Goal: Task Accomplishment & Management: Manage account settings

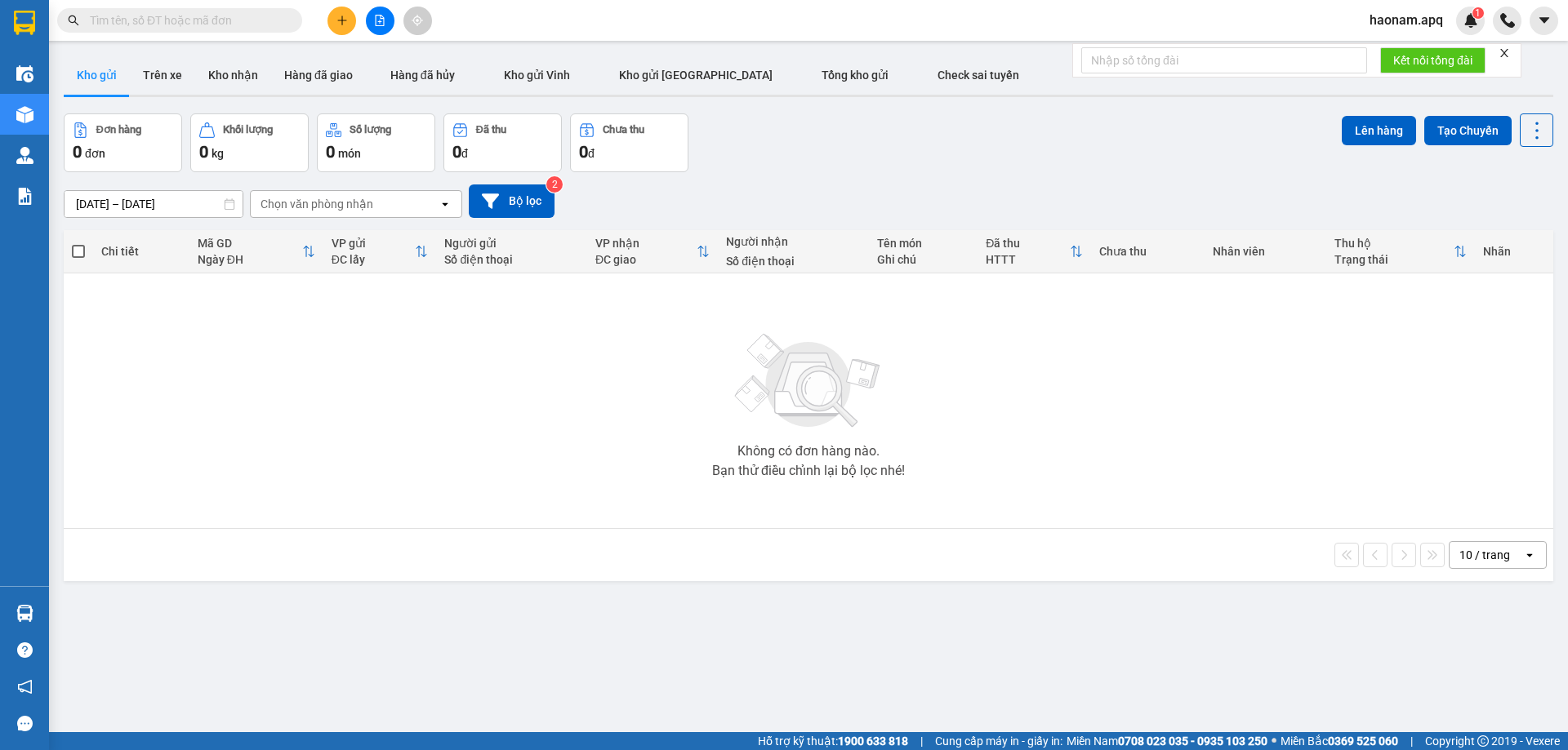
click at [342, 14] on button at bounding box center [342, 21] width 28 height 28
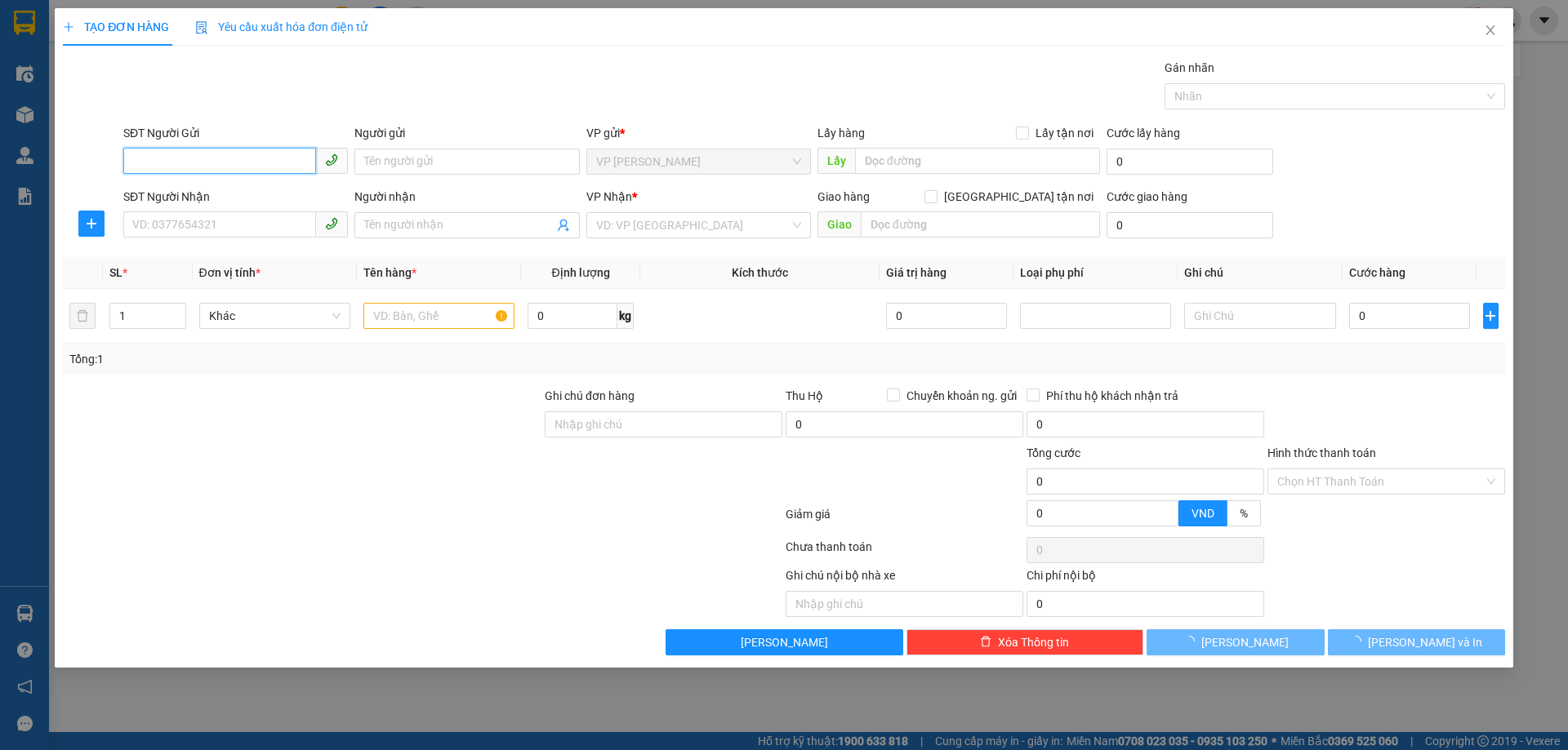
click at [244, 158] on input "SĐT Người Gửi" at bounding box center [219, 161] width 193 height 26
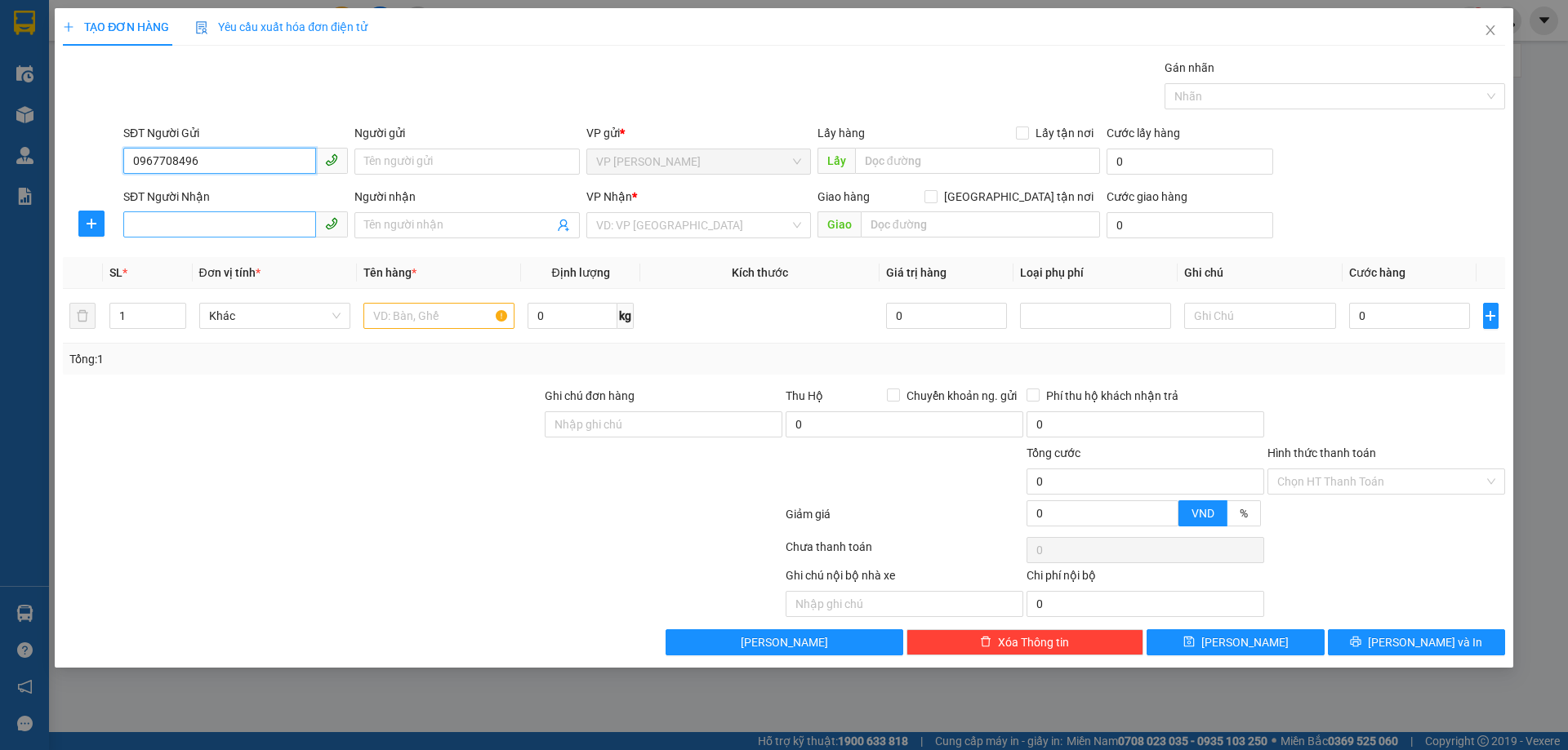
type input "0967708496"
click at [260, 224] on input "SĐT Người Nhận" at bounding box center [219, 224] width 193 height 26
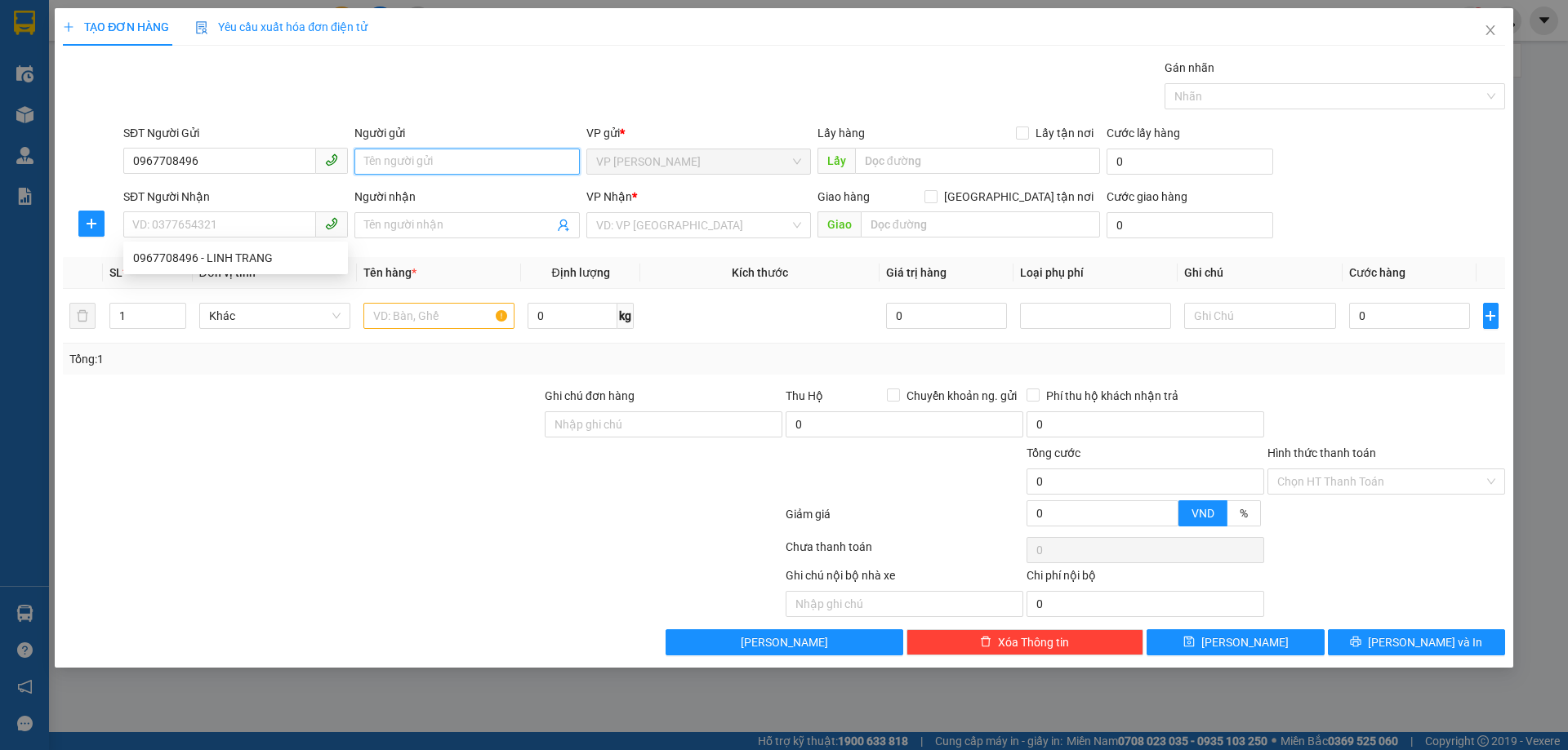
click at [391, 167] on input "Người gửi" at bounding box center [466, 162] width 224 height 26
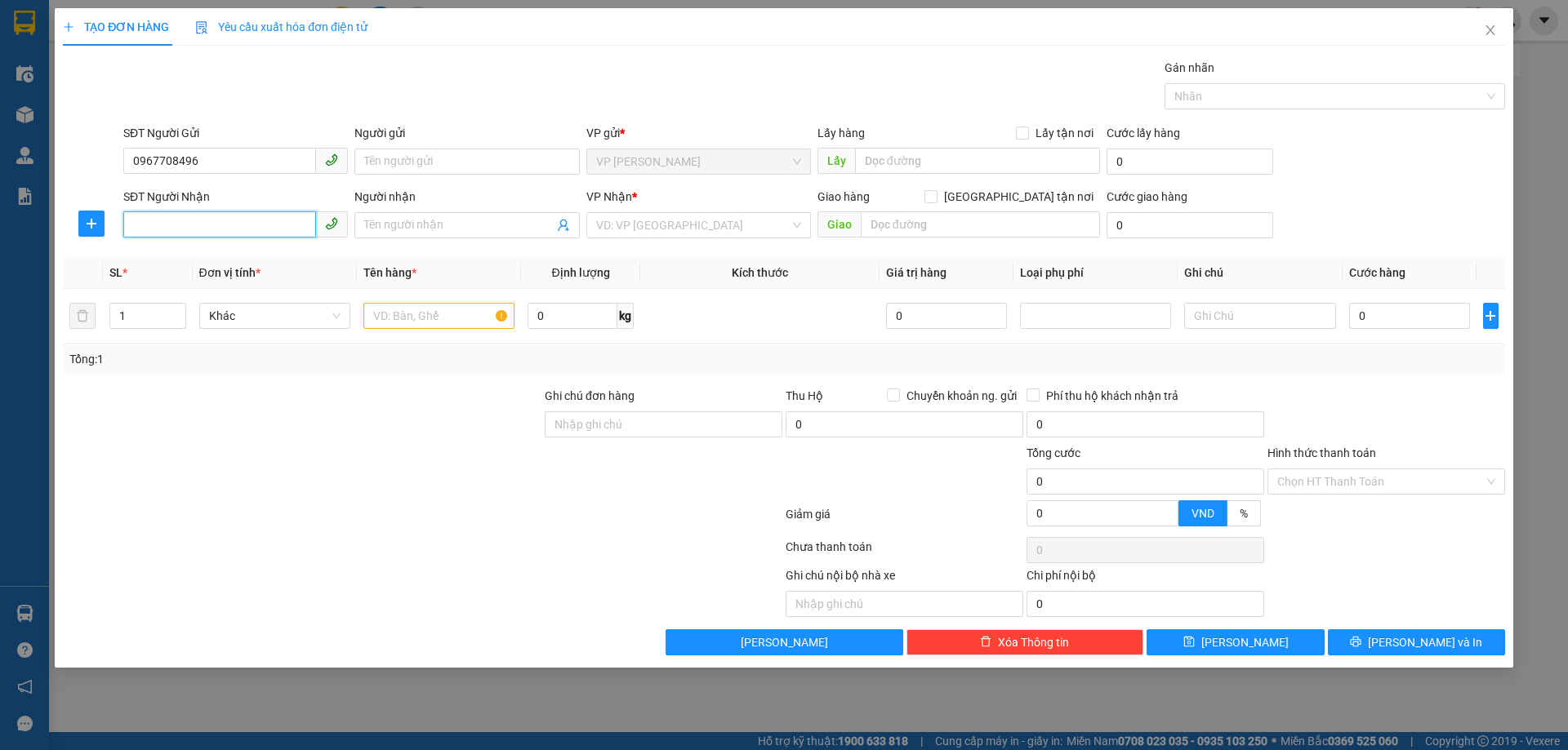
click at [213, 226] on input "SĐT Người Nhận" at bounding box center [219, 224] width 193 height 26
type input "0963282662"
click at [327, 256] on div "0963282662 - anh đại" at bounding box center [235, 257] width 205 height 18
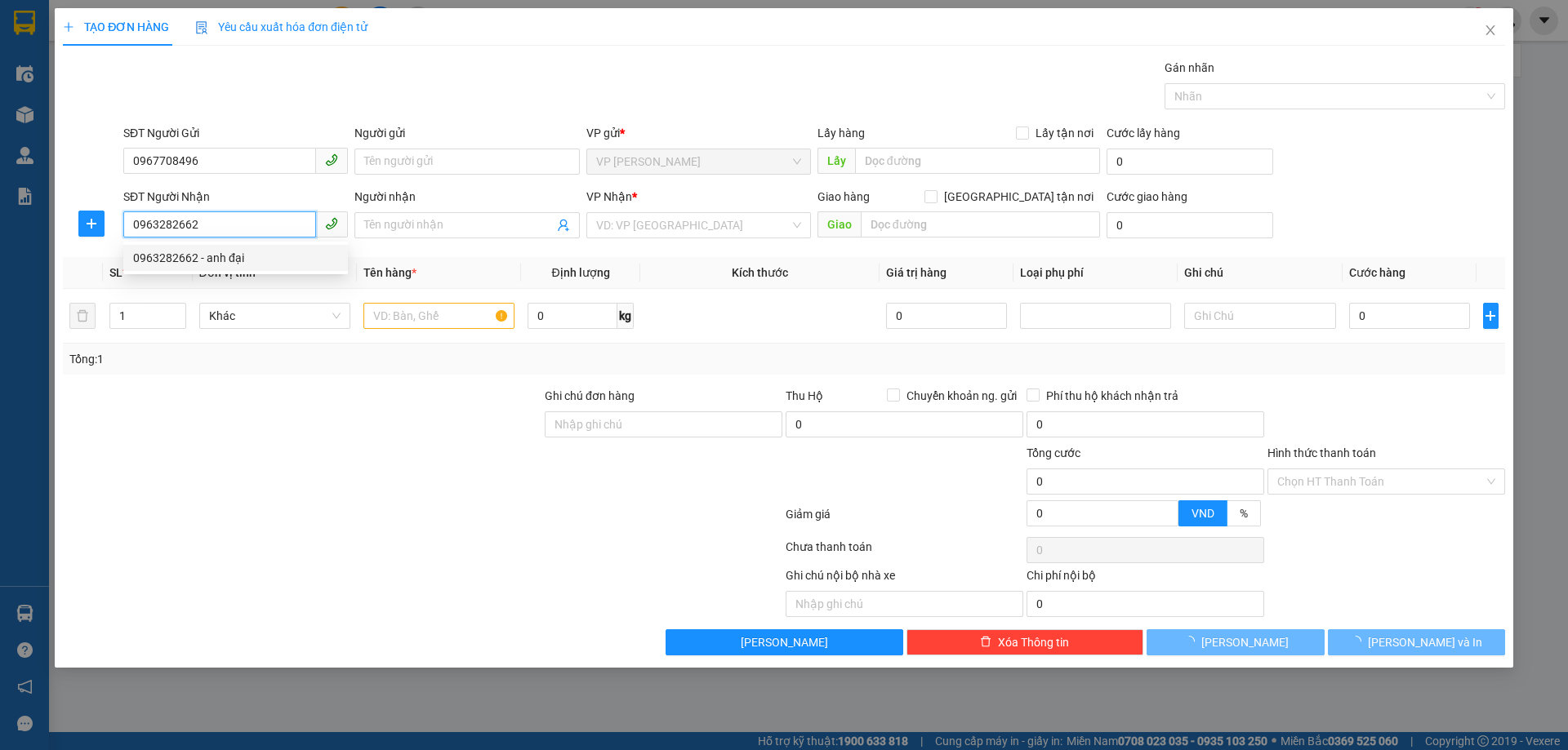
type input "anh đại"
checkbox input "true"
type input "MĐ"
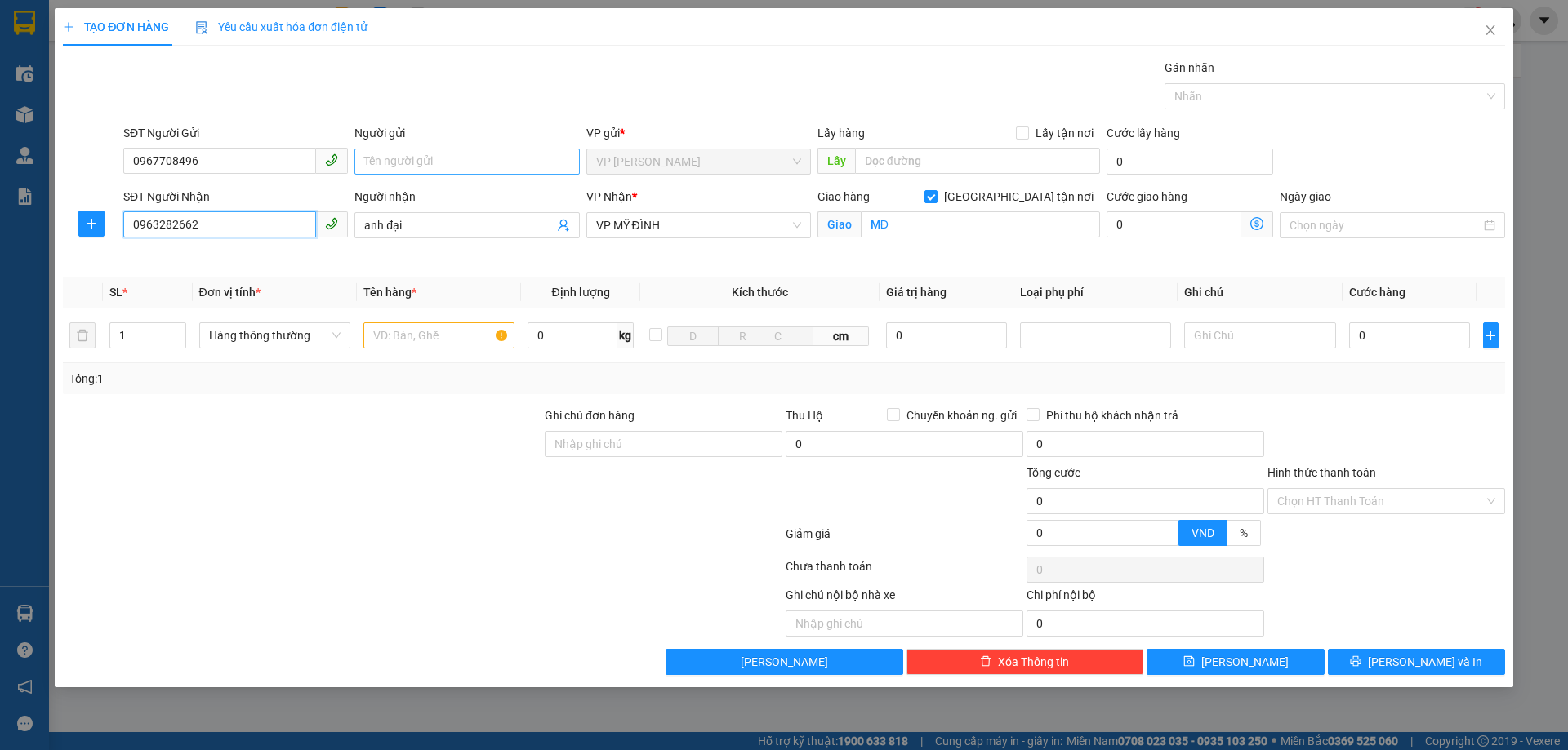
type input "0963282662"
click at [382, 157] on input "Người gửi" at bounding box center [466, 162] width 224 height 26
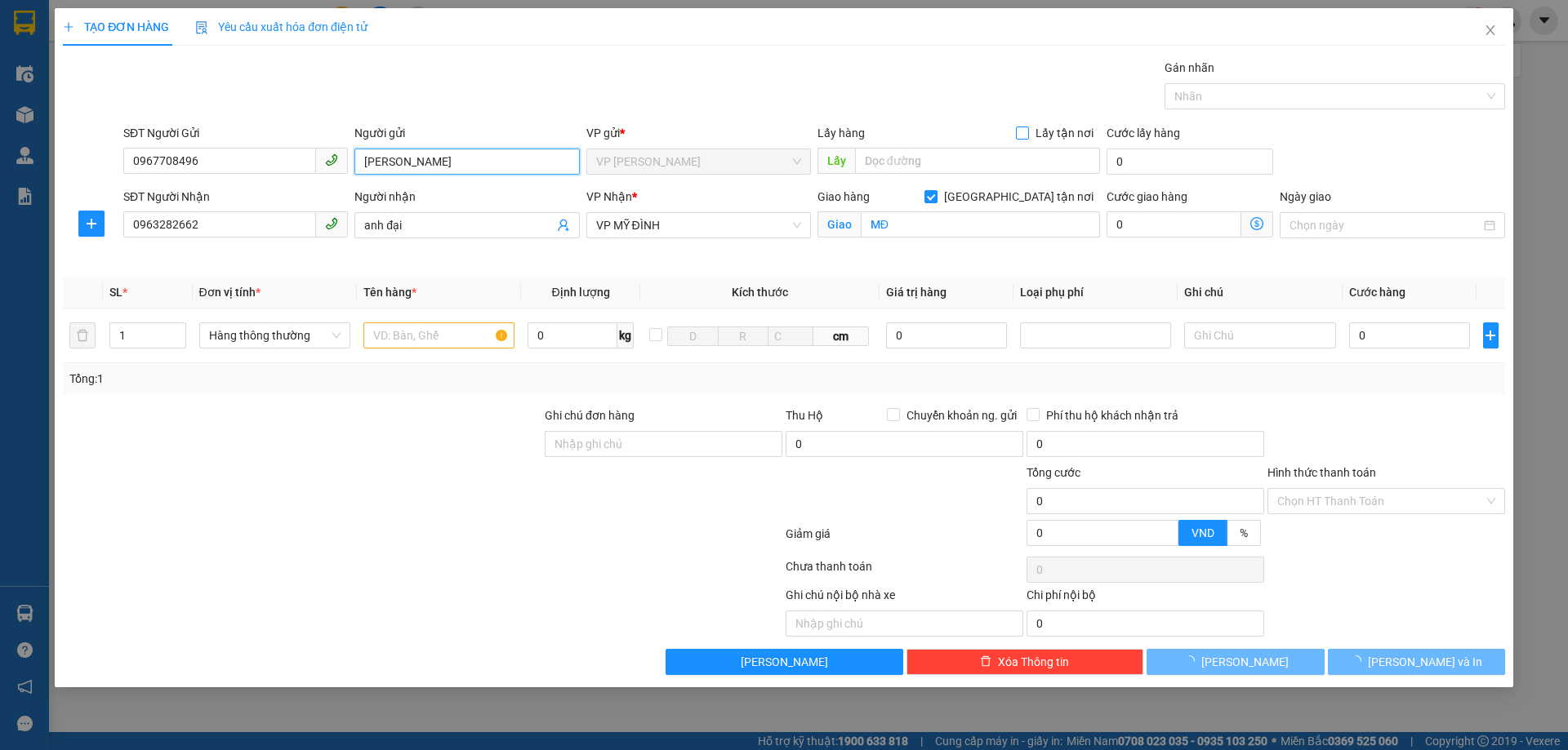
type input "[PERSON_NAME]"
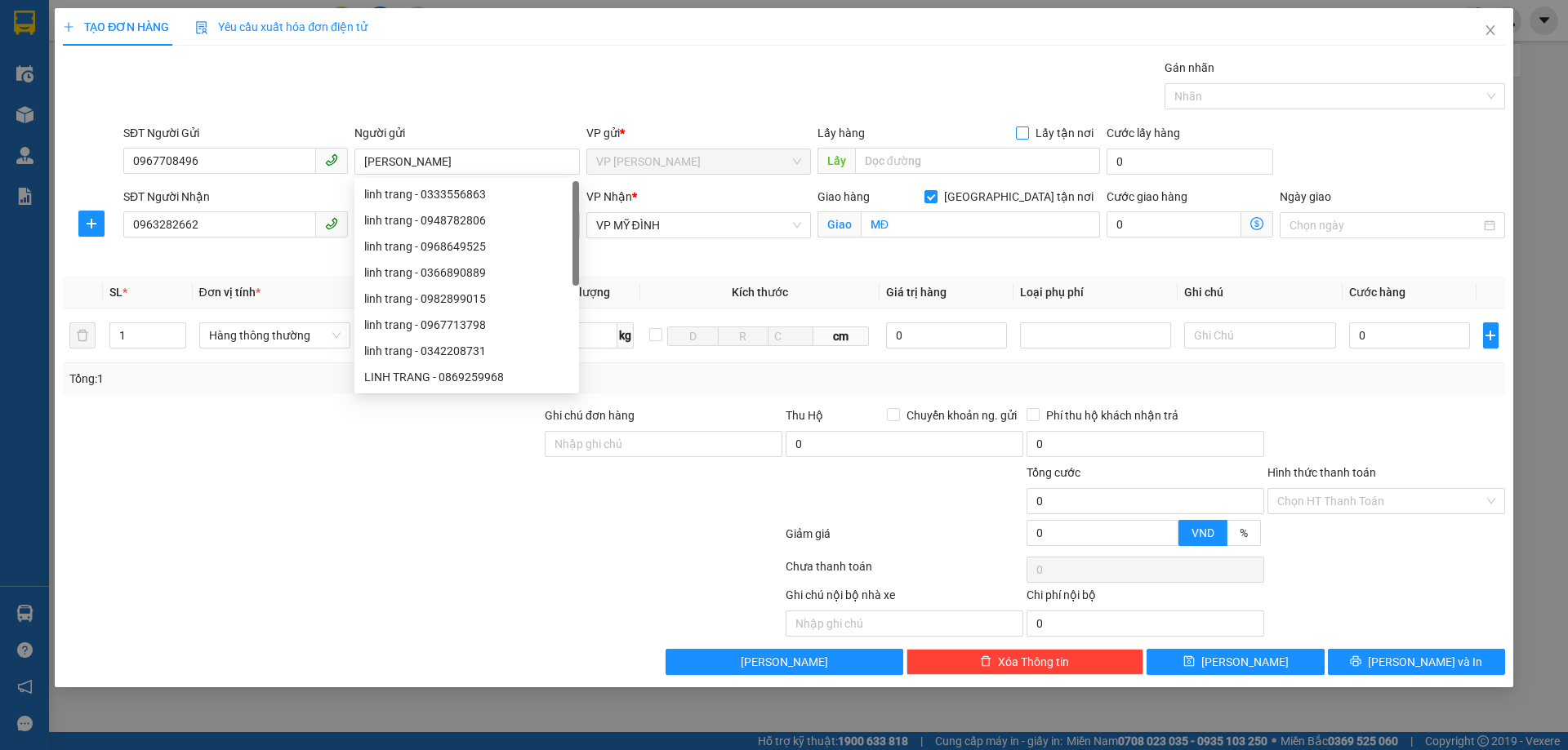
click at [1023, 131] on input "Lấy tận nơi" at bounding box center [1021, 132] width 12 height 12
checkbox input "true"
click at [970, 154] on input "text" at bounding box center [977, 161] width 245 height 26
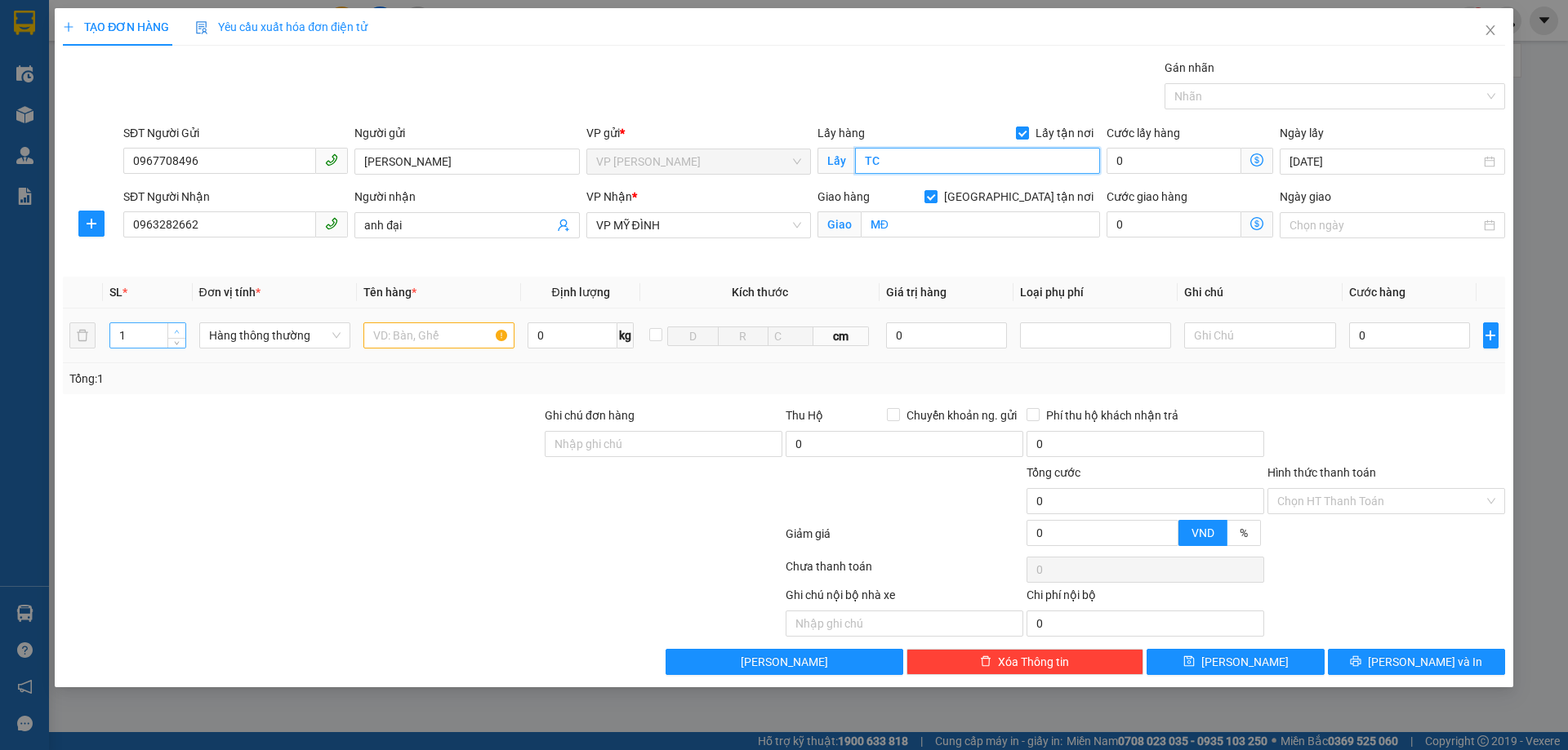
type input "TC"
type input "2"
click at [176, 326] on span "up" at bounding box center [177, 331] width 10 height 10
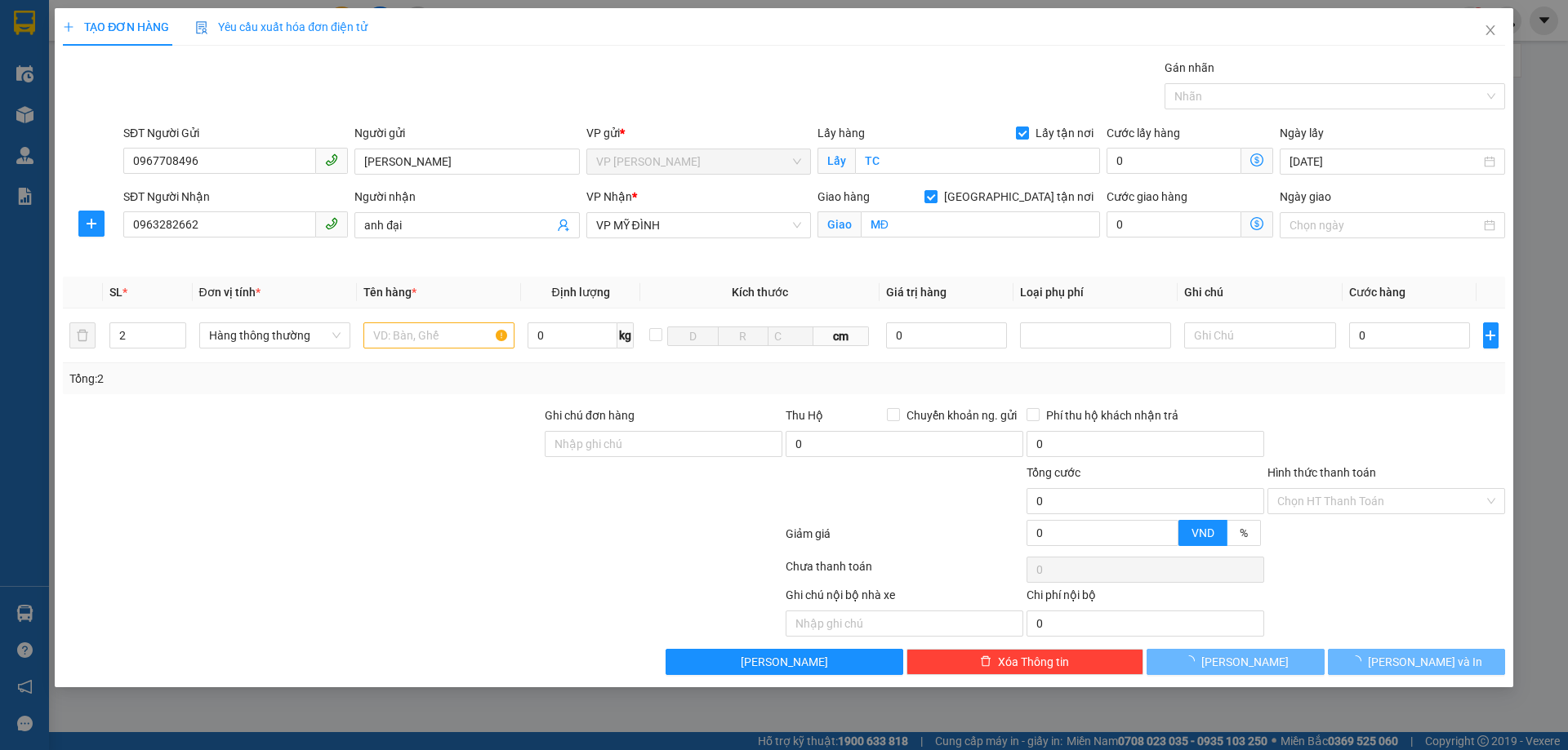
click at [314, 429] on div at bounding box center [301, 435] width 481 height 57
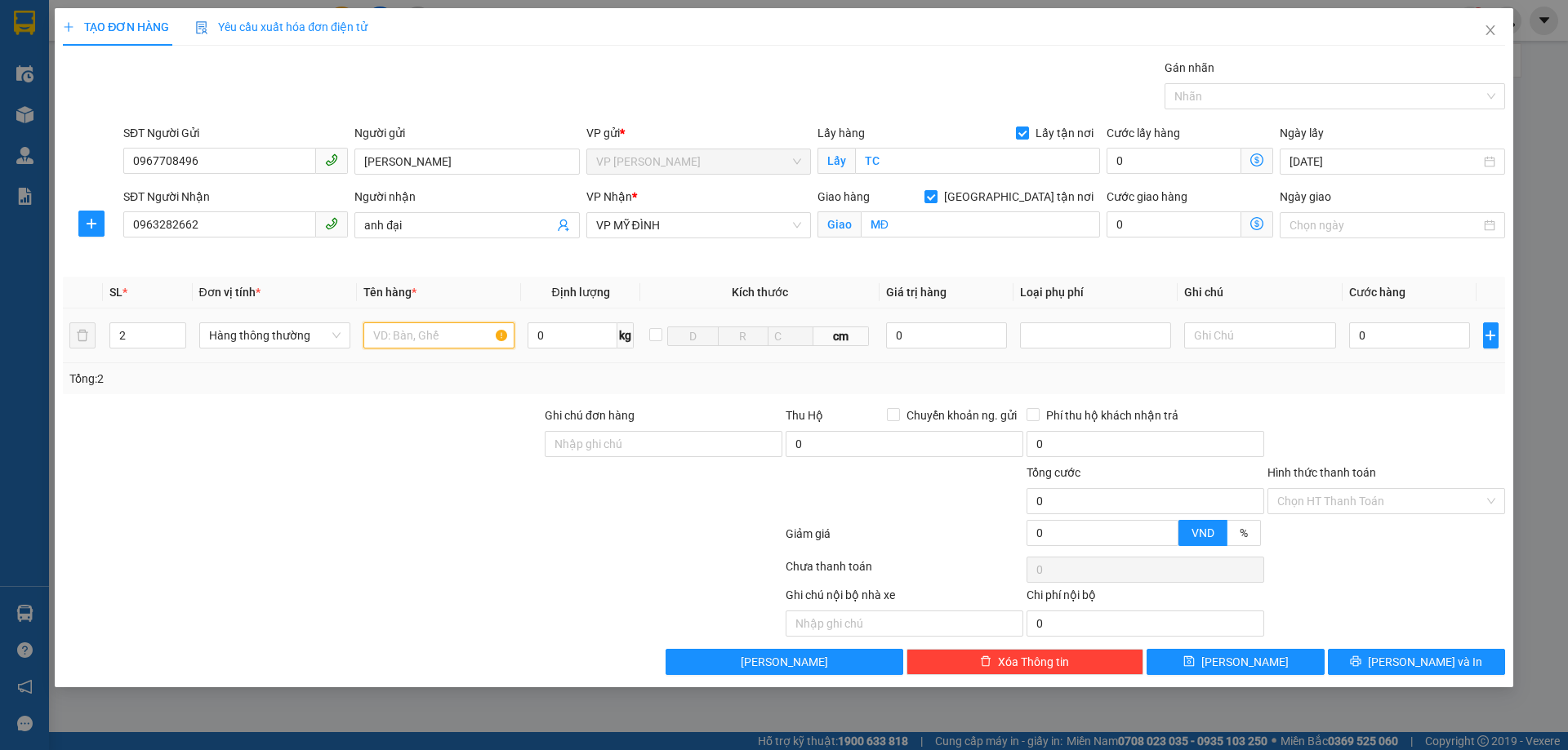
click at [421, 334] on input "text" at bounding box center [439, 335] width 151 height 26
click at [450, 468] on div at bounding box center [301, 492] width 481 height 57
click at [455, 335] on input "text" at bounding box center [439, 335] width 151 height 26
click at [249, 218] on input "0963282662" at bounding box center [219, 224] width 193 height 26
click at [449, 352] on td at bounding box center [439, 336] width 164 height 54
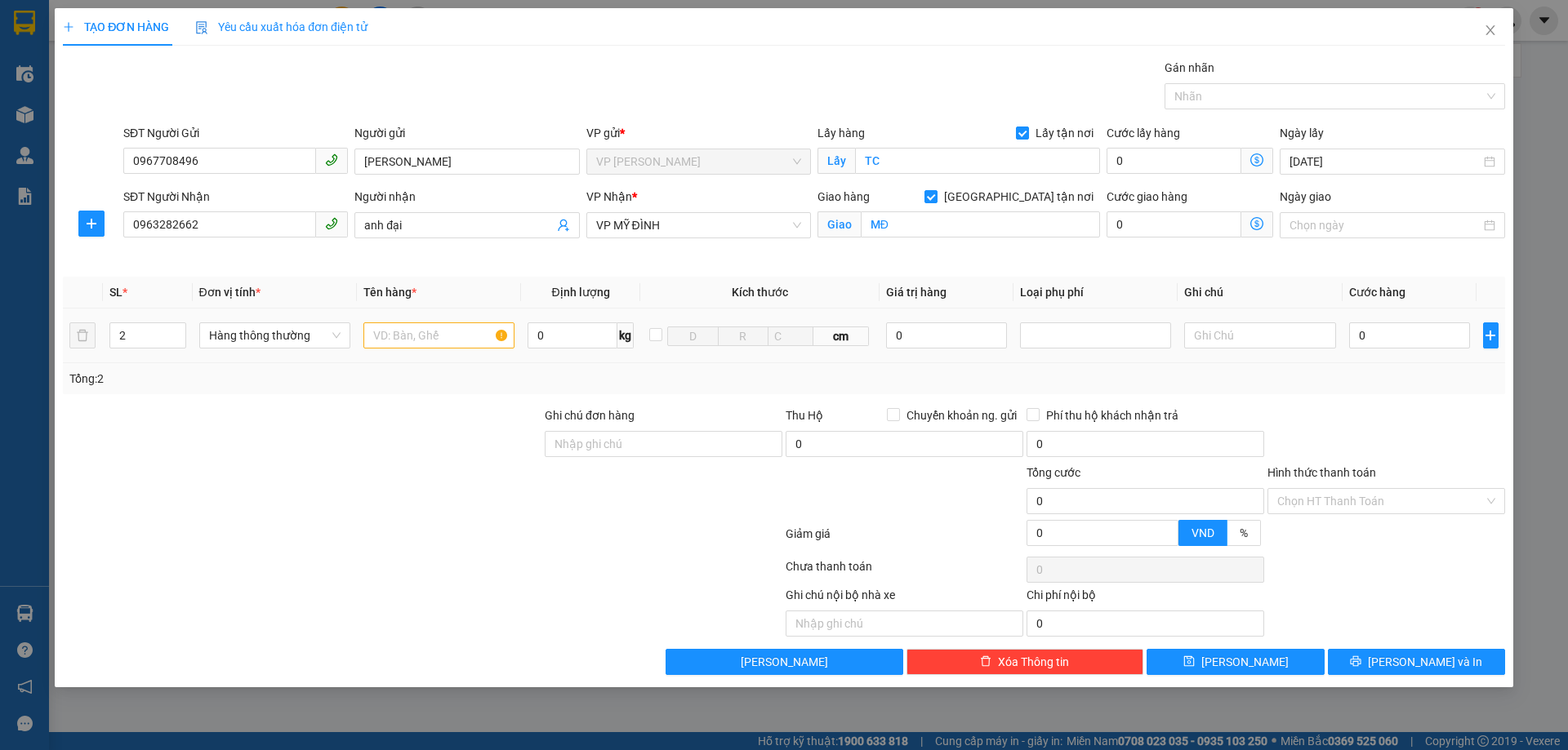
click at [449, 348] on div at bounding box center [439, 335] width 151 height 33
click at [453, 340] on input "text" at bounding box center [439, 335] width 151 height 26
click at [482, 333] on input "text" at bounding box center [439, 335] width 151 height 26
type input "hoa chất"
click at [513, 513] on div at bounding box center [301, 492] width 481 height 57
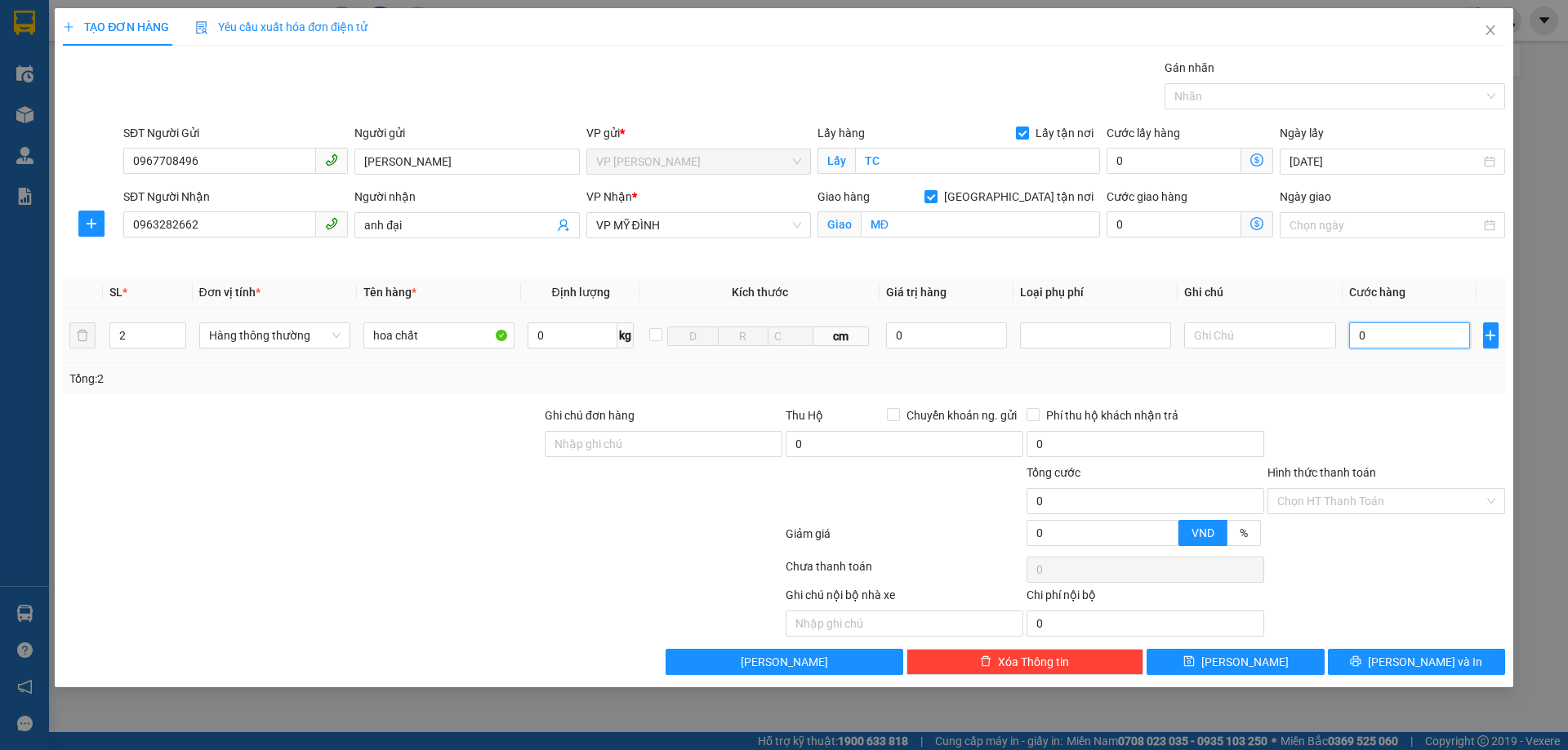
click at [1458, 336] on input "0" at bounding box center [1409, 335] width 121 height 26
type input "8"
type input "80"
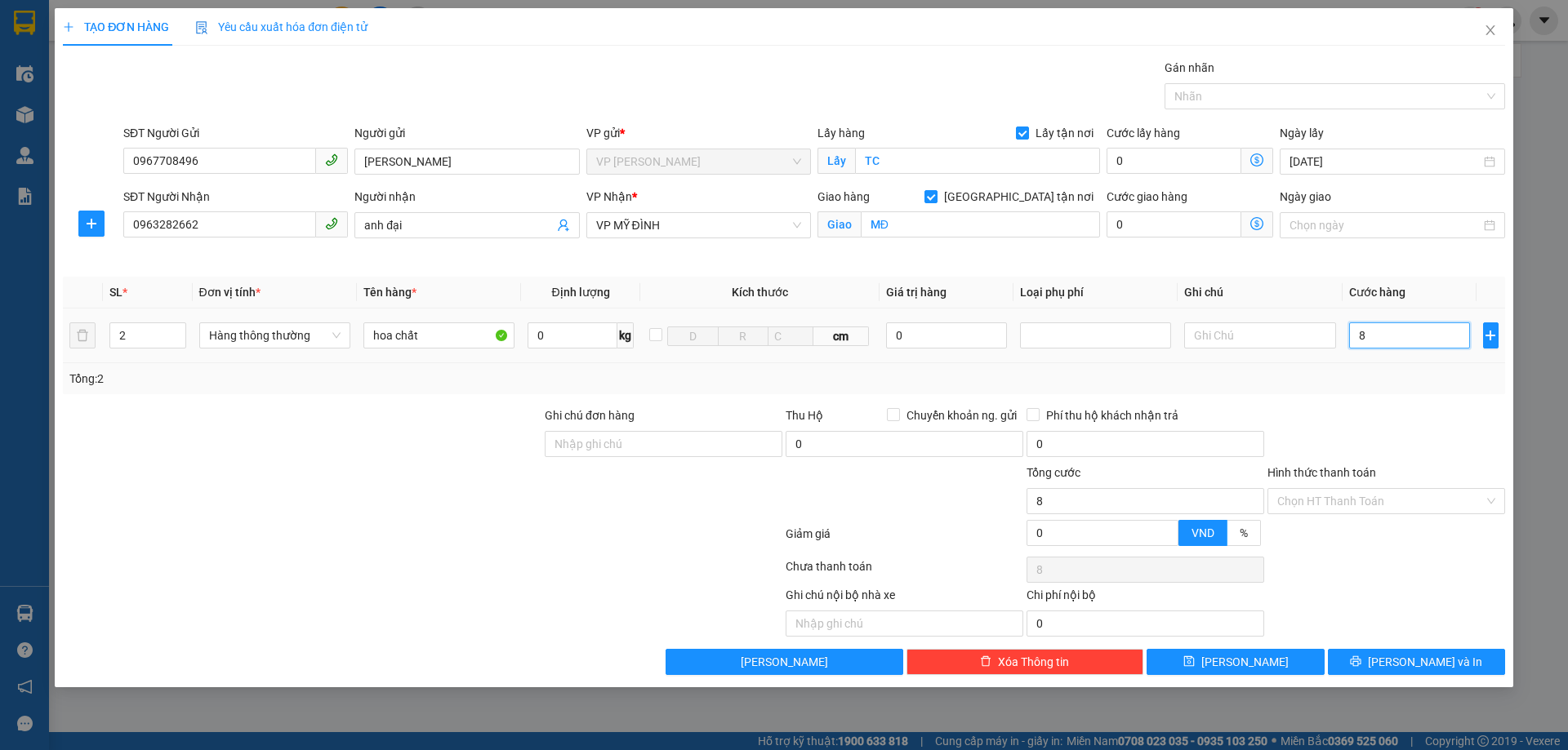
type input "80"
type input "800"
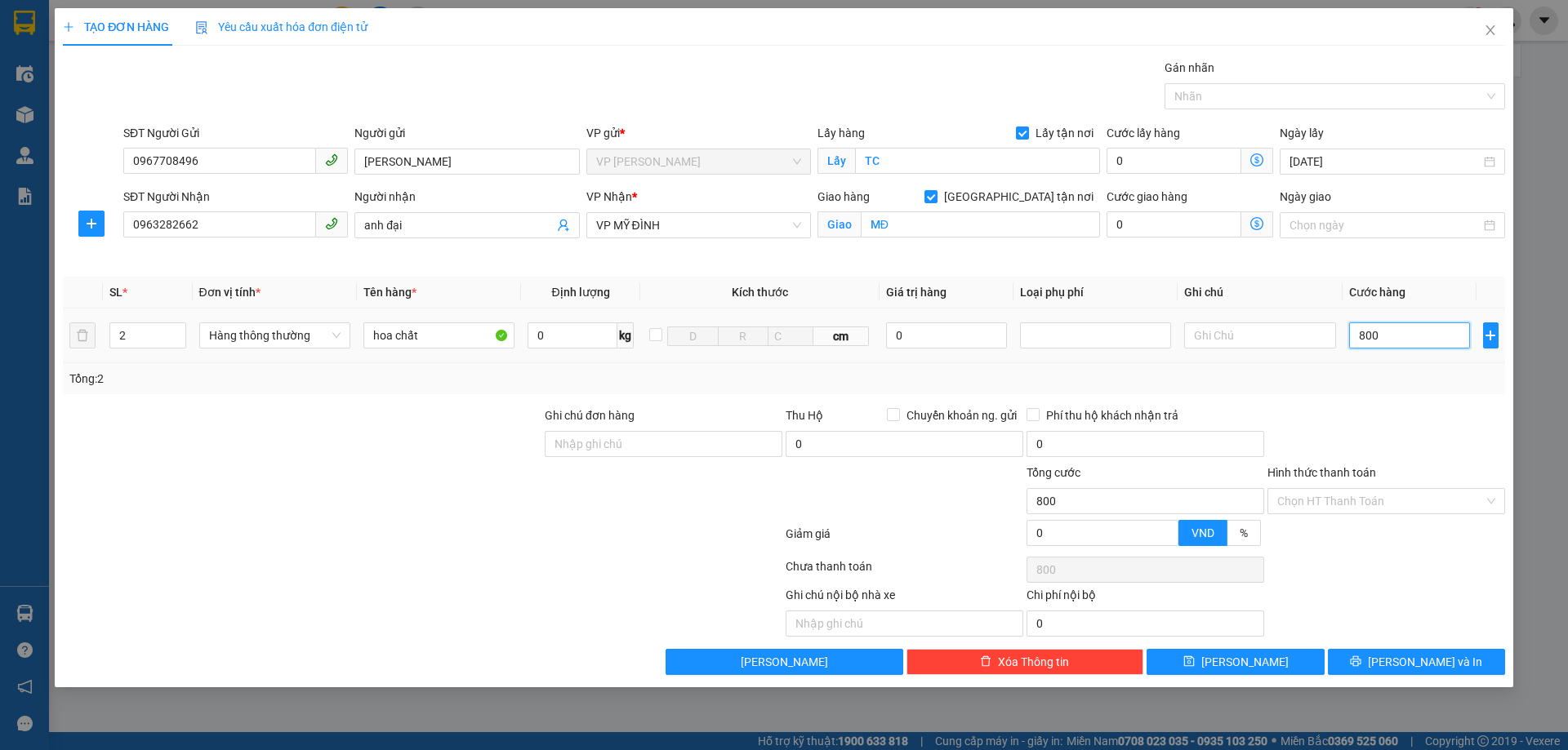
type input "8.000"
type input "80.000"
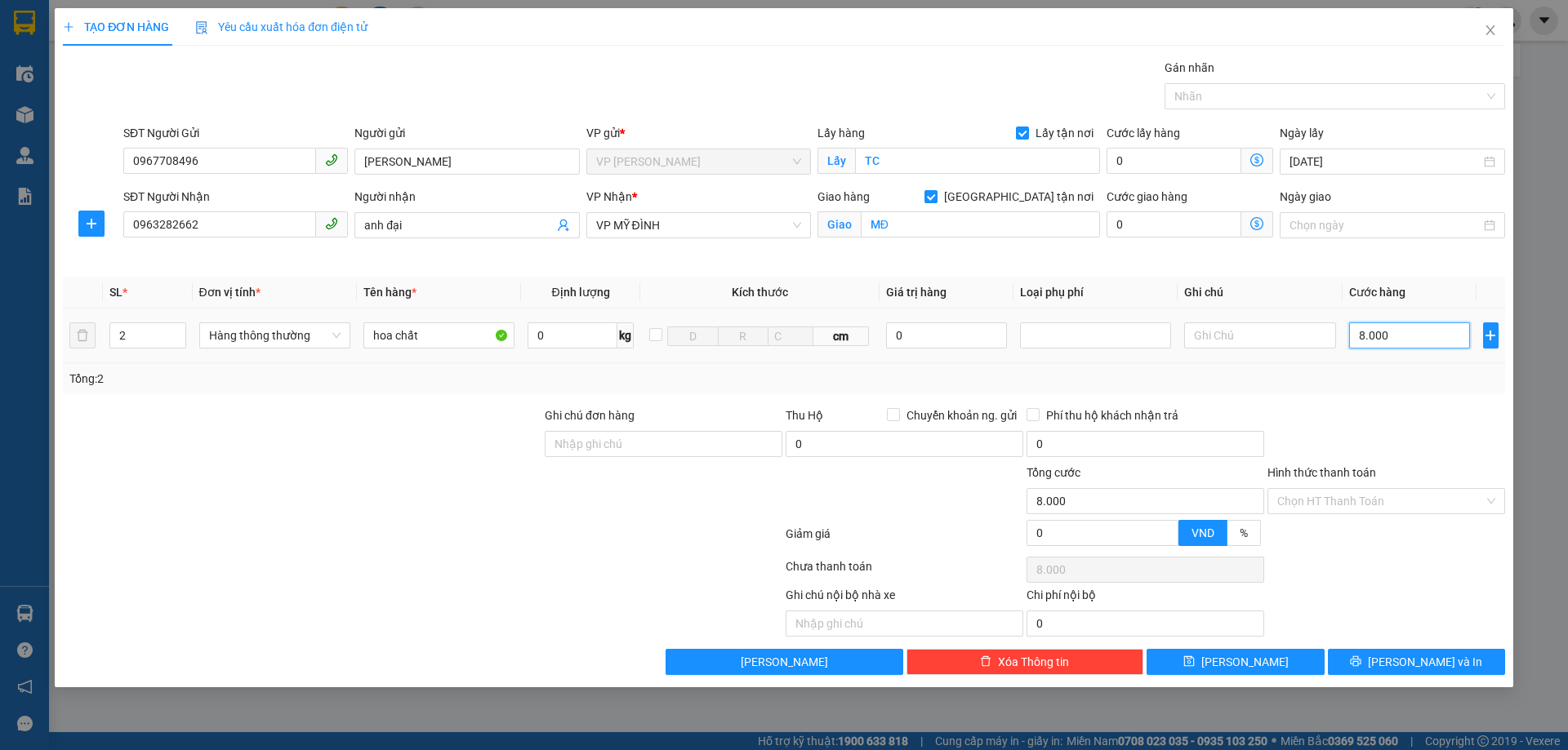
type input "80.000"
click at [1419, 646] on div "Transit Pickup Surcharge Ids Transit Deliver Surcharge Ids Transit Deliver Surc…" at bounding box center [784, 367] width 1442 height 616
drag, startPoint x: 1418, startPoint y: 655, endPoint x: 1396, endPoint y: 650, distance: 22.6
click at [1417, 656] on span "[PERSON_NAME] và In" at bounding box center [1425, 661] width 115 height 18
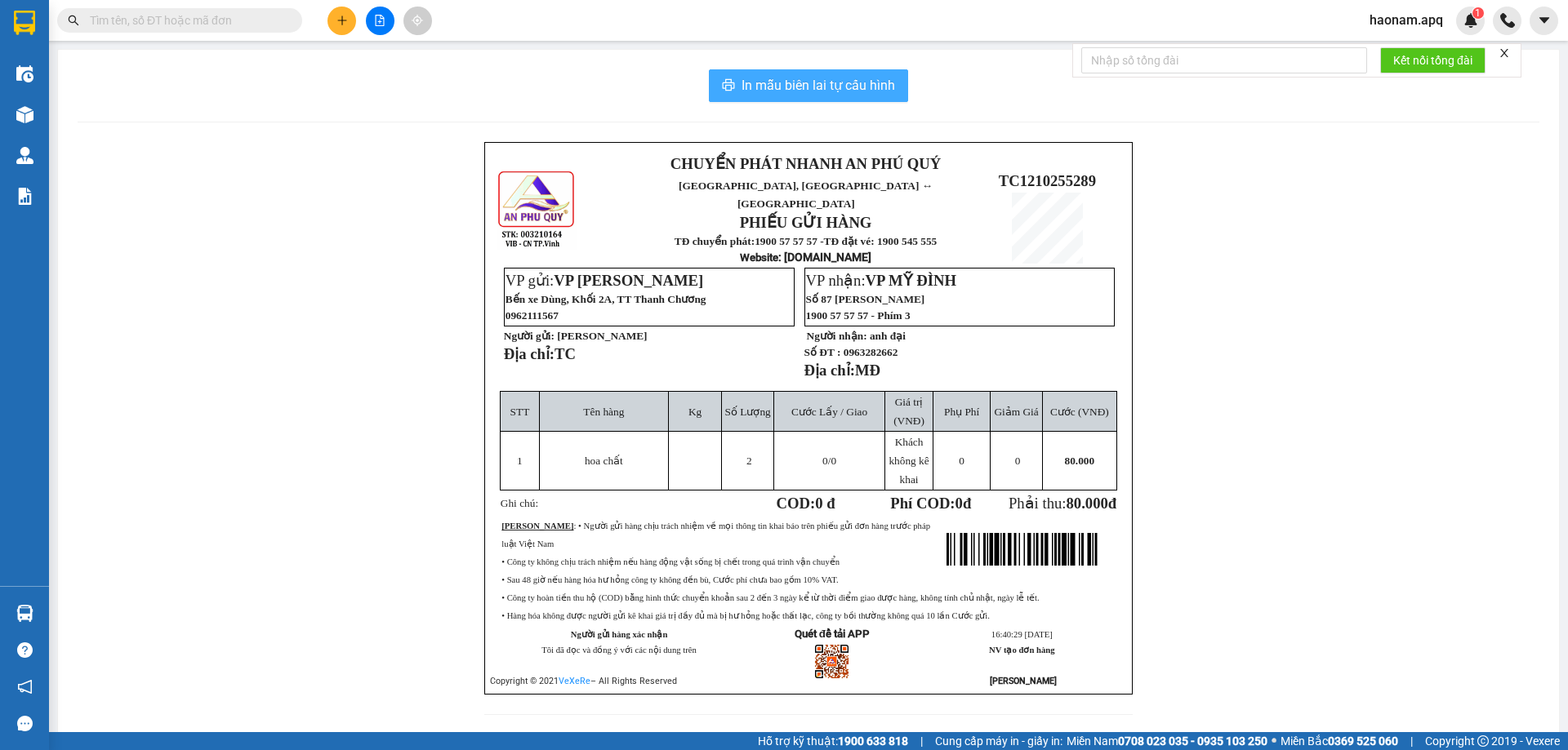
click at [844, 83] on span "In mẫu biên lai tự cấu hình" at bounding box center [818, 85] width 153 height 20
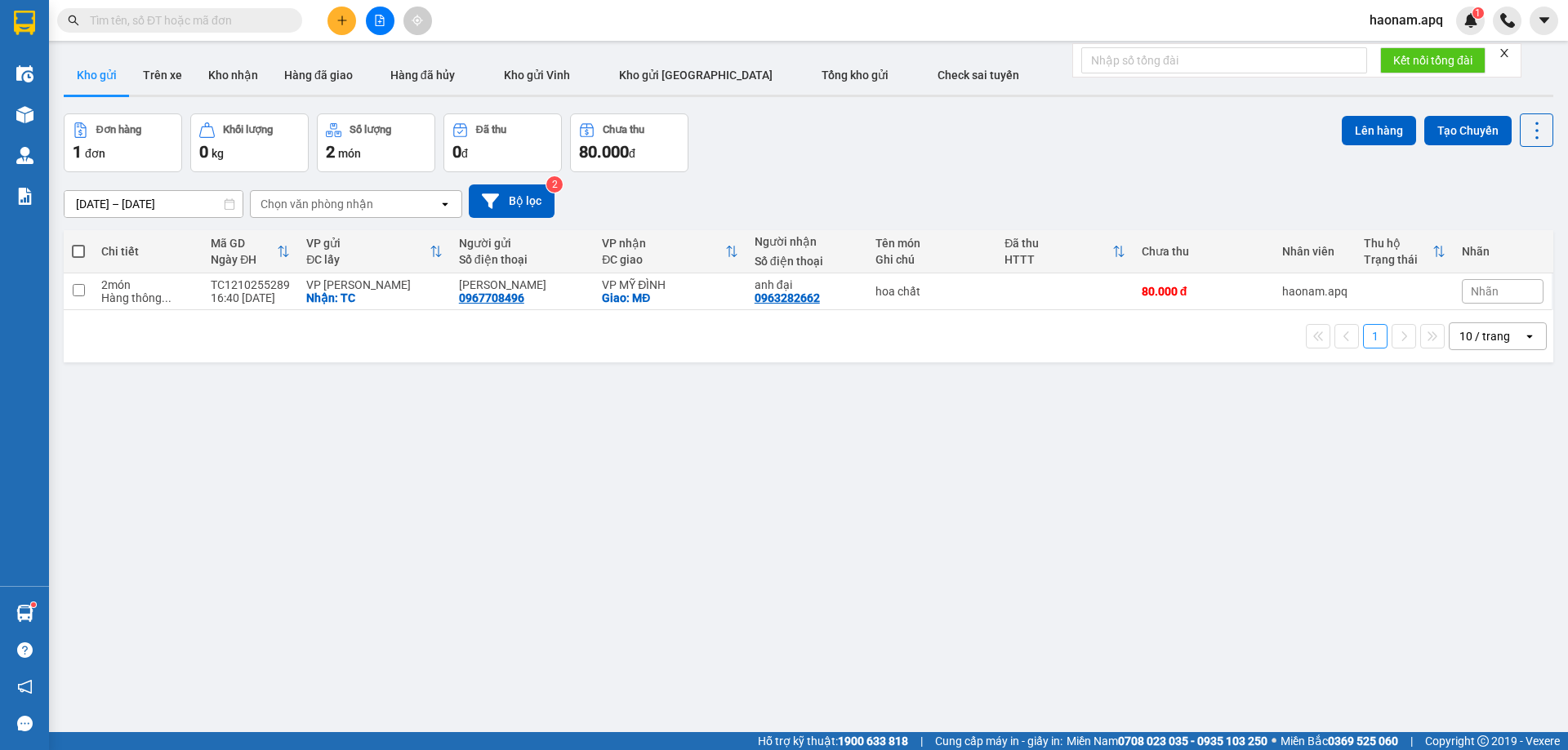
click at [344, 17] on icon "plus" at bounding box center [342, 21] width 12 height 12
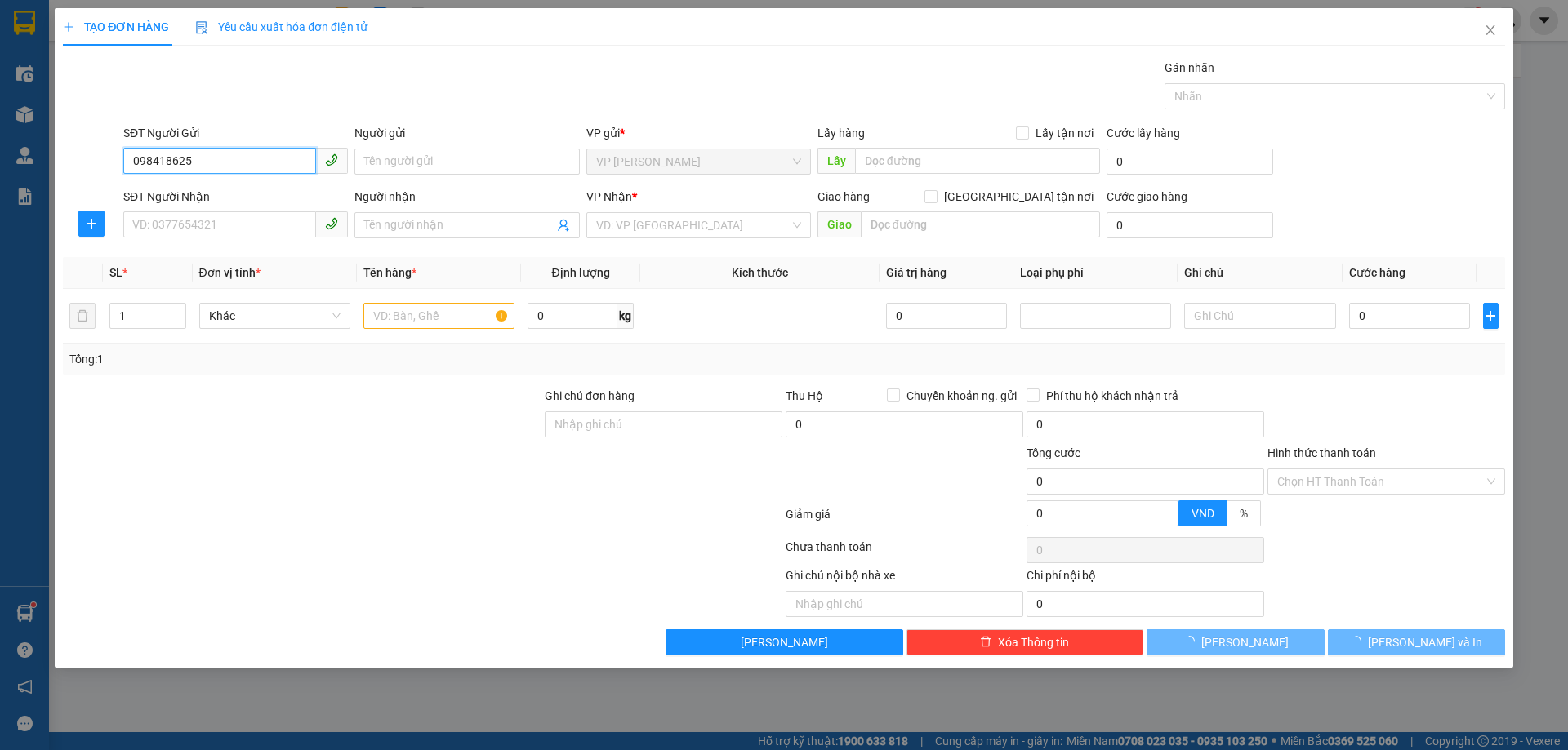
type input "0984186256"
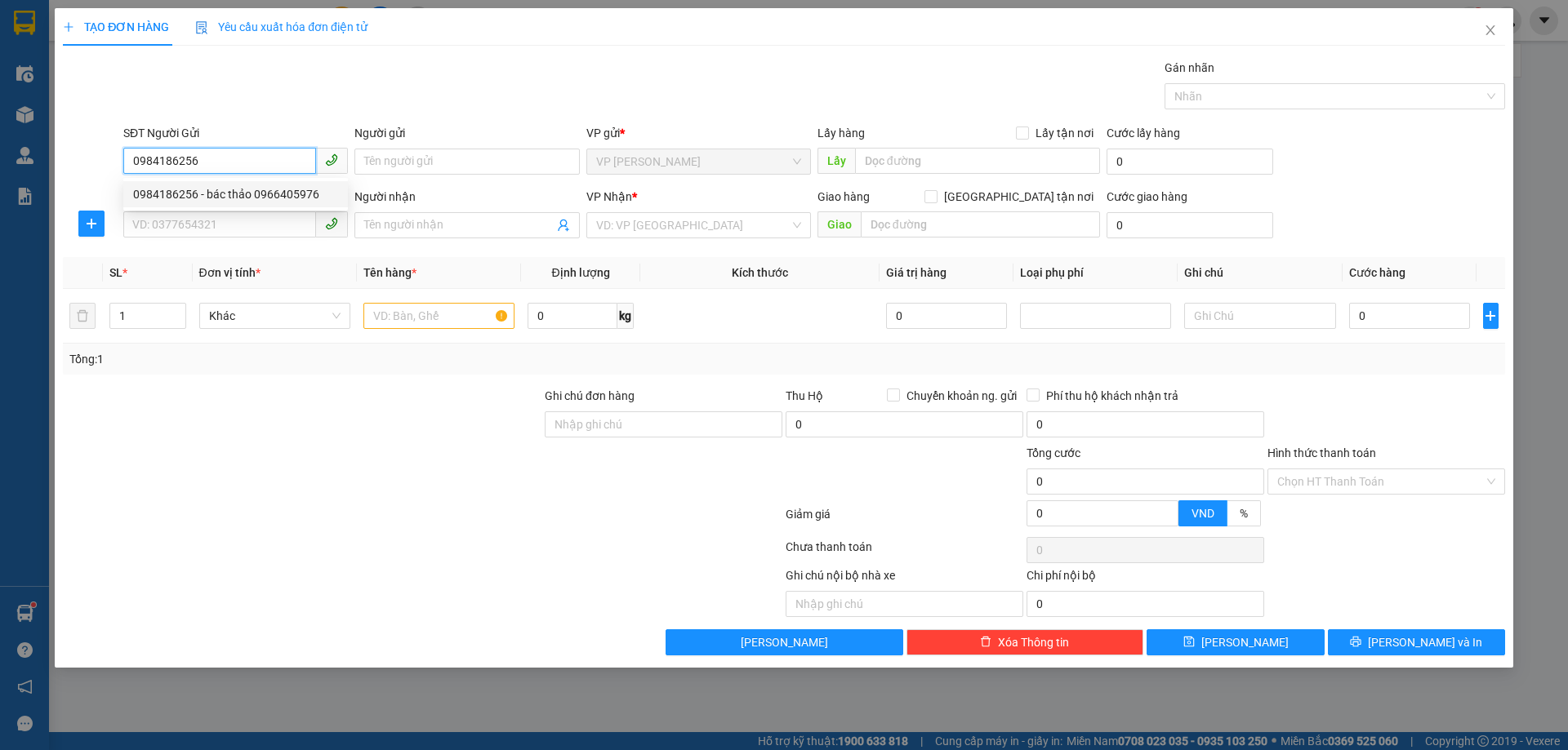
drag, startPoint x: 301, startPoint y: 183, endPoint x: 289, endPoint y: 198, distance: 19.2
click at [299, 187] on div "0984186256 - bác thảo 0966405976" at bounding box center [235, 194] width 224 height 26
type input "bác thảo 0966405976"
checkbox input "true"
type input "TC"
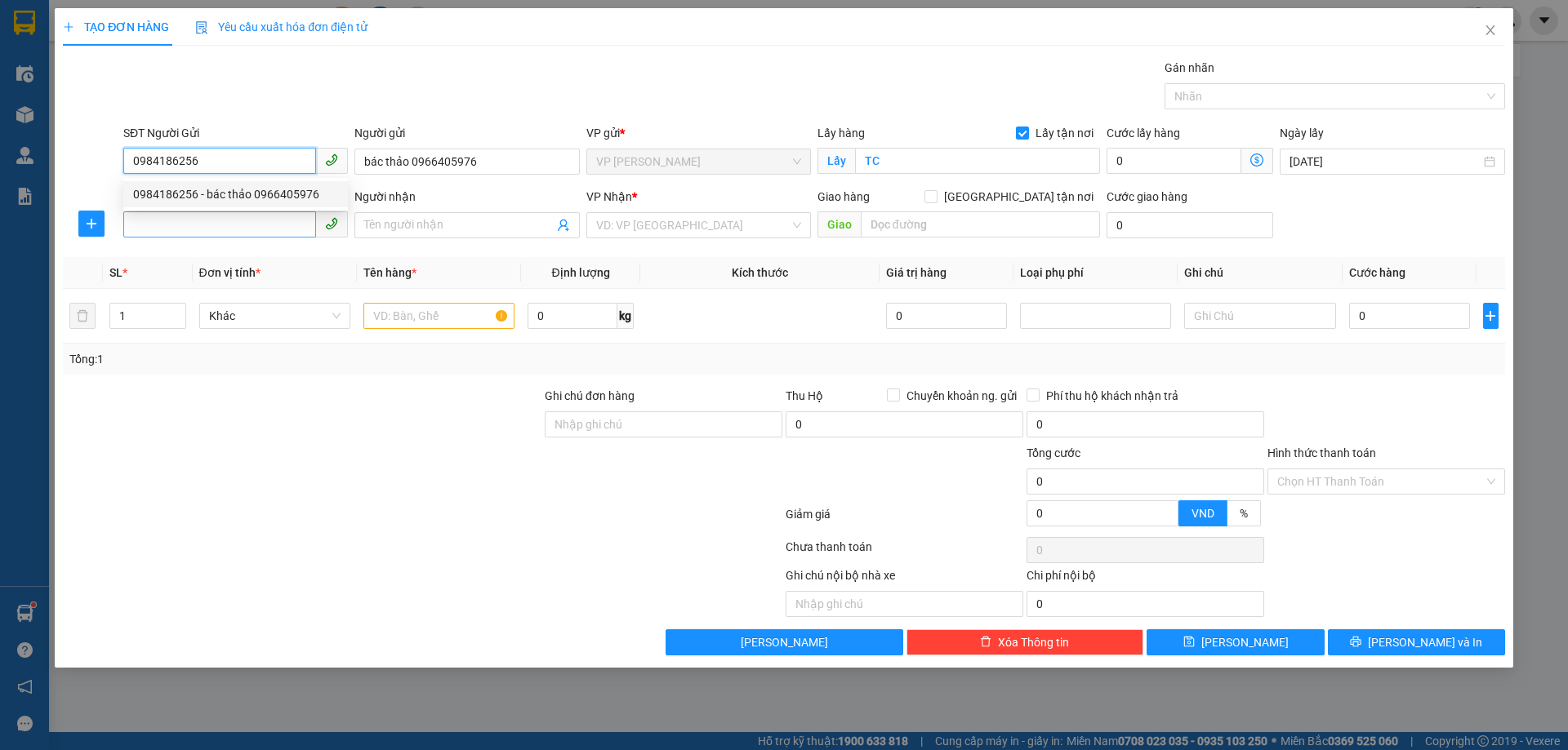
type input "0984186256"
click at [247, 232] on input "SĐT Người Nhận" at bounding box center [219, 224] width 193 height 26
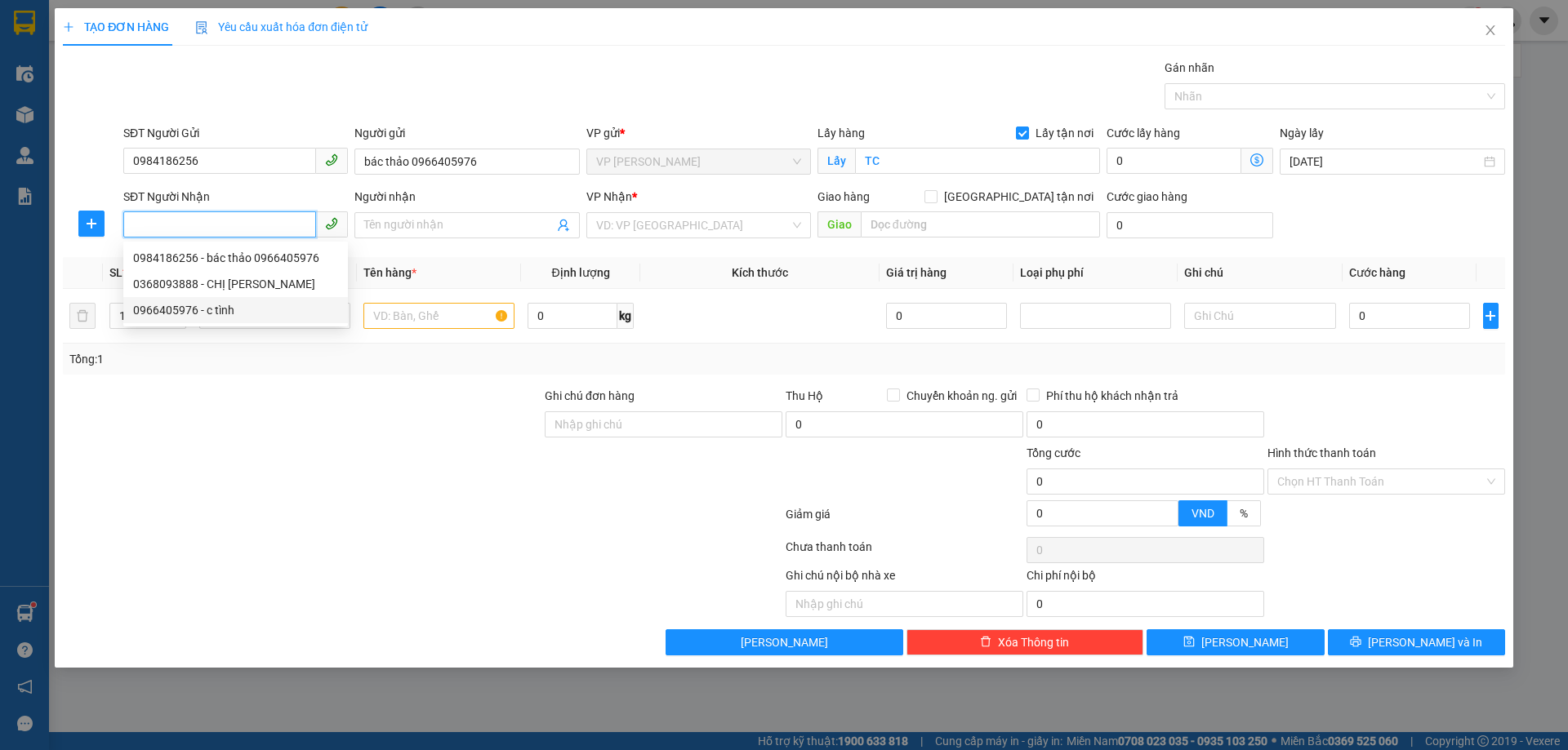
click at [253, 307] on div "0966405976 - c tình" at bounding box center [235, 310] width 205 height 18
type input "0966405976"
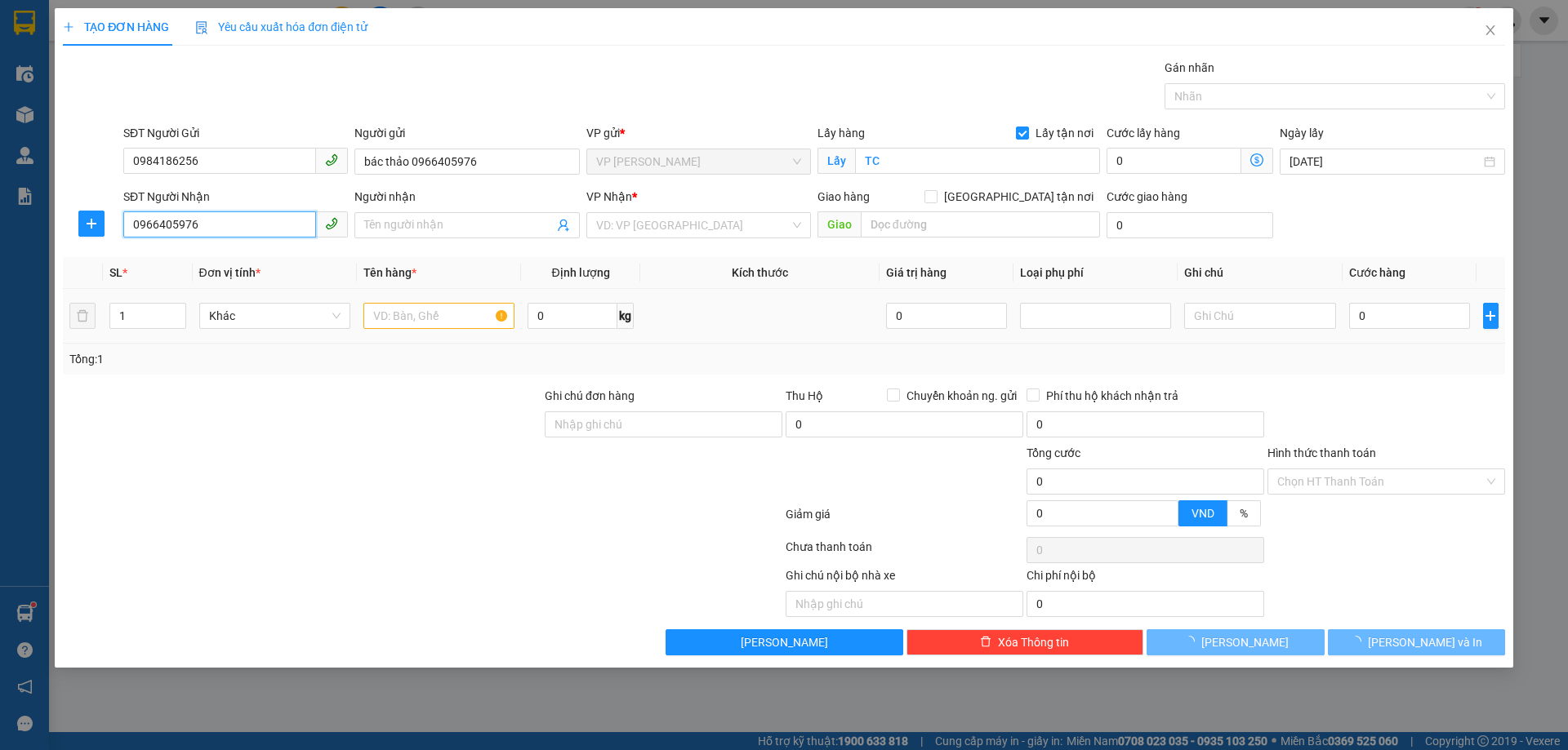
type input "c tình"
checkbox input "true"
type input "GL"
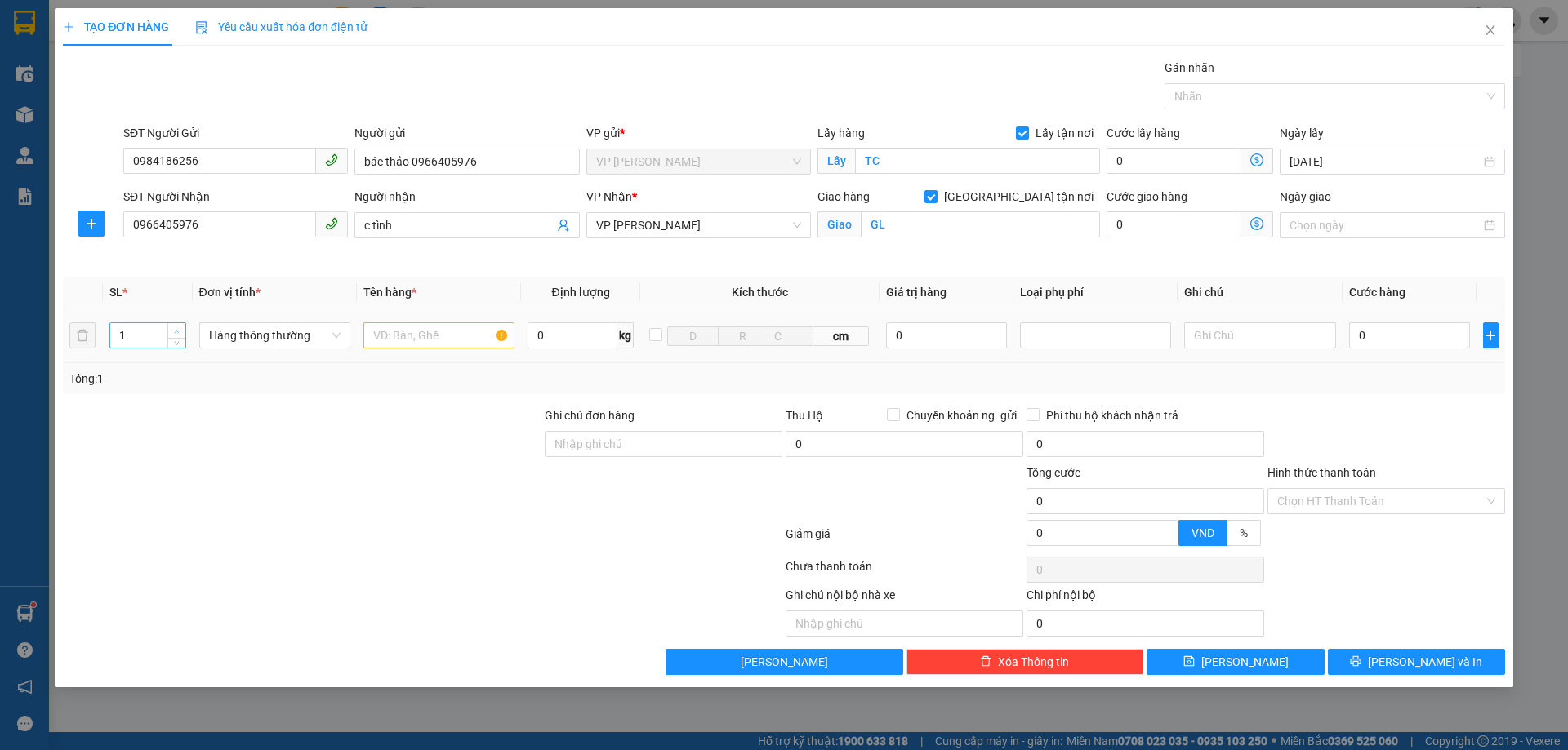
type input "2"
click at [182, 329] on span "Increase Value" at bounding box center [176, 331] width 18 height 15
click at [253, 416] on div at bounding box center [301, 435] width 481 height 57
click at [449, 340] on input "text" at bounding box center [439, 335] width 151 height 26
type input "thực phẩm, gạo"
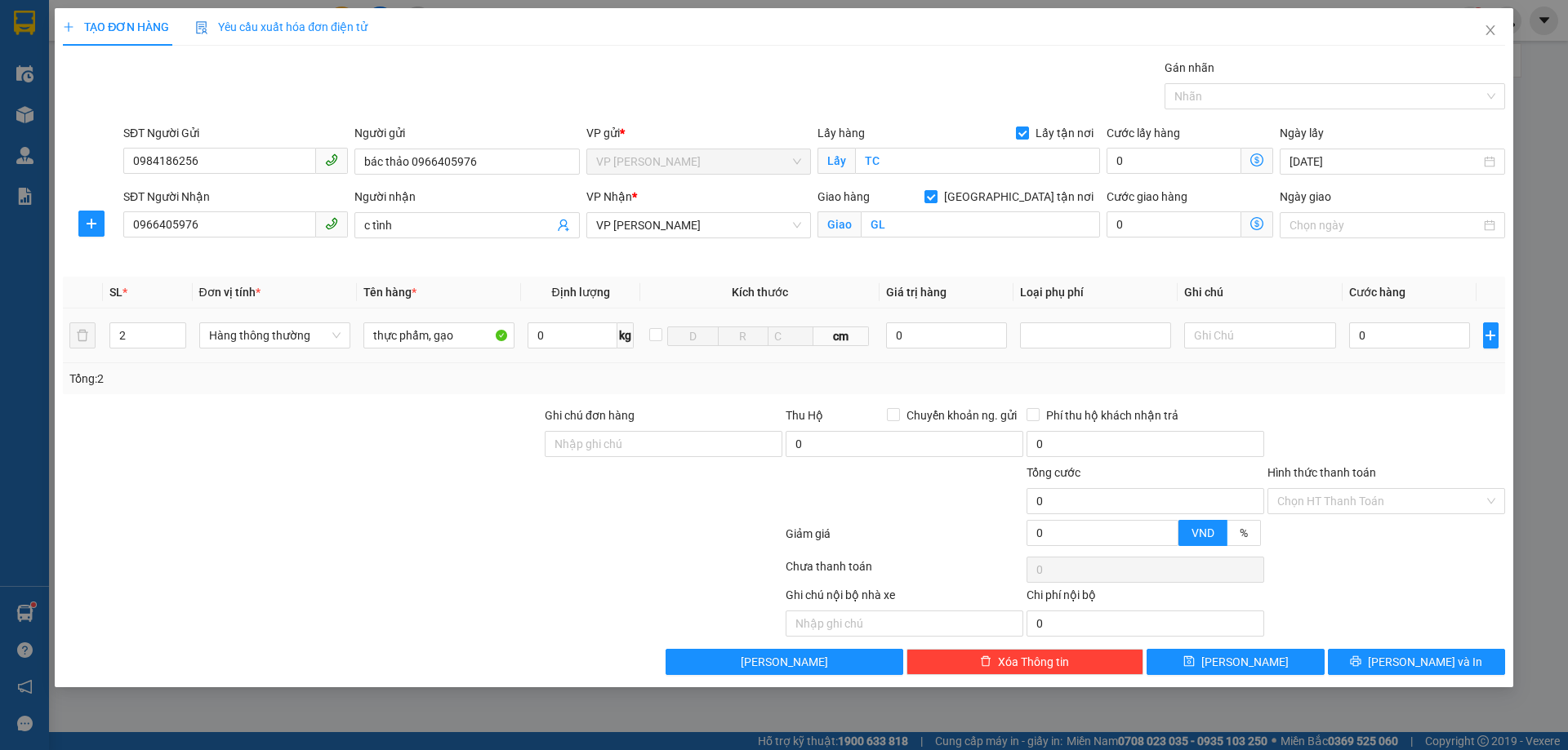
click at [1412, 353] on td "0" at bounding box center [1409, 336] width 135 height 54
click at [1415, 342] on input "0" at bounding box center [1409, 335] width 121 height 26
type input "9"
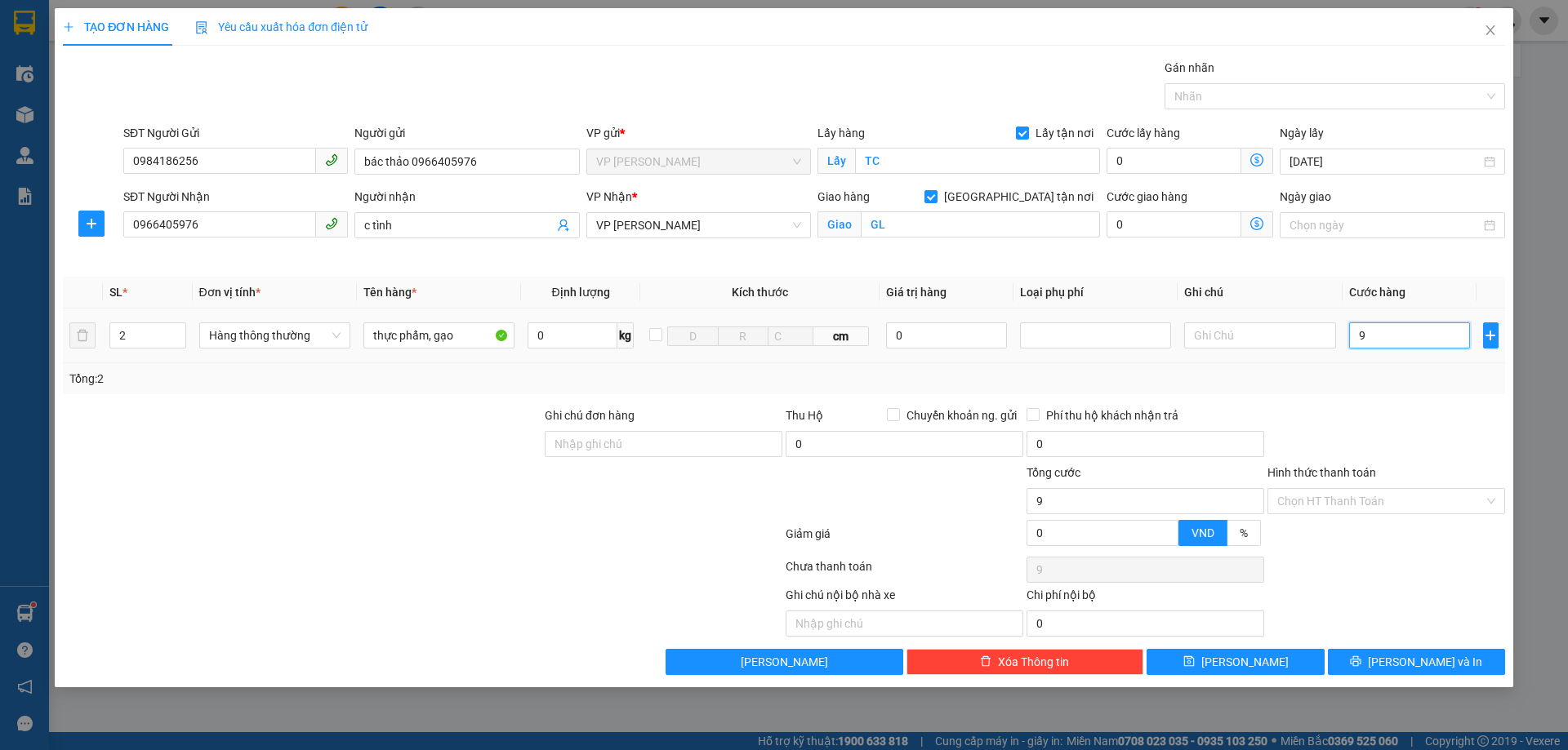
type input "90"
type input "900"
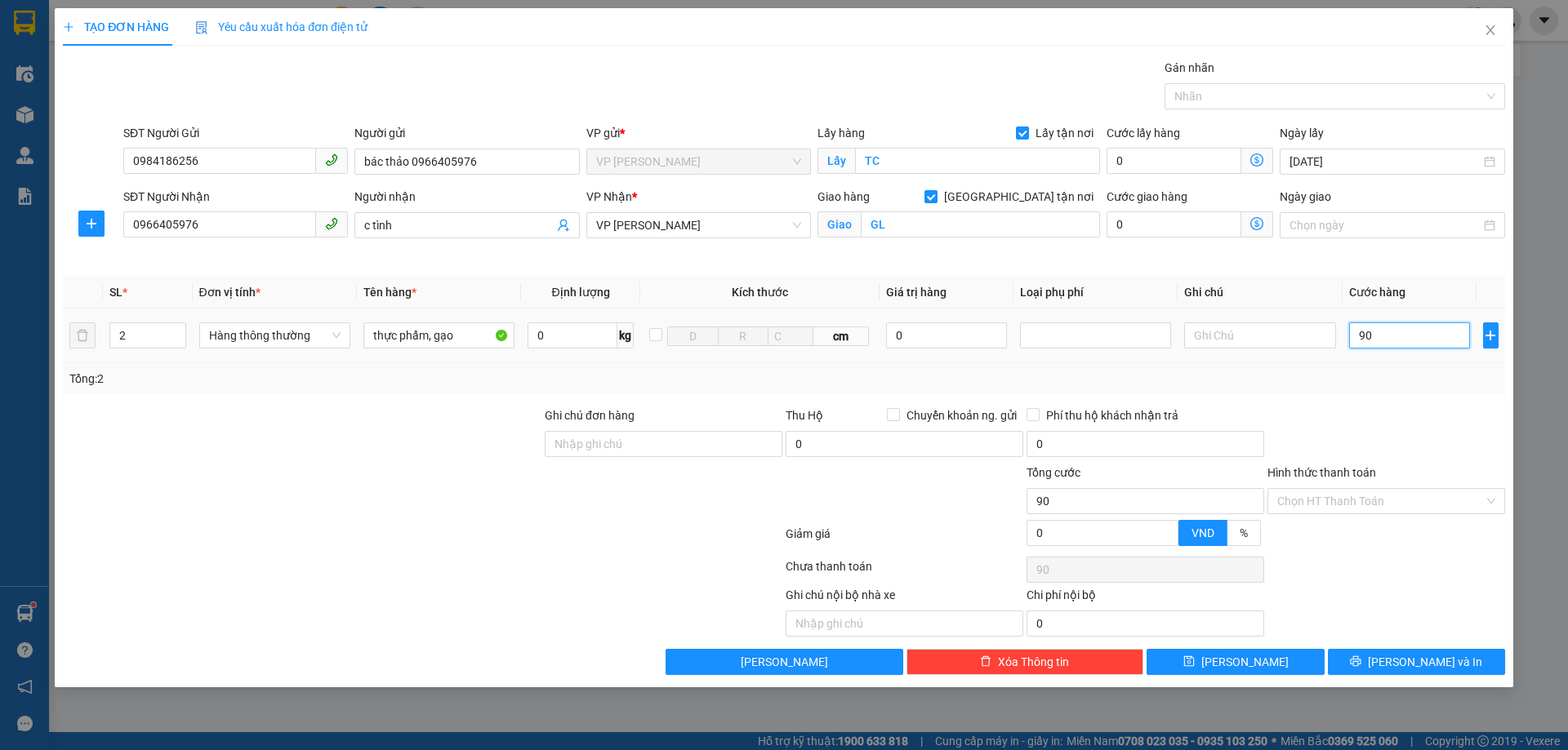
type input "900"
type input "9.000"
type input "90.000"
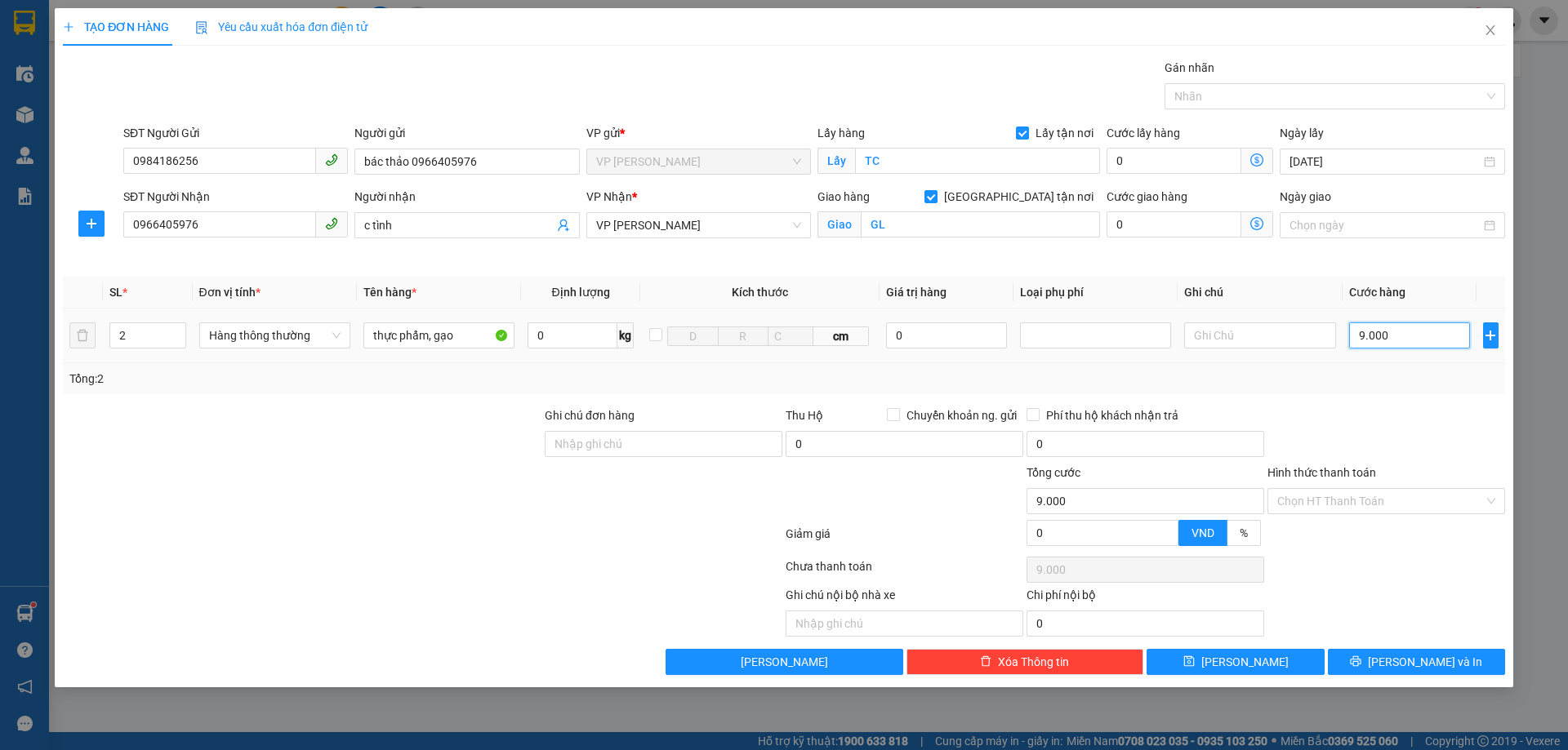
type input "90.000"
click at [1391, 413] on div at bounding box center [1386, 435] width 241 height 57
click at [1363, 493] on input "Hình thức thanh toán" at bounding box center [1380, 501] width 207 height 24
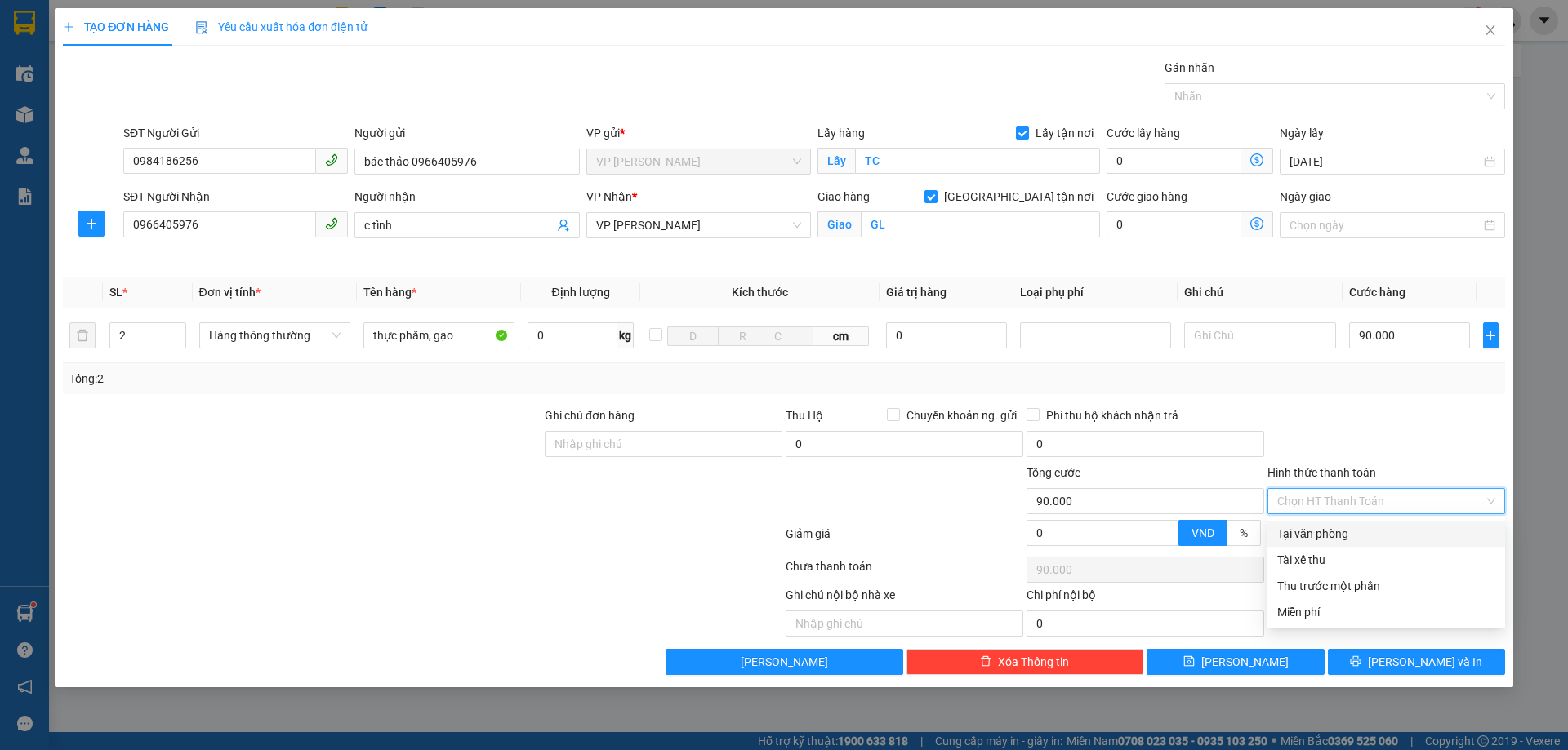
click at [1360, 532] on div "Tại văn phòng" at bounding box center [1385, 533] width 218 height 18
type input "0"
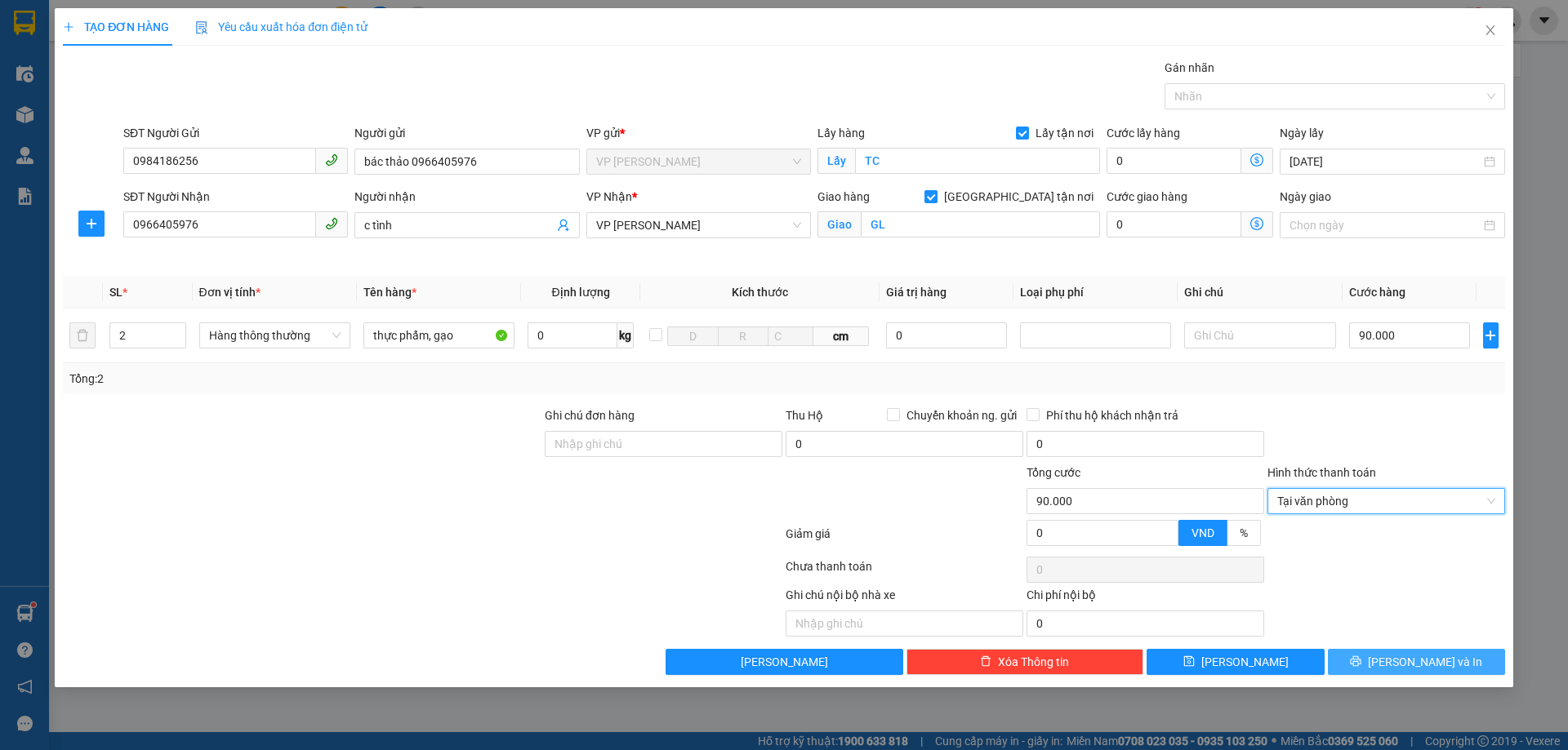
click at [1379, 659] on button "[PERSON_NAME] và In" at bounding box center [1416, 661] width 177 height 26
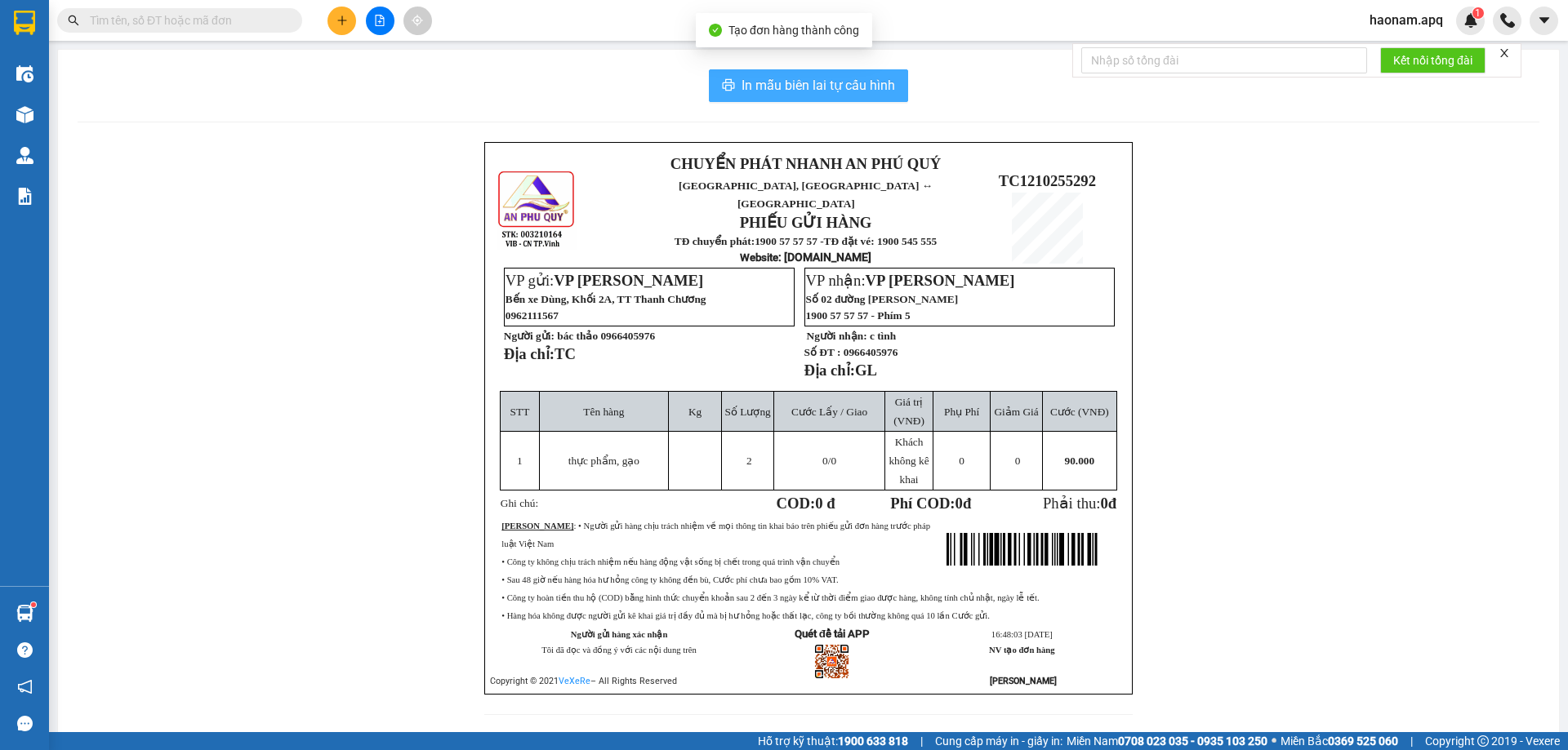
click at [812, 84] on span "In mẫu biên lai tự cấu hình" at bounding box center [818, 85] width 153 height 20
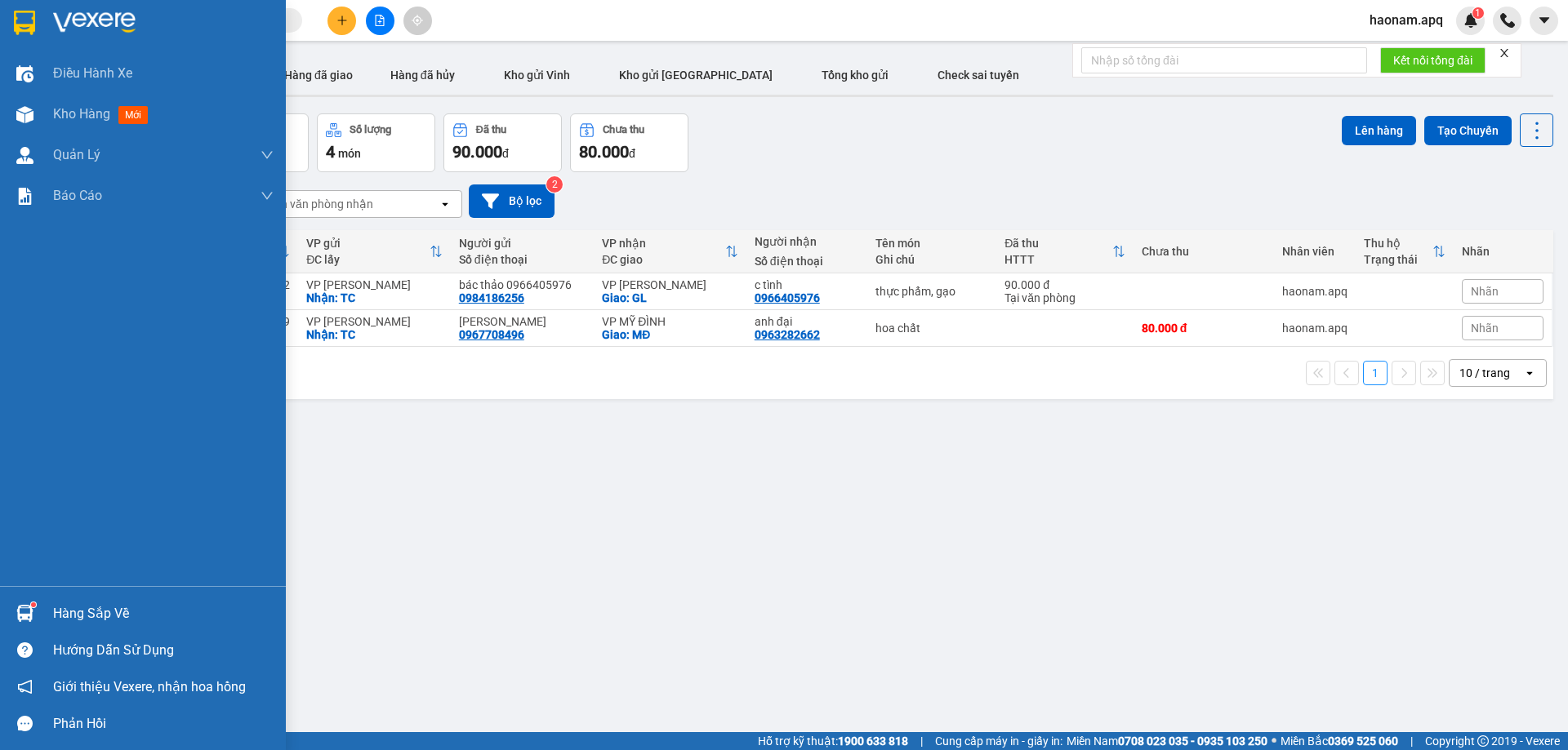
click at [76, 624] on div "Hàng sắp về" at bounding box center [162, 614] width 220 height 24
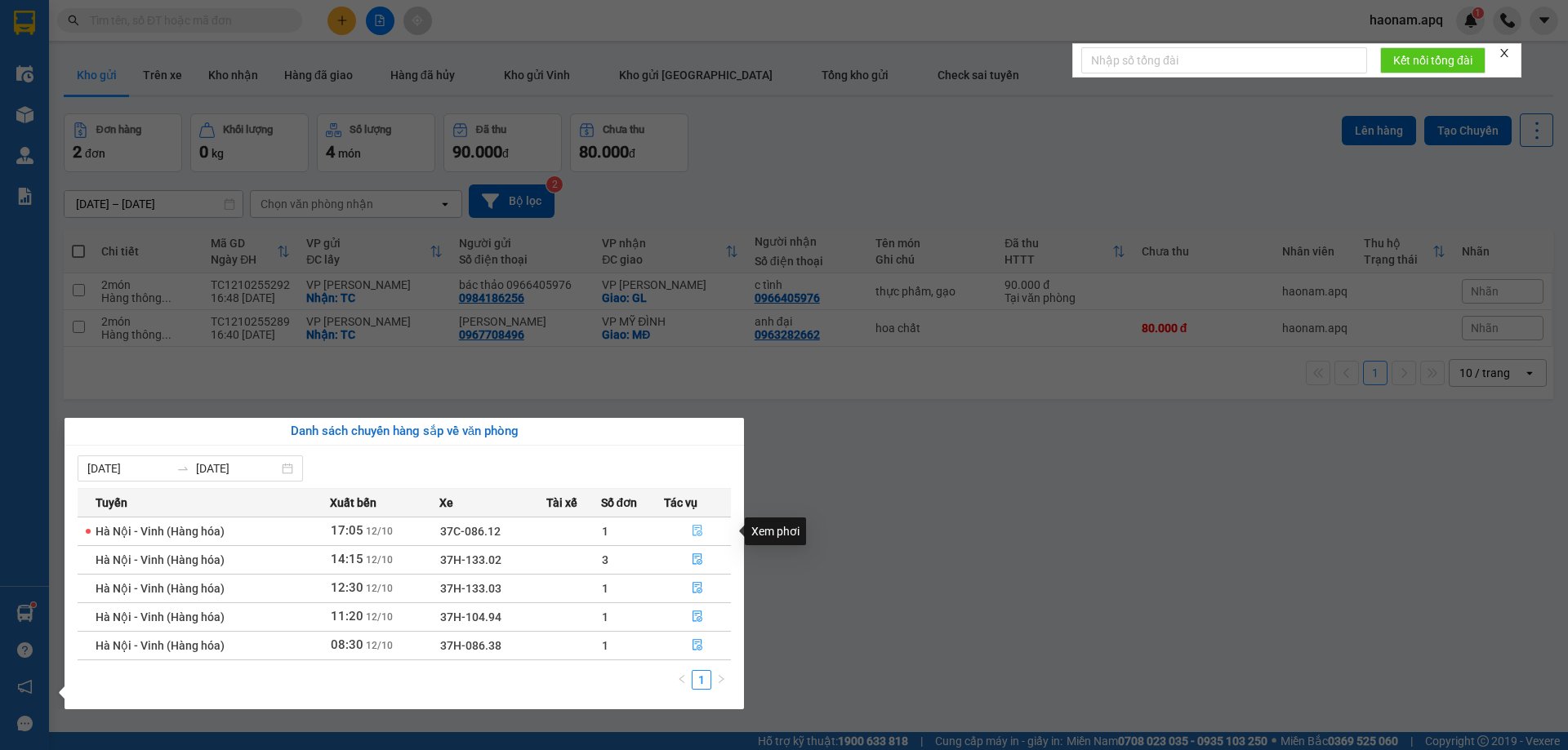
click at [676, 537] on button "button" at bounding box center [697, 531] width 65 height 26
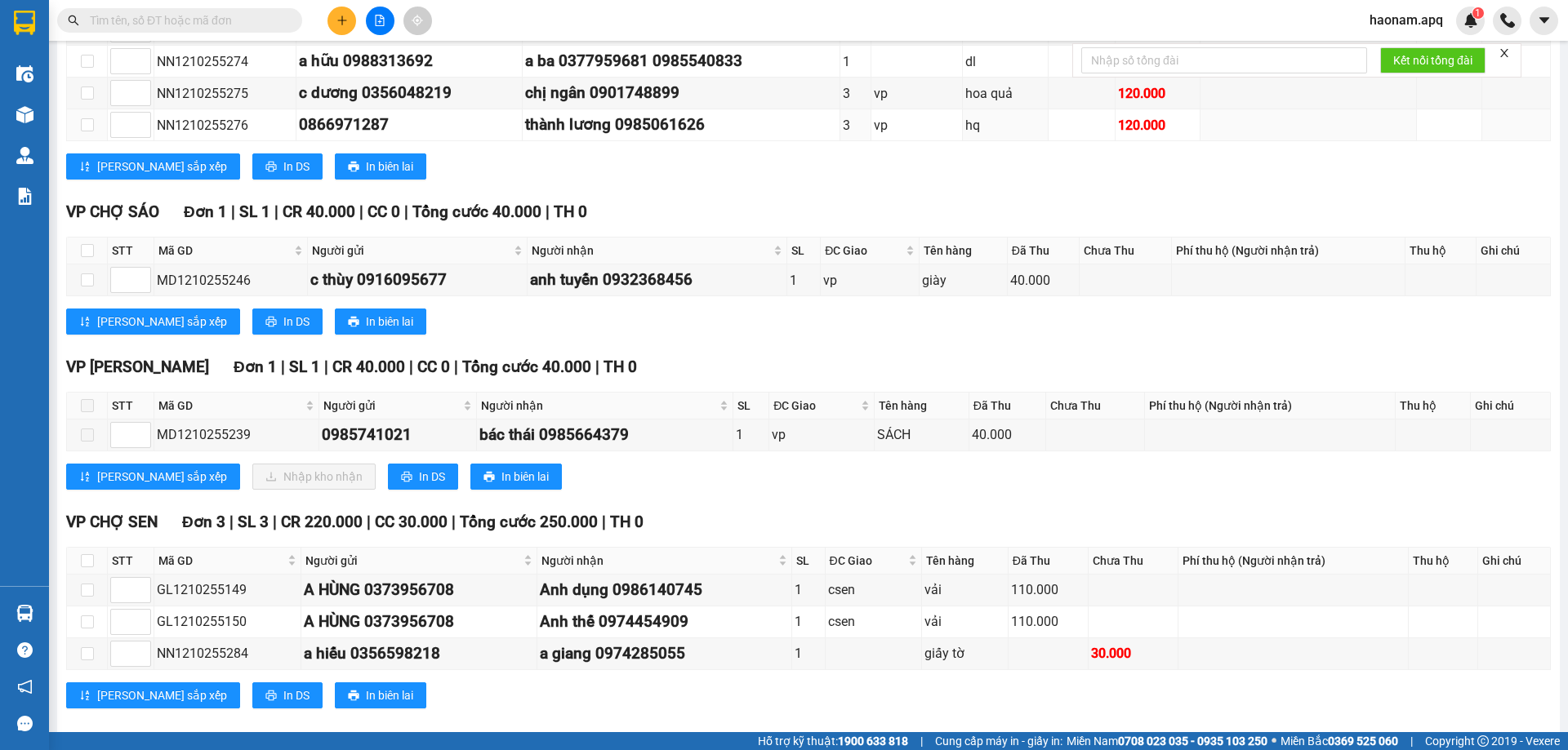
scroll to position [490, 0]
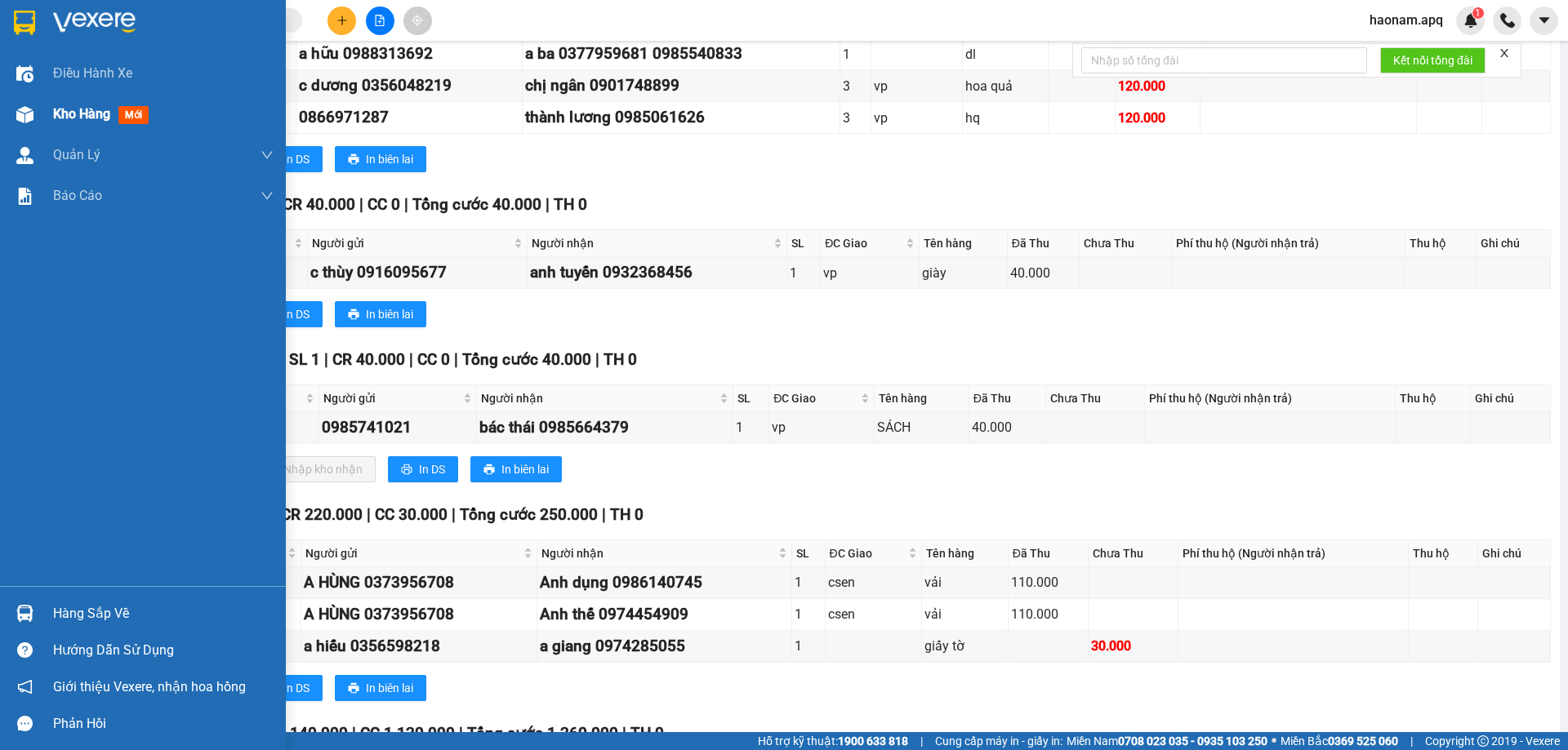
click at [42, 113] on div "Kho hàng mới" at bounding box center [142, 114] width 285 height 41
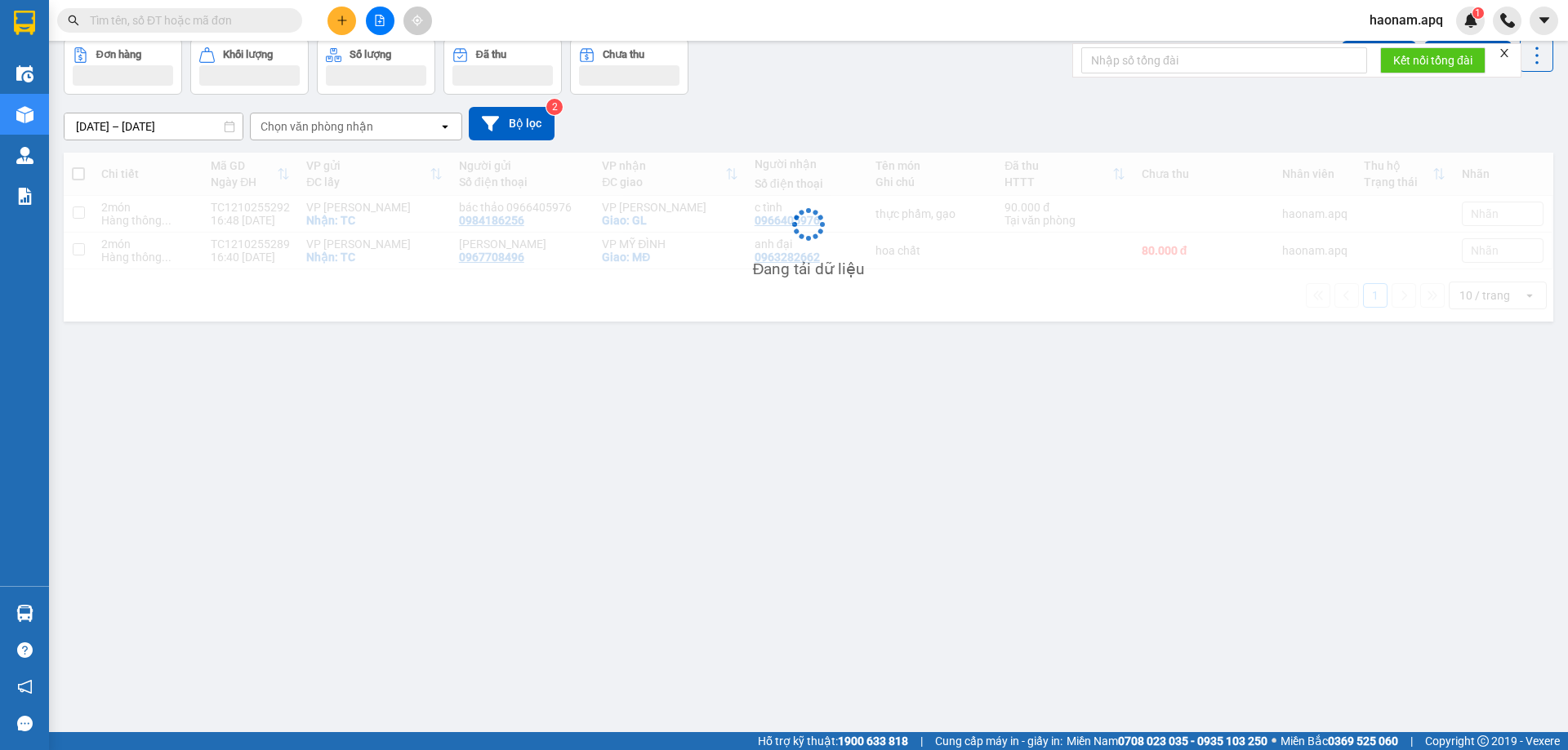
scroll to position [75, 0]
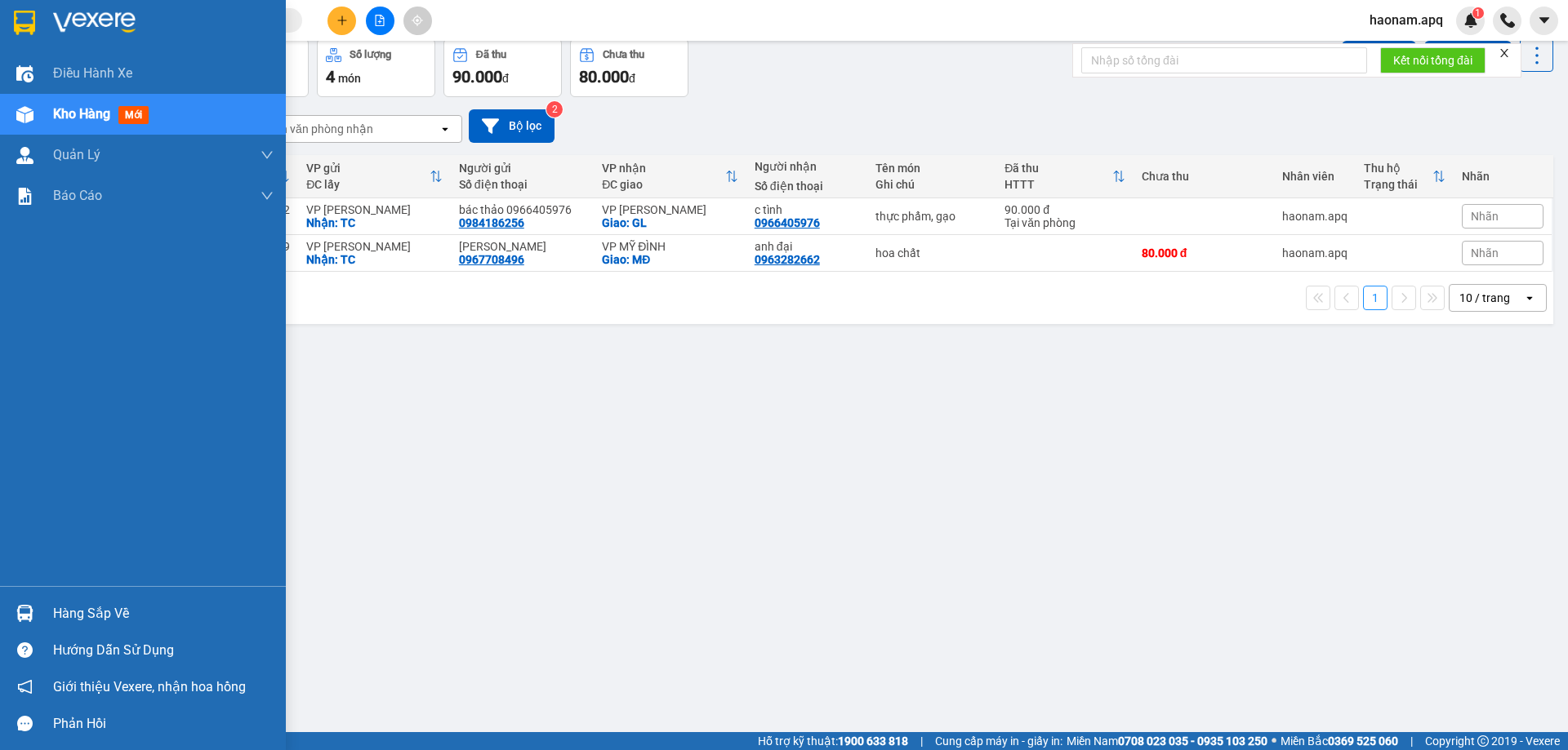
click at [101, 611] on div "Hàng sắp về" at bounding box center [162, 614] width 220 height 24
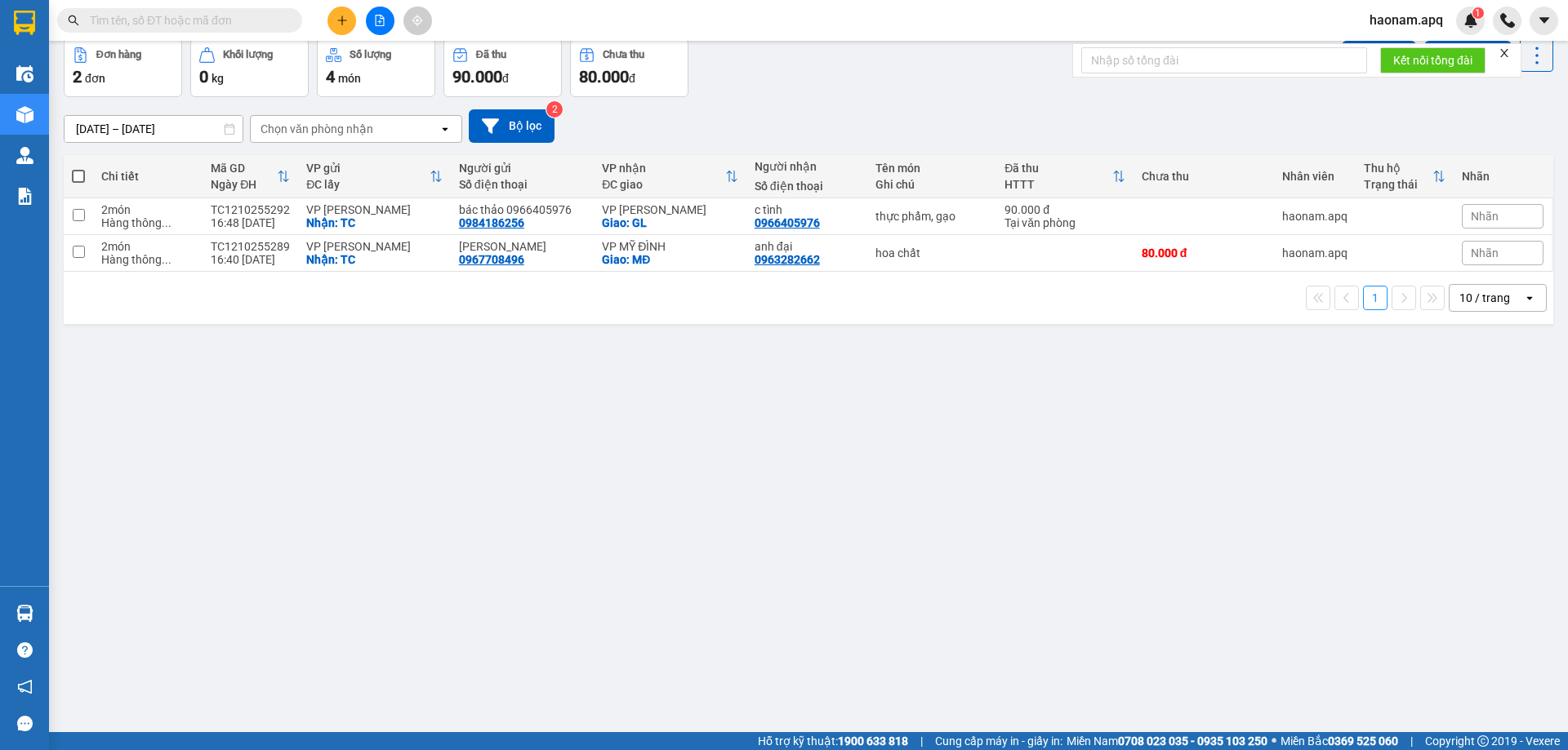
click at [860, 487] on section "Kết quả tìm kiếm ( 0 ) Bộ lọc No Data haonam.apq 1 Điều hành xe Kho hàng mới Qu…" at bounding box center [784, 375] width 1568 height 750
click at [237, 23] on input "text" at bounding box center [186, 20] width 193 height 18
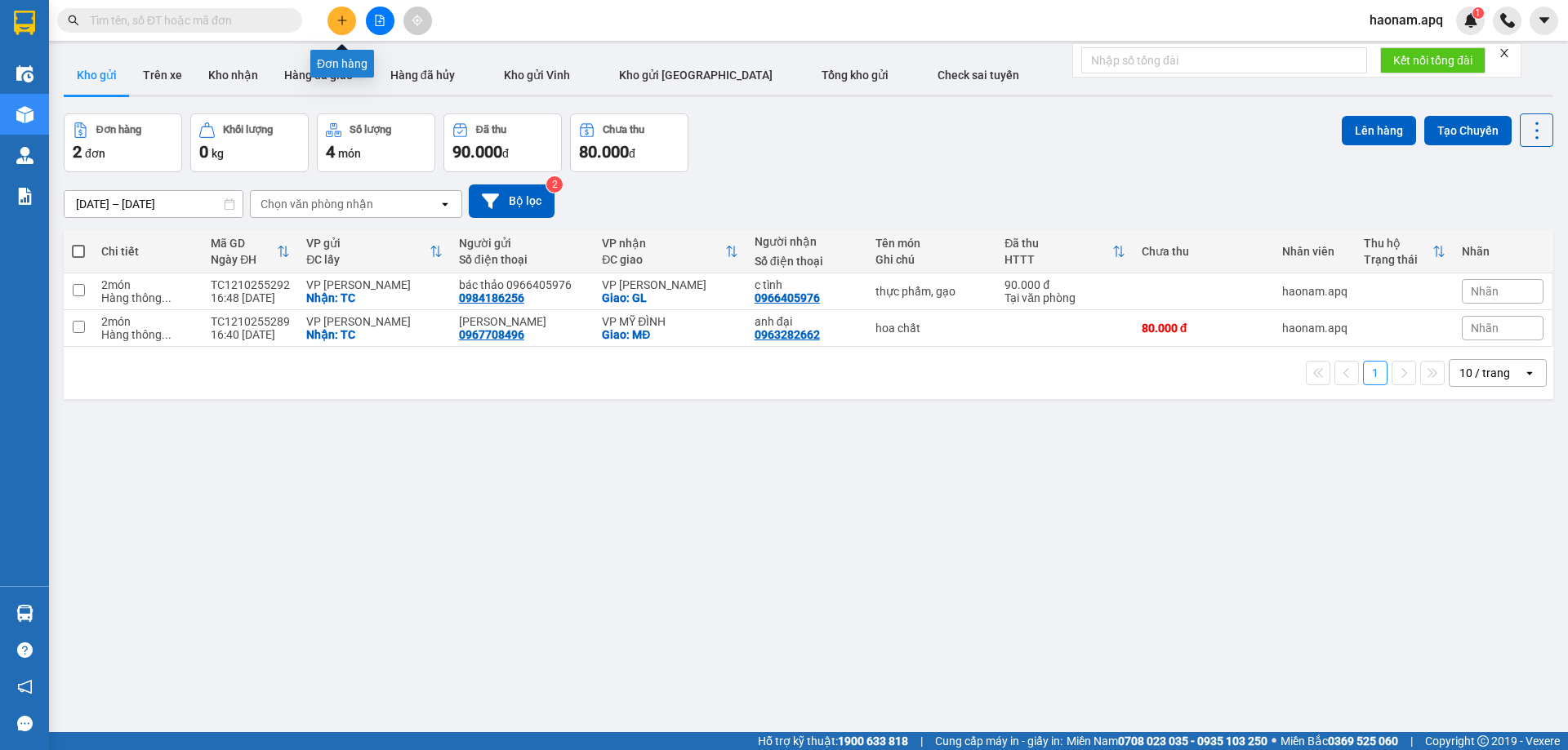
click at [341, 18] on icon "plus" at bounding box center [342, 21] width 12 height 12
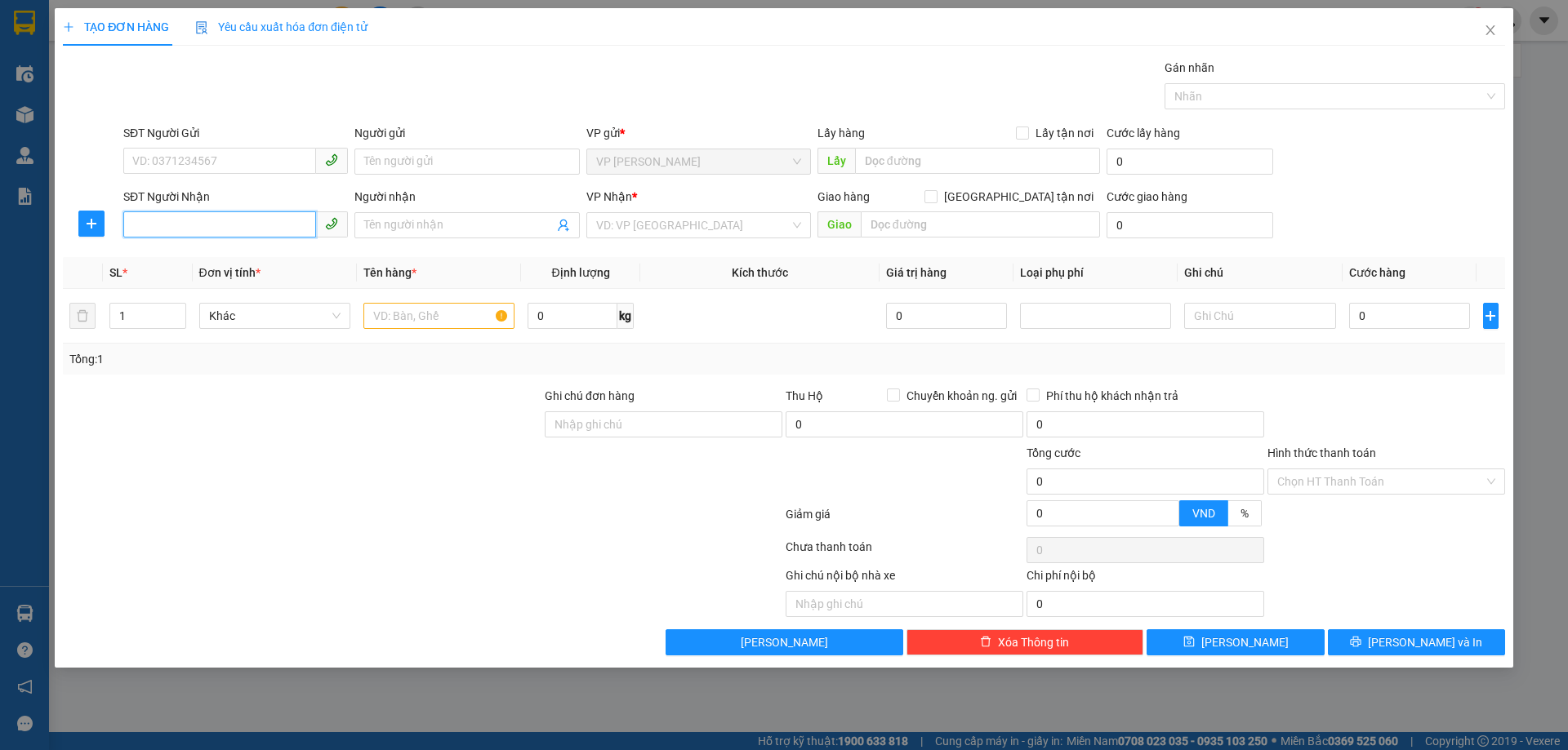
click at [233, 229] on input "SĐT Người Nhận" at bounding box center [219, 224] width 193 height 26
type input "0984412026"
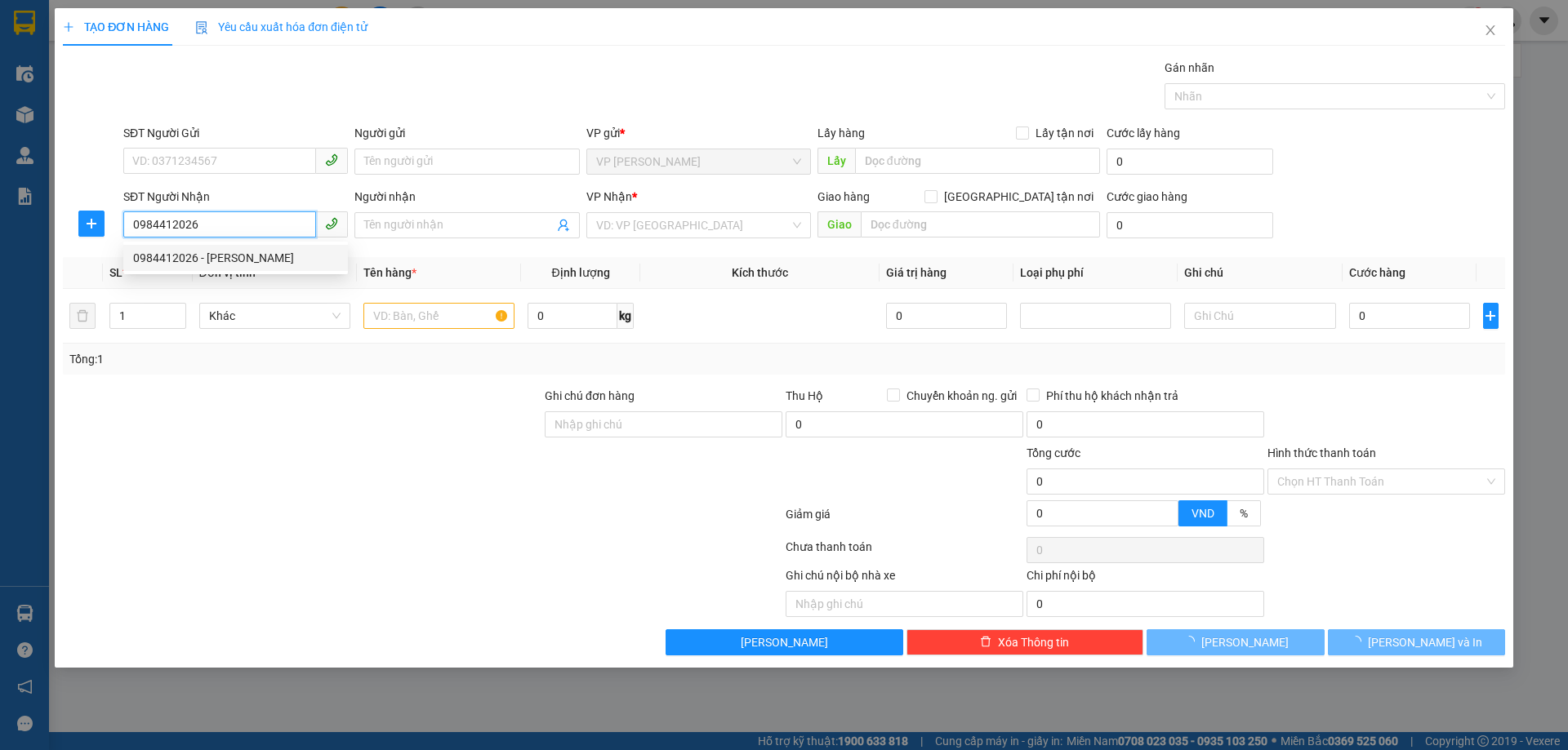
click at [257, 258] on div "0984412026 - LÊ VĂN TUẤN" at bounding box center [235, 257] width 205 height 18
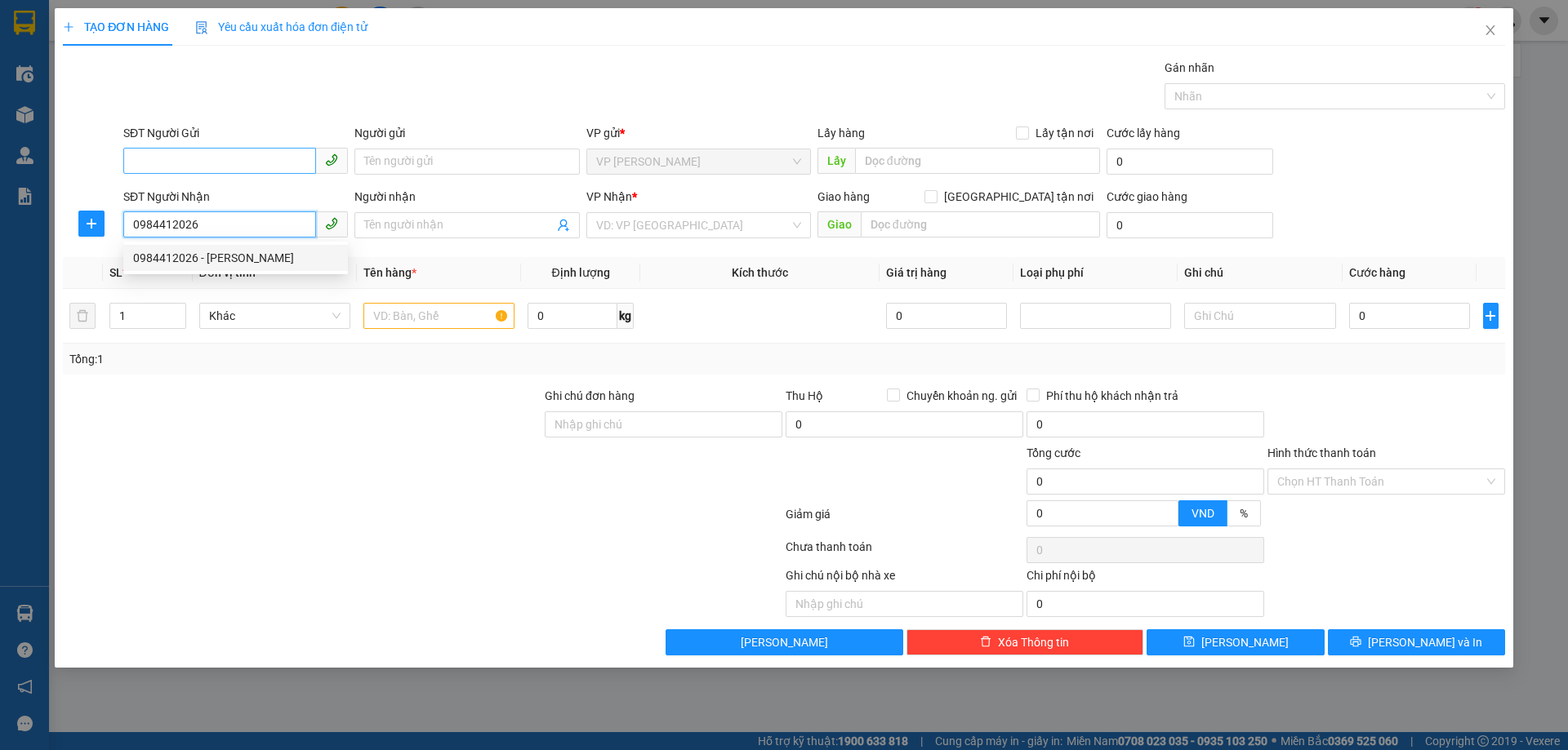
type input "[PERSON_NAME]"
checkbox input "true"
type input "MỸ ĐÌNH"
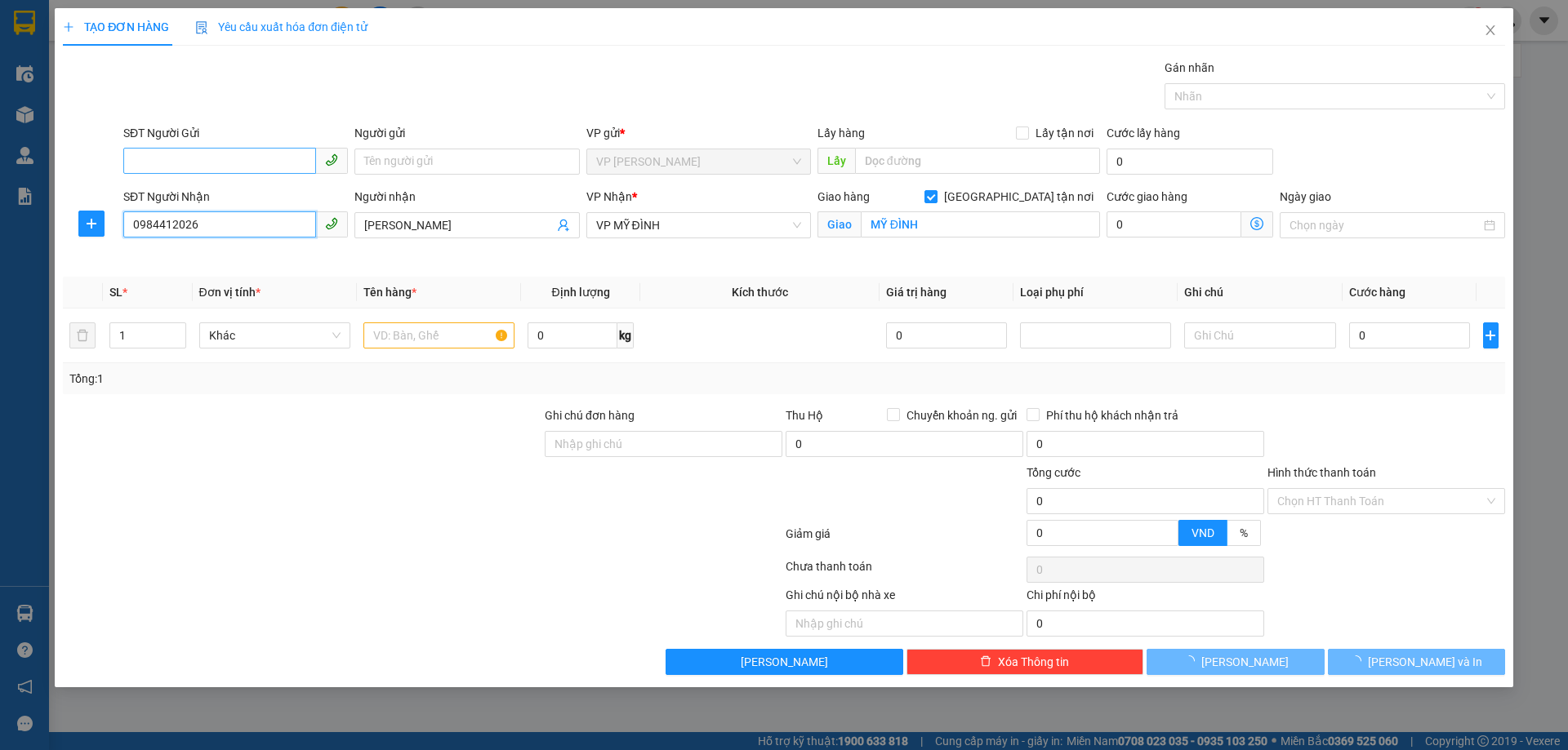
type input "0984412026"
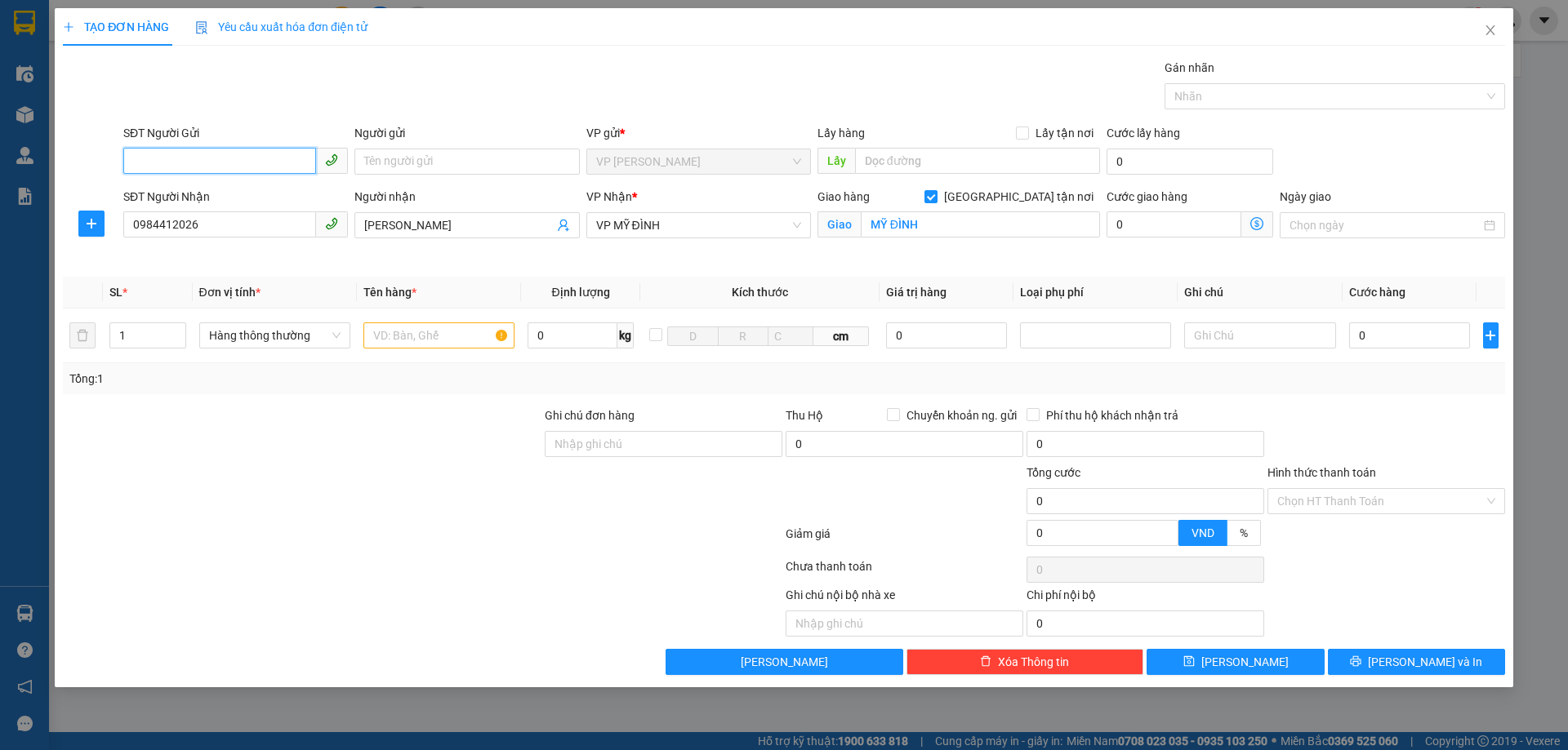
click at [282, 162] on input "SĐT Người Gửi" at bounding box center [219, 161] width 193 height 26
click at [294, 198] on div "0915488244 - CHỊ TUYẾT VPTC" at bounding box center [235, 193] width 205 height 18
type input "0915488244"
type input "CHỊ TUYẾT VPTC"
checkbox input "true"
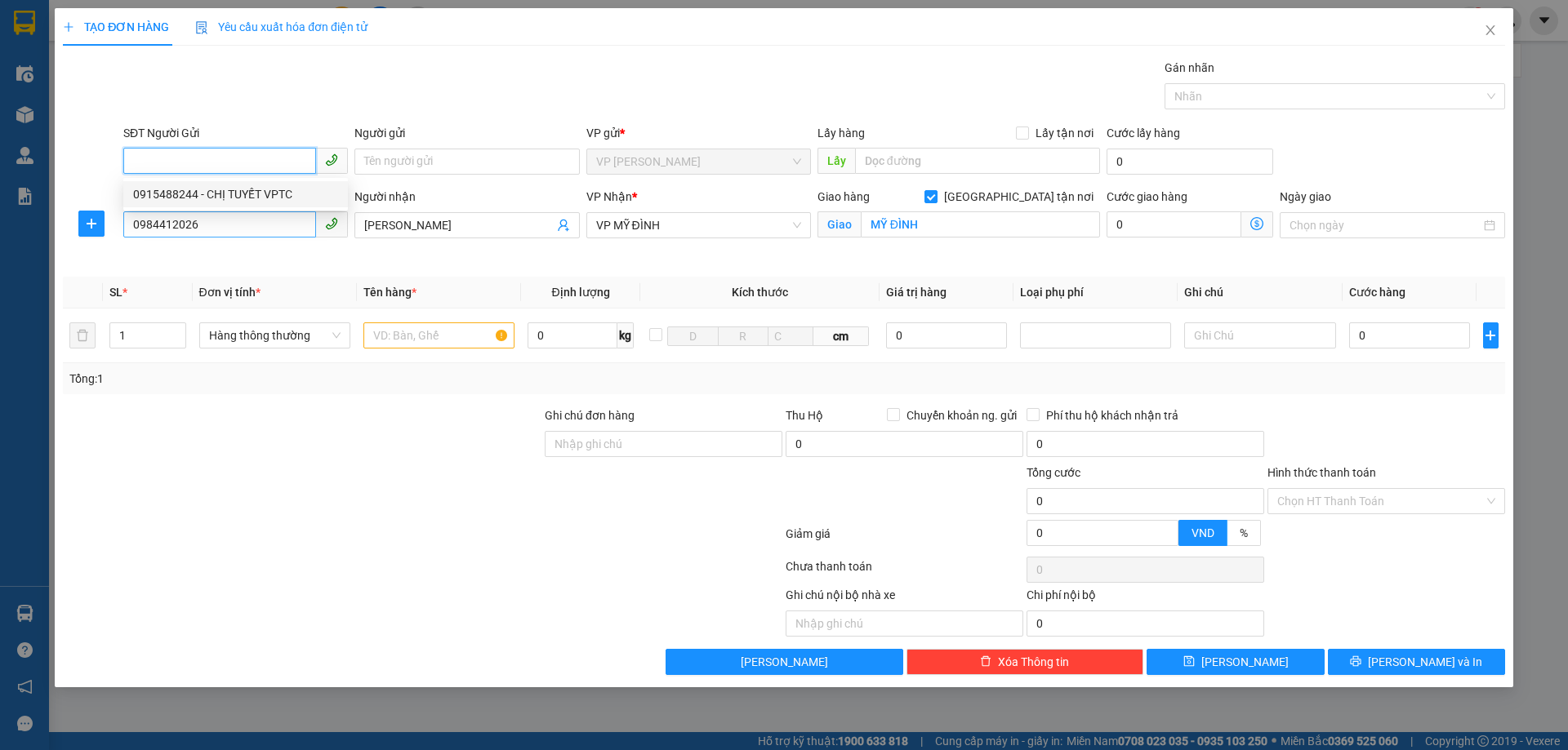
type input "TC"
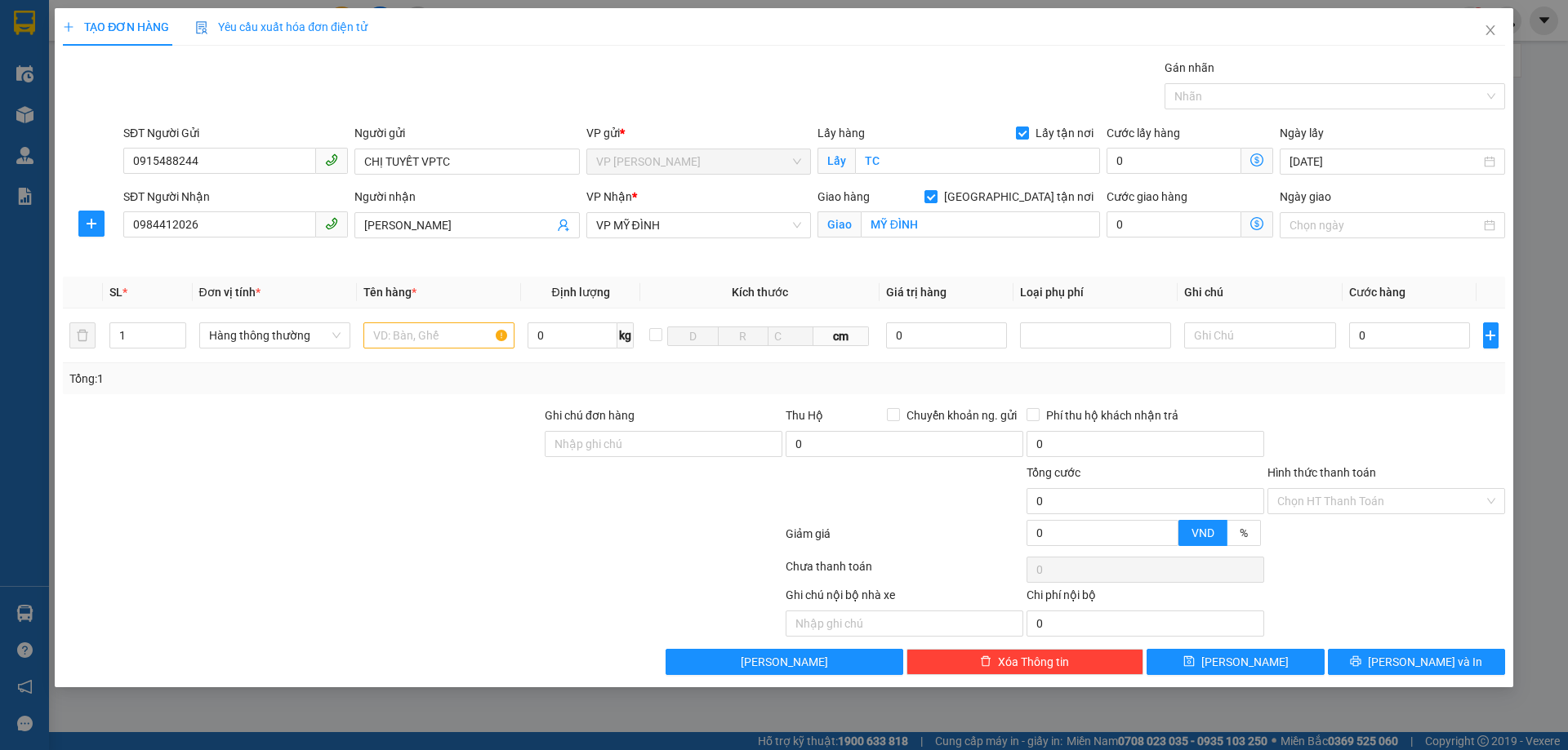
drag, startPoint x: 449, startPoint y: 445, endPoint x: 440, endPoint y: 411, distance: 35.2
click at [448, 445] on div at bounding box center [301, 435] width 481 height 57
click at [423, 345] on input "text" at bounding box center [439, 335] width 151 height 26
type input "thực phẩm"
click at [270, 416] on div at bounding box center [301, 435] width 481 height 57
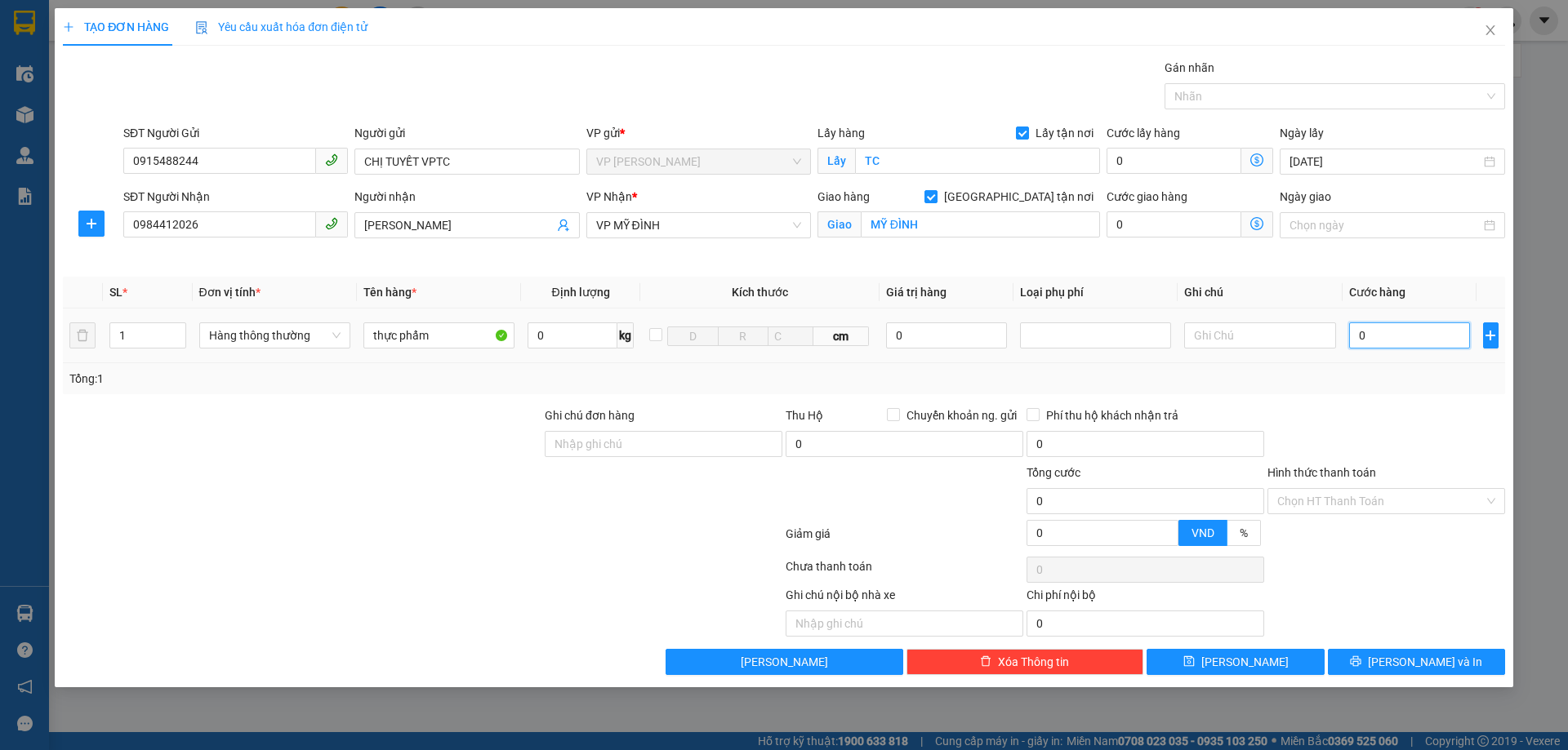
click at [1424, 342] on input "0" at bounding box center [1409, 335] width 121 height 26
type input "4"
type input "40"
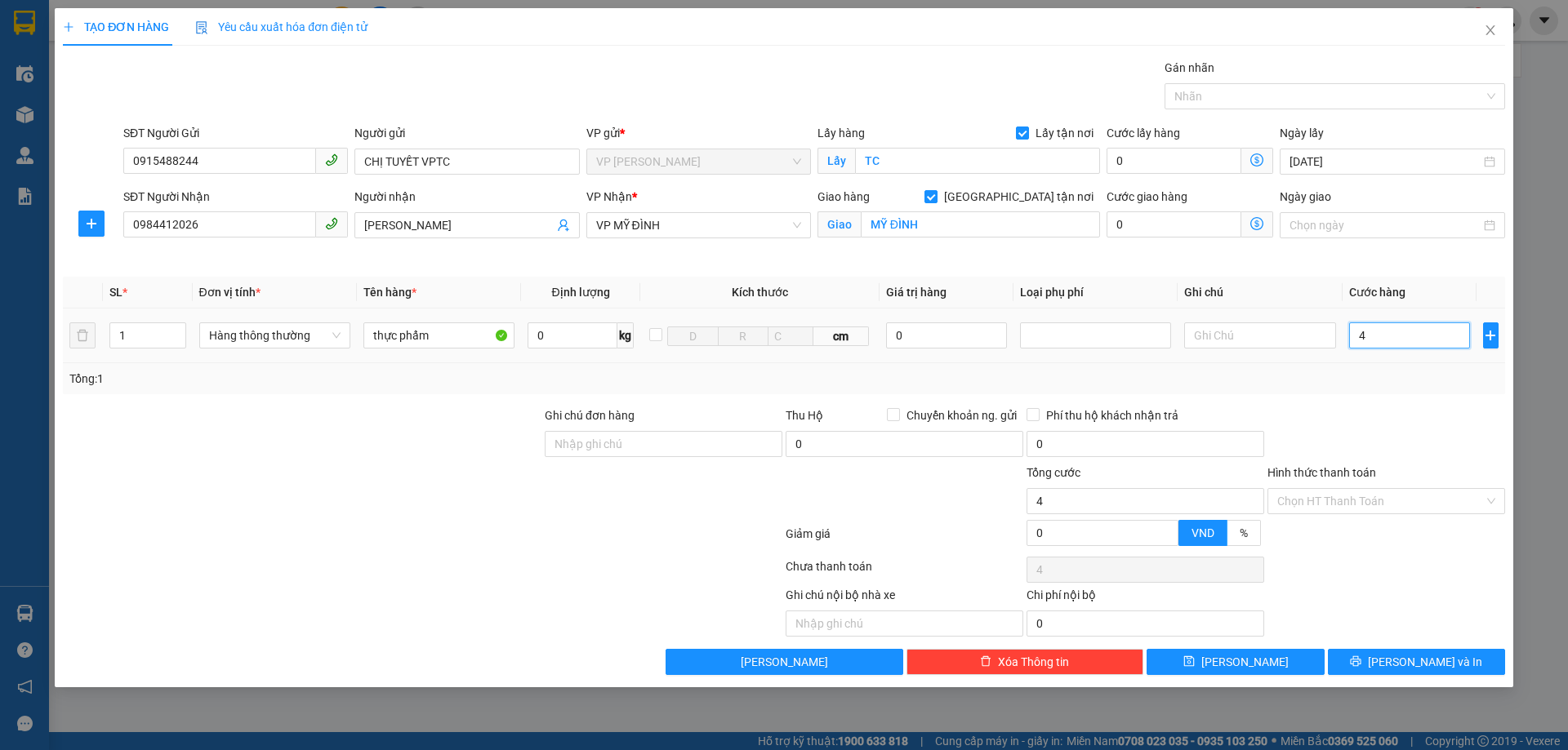
type input "40"
type input "400"
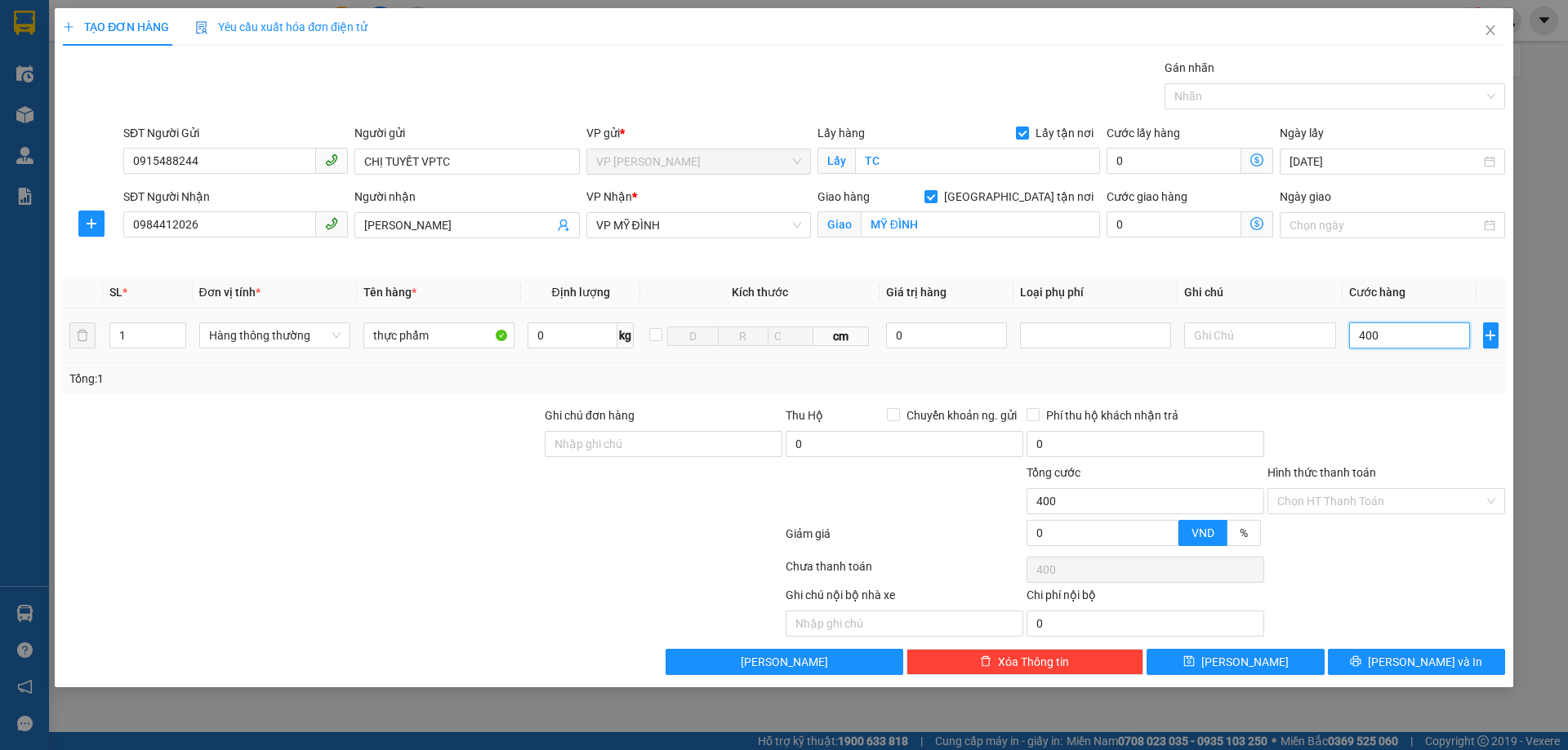
type input "4.000"
type input "40.000"
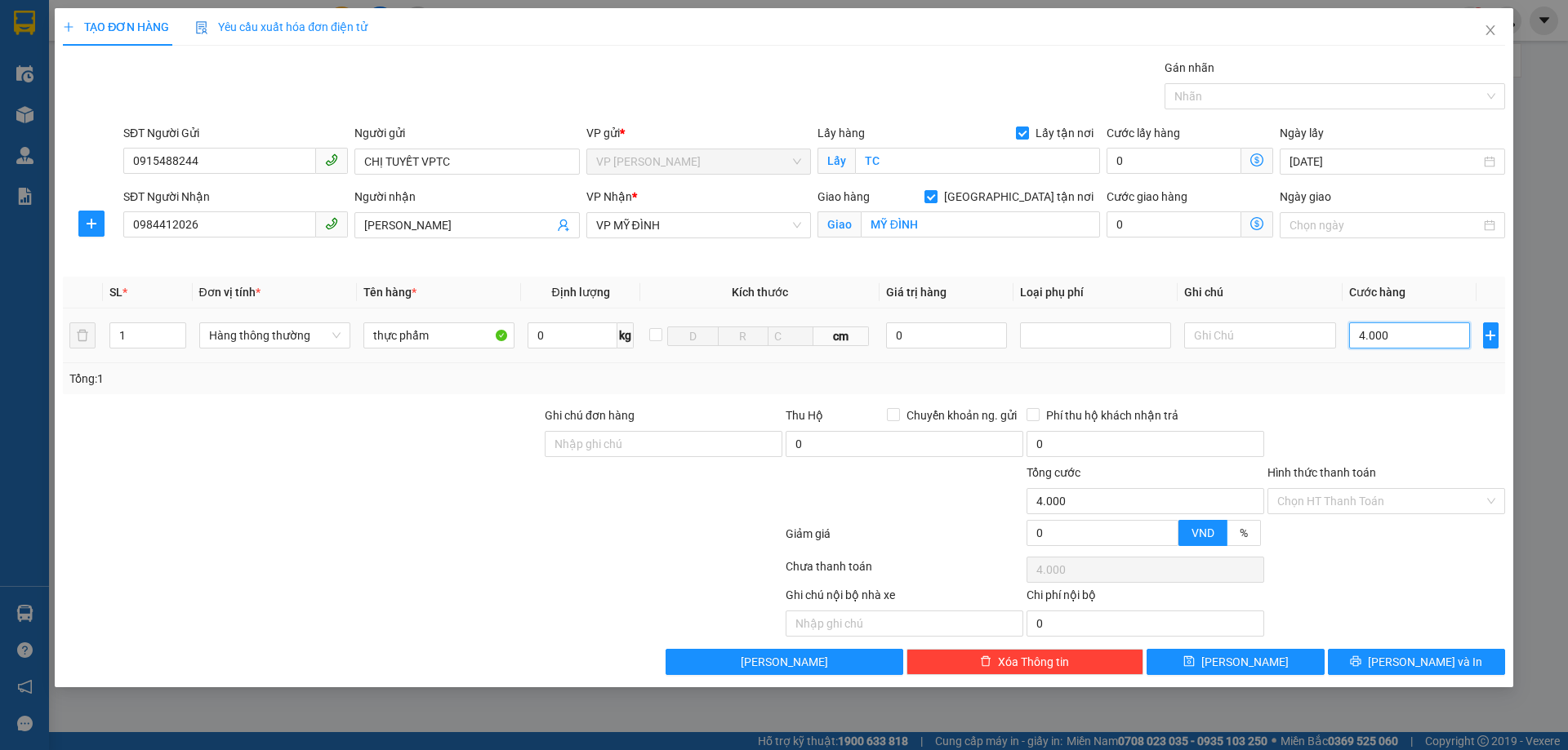
type input "40.000"
click at [1365, 433] on div at bounding box center [1386, 435] width 241 height 57
click at [1385, 505] on input "Hình thức thanh toán" at bounding box center [1380, 501] width 207 height 24
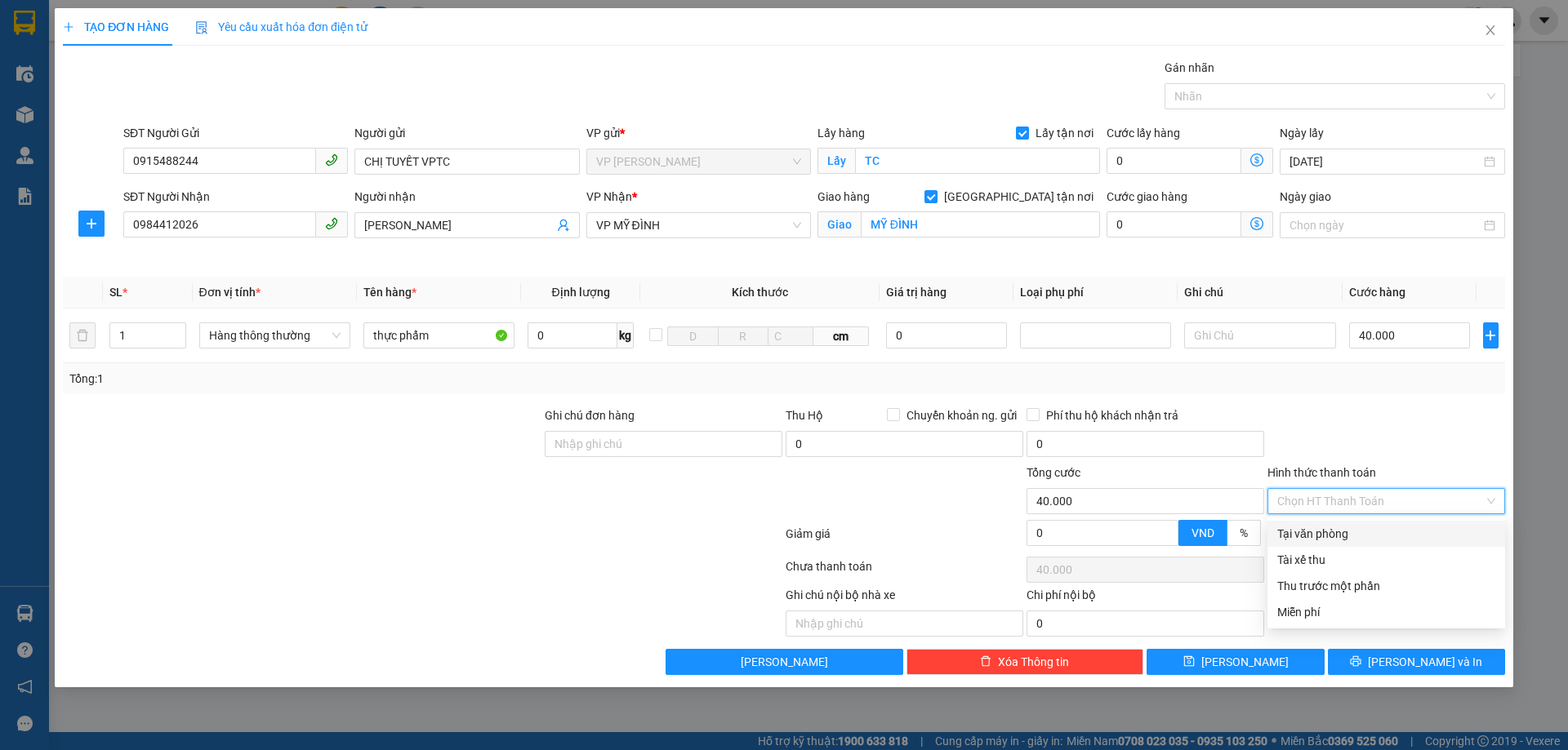
click at [1376, 532] on div "Tại văn phòng" at bounding box center [1385, 533] width 218 height 18
type input "0"
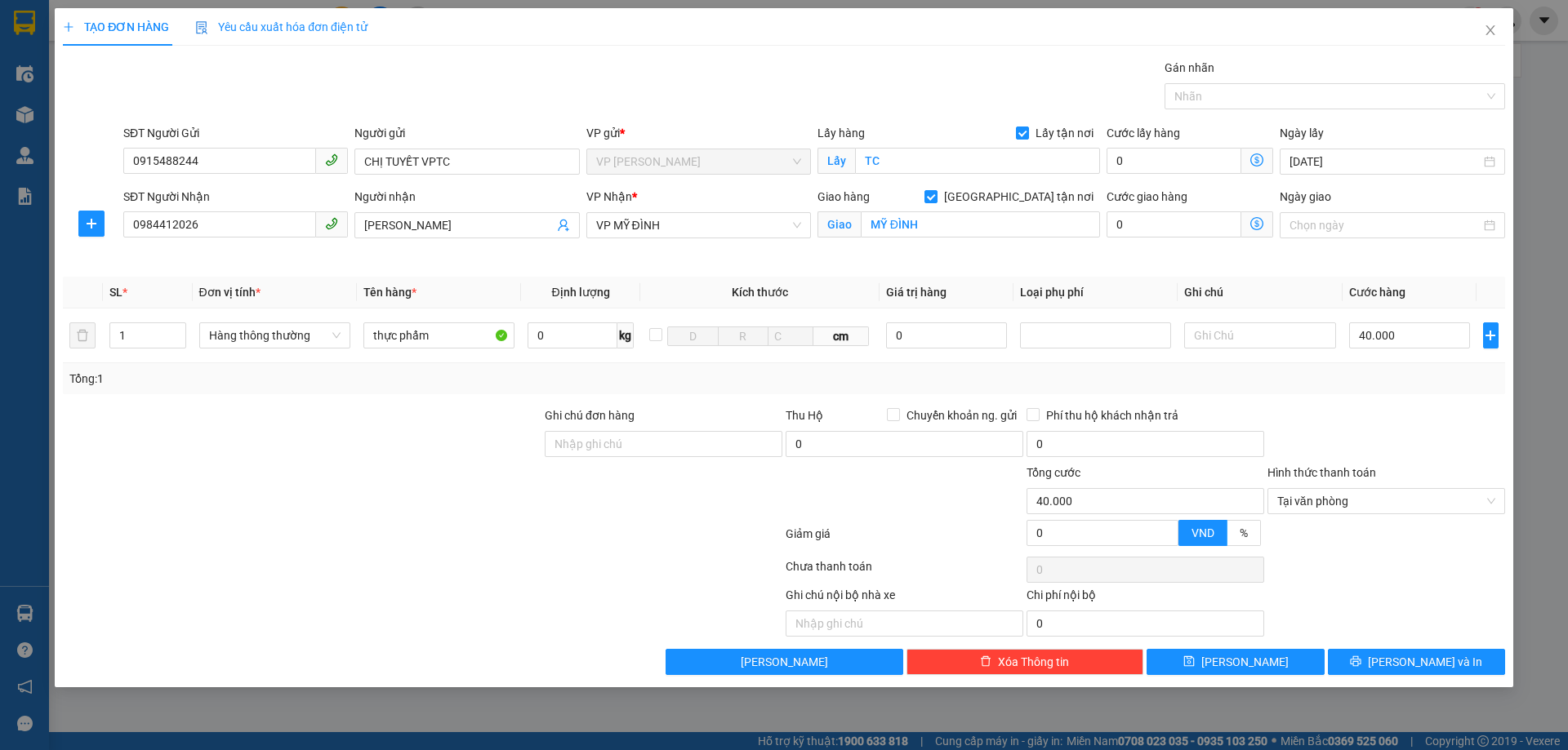
click at [1394, 617] on div "Ghi chú nội bộ nhà xe Chi phí nội bộ 0" at bounding box center [784, 611] width 1445 height 50
click at [1390, 645] on div "Transit Pickup Surcharge Ids Transit Deliver Surcharge Ids Transit Deliver Surc…" at bounding box center [784, 367] width 1442 height 616
click at [1395, 651] on button "[PERSON_NAME] và In" at bounding box center [1416, 661] width 177 height 26
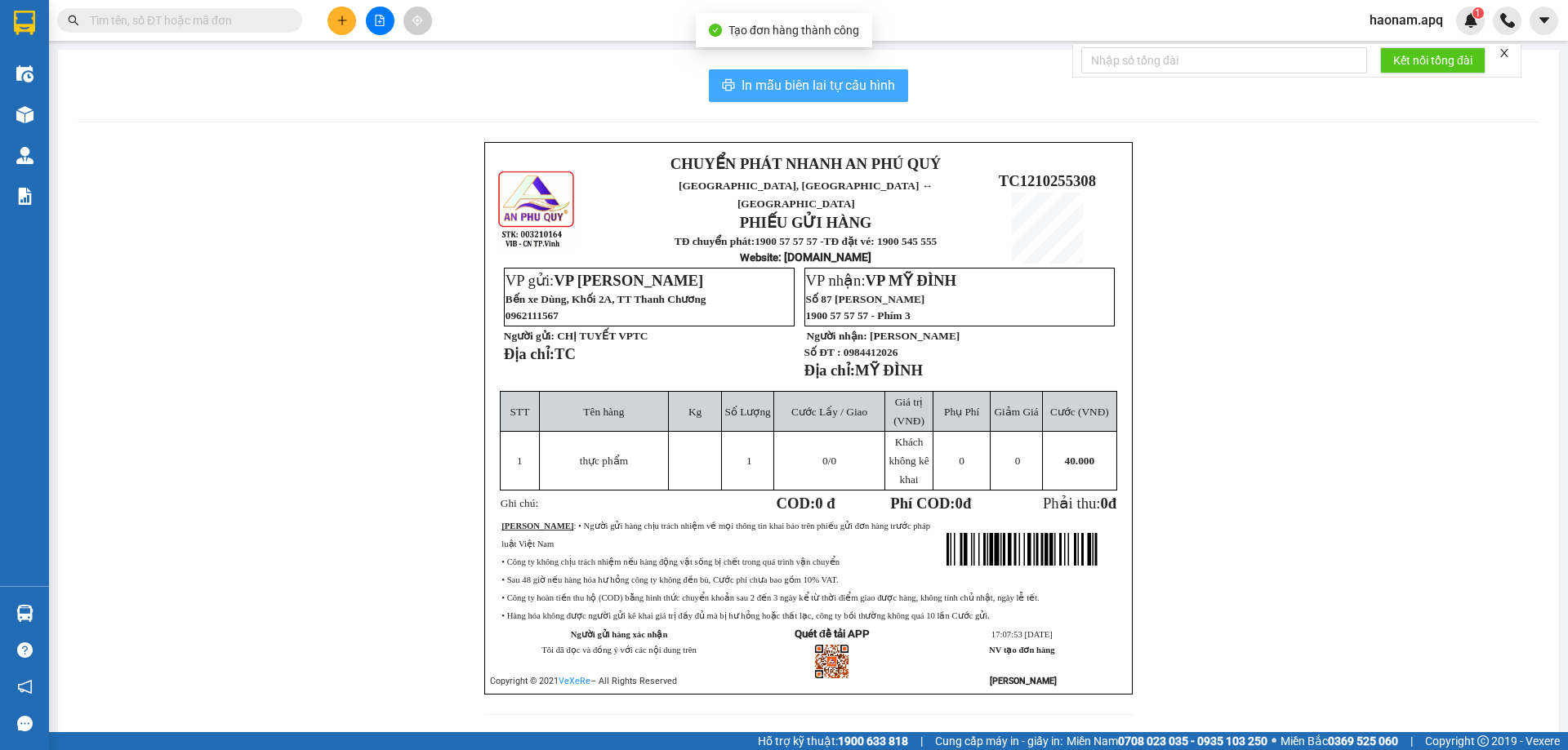
drag, startPoint x: 800, startPoint y: 79, endPoint x: 808, endPoint y: 111, distance: 33.0
click at [801, 78] on span "In mẫu biên lai tự cấu hình" at bounding box center [818, 85] width 153 height 20
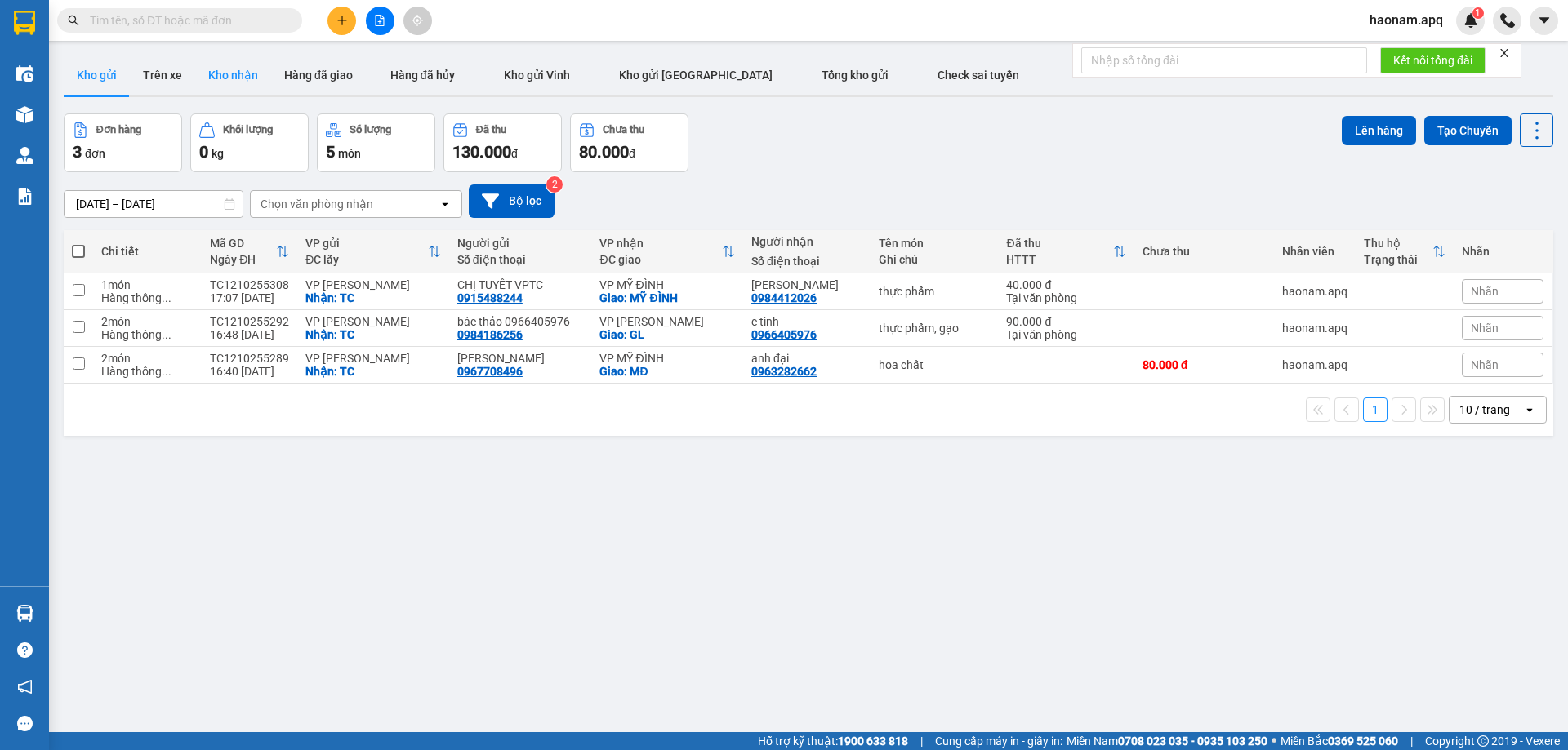
click at [235, 70] on button "Kho nhận" at bounding box center [233, 74] width 76 height 39
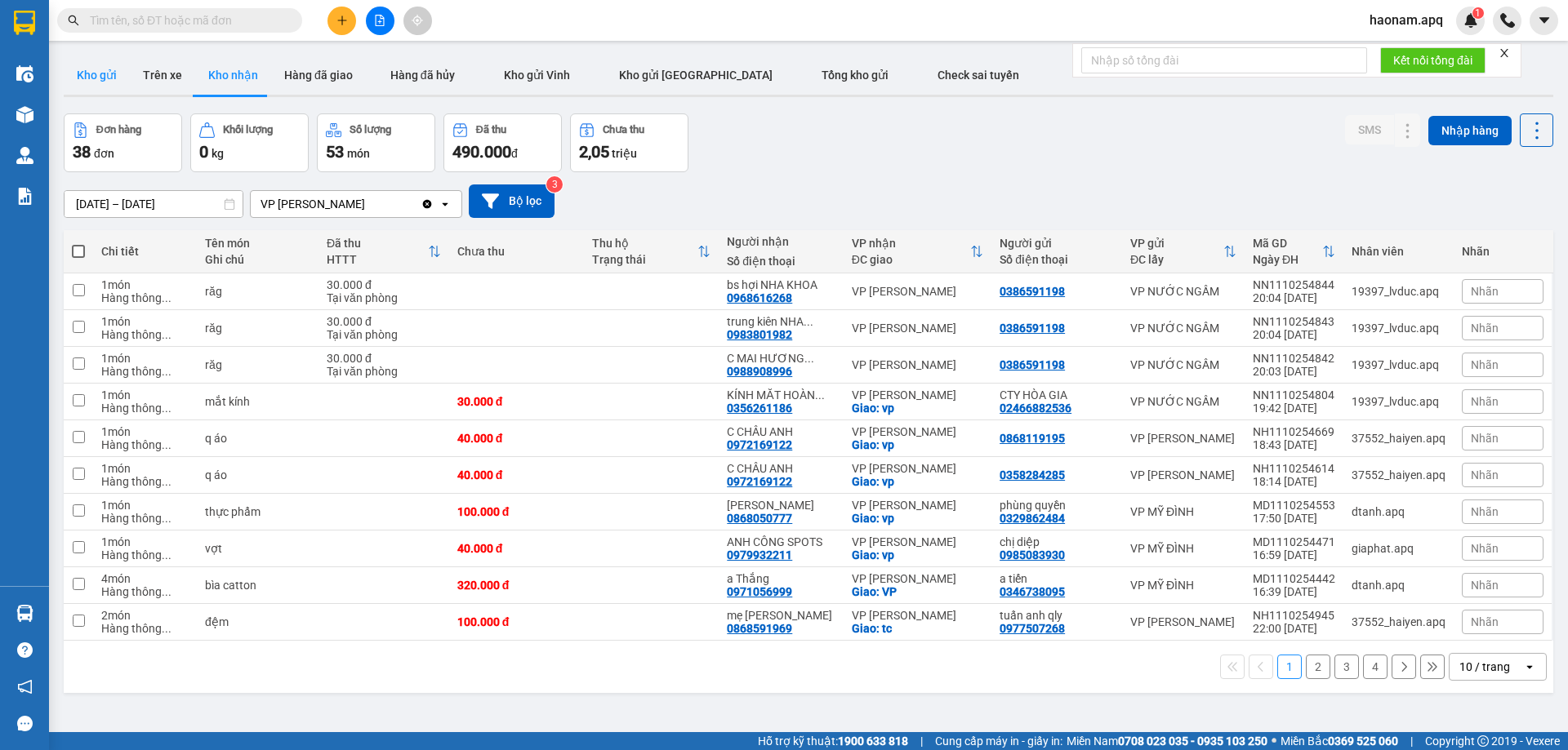
click at [85, 75] on button "Kho gửi" at bounding box center [96, 74] width 66 height 39
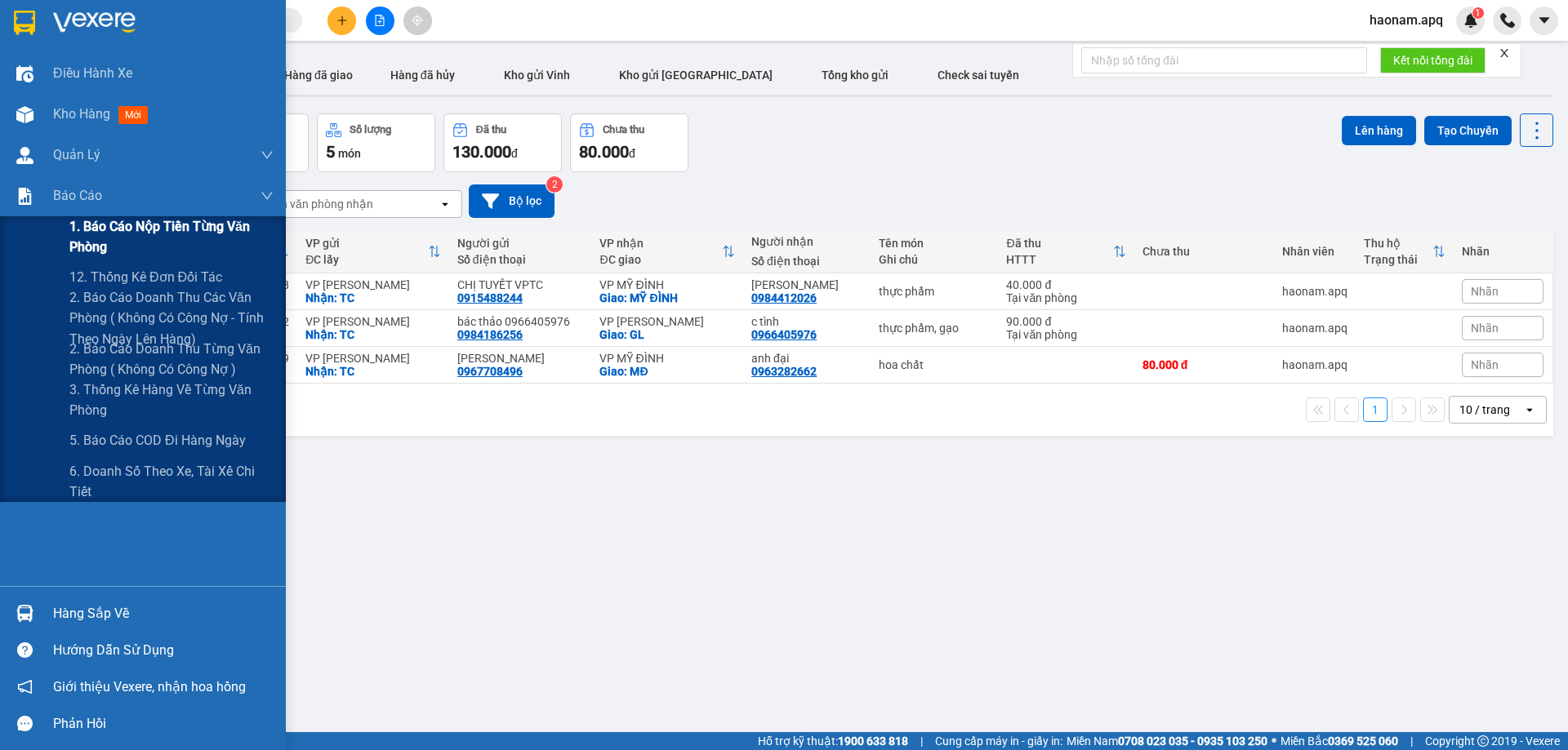
click at [162, 227] on span "1. Báo cáo nộp tiền từng văn phòng" at bounding box center [172, 236] width 204 height 41
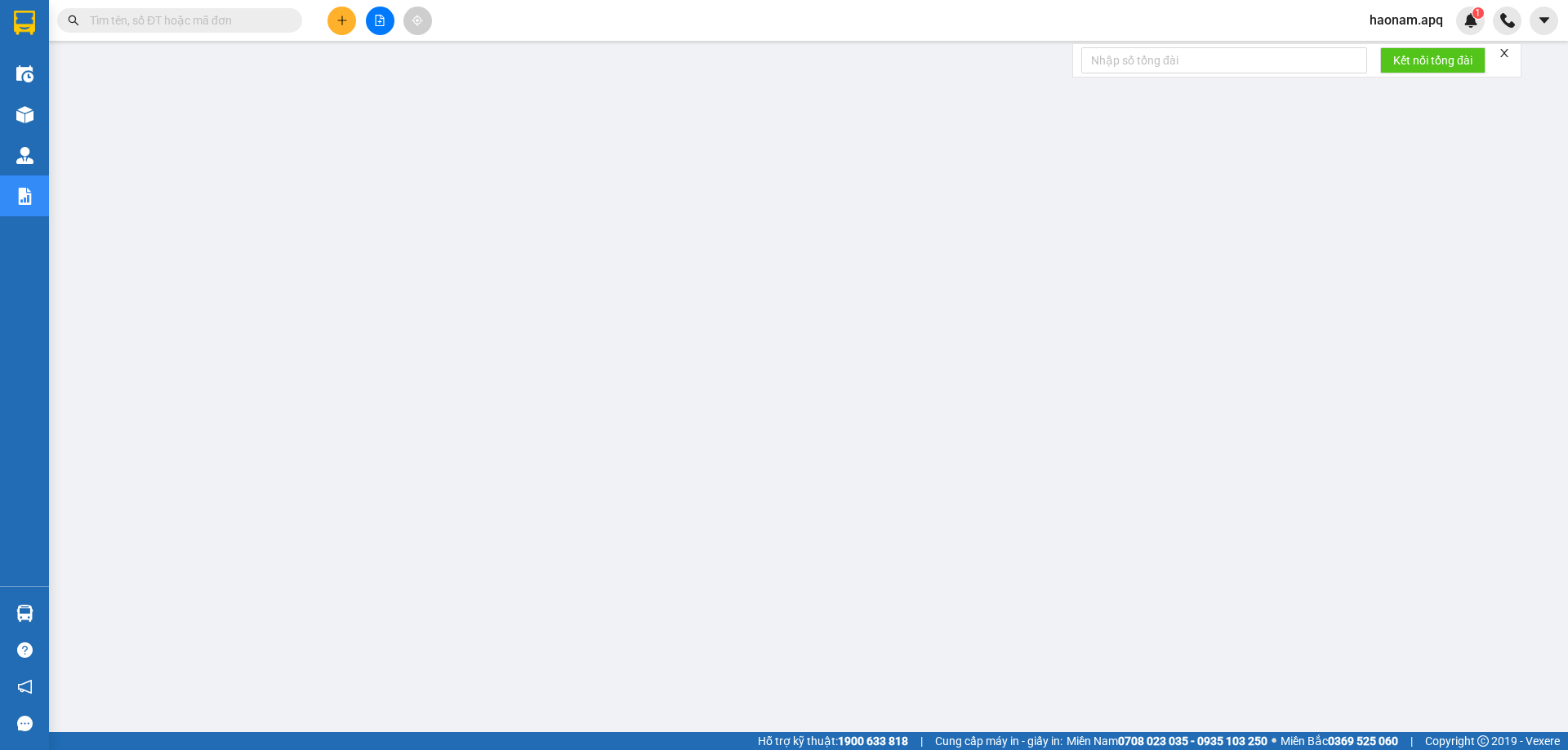
scroll to position [59, 0]
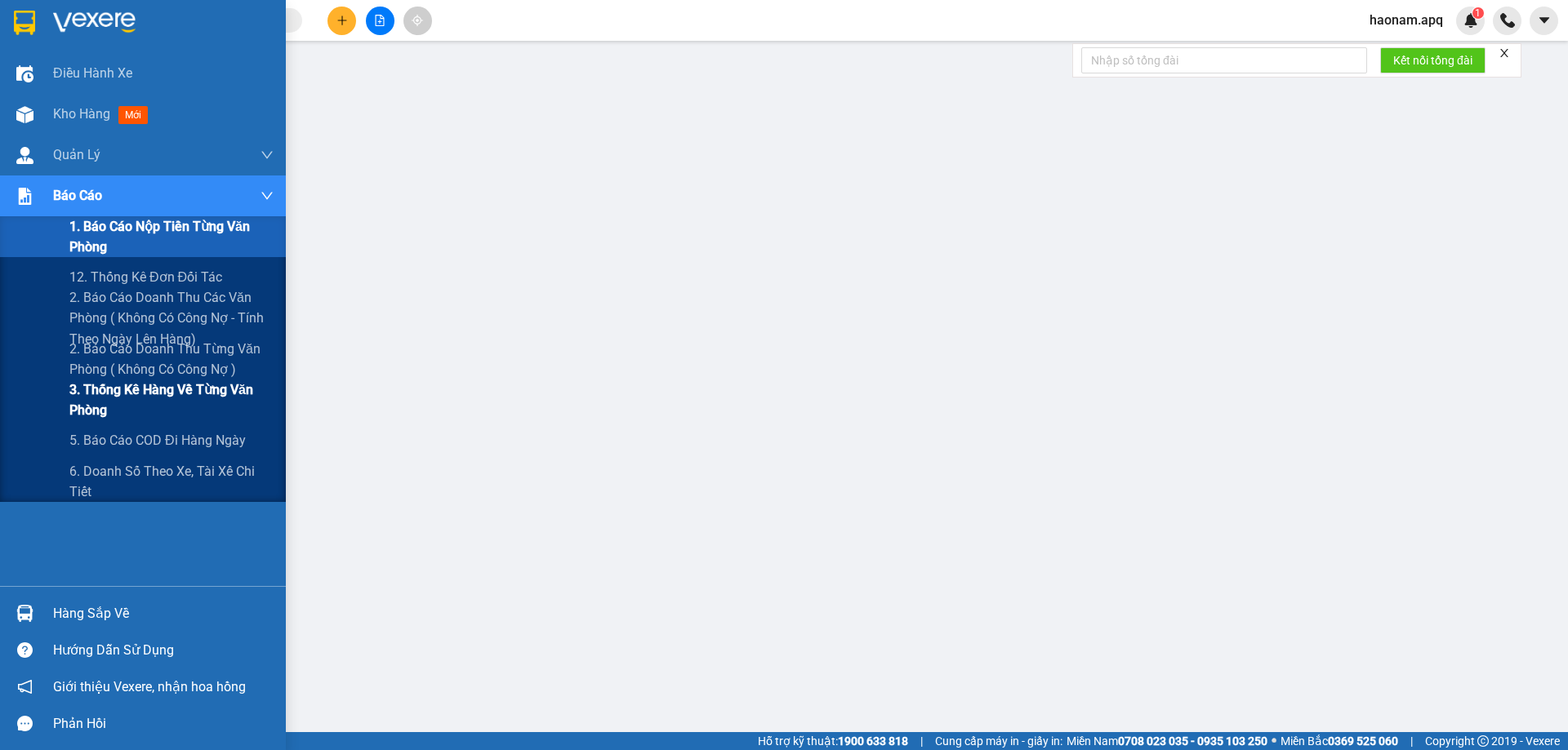
click at [187, 386] on span "3. Thống kê hàng về từng văn phòng" at bounding box center [172, 400] width 204 height 41
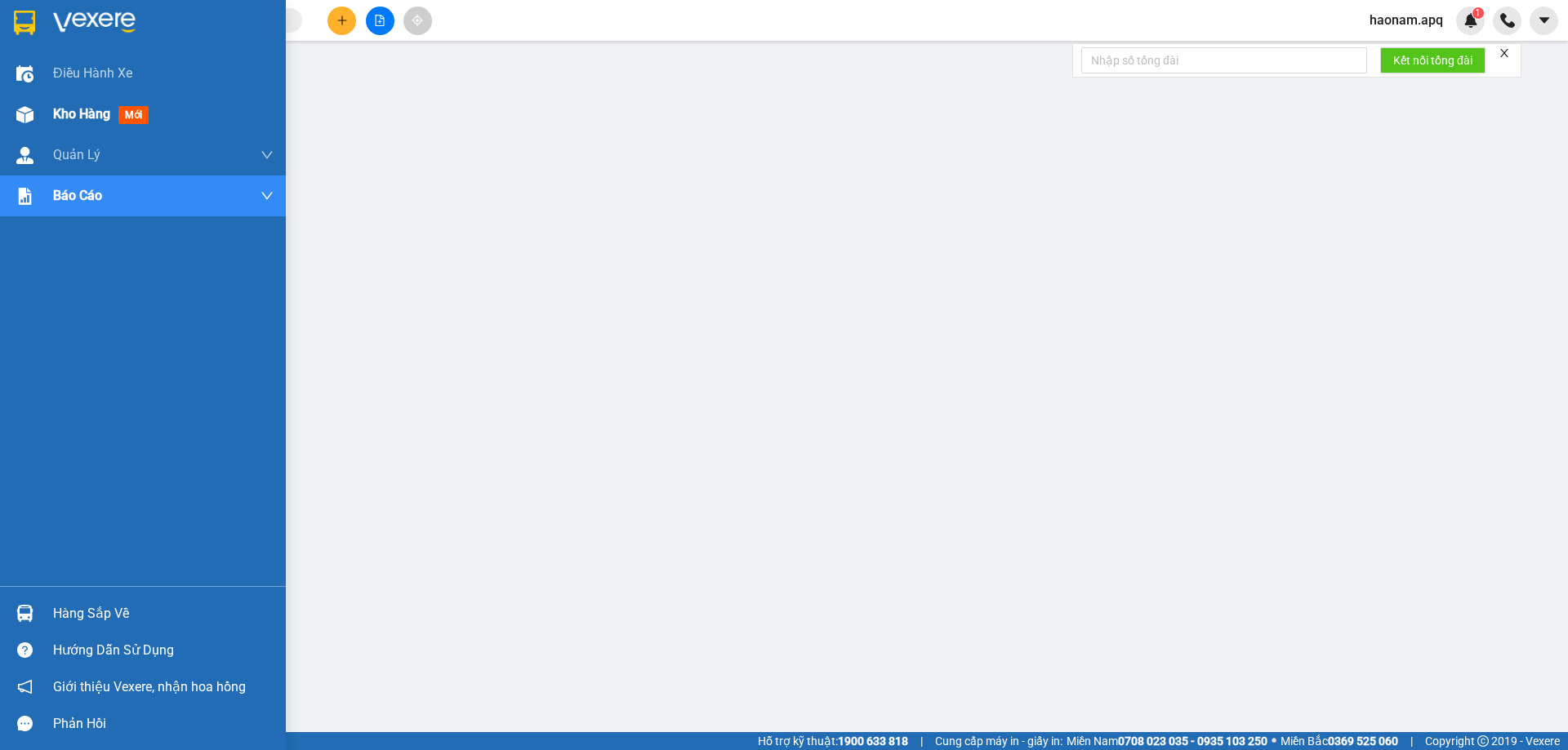
click at [69, 120] on span "Kho hàng" at bounding box center [81, 114] width 57 height 16
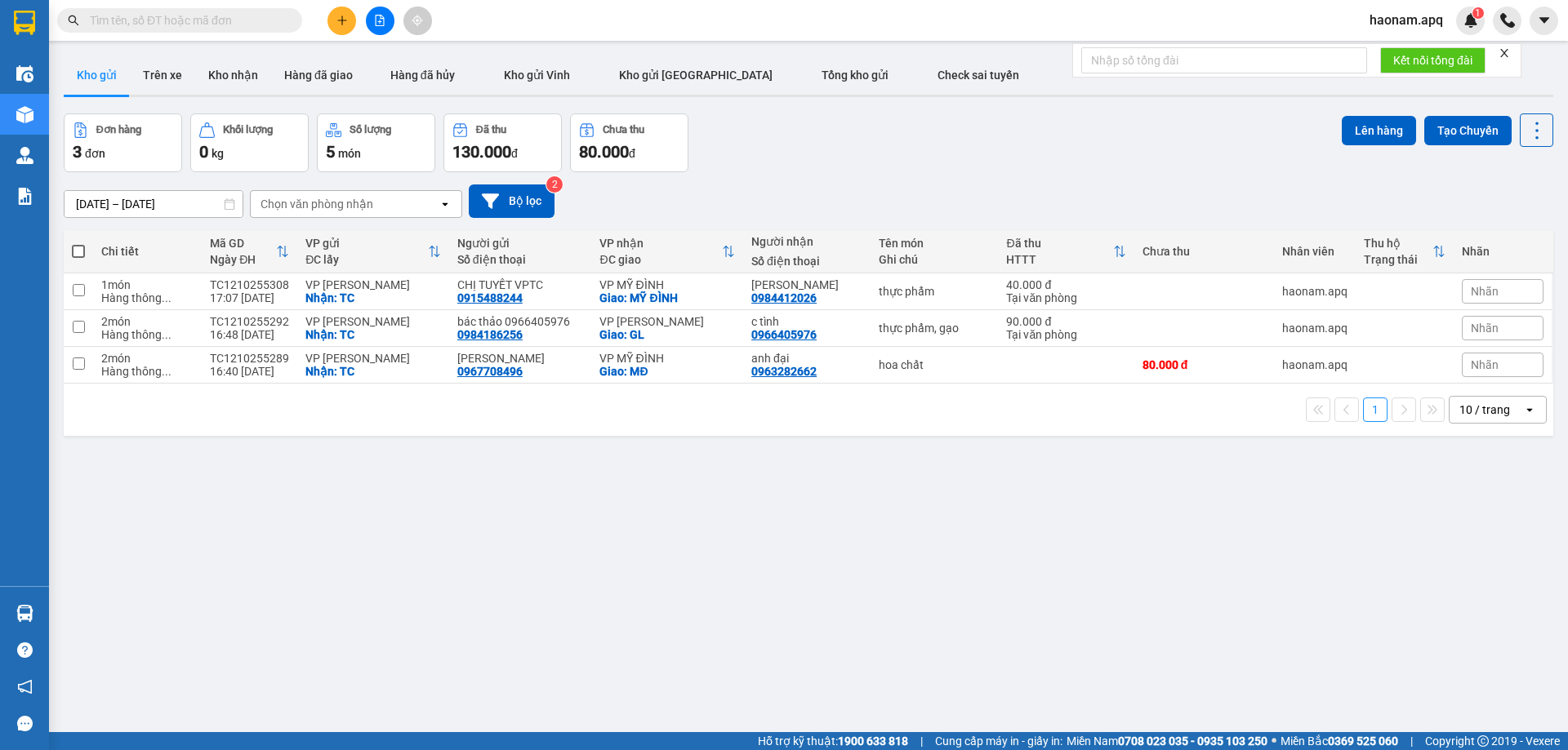
drag, startPoint x: 351, startPoint y: 2, endPoint x: 345, endPoint y: 25, distance: 23.8
click at [351, 1] on div "Kết quả tìm kiếm ( 0 ) Bộ lọc No Data haonam.apq 1" at bounding box center [784, 20] width 1568 height 41
click at [345, 25] on icon "plus" at bounding box center [342, 21] width 12 height 12
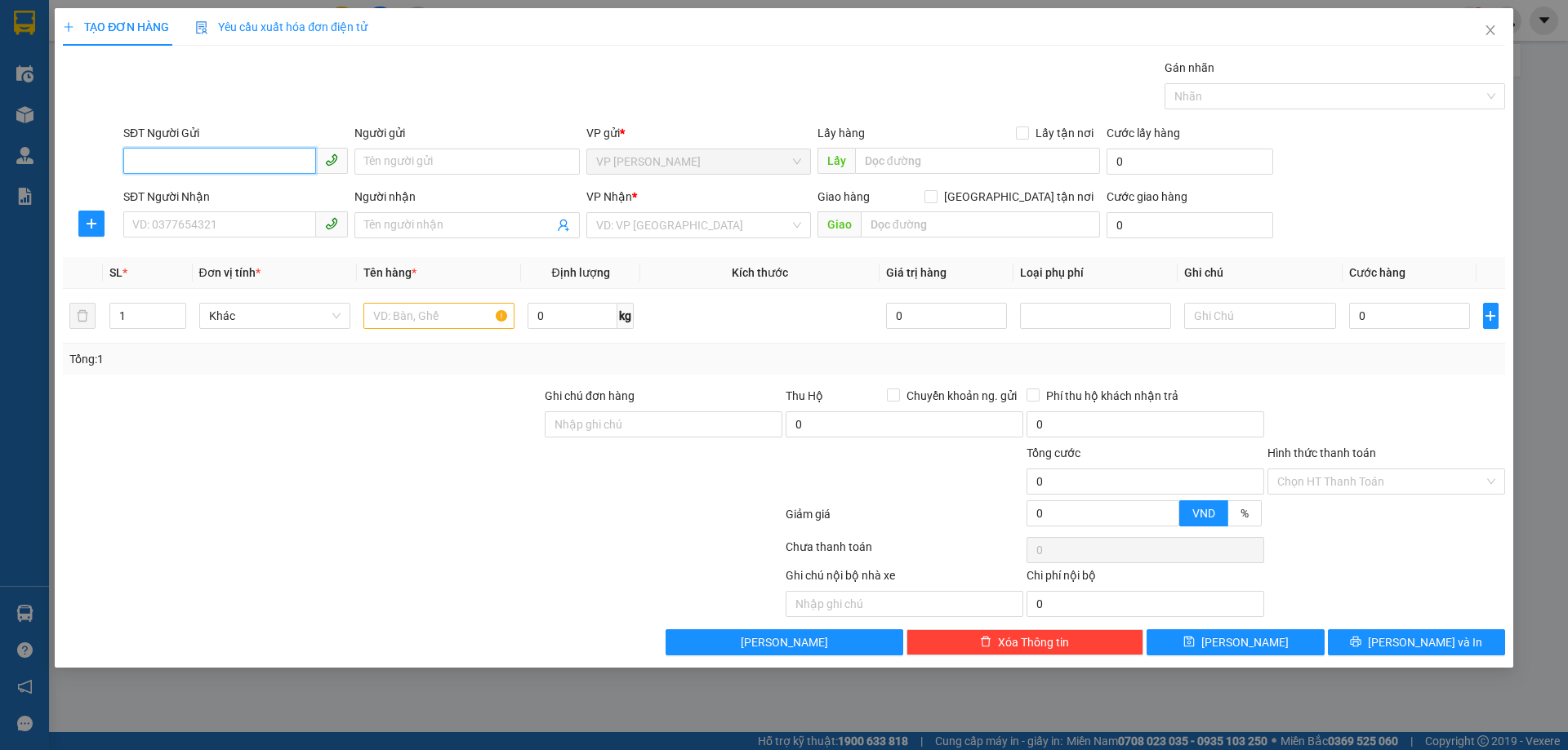
click at [277, 159] on input "SĐT Người Gửi" at bounding box center [219, 161] width 193 height 26
click at [245, 227] on input "SĐT Người Nhận" at bounding box center [219, 224] width 193 height 26
type input "0969577455"
click at [419, 221] on input "Người nhận" at bounding box center [458, 224] width 188 height 18
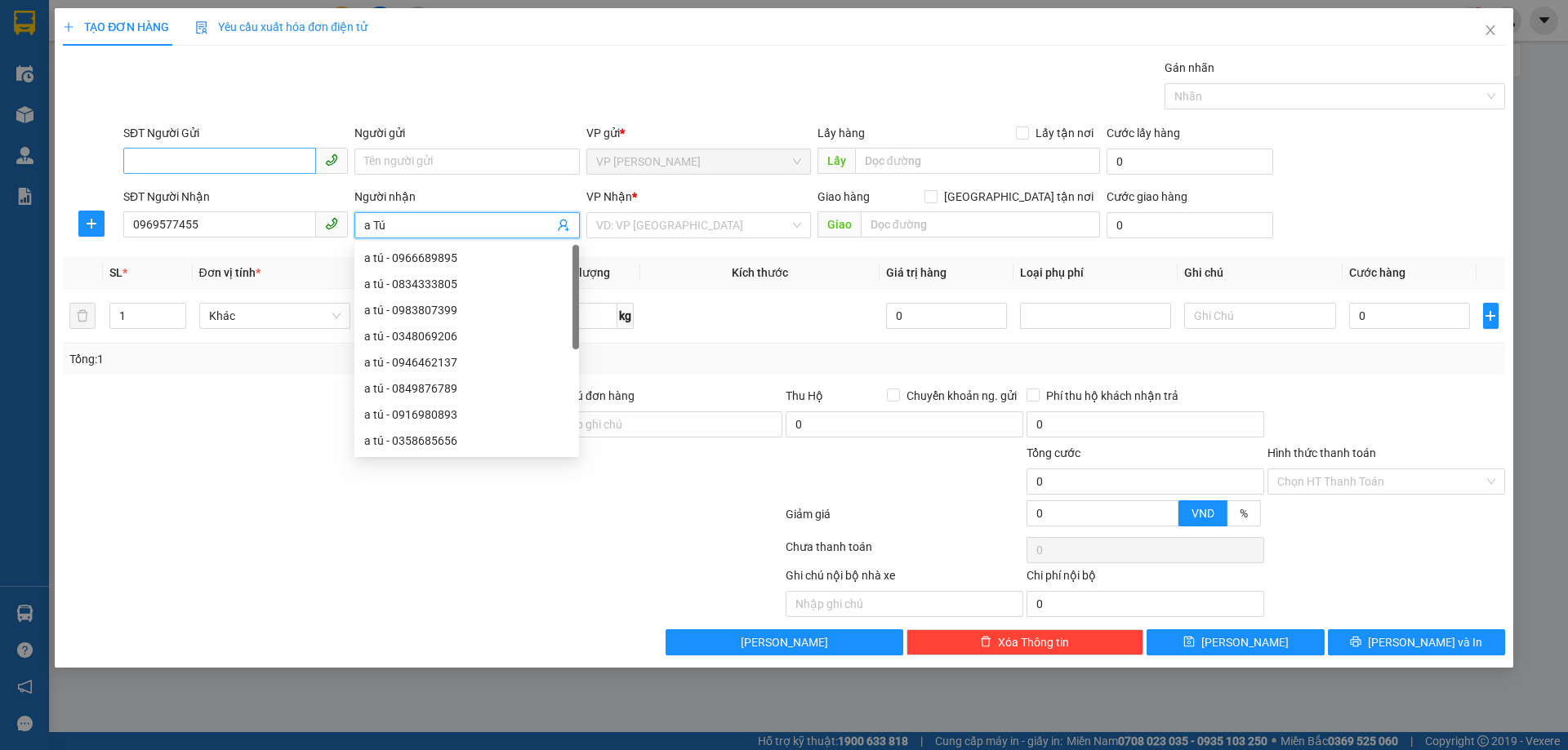
type input "a Tú"
click at [248, 157] on input "SĐT Người Gửi" at bounding box center [219, 161] width 193 height 26
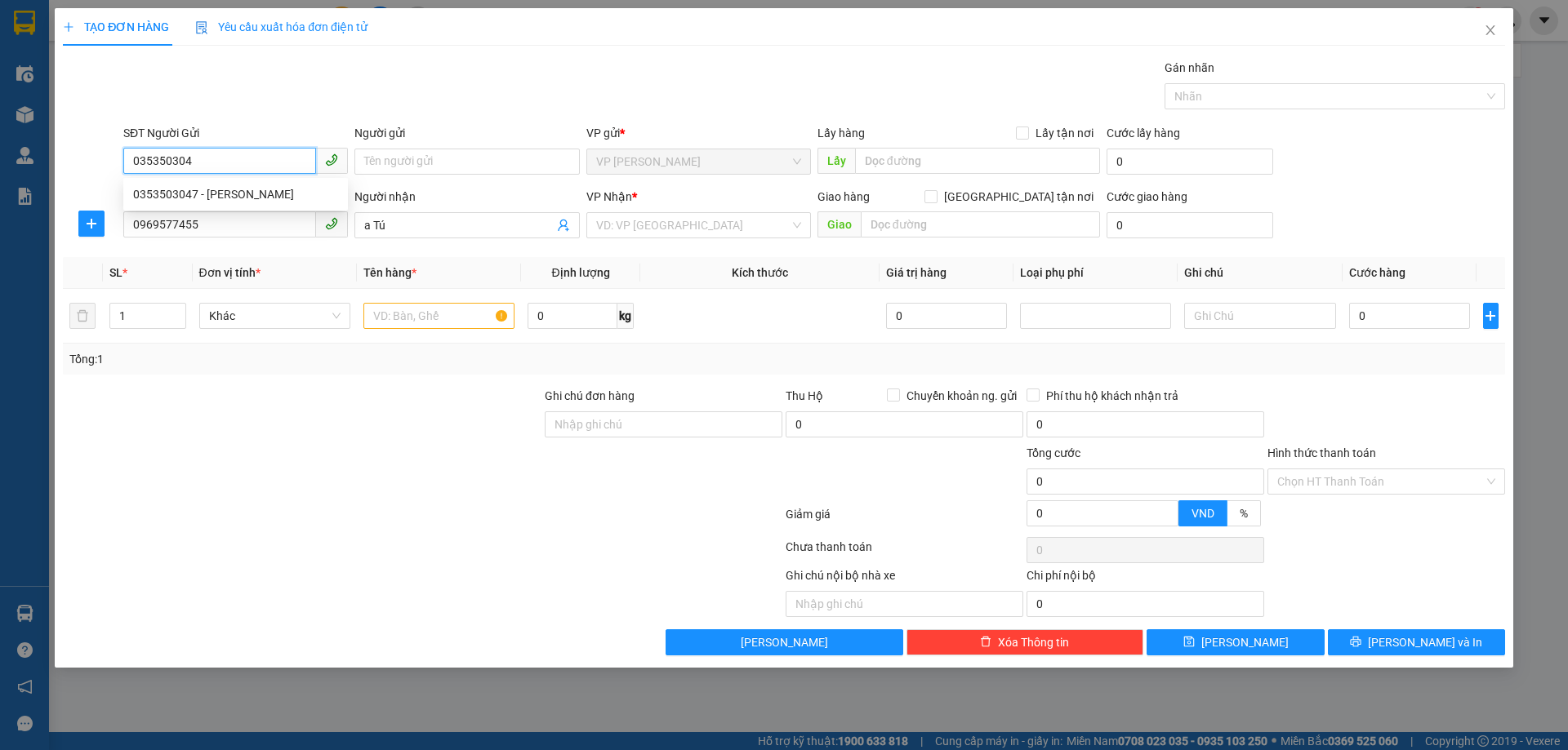
type input "0353503047"
click at [286, 198] on div "0353503047 - dì VÂN" at bounding box center [235, 193] width 205 height 18
type input "dì VÂN"
checkbox input "true"
type input "TC"
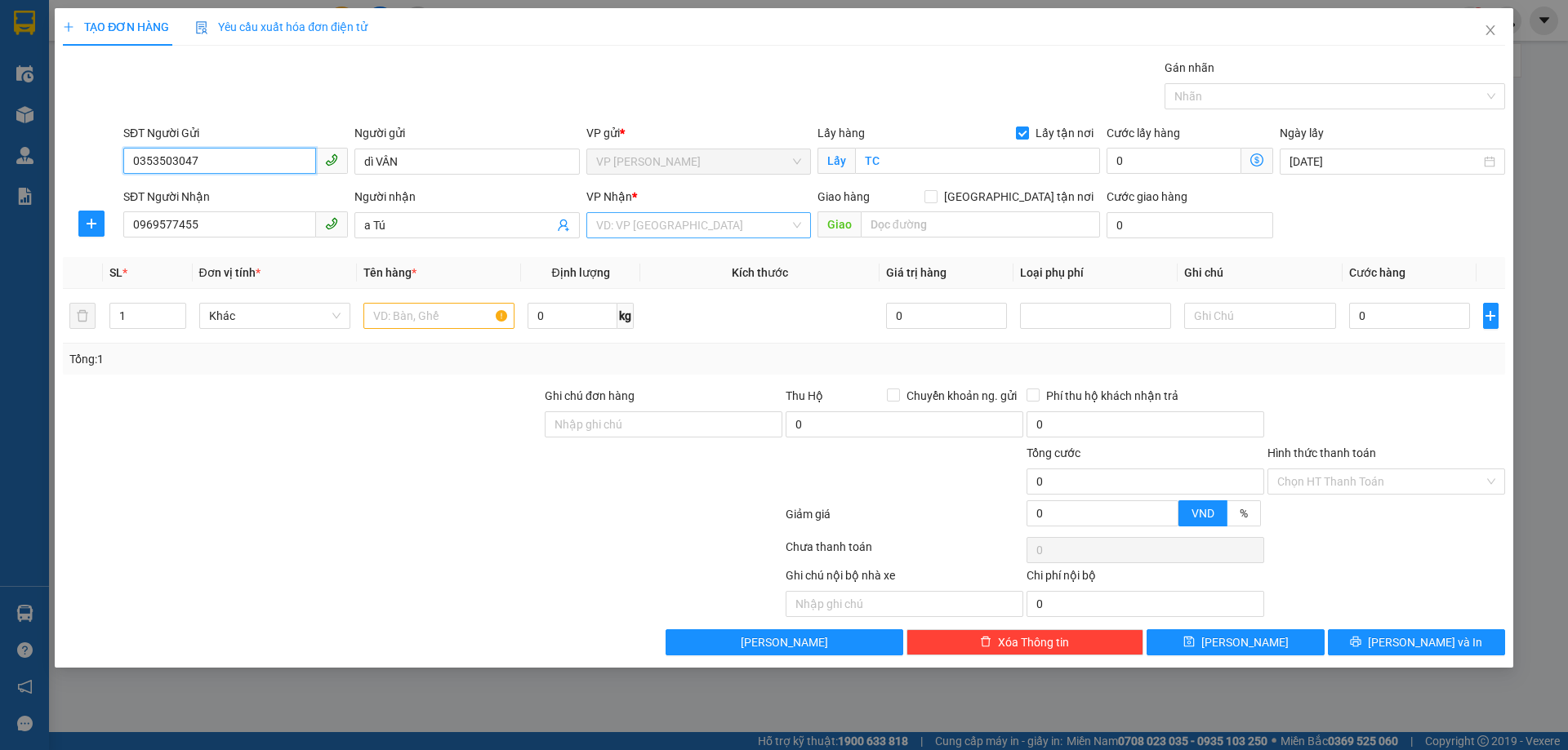
type input "0353503047"
click at [707, 232] on input "search" at bounding box center [692, 225] width 193 height 24
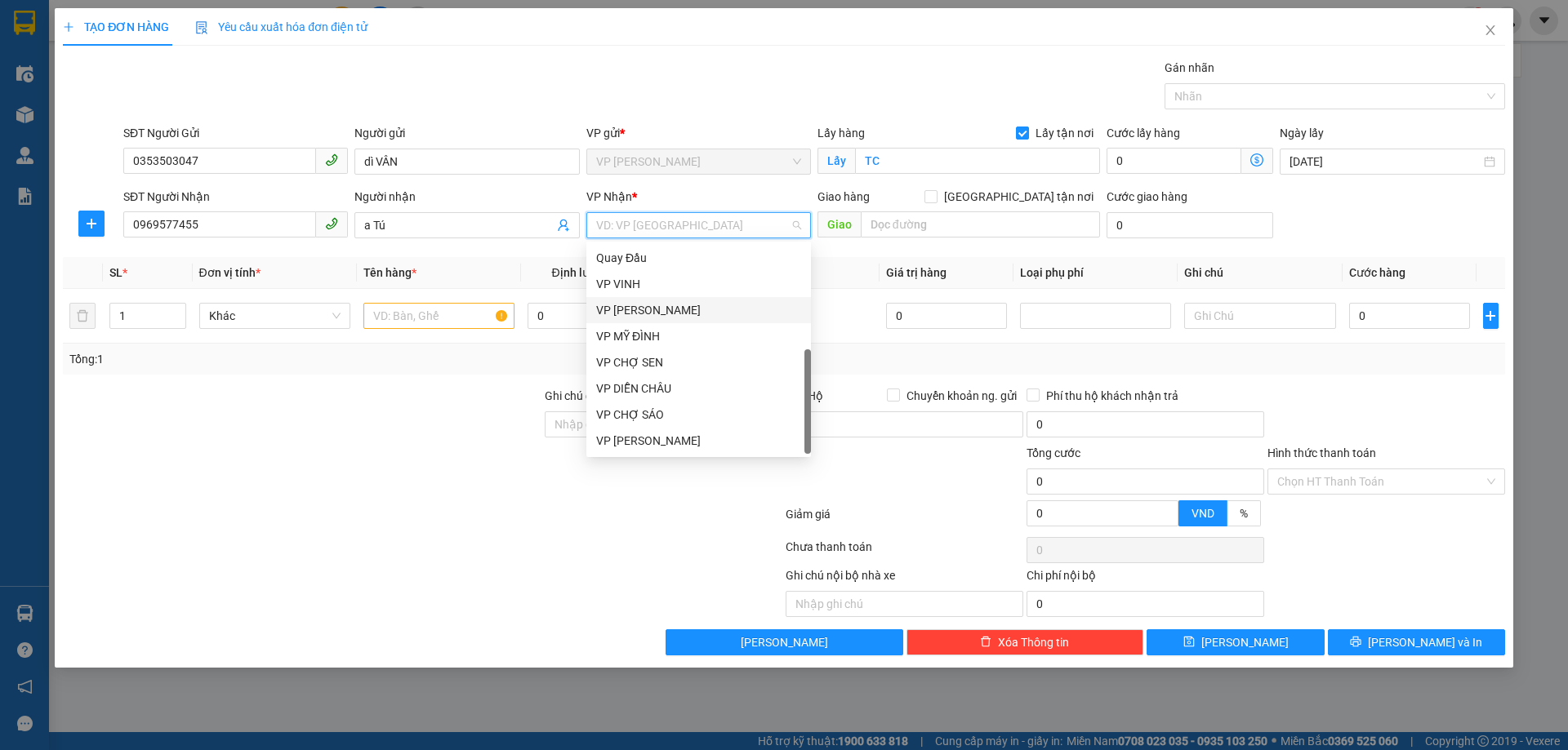
drag, startPoint x: 753, startPoint y: 315, endPoint x: 839, endPoint y: 298, distance: 87.7
click at [753, 315] on div "VP [PERSON_NAME]" at bounding box center [698, 310] width 205 height 18
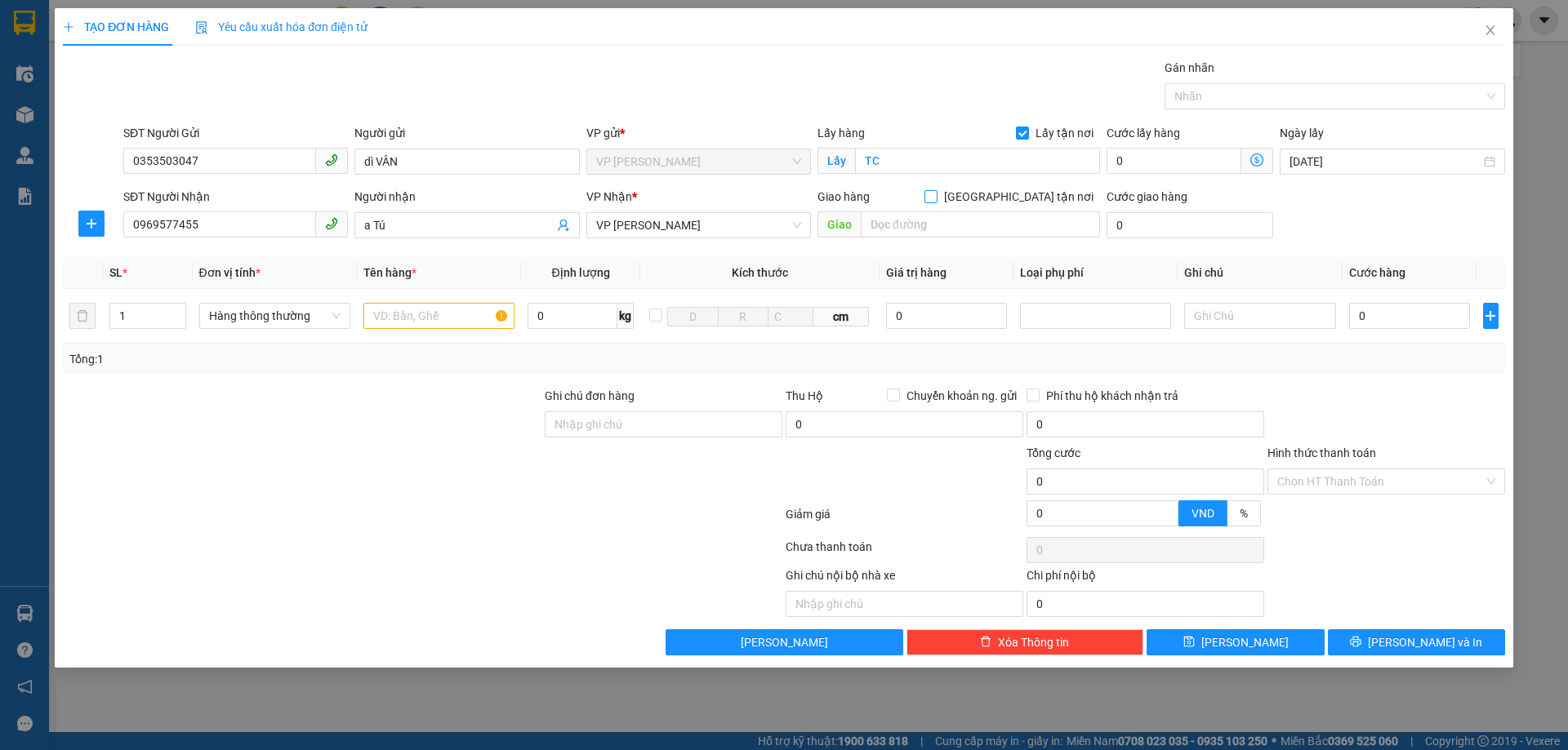
click at [936, 198] on input "[GEOGRAPHIC_DATA] tận nơi" at bounding box center [930, 196] width 12 height 12
checkbox input "true"
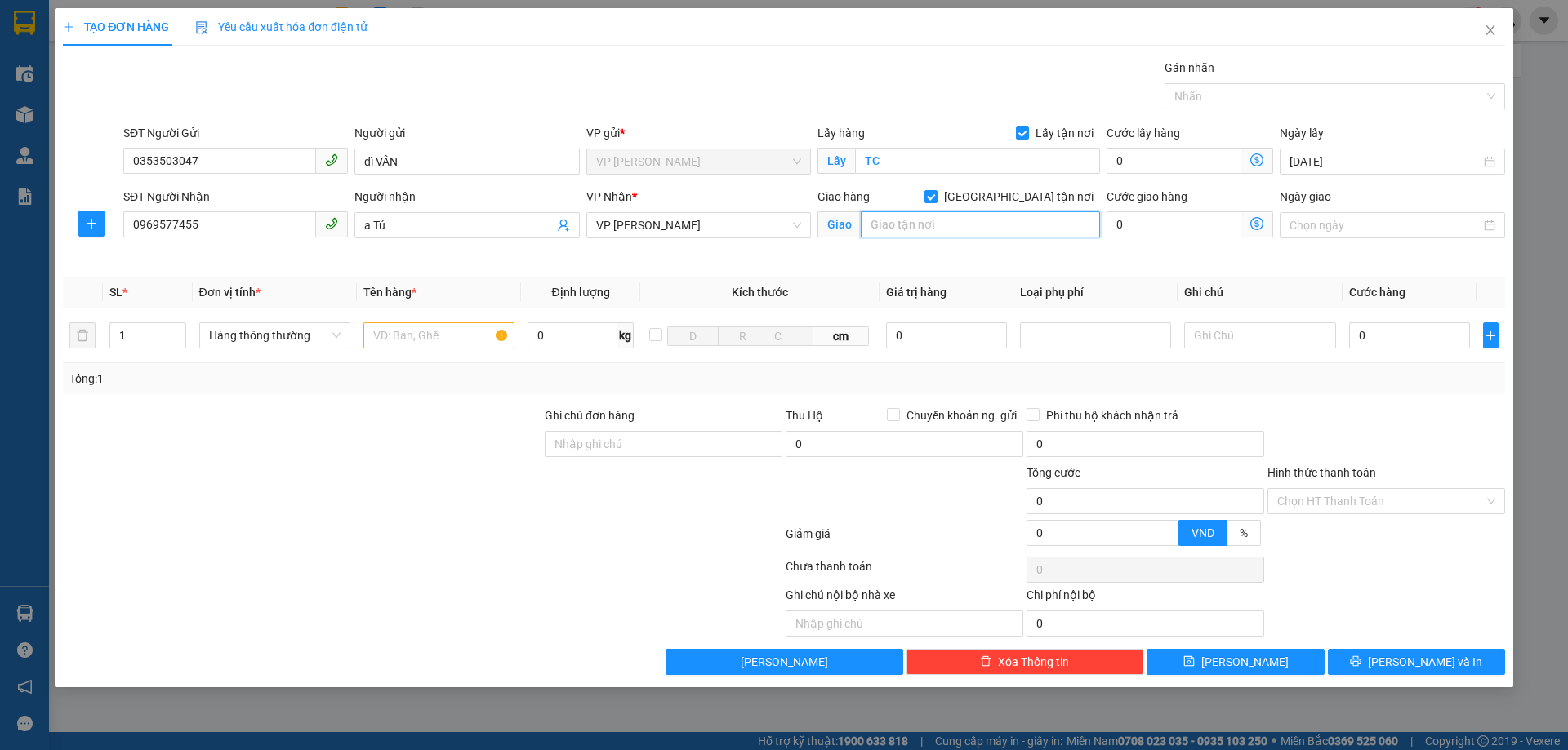
click at [980, 228] on input "text" at bounding box center [980, 224] width 239 height 26
type input "NH"
click at [414, 403] on div "Transit Pickup Surcharge Ids Transit Deliver Surcharge Ids Transit Deliver Surc…" at bounding box center [784, 367] width 1442 height 616
click at [430, 338] on input "text" at bounding box center [439, 335] width 151 height 26
type input "bánh đa"
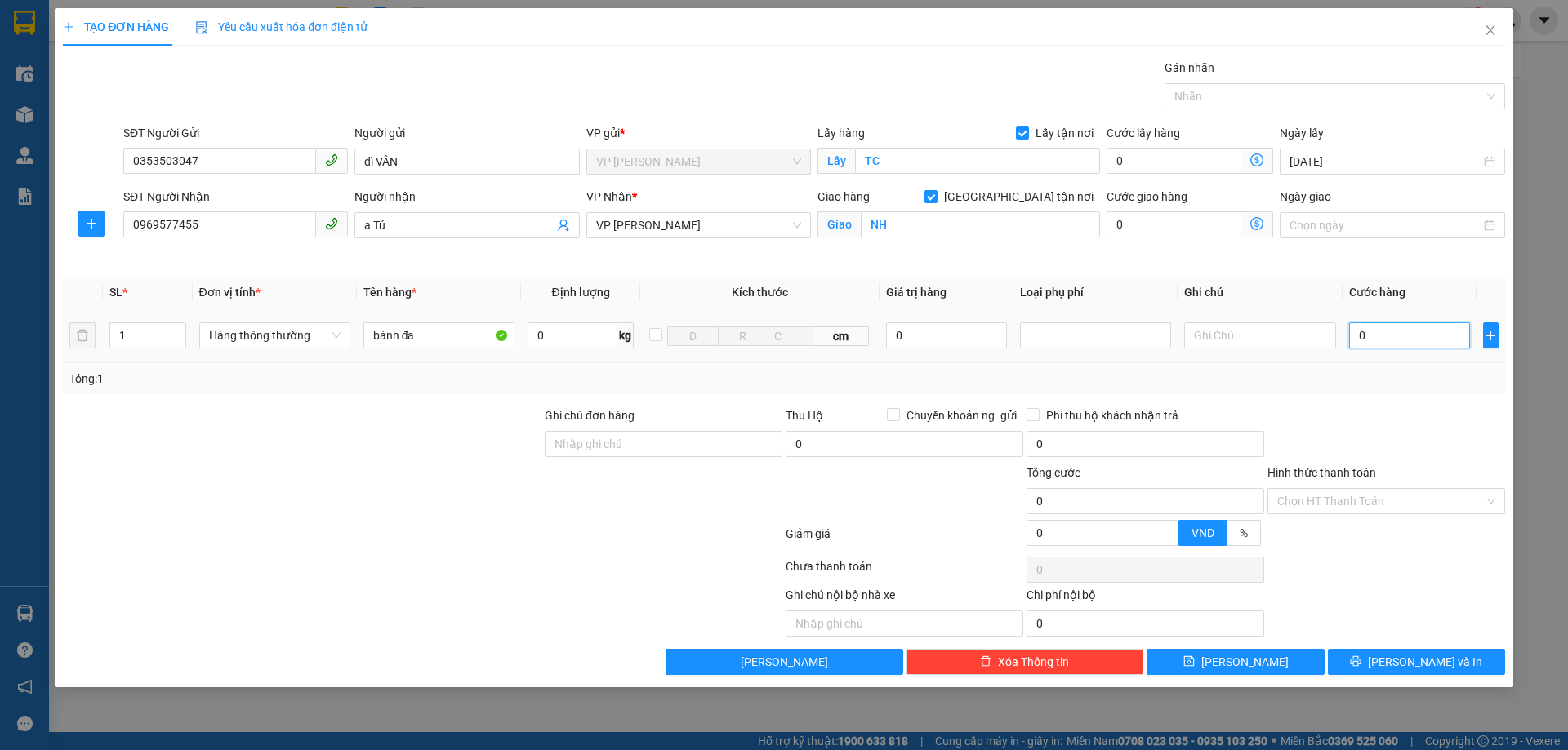
click at [1364, 343] on input "0" at bounding box center [1409, 335] width 121 height 26
click at [1387, 340] on input "0" at bounding box center [1409, 335] width 121 height 26
click at [1388, 339] on input "0" at bounding box center [1409, 335] width 121 height 26
type input "4"
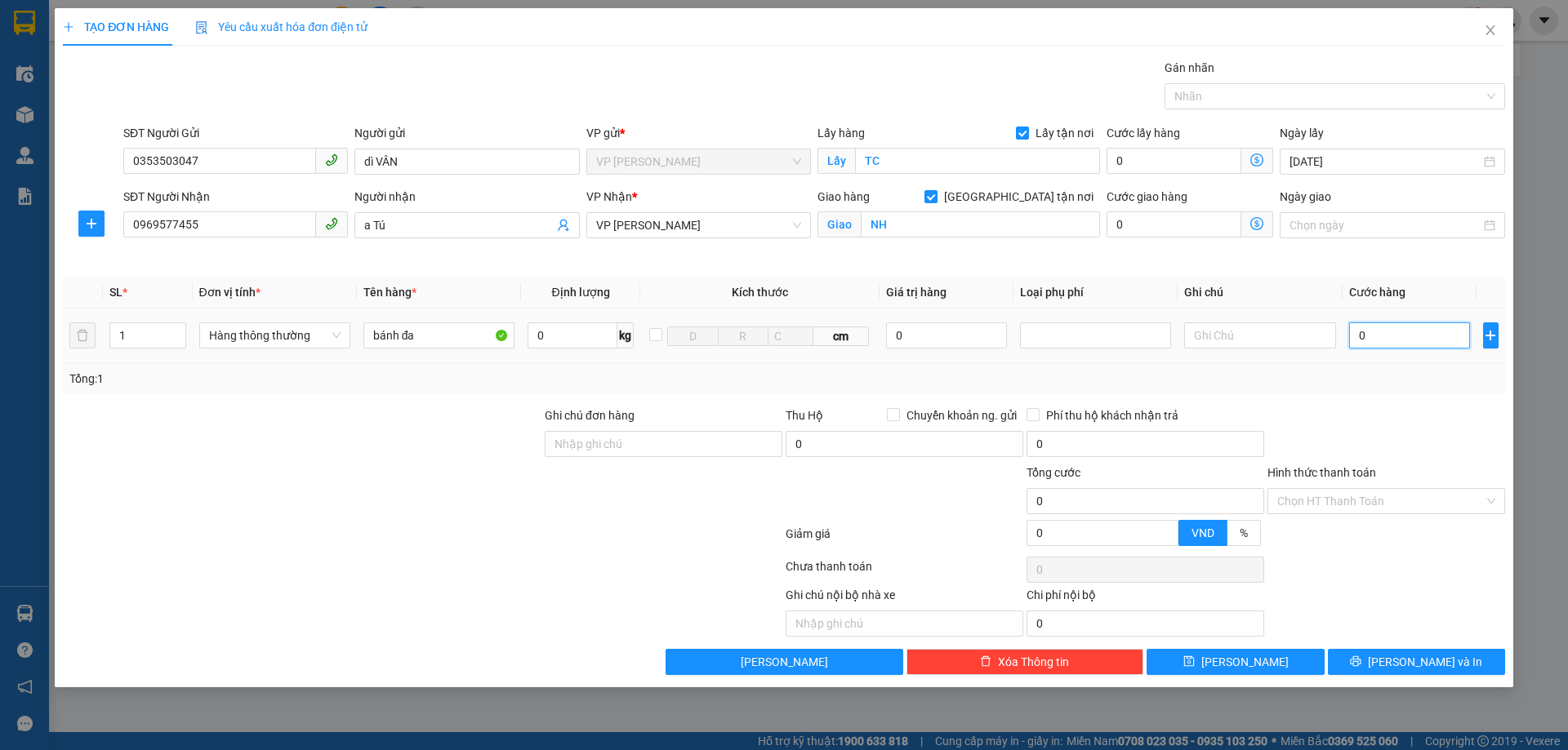
type input "4"
type input "40"
type input "400"
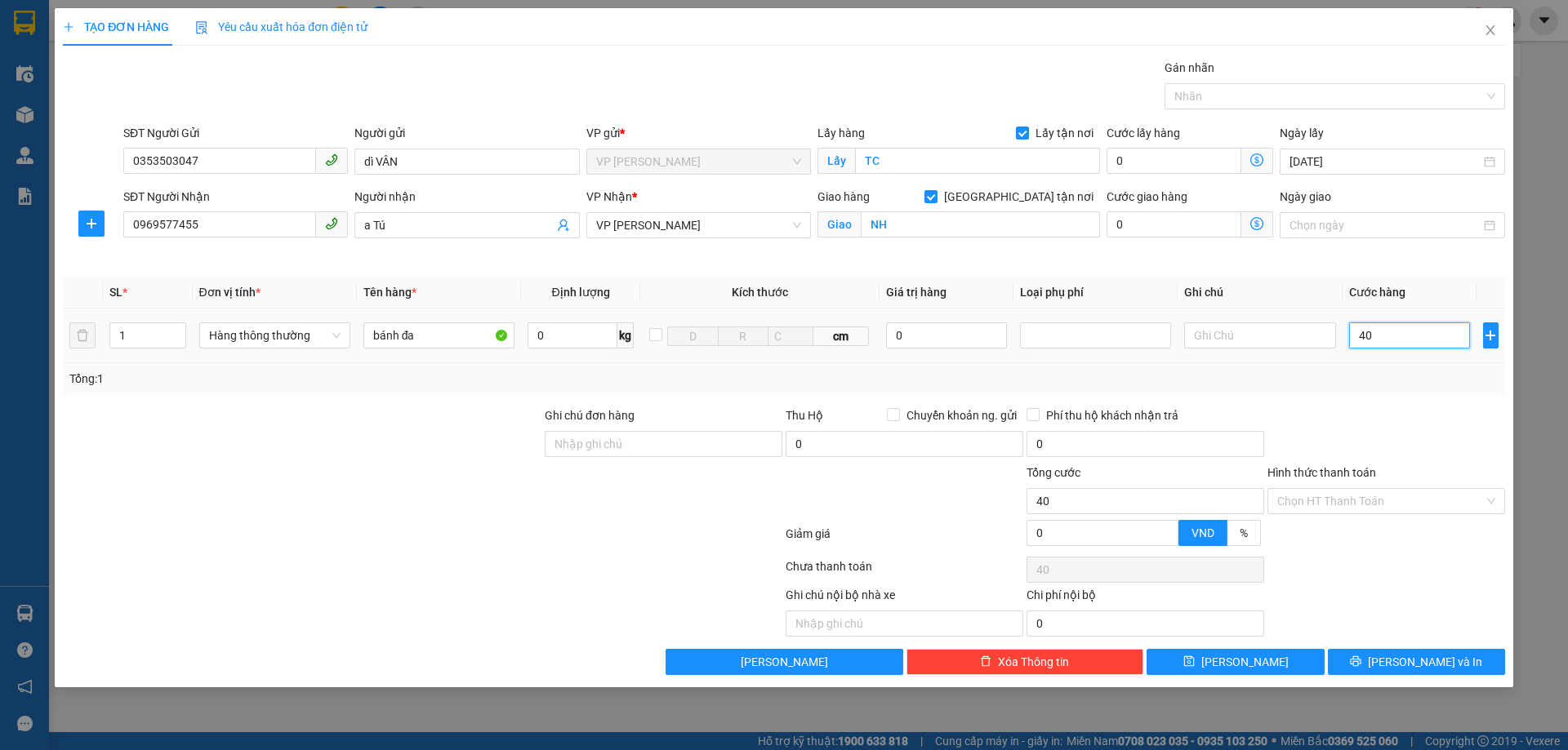
type input "400"
type input "4.000"
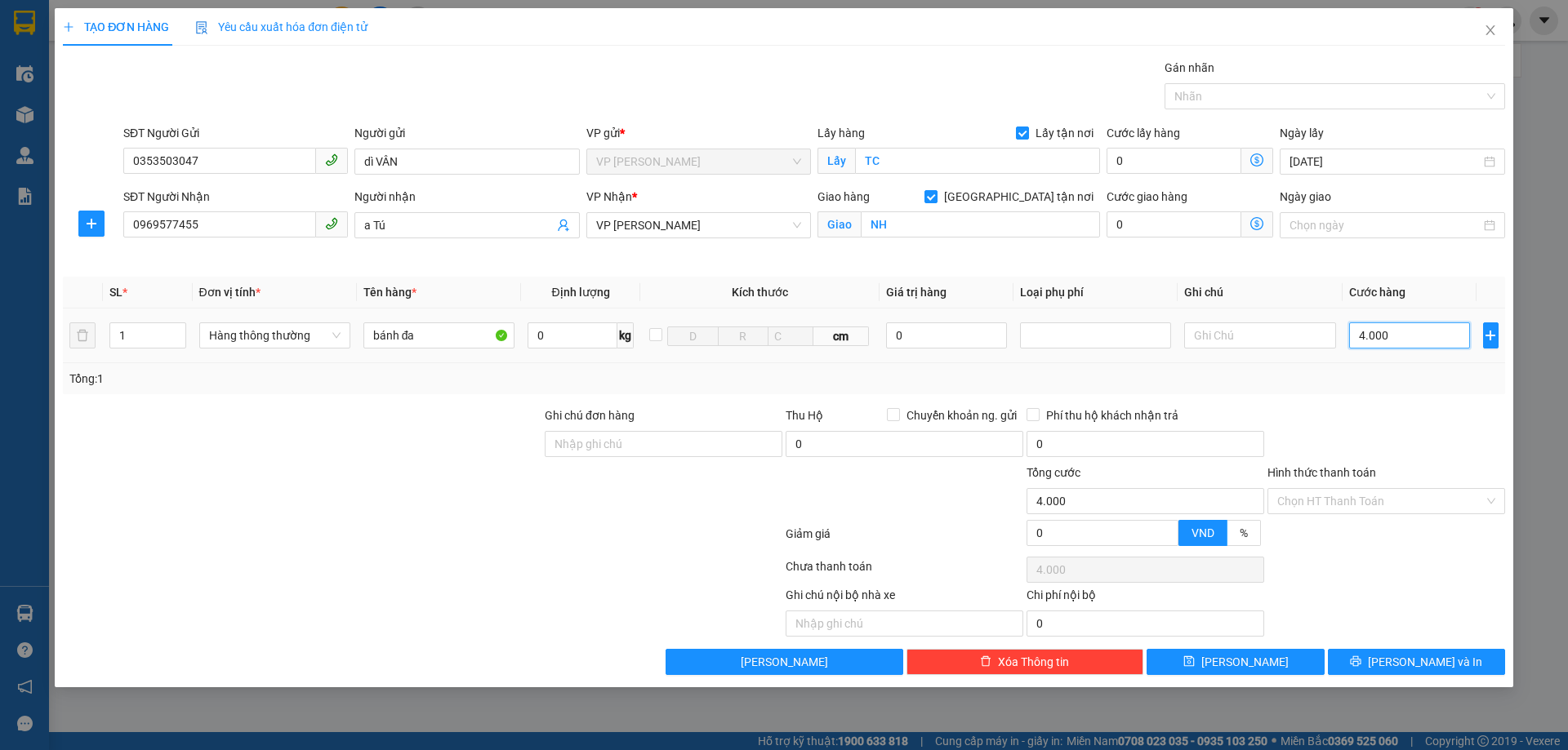
type input "40.000"
click at [1416, 658] on span "[PERSON_NAME] và In" at bounding box center [1425, 661] width 115 height 18
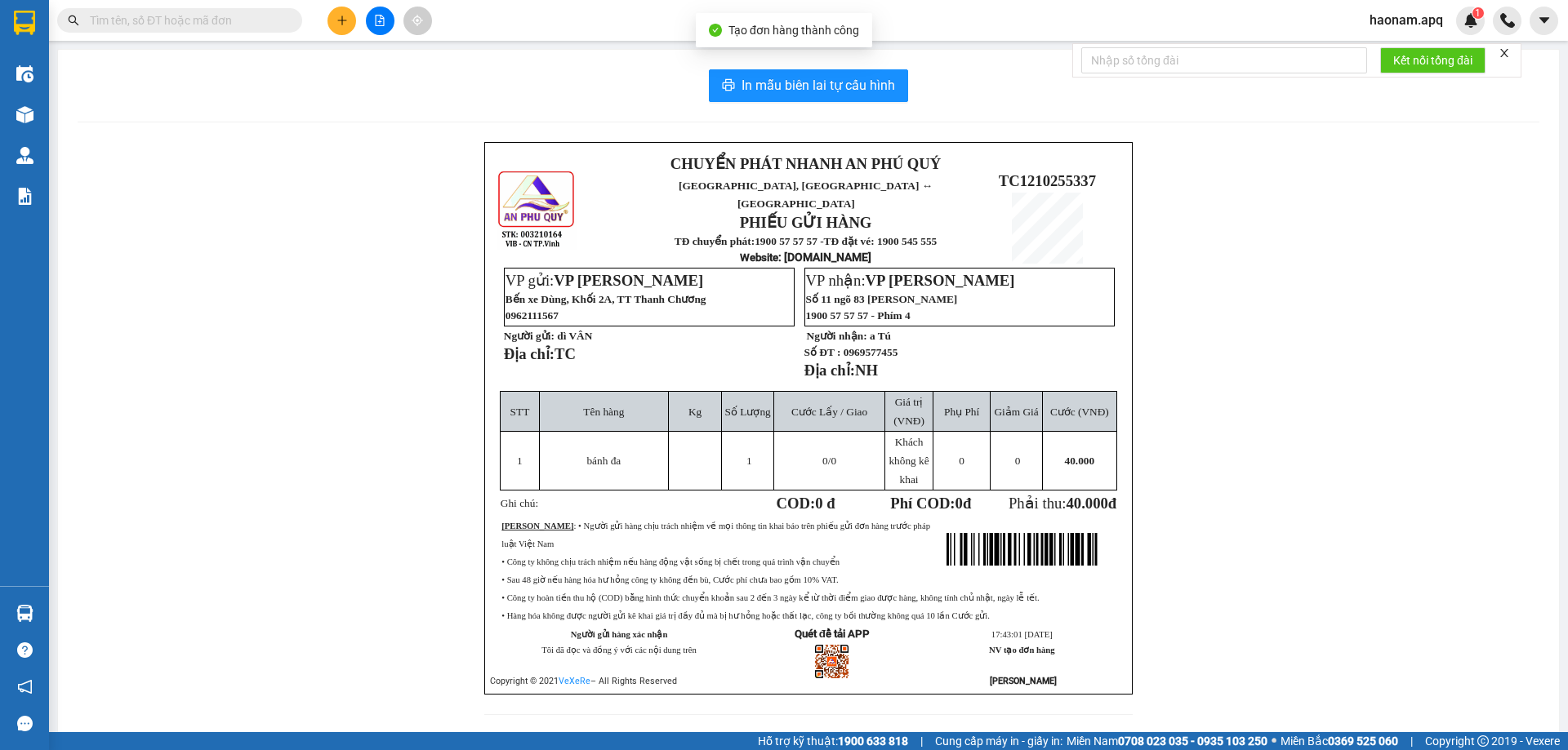
click at [804, 66] on div "In mẫu biên lai tự cấu hình CHUYỂN PHÁT NHANH AN PHÚ QUÝ NGHỆ AN, HÀ TĨNH ↔ HÀ …" at bounding box center [808, 402] width 1501 height 705
click at [835, 96] on button "In mẫu biên lai tự cấu hình" at bounding box center [809, 85] width 199 height 33
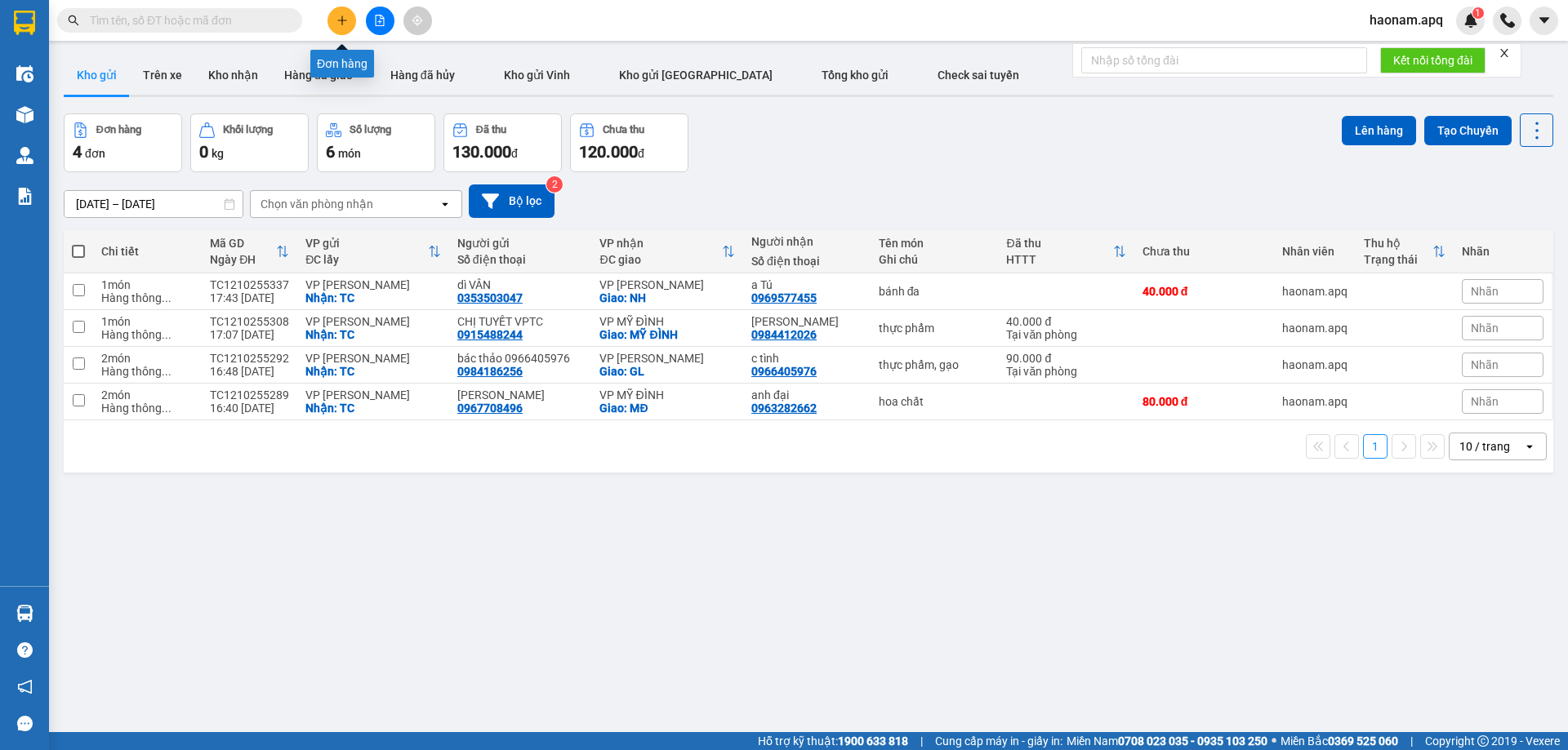
click at [341, 14] on button at bounding box center [342, 21] width 28 height 28
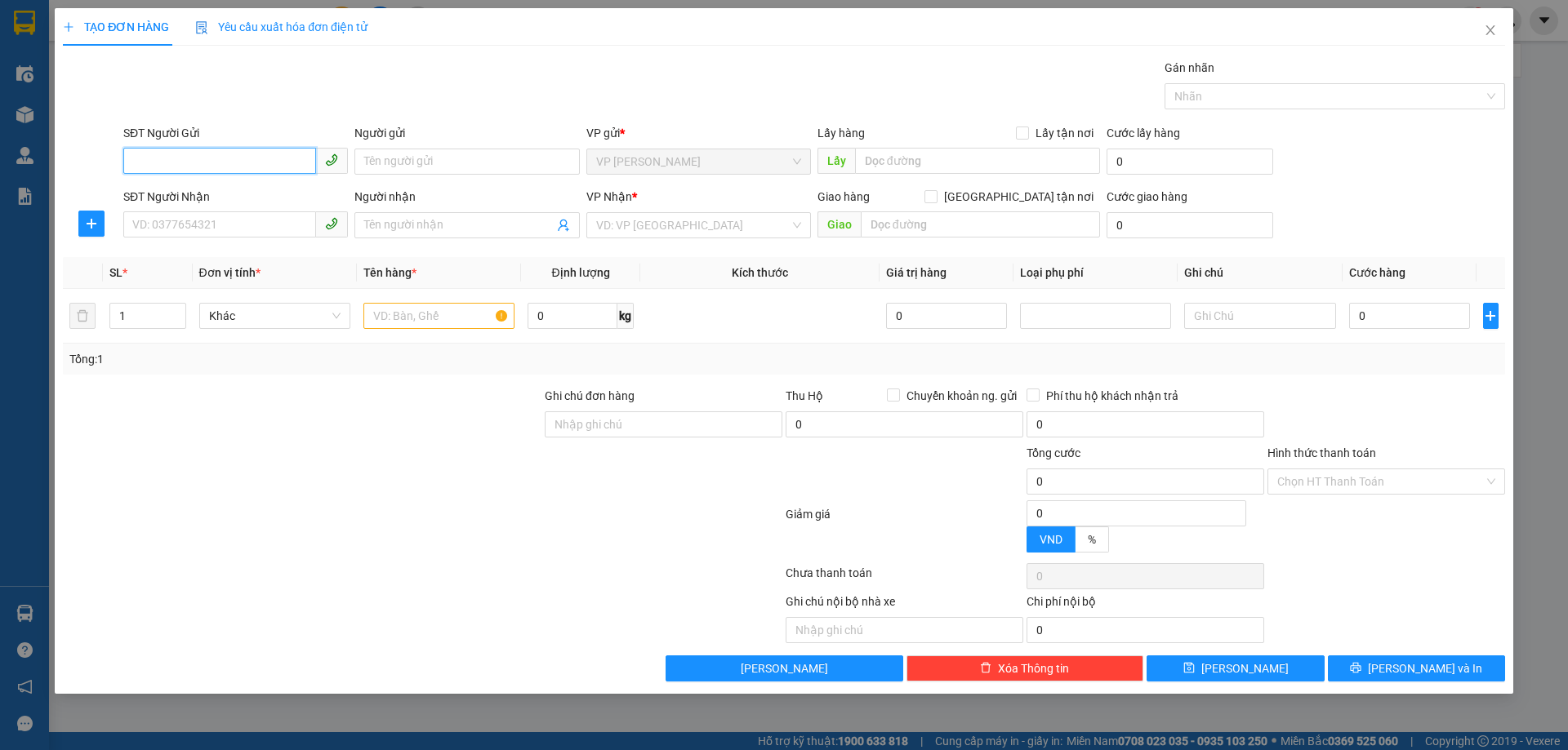
click at [268, 164] on input "SĐT Người Gửi" at bounding box center [219, 161] width 193 height 26
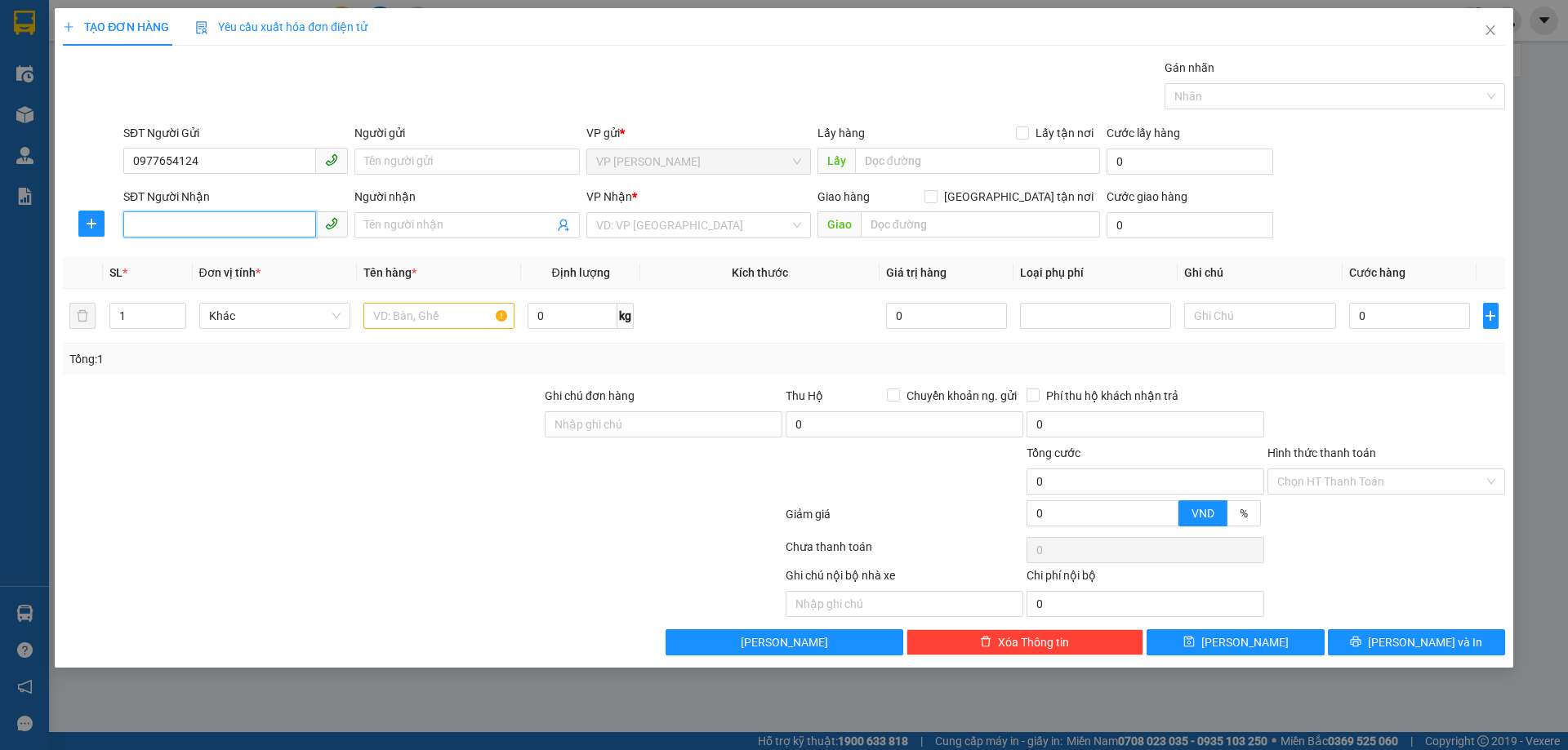
click at [276, 223] on input "SĐT Người Nhận" at bounding box center [219, 224] width 193 height 26
click at [287, 163] on input "0977654124" at bounding box center [219, 161] width 193 height 26
type input "0977654124"
click at [259, 236] on input "SĐT Người Nhận" at bounding box center [219, 224] width 193 height 26
type input "0976556556"
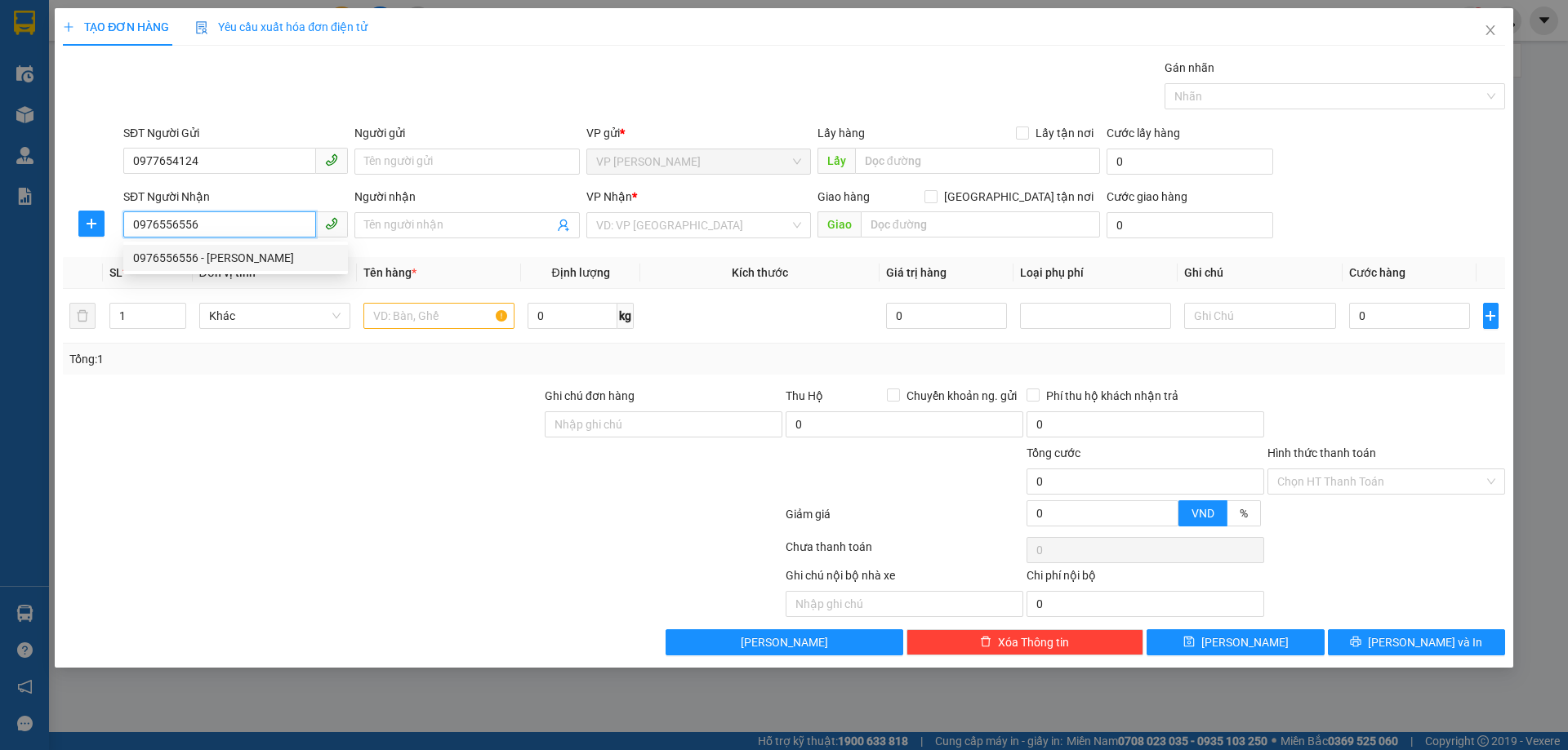
click at [260, 253] on div "0976556556 - c Hoa" at bounding box center [235, 257] width 205 height 18
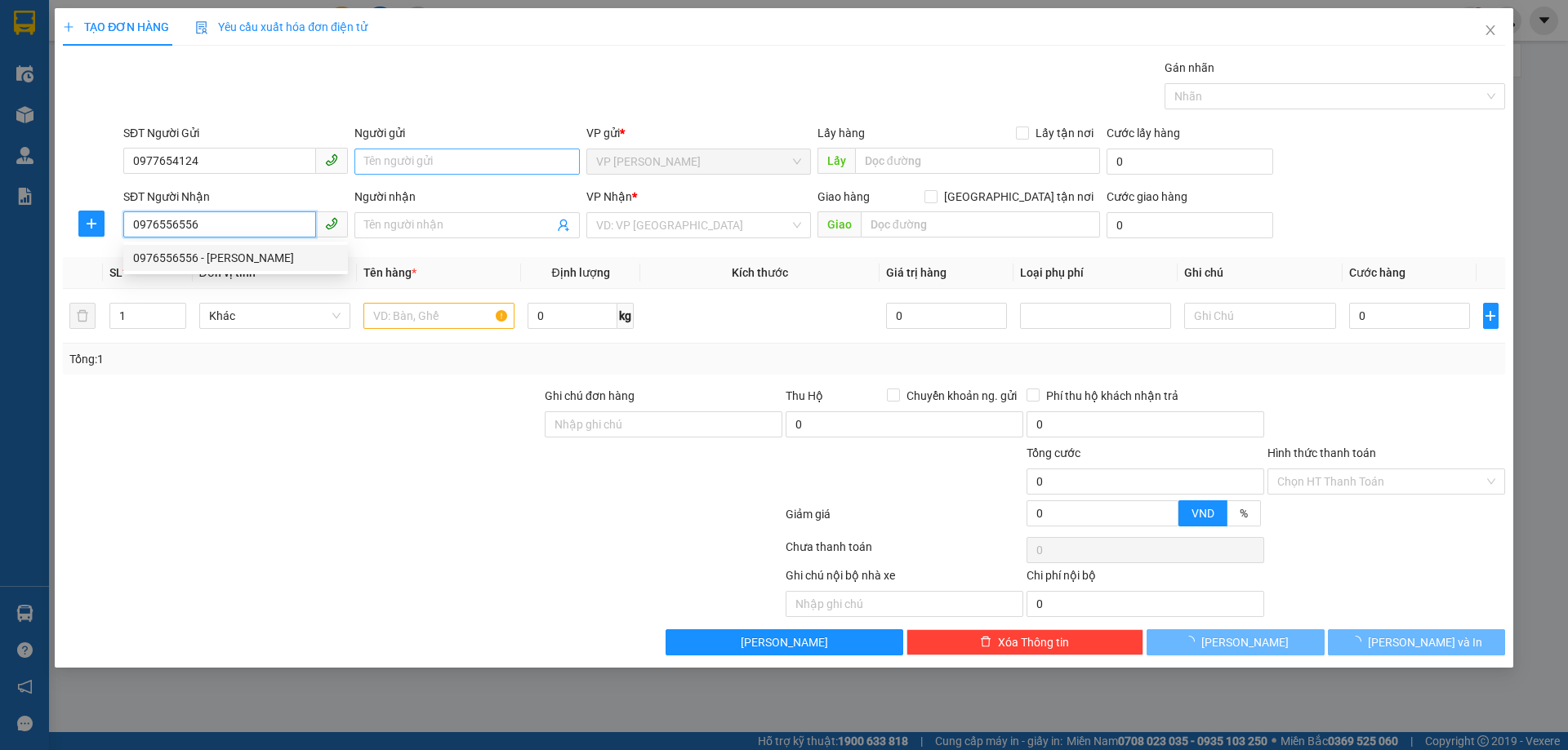
type input "c Hoa"
checkbox input "true"
type input "sảnh B t01 c37 bach hà 17 tố hữu"
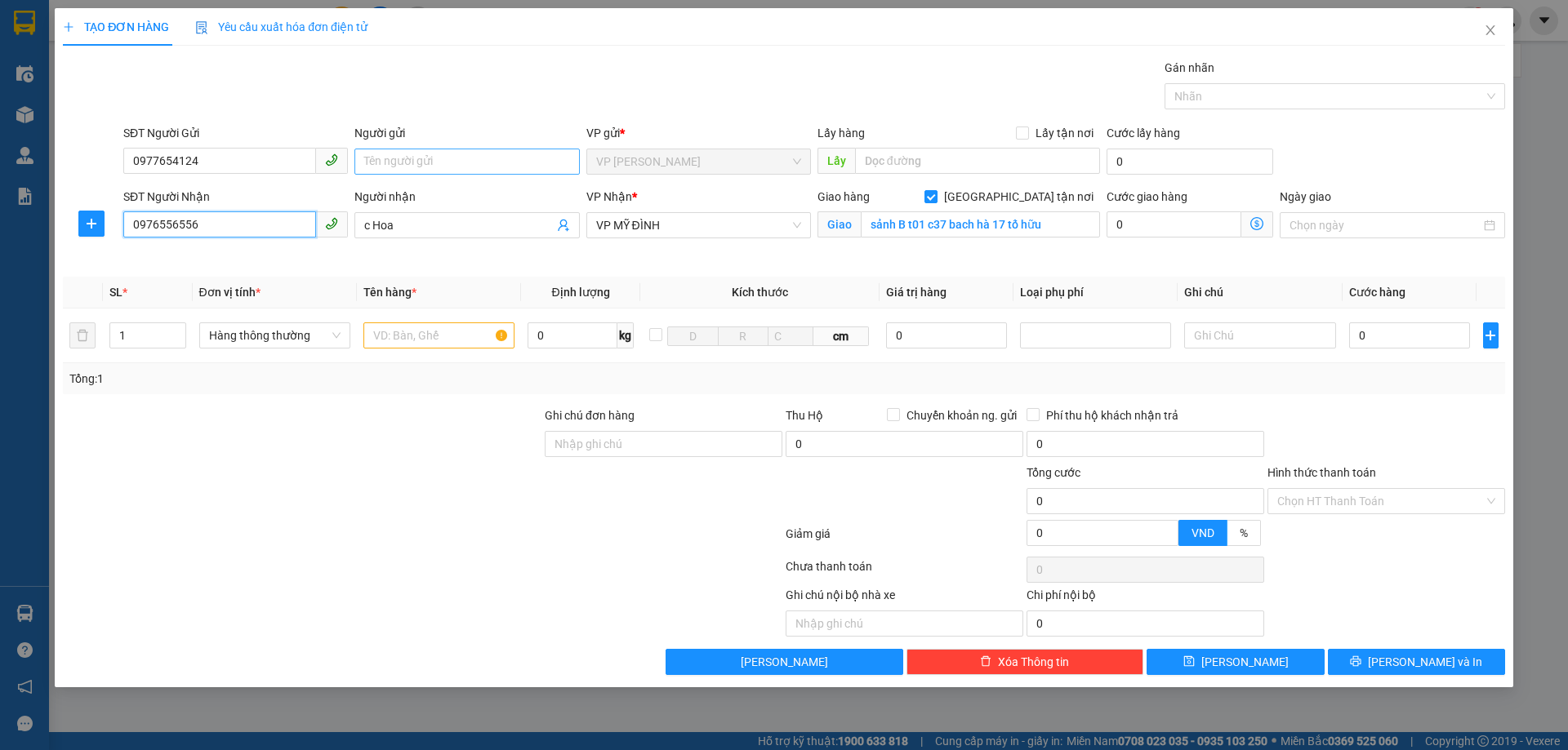
type input "0976556556"
click at [459, 158] on input "Người gửi" at bounding box center [466, 162] width 224 height 26
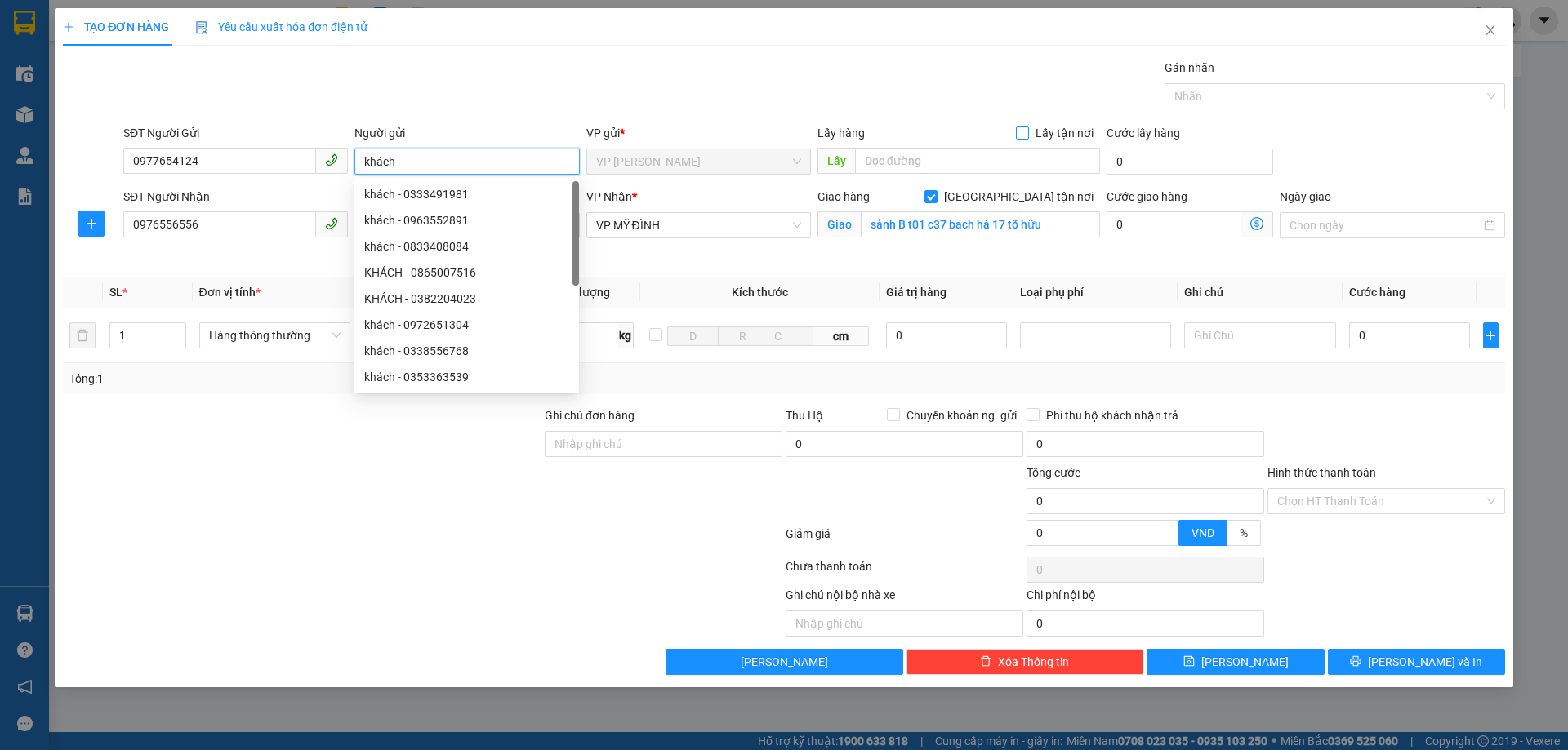
type input "khách"
click at [1032, 133] on span "Lấy tận nơi" at bounding box center [1064, 132] width 71 height 18
click at [1027, 133] on input "Lấy tận nơi" at bounding box center [1021, 132] width 12 height 12
checkbox input "true"
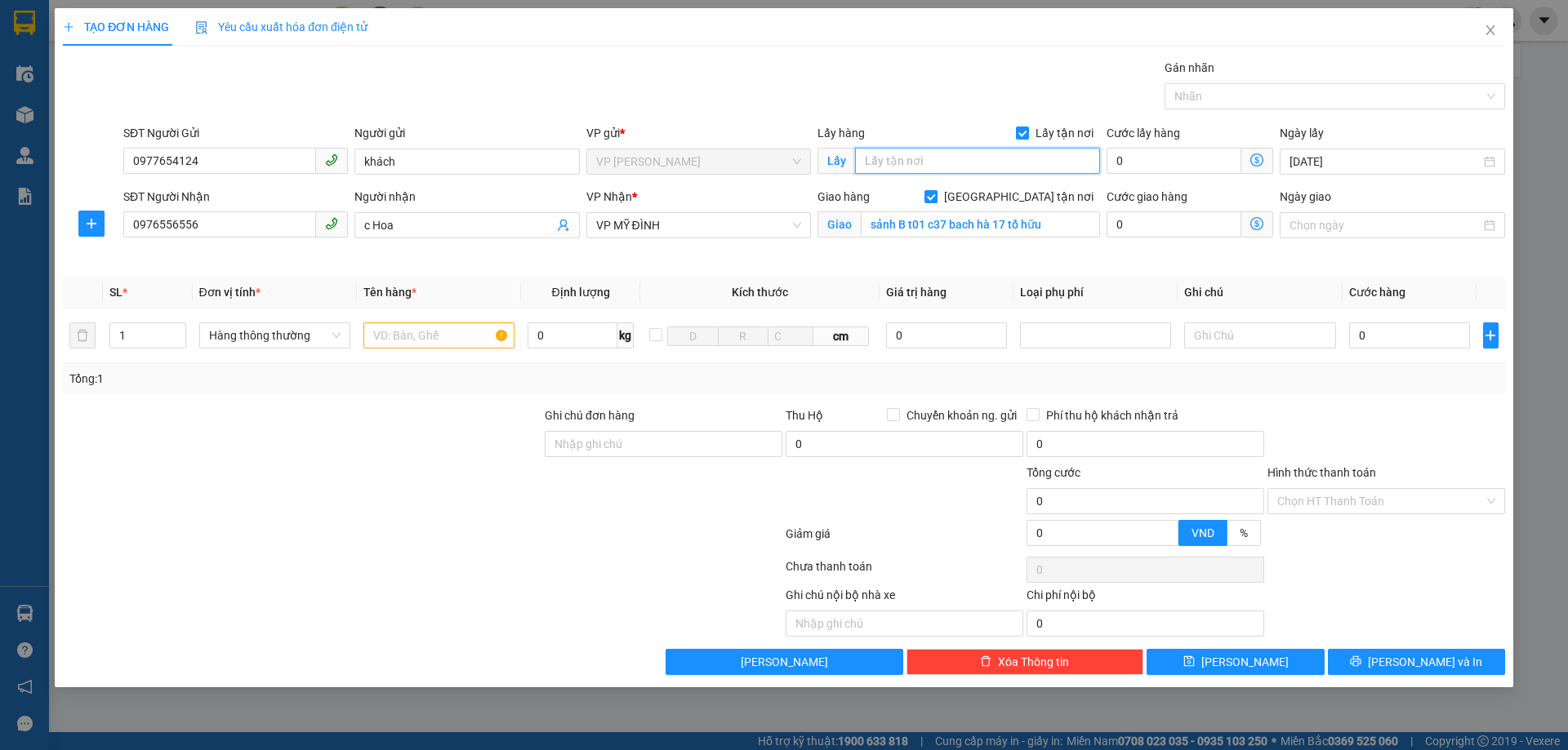
click at [941, 165] on input "text" at bounding box center [977, 161] width 245 height 26
type input "TC"
drag, startPoint x: 404, startPoint y: 448, endPoint x: 404, endPoint y: 369, distance: 79.0
click at [404, 447] on div at bounding box center [301, 435] width 481 height 57
click at [412, 338] on input "text" at bounding box center [439, 335] width 151 height 26
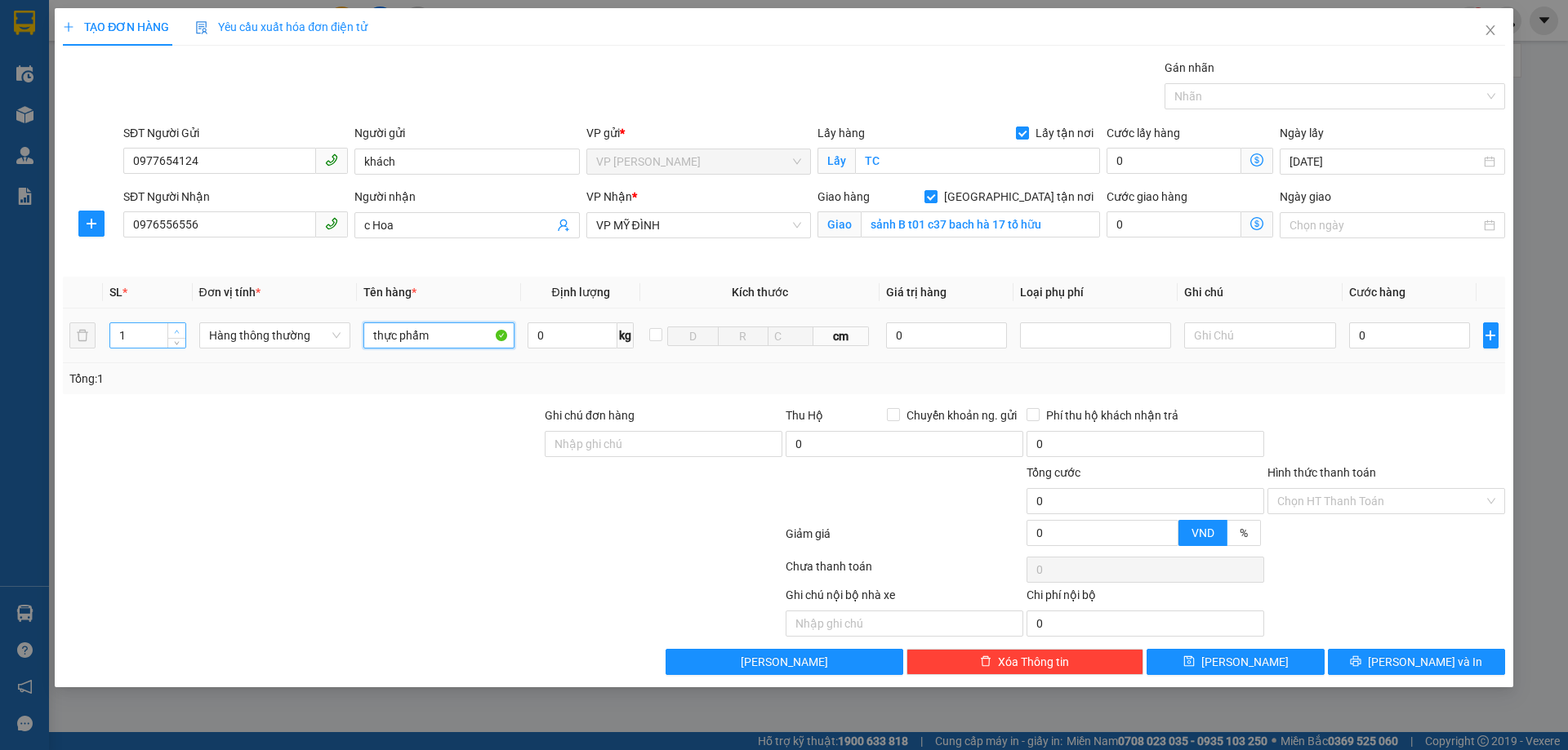
type input "thực phẩm"
type input "2"
click at [182, 326] on span "Increase Value" at bounding box center [176, 331] width 18 height 15
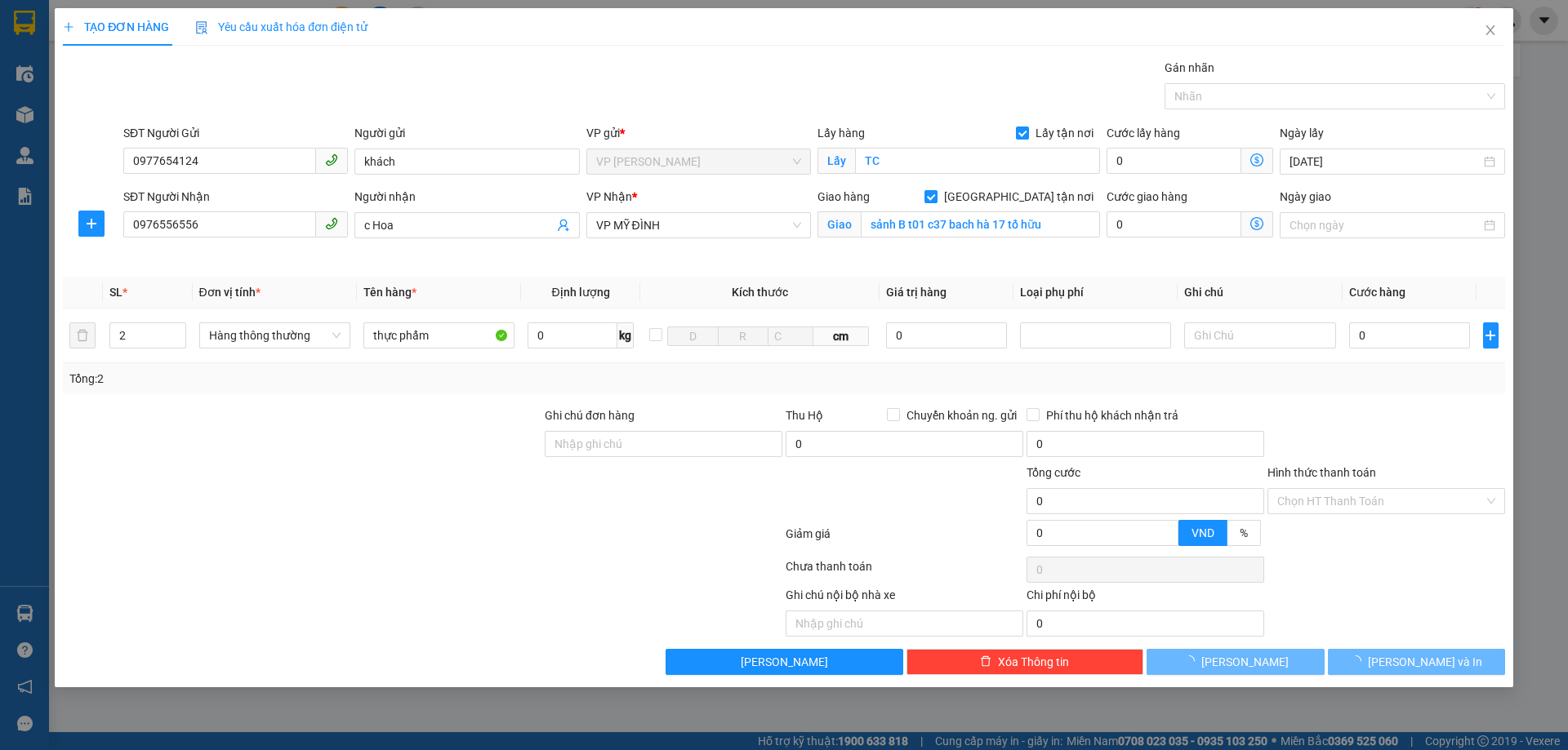
drag, startPoint x: 270, startPoint y: 503, endPoint x: 661, endPoint y: 424, distance: 398.9
click at [270, 502] on div at bounding box center [301, 492] width 481 height 57
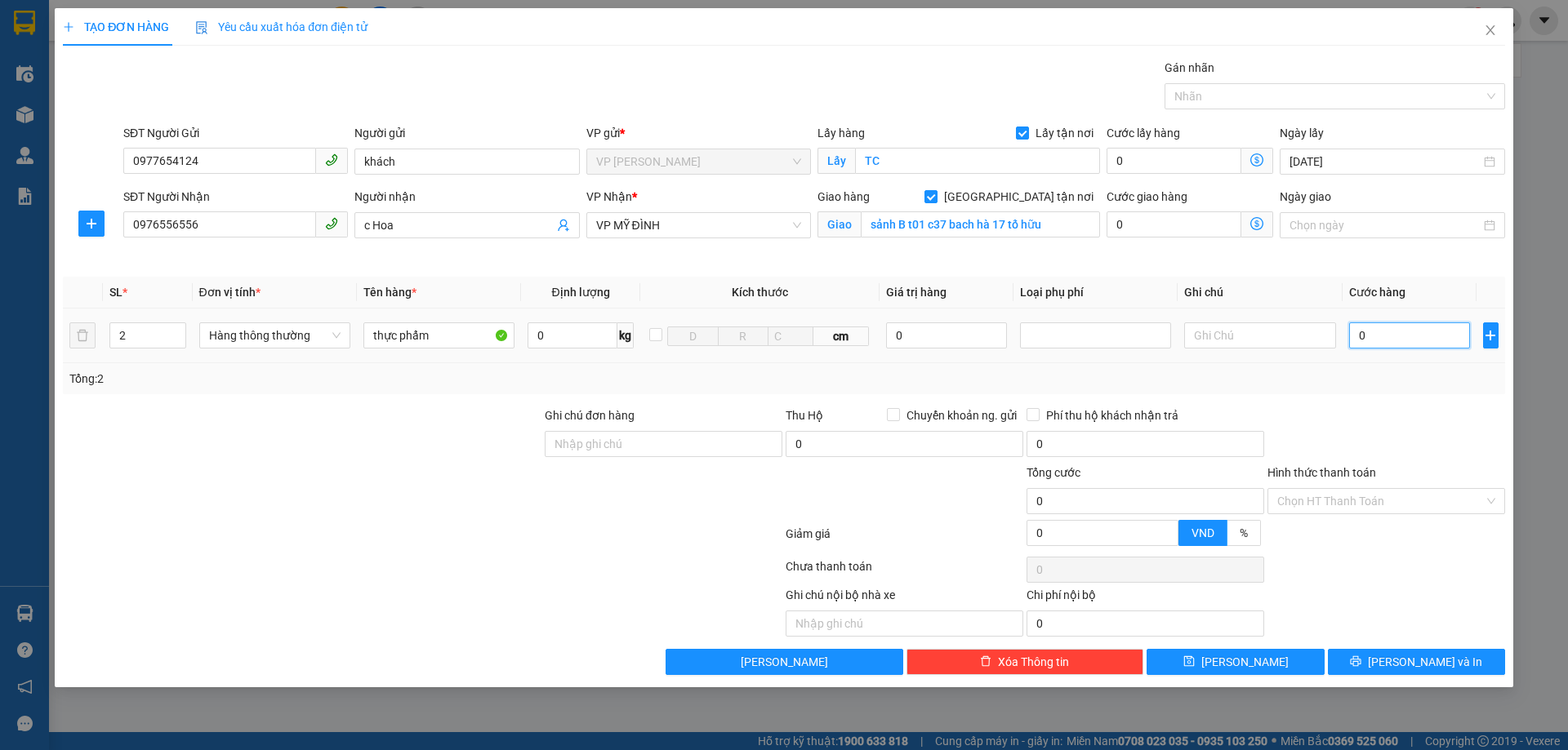
click at [1398, 343] on input "0" at bounding box center [1409, 335] width 121 height 26
type input "1"
type input "10"
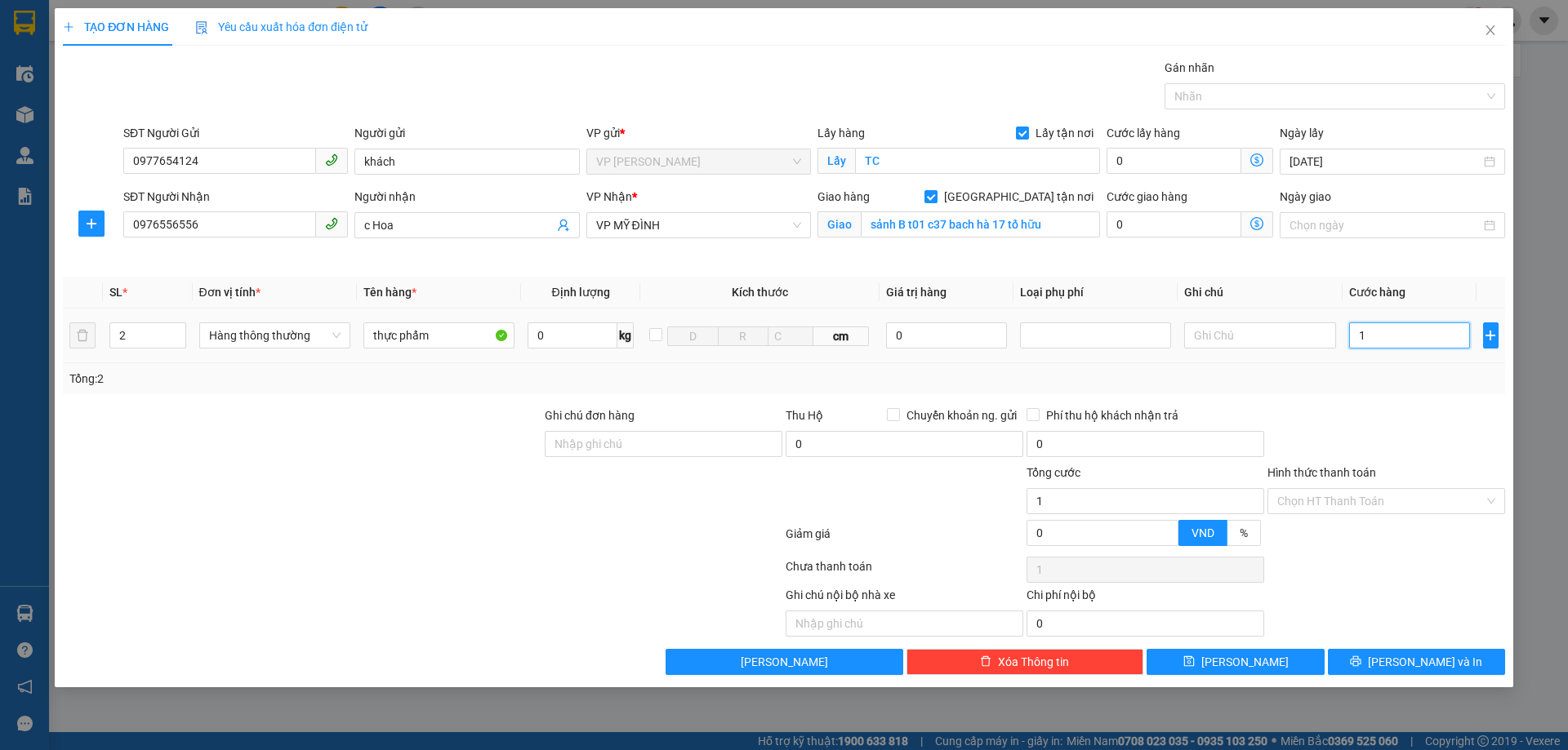
type input "10"
type input "100"
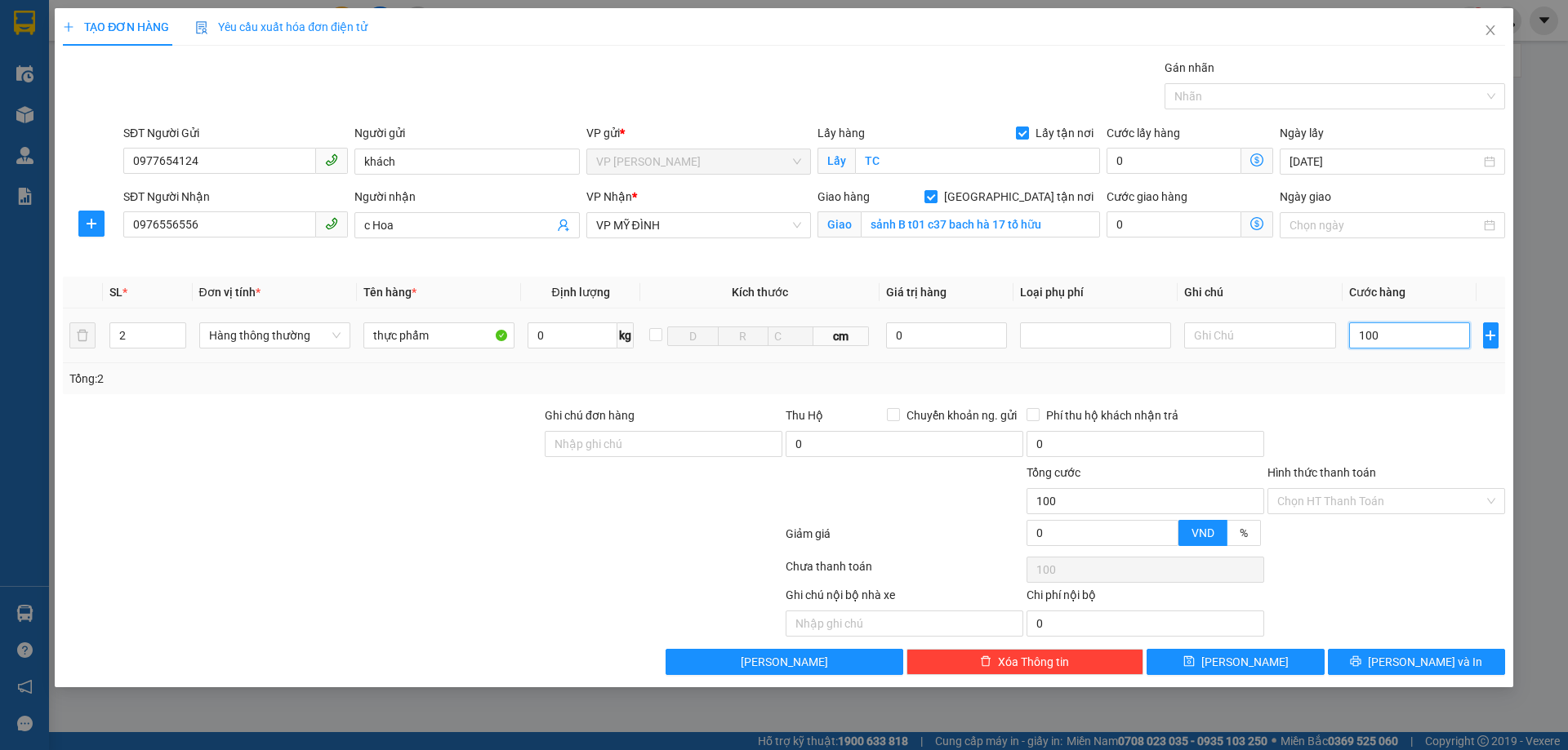
type input "1.000"
type input "10.000"
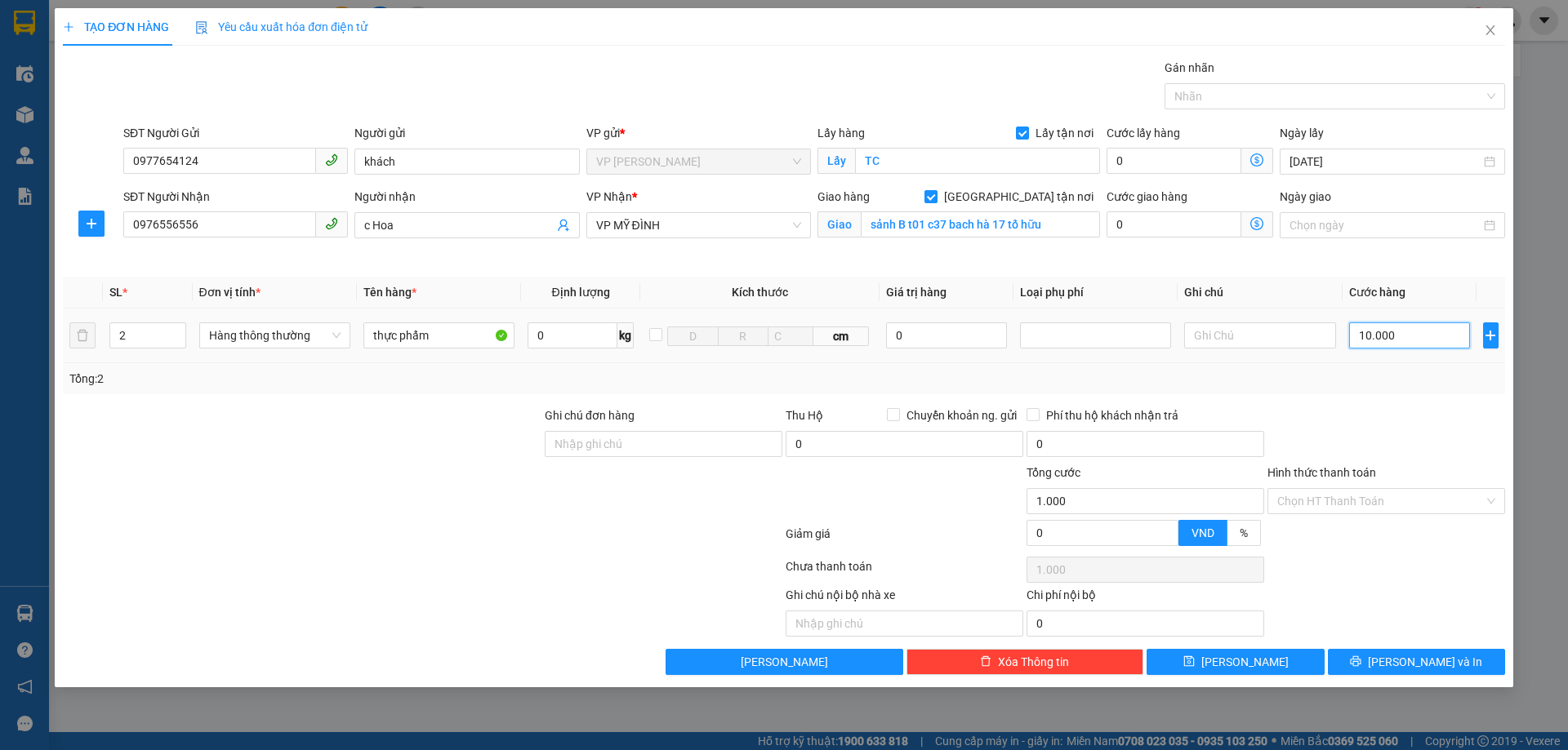
type input "10.000"
type input "100.000"
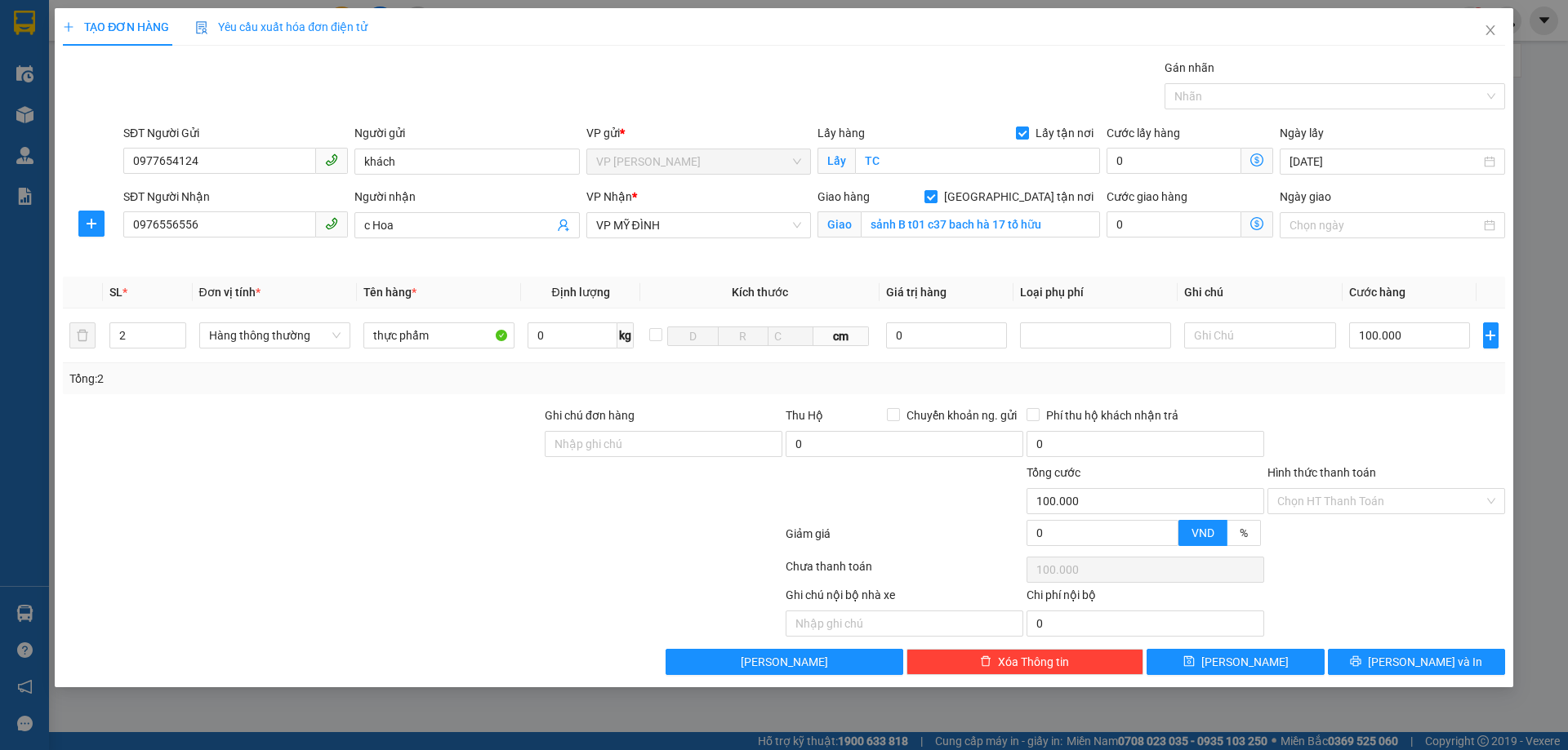
click at [1380, 432] on div at bounding box center [1386, 435] width 241 height 57
click at [1382, 562] on div "Chọn HT Thanh Toán" at bounding box center [1386, 569] width 241 height 33
drag, startPoint x: 1400, startPoint y: 671, endPoint x: 1401, endPoint y: 645, distance: 26.0
click at [1399, 663] on button "[PERSON_NAME] và In" at bounding box center [1416, 661] width 177 height 26
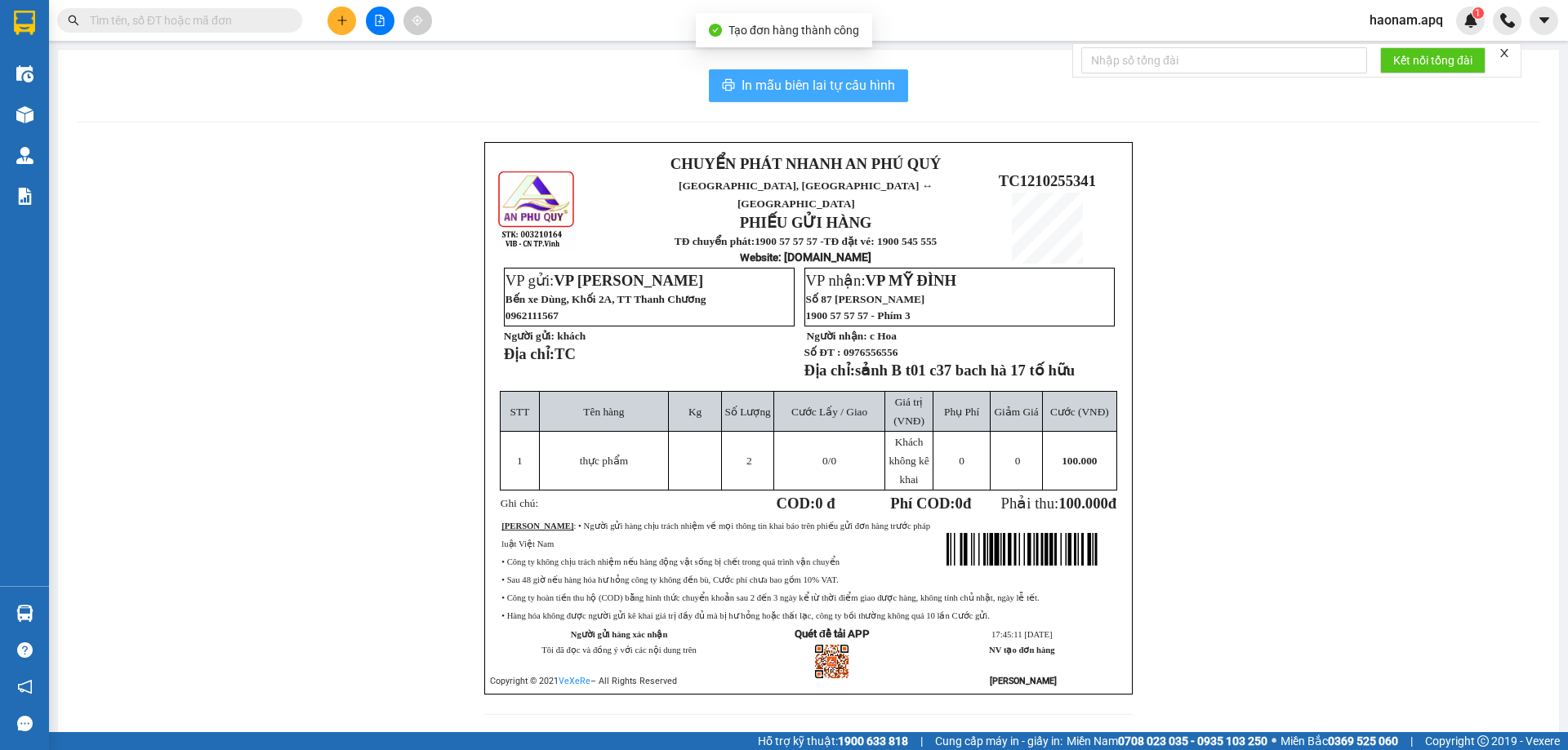
click at [807, 77] on span "In mẫu biên lai tự cấu hình" at bounding box center [818, 85] width 153 height 20
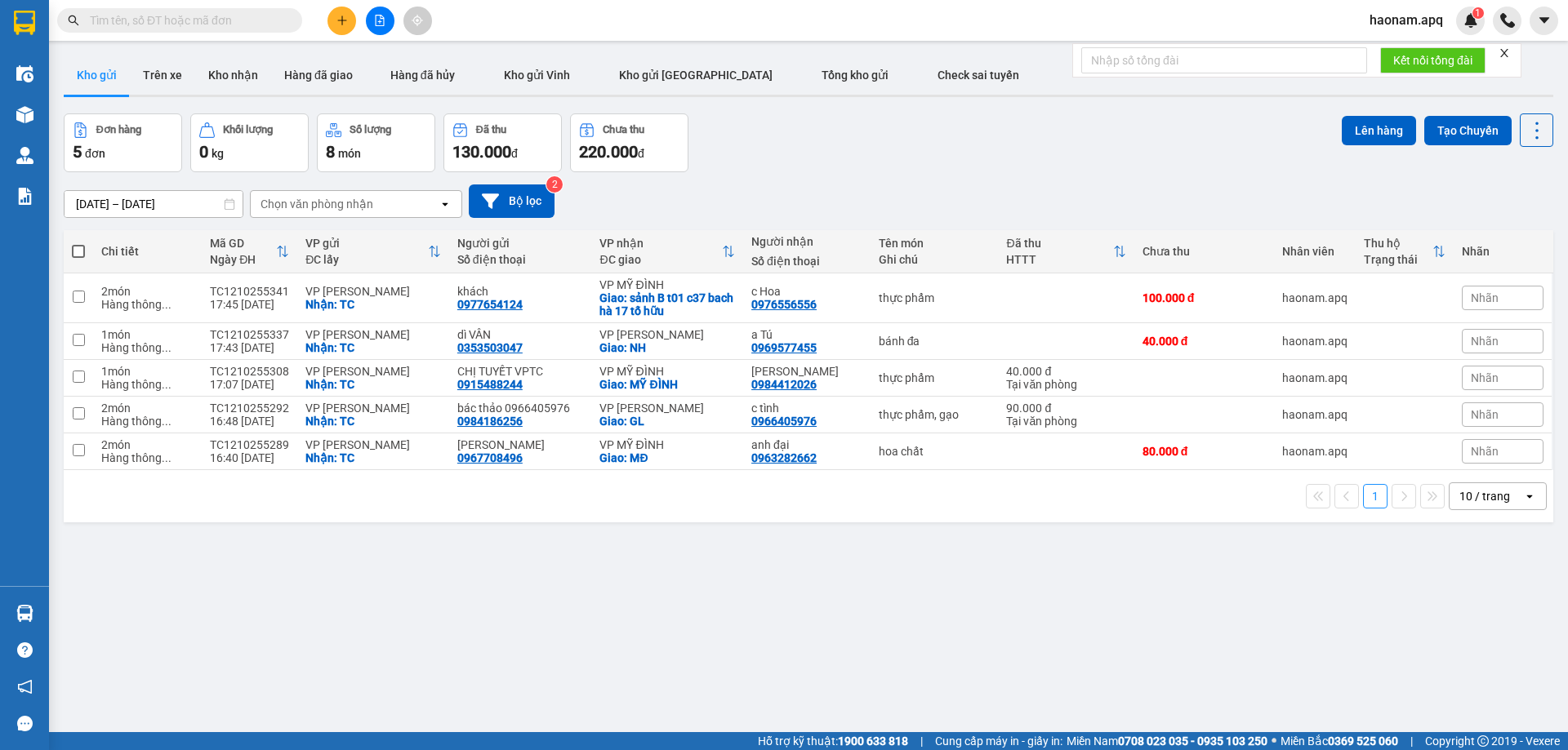
click at [324, 7] on div at bounding box center [379, 21] width 122 height 28
click at [332, 8] on div at bounding box center [379, 21] width 122 height 28
click at [342, 24] on icon "plus" at bounding box center [342, 21] width 12 height 12
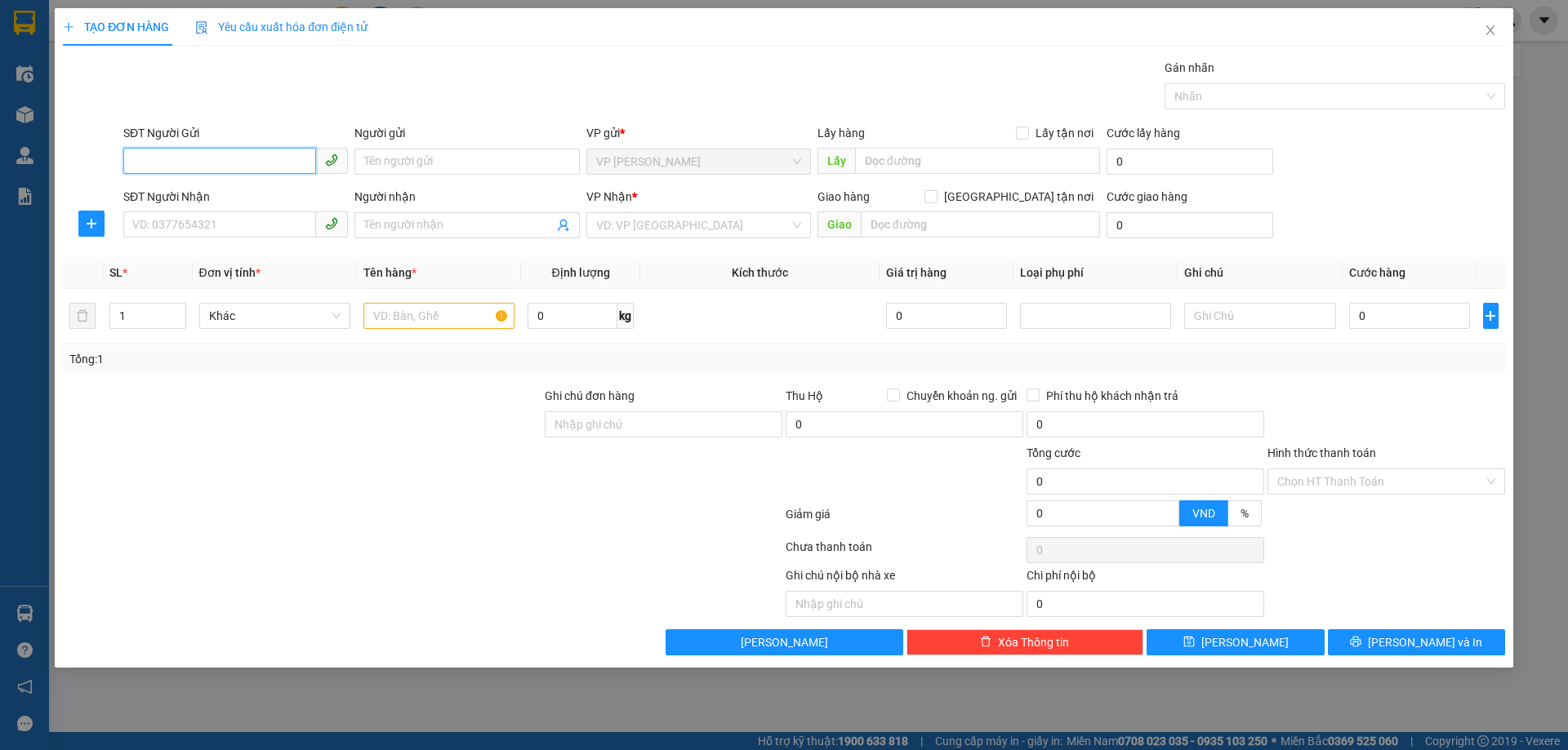
drag, startPoint x: 201, startPoint y: 164, endPoint x: 204, endPoint y: 156, distance: 8.5
click at [203, 164] on input "SĐT Người Gửi" at bounding box center [219, 161] width 193 height 26
type input "0362943266"
click at [218, 235] on input "SĐT Người Nhận" at bounding box center [219, 224] width 193 height 26
type input "0969849678"
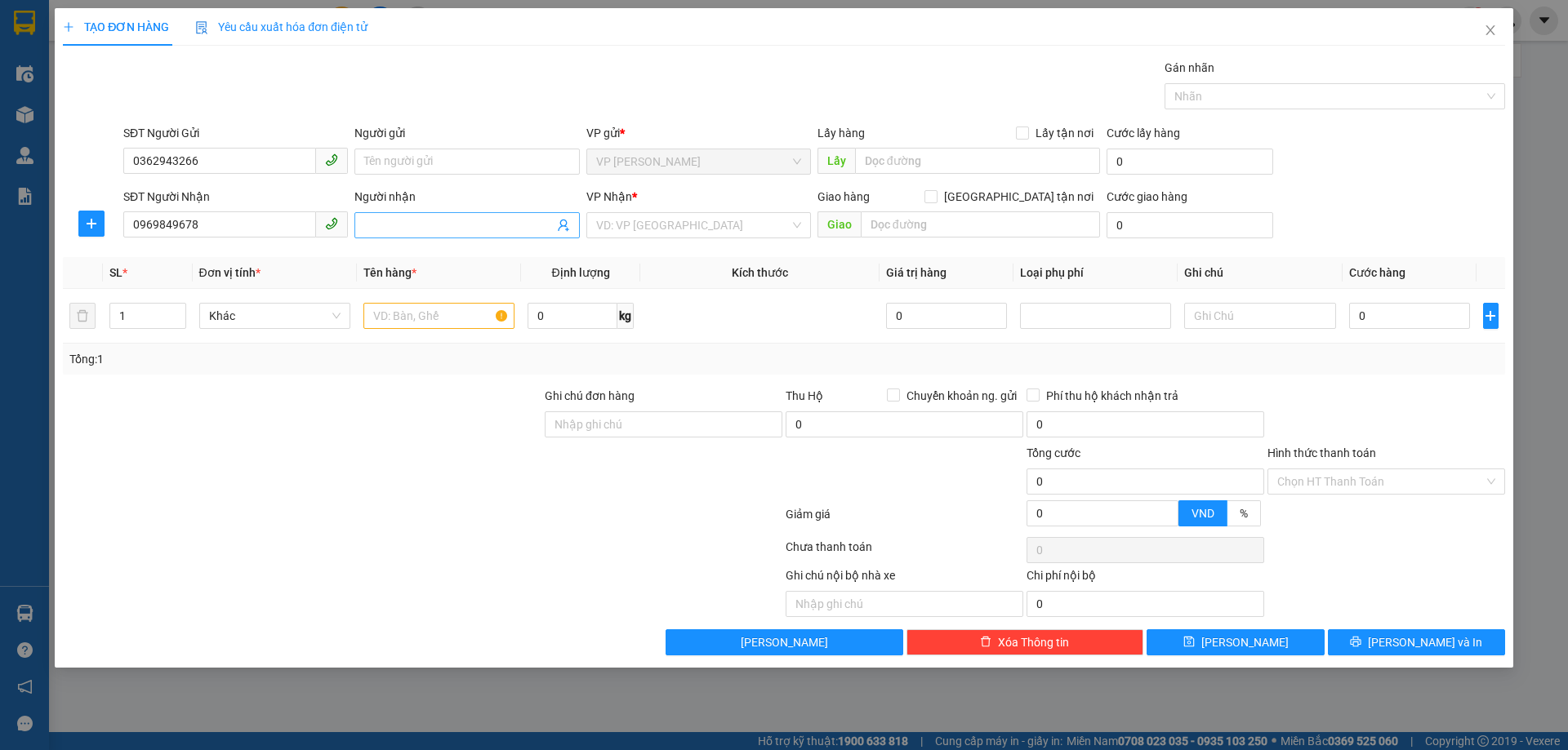
click at [392, 229] on input "Người nhận" at bounding box center [458, 224] width 188 height 18
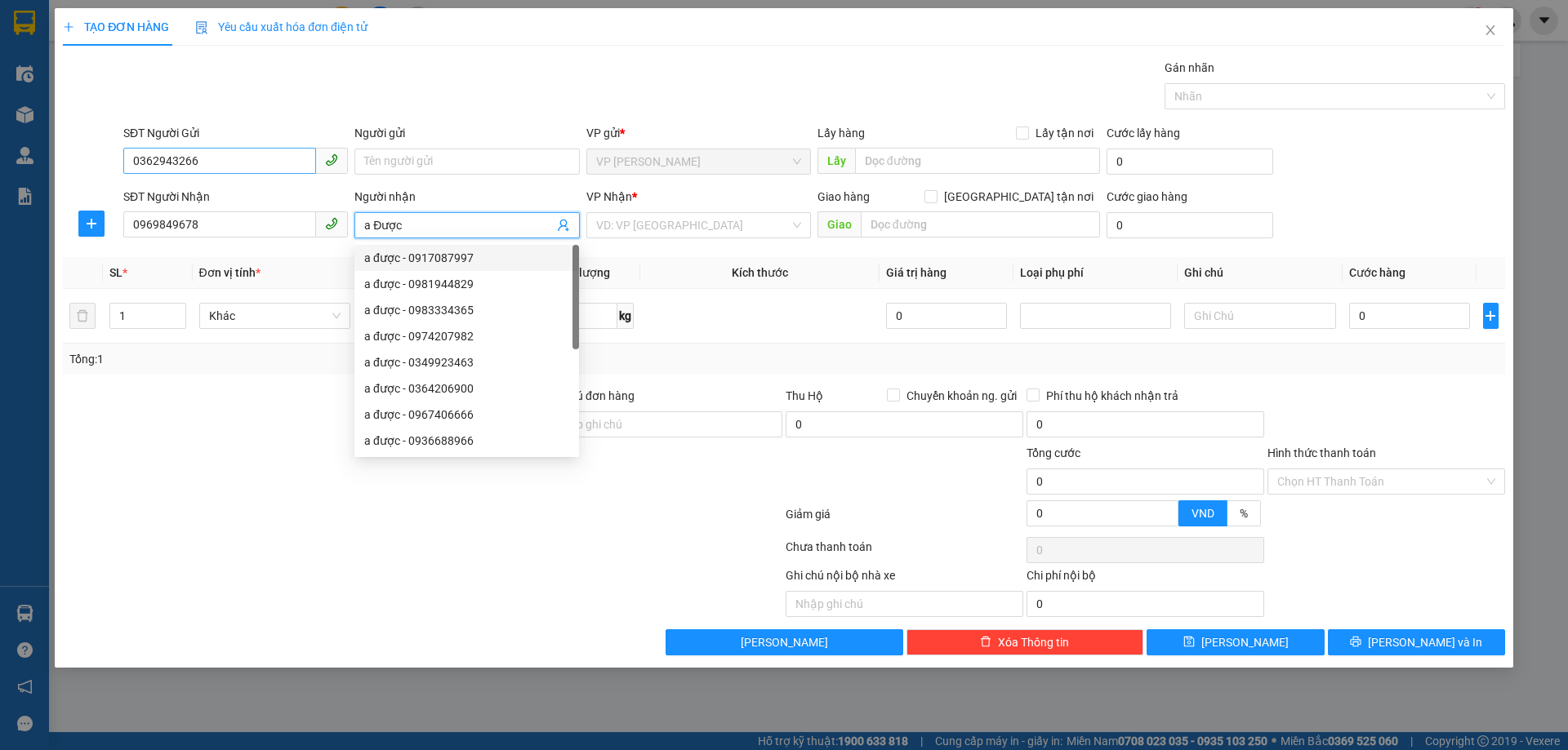
type input "a Được"
click at [299, 157] on input "0362943266" at bounding box center [219, 161] width 193 height 26
click at [451, 155] on input "Người gửi" at bounding box center [466, 162] width 224 height 26
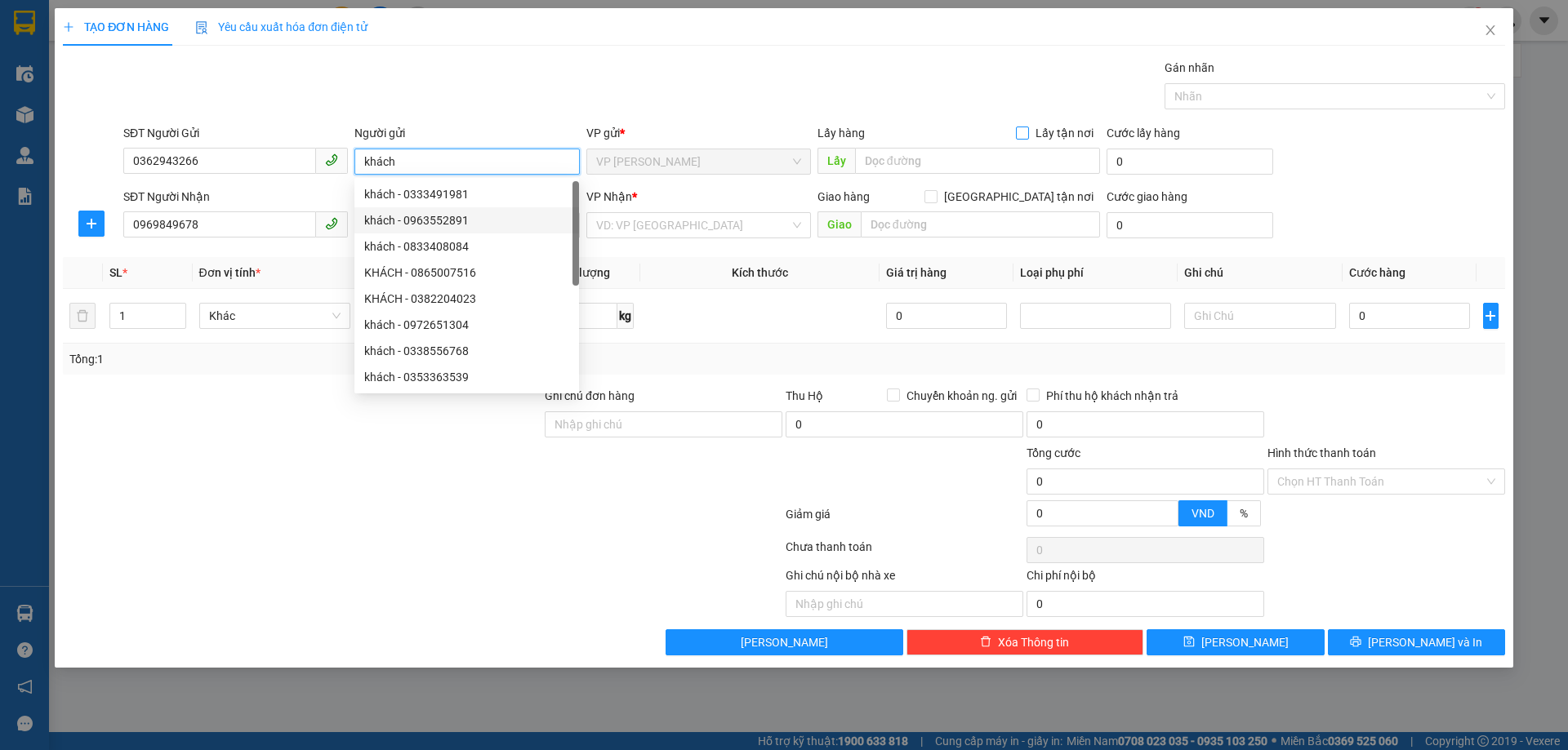
type input "khách"
click at [1027, 134] on input "Lấy tận nơi" at bounding box center [1021, 132] width 12 height 12
checkbox input "true"
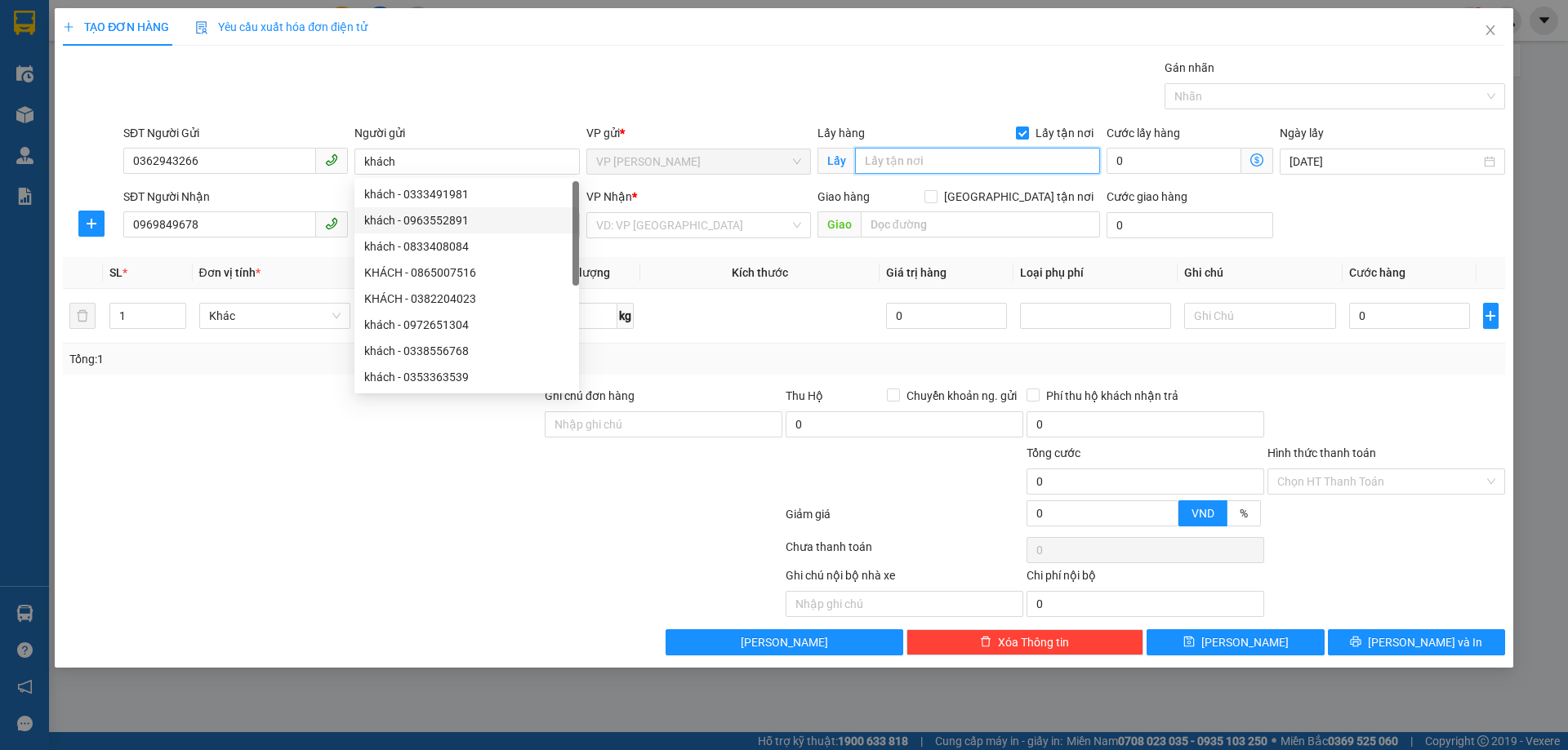
click at [958, 155] on input "text" at bounding box center [977, 161] width 245 height 26
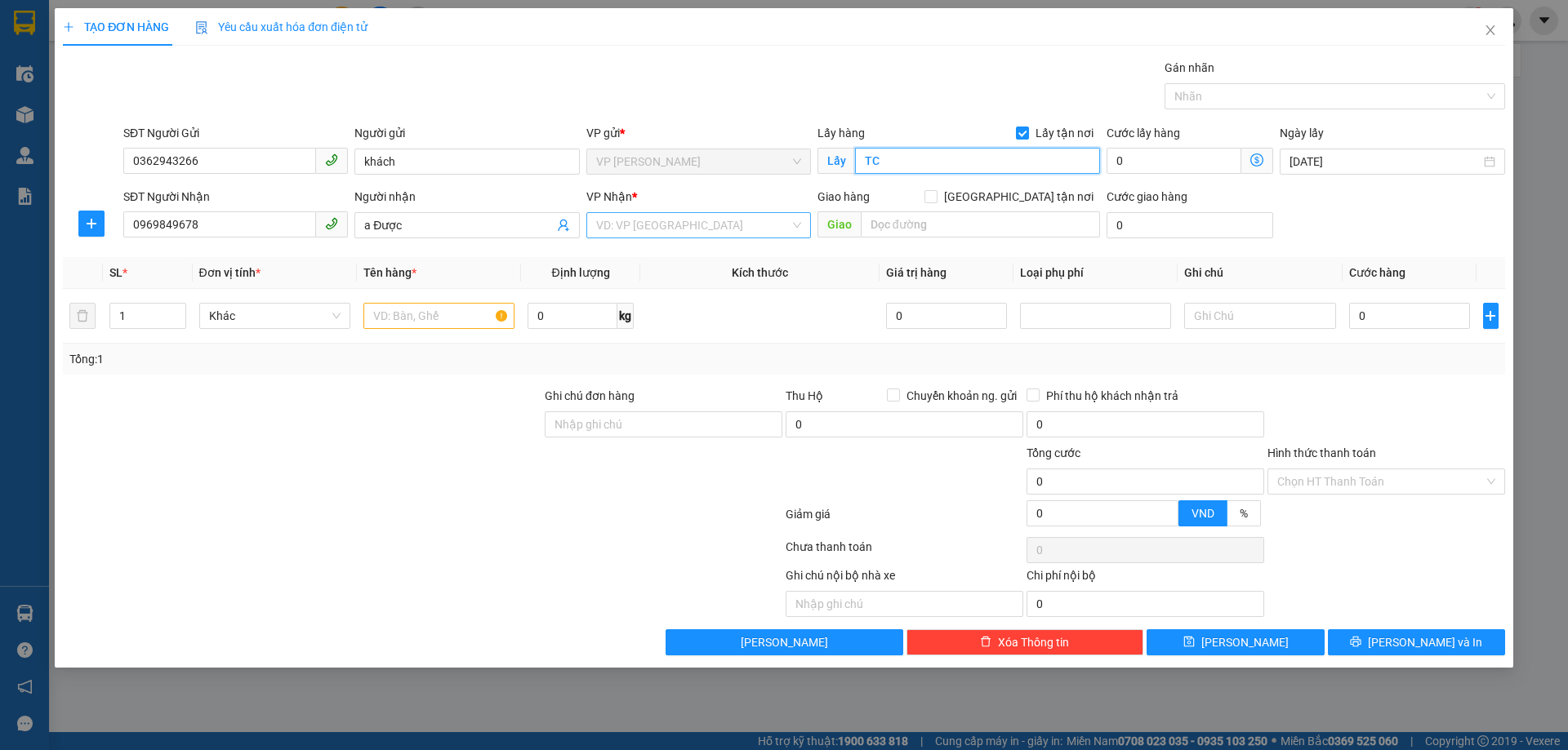
type input "TC"
click at [734, 230] on input "search" at bounding box center [692, 225] width 193 height 24
click at [464, 314] on input "text" at bounding box center [439, 316] width 151 height 26
type input "thực phẩm"
click at [1382, 308] on input "0" at bounding box center [1409, 316] width 121 height 26
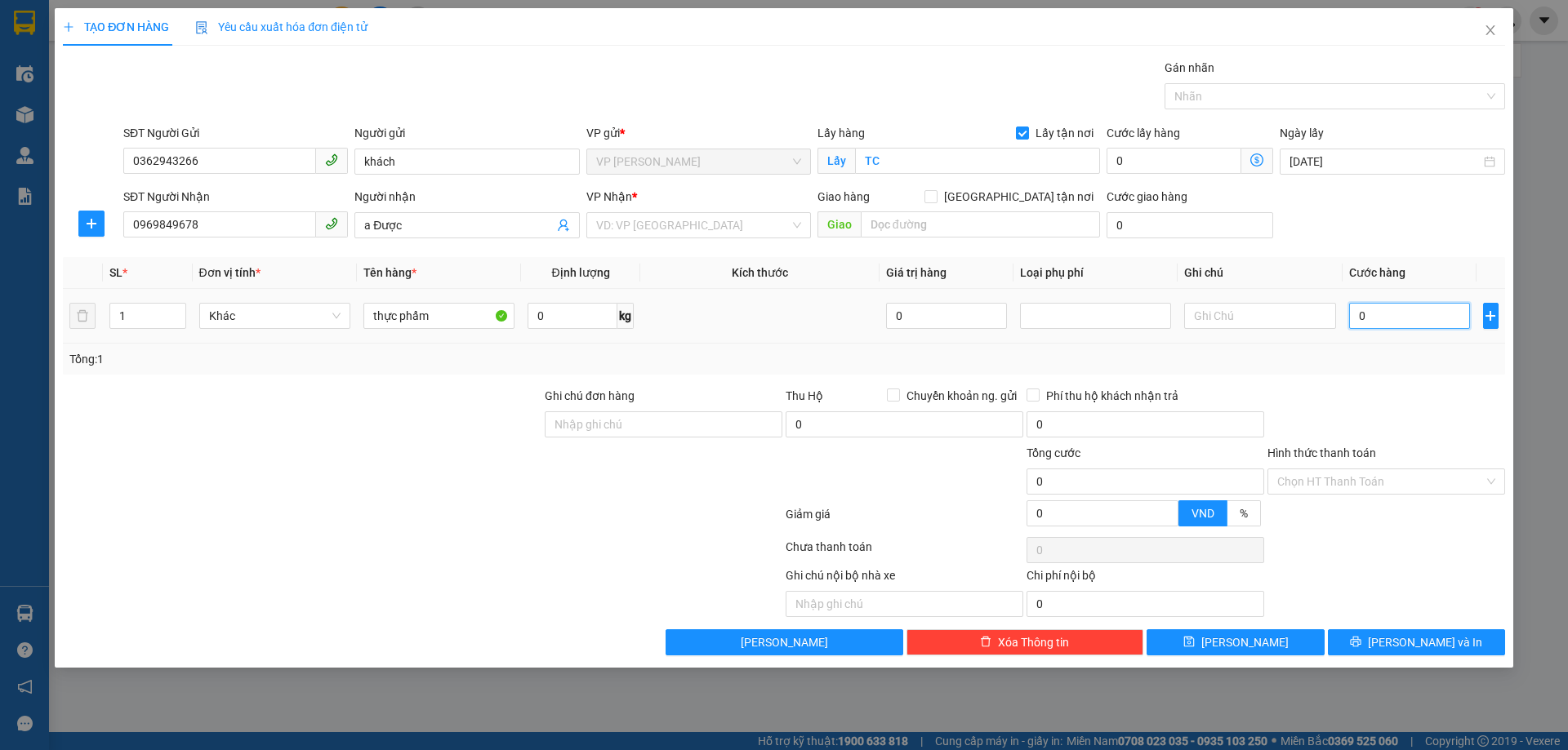
type input "4"
type input "40"
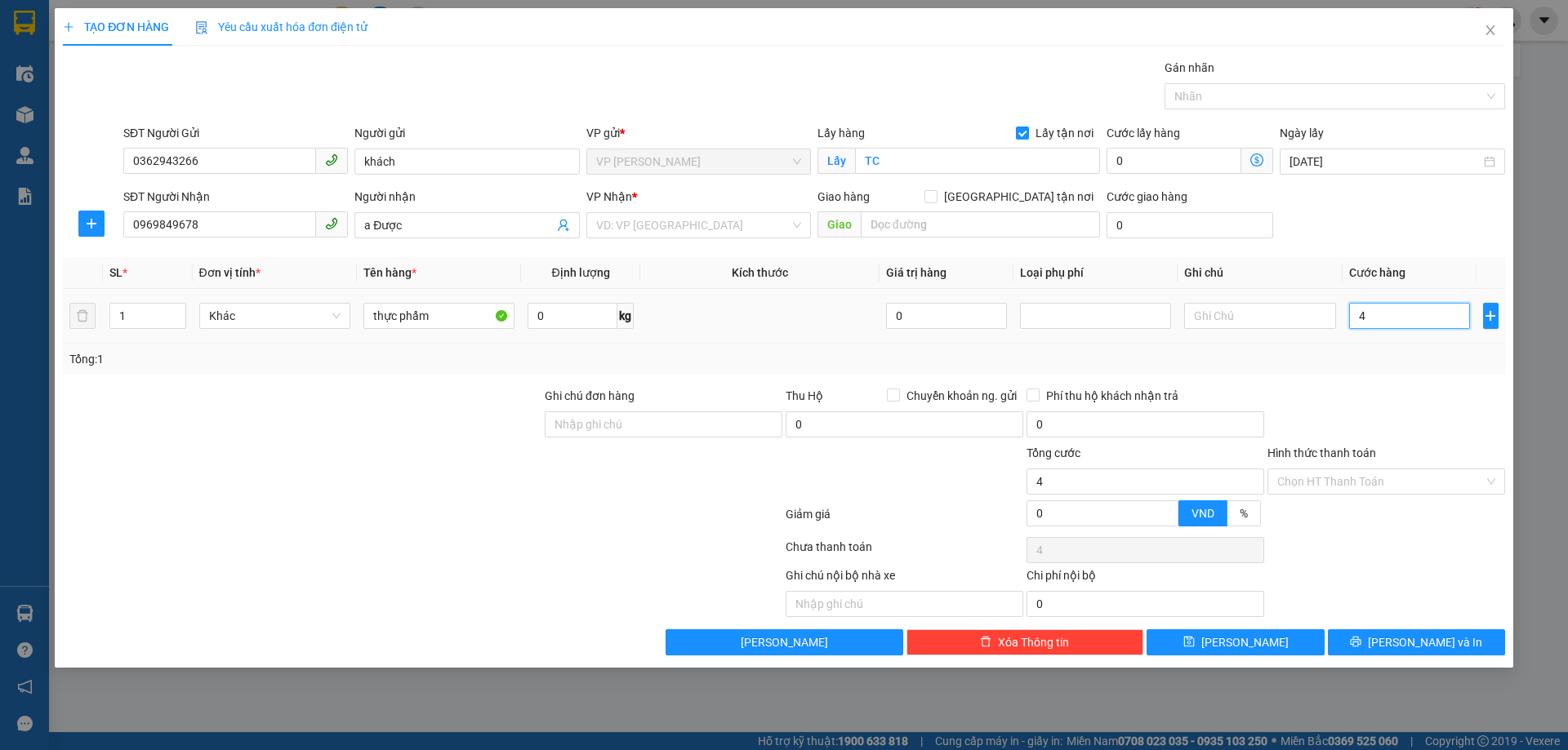
type input "40"
type input "400"
type input "4.000"
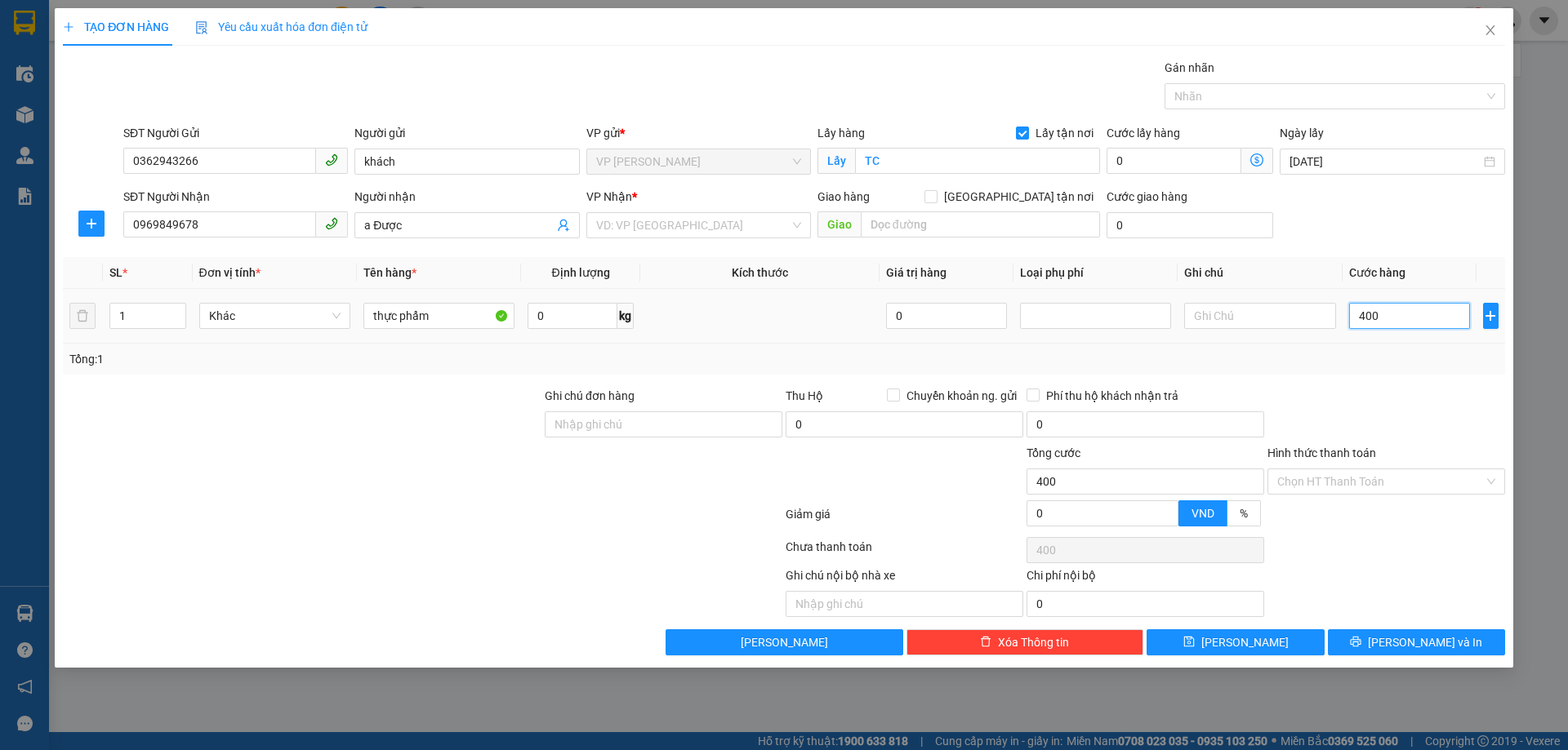
type input "4.000"
type input "40.000"
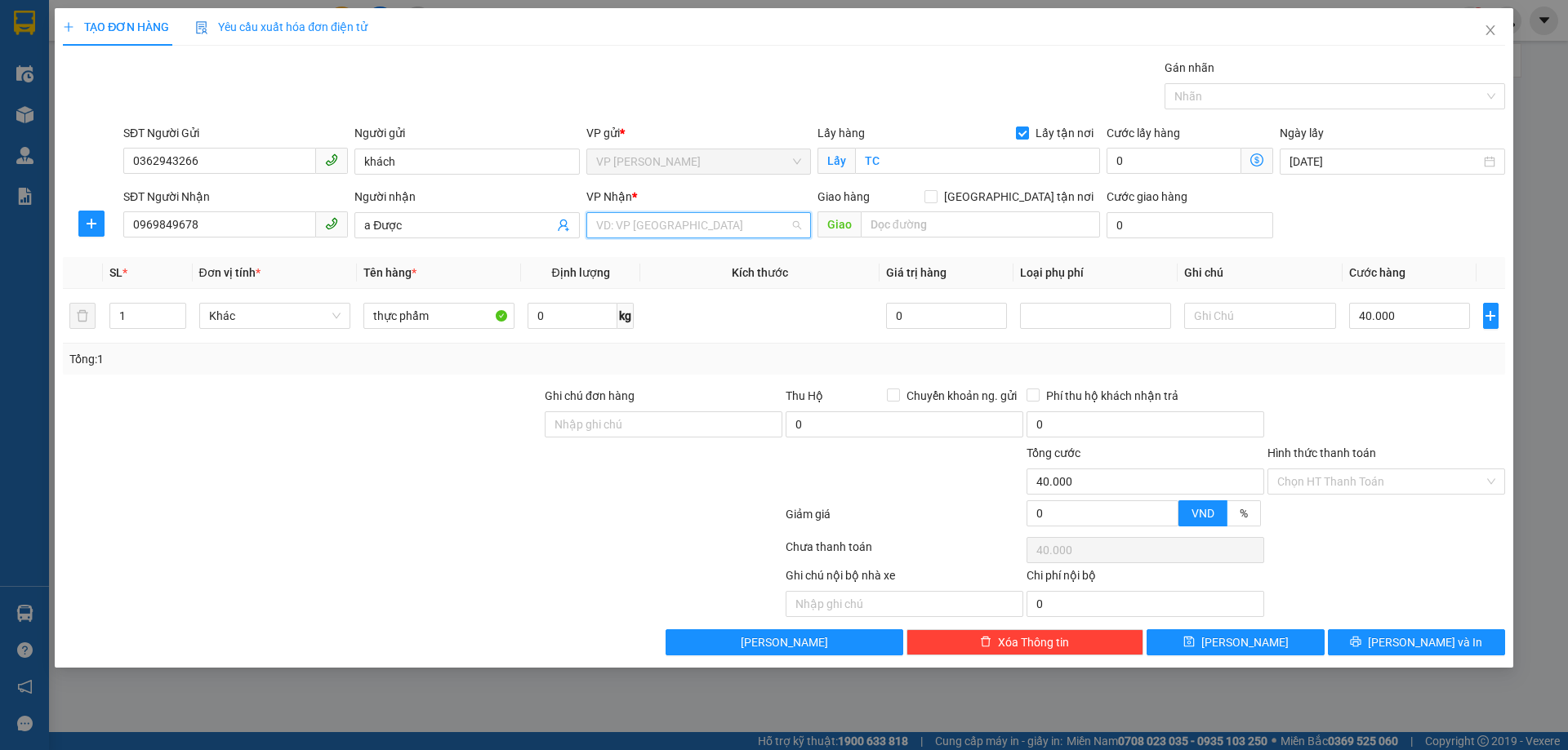
click at [712, 234] on input "search" at bounding box center [692, 225] width 193 height 24
click at [1401, 307] on input "40.000" at bounding box center [1409, 316] width 121 height 26
type input "3"
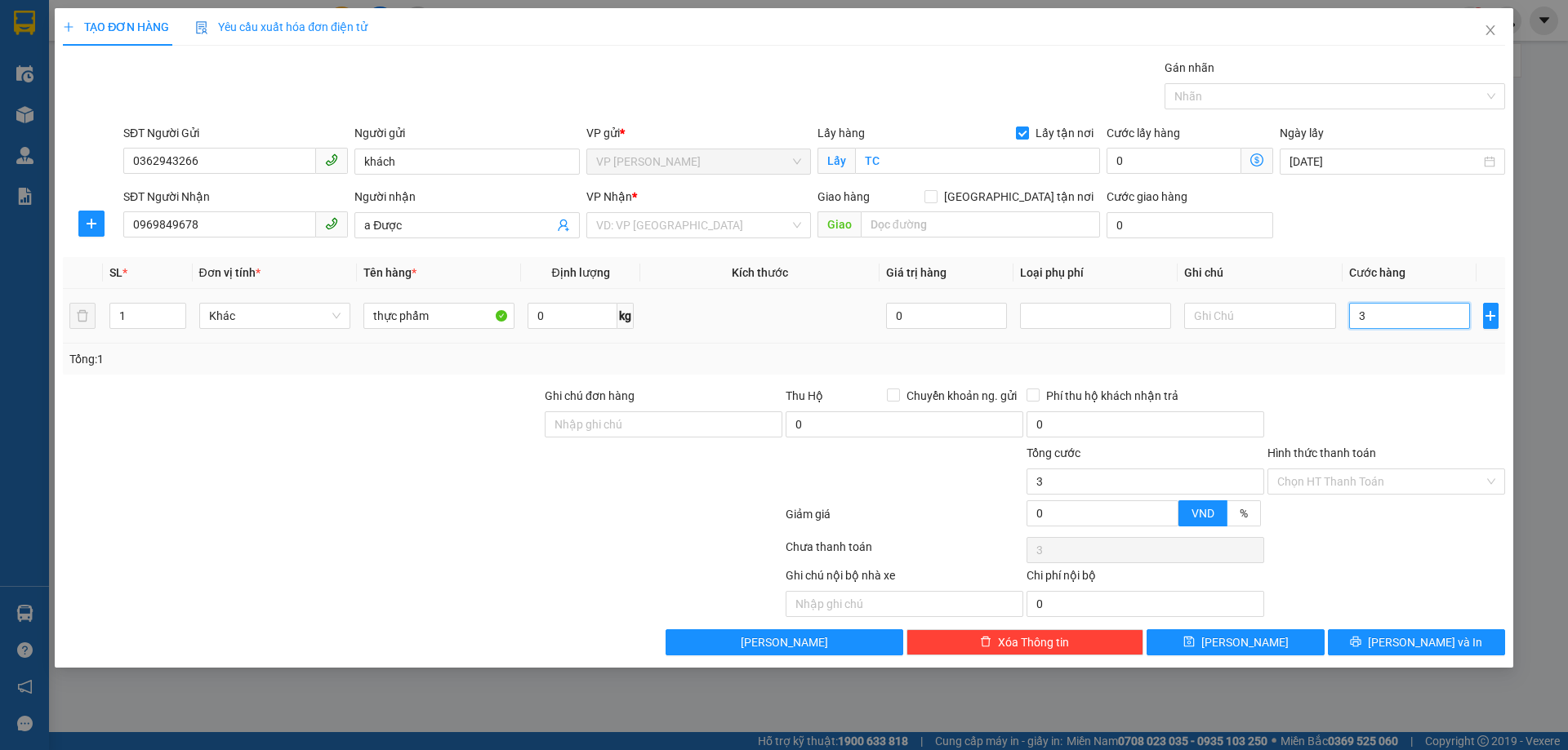
type input "30"
type input "300"
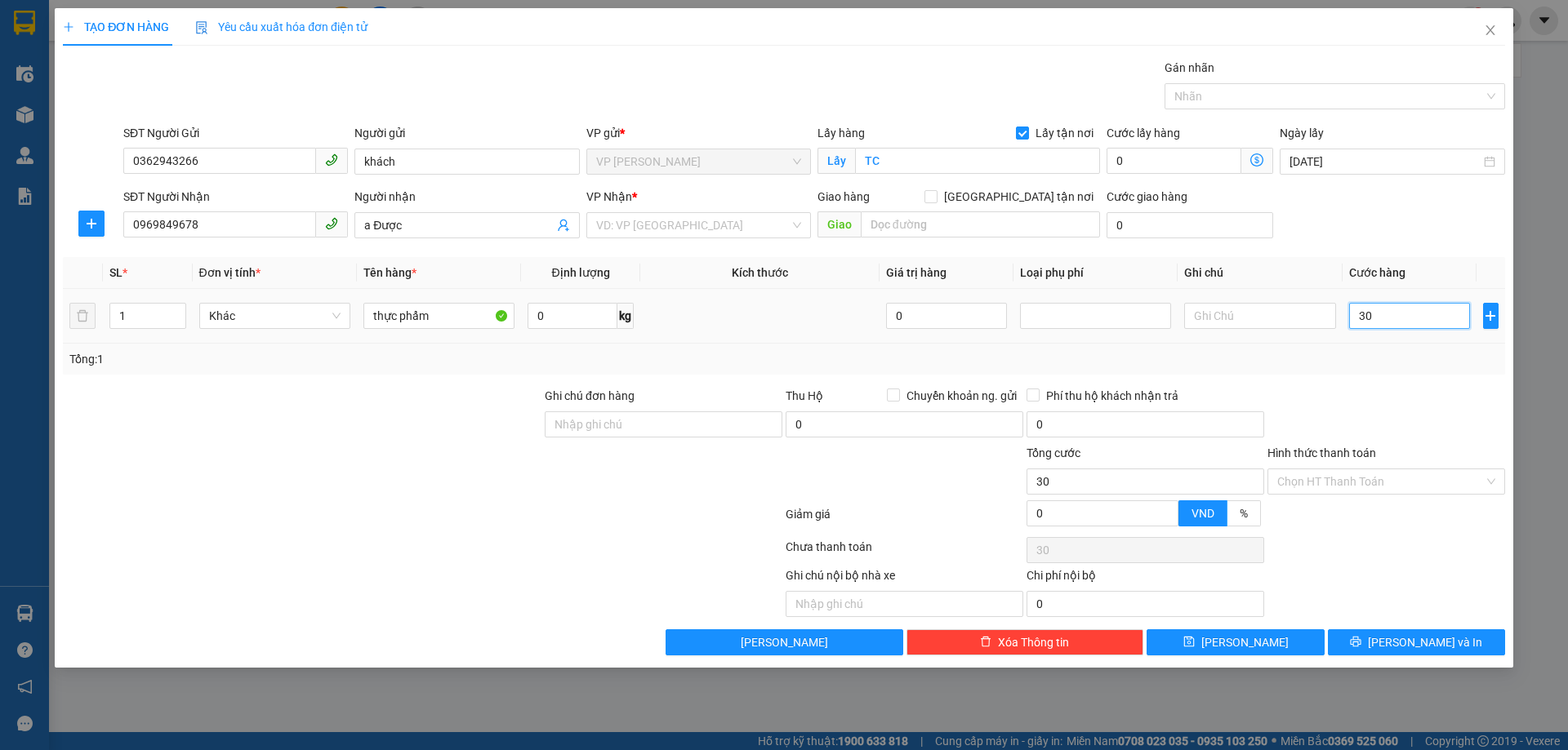
type input "300"
type input "3.000"
type input "30.000"
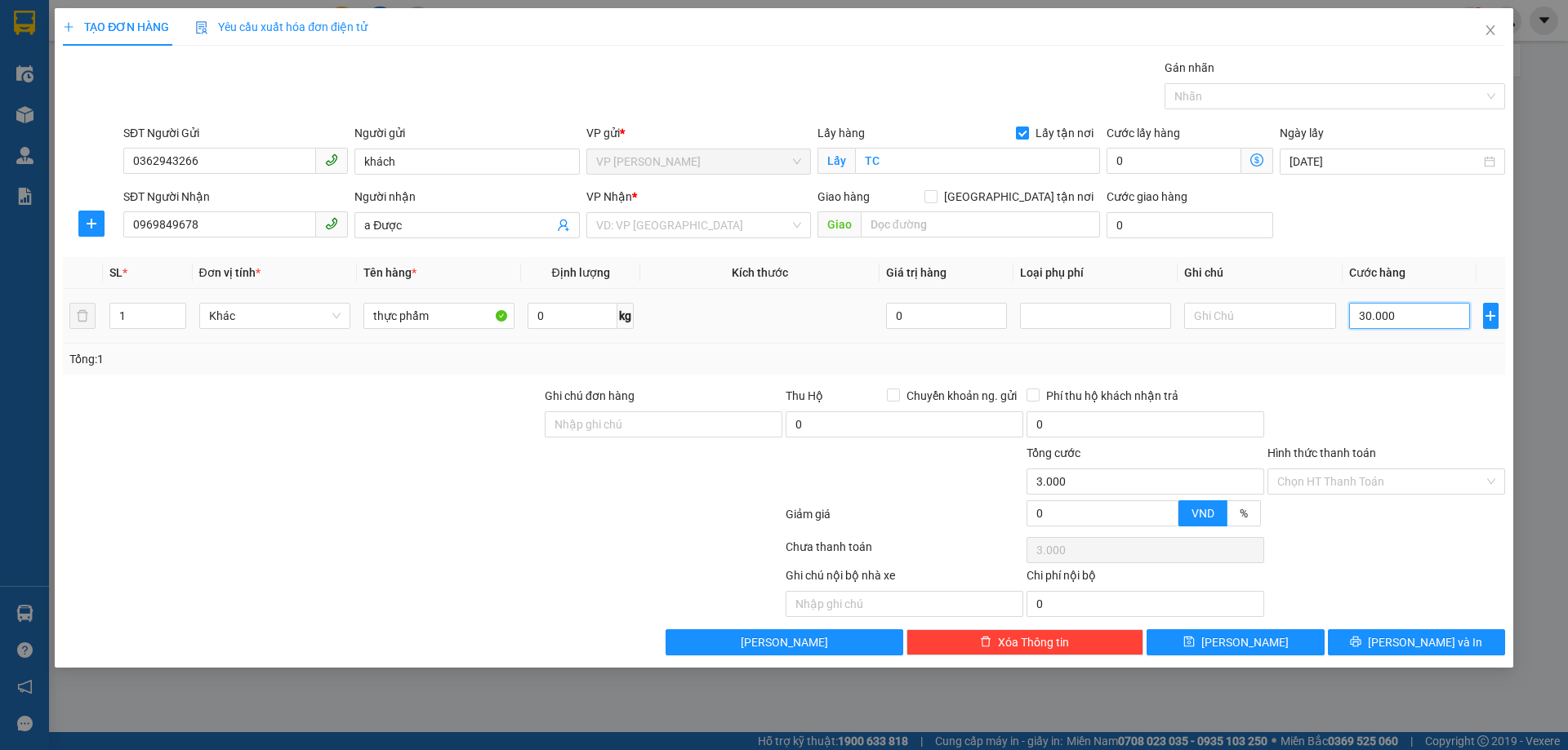
type input "30.000"
click at [752, 214] on input "search" at bounding box center [692, 225] width 193 height 24
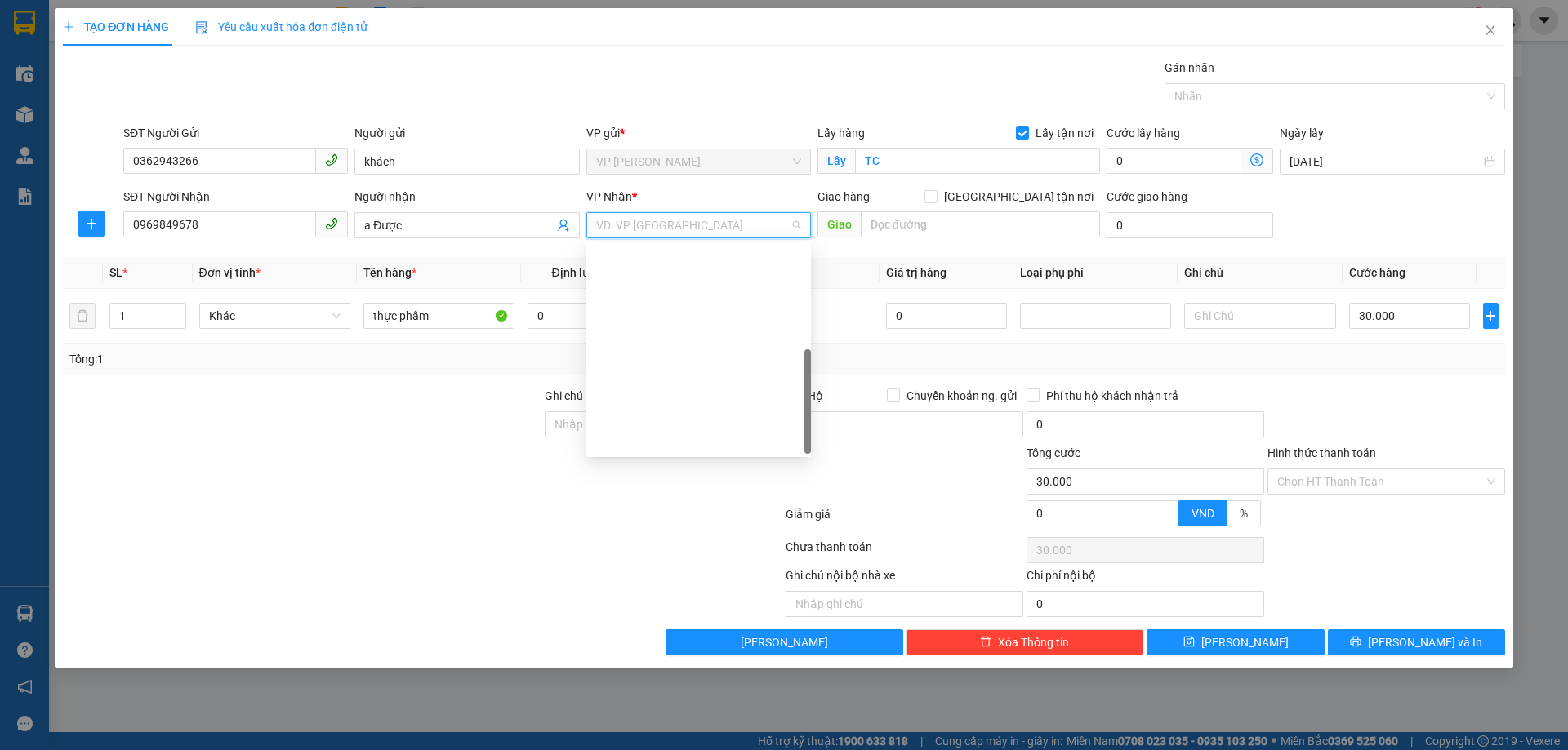
click at [742, 588] on div "VP MỸ ĐÌNH" at bounding box center [698, 597] width 205 height 18
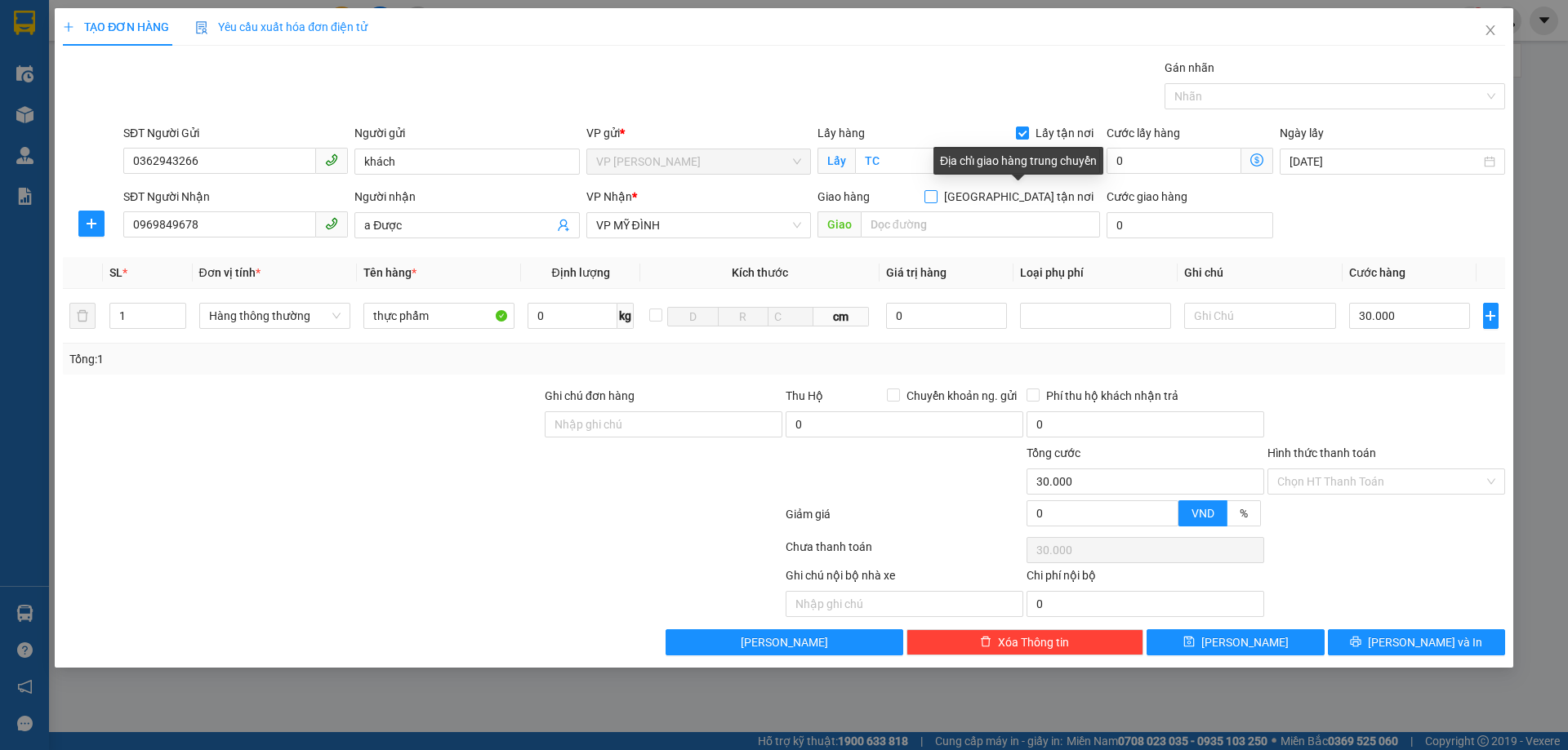
click at [936, 194] on input "[GEOGRAPHIC_DATA] tận nơi" at bounding box center [930, 196] width 12 height 12
checkbox input "true"
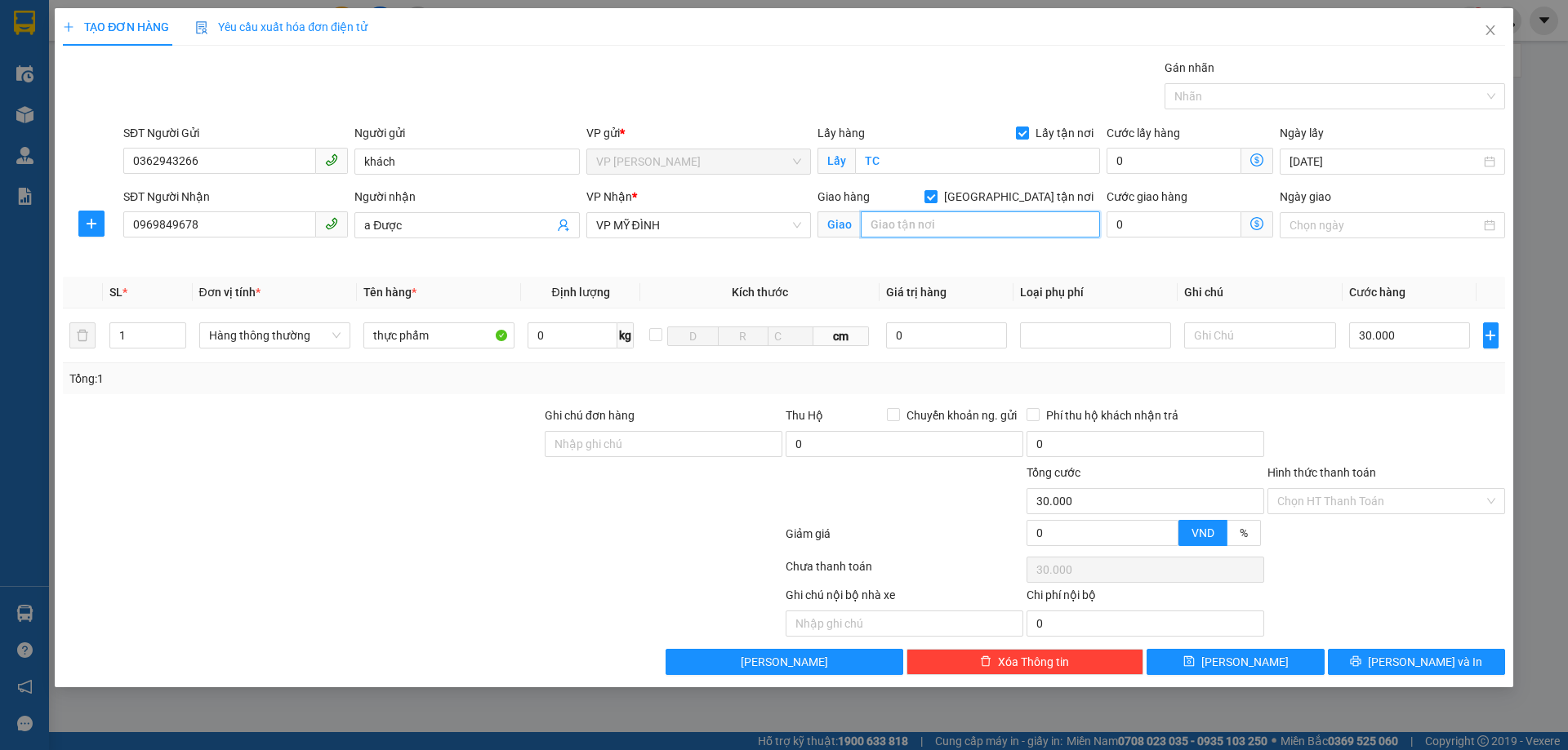
click at [921, 218] on input "text" at bounding box center [980, 224] width 239 height 26
type input "MĐ"
click at [1433, 460] on div at bounding box center [1386, 435] width 241 height 57
click at [1371, 492] on input "Hình thức thanh toán" at bounding box center [1380, 501] width 207 height 24
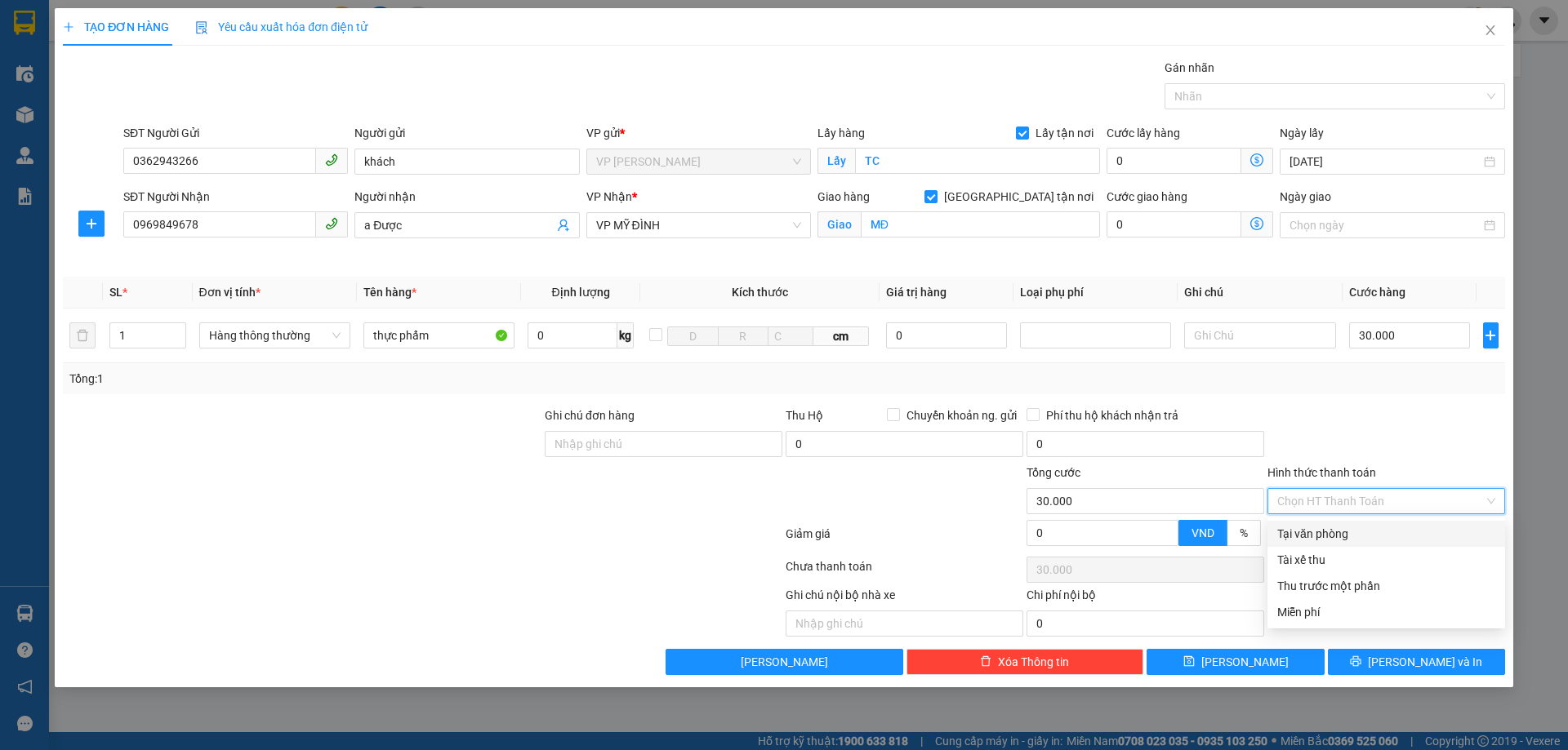
click at [1377, 526] on div "Tại văn phòng" at bounding box center [1385, 533] width 218 height 18
type input "0"
click at [1381, 413] on div at bounding box center [1386, 435] width 241 height 57
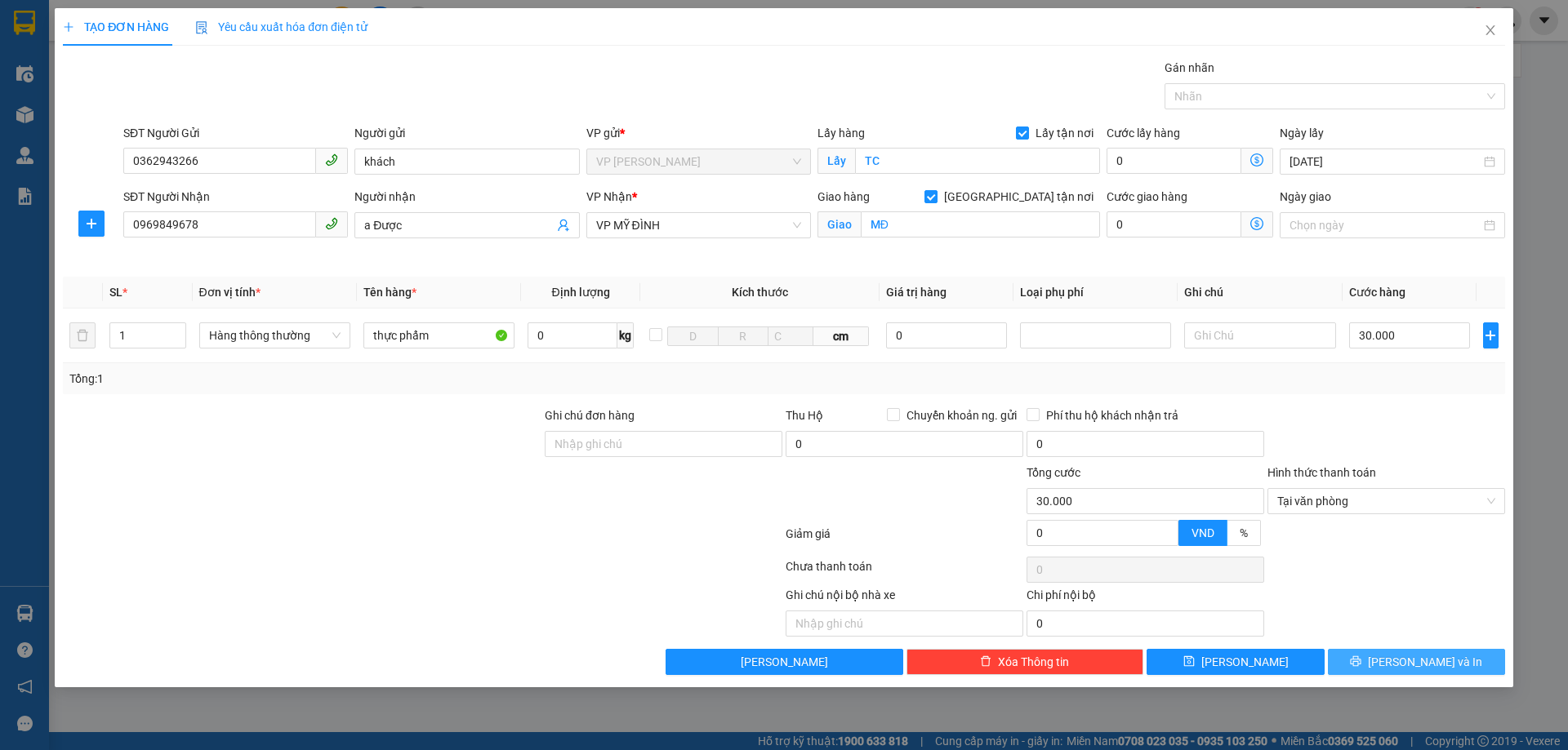
click at [1457, 654] on button "[PERSON_NAME] và In" at bounding box center [1416, 661] width 177 height 26
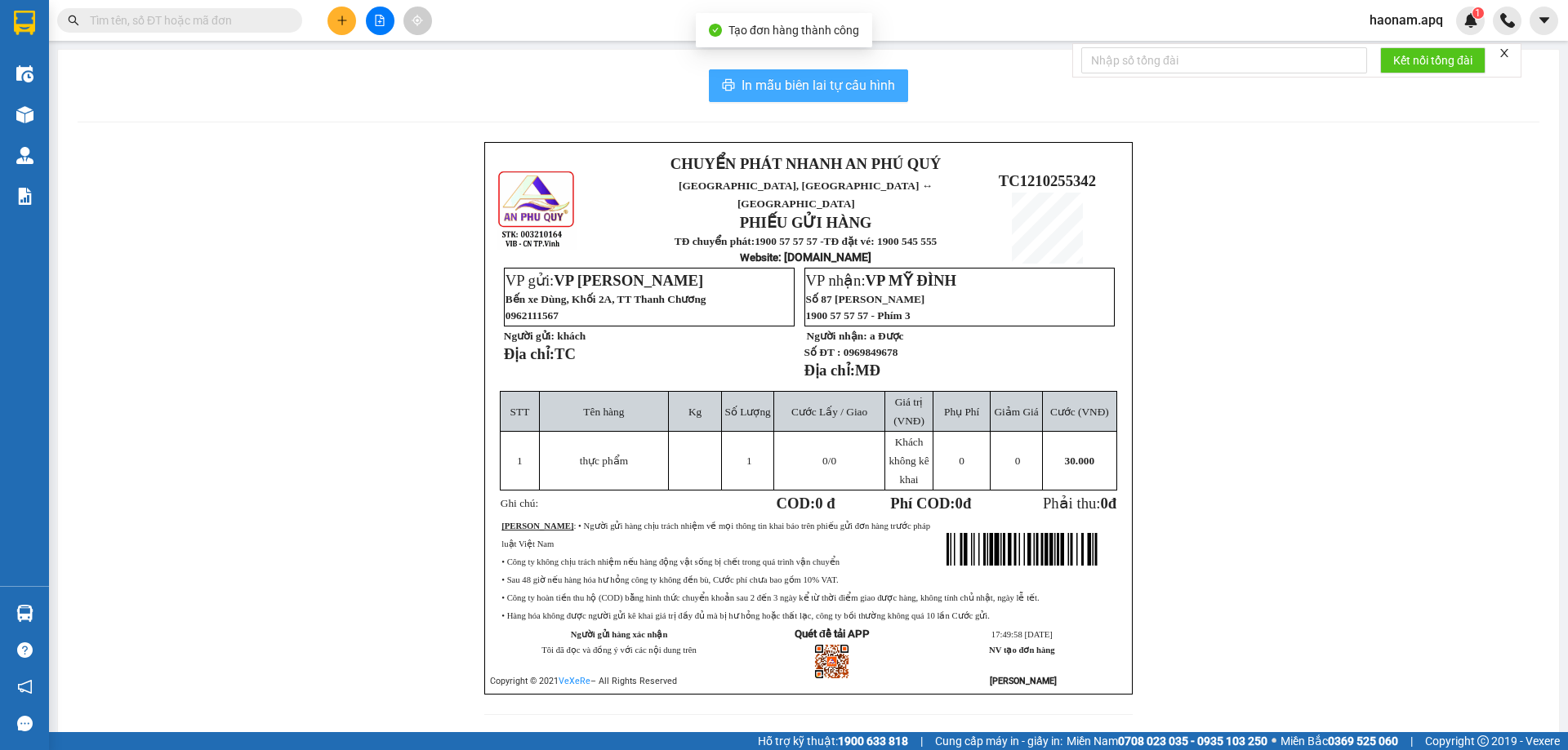
click at [813, 83] on span "In mẫu biên lai tự cấu hình" at bounding box center [818, 85] width 153 height 20
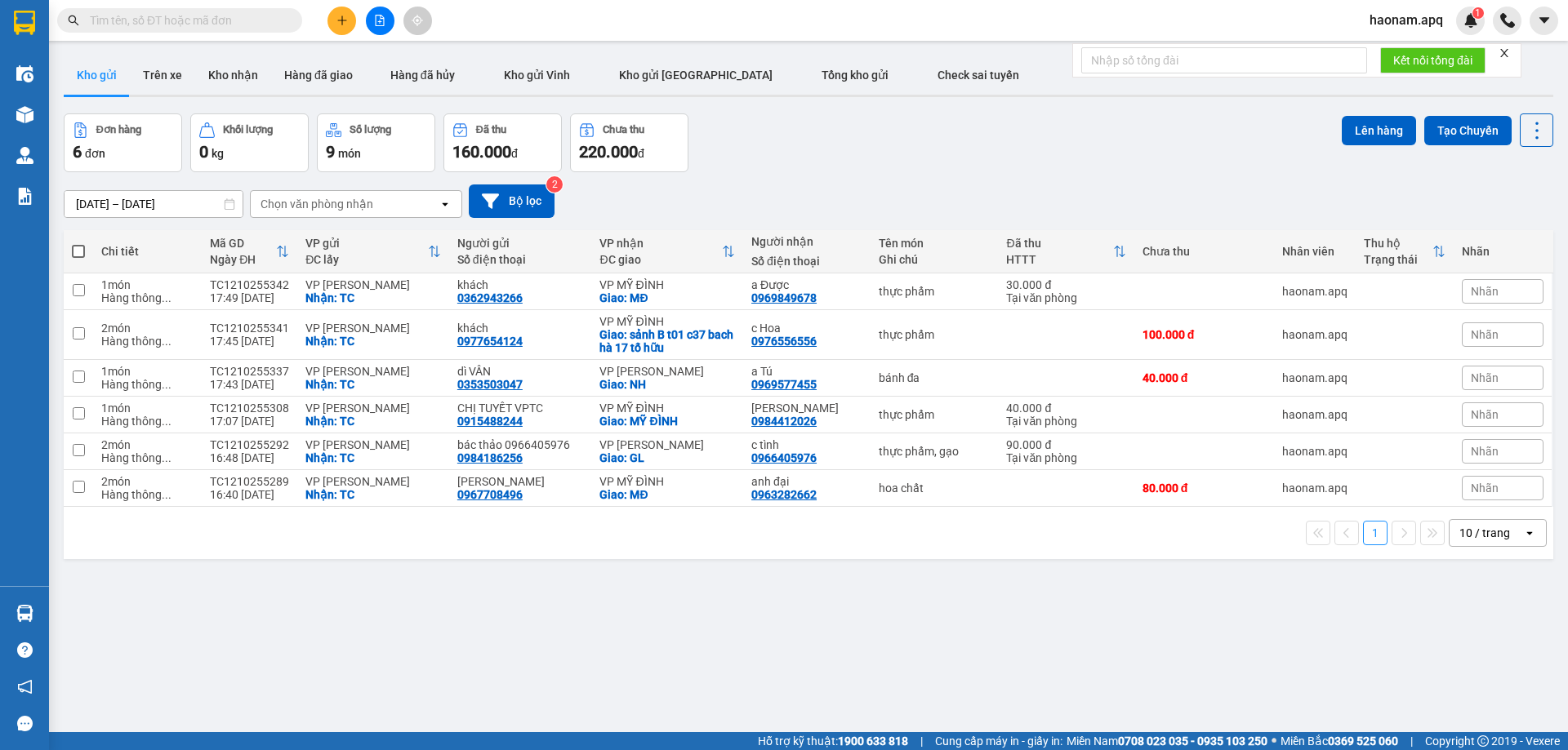
click at [352, 28] on button at bounding box center [342, 21] width 28 height 28
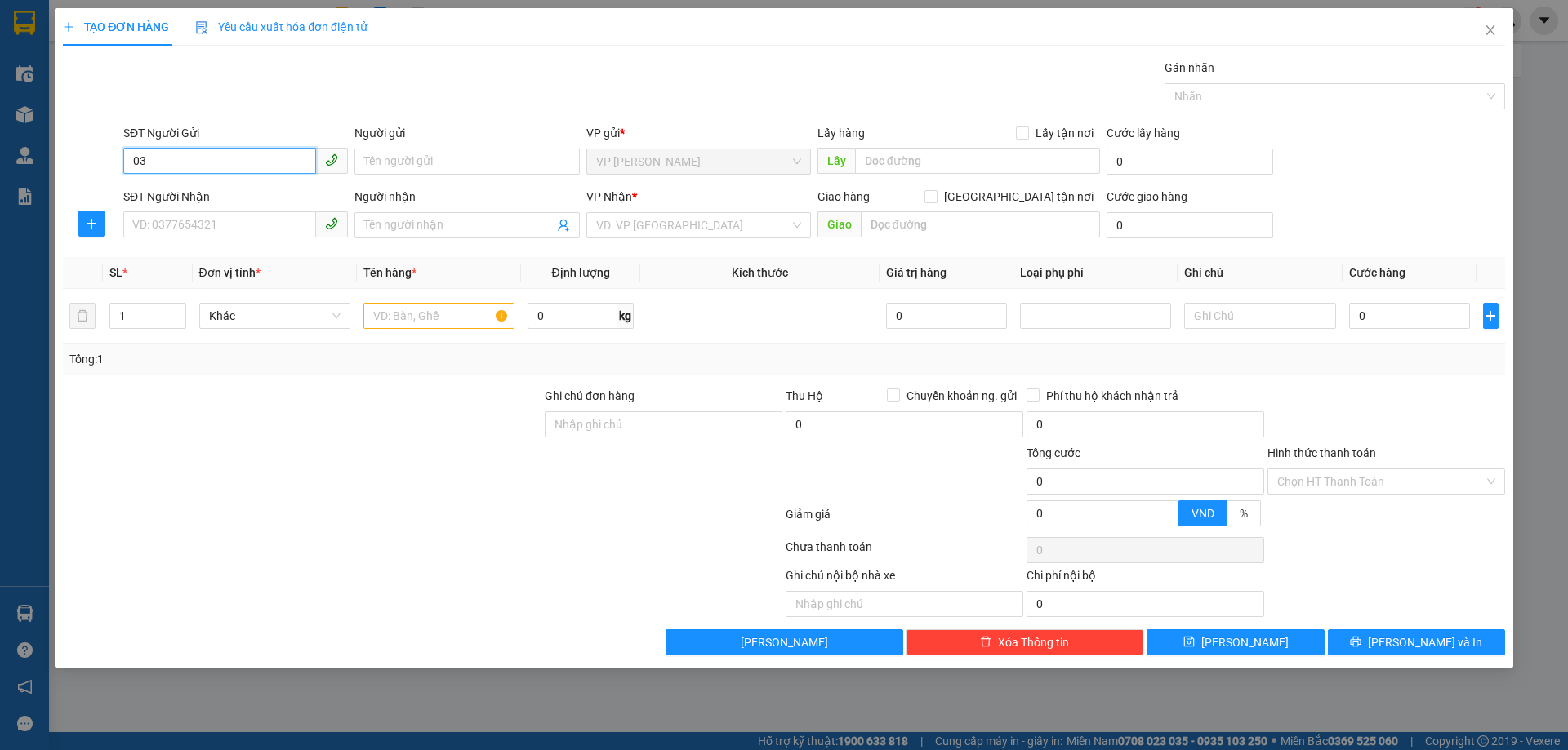
type input "0"
click at [1503, 24] on span "Close" at bounding box center [1490, 31] width 46 height 46
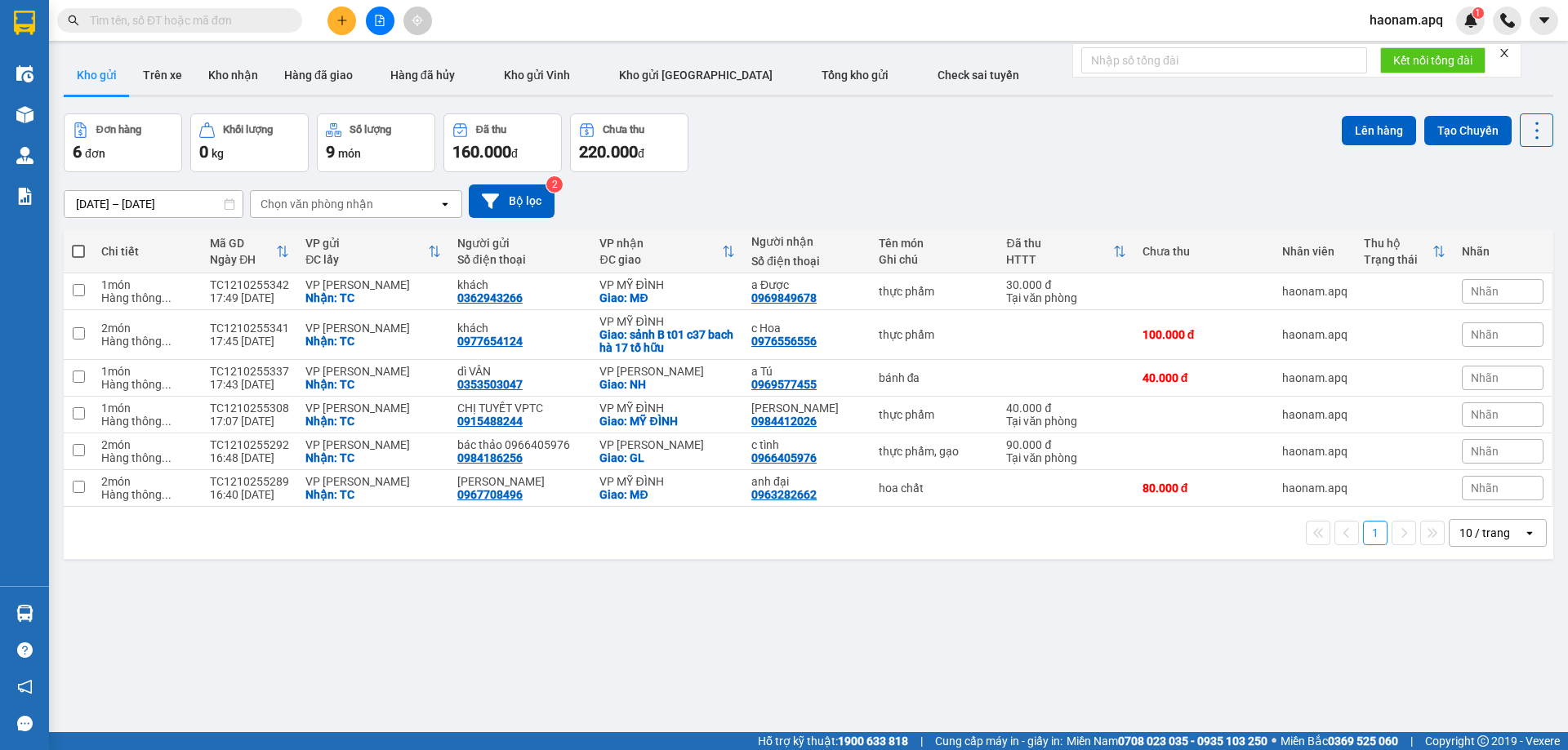
click at [348, 26] on button at bounding box center [342, 21] width 28 height 28
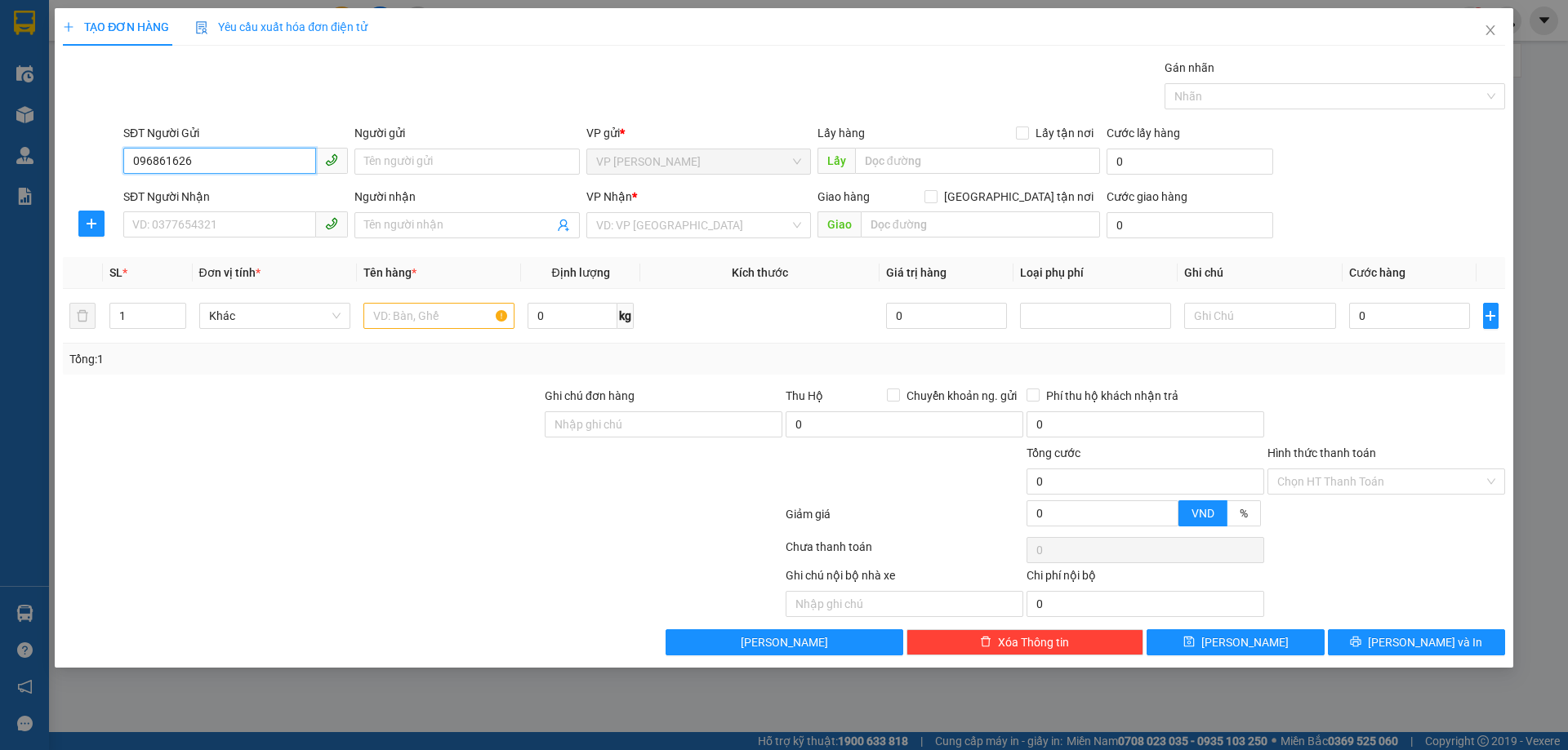
type input "0968616268"
click at [290, 191] on div "0968616268 - bs hợi NHA KHOA" at bounding box center [235, 193] width 205 height 18
type input "bs hợi NHA KHOA"
checkbox input "true"
type input "TC"
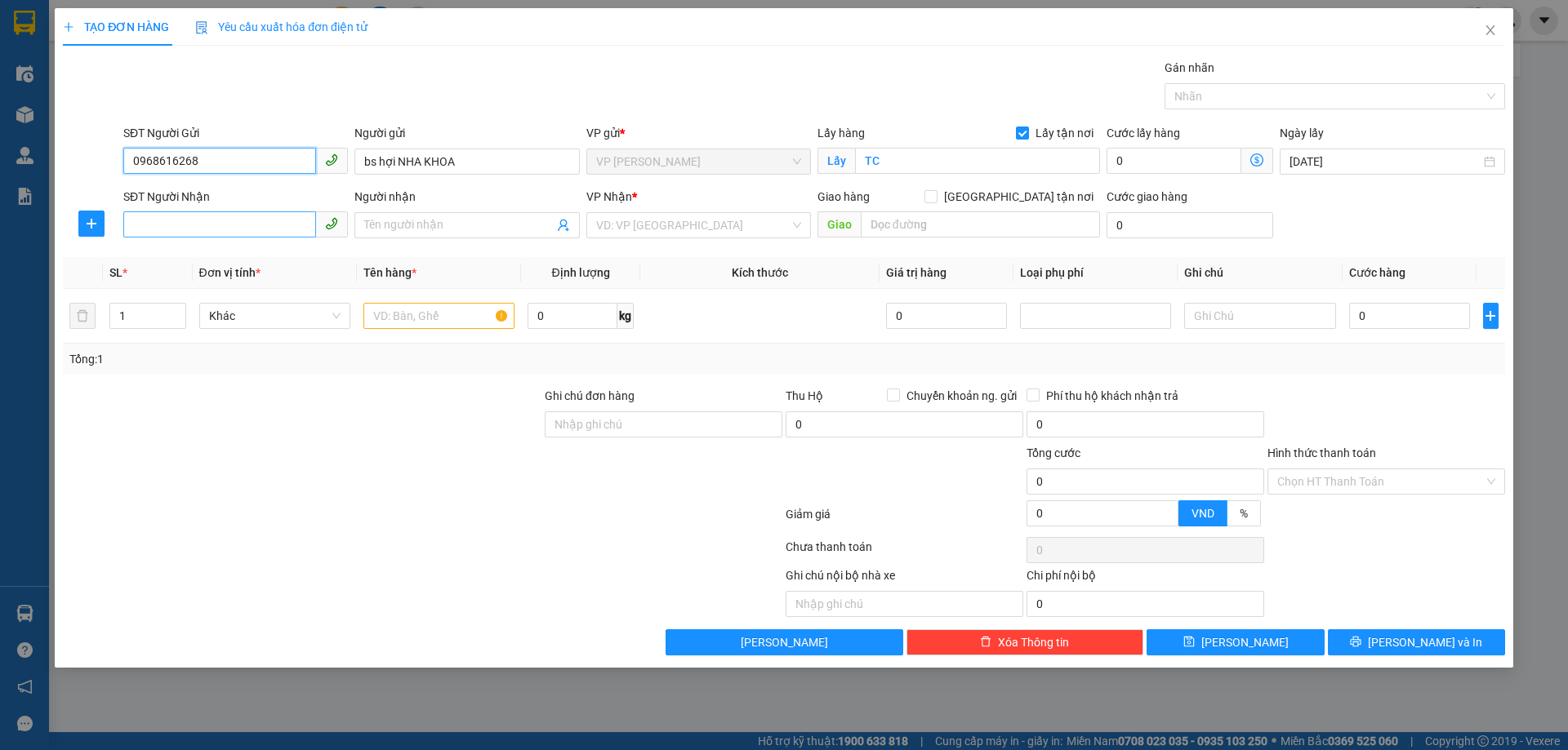
type input "0968616268"
click at [255, 215] on input "SĐT Người Nhận" at bounding box center [219, 224] width 193 height 26
click at [267, 282] on div "0941815995 - LABO NGUYỄN TUẤN" at bounding box center [235, 284] width 205 height 18
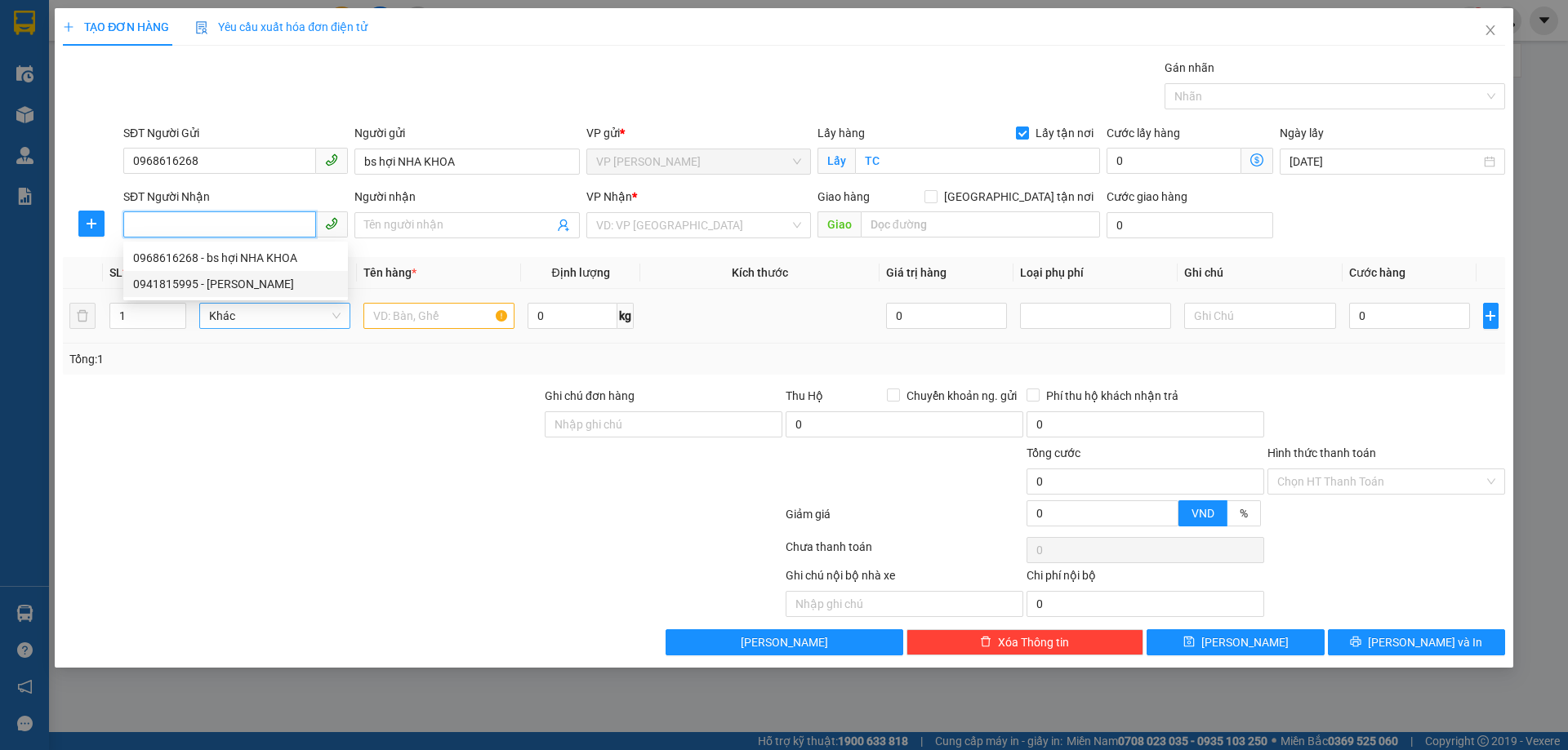
type input "0941815995"
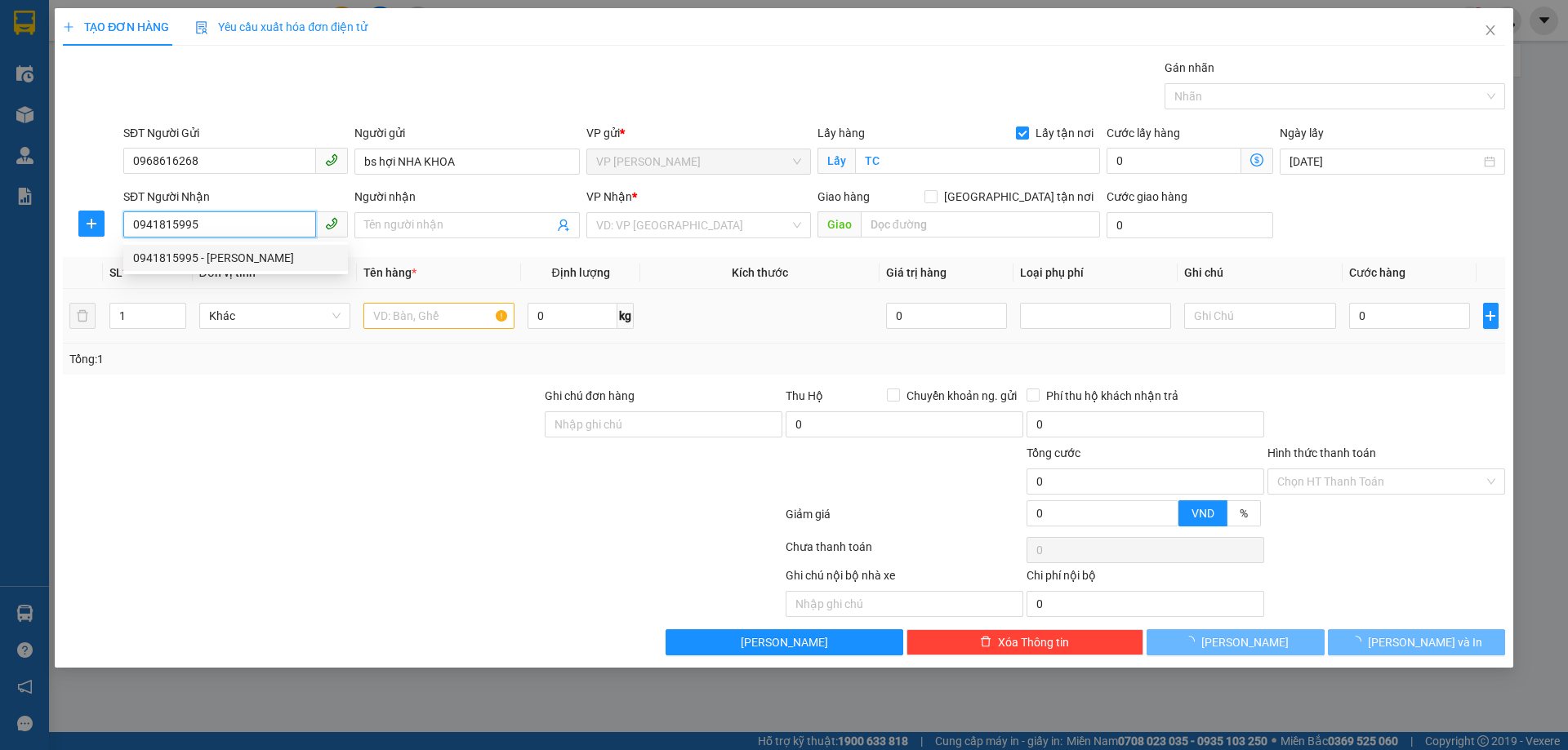
type input "LABO [PERSON_NAME]"
checkbox input "true"
type input "NH"
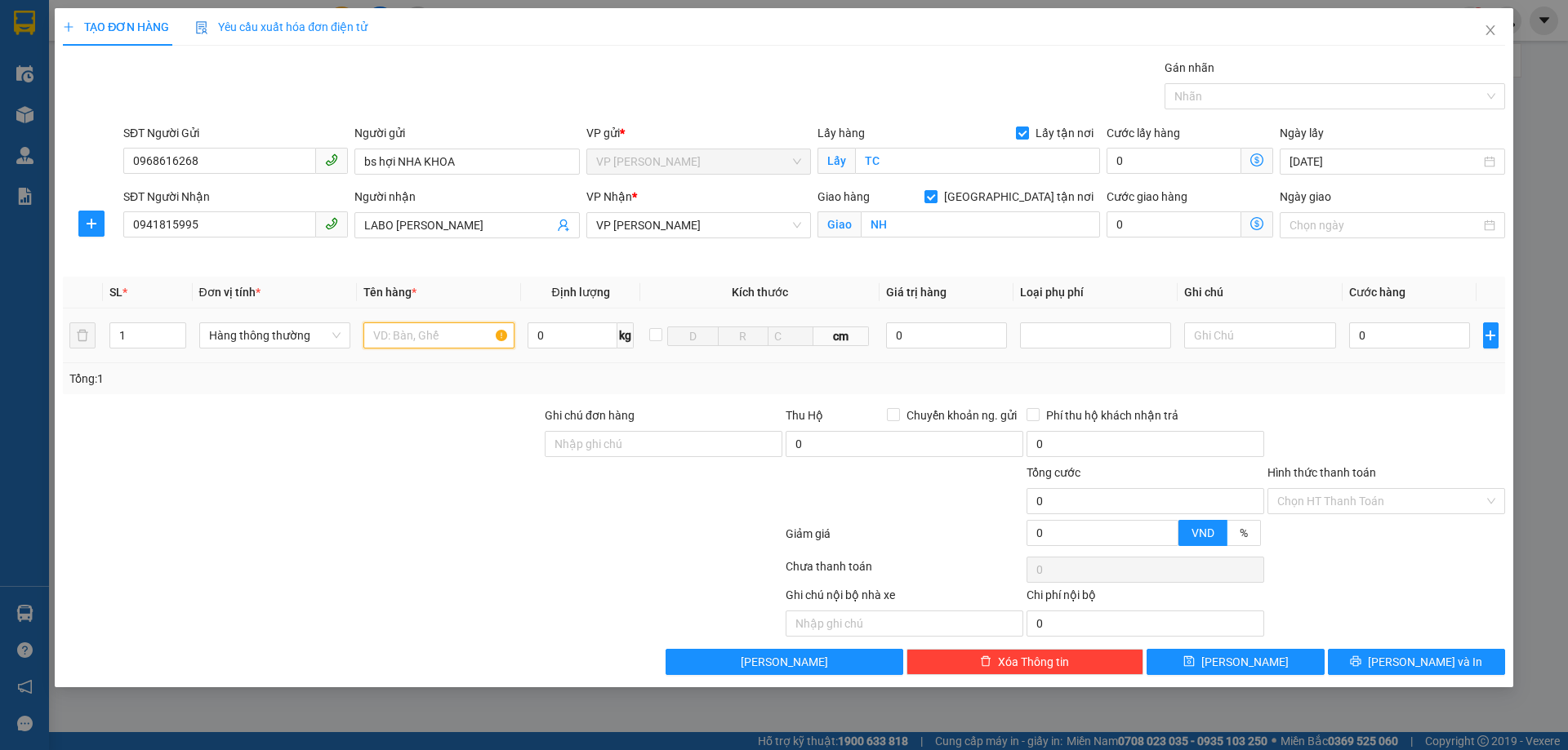
click at [433, 341] on input "text" at bounding box center [439, 335] width 151 height 26
type input "răng"
drag, startPoint x: 1370, startPoint y: 352, endPoint x: 1374, endPoint y: 333, distance: 19.4
click at [1371, 347] on td "0" at bounding box center [1409, 336] width 135 height 54
click at [1374, 333] on input "0" at bounding box center [1409, 335] width 121 height 26
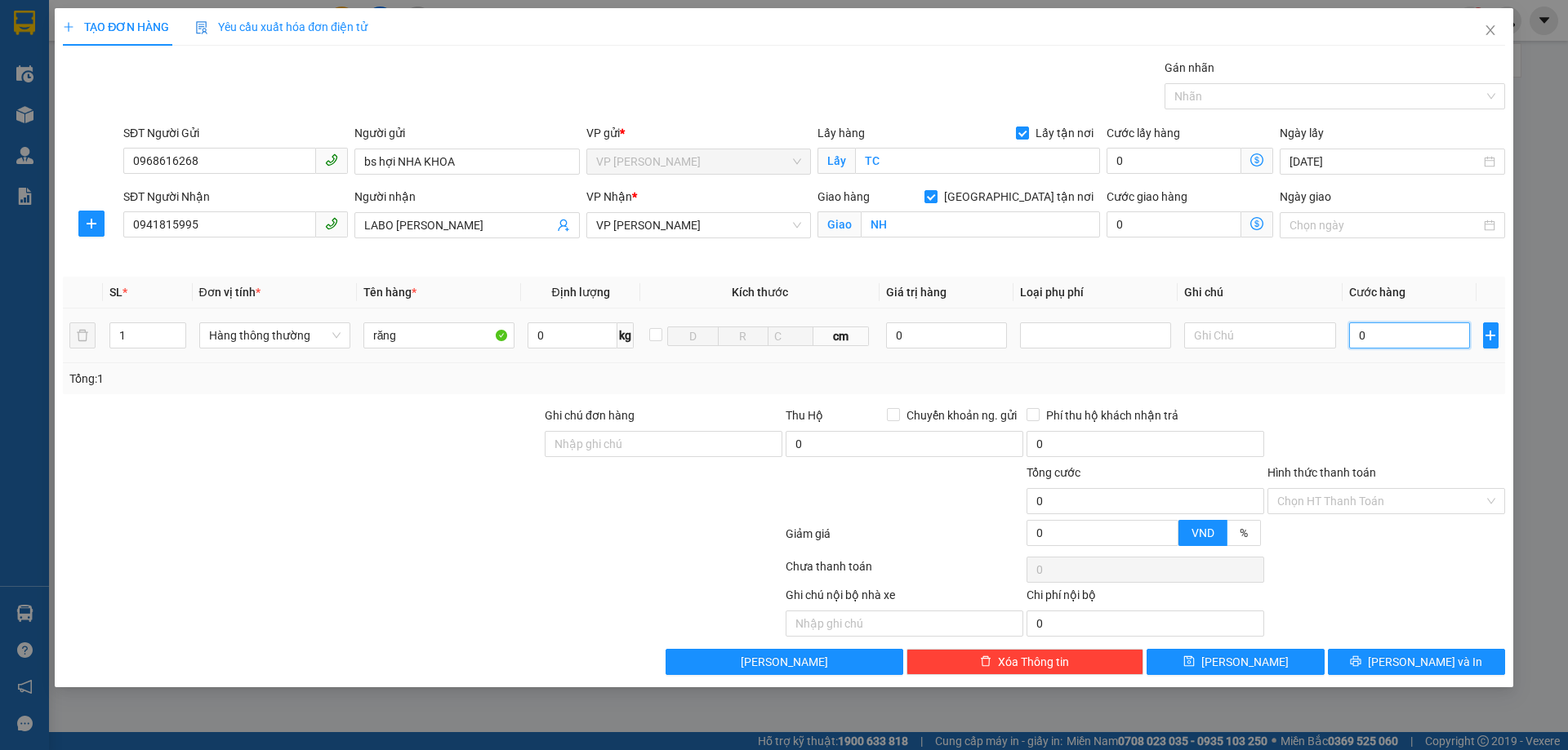
type input "3"
type input "30"
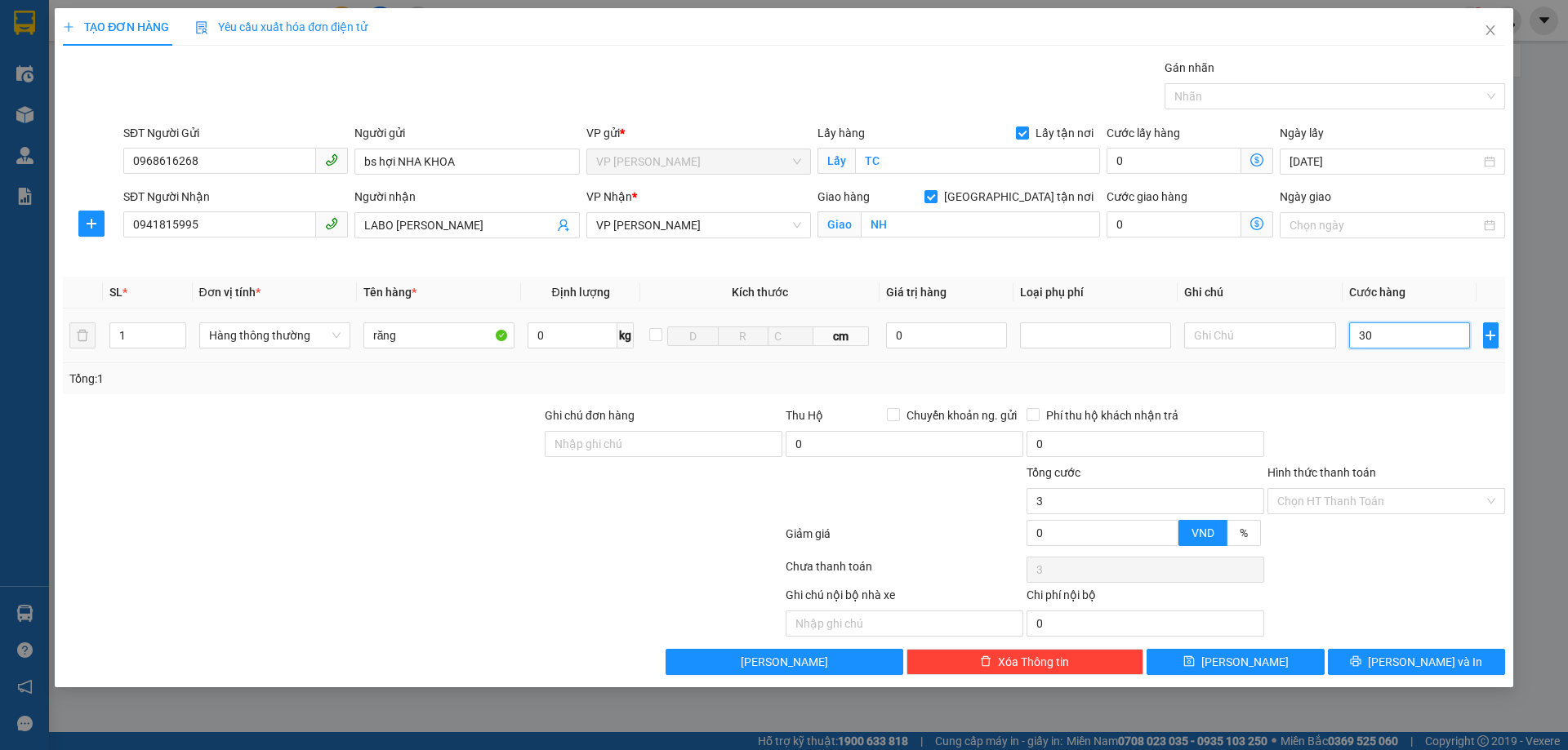
type input "30"
type input "300"
click at [1378, 501] on input "Hình thức thanh toán" at bounding box center [1380, 501] width 207 height 24
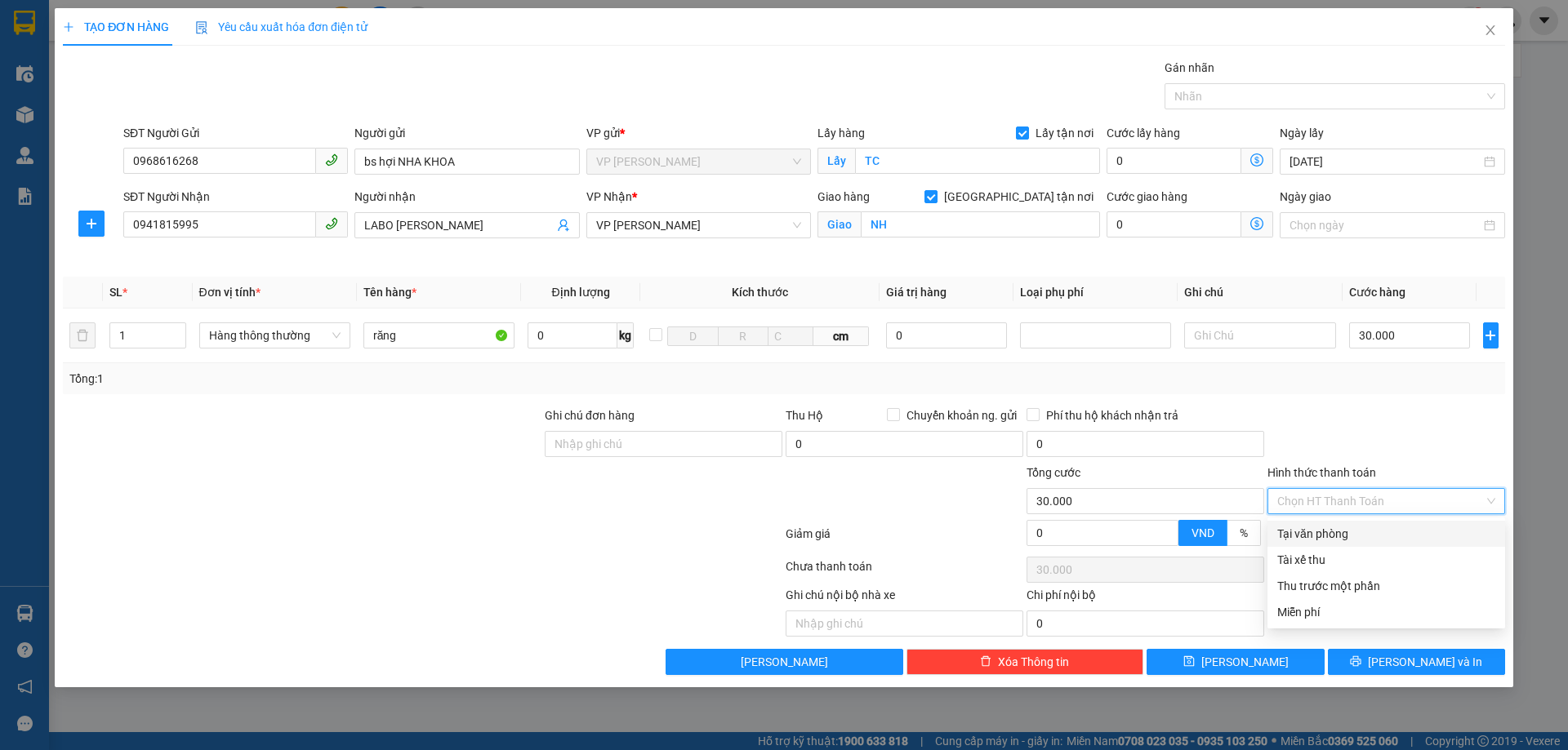
click at [1369, 528] on div "Tại văn phòng" at bounding box center [1385, 533] width 218 height 18
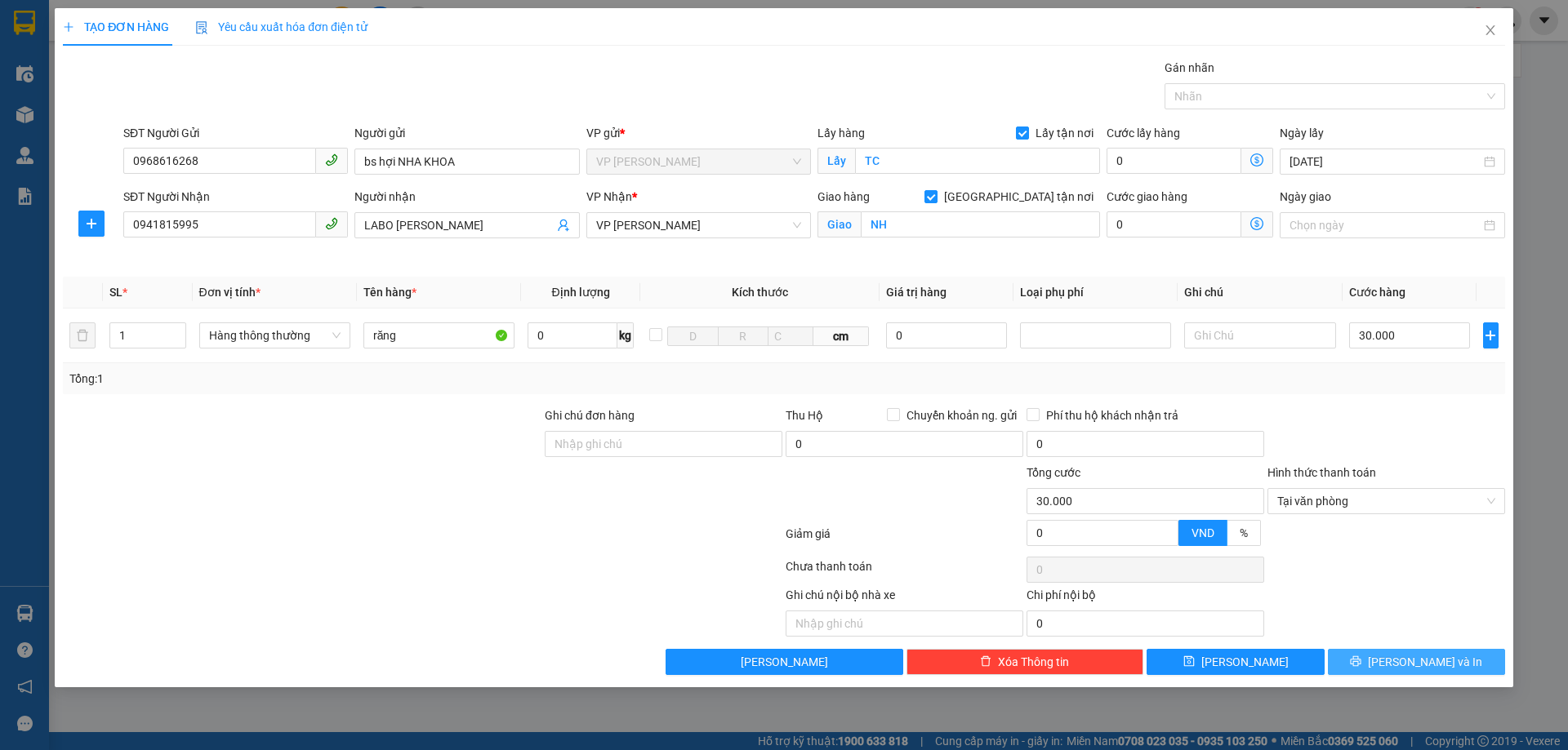
click at [1413, 669] on span "[PERSON_NAME] và In" at bounding box center [1425, 661] width 115 height 18
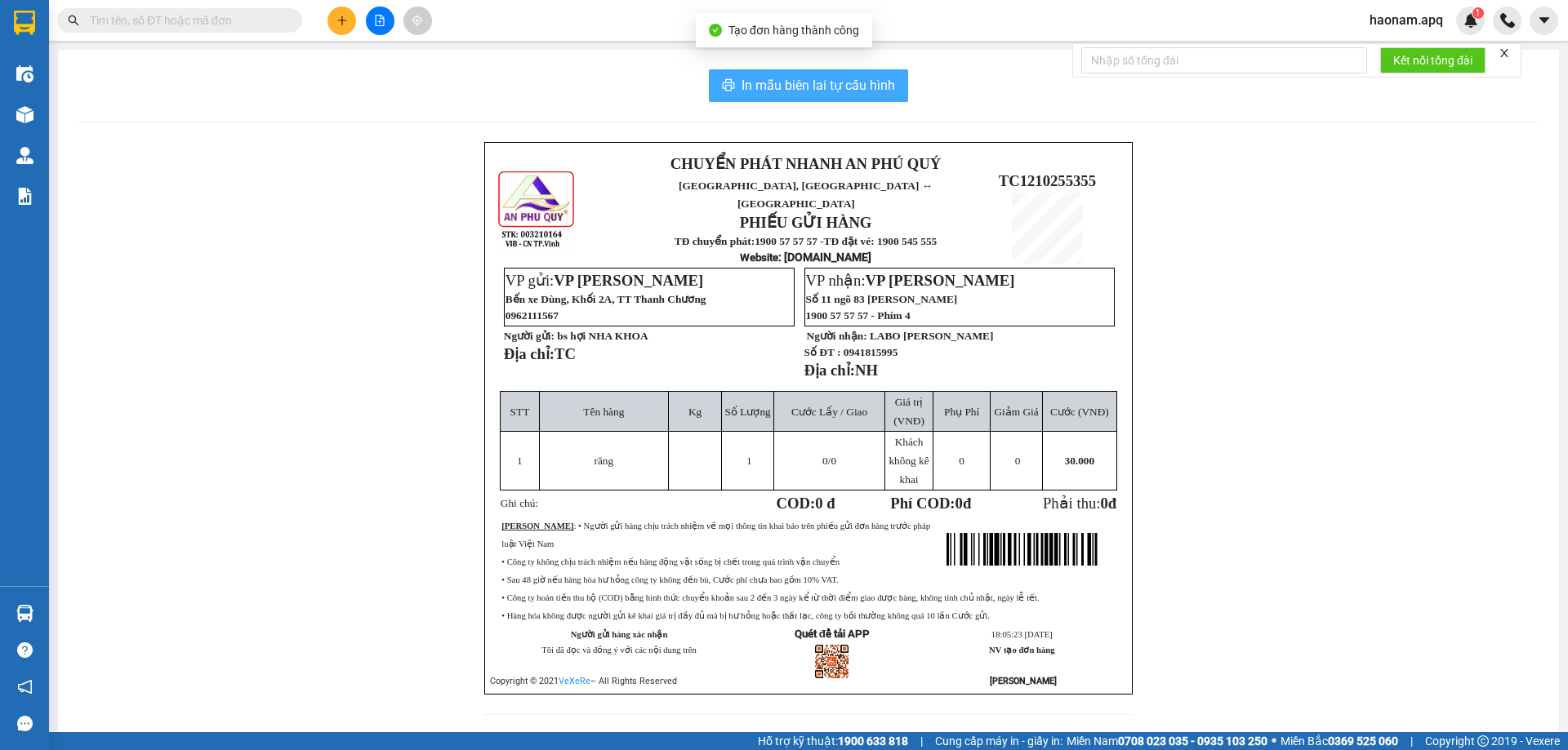
click at [836, 87] on span "In mẫu biên lai tự cấu hình" at bounding box center [818, 85] width 153 height 20
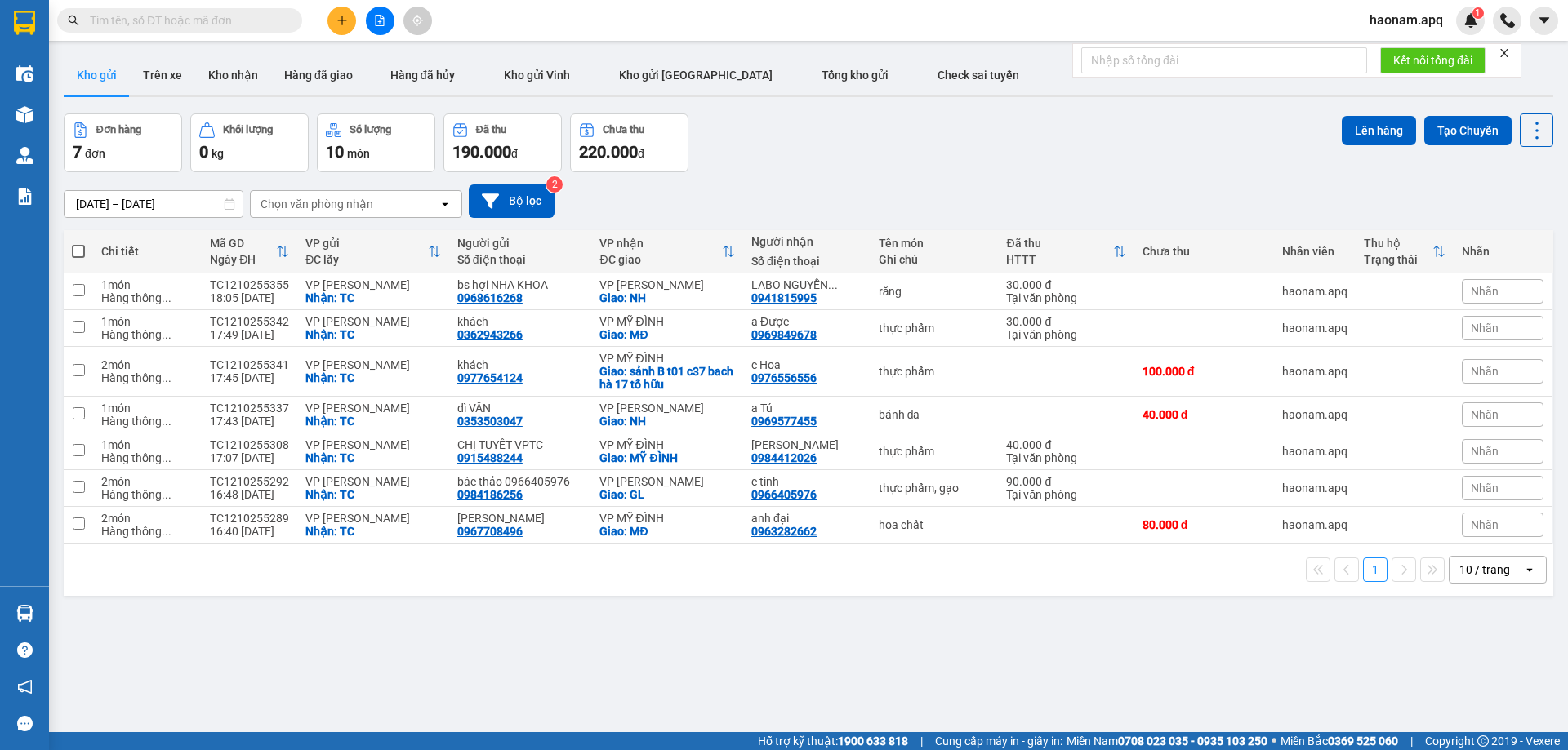
click at [341, 25] on icon "plus" at bounding box center [342, 21] width 12 height 12
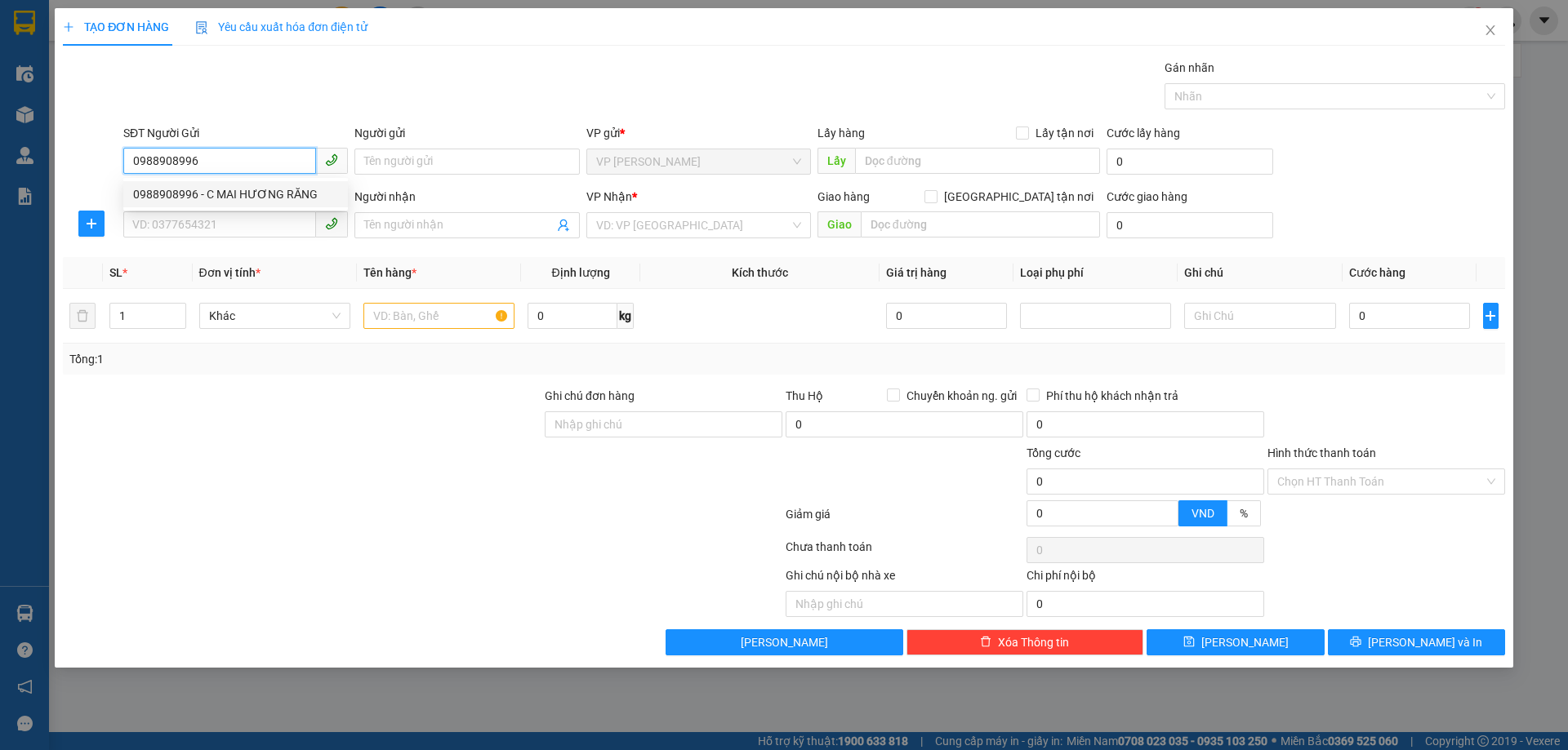
click at [250, 190] on div "0988908996 - C MAI HƯƠNG RĂNG" at bounding box center [235, 193] width 205 height 18
click at [251, 235] on input "SĐT Người Nhận" at bounding box center [219, 224] width 193 height 26
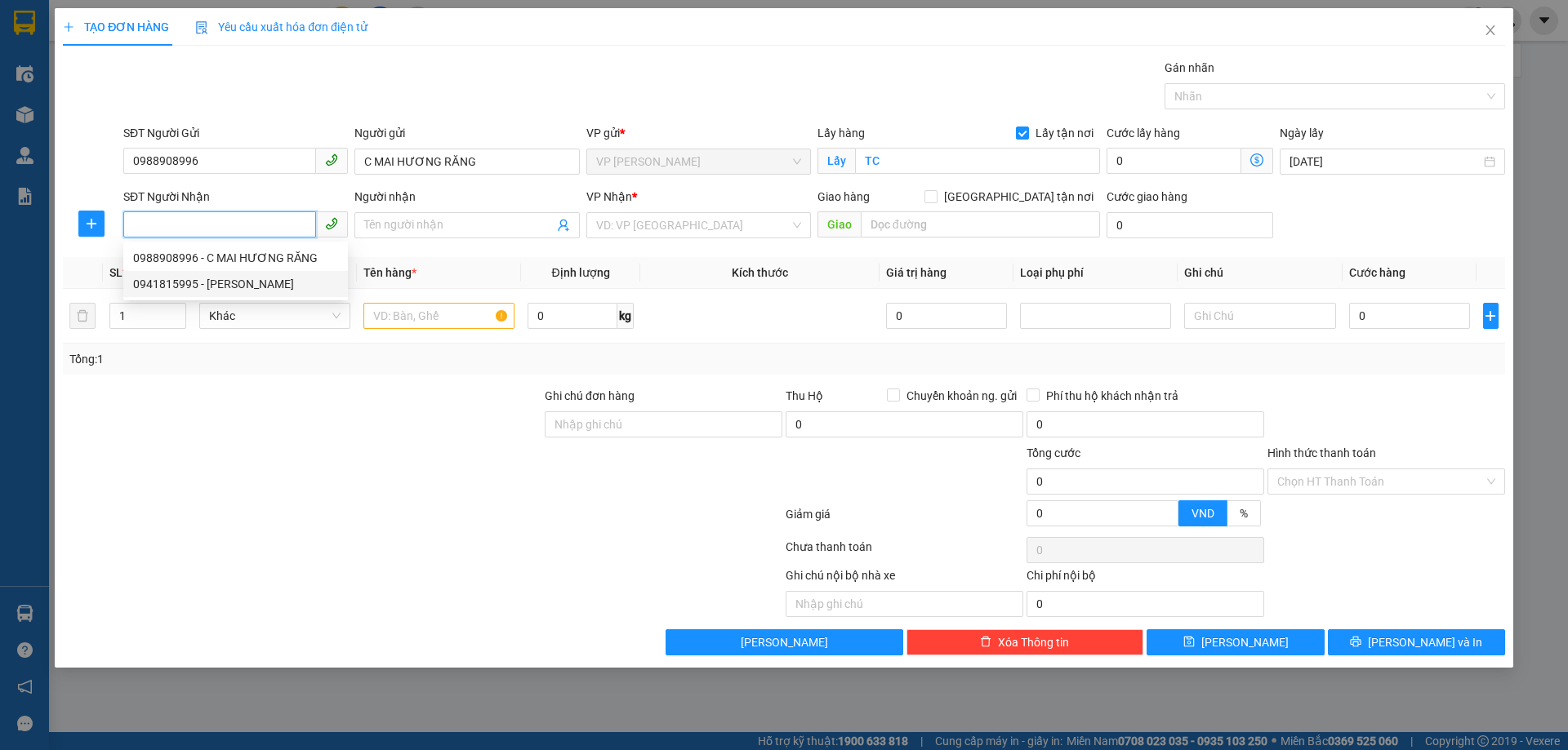
click at [270, 280] on div "0941815995 - LABO NGUYỄN TUẤN" at bounding box center [235, 284] width 205 height 18
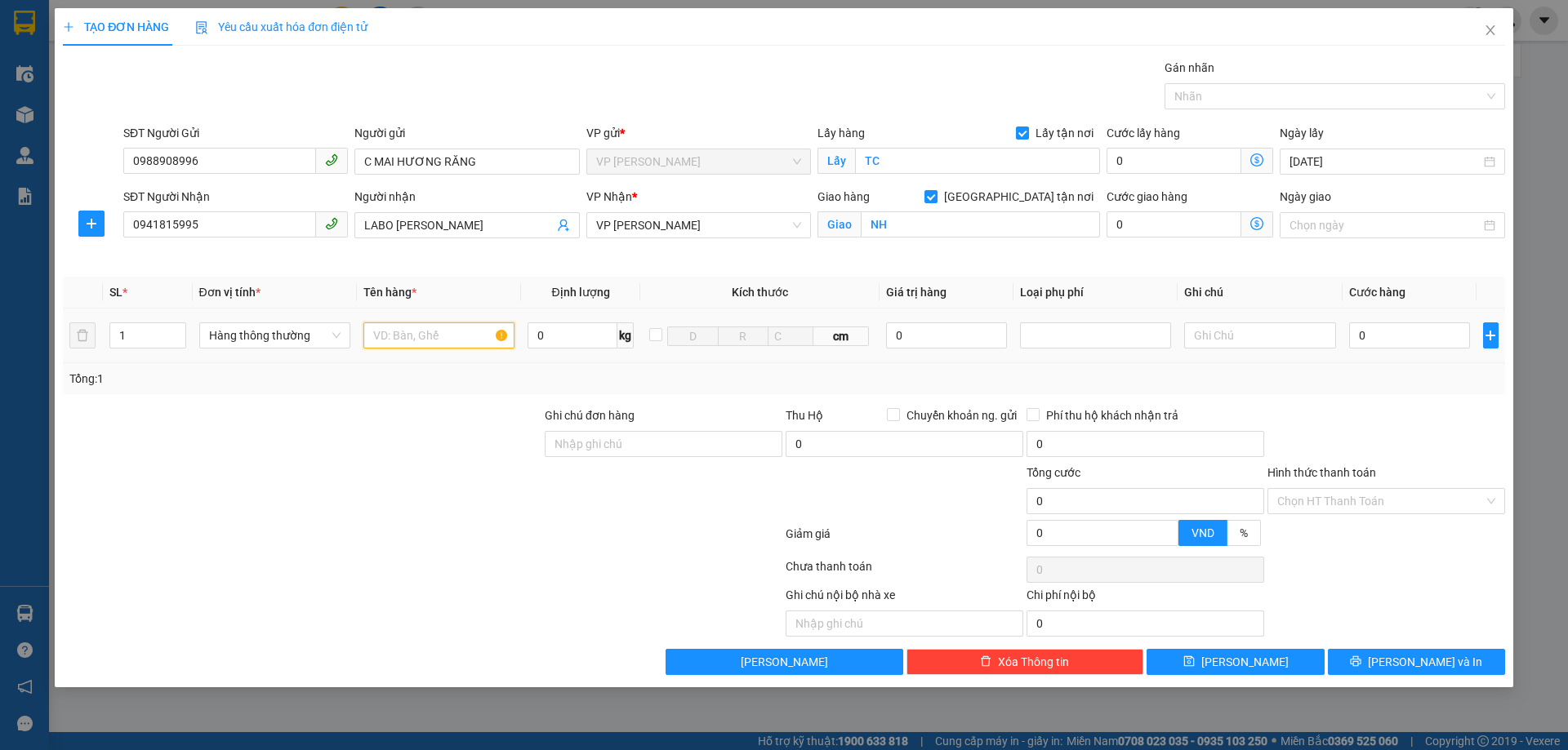
click at [433, 334] on input "text" at bounding box center [439, 335] width 151 height 26
click at [1410, 342] on input "0" at bounding box center [1409, 335] width 121 height 26
click at [1338, 496] on input "Hình thức thanh toán" at bounding box center [1380, 501] width 207 height 24
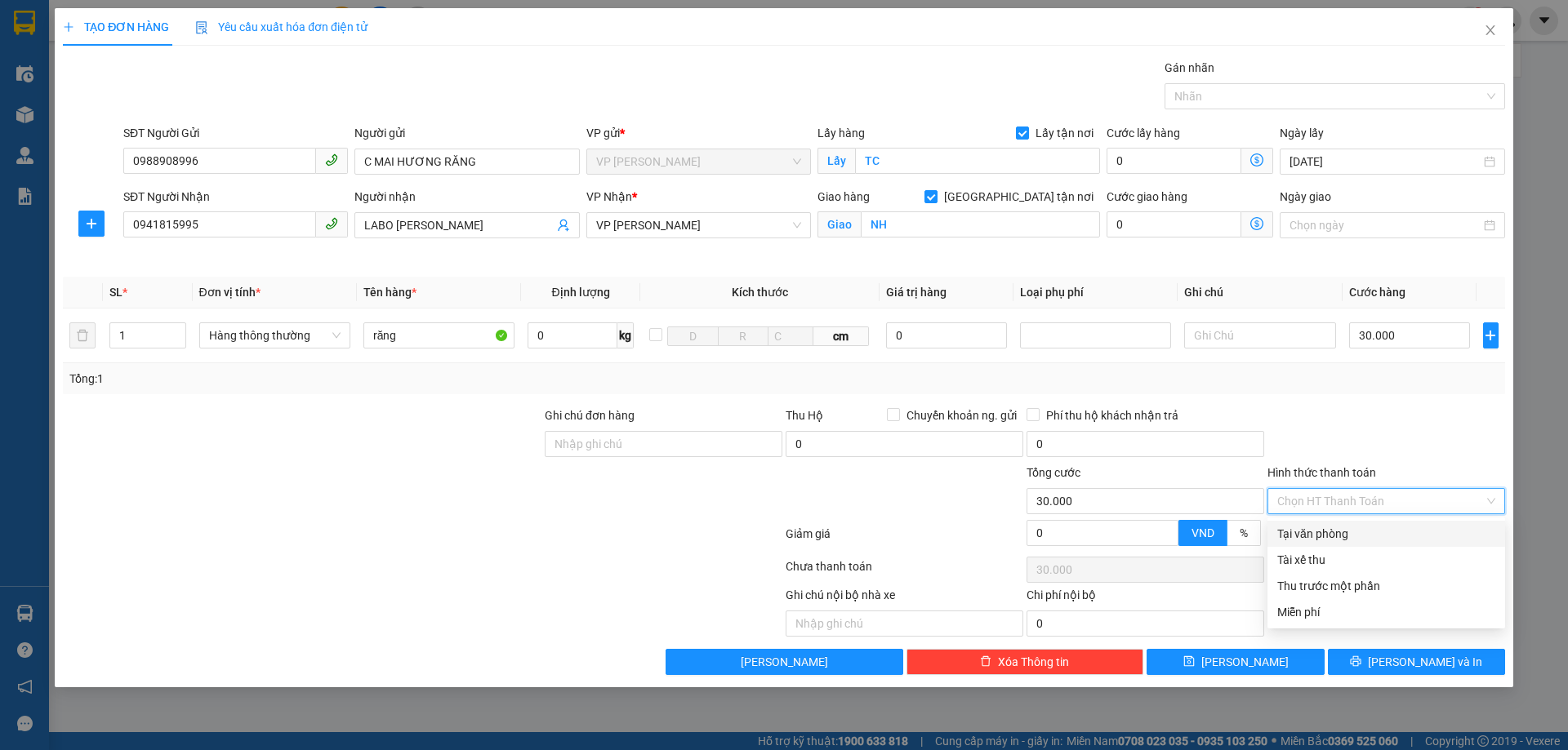
click at [1346, 533] on div "Tại văn phòng" at bounding box center [1385, 533] width 218 height 18
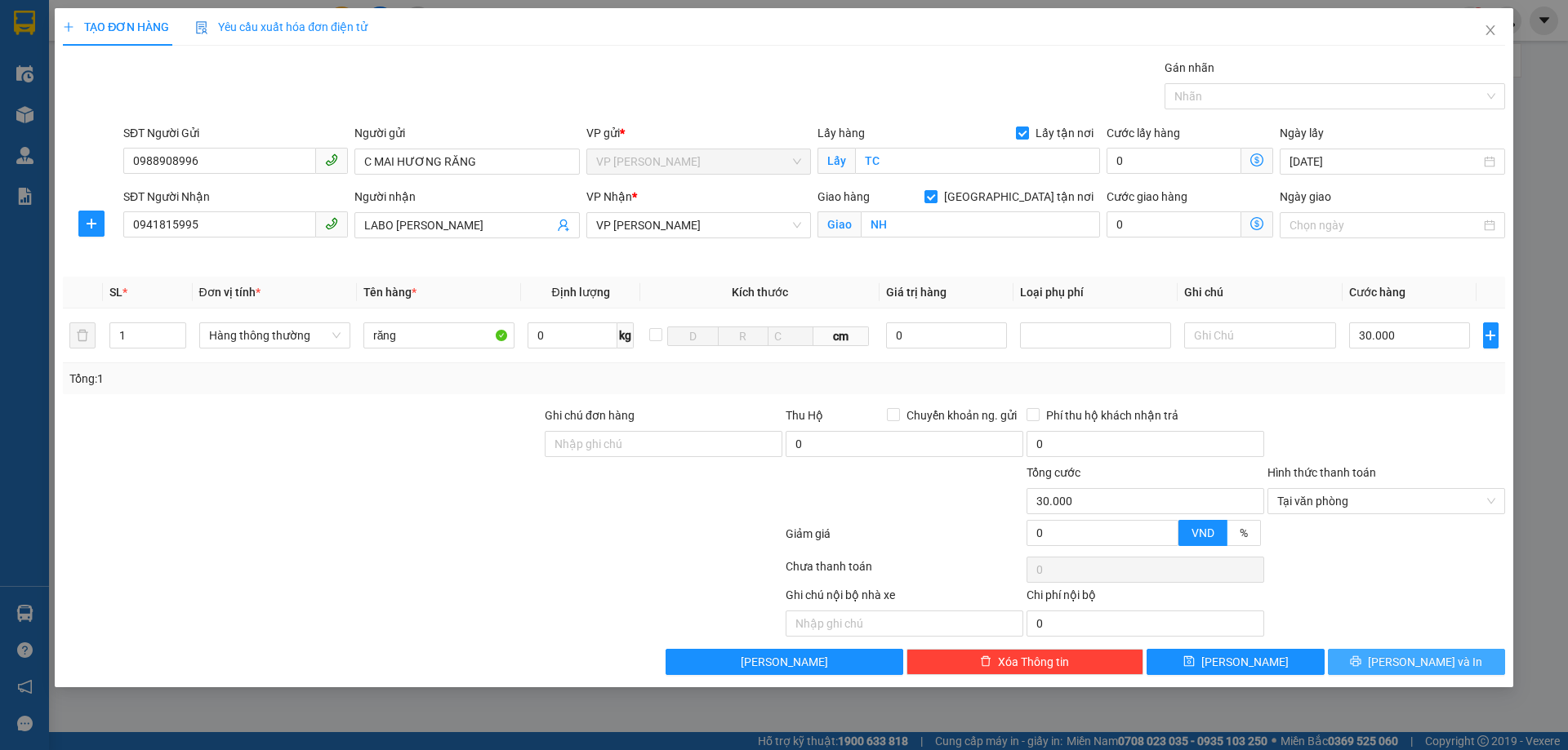
click at [1406, 670] on span "[PERSON_NAME] và In" at bounding box center [1425, 661] width 115 height 18
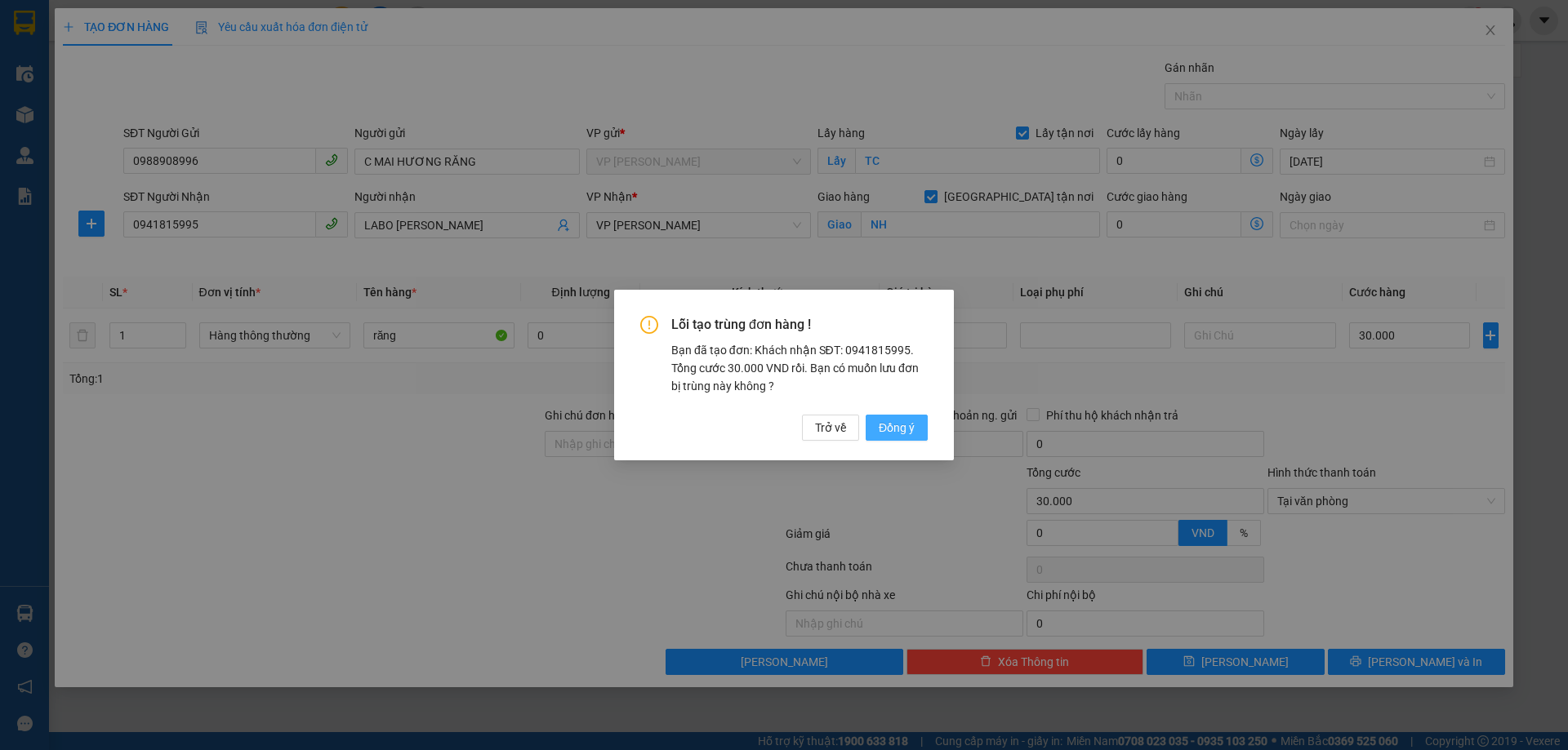
drag, startPoint x: 941, startPoint y: 416, endPoint x: 887, endPoint y: 439, distance: 58.7
click at [929, 421] on div "Lỗi tạo trùng đơn hàng ! Bạn đã tạo đơn: Khách nhận SĐT: 0941815995. Tổng cước …" at bounding box center [784, 374] width 340 height 170
click at [883, 439] on button "Đồng ý" at bounding box center [897, 427] width 62 height 26
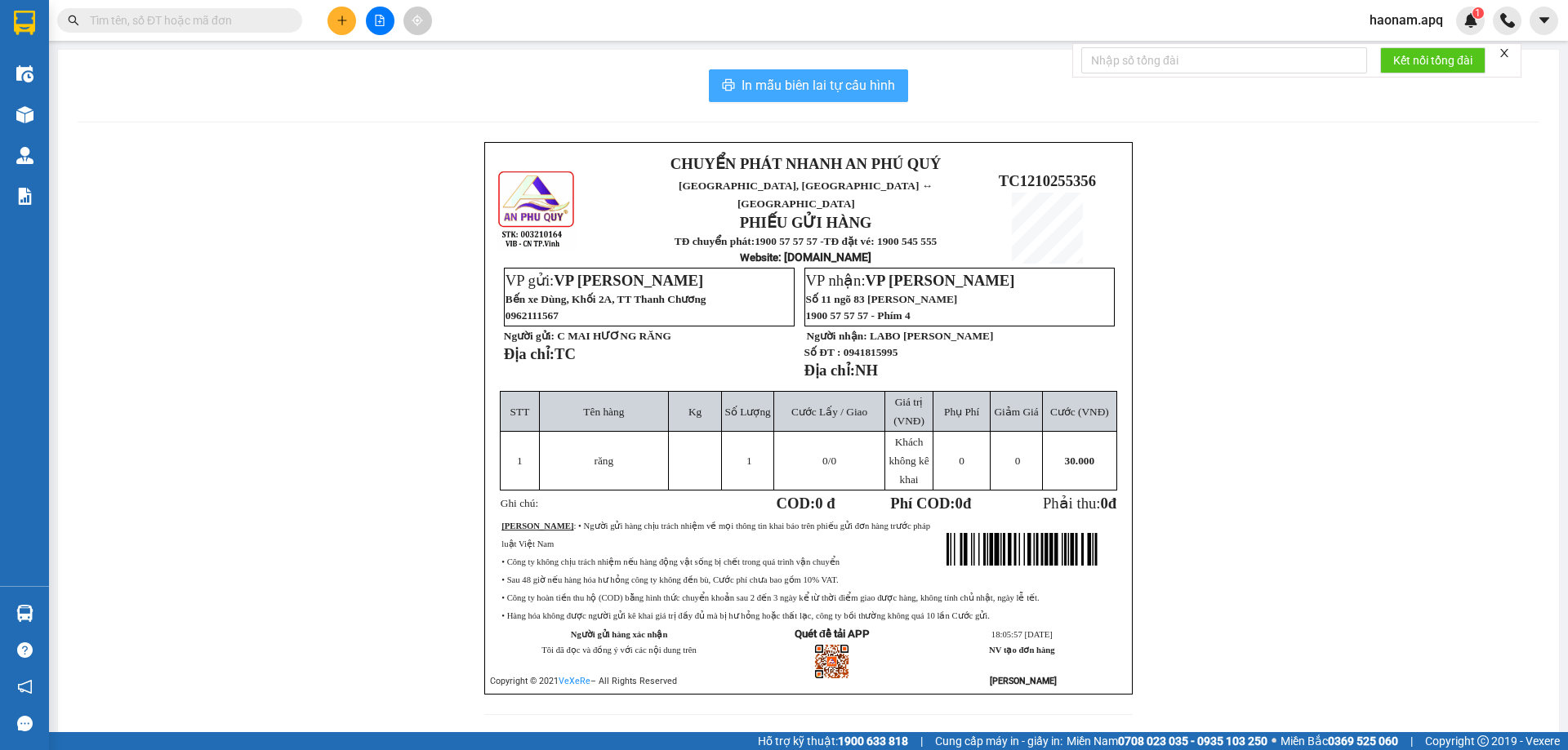
click at [832, 85] on span "In mẫu biên lai tự cấu hình" at bounding box center [818, 85] width 153 height 20
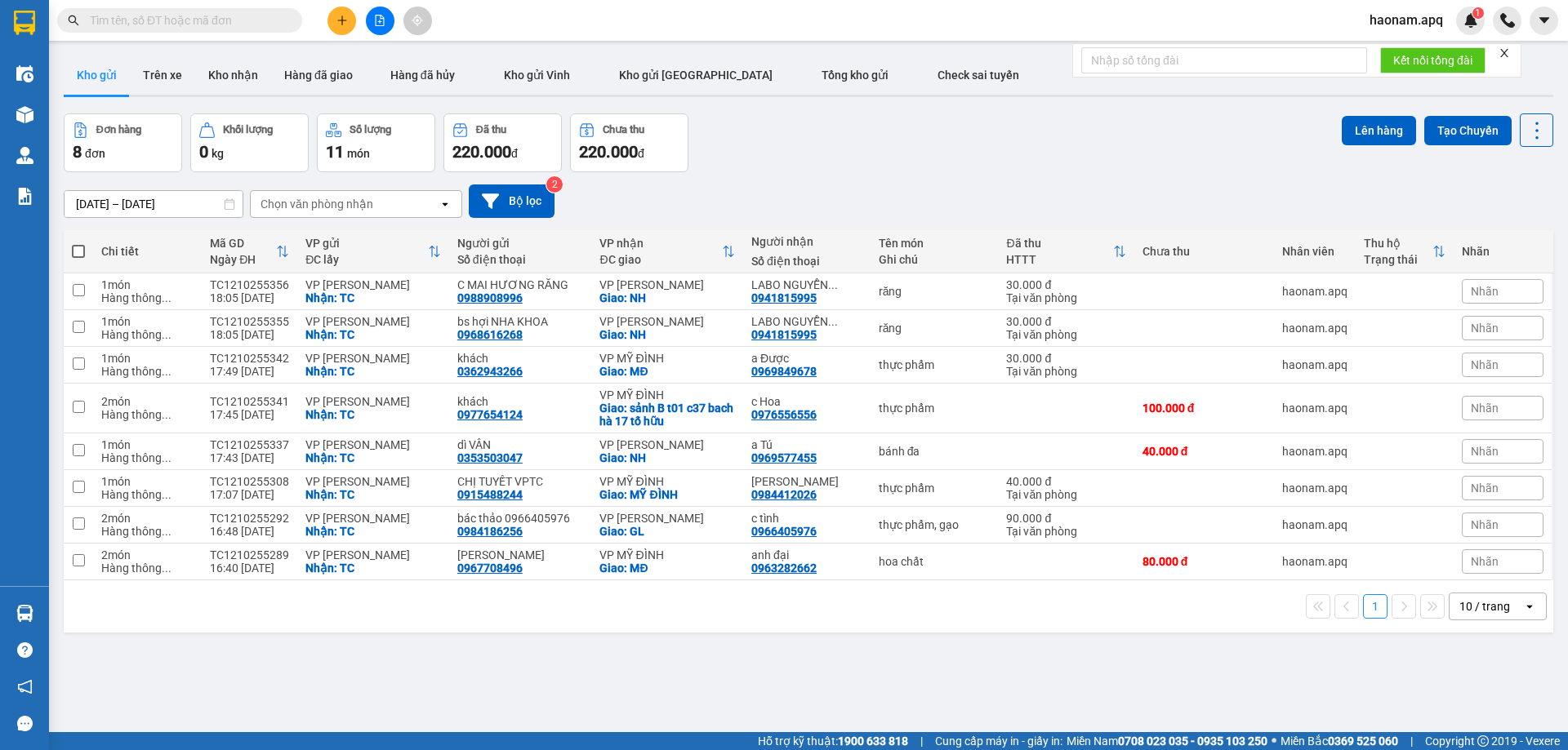
click at [334, 13] on button at bounding box center [342, 21] width 28 height 28
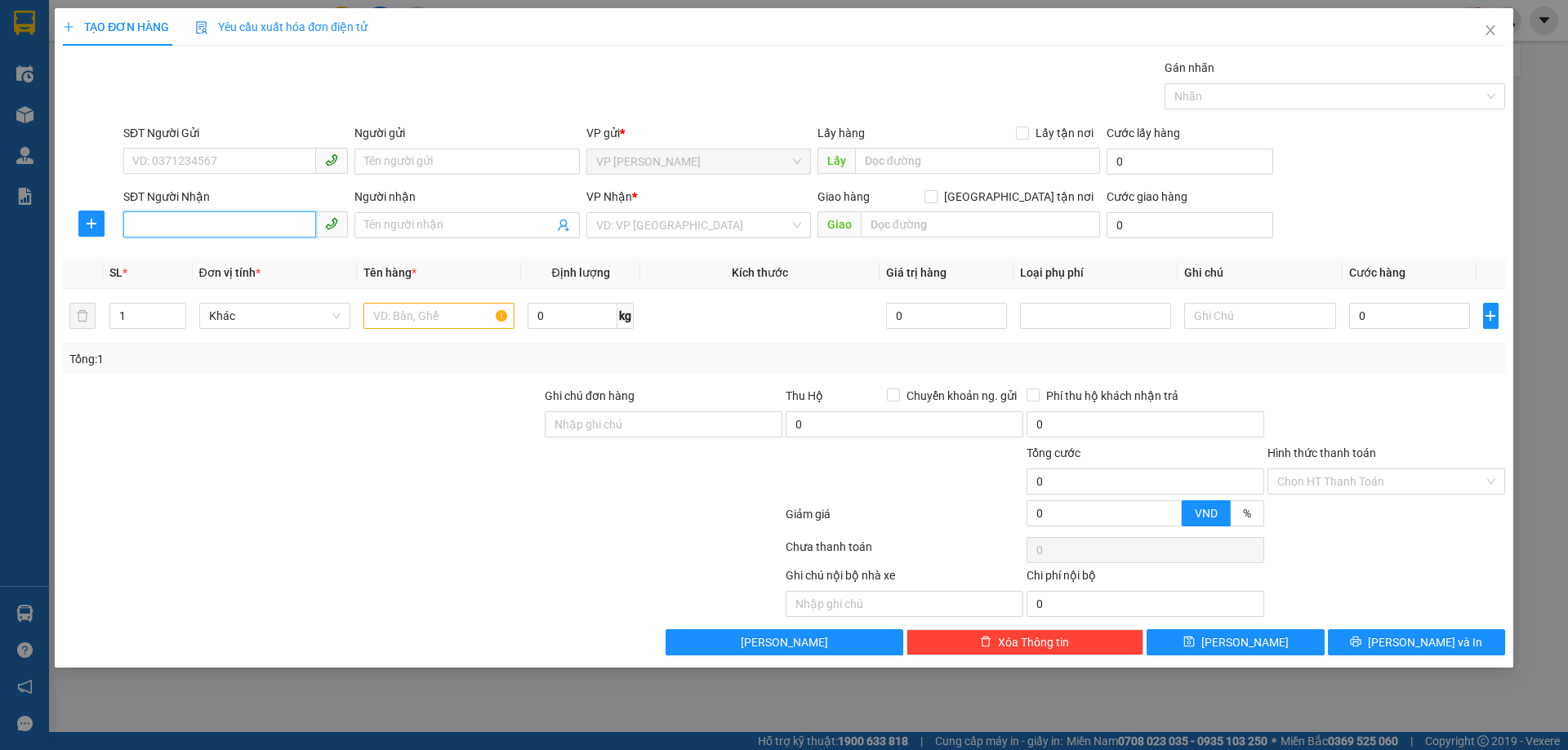
click at [288, 231] on input "SĐT Người Nhận" at bounding box center [219, 224] width 193 height 26
click at [265, 254] on div "0965524209 - C YẾN XÉT NGHIỆM" at bounding box center [235, 257] width 205 height 18
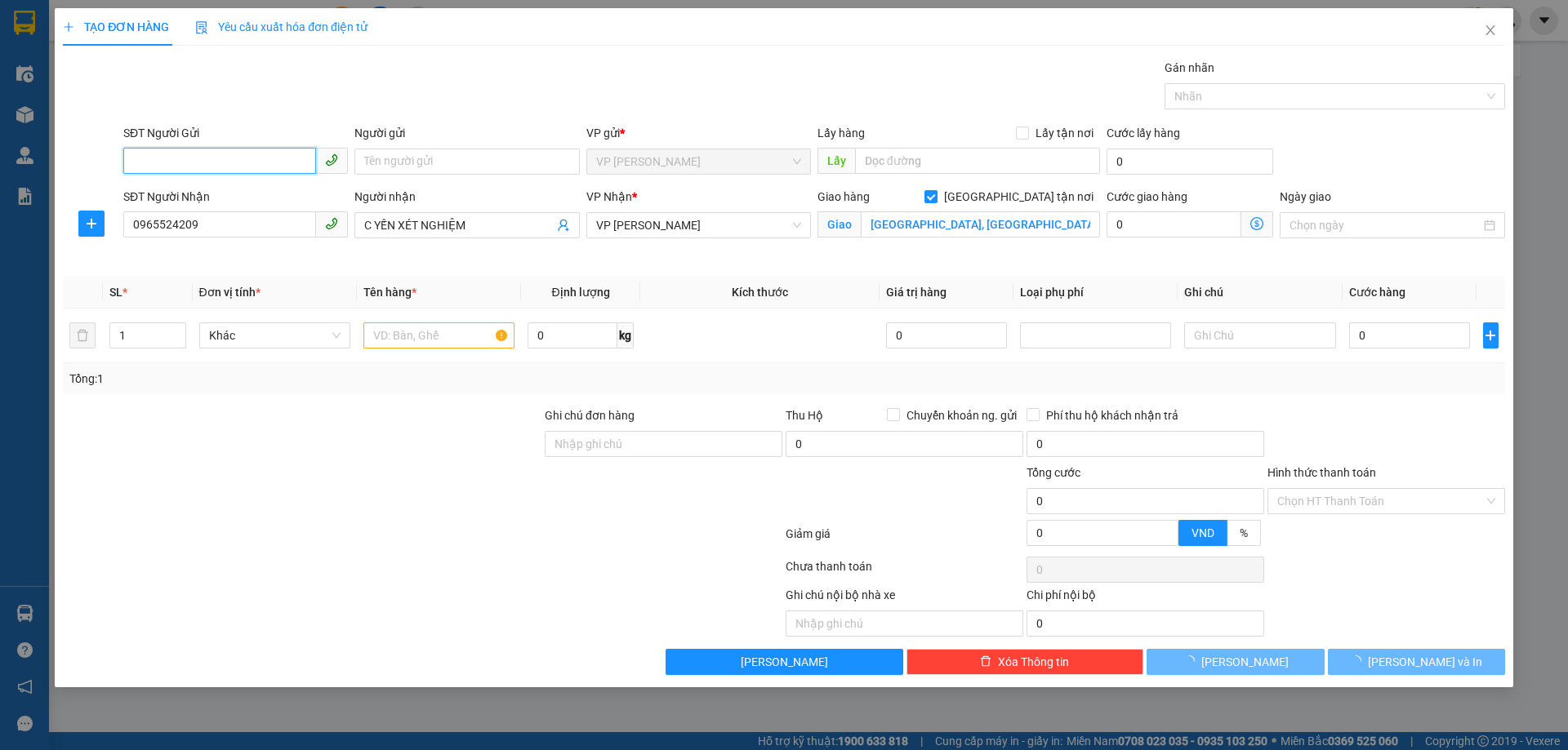
click at [291, 160] on input "SĐT Người Gửi" at bounding box center [219, 161] width 193 height 26
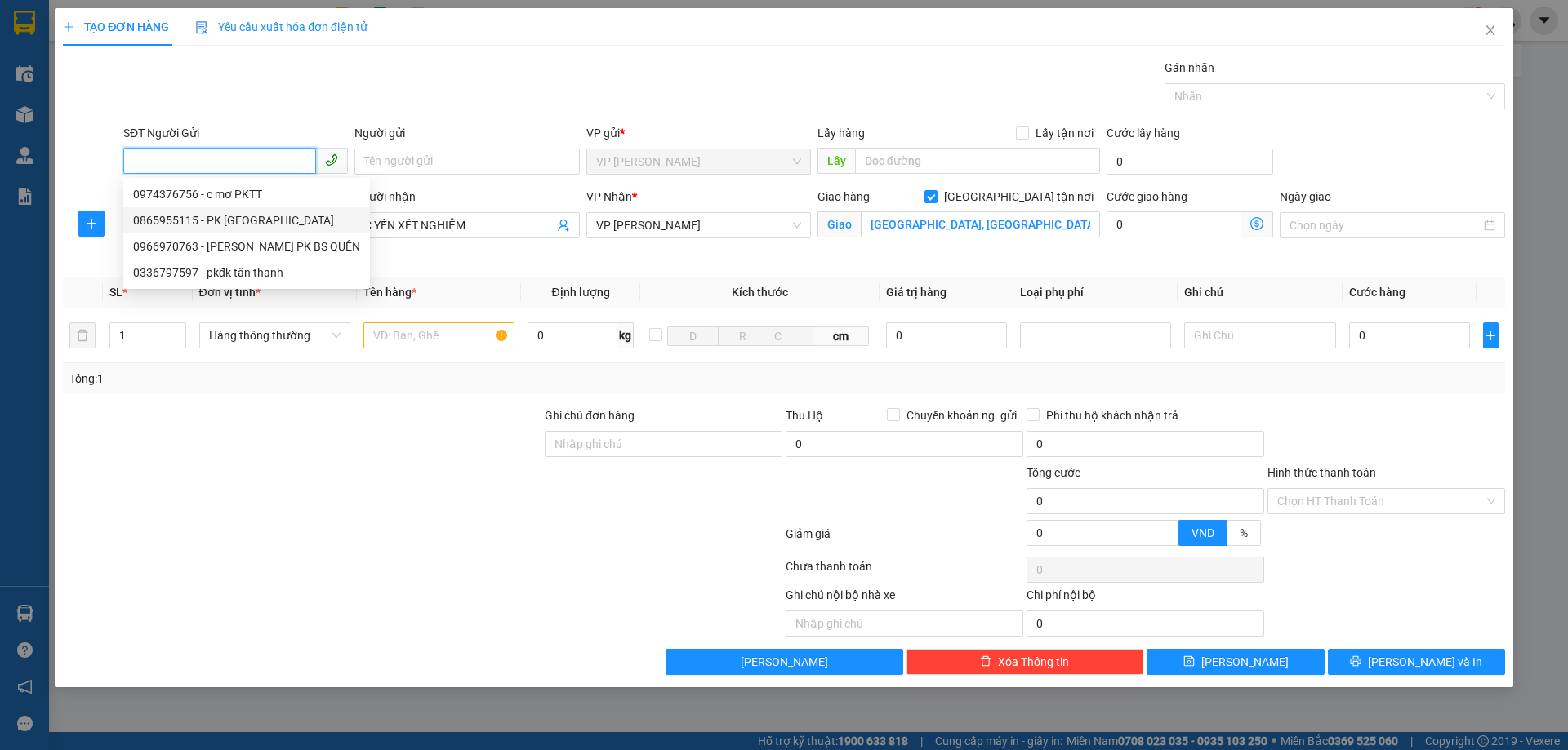
click at [296, 214] on div "0865955115 - PK VIỆT THANH" at bounding box center [246, 220] width 227 height 18
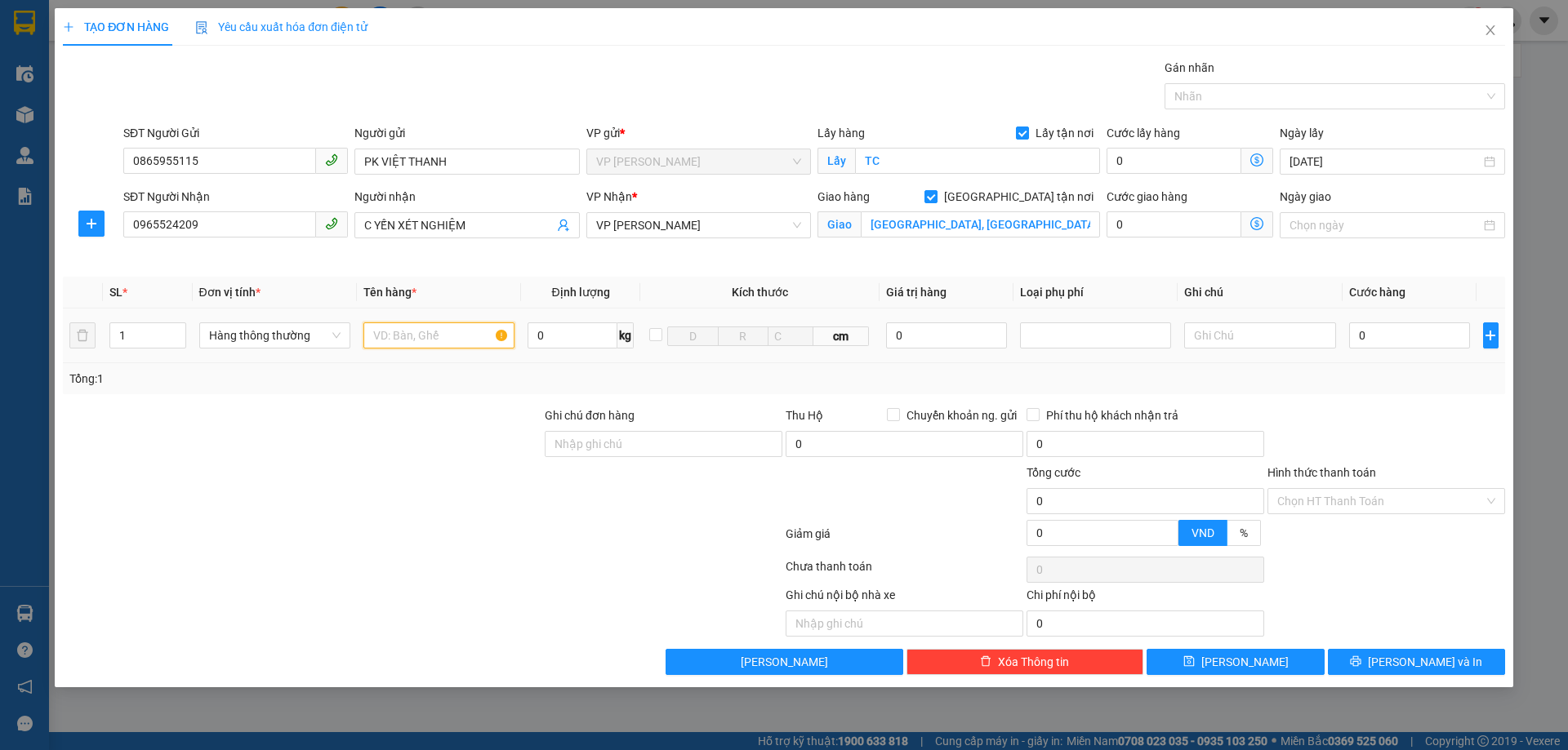
click at [446, 326] on input "text" at bounding box center [439, 335] width 151 height 26
click at [1388, 339] on input "0" at bounding box center [1409, 335] width 121 height 26
click at [1437, 658] on span "[PERSON_NAME] và In" at bounding box center [1425, 661] width 115 height 18
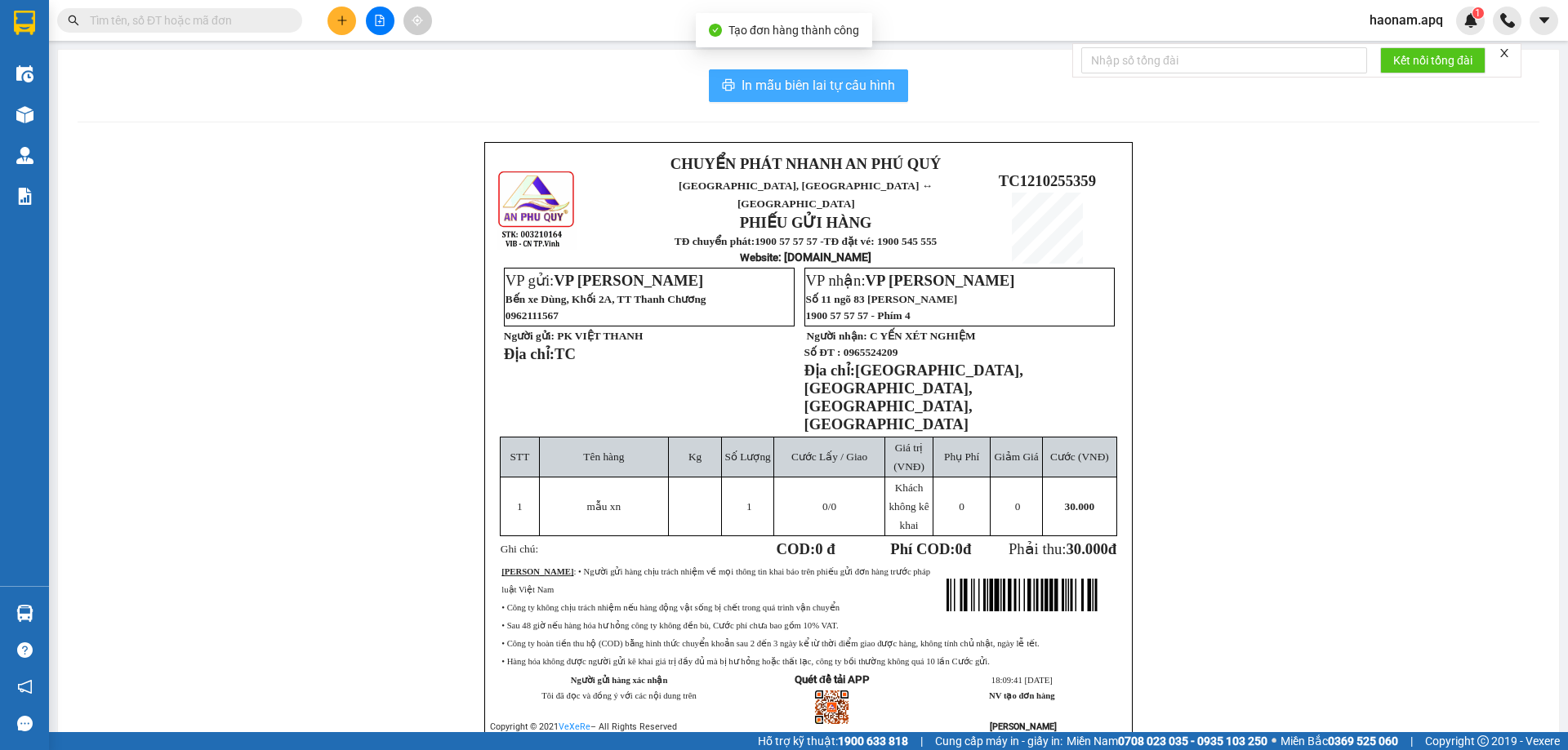
click at [838, 83] on span "In mẫu biên lai tự cấu hình" at bounding box center [818, 85] width 153 height 20
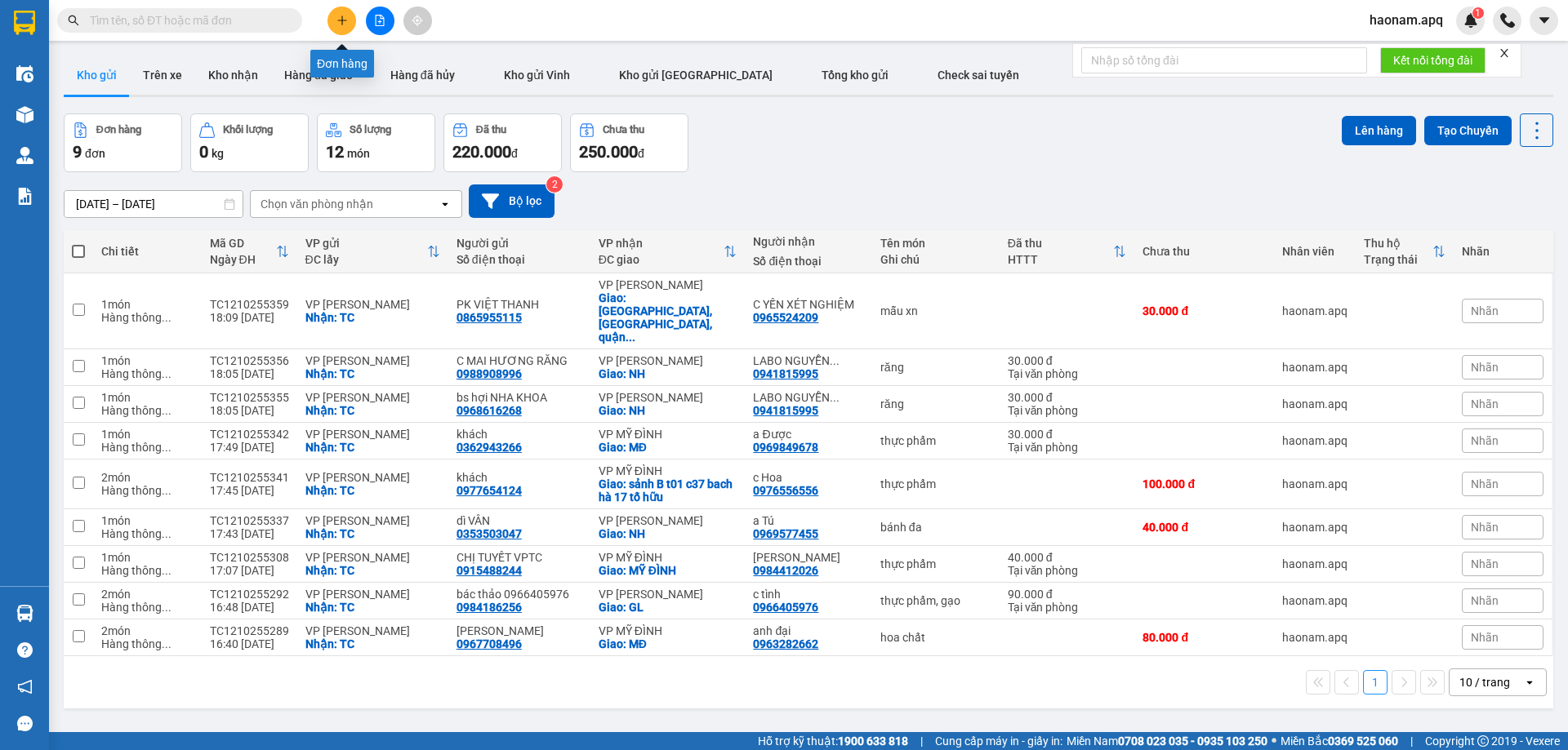
click at [341, 23] on icon "plus" at bounding box center [342, 21] width 12 height 12
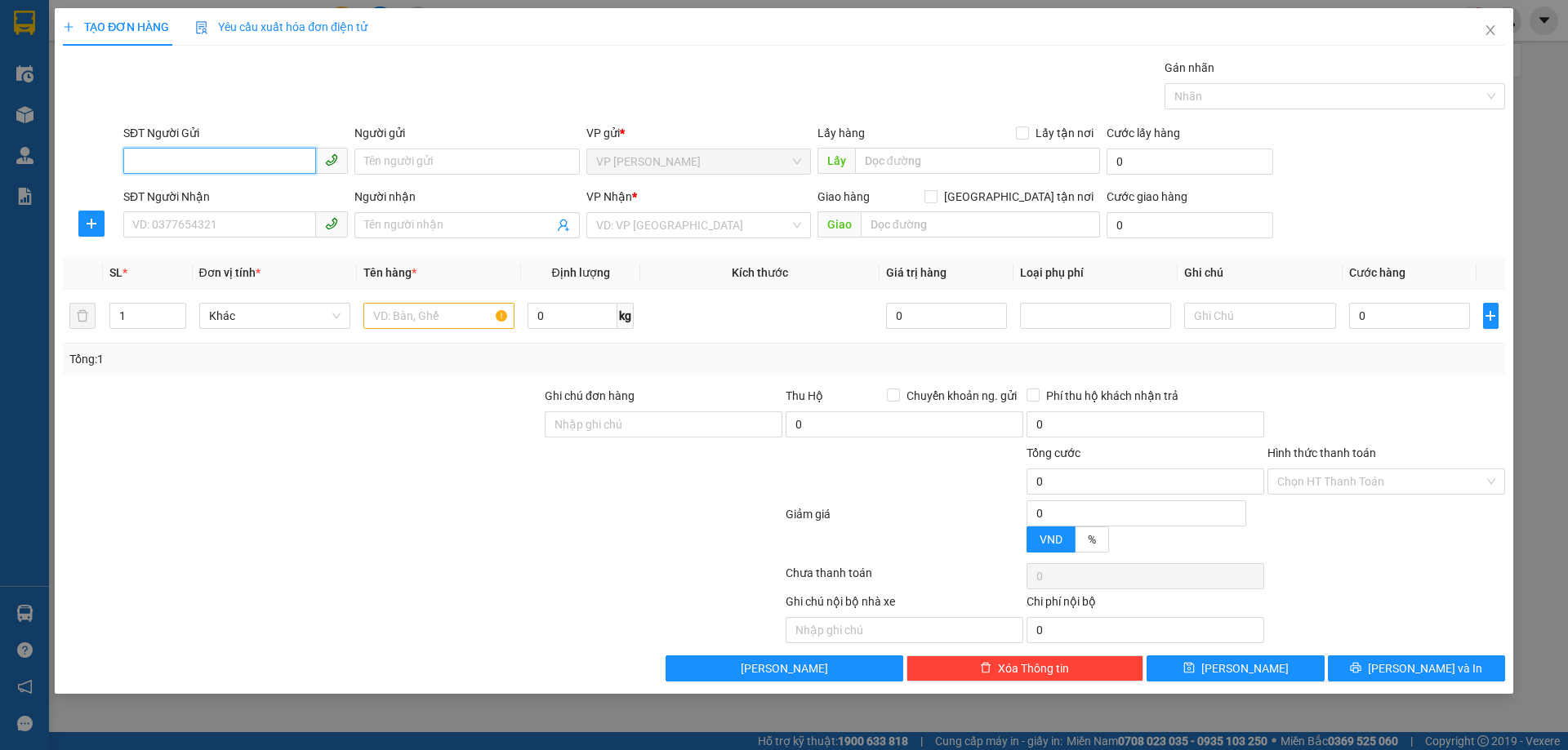
click at [284, 161] on input "SĐT Người Gửi" at bounding box center [219, 161] width 193 height 26
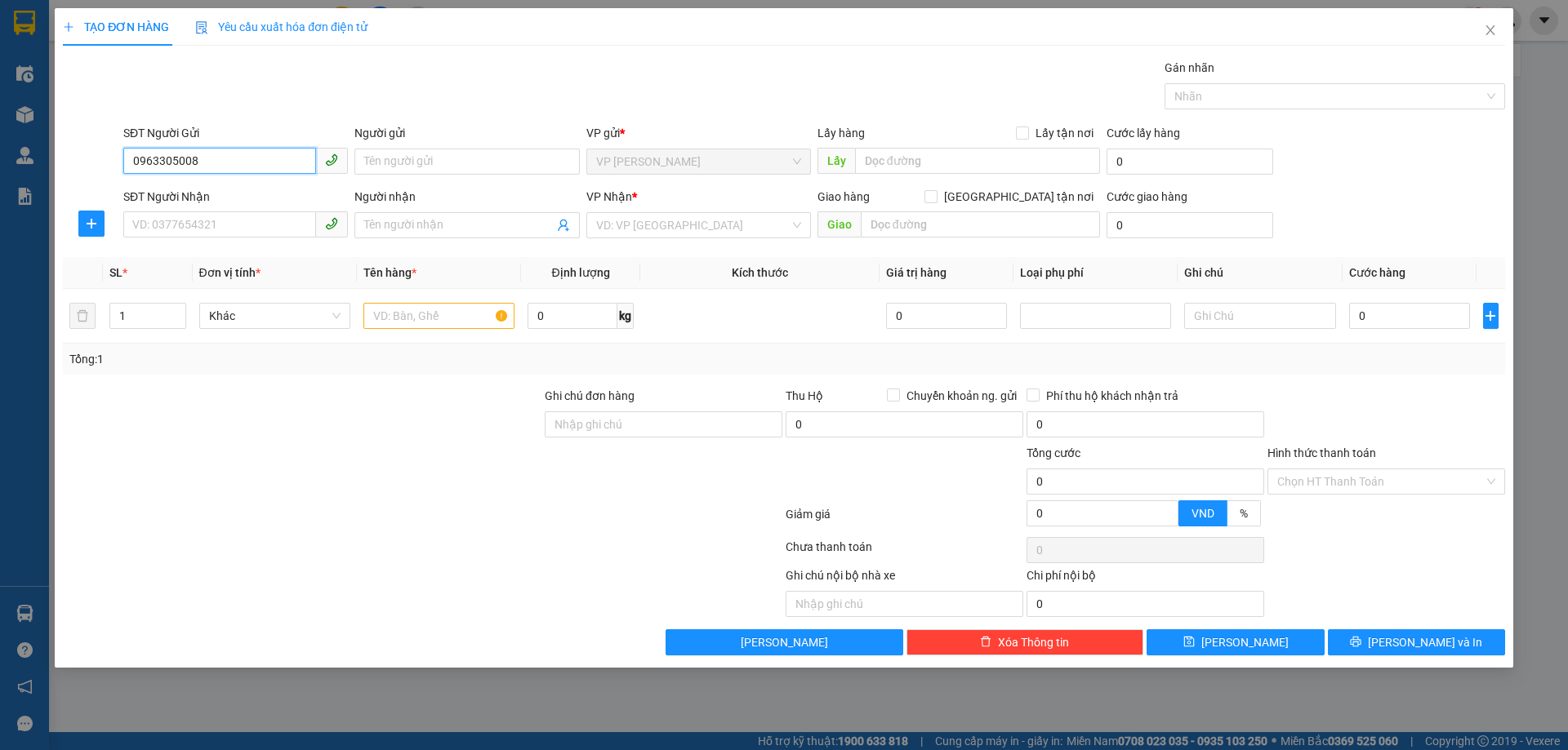
click at [169, 160] on input "0963305008" at bounding box center [219, 161] width 193 height 26
drag, startPoint x: 265, startPoint y: 188, endPoint x: 270, endPoint y: 211, distance: 23.5
click at [266, 193] on div "0963345008 - DÌ PHƯƠNG" at bounding box center [235, 193] width 205 height 18
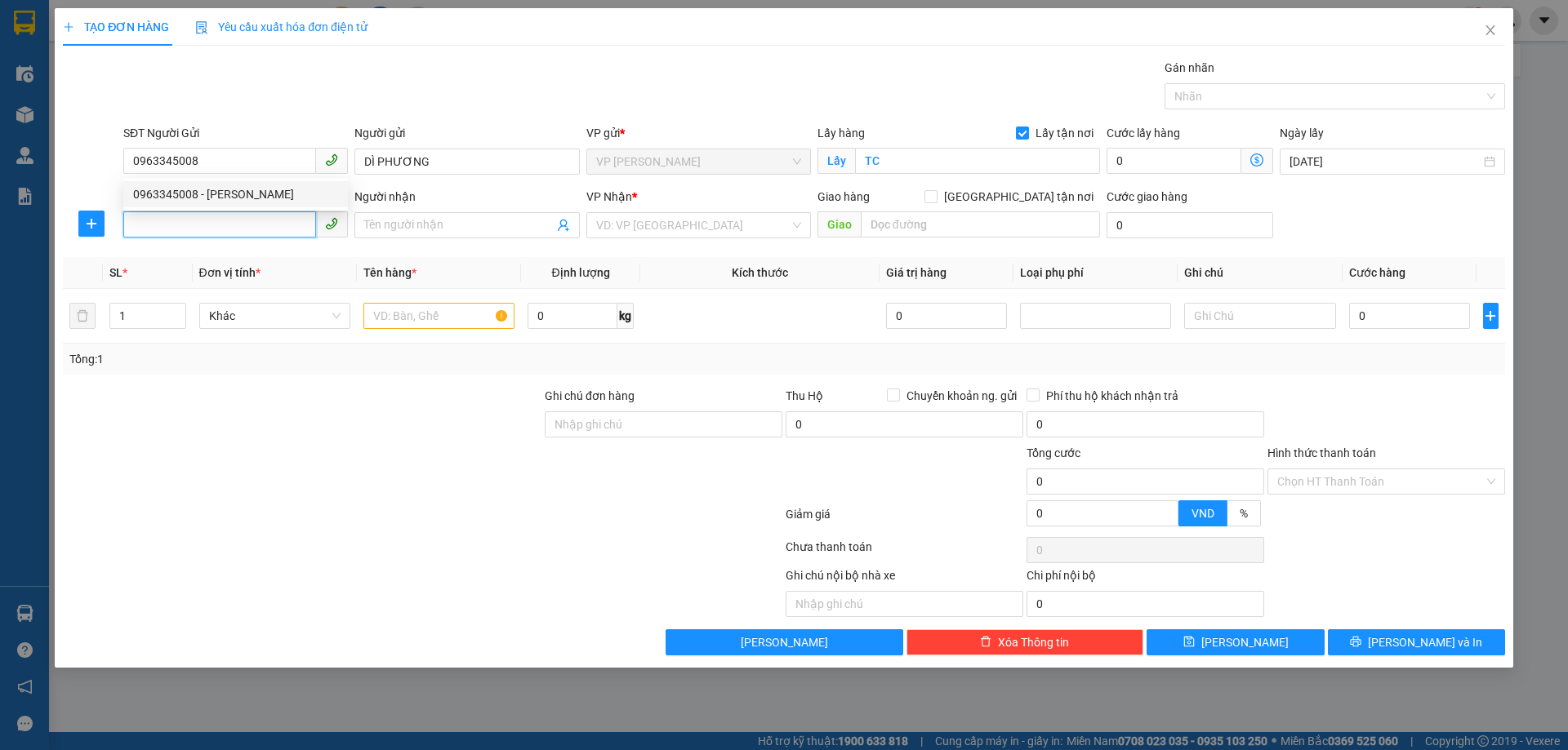
click at [266, 222] on input "SĐT Người Nhận" at bounding box center [219, 224] width 193 height 26
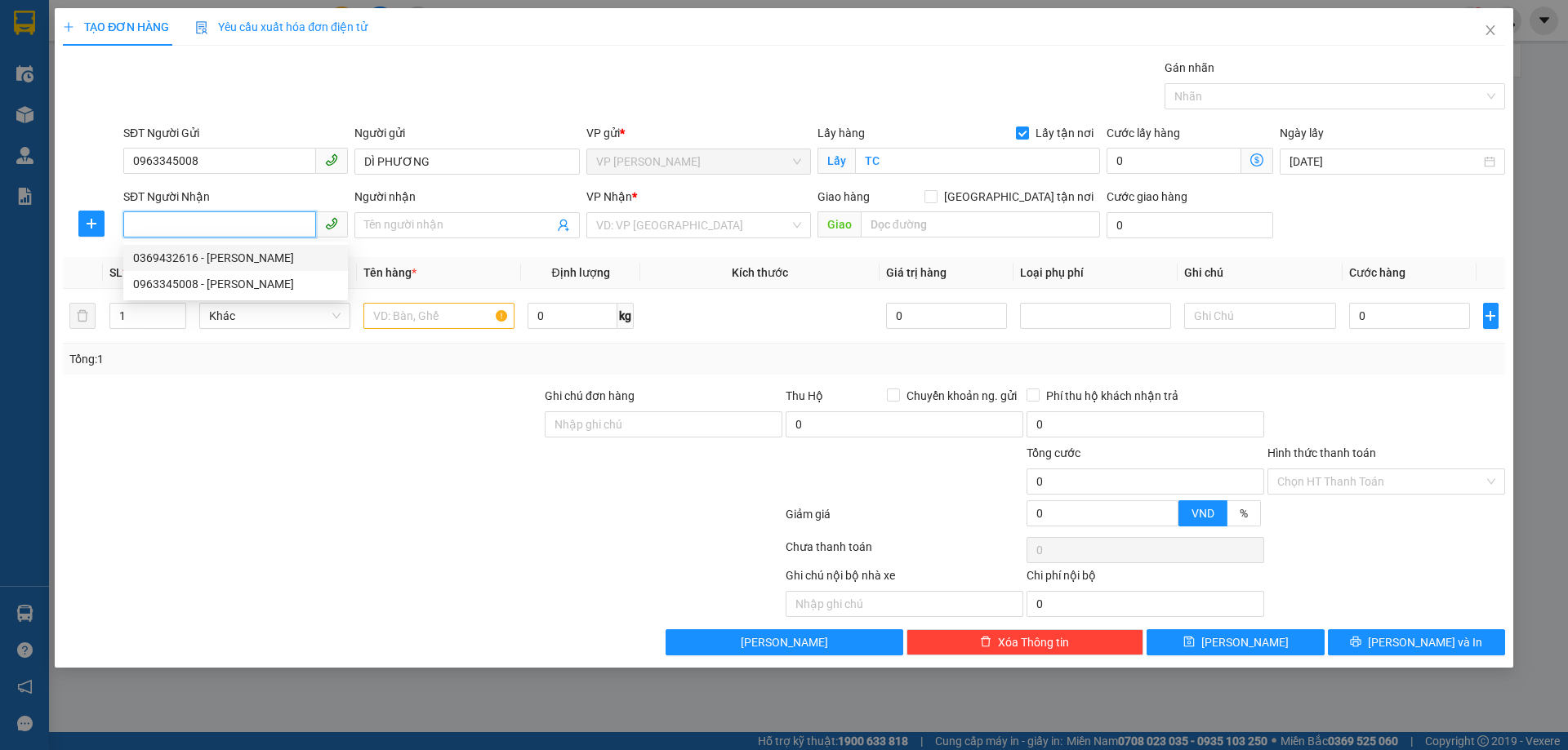
drag, startPoint x: 282, startPoint y: 260, endPoint x: 270, endPoint y: 216, distance: 45.6
click at [270, 216] on body "Kết quả tìm kiếm ( 0 ) Bộ lọc No Data haonam.apq 1 Điều hành xe Kho hàng mới Qu…" at bounding box center [784, 375] width 1568 height 750
click at [270, 216] on input "SĐT Người Nhận" at bounding box center [219, 224] width 193 height 26
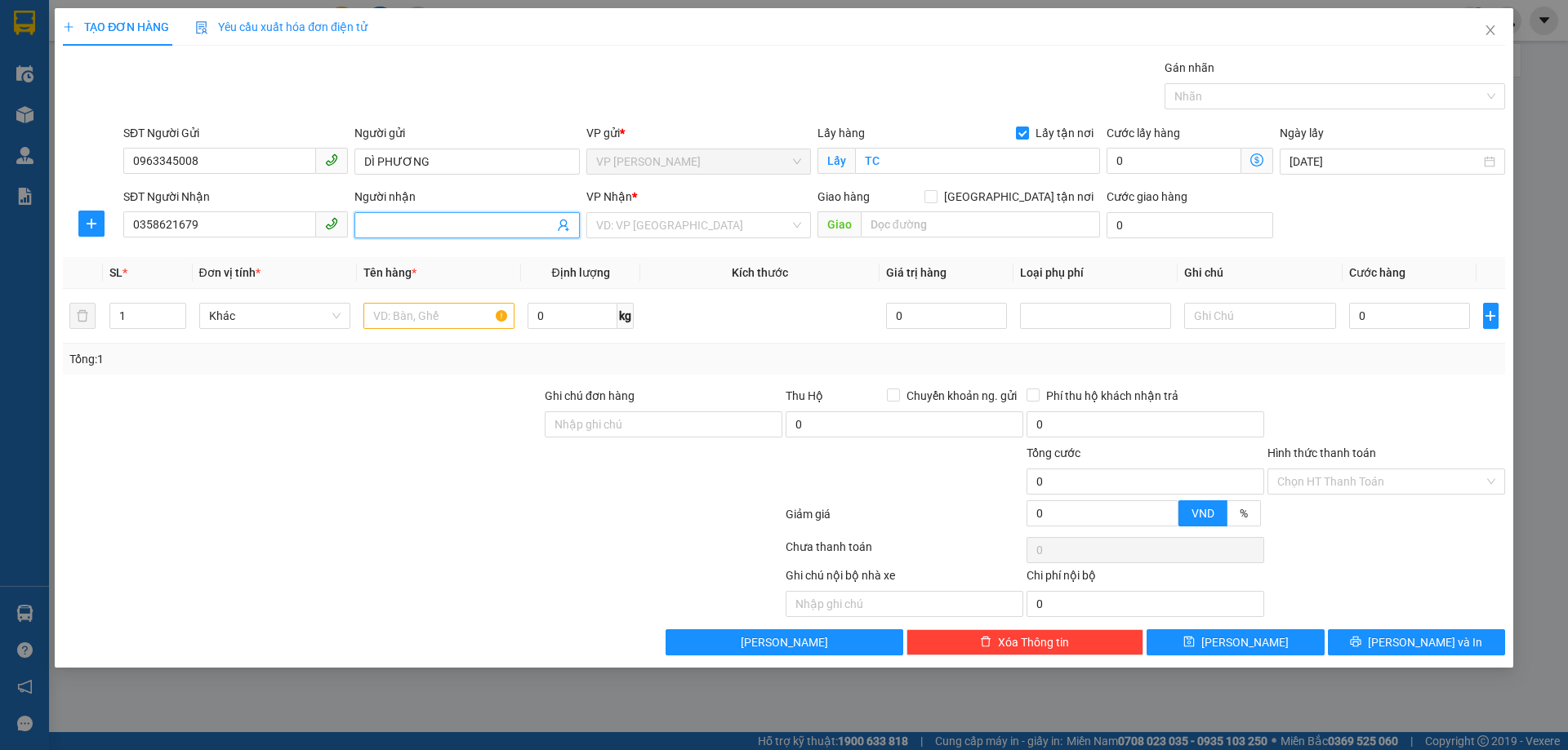
click at [436, 232] on input "Người nhận" at bounding box center [458, 224] width 188 height 18
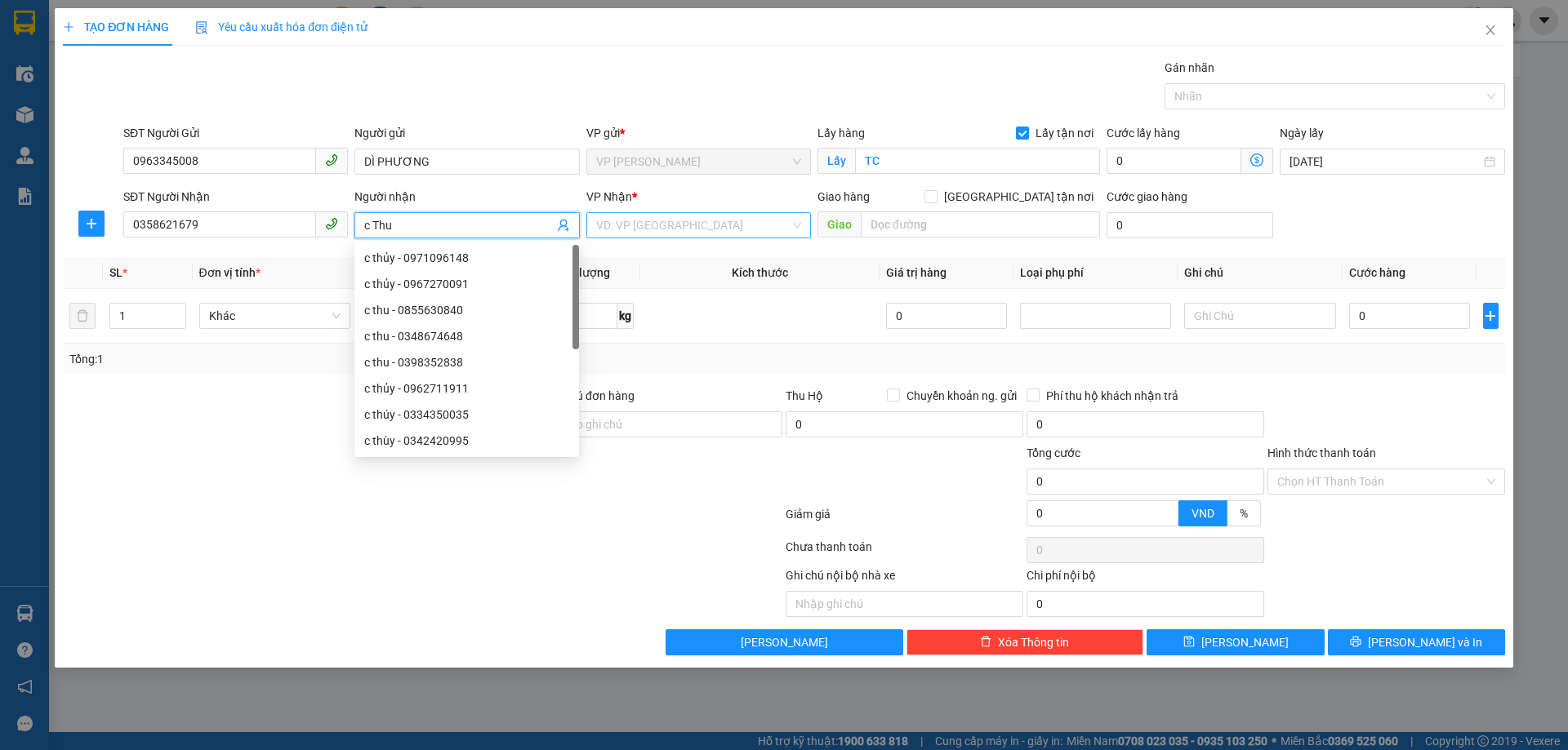
click at [711, 234] on input "search" at bounding box center [692, 225] width 193 height 24
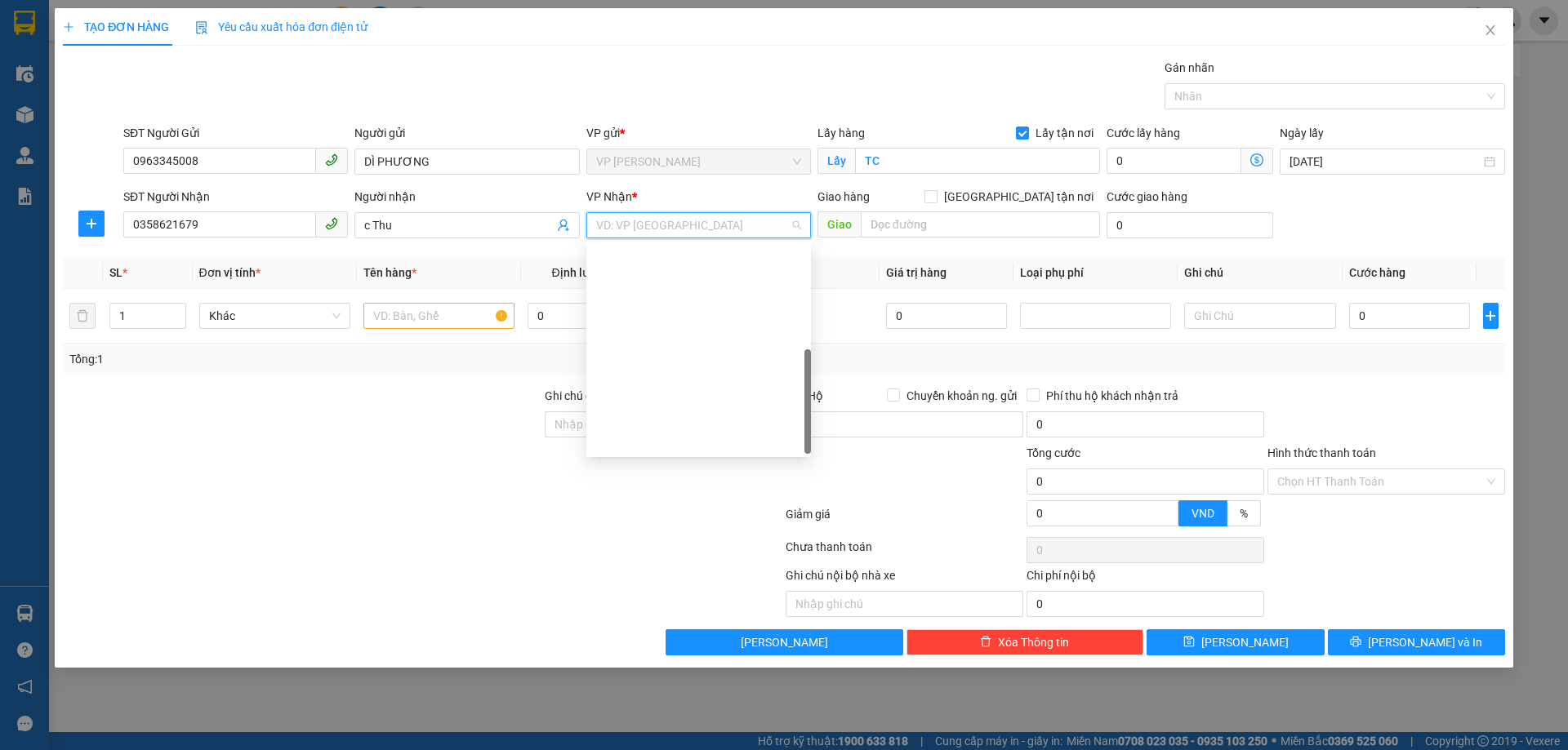
click at [755, 588] on div "VP MỸ ĐÌNH" at bounding box center [698, 597] width 205 height 18
click at [936, 195] on input "[GEOGRAPHIC_DATA] tận nơi" at bounding box center [930, 196] width 12 height 12
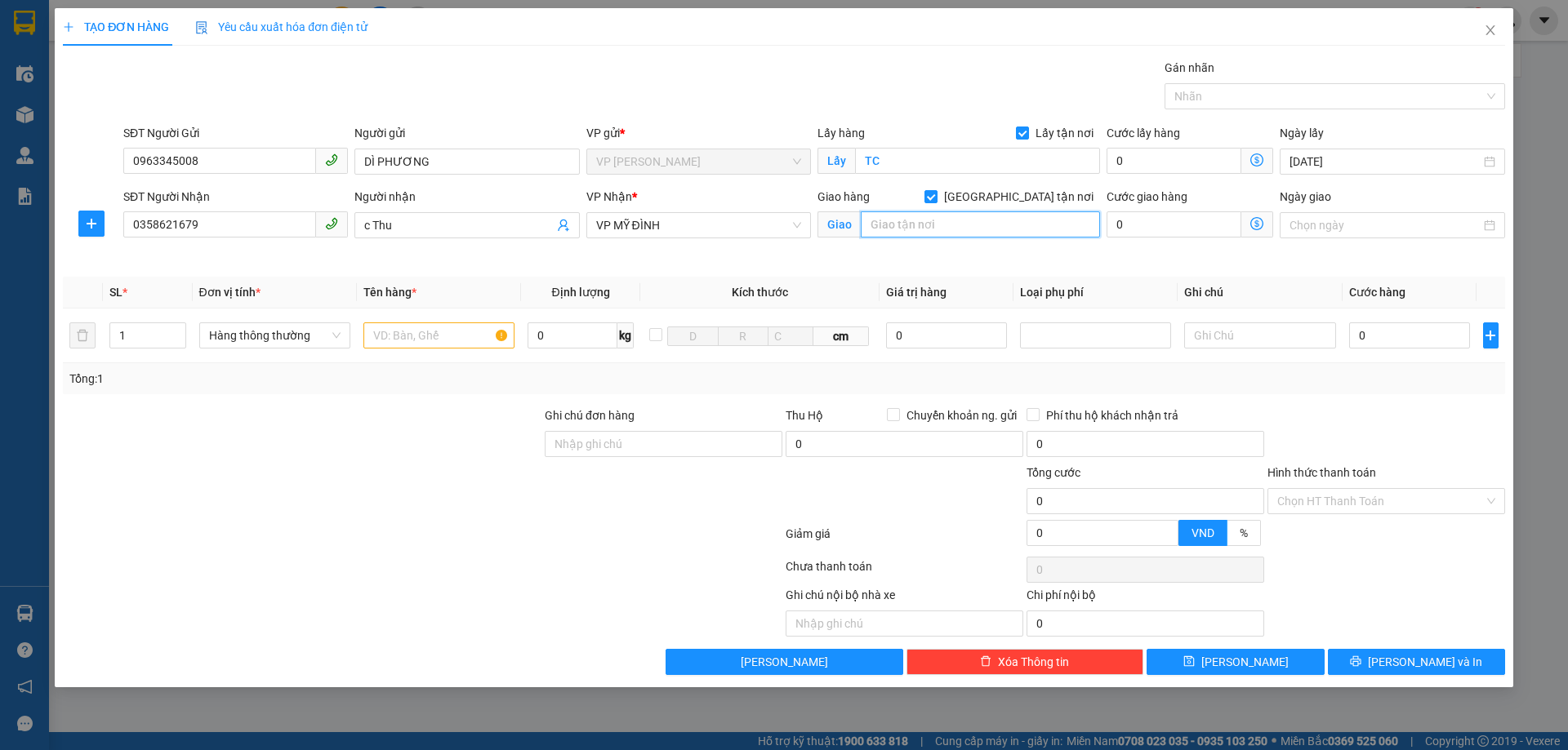
click at [950, 214] on input "text" at bounding box center [980, 224] width 239 height 26
drag, startPoint x: 414, startPoint y: 479, endPoint x: 416, endPoint y: 434, distance: 45.0
click at [414, 449] on form "Ghi chú đơn hàng Thu Hộ Chuyển khoản ng. gửi 0 Phí thu hộ khách nhận trả 0 Tổng…" at bounding box center [784, 480] width 1442 height 147
drag, startPoint x: 412, startPoint y: 315, endPoint x: 418, endPoint y: 334, distance: 19.9
click at [413, 316] on td at bounding box center [439, 336] width 164 height 54
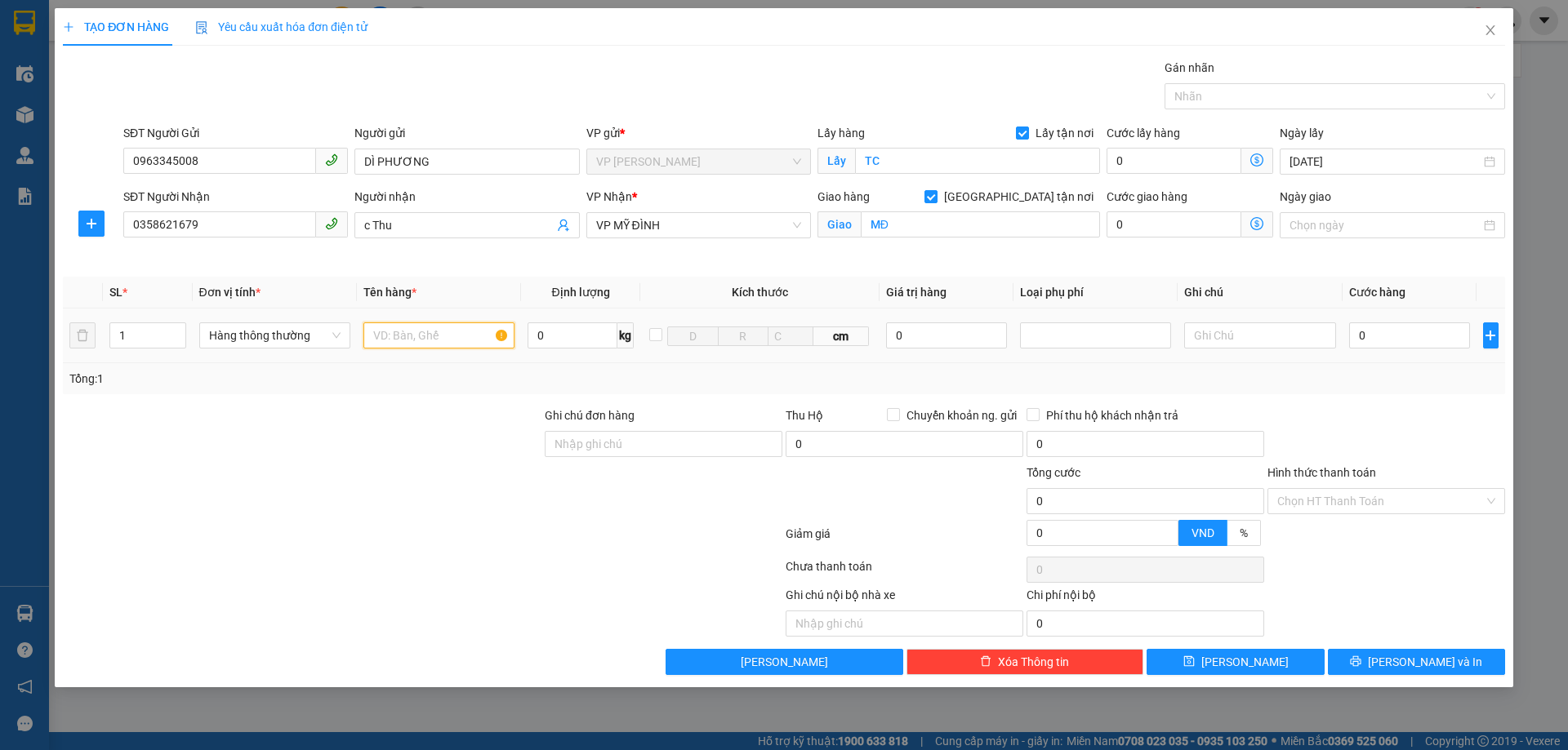
click at [418, 334] on input "text" at bounding box center [439, 335] width 151 height 26
click at [1394, 495] on input "Hình thức thanh toán" at bounding box center [1380, 501] width 207 height 24
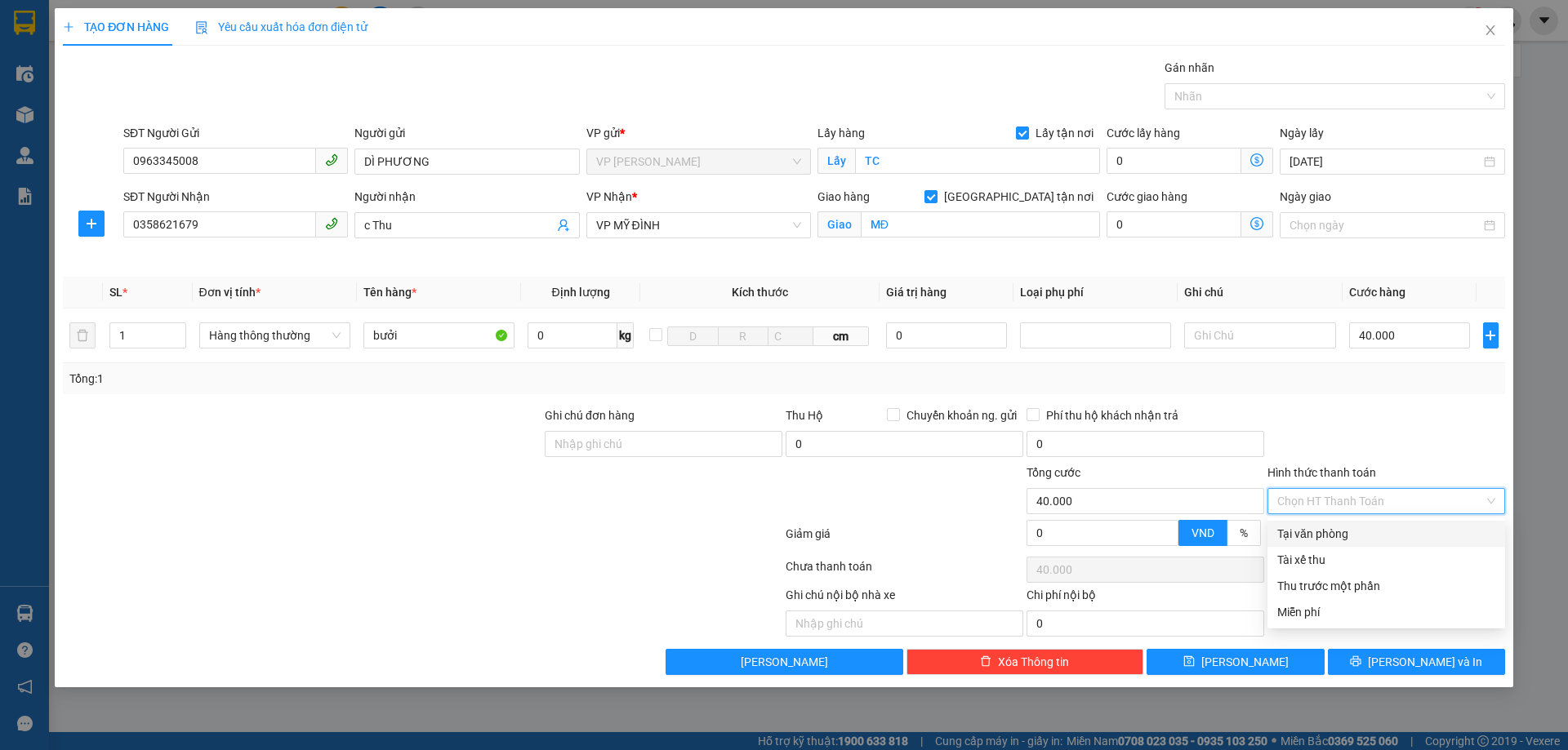
click at [1373, 526] on div "Tại văn phòng" at bounding box center [1385, 533] width 218 height 18
click at [1427, 428] on div at bounding box center [1386, 435] width 241 height 57
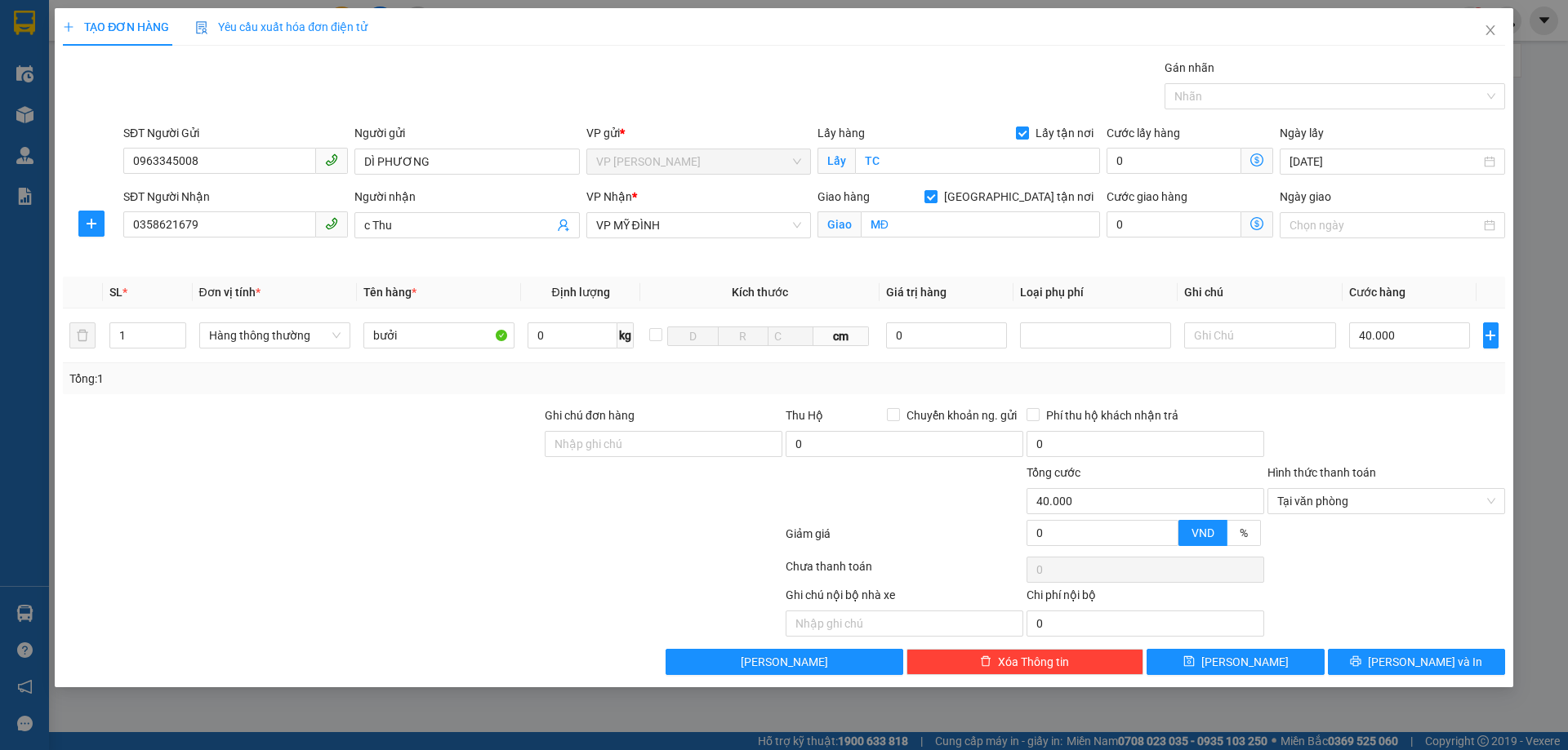
click at [1425, 542] on div at bounding box center [1386, 539] width 241 height 28
click at [1383, 413] on div at bounding box center [1386, 435] width 241 height 57
click at [1407, 663] on span "[PERSON_NAME] và In" at bounding box center [1425, 661] width 115 height 18
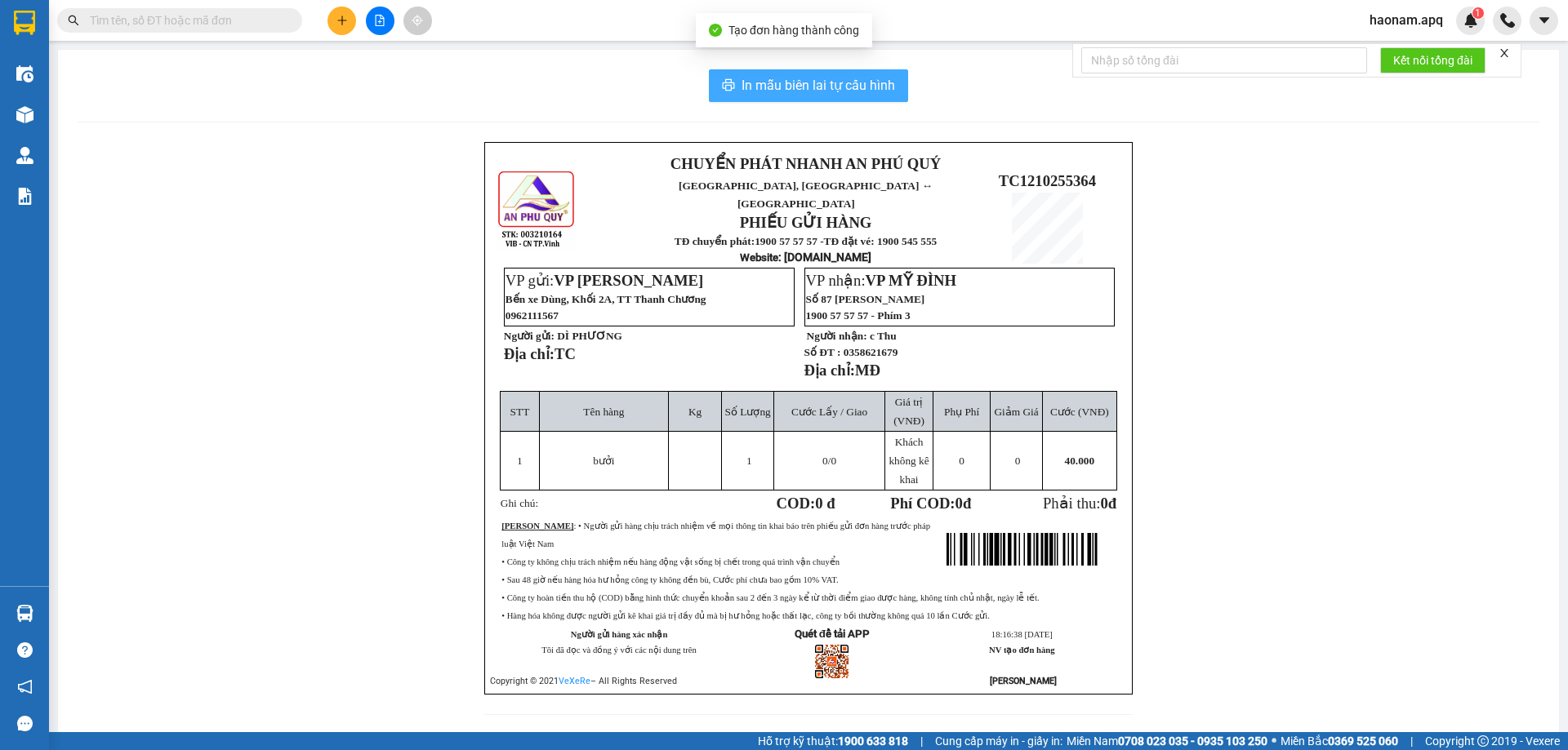
click at [847, 84] on span "In mẫu biên lai tự cấu hình" at bounding box center [818, 85] width 153 height 20
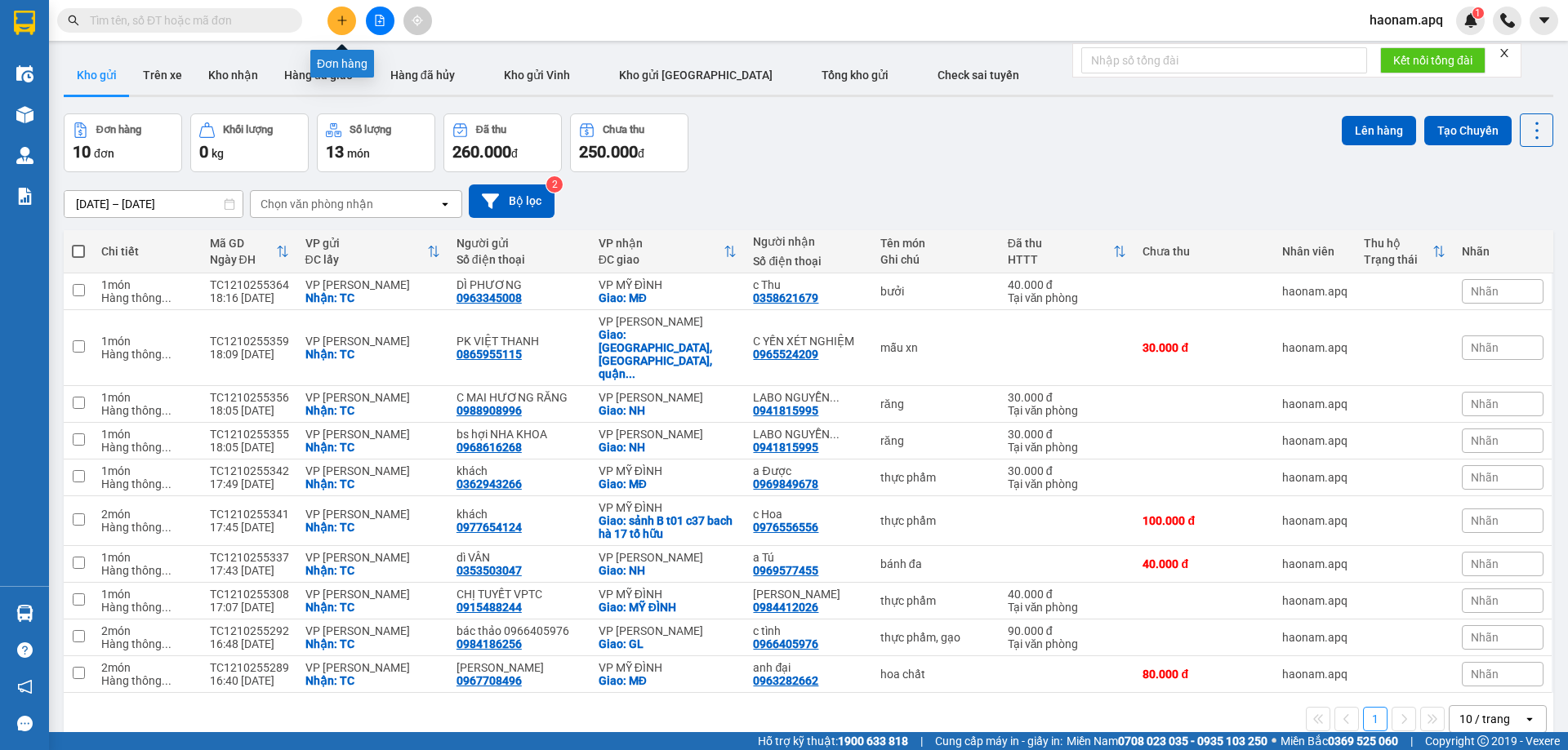
click at [335, 20] on button at bounding box center [342, 21] width 28 height 28
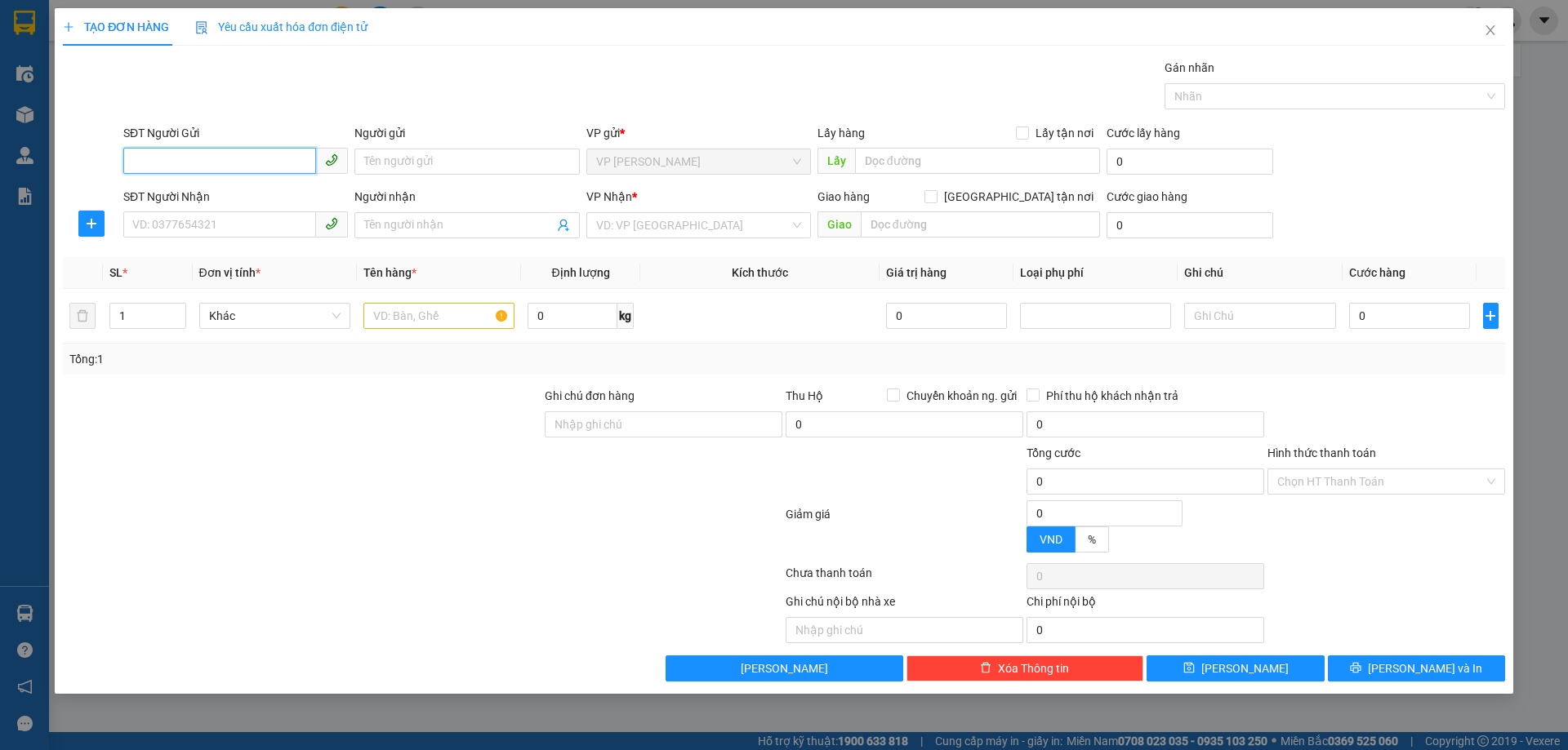
click at [261, 157] on input "SĐT Người Gửi" at bounding box center [219, 161] width 193 height 26
drag, startPoint x: 202, startPoint y: 246, endPoint x: 214, endPoint y: 229, distance: 20.8
click at [208, 239] on div "Transit Pickup Surcharge Ids Transit Deliver Surcharge Ids Transit Deliver Surc…" at bounding box center [784, 370] width 1442 height 623
click at [215, 229] on input "SĐT Người Nhận" at bounding box center [219, 224] width 193 height 26
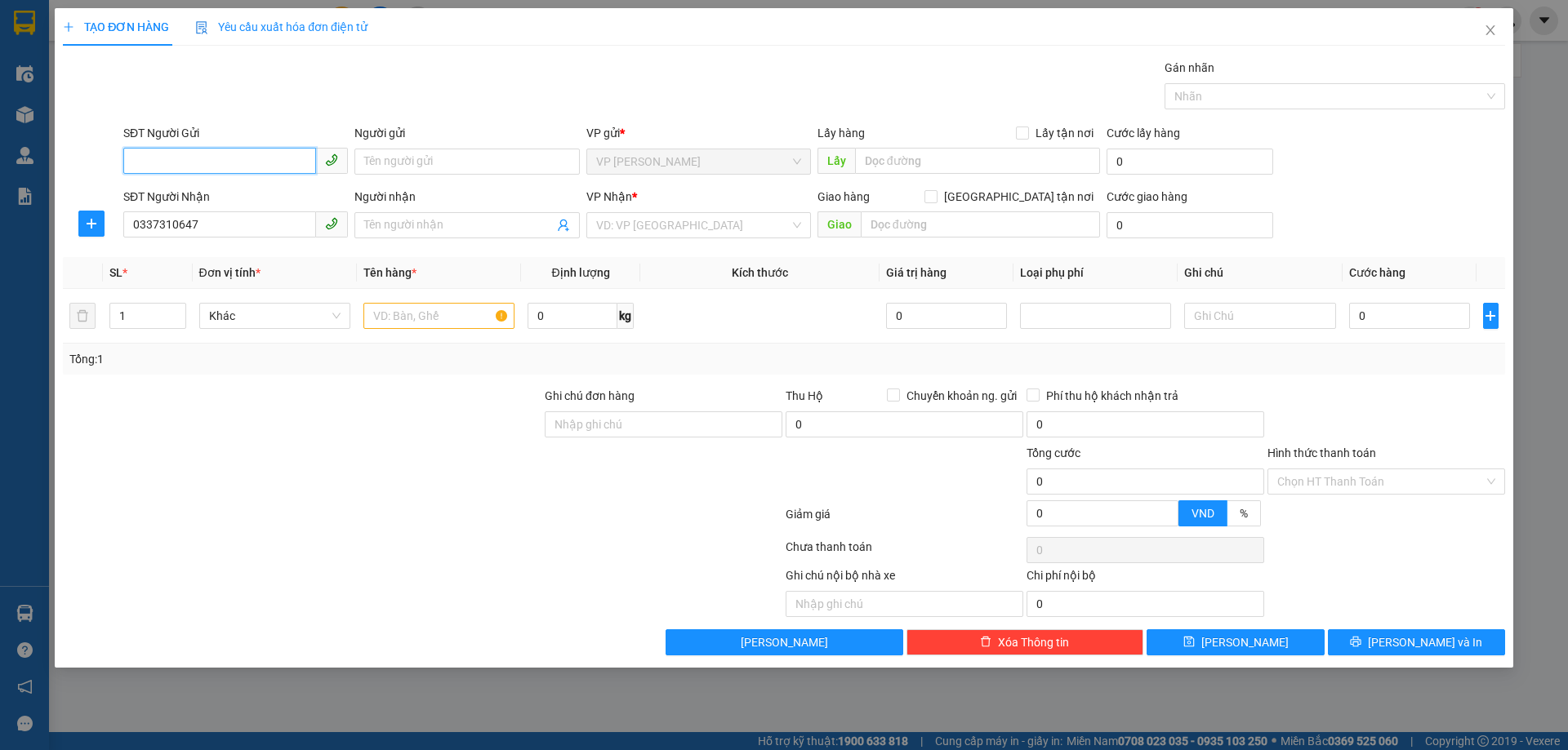
click at [234, 171] on input "SĐT Người Gửi" at bounding box center [219, 161] width 193 height 26
click at [258, 208] on div "0978203644 0978203644 - CHÚ trần đình nhâm" at bounding box center [235, 194] width 224 height 33
click at [274, 175] on div "SĐT Người Gửi 0978203644" at bounding box center [235, 152] width 224 height 57
drag, startPoint x: 280, startPoint y: 170, endPoint x: 278, endPoint y: 186, distance: 16.1
click at [280, 170] on input "0978203644" at bounding box center [219, 161] width 193 height 26
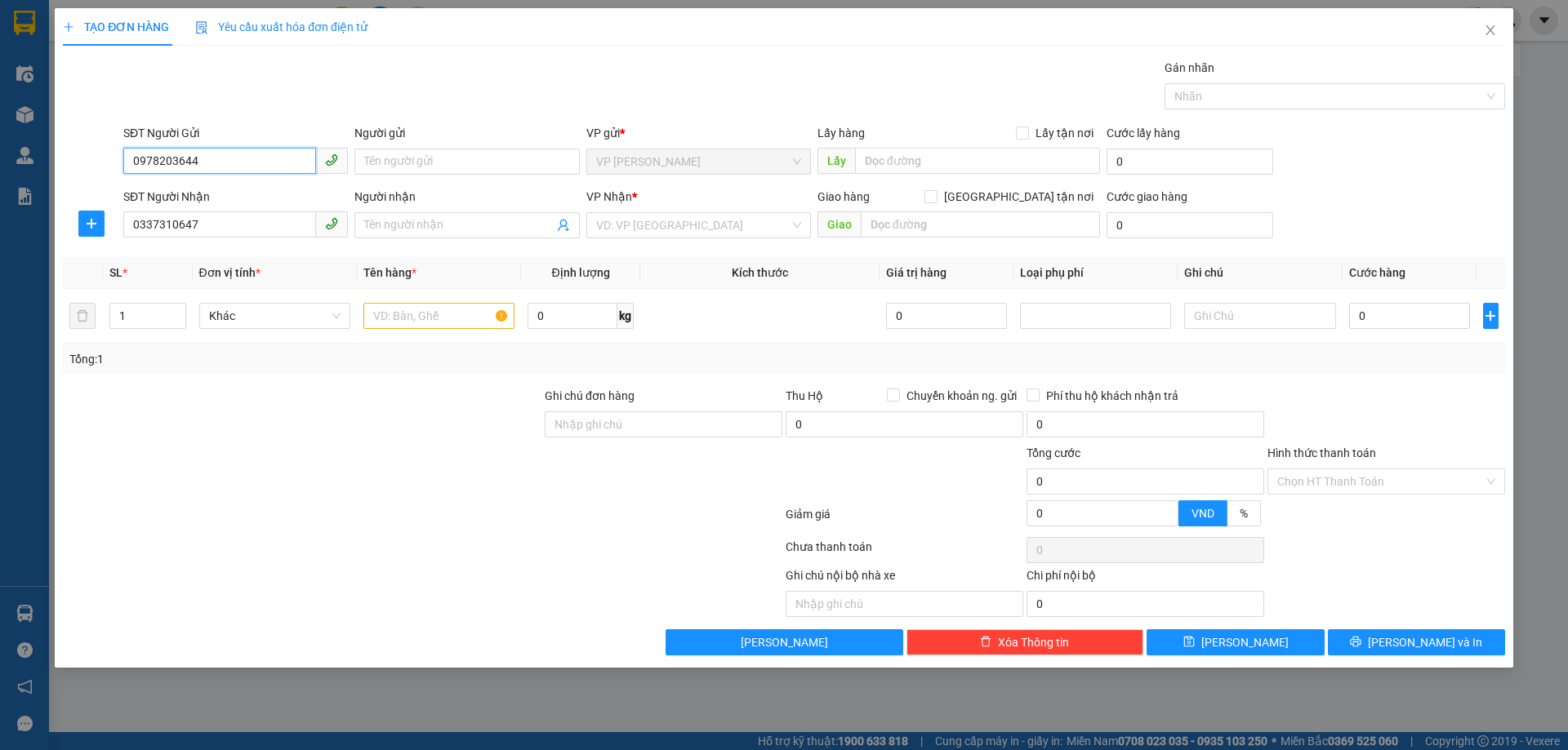
click at [0, 0] on div "0978203644 - CHÚ trần đình nhâm" at bounding box center [0, 0] width 0 height 0
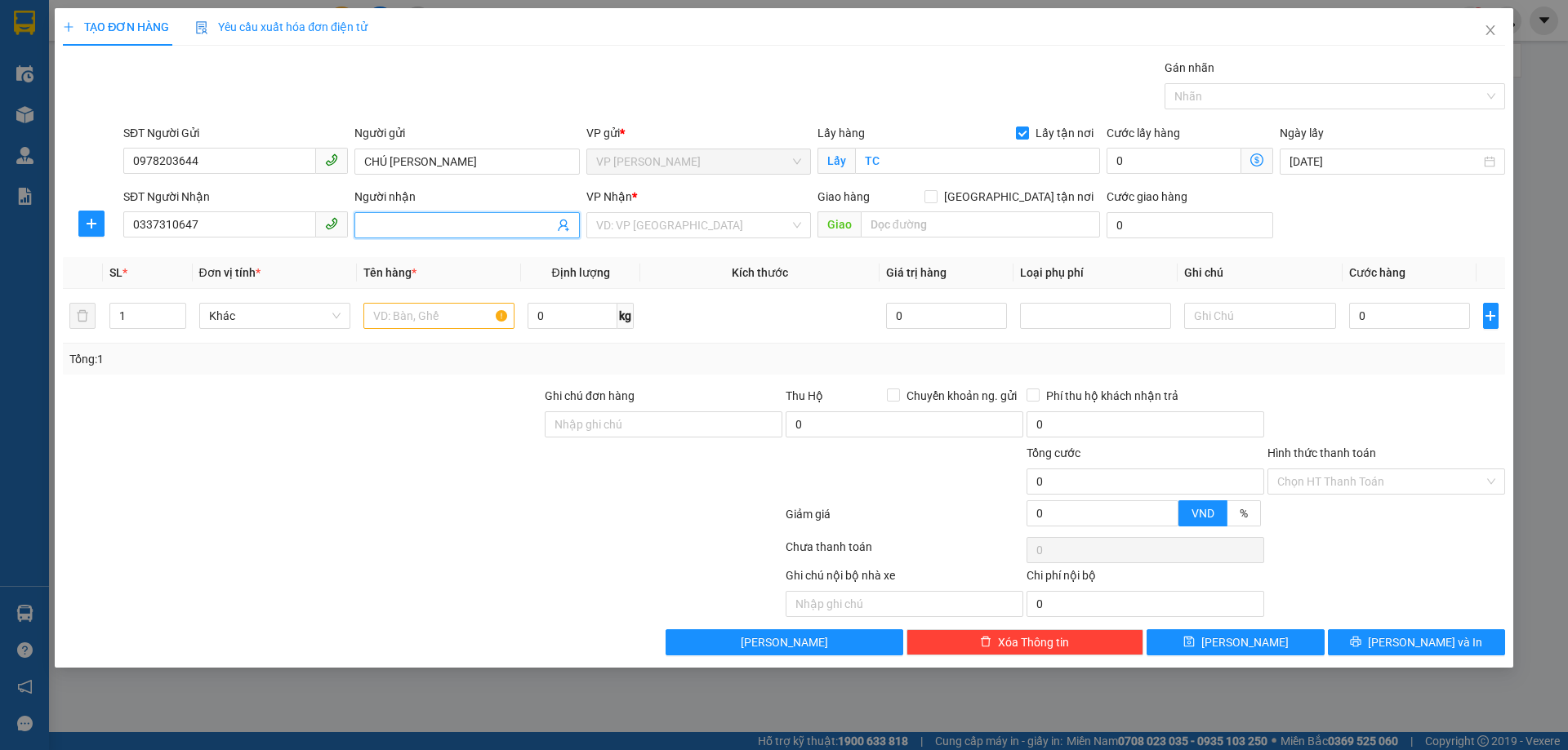
click at [500, 226] on input "Người nhận" at bounding box center [458, 224] width 188 height 18
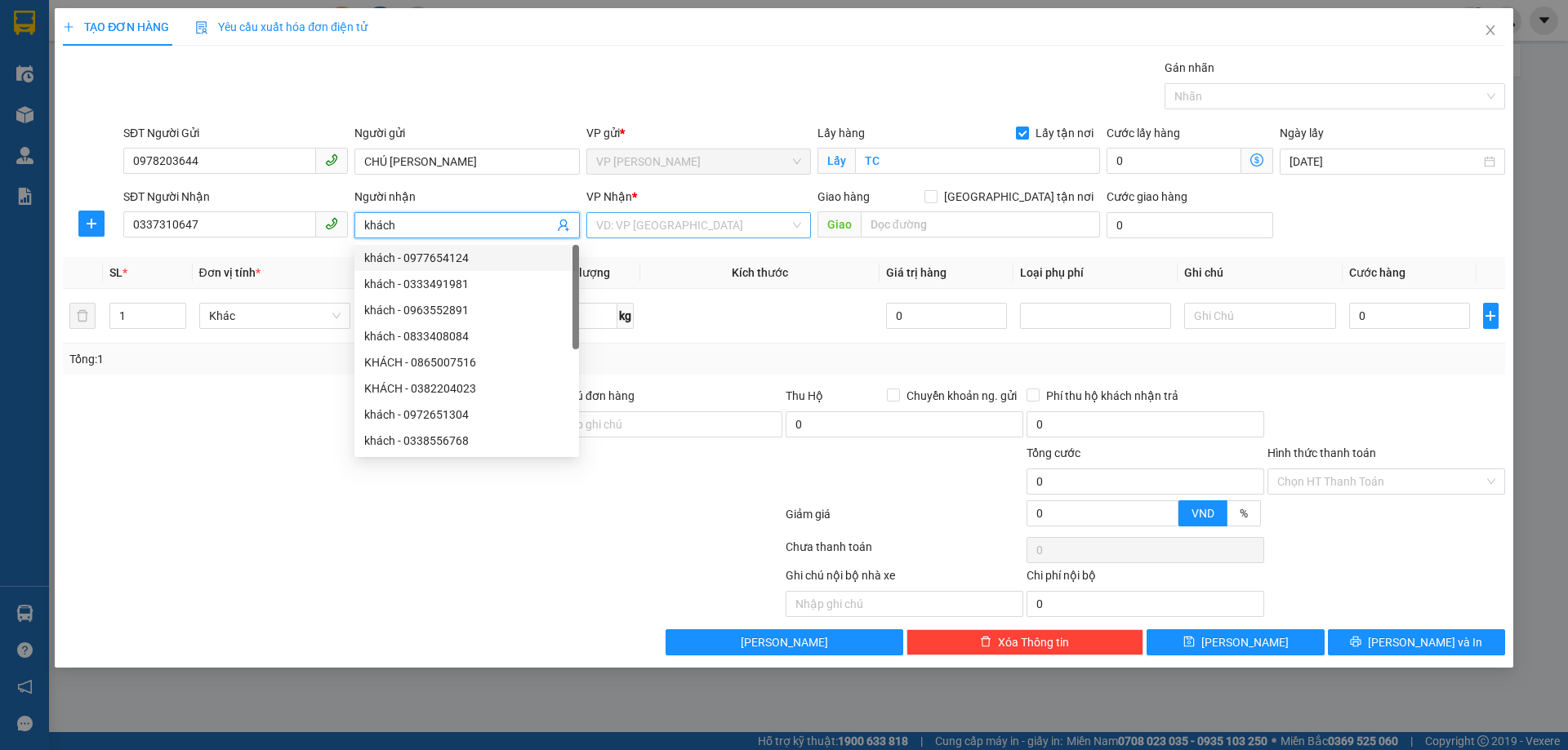
click at [713, 218] on input "search" at bounding box center [692, 225] width 193 height 24
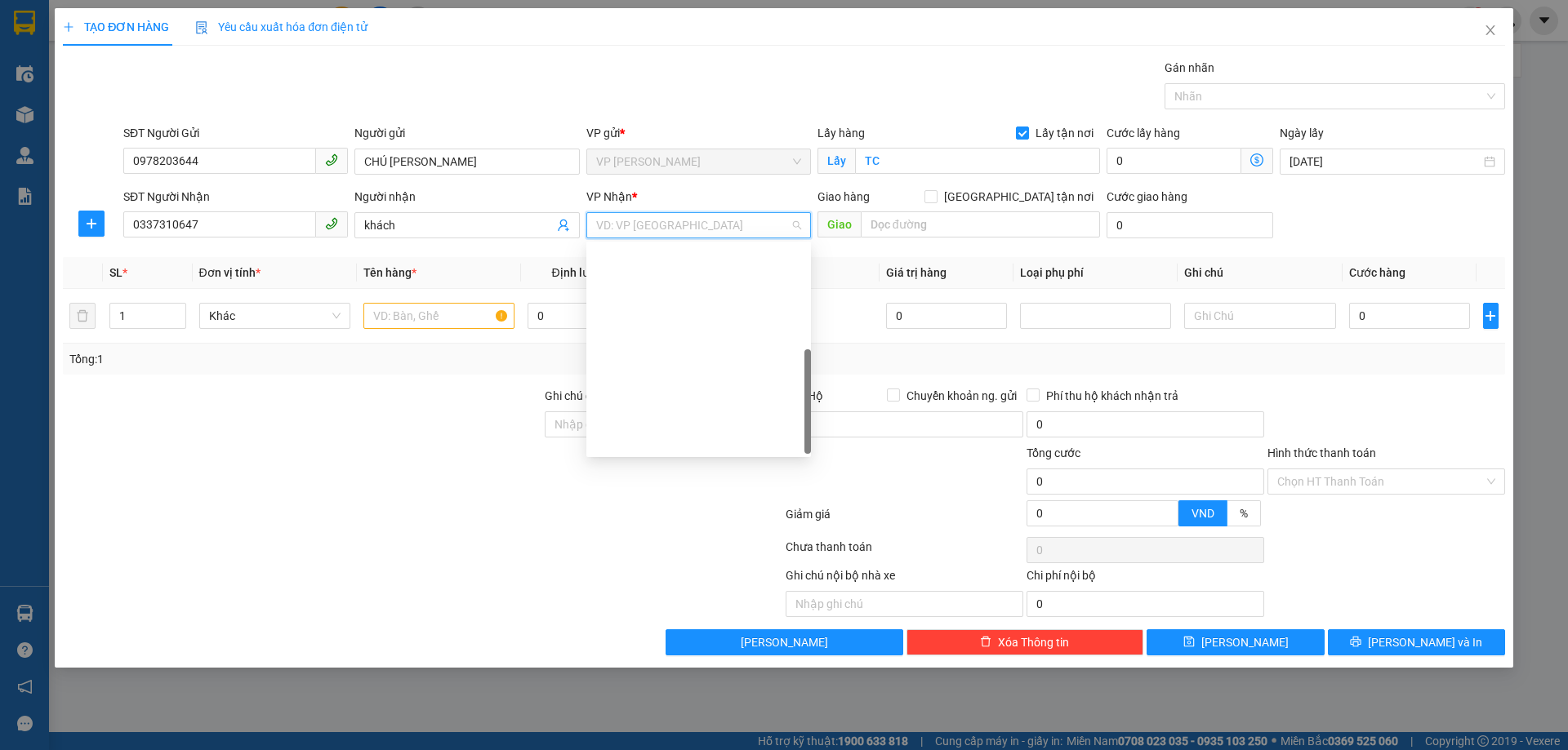
drag, startPoint x: 747, startPoint y: 337, endPoint x: 876, endPoint y: 275, distance: 143.1
click at [748, 588] on div "VP MỸ ĐÌNH" at bounding box center [698, 597] width 205 height 18
click at [936, 195] on input "[GEOGRAPHIC_DATA] tận nơi" at bounding box center [930, 196] width 12 height 12
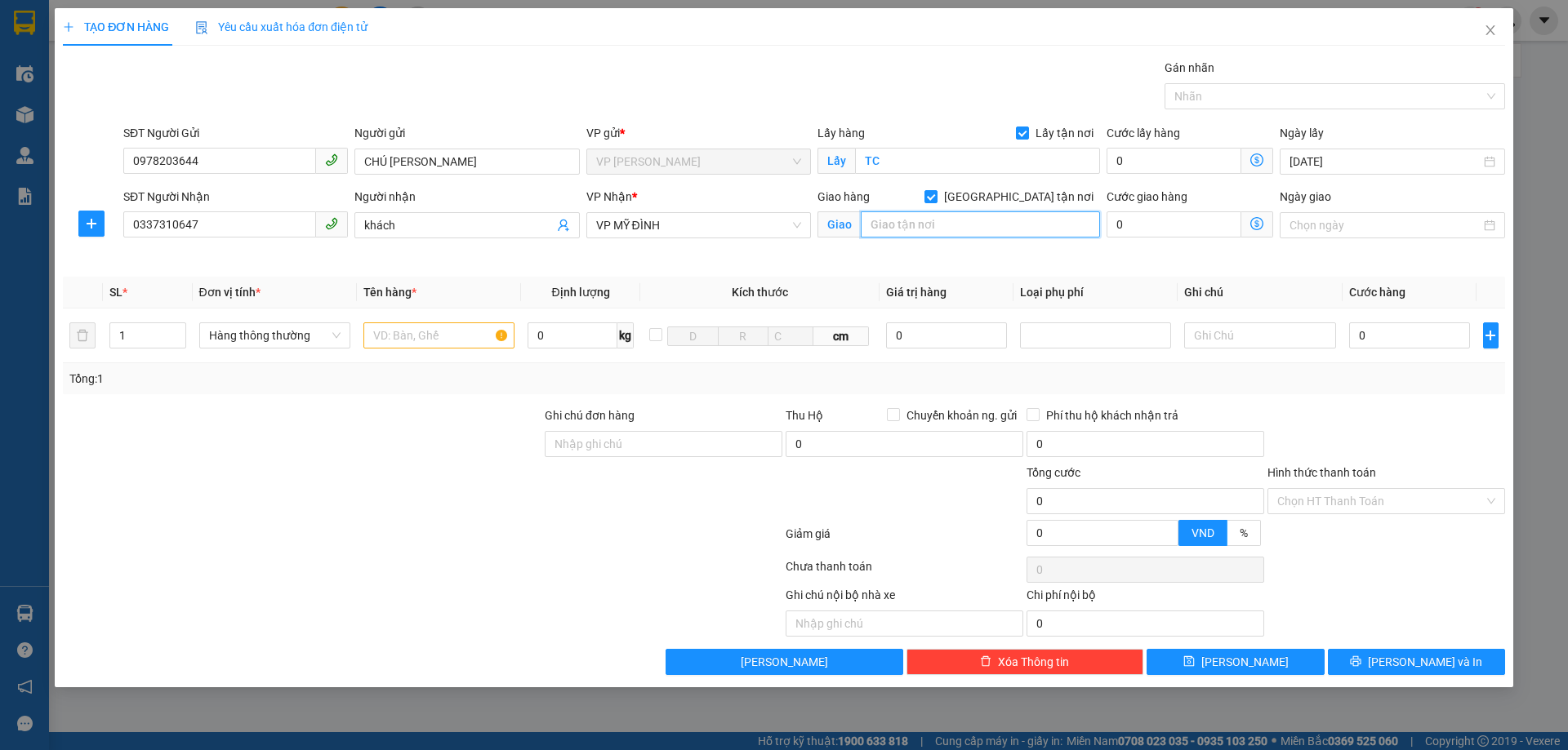
click at [979, 227] on input "text" at bounding box center [980, 224] width 239 height 26
drag, startPoint x: 407, startPoint y: 424, endPoint x: 412, endPoint y: 280, distance: 144.1
click at [406, 411] on div at bounding box center [301, 435] width 481 height 57
click at [432, 330] on input "text" at bounding box center [439, 335] width 151 height 26
drag, startPoint x: 1424, startPoint y: 322, endPoint x: 1358, endPoint y: 340, distance: 68.4
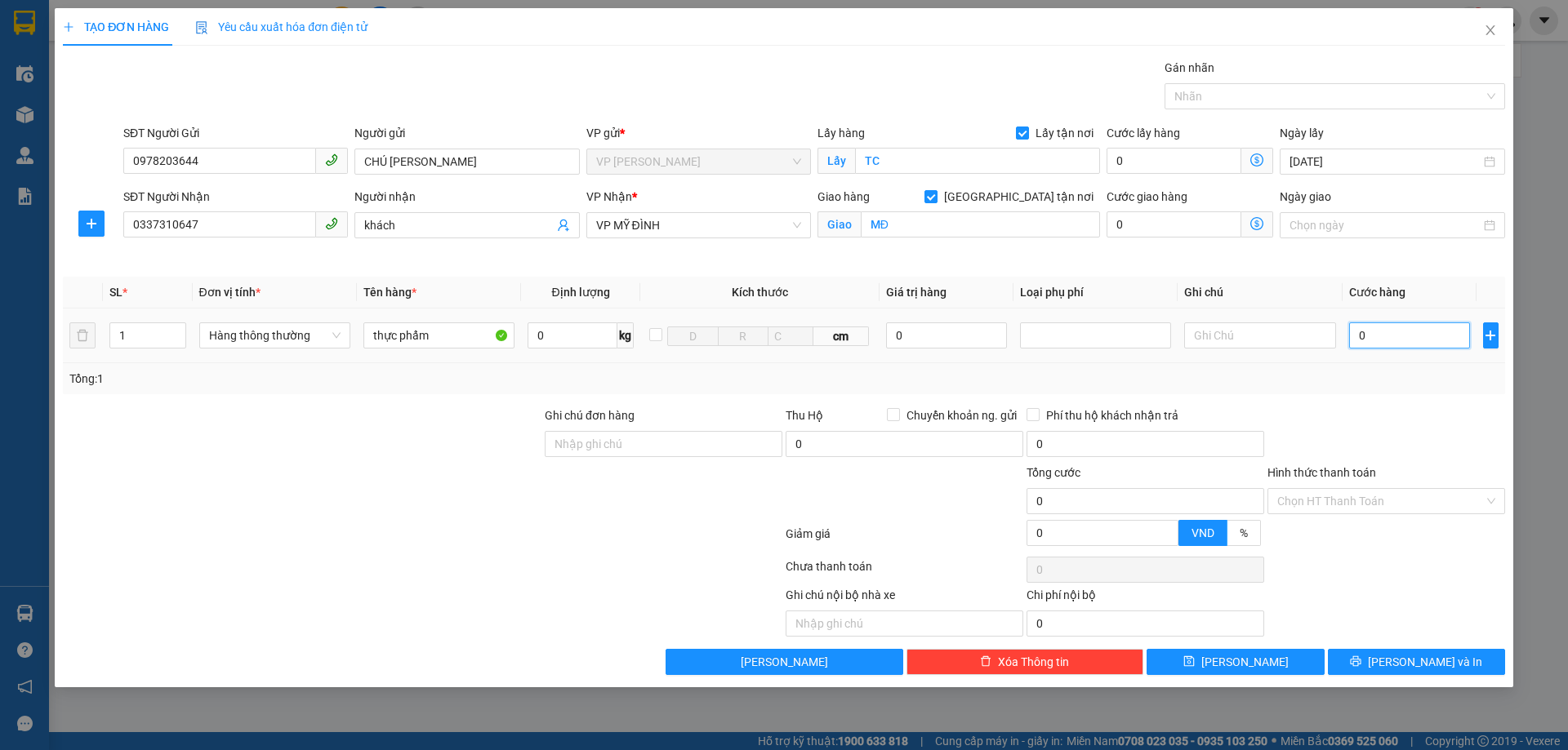
click at [1421, 324] on input "0" at bounding box center [1409, 335] width 121 height 26
drag, startPoint x: 1380, startPoint y: 496, endPoint x: 1372, endPoint y: 502, distance: 10.0
click at [1379, 496] on input "Hình thức thanh toán" at bounding box center [1380, 501] width 207 height 24
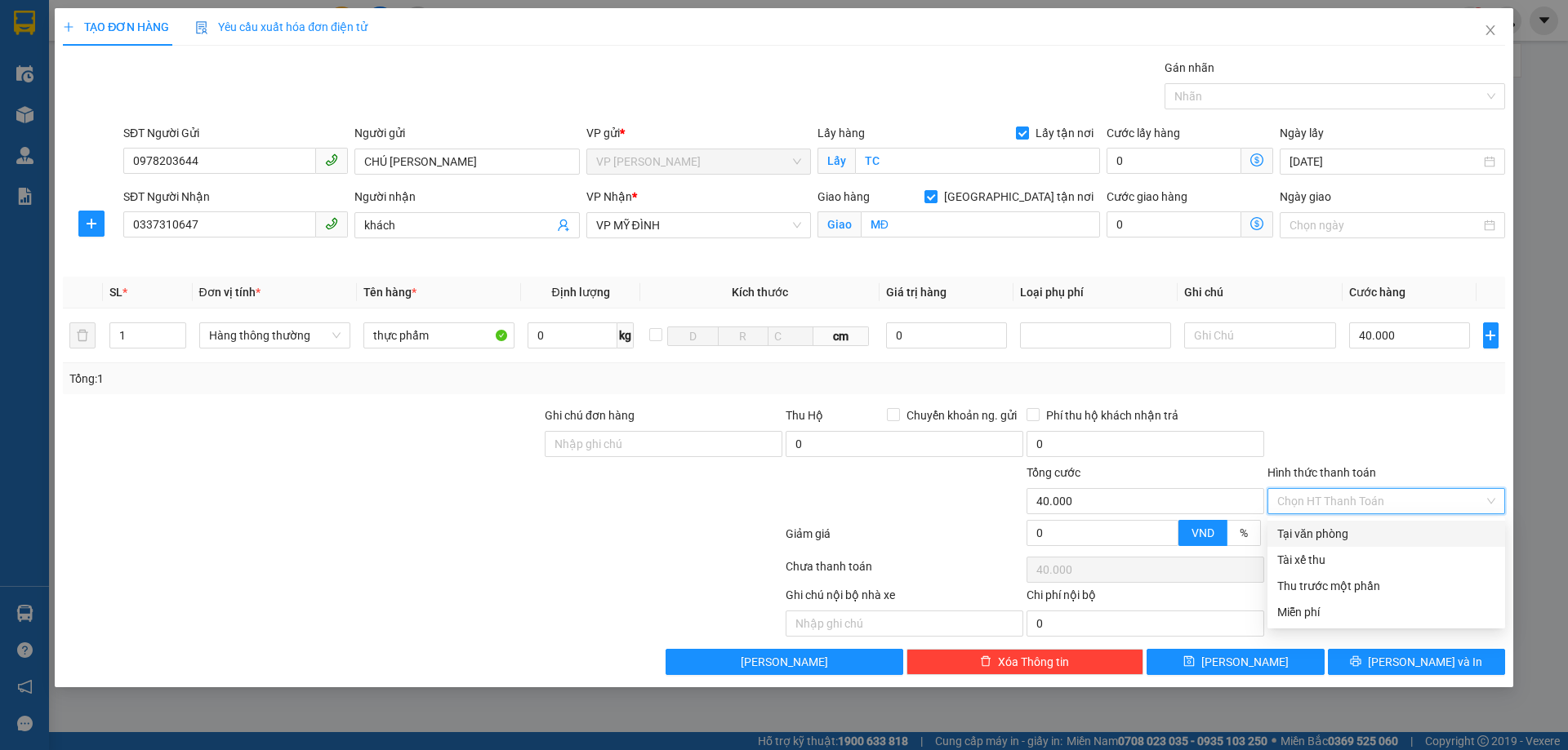
click at [1365, 531] on div "Tại văn phòng" at bounding box center [1385, 533] width 218 height 18
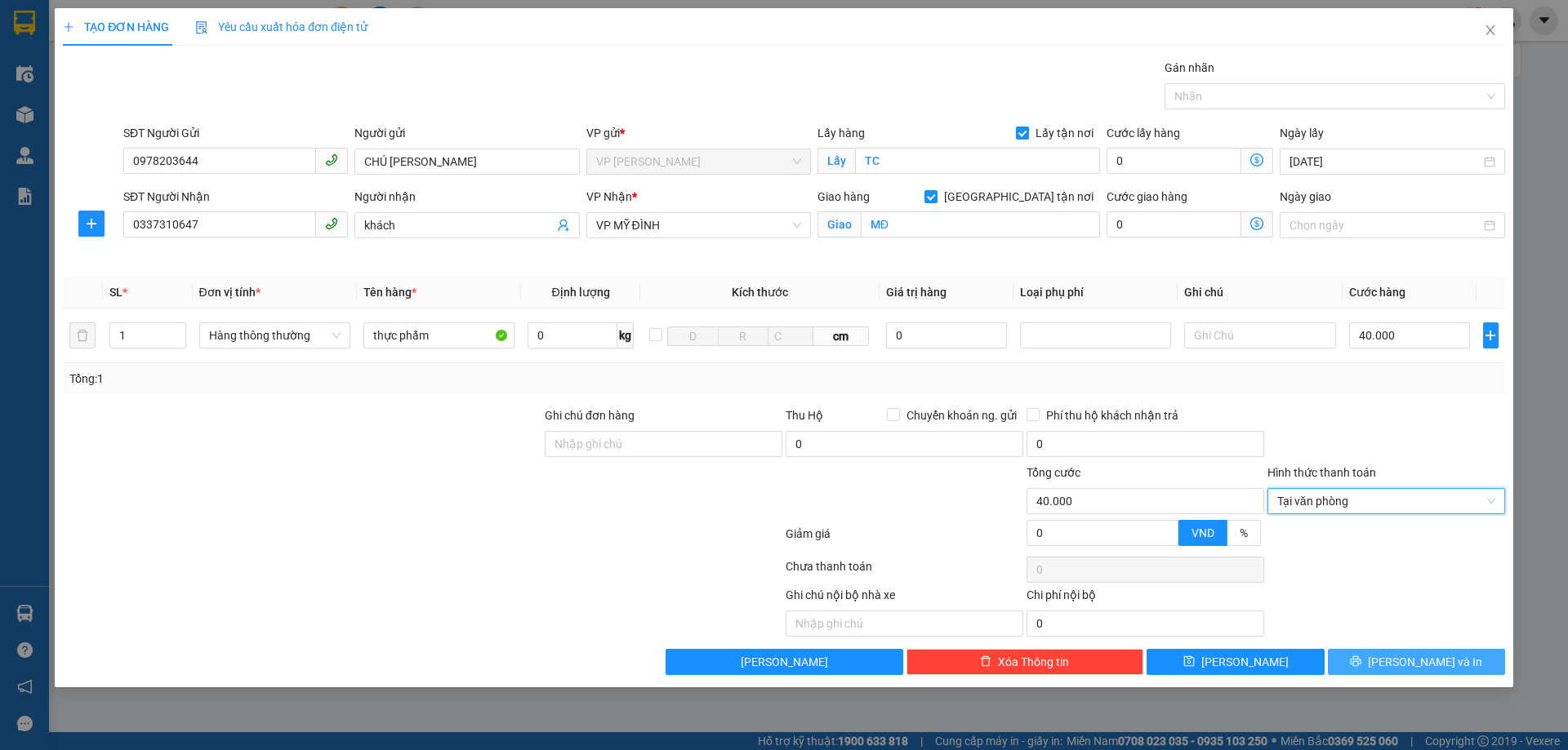
click at [1361, 655] on icon "printer" at bounding box center [1355, 661] width 12 height 12
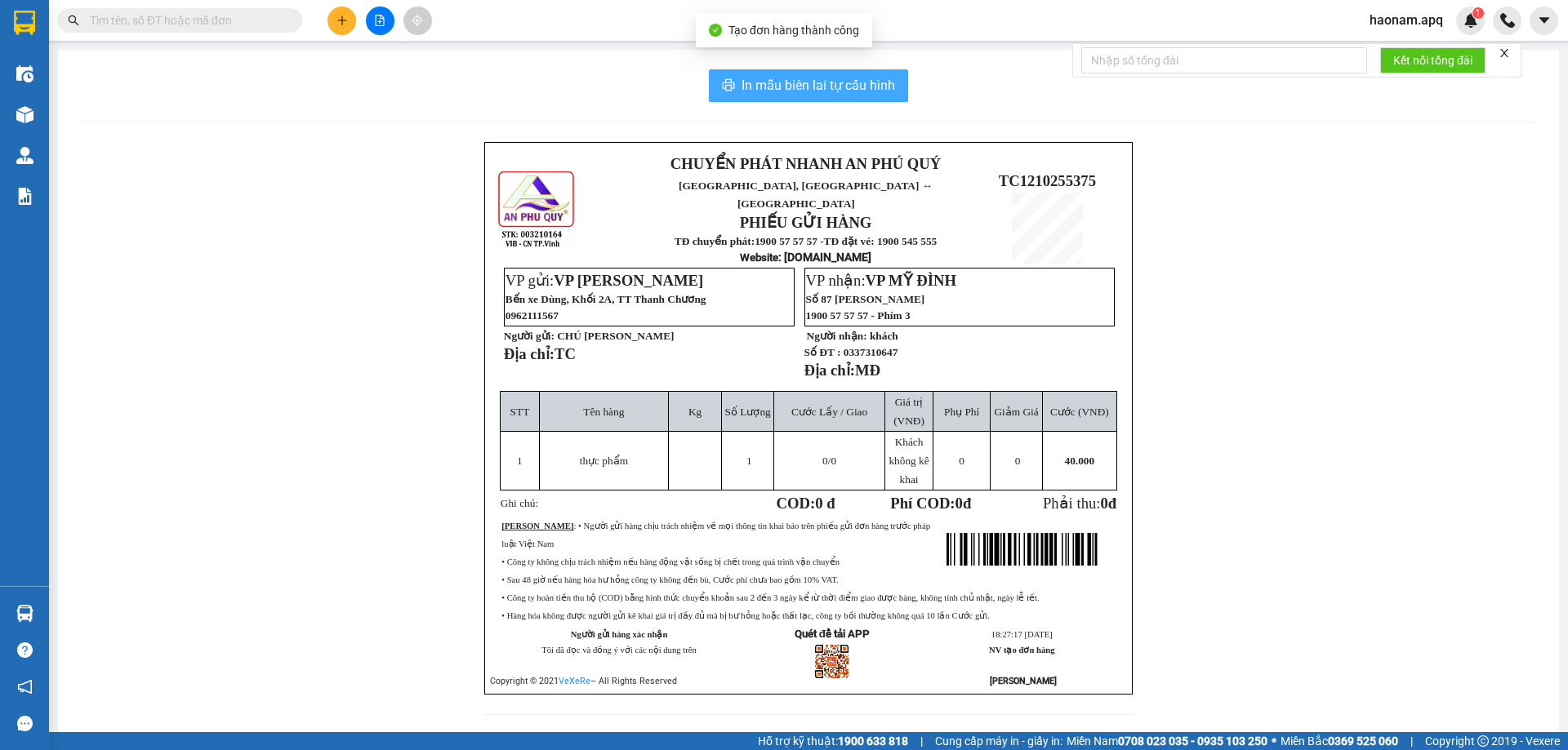
click at [837, 84] on span "In mẫu biên lai tự cấu hình" at bounding box center [818, 85] width 153 height 20
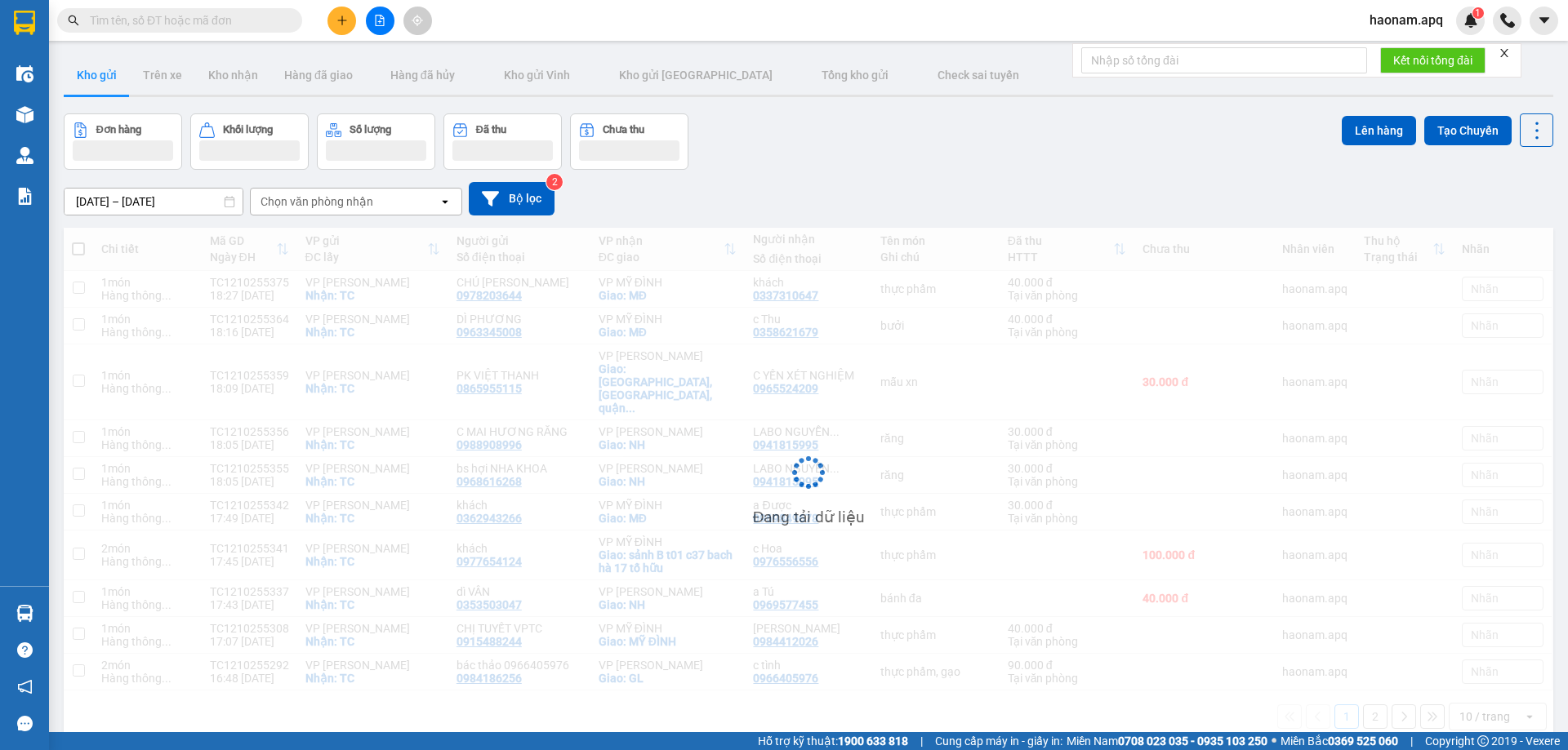
click at [347, 24] on button at bounding box center [342, 21] width 28 height 28
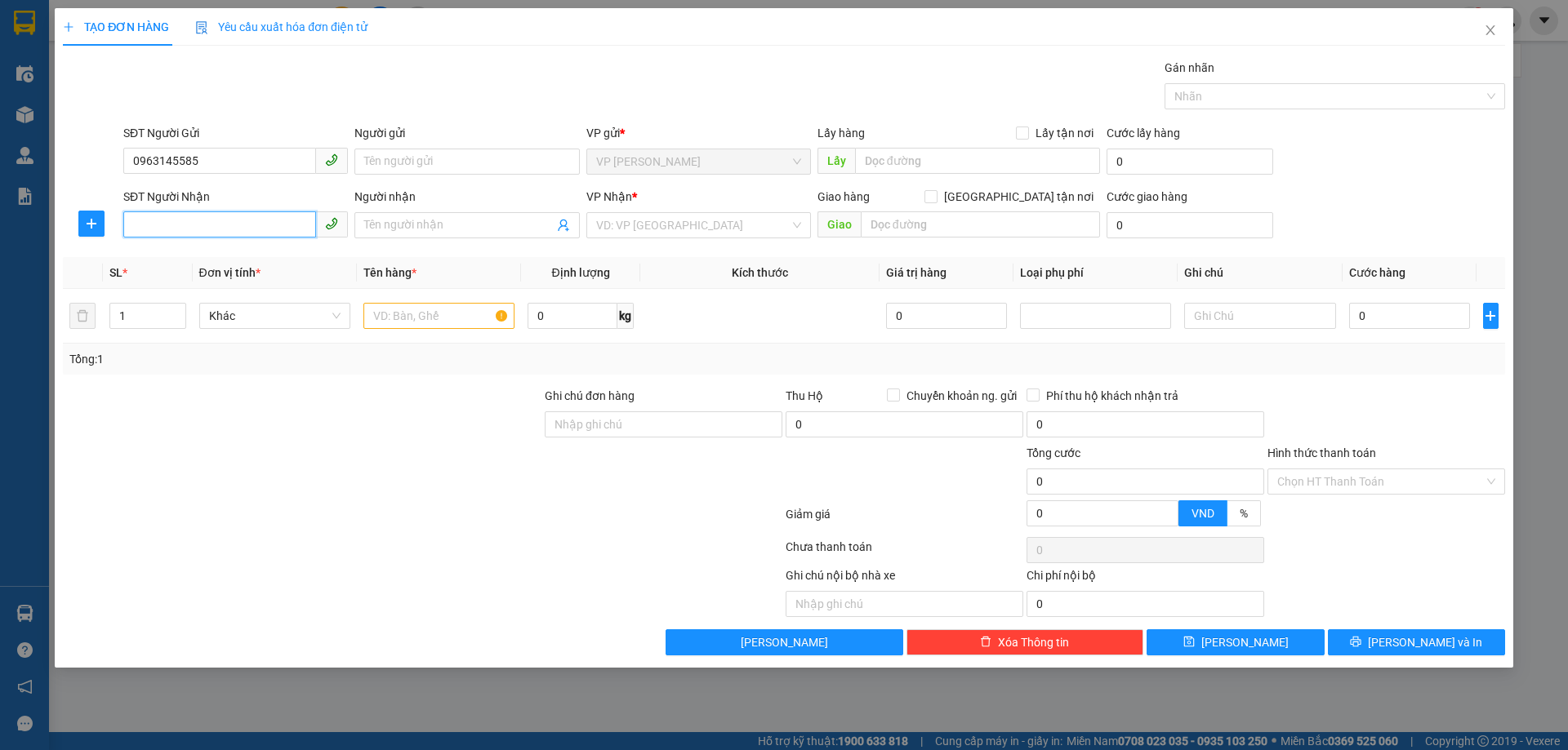
click at [262, 229] on input "SĐT Người Nhận" at bounding box center [219, 224] width 193 height 26
click at [395, 230] on input "Người nhận" at bounding box center [458, 224] width 188 height 18
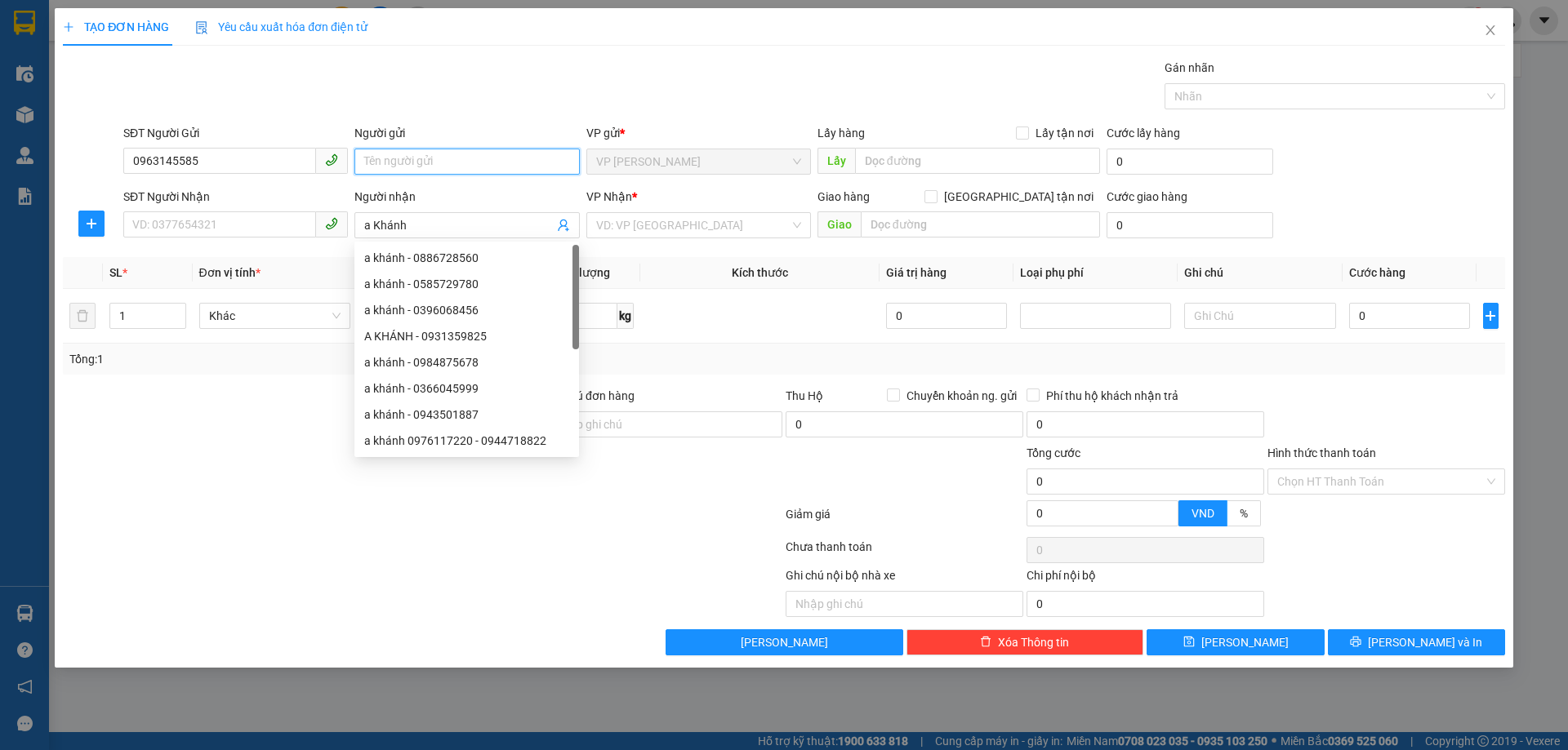
click at [436, 160] on input "Người gửi" at bounding box center [466, 162] width 224 height 26
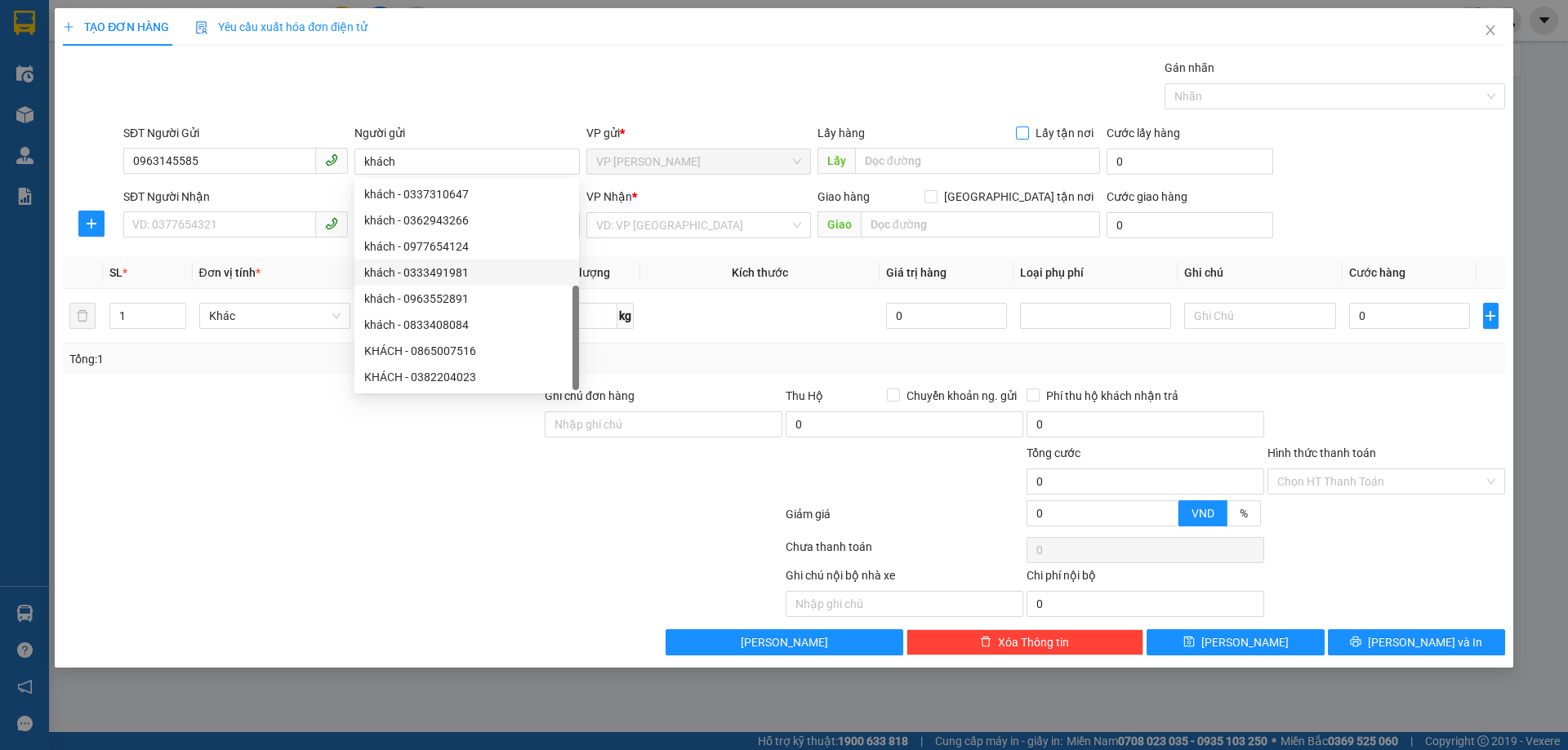
click at [1020, 133] on input "Lấy tận nơi" at bounding box center [1021, 132] width 12 height 12
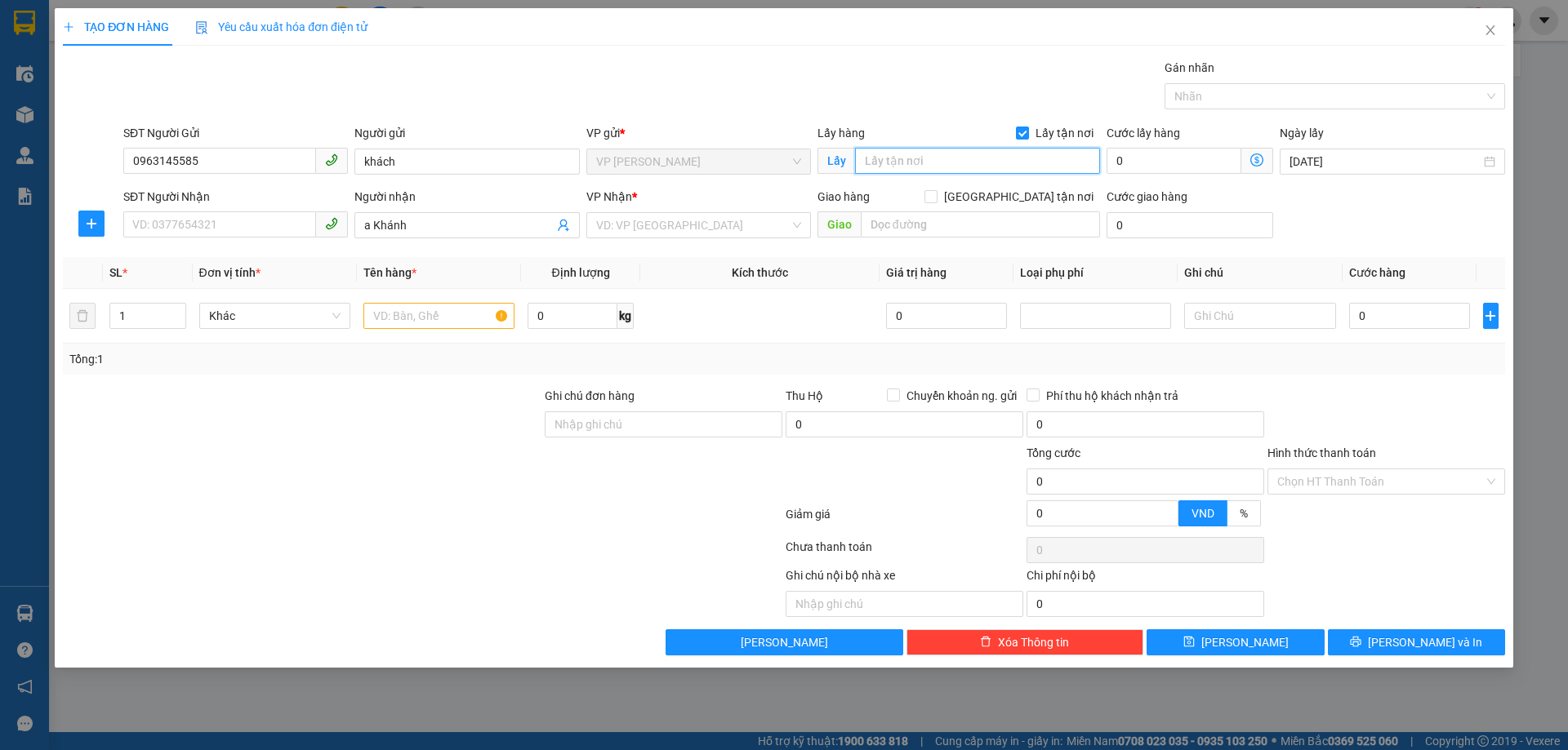
click at [952, 167] on input "text" at bounding box center [977, 161] width 245 height 26
click at [210, 213] on input "SĐT Người Nhận" at bounding box center [219, 224] width 193 height 26
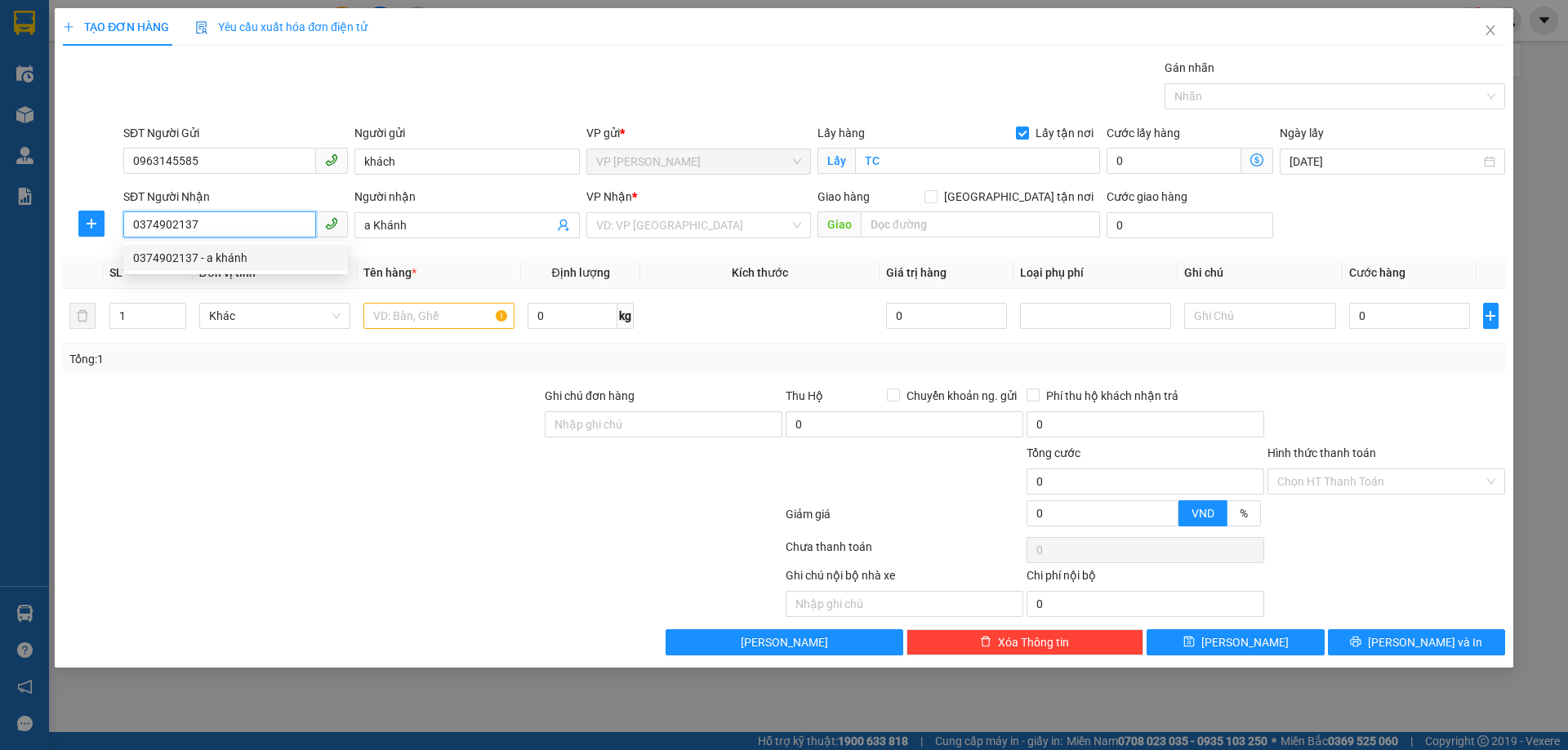
click at [288, 261] on div "0374902137 - a khánh" at bounding box center [235, 257] width 205 height 18
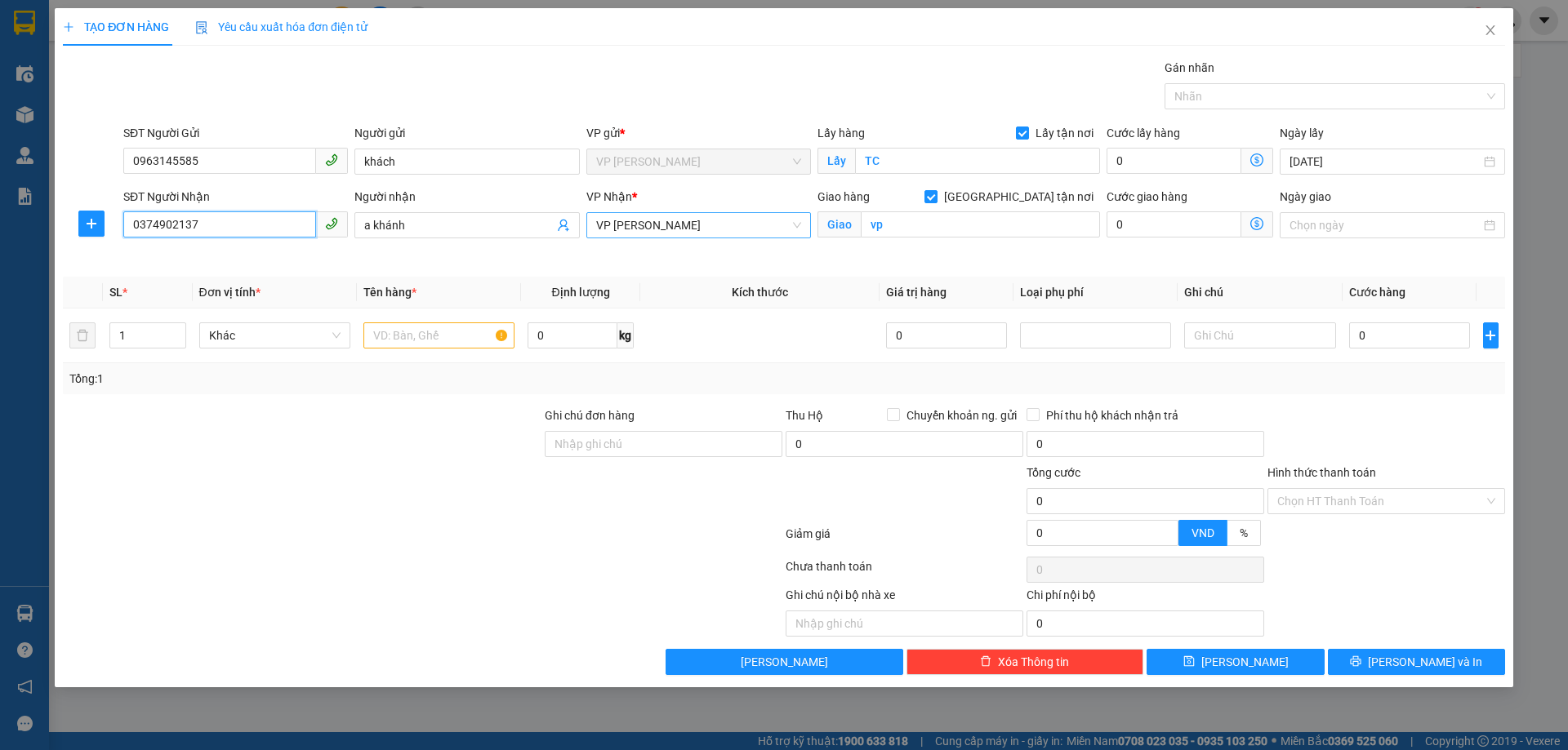
click at [801, 221] on div "VP [PERSON_NAME]" at bounding box center [698, 225] width 224 height 26
click at [776, 562] on div "VP [PERSON_NAME]" at bounding box center [698, 571] width 205 height 18
click at [954, 231] on input "vp" at bounding box center [980, 224] width 239 height 26
click at [378, 413] on div at bounding box center [301, 435] width 481 height 57
click at [452, 340] on input "text" at bounding box center [439, 335] width 151 height 26
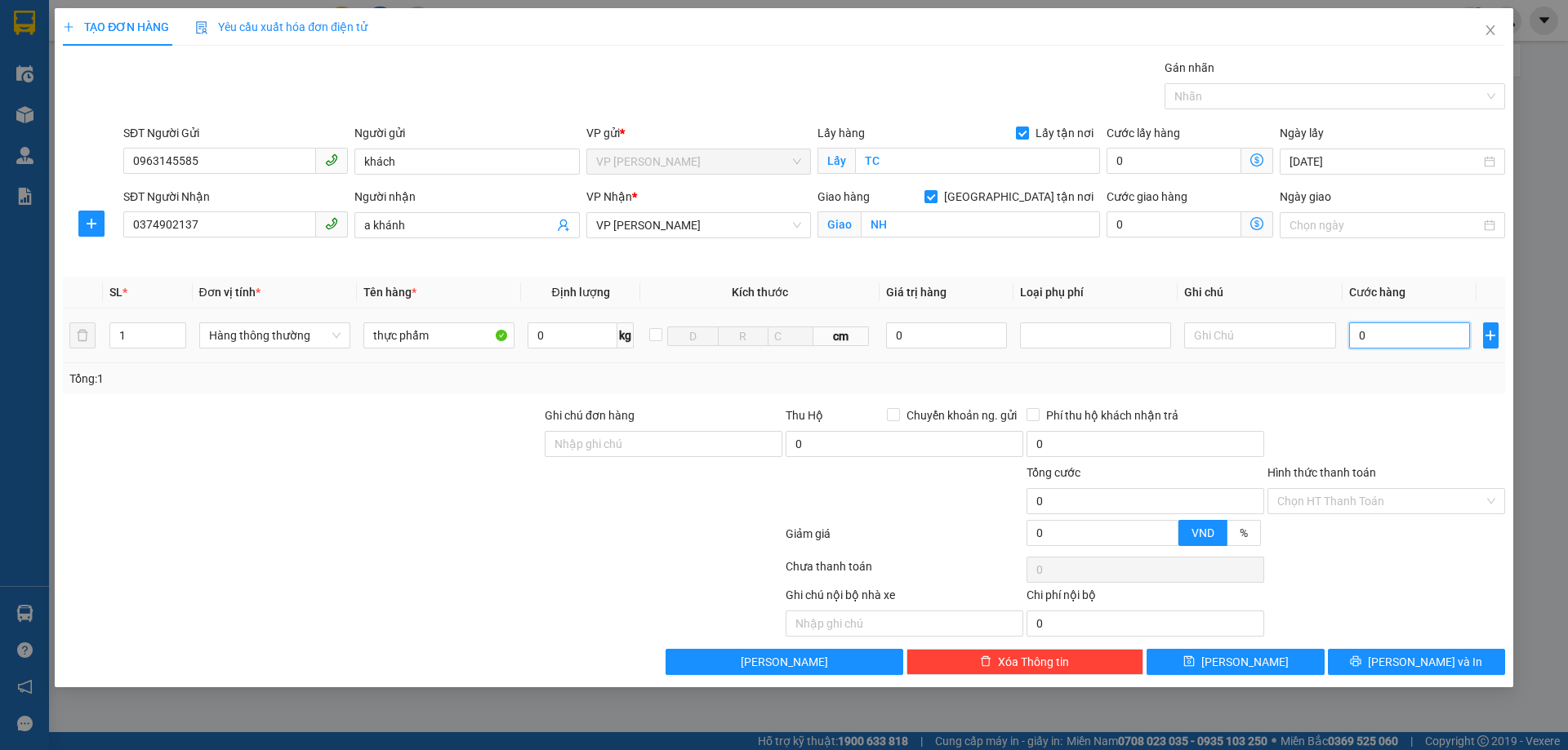
click at [1379, 332] on input "0" at bounding box center [1409, 335] width 121 height 26
click at [1363, 502] on input "Hình thức thanh toán" at bounding box center [1380, 501] width 207 height 24
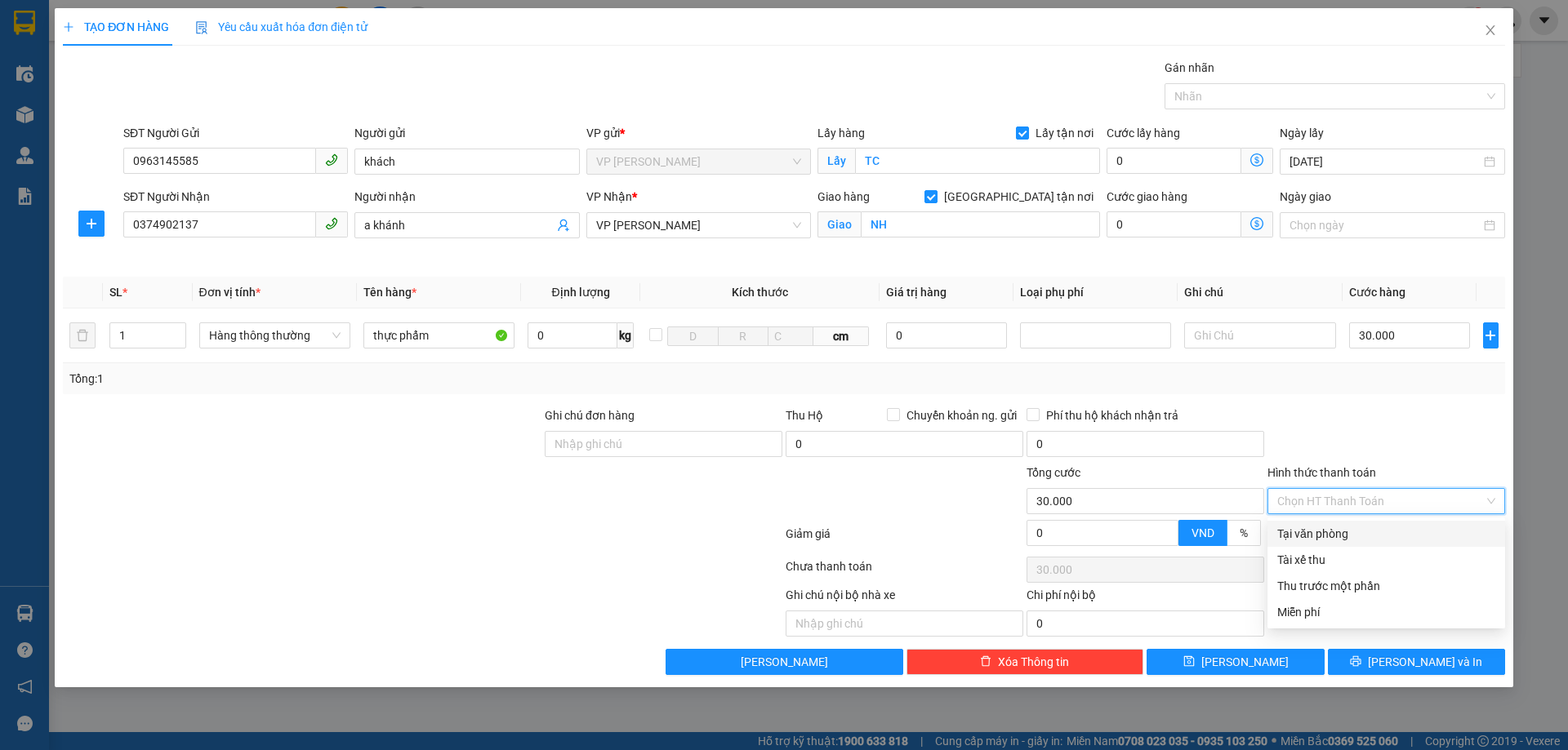
drag, startPoint x: 1360, startPoint y: 528, endPoint x: 1396, endPoint y: 464, distance: 73.4
click at [1361, 528] on div "Tại văn phòng" at bounding box center [1385, 533] width 218 height 18
click at [1403, 424] on div at bounding box center [1386, 435] width 241 height 57
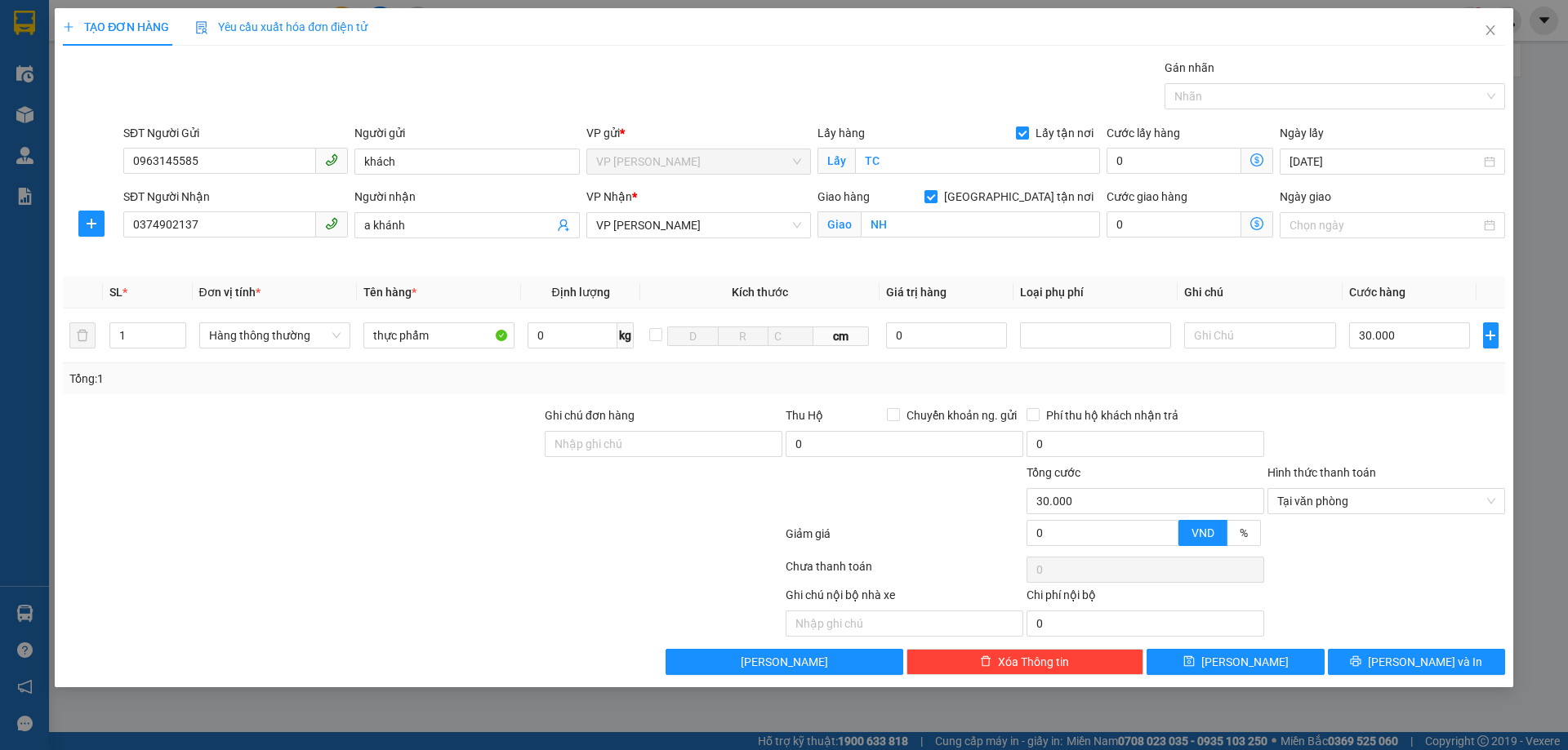
click at [1375, 561] on div at bounding box center [1386, 569] width 241 height 33
drag, startPoint x: 1452, startPoint y: 660, endPoint x: 1432, endPoint y: 619, distance: 45.6
click at [1452, 660] on button "[PERSON_NAME] và In" at bounding box center [1416, 661] width 177 height 26
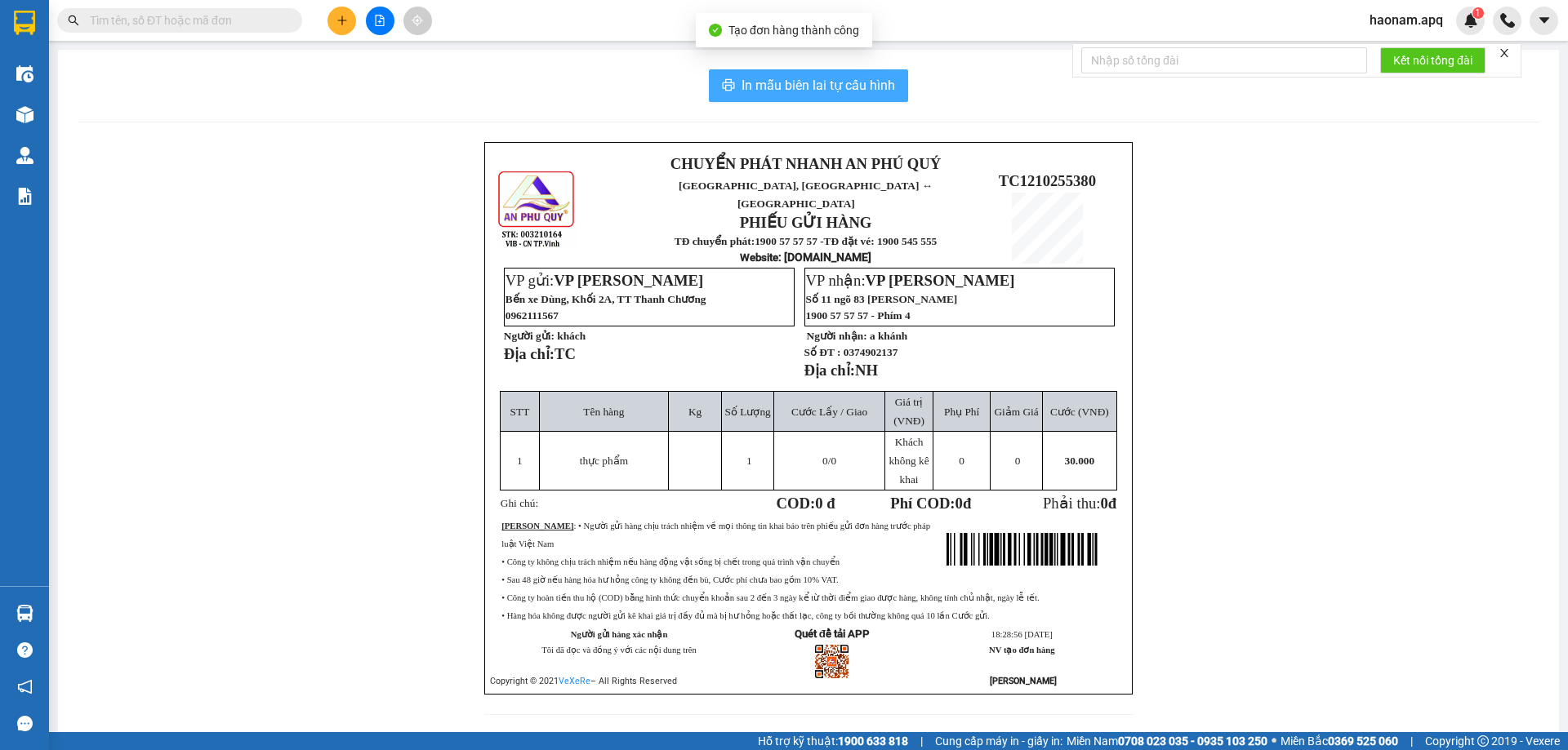
click at [841, 82] on span "In mẫu biên lai tự cấu hình" at bounding box center [818, 85] width 153 height 20
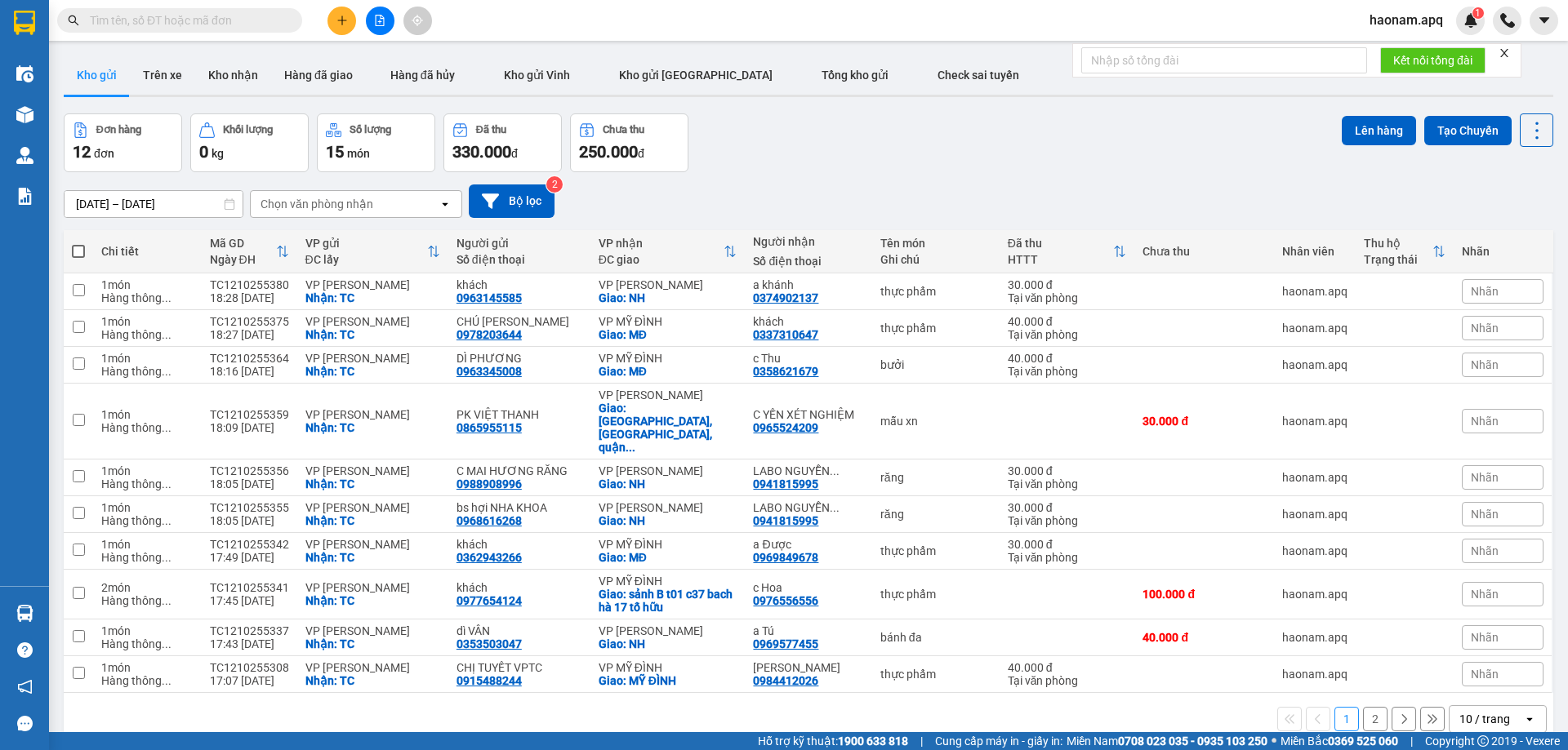
click at [331, 18] on button at bounding box center [342, 21] width 28 height 28
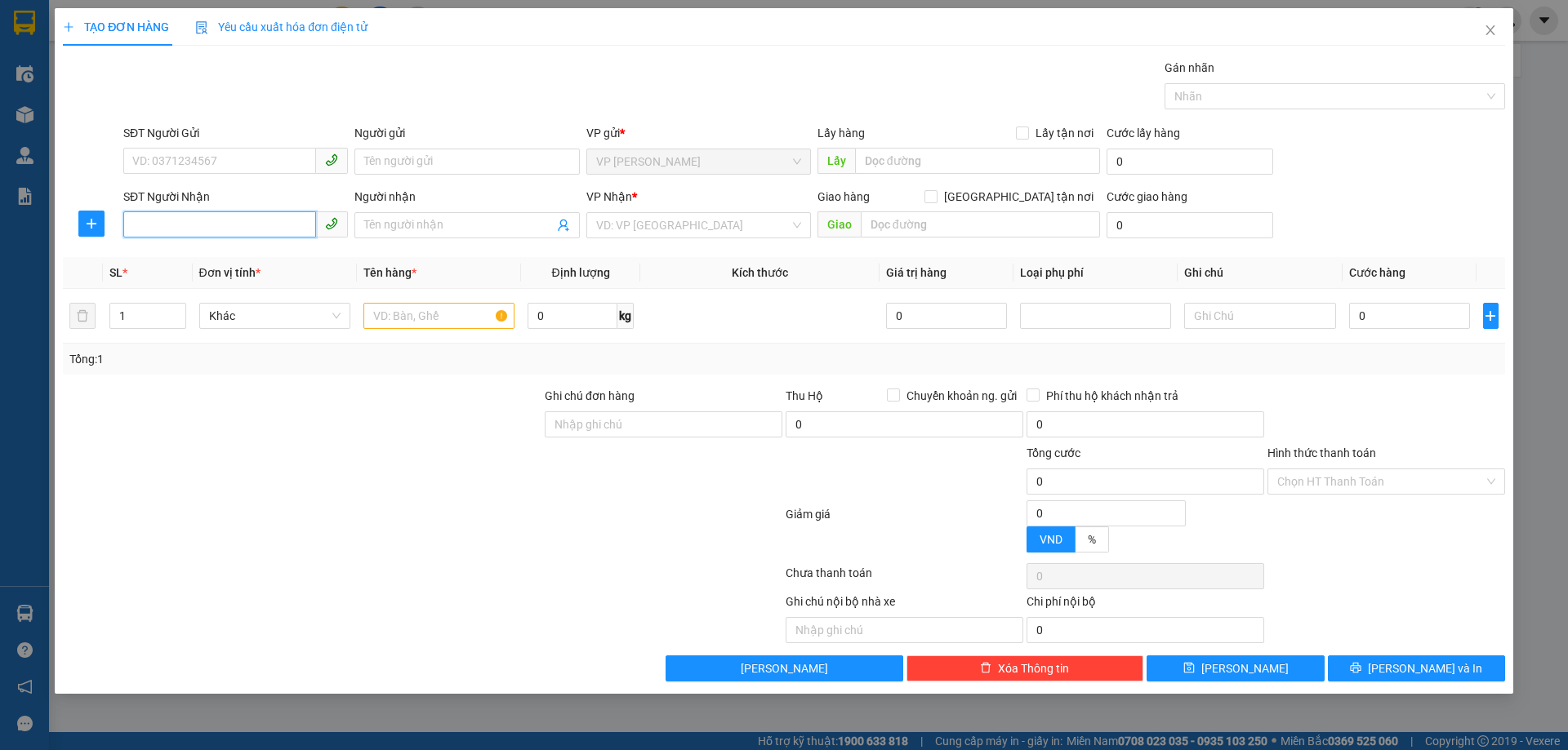
click at [219, 214] on input "SĐT Người Nhận" at bounding box center [219, 224] width 193 height 26
click at [248, 152] on input "SĐT Người Gửi" at bounding box center [219, 161] width 193 height 26
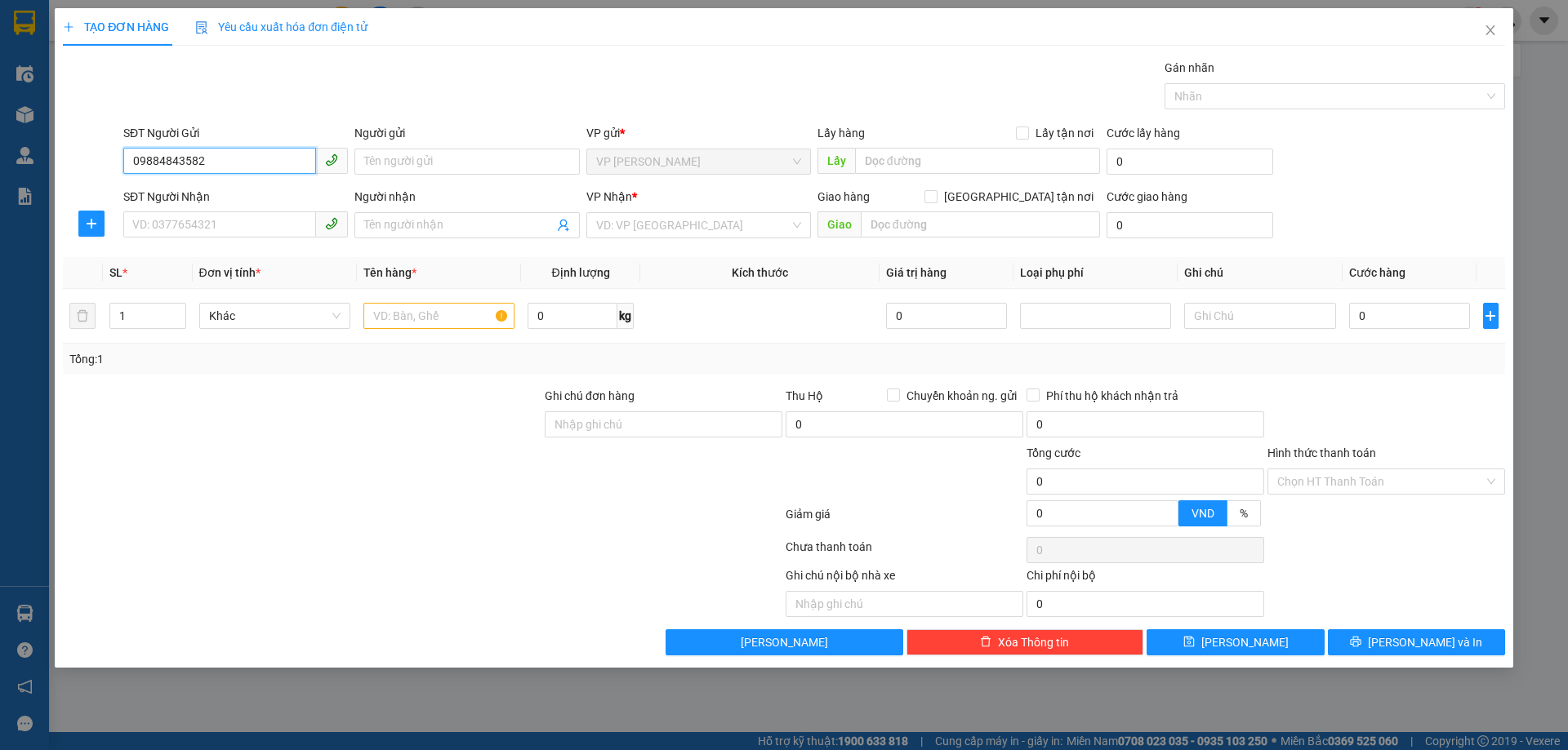
click at [191, 162] on input "09884843582" at bounding box center [219, 161] width 193 height 26
drag, startPoint x: 249, startPoint y: 163, endPoint x: 262, endPoint y: 172, distance: 15.8
click at [250, 163] on input "0988484352" at bounding box center [219, 161] width 193 height 26
drag, startPoint x: 261, startPoint y: 196, endPoint x: 248, endPoint y: 215, distance: 23.0
click at [260, 197] on div "0988484352 - ANH THẢO,0986864576" at bounding box center [235, 193] width 205 height 18
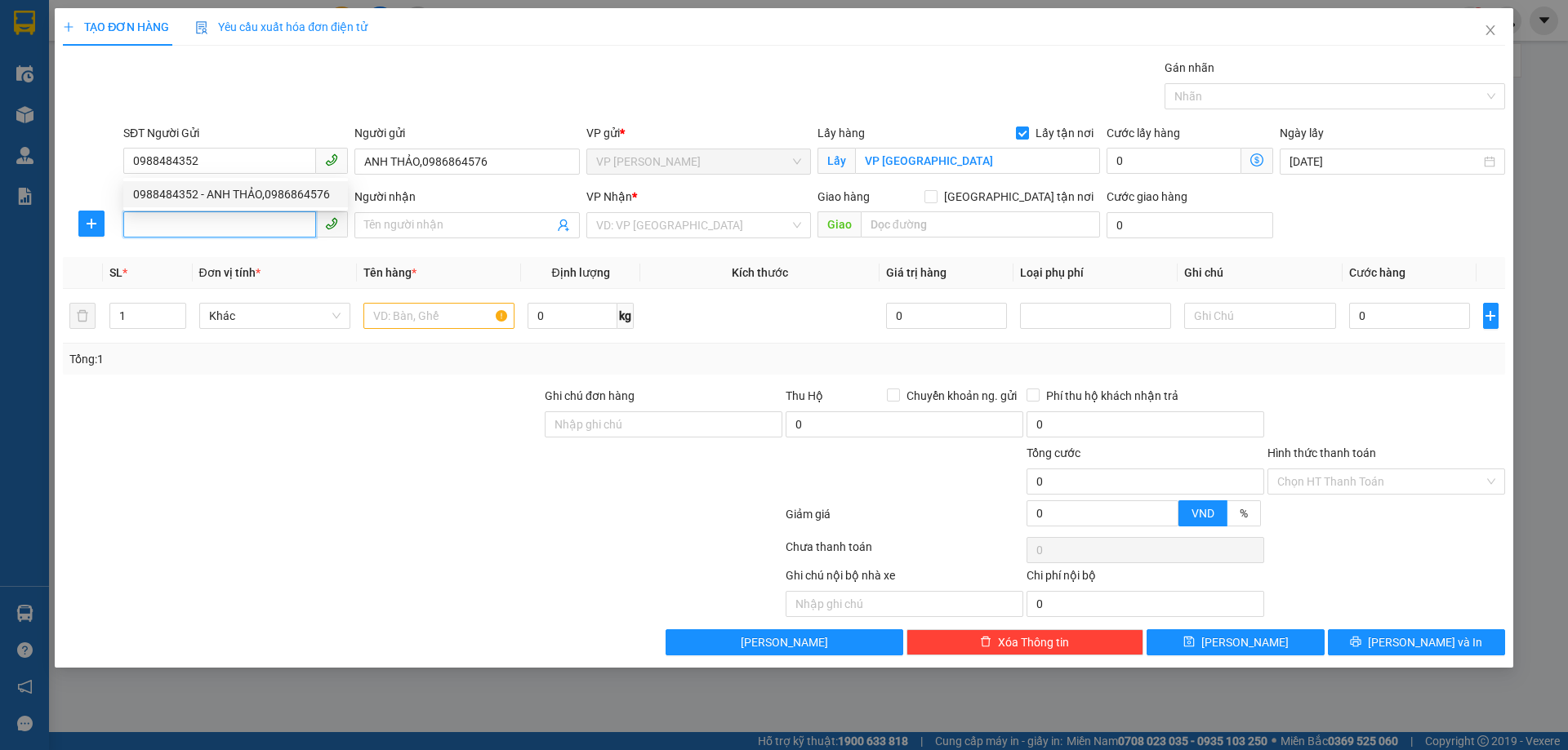
click at [244, 223] on input "SĐT Người Nhận" at bounding box center [219, 224] width 193 height 26
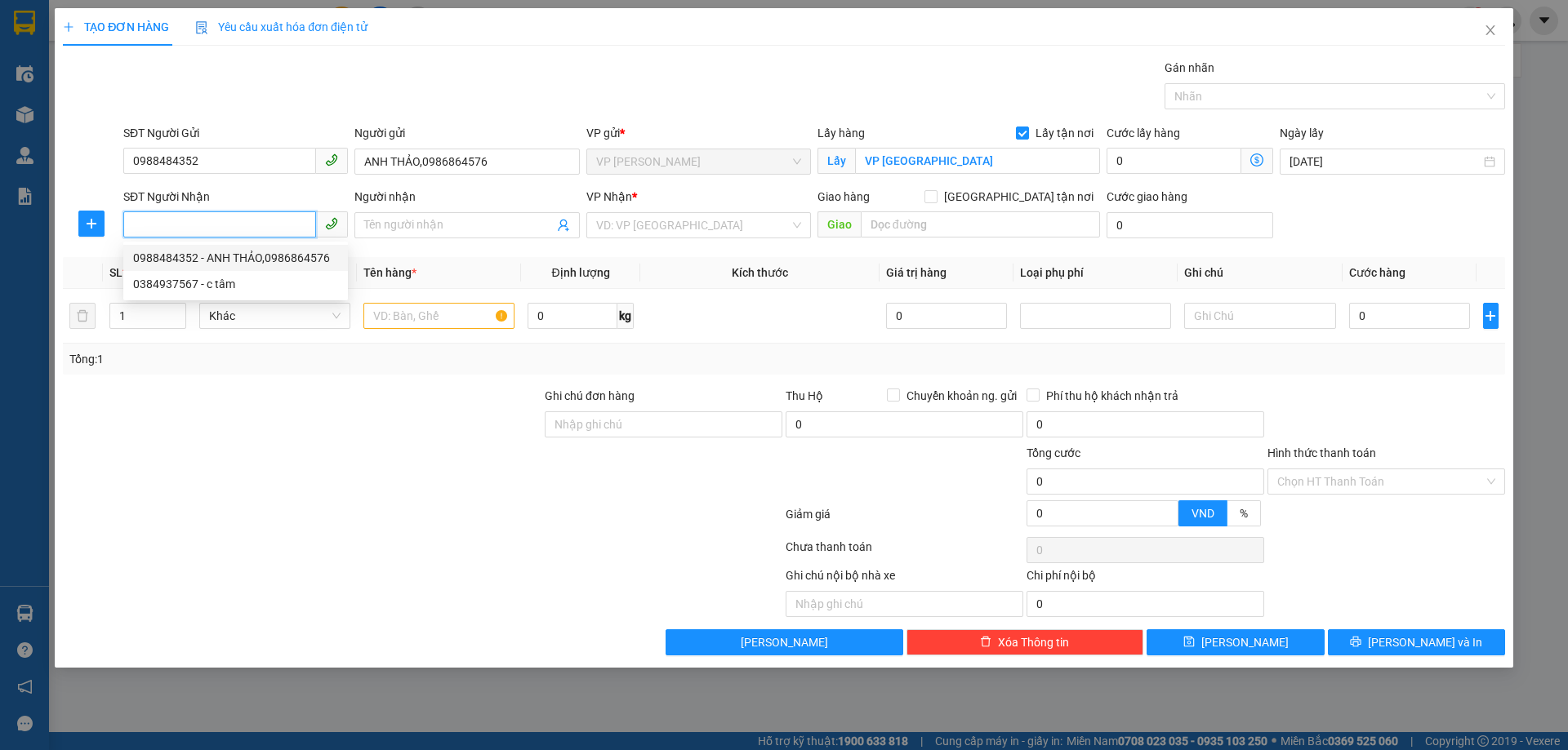
click at [261, 223] on input "SĐT Người Nhận" at bounding box center [219, 224] width 193 height 26
click at [266, 258] on div "0988484352 - ANH THẢO,0986864576" at bounding box center [235, 257] width 205 height 18
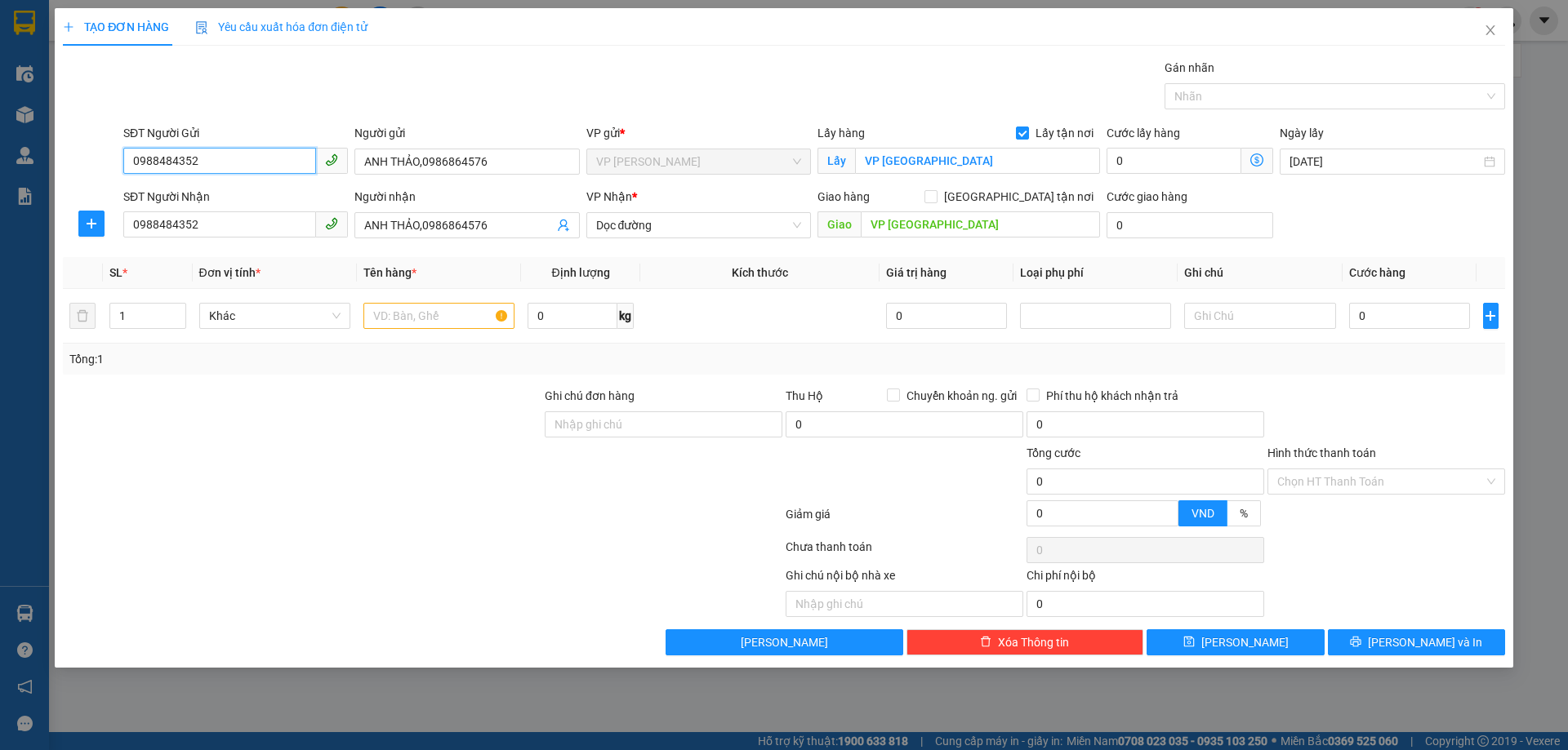
drag, startPoint x: 280, startPoint y: 163, endPoint x: 144, endPoint y: 160, distance: 136.0
click at [144, 160] on input "0988484352" at bounding box center [219, 161] width 193 height 26
drag, startPoint x: 241, startPoint y: 184, endPoint x: 275, endPoint y: 193, distance: 35.2
click at [244, 190] on div "0399150551 - c tâm" at bounding box center [235, 194] width 224 height 26
click at [740, 235] on span "Dọc đường" at bounding box center [698, 225] width 205 height 24
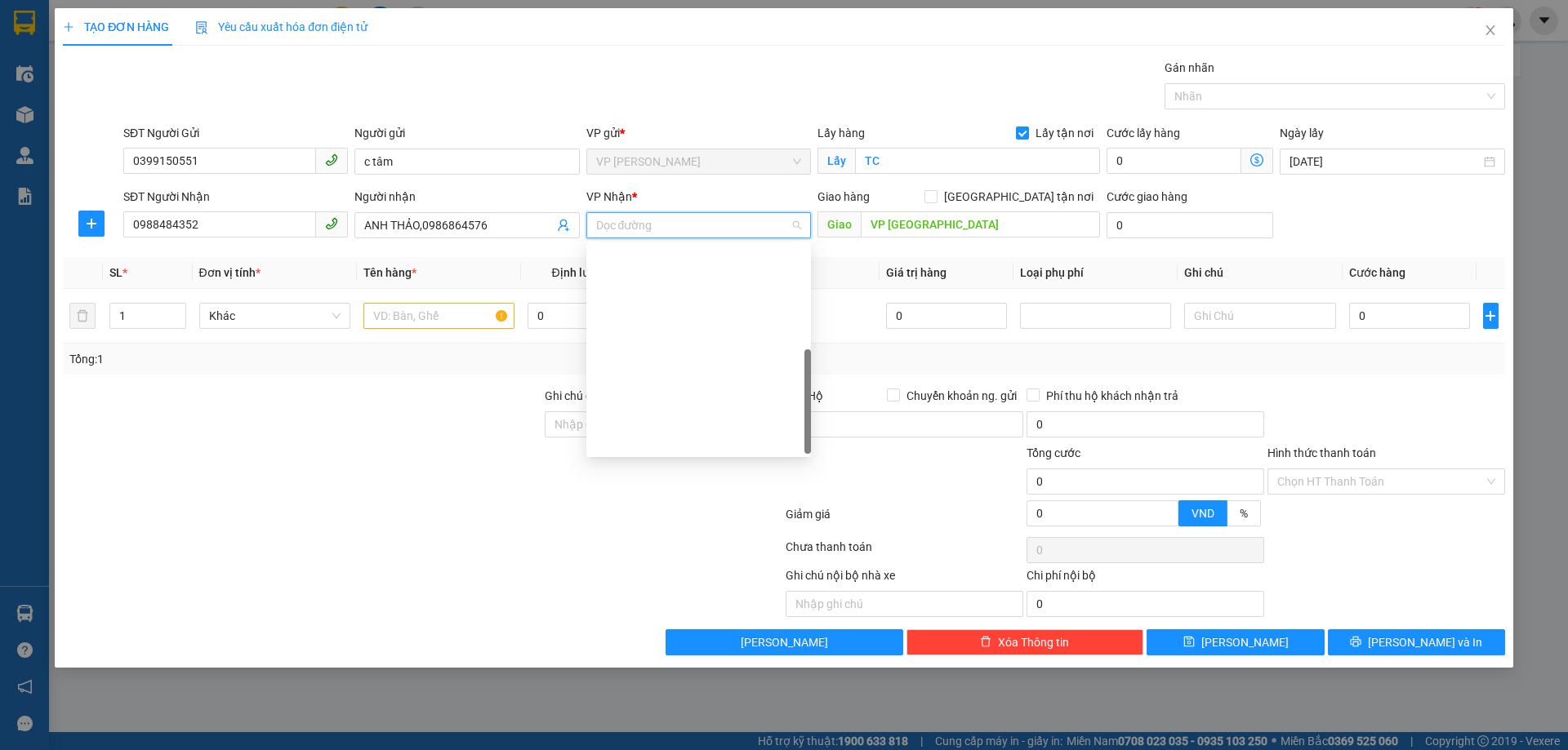
click at [736, 588] on div "VP MỸ ĐÌNH" at bounding box center [698, 597] width 205 height 18
drag, startPoint x: 1023, startPoint y: 191, endPoint x: 968, endPoint y: 228, distance: 66.3
click at [936, 192] on input "[GEOGRAPHIC_DATA] tận nơi" at bounding box center [930, 196] width 12 height 12
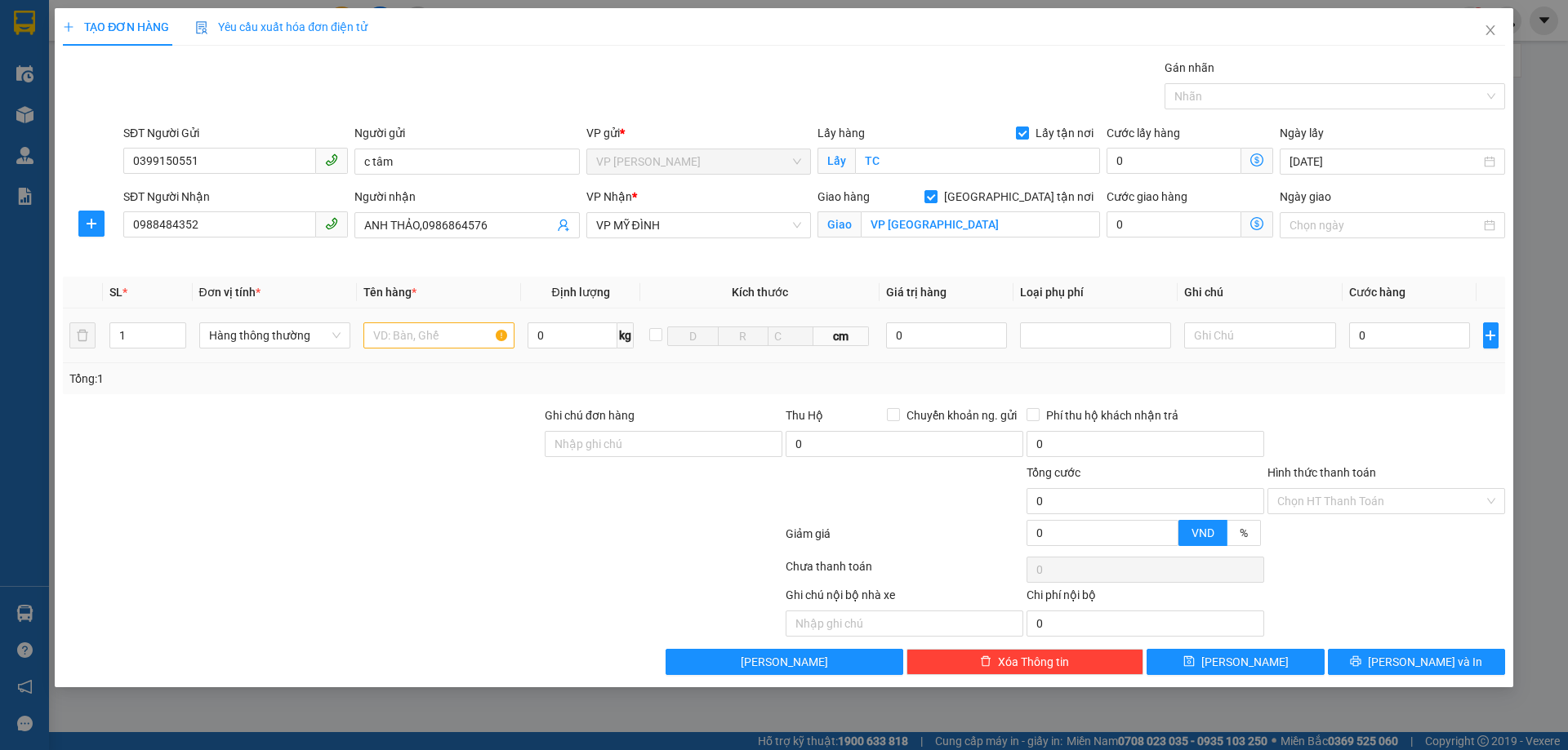
drag, startPoint x: 319, startPoint y: 429, endPoint x: 417, endPoint y: 337, distance: 134.4
click at [320, 426] on div at bounding box center [301, 435] width 481 height 57
click at [419, 336] on input "text" at bounding box center [439, 335] width 151 height 26
drag, startPoint x: 1416, startPoint y: 335, endPoint x: 1370, endPoint y: 307, distance: 53.9
click at [1415, 335] on input "0" at bounding box center [1409, 335] width 121 height 26
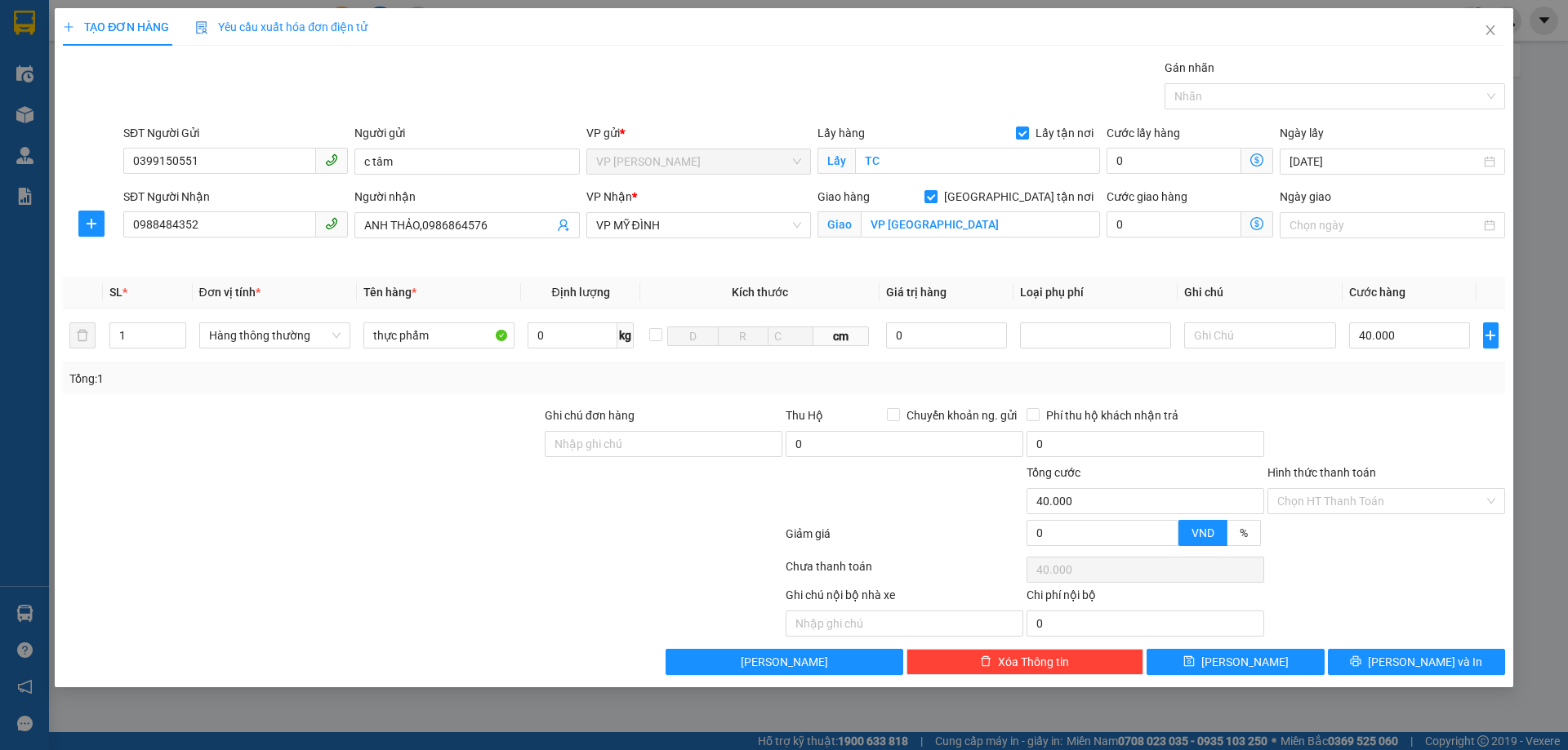
click at [1416, 424] on div at bounding box center [1386, 435] width 241 height 57
click at [1366, 501] on input "Hình thức thanh toán" at bounding box center [1380, 501] width 207 height 24
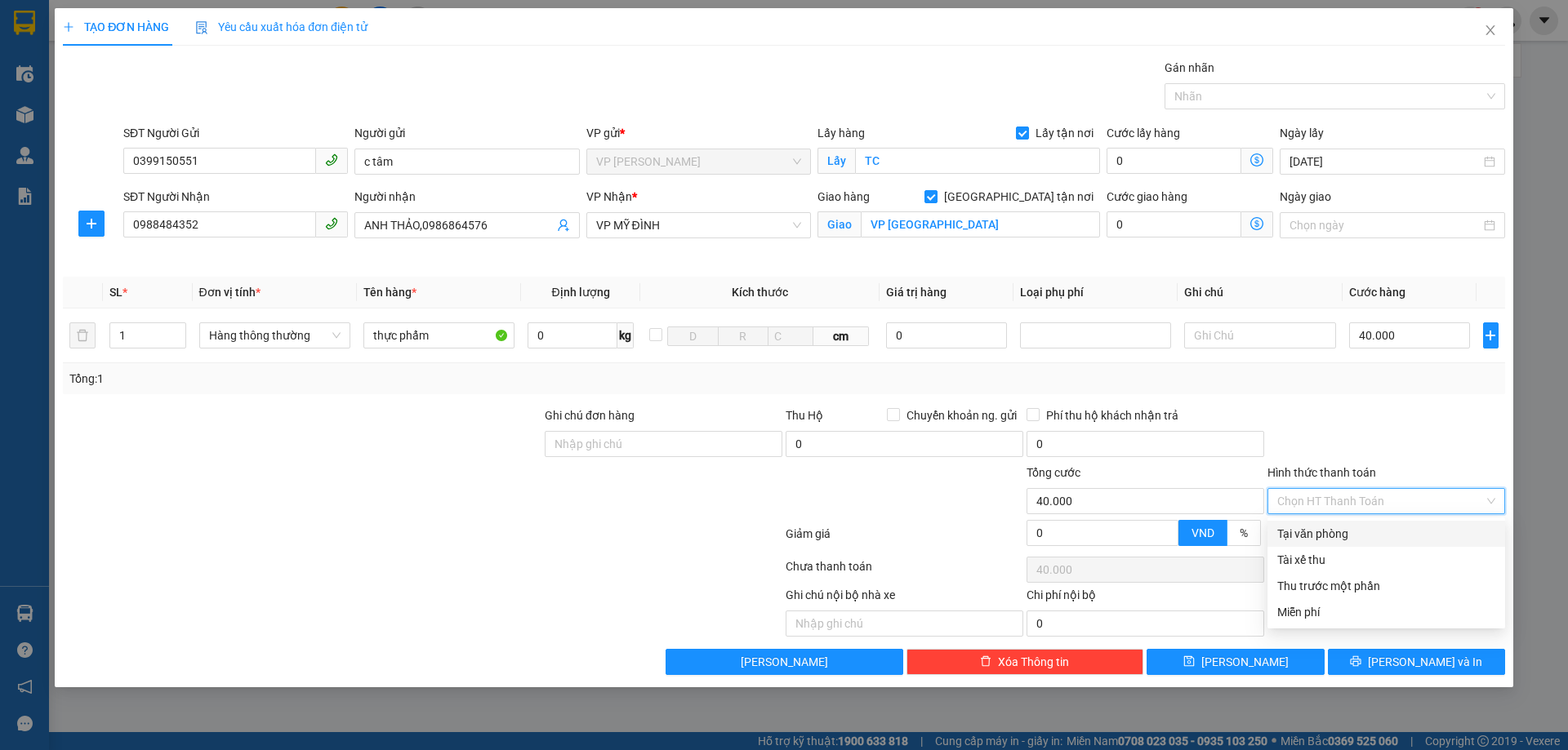
click at [1365, 531] on div "Tại văn phòng" at bounding box center [1385, 533] width 218 height 18
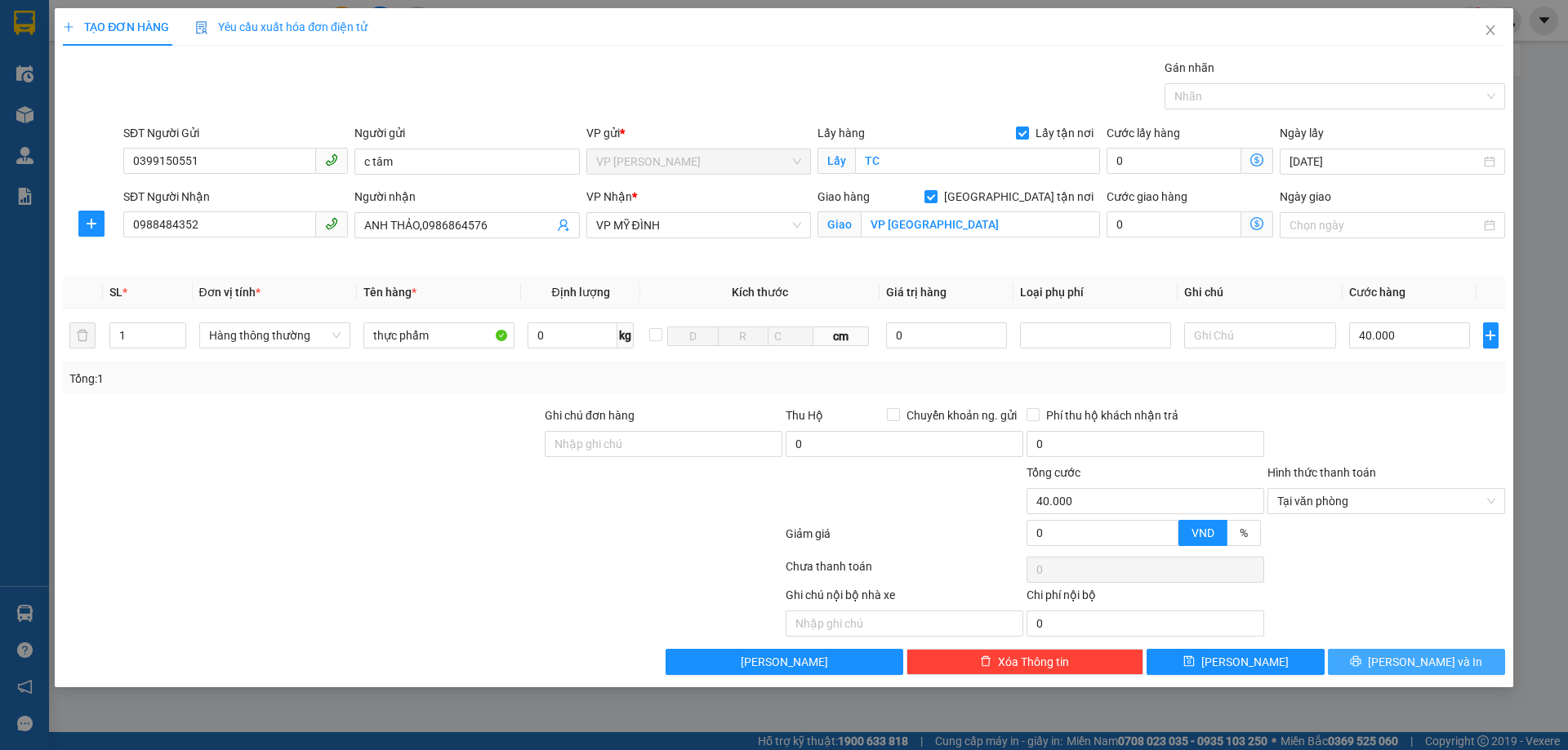
click at [1373, 662] on button "[PERSON_NAME] và In" at bounding box center [1416, 661] width 177 height 26
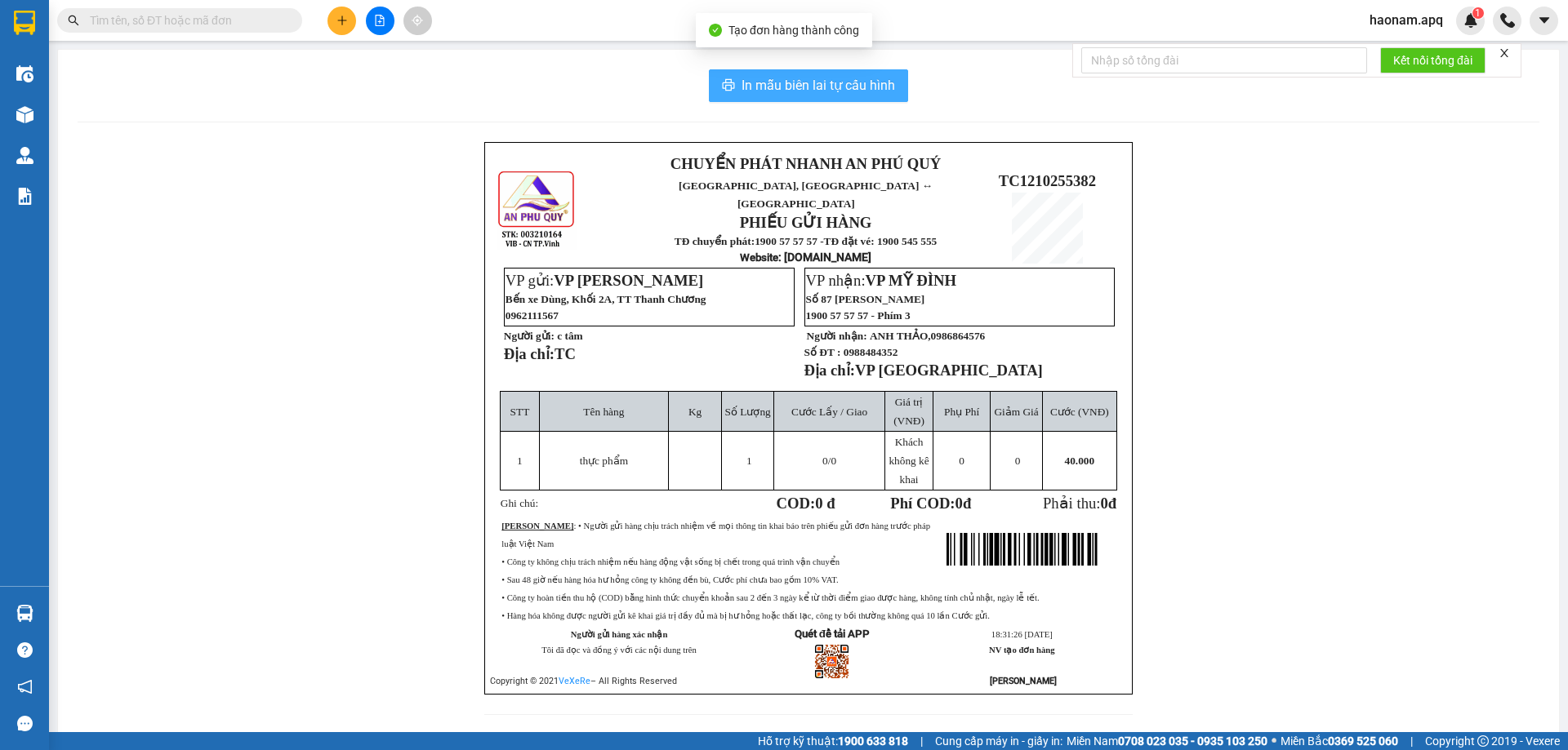
click at [854, 87] on span "In mẫu biên lai tự cấu hình" at bounding box center [818, 85] width 153 height 20
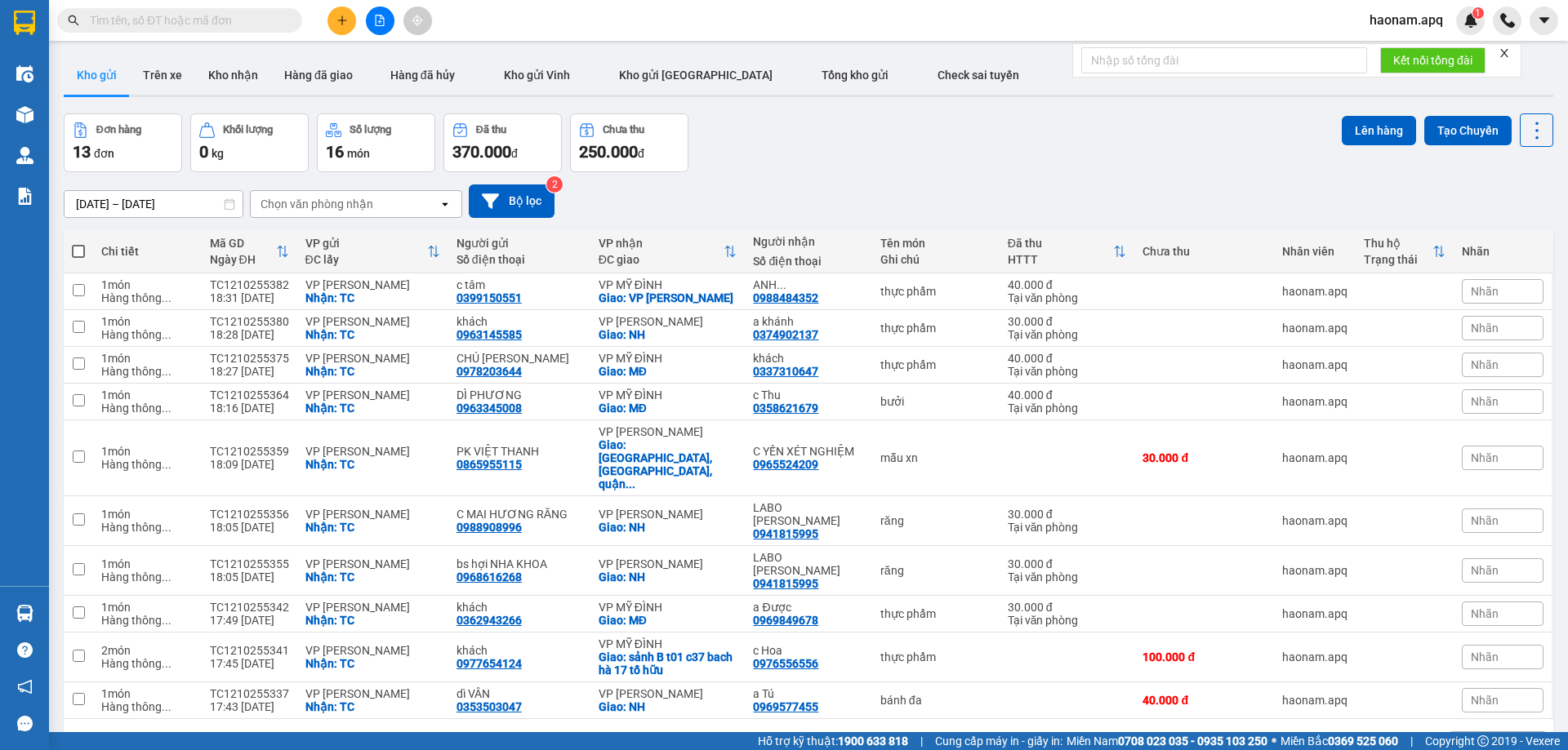
click at [1475, 737] on div "10 / trang" at bounding box center [1484, 746] width 50 height 17
click at [1473, 681] on span "100 / trang" at bounding box center [1478, 684] width 59 height 17
click at [347, 31] on button at bounding box center [342, 21] width 28 height 28
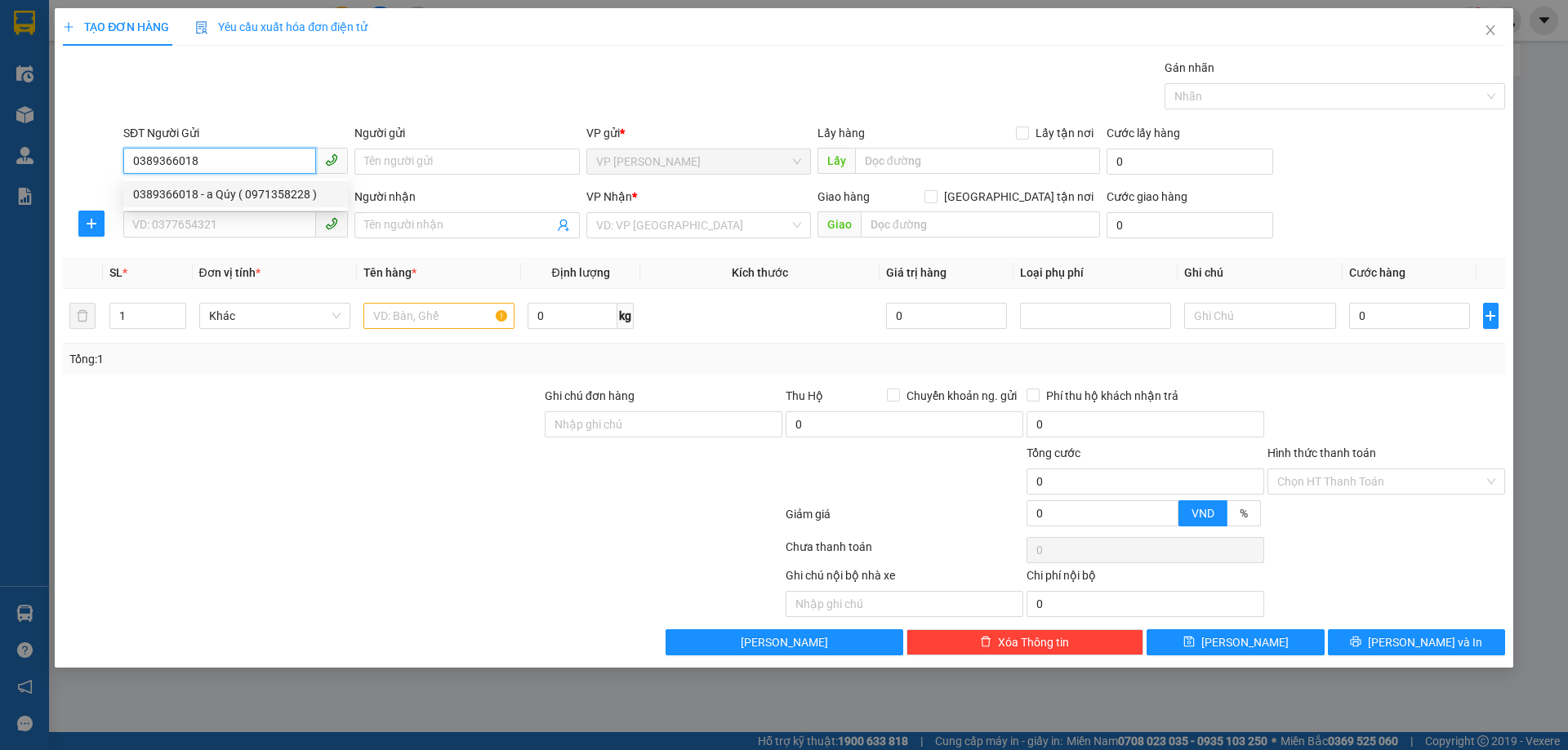
drag, startPoint x: 267, startPoint y: 197, endPoint x: 256, endPoint y: 219, distance: 24.6
click at [265, 198] on div "0389366018 - a Qúy ( 0971358228 )" at bounding box center [235, 193] width 205 height 18
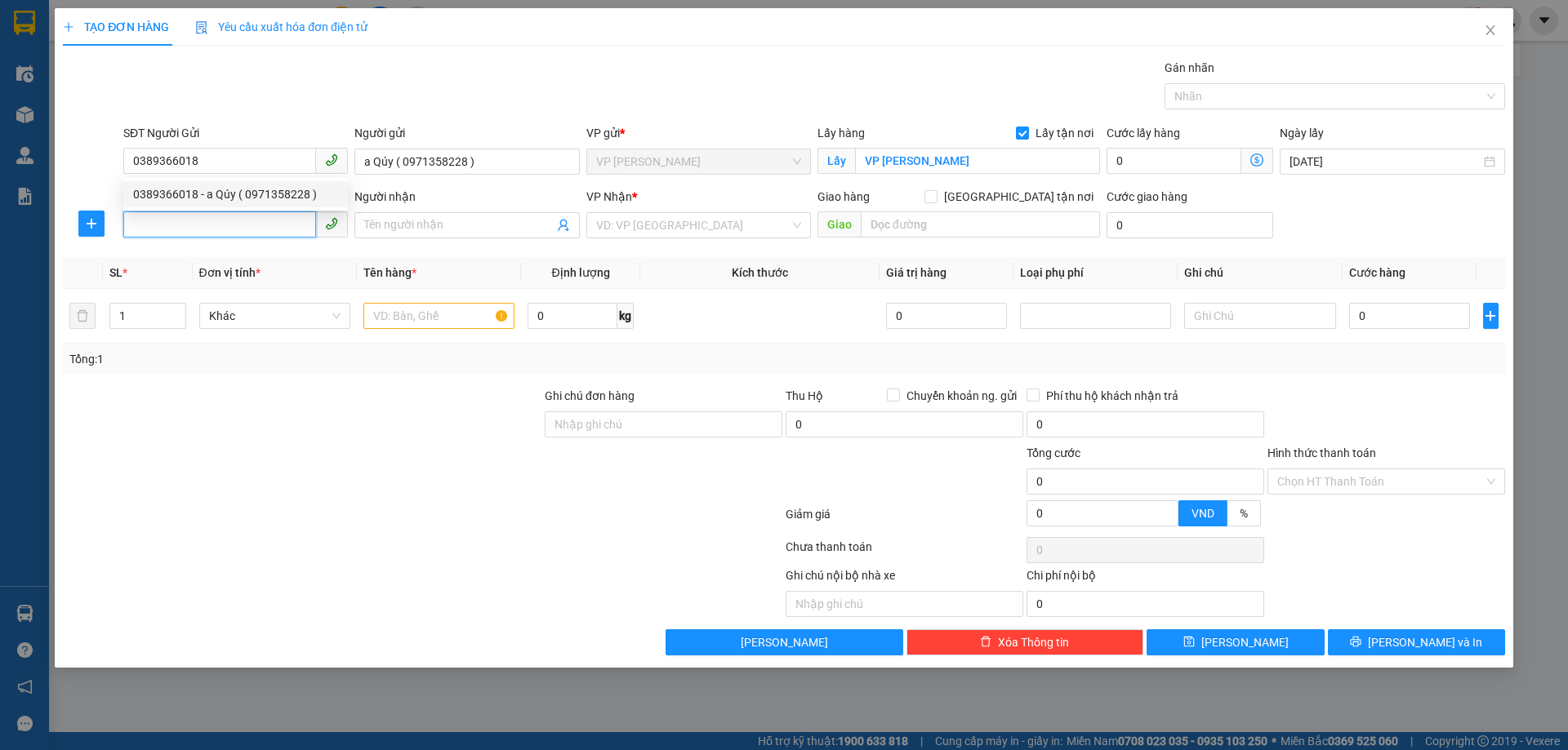
click at [254, 229] on input "SĐT Người Nhận" at bounding box center [219, 224] width 193 height 26
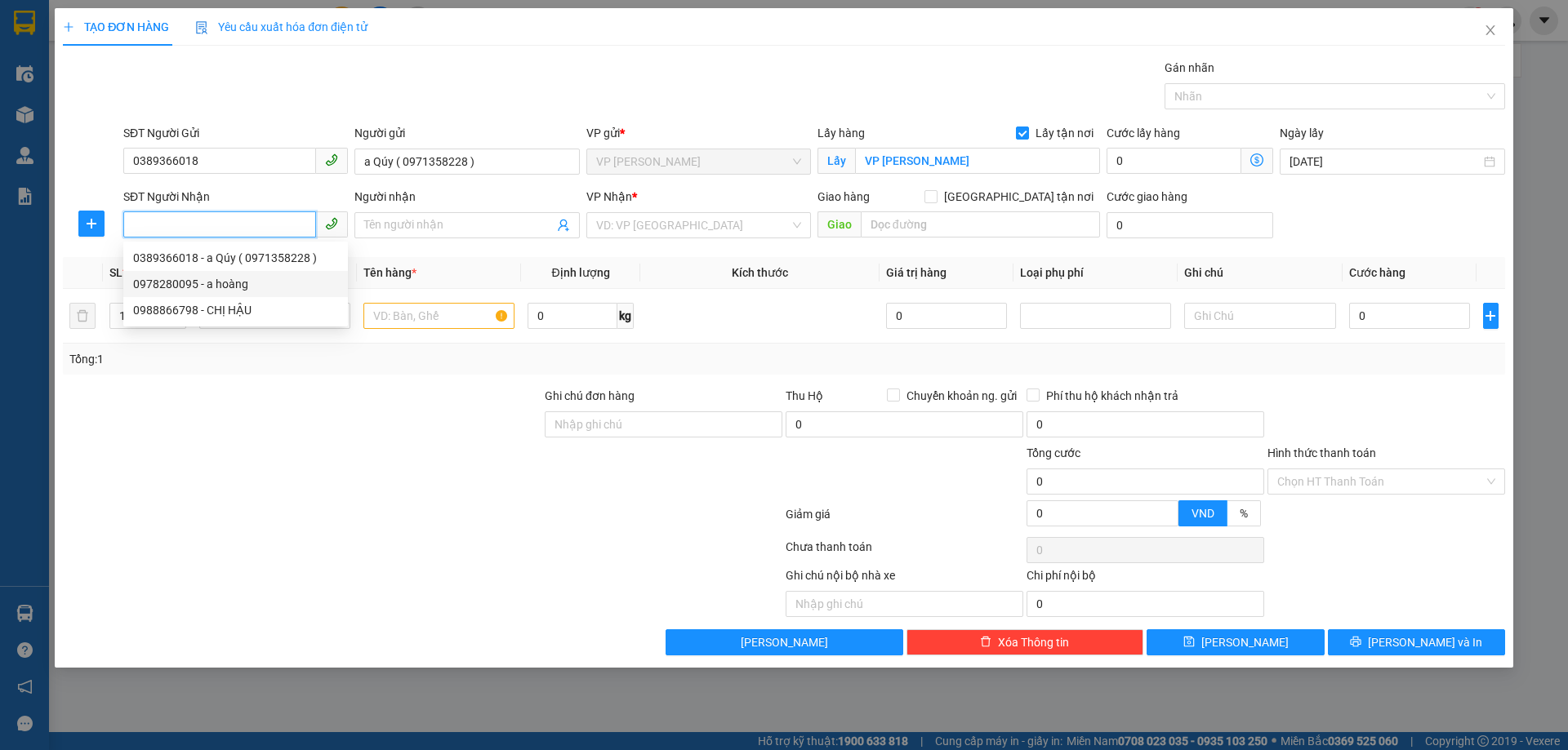
click at [269, 277] on div "0978280095 - a hoàng" at bounding box center [235, 284] width 205 height 18
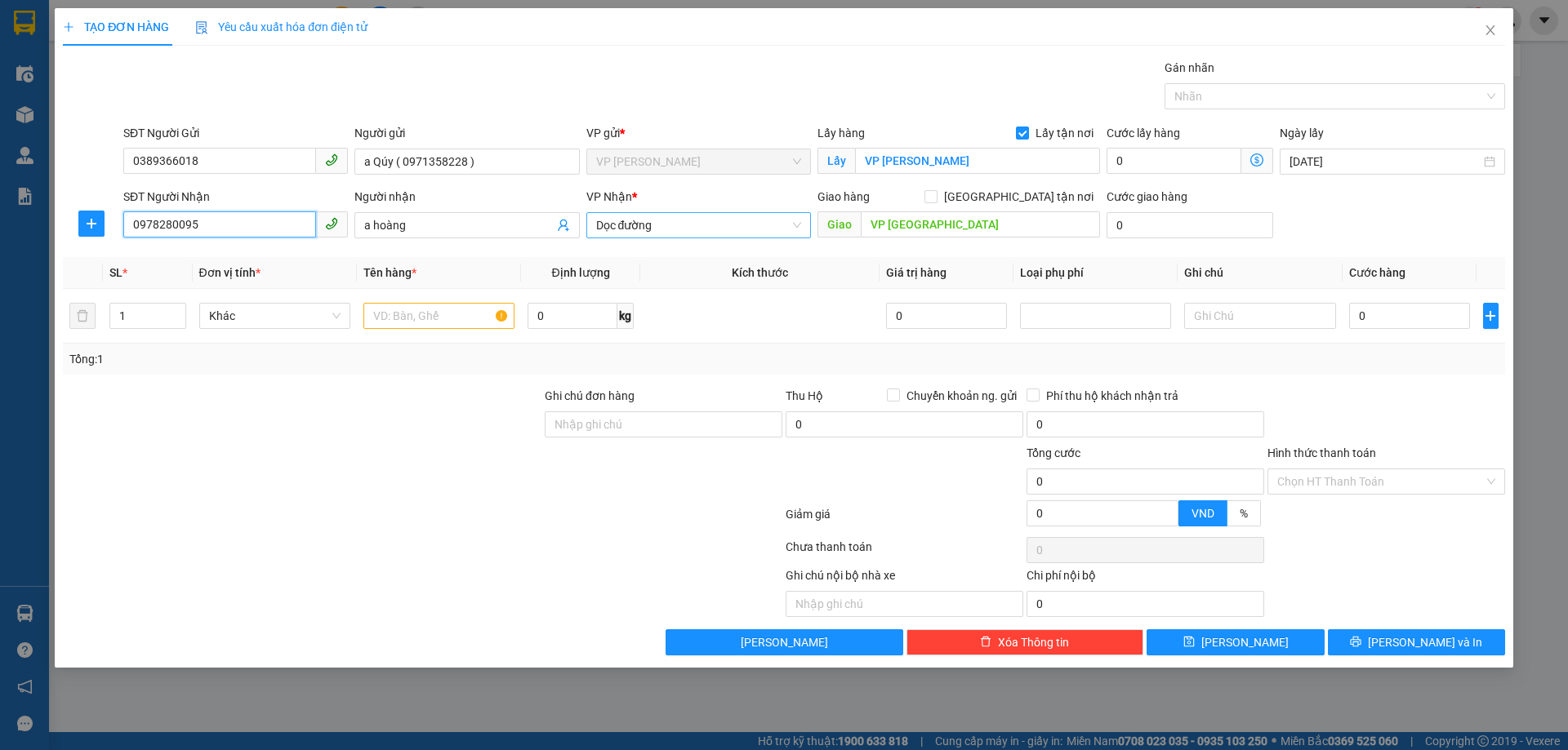
drag, startPoint x: 715, startPoint y: 224, endPoint x: 718, endPoint y: 236, distance: 12.4
click at [714, 224] on span "Dọc đường" at bounding box center [698, 225] width 205 height 24
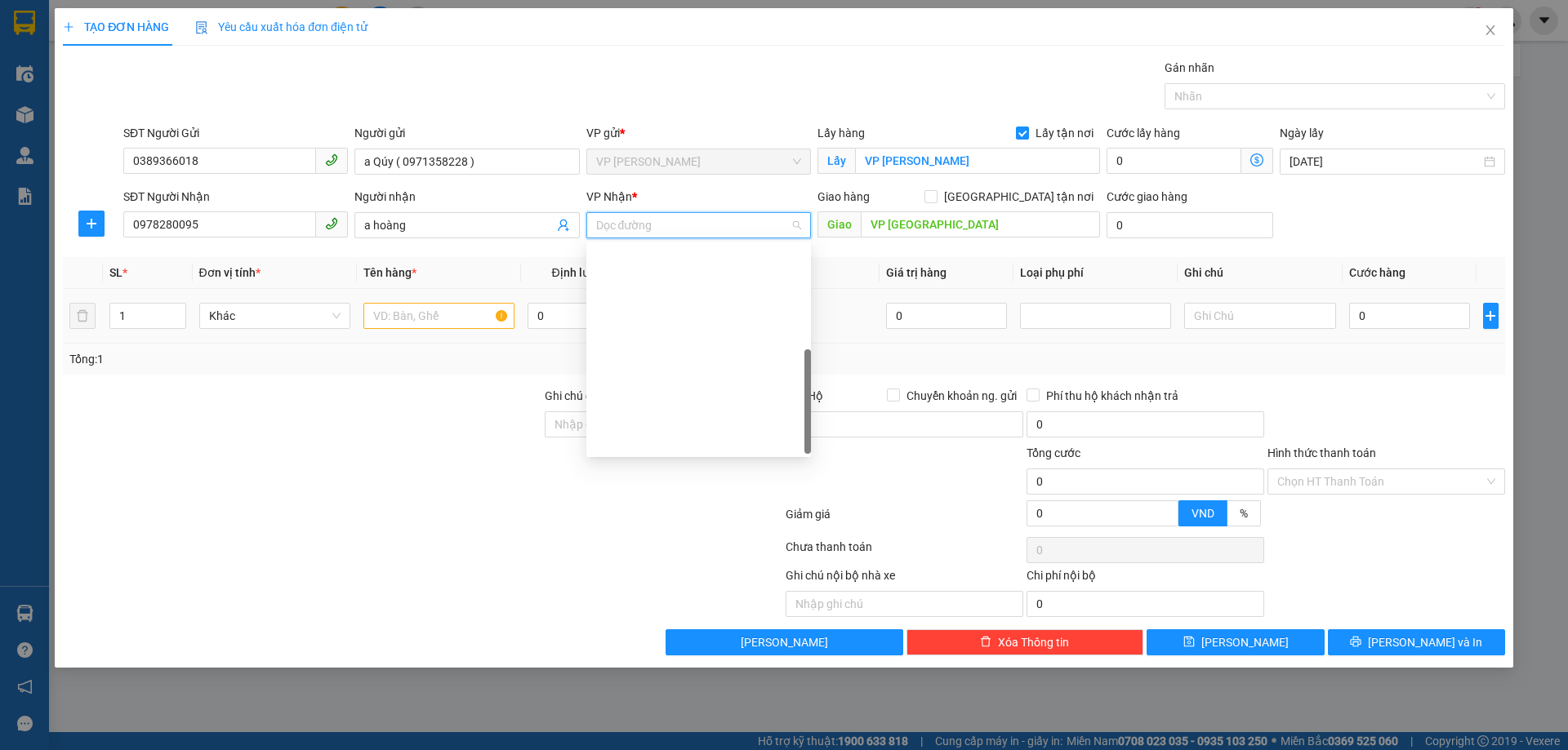
drag, startPoint x: 718, startPoint y: 333, endPoint x: 748, endPoint y: 324, distance: 31.3
click at [717, 588] on div "VP MỸ ĐÌNH" at bounding box center [698, 597] width 205 height 18
click at [936, 201] on input "[GEOGRAPHIC_DATA] tận nơi" at bounding box center [930, 196] width 12 height 12
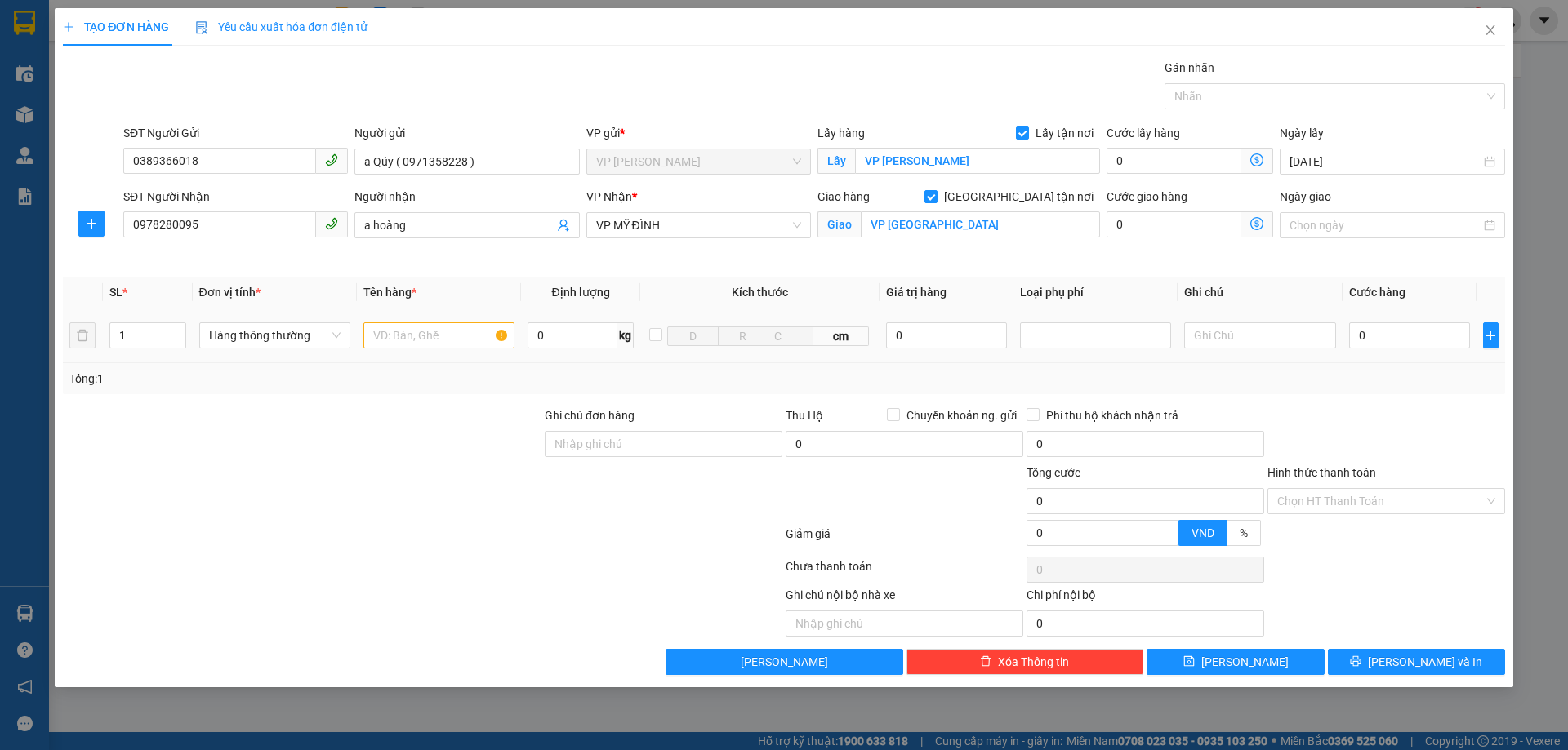
drag, startPoint x: 314, startPoint y: 434, endPoint x: 396, endPoint y: 352, distance: 116.0
click at [316, 425] on div at bounding box center [301, 435] width 481 height 57
click at [432, 334] on input "text" at bounding box center [439, 335] width 151 height 26
click at [466, 332] on input "text" at bounding box center [439, 335] width 151 height 26
click at [1567, 468] on div "TẠO ĐƠN HÀNG Yêu cầu xuất hóa đơn điện tử Transit Pickup Surcharge Ids Transit …" at bounding box center [784, 375] width 1568 height 750
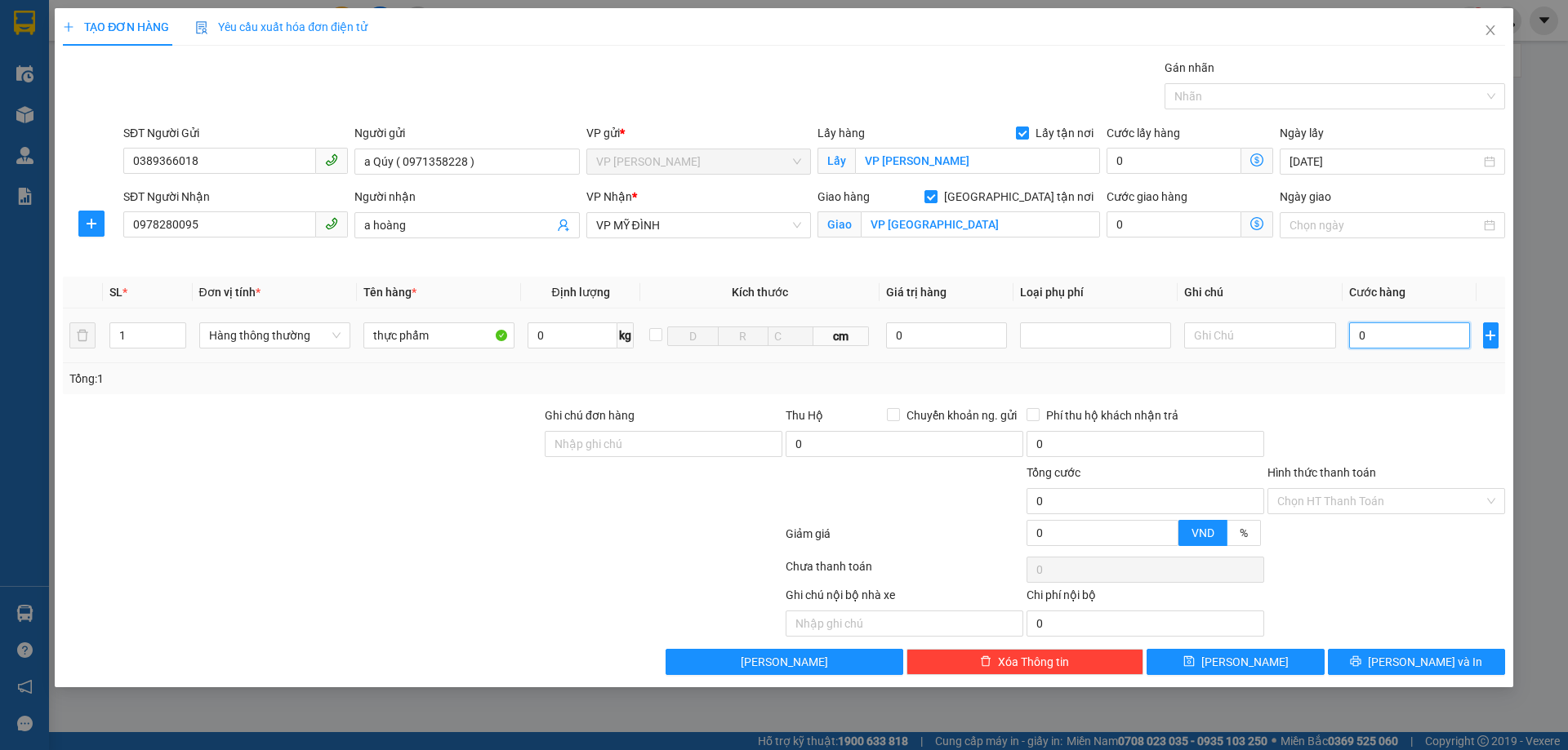
click at [1412, 339] on input "0" at bounding box center [1409, 335] width 121 height 26
click at [1373, 490] on input "Hình thức thanh toán" at bounding box center [1380, 501] width 207 height 24
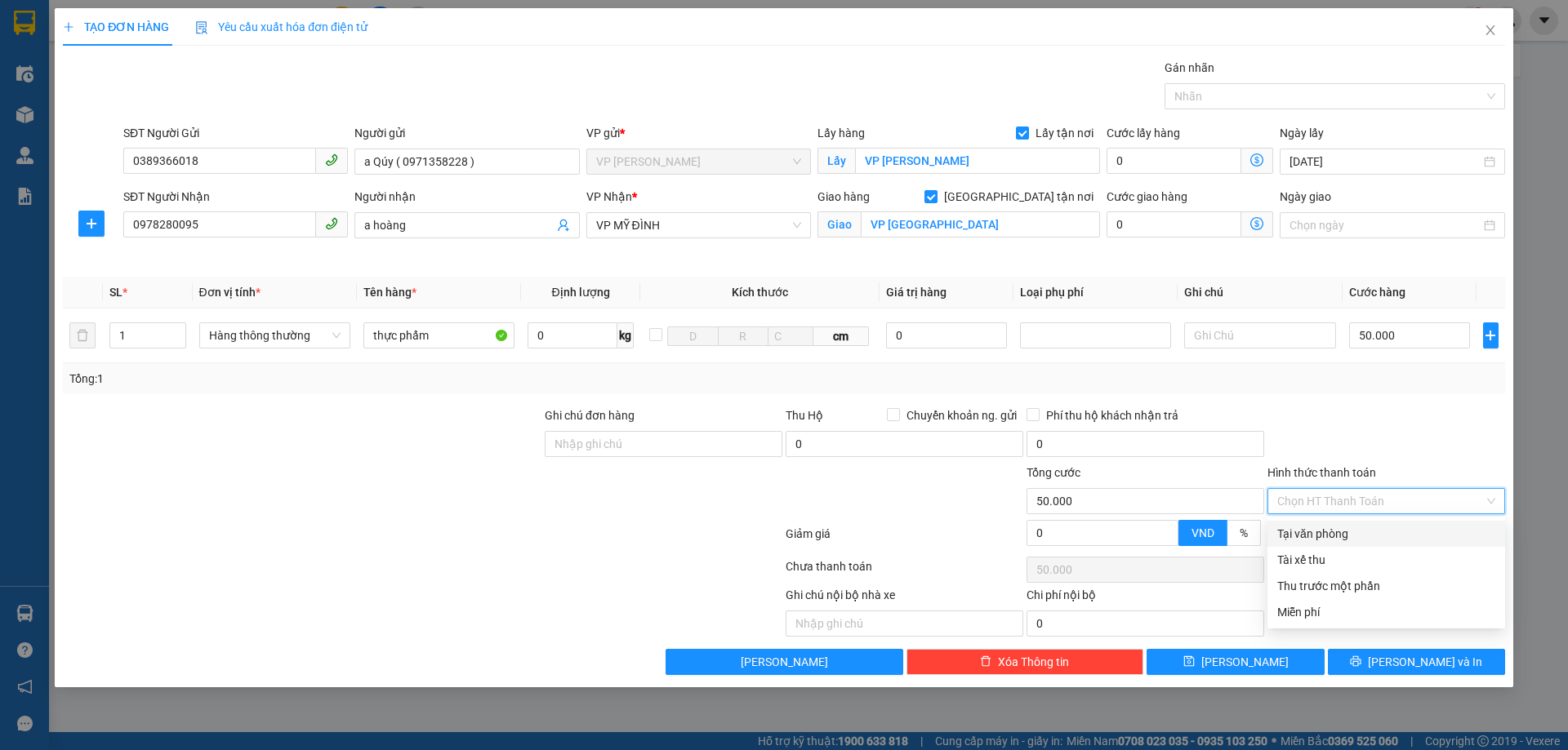
drag, startPoint x: 1368, startPoint y: 537, endPoint x: 1383, endPoint y: 443, distance: 95.2
click at [1367, 537] on div "Tại văn phòng" at bounding box center [1385, 533] width 218 height 18
click at [1386, 424] on div at bounding box center [1386, 435] width 241 height 57
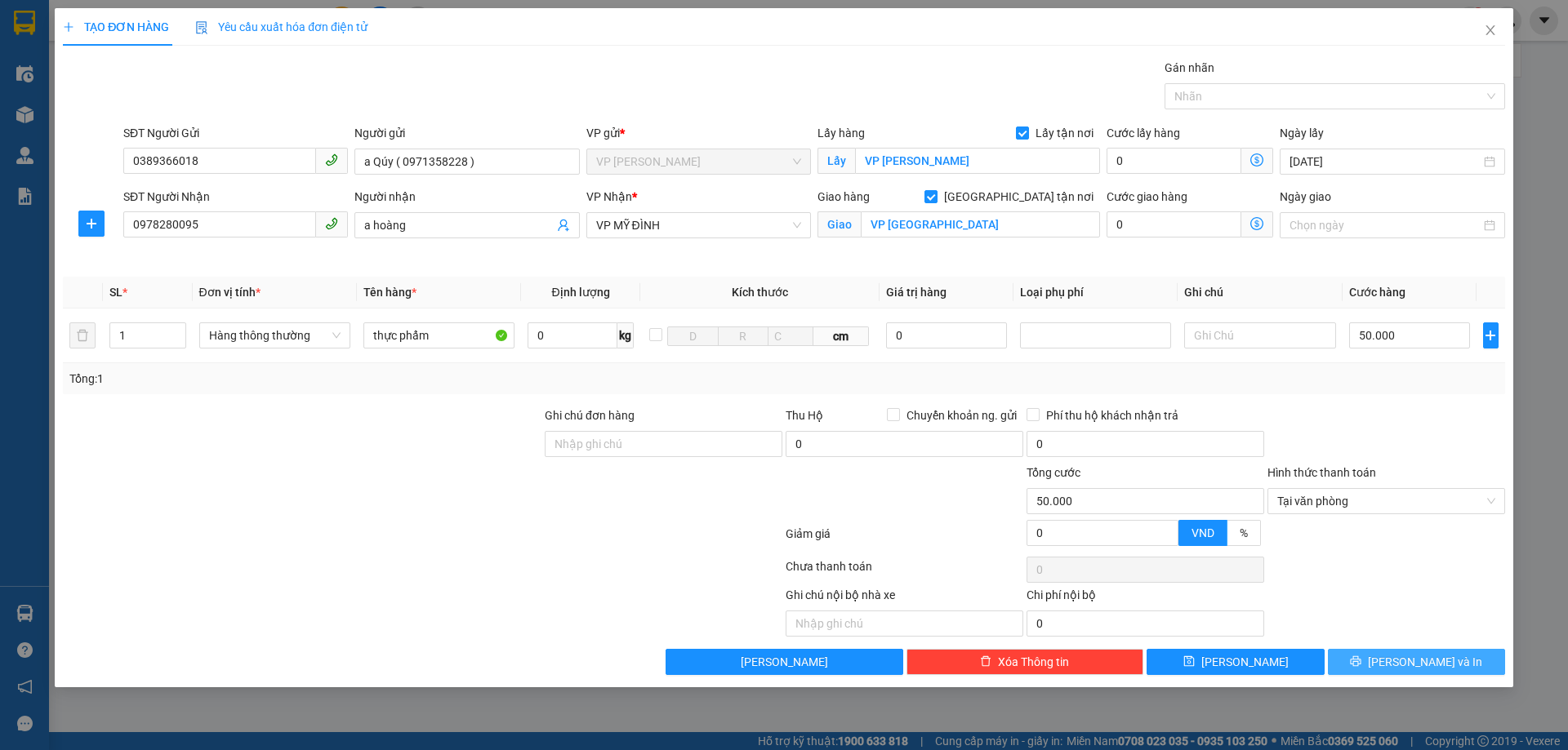
click at [1371, 656] on button "[PERSON_NAME] và In" at bounding box center [1416, 661] width 177 height 26
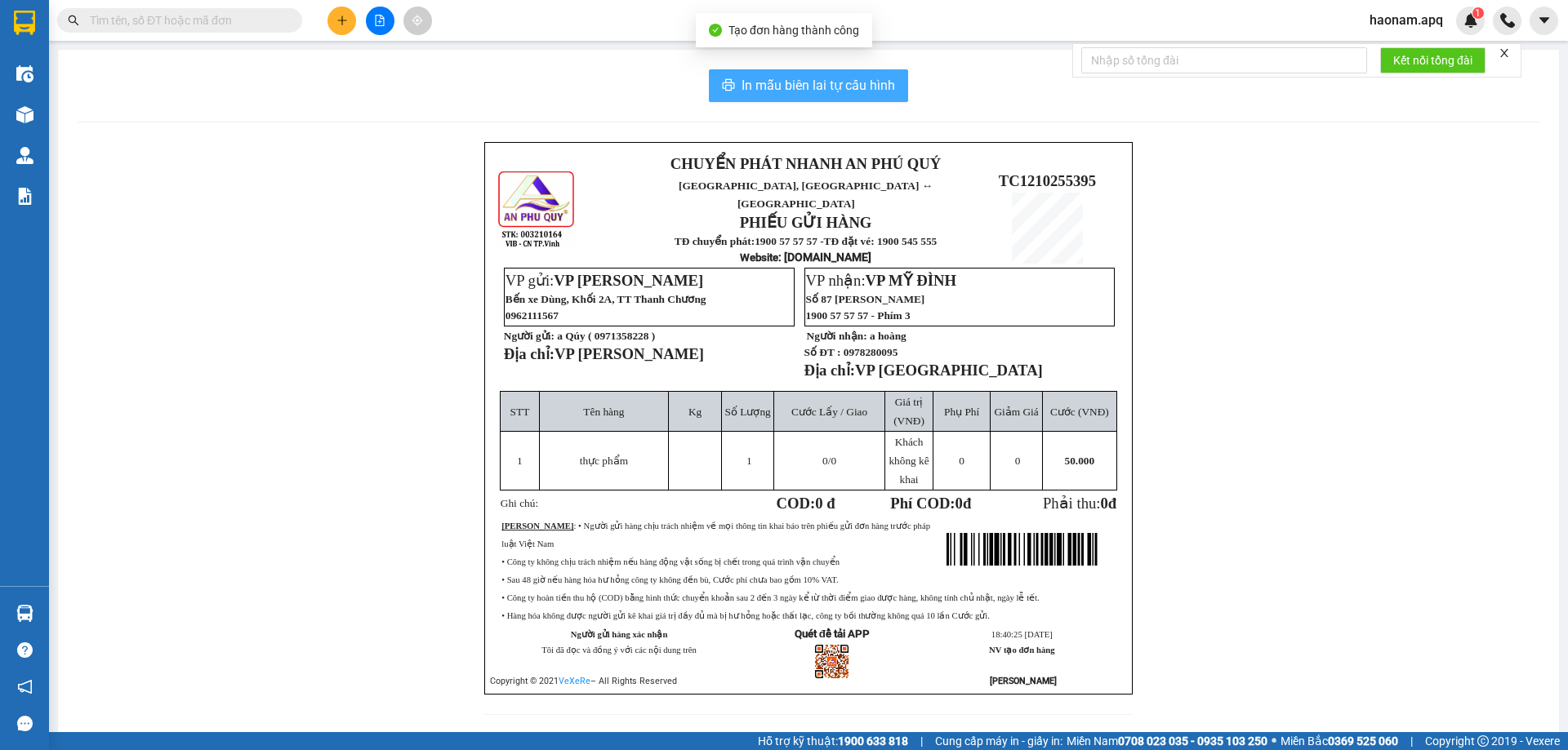
drag, startPoint x: 859, startPoint y: 82, endPoint x: 850, endPoint y: 203, distance: 121.3
click at [859, 80] on span "In mẫu biên lai tự cấu hình" at bounding box center [818, 85] width 153 height 20
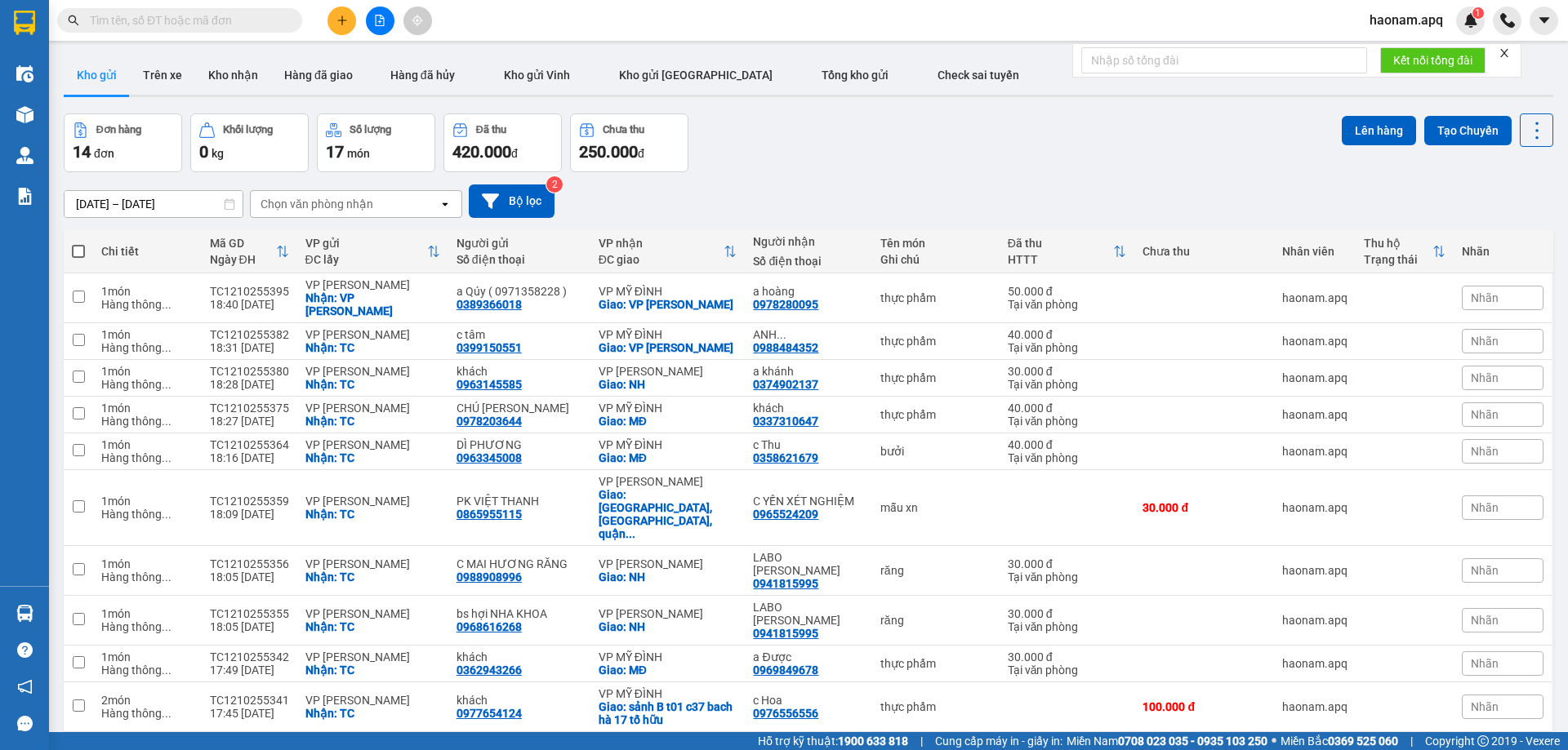
click at [342, 27] on button at bounding box center [342, 21] width 28 height 28
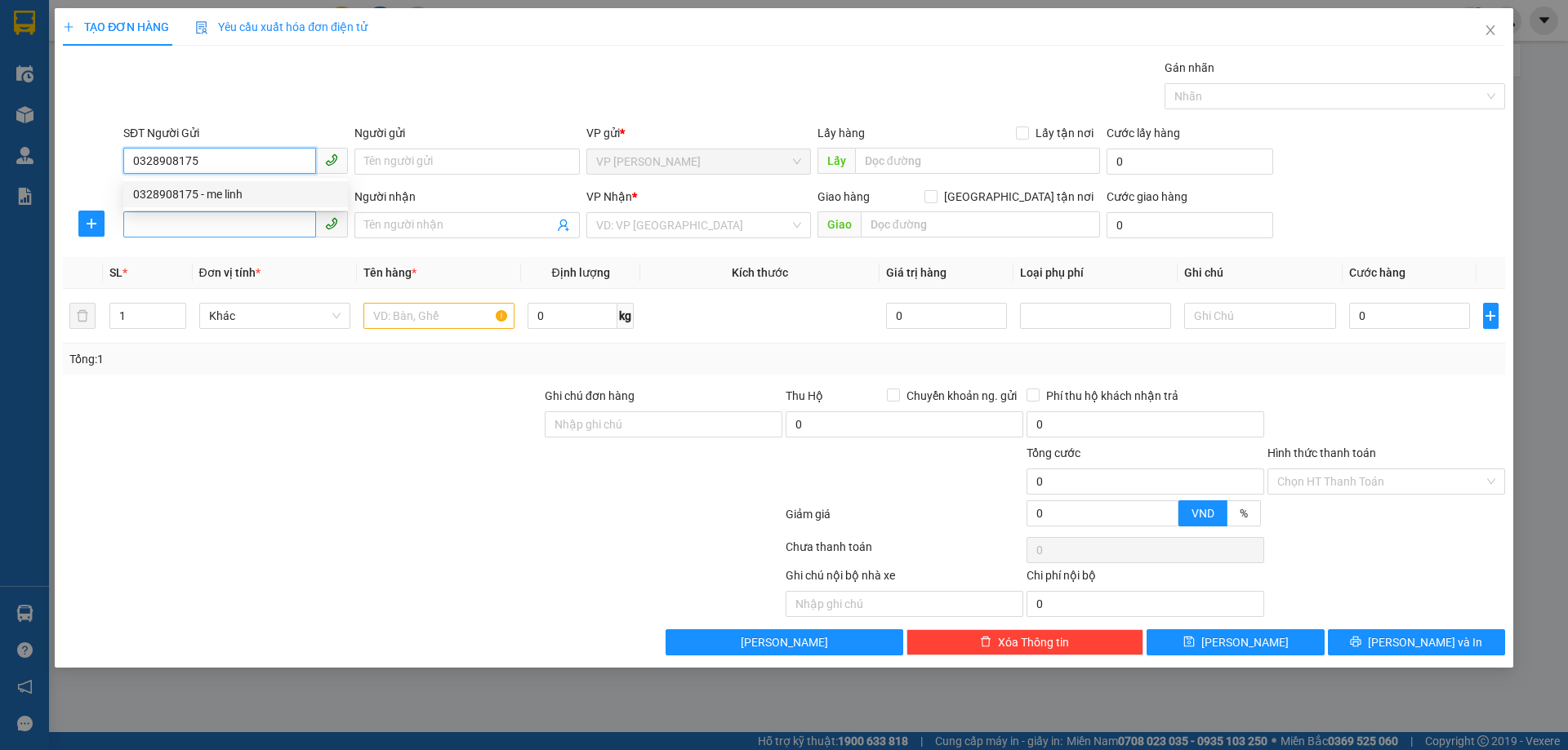
drag, startPoint x: 265, startPoint y: 190, endPoint x: 274, endPoint y: 218, distance: 29.4
click at [267, 195] on div "0328908175 - me linh" at bounding box center [235, 193] width 205 height 18
click at [265, 223] on input "SĐT Người Nhận" at bounding box center [219, 224] width 193 height 26
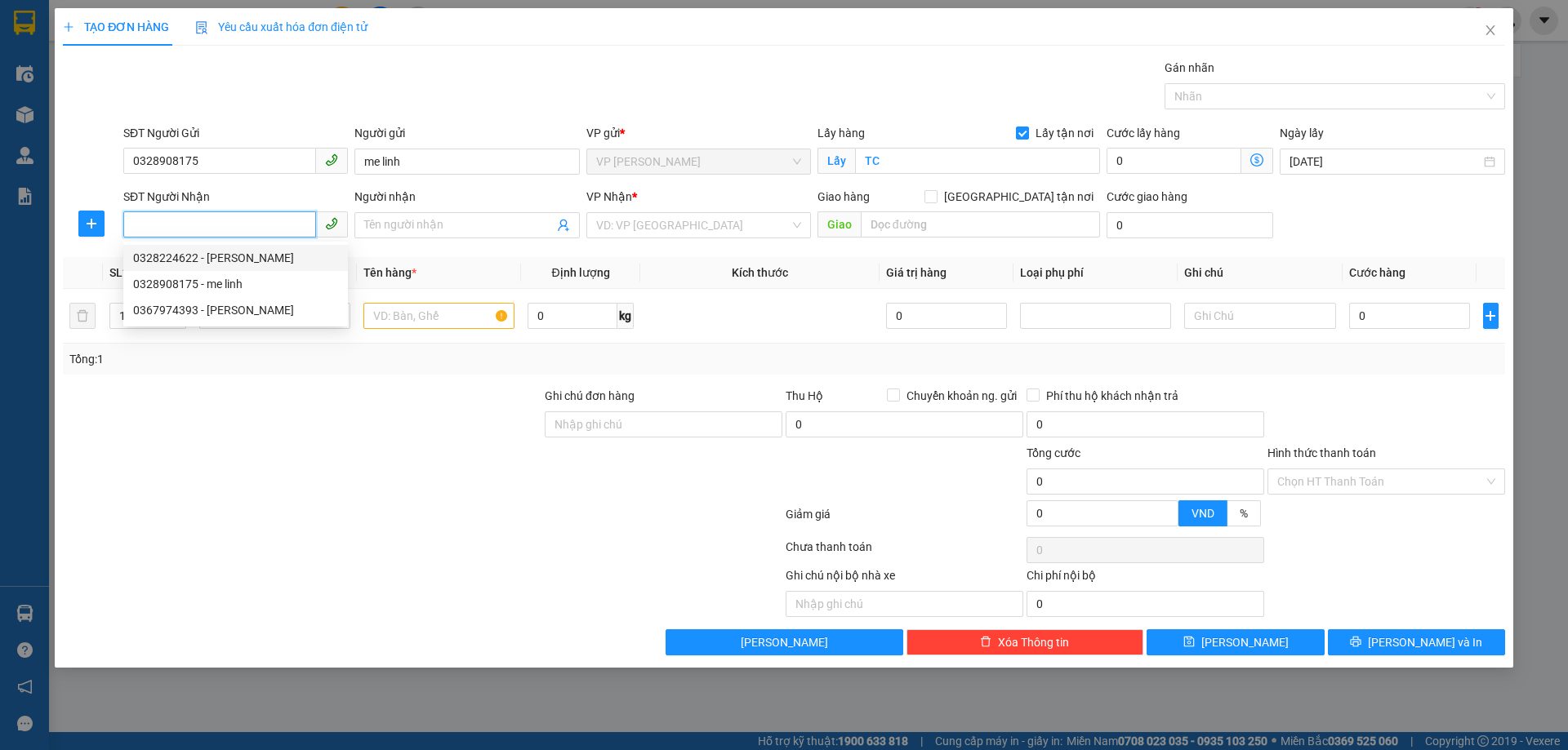
click at [270, 231] on input "SĐT Người Nhận" at bounding box center [219, 224] width 193 height 26
drag, startPoint x: 280, startPoint y: 252, endPoint x: 301, endPoint y: 271, distance: 28.3
click at [280, 252] on div "0328224622 - Nguyễn Thị Quỳnh" at bounding box center [235, 257] width 205 height 18
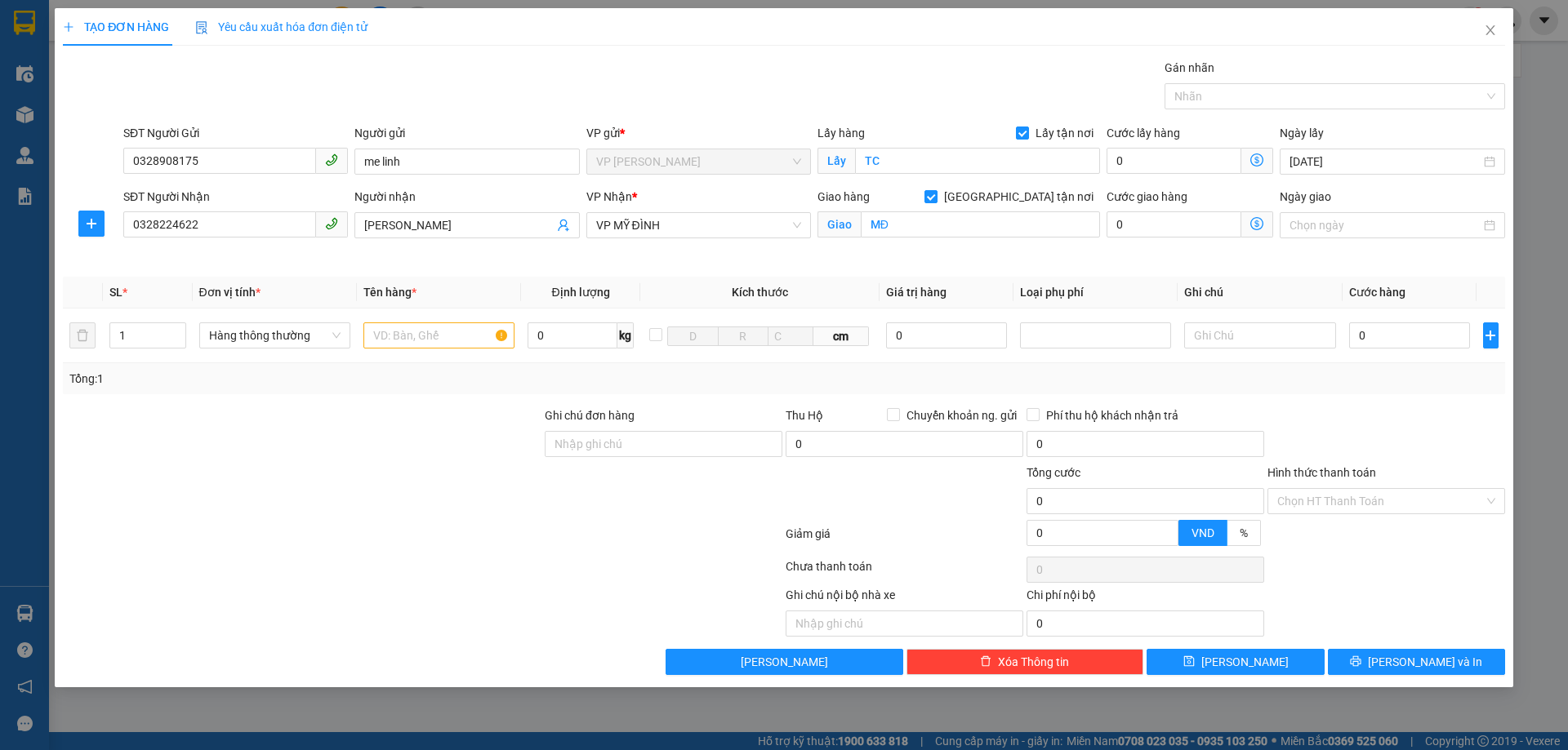
drag, startPoint x: 426, startPoint y: 422, endPoint x: 425, endPoint y: 384, distance: 38.0
click at [424, 422] on div at bounding box center [301, 435] width 481 height 57
click at [442, 345] on input "text" at bounding box center [439, 335] width 151 height 26
click at [180, 329] on icon "up" at bounding box center [177, 331] width 6 height 6
click at [411, 468] on div at bounding box center [301, 492] width 481 height 57
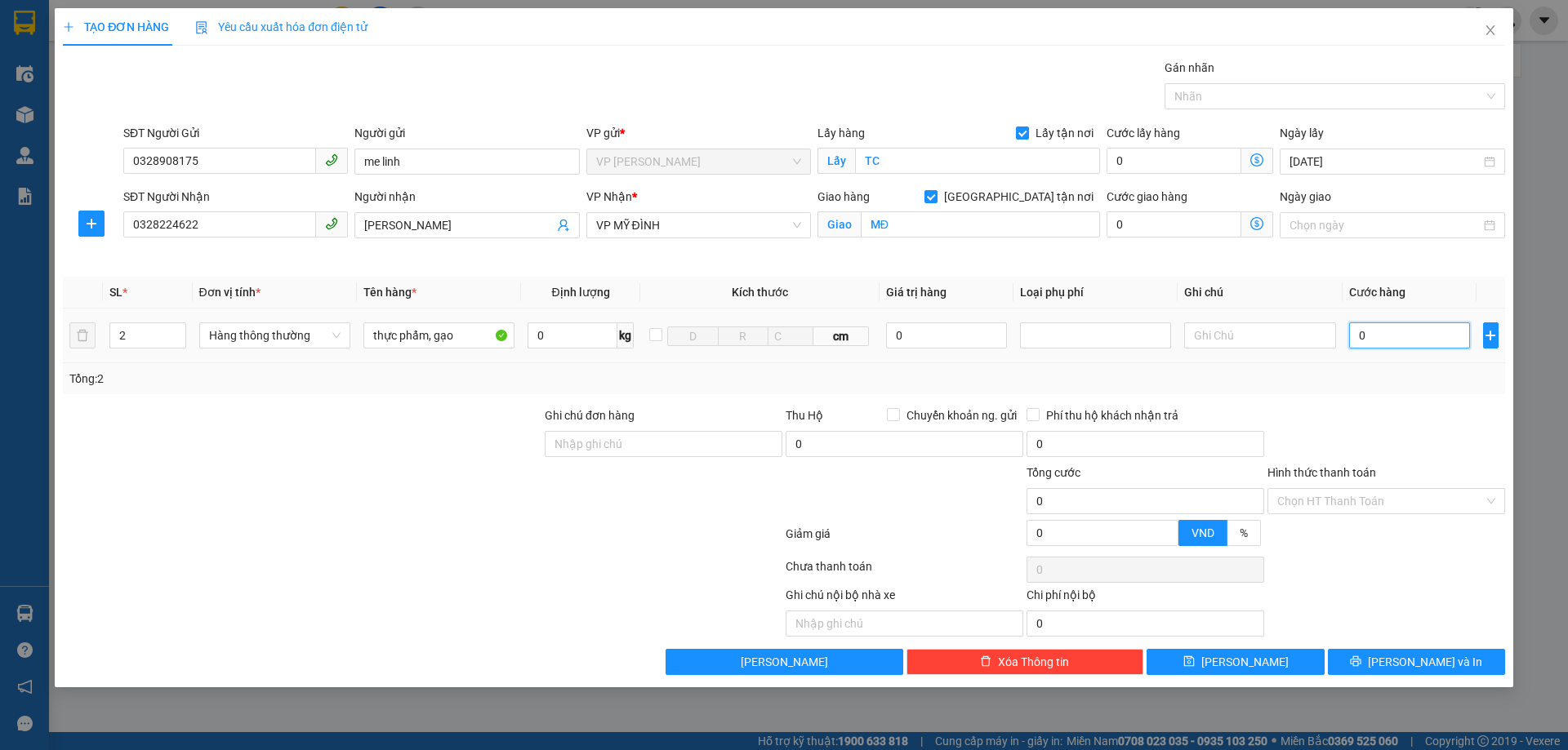
click at [1396, 338] on input "0" at bounding box center [1409, 335] width 121 height 26
click at [1422, 428] on div at bounding box center [1386, 435] width 241 height 57
click at [1389, 498] on input "Hình thức thanh toán" at bounding box center [1380, 501] width 207 height 24
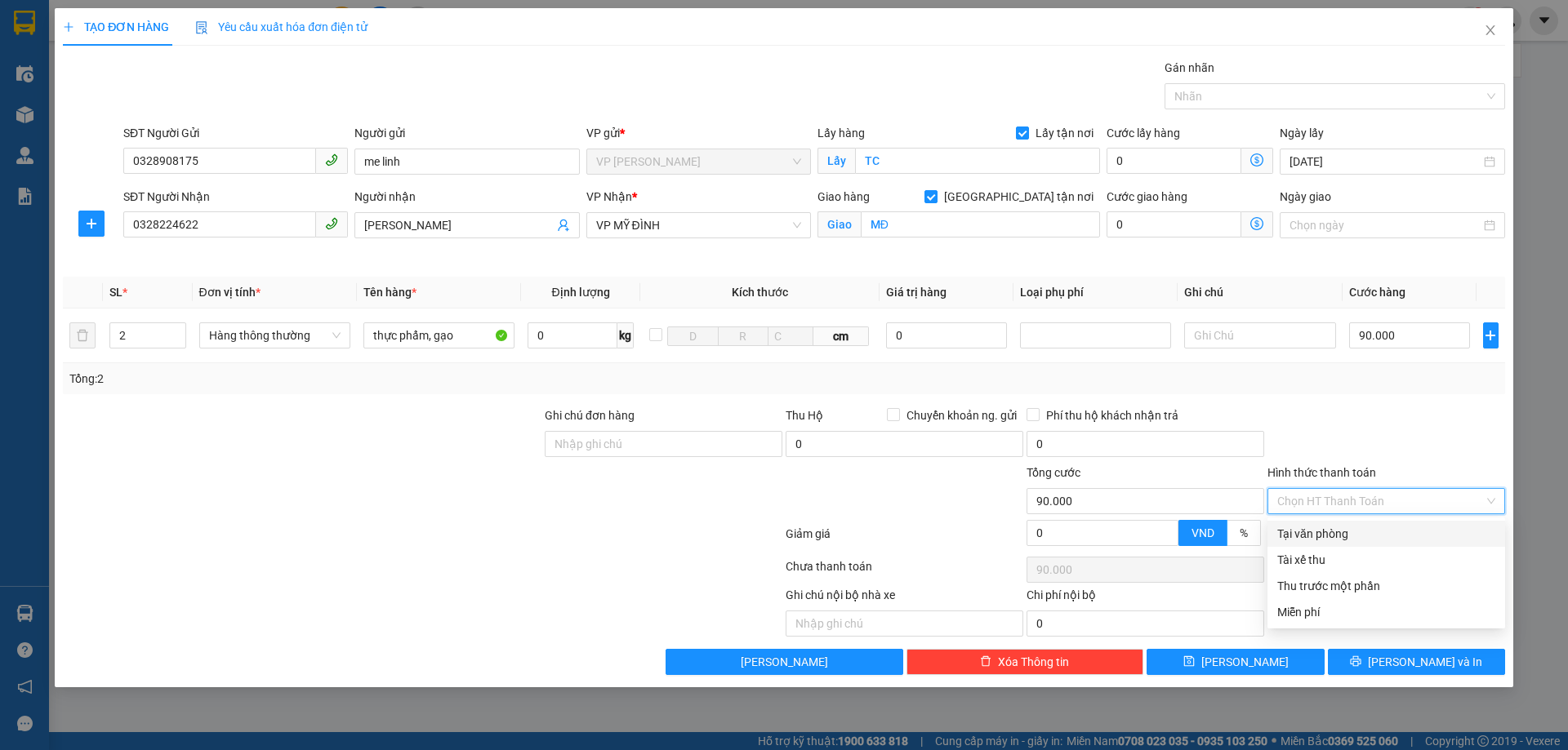
drag, startPoint x: 1333, startPoint y: 533, endPoint x: 1373, endPoint y: 408, distance: 131.2
click at [1333, 532] on div "Tại văn phòng" at bounding box center [1385, 533] width 218 height 18
click at [1378, 400] on div "Transit Pickup Surcharge Ids Transit Deliver Surcharge Ids Transit Deliver Surc…" at bounding box center [784, 367] width 1442 height 616
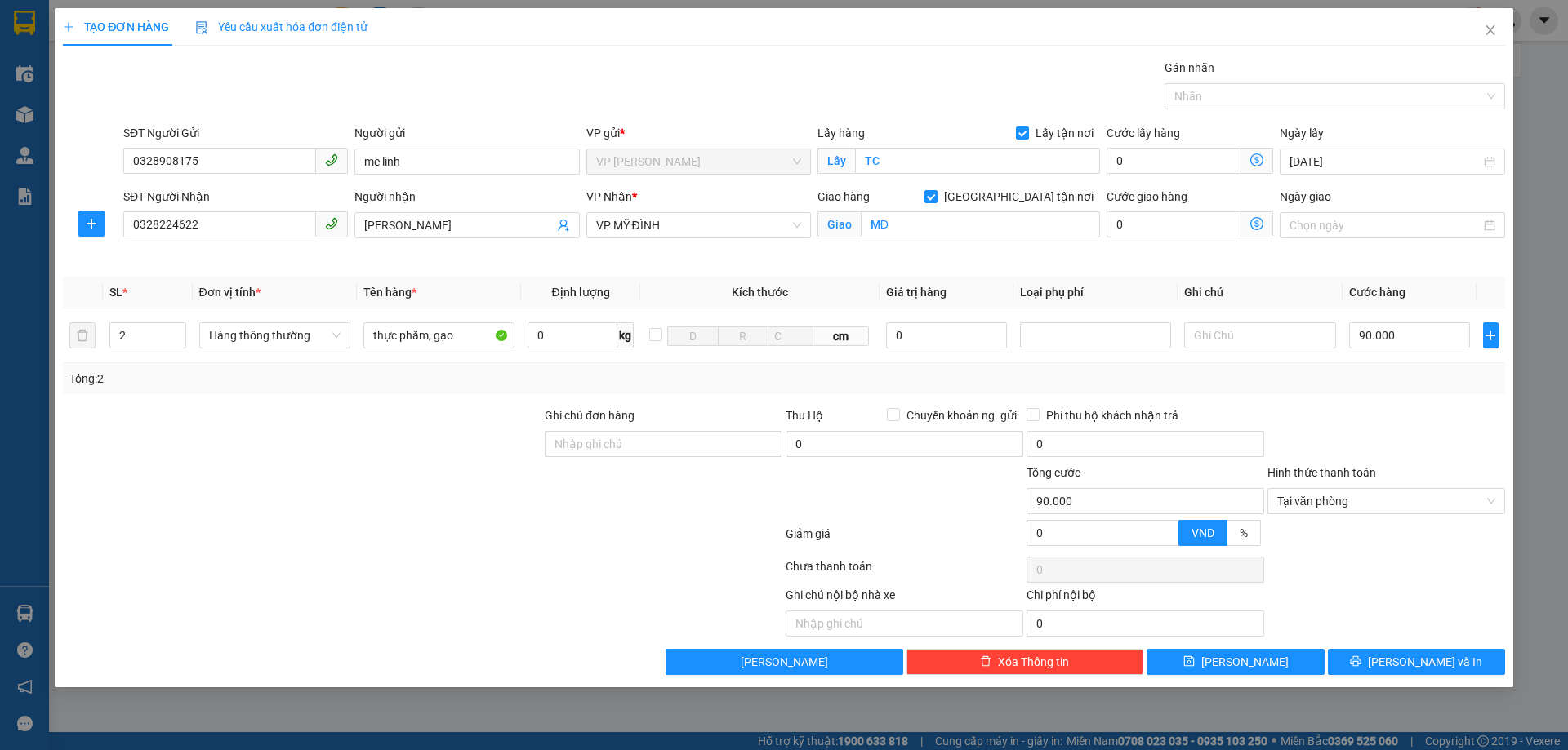
drag, startPoint x: 1379, startPoint y: 594, endPoint x: 1395, endPoint y: 549, distance: 47.8
click at [1380, 594] on div "Ghi chú nội bộ nhà xe Chi phí nội bộ 0" at bounding box center [784, 611] width 1445 height 50
click at [1468, 652] on button "[PERSON_NAME] và In" at bounding box center [1416, 661] width 177 height 26
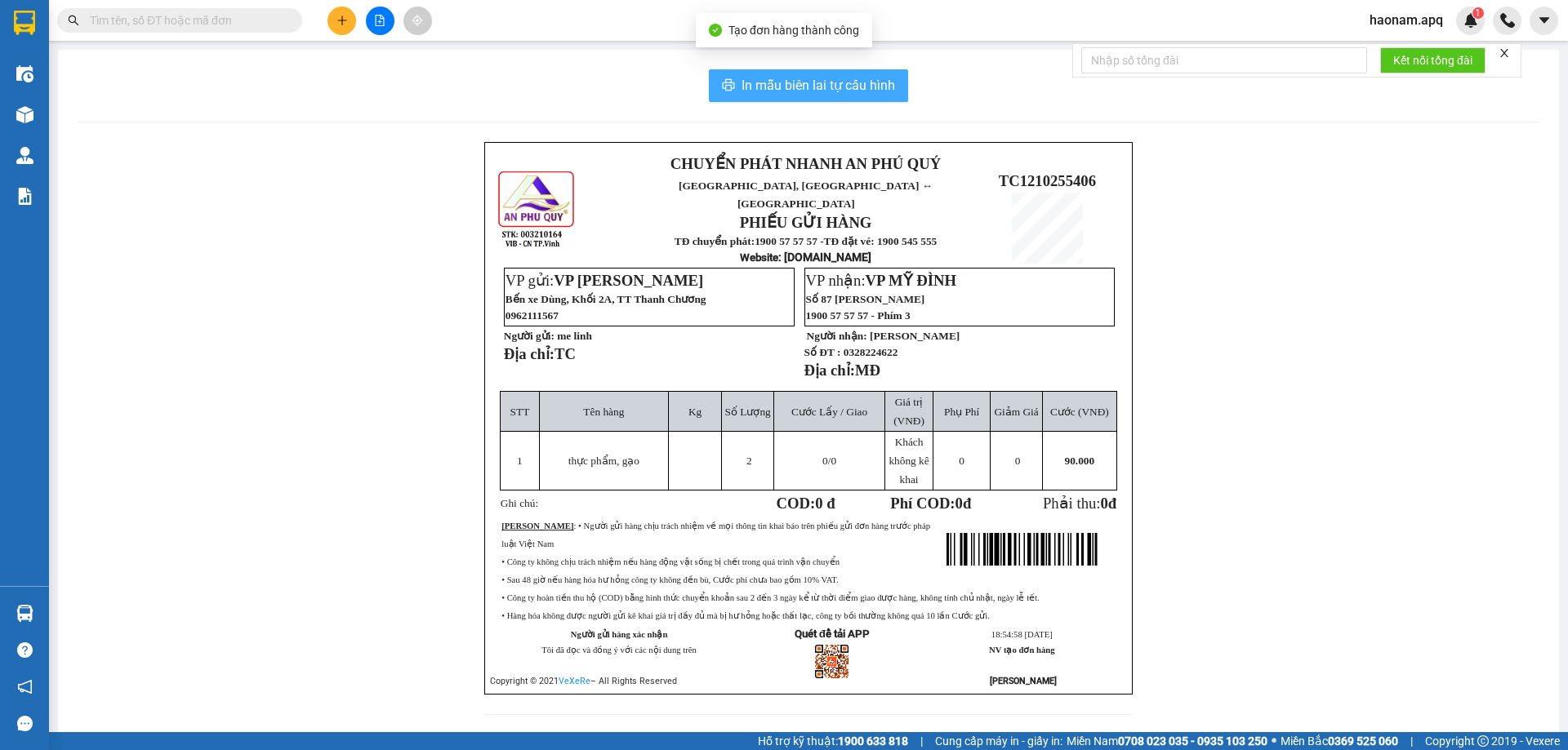
click at [822, 87] on span "In mẫu biên lai tự cấu hình" at bounding box center [818, 85] width 153 height 20
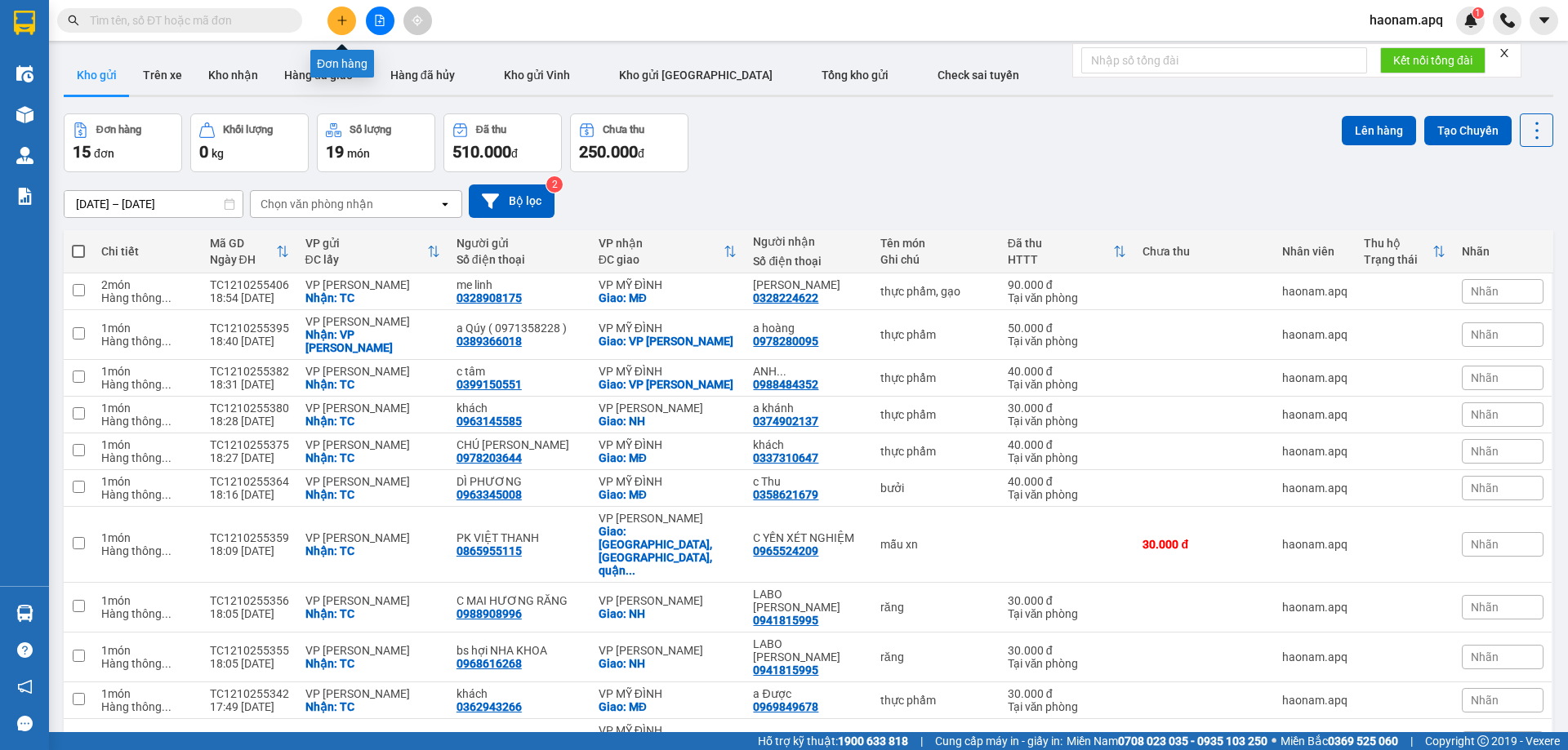
click at [338, 17] on icon "plus" at bounding box center [342, 21] width 12 height 12
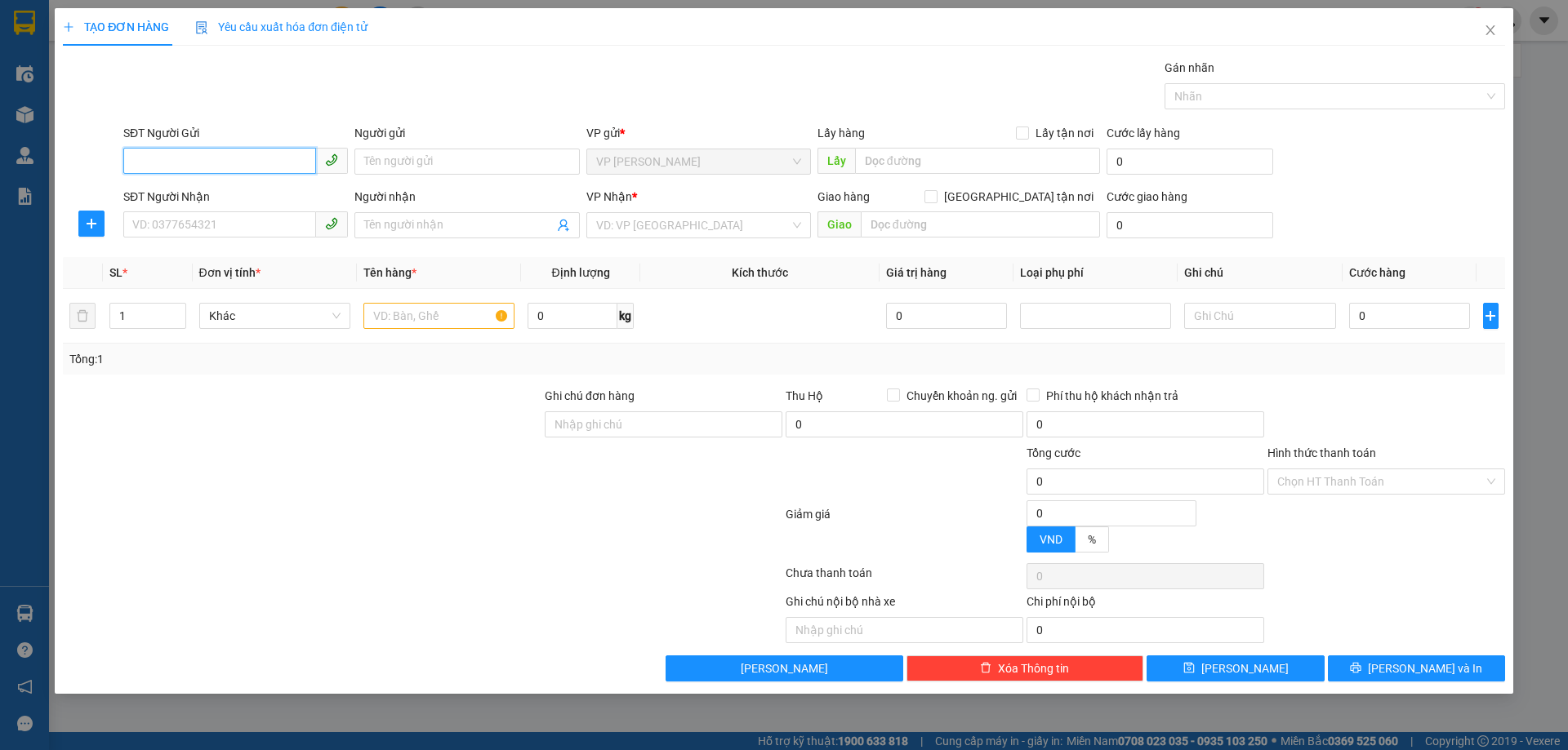
click at [272, 165] on input "SĐT Người Gửi" at bounding box center [219, 161] width 193 height 26
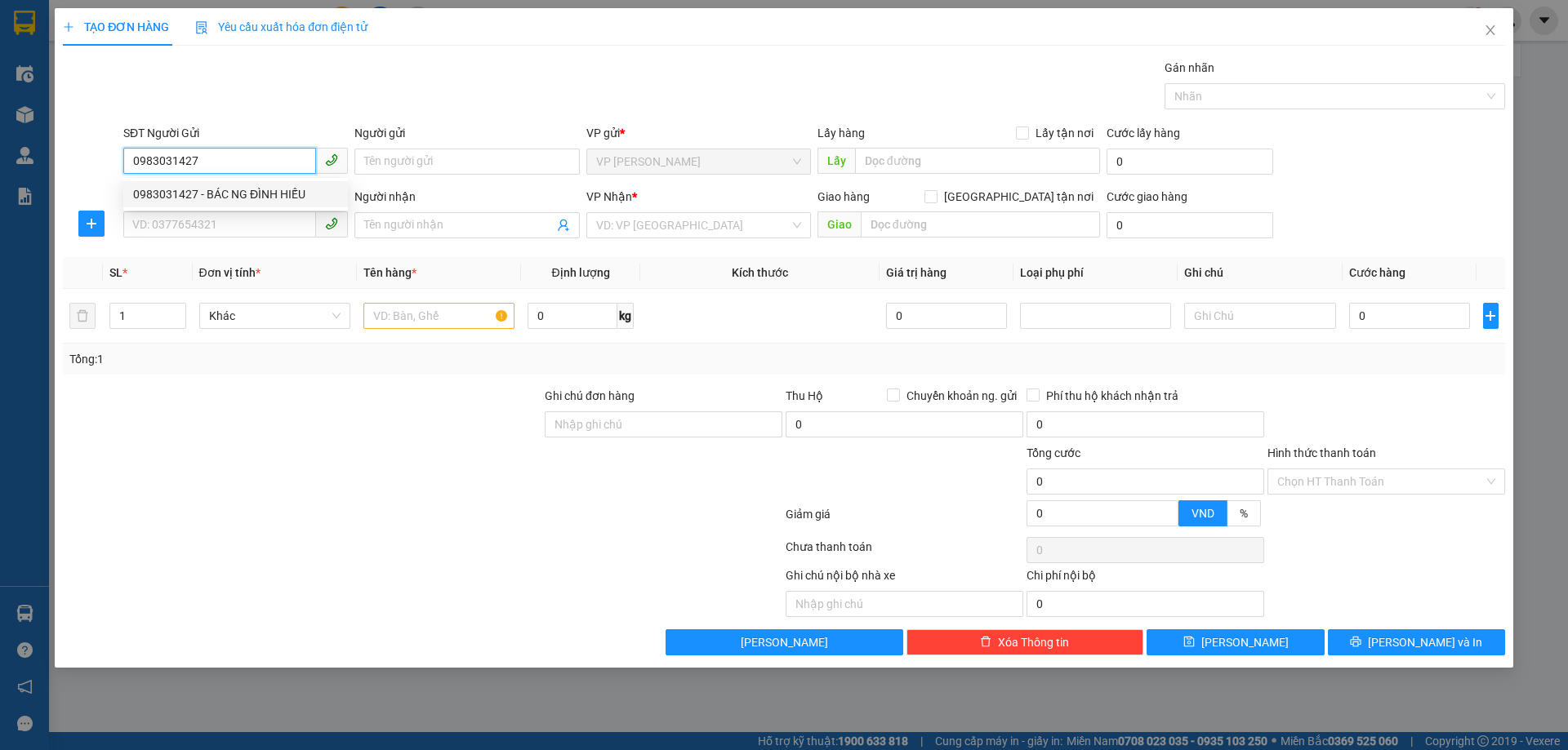
drag, startPoint x: 271, startPoint y: 203, endPoint x: 280, endPoint y: 203, distance: 9.0
click at [274, 201] on div "0983031427 - BÁC NG ĐÌNH HIẾU" at bounding box center [235, 193] width 205 height 18
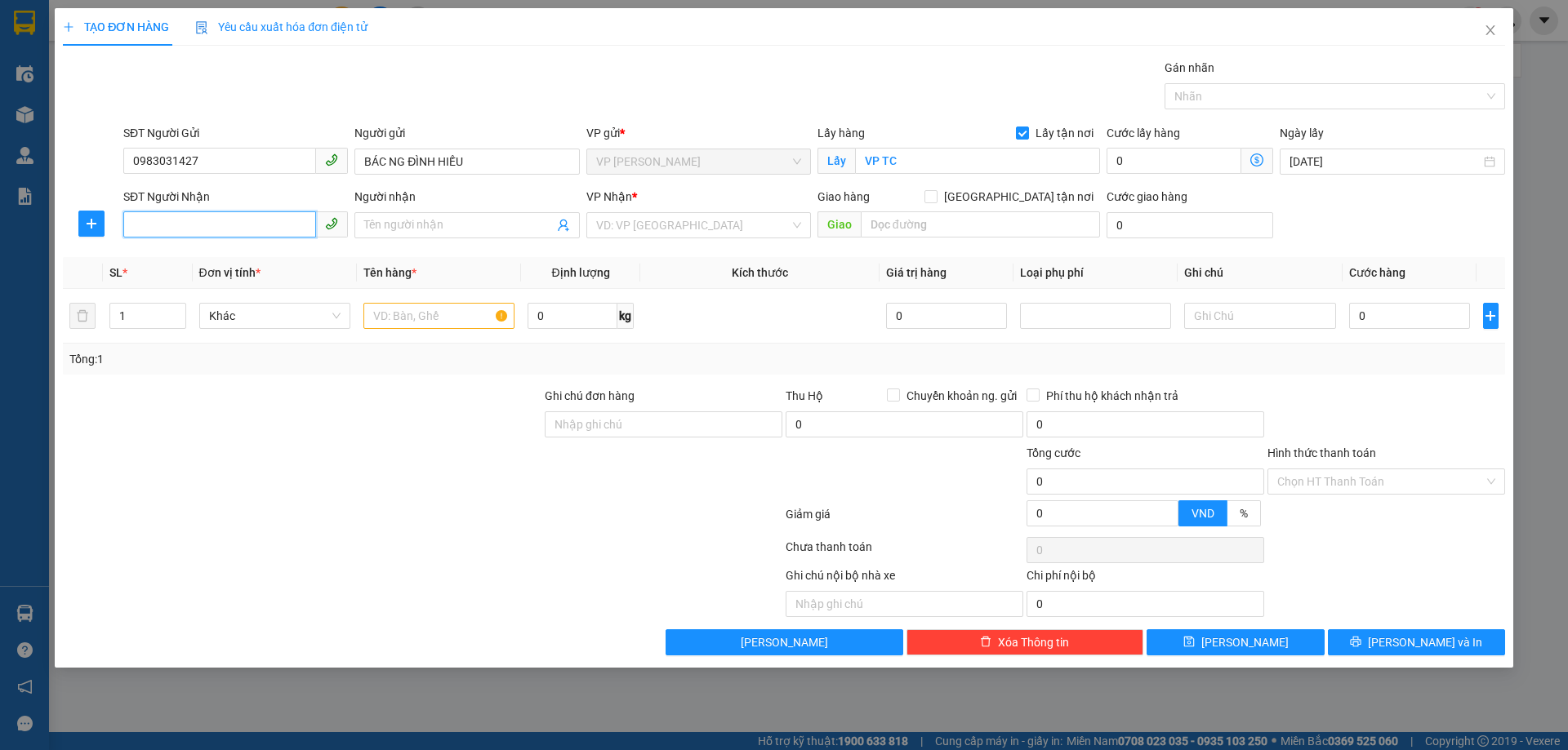
click at [280, 218] on input "SĐT Người Nhận" at bounding box center [219, 224] width 193 height 26
click at [290, 285] on div "0866589303 - a hoàng" at bounding box center [235, 284] width 205 height 18
click at [766, 221] on span "Dọc đường" at bounding box center [698, 225] width 205 height 24
click at [447, 311] on input "text" at bounding box center [439, 316] width 151 height 26
click at [758, 239] on div "VP Nhận * Dọc đường" at bounding box center [698, 216] width 224 height 57
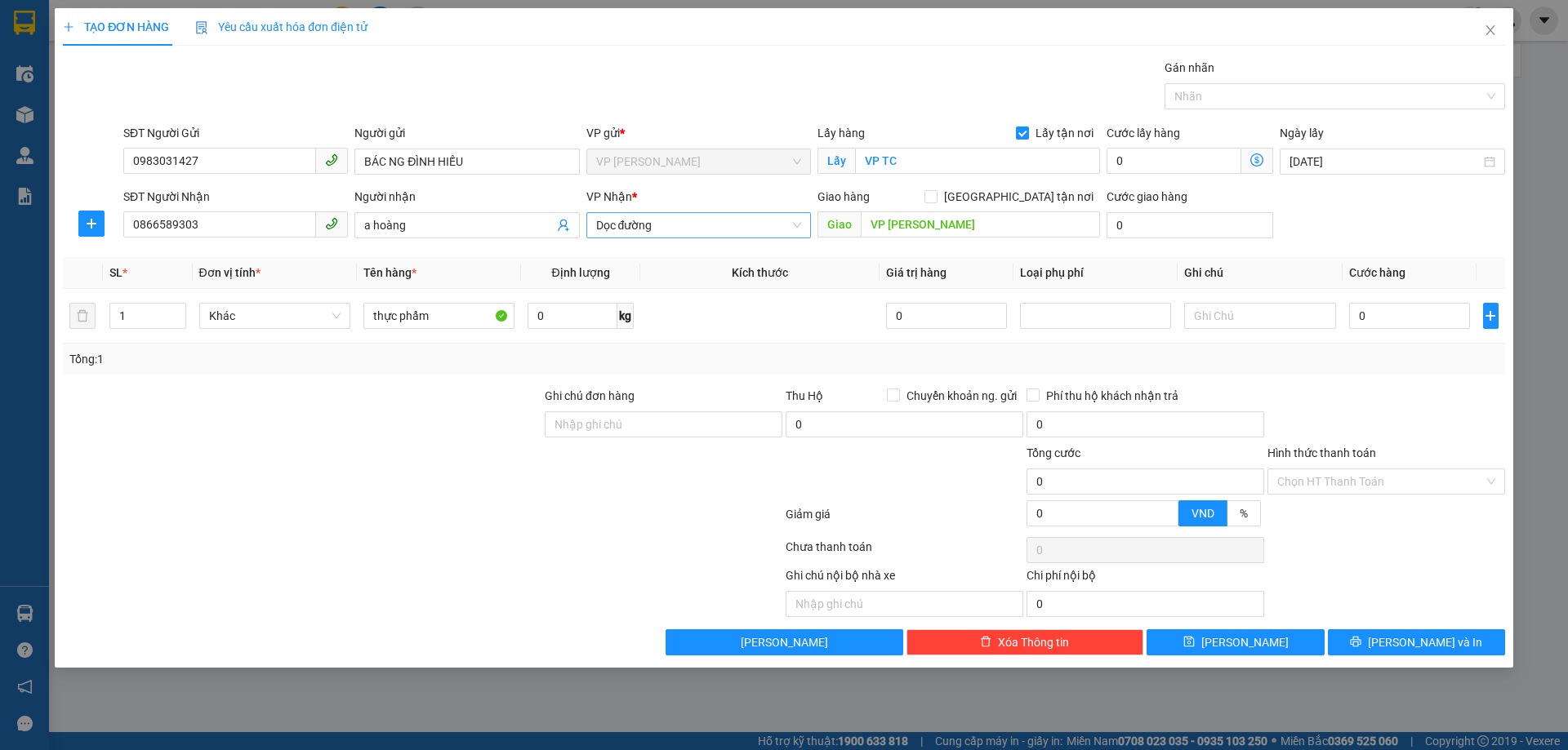
click at [739, 233] on span "Dọc đường" at bounding box center [698, 225] width 205 height 24
click at [758, 562] on div "VP [PERSON_NAME]" at bounding box center [698, 571] width 205 height 18
click at [936, 200] on input "[GEOGRAPHIC_DATA] tận nơi" at bounding box center [930, 196] width 12 height 12
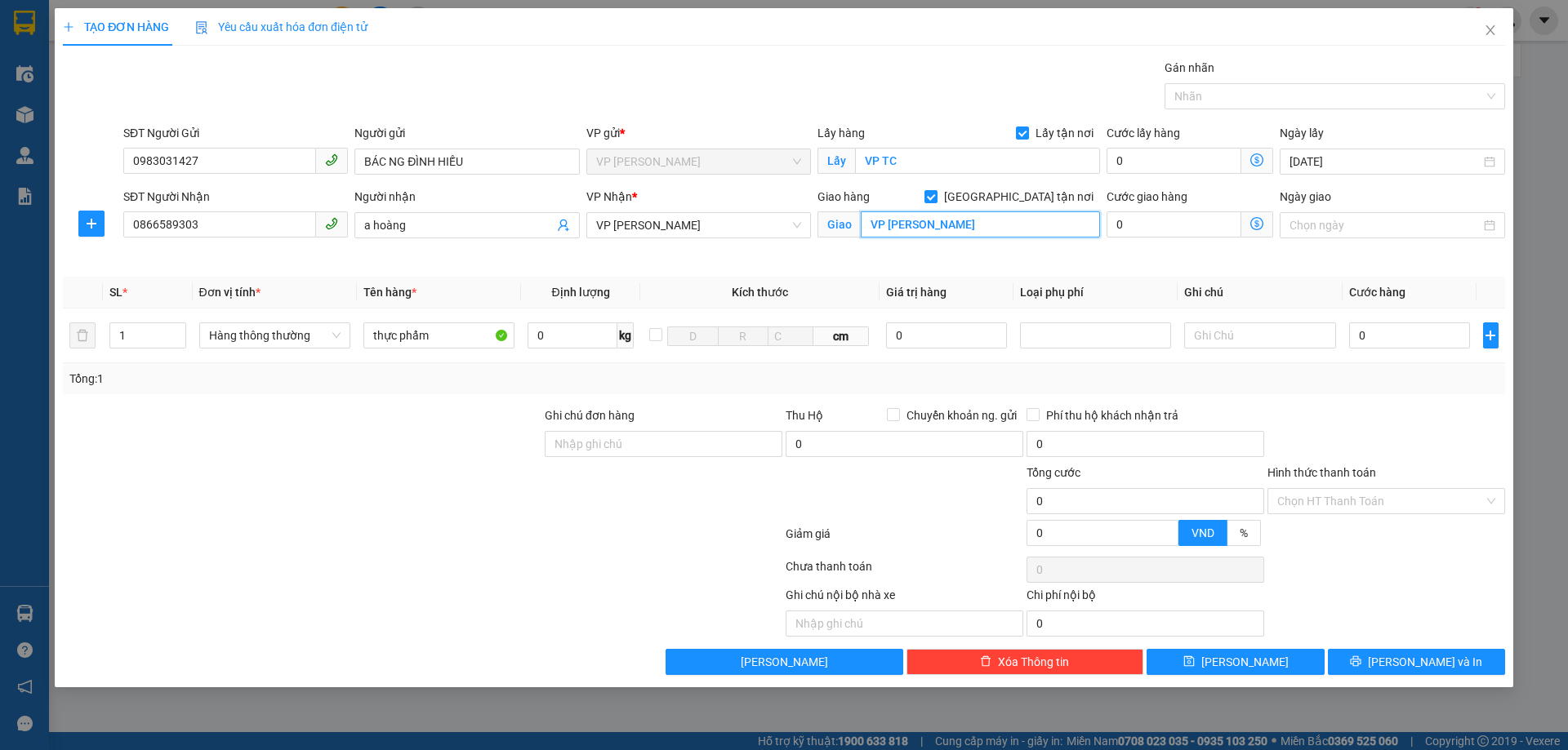
click at [958, 229] on input "VP Thanh Chương" at bounding box center [980, 224] width 239 height 26
click at [446, 419] on div at bounding box center [301, 435] width 481 height 57
click at [1375, 426] on div at bounding box center [1386, 435] width 241 height 57
click at [1421, 343] on input "0" at bounding box center [1409, 335] width 121 height 26
click at [1398, 506] on input "Hình thức thanh toán" at bounding box center [1380, 501] width 207 height 24
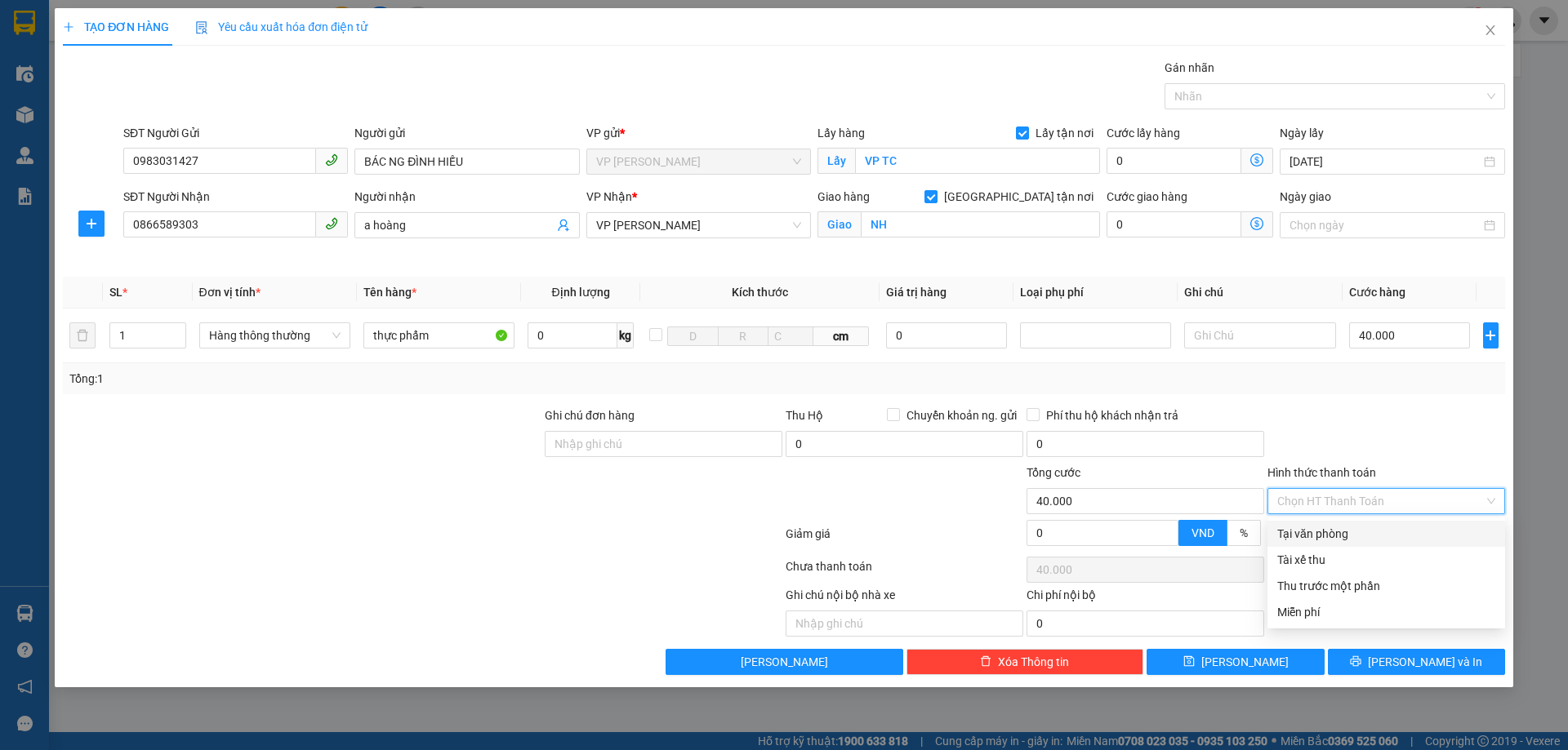
click at [1361, 532] on div "Tại văn phòng" at bounding box center [1385, 533] width 218 height 18
click at [1426, 439] on div at bounding box center [1386, 435] width 241 height 57
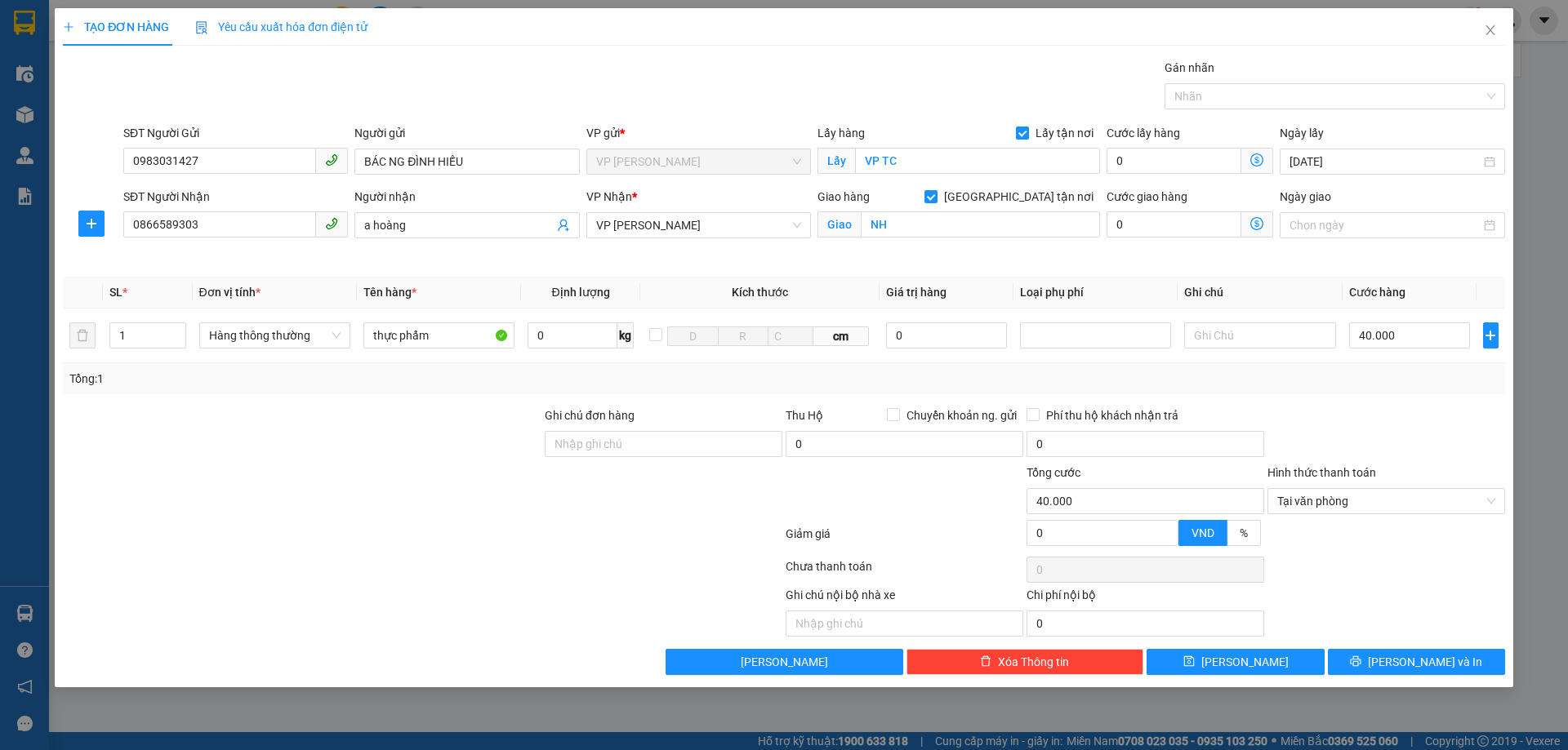
click at [1438, 648] on div "Transit Pickup Surcharge Ids Transit Deliver Surcharge Ids Transit Deliver Surc…" at bounding box center [784, 367] width 1442 height 616
click at [1438, 673] on button "[PERSON_NAME] và In" at bounding box center [1416, 661] width 177 height 26
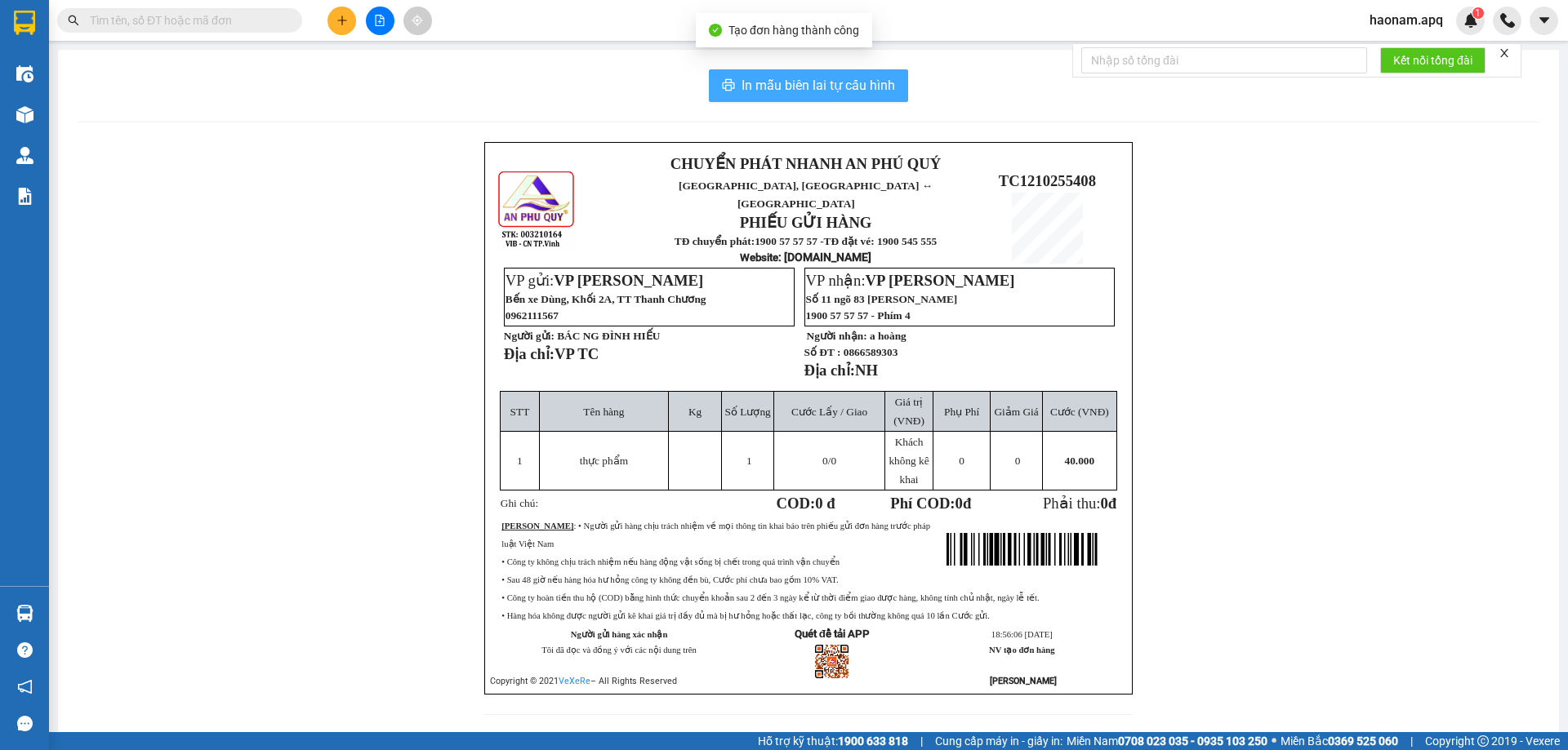
drag, startPoint x: 851, startPoint y: 82, endPoint x: 861, endPoint y: 96, distance: 17.2
click at [851, 83] on span "In mẫu biên lai tự cấu hình" at bounding box center [818, 85] width 153 height 20
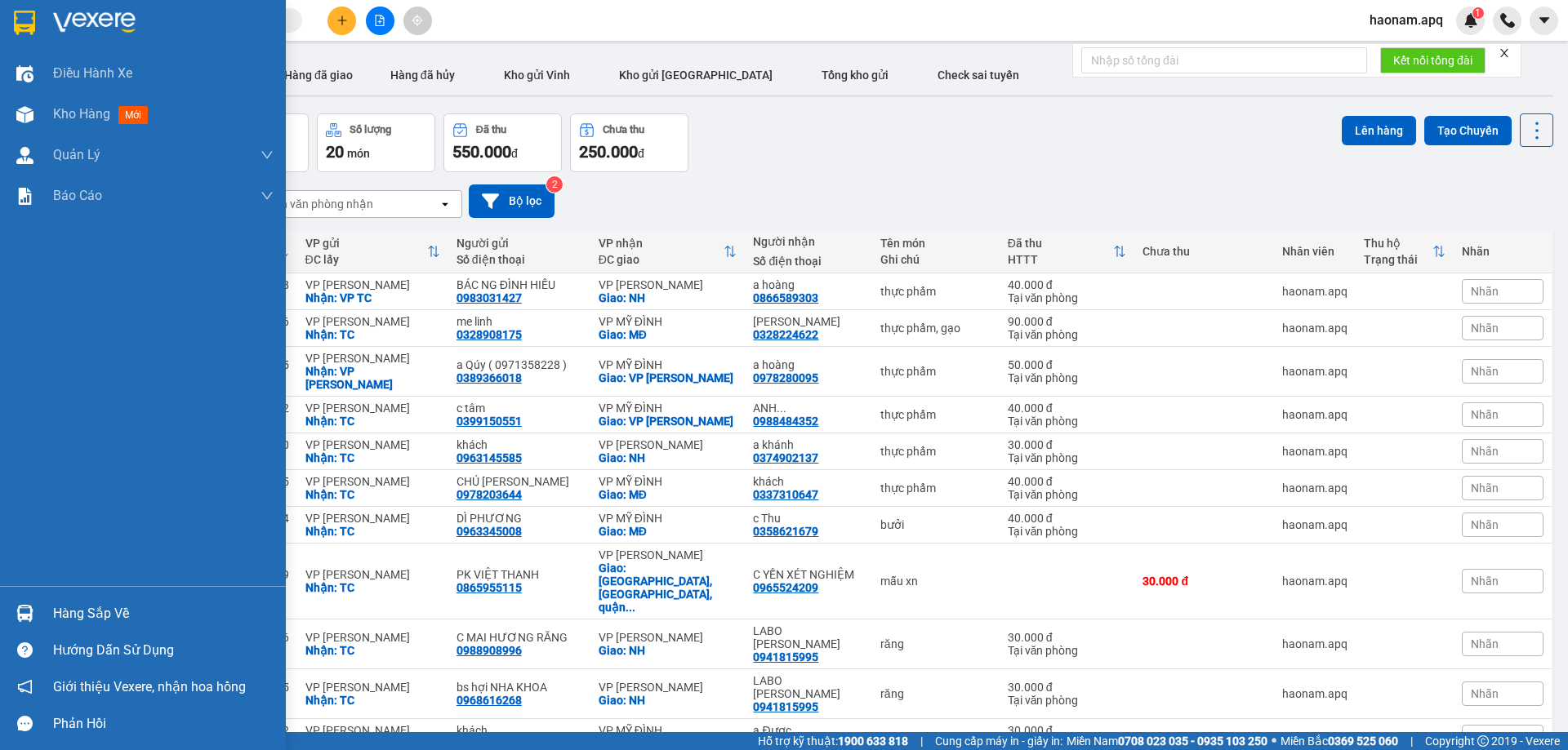
click at [83, 624] on div "Hàng sắp về" at bounding box center [162, 614] width 220 height 24
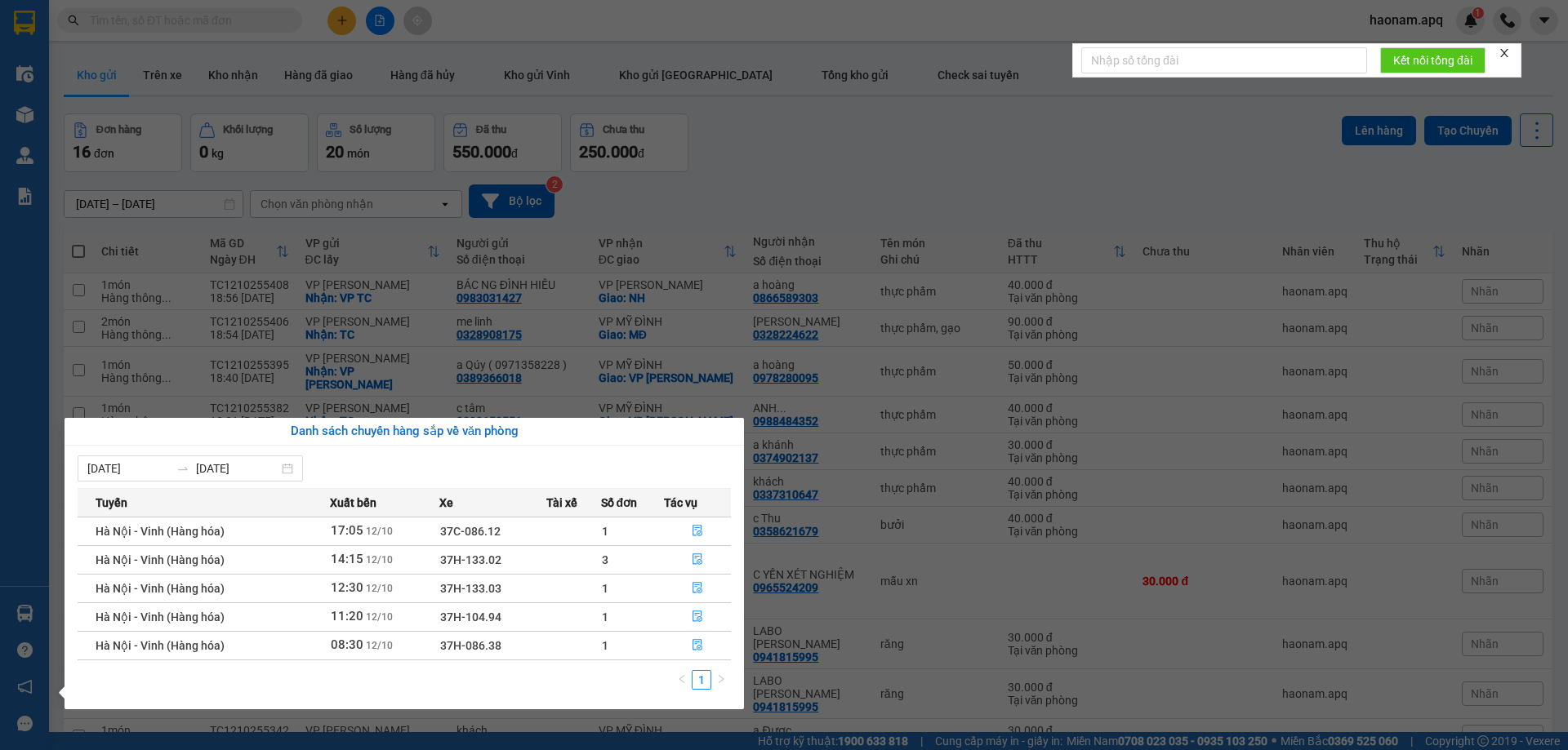
click at [1004, 155] on section "Kết quả tìm kiếm ( 0 ) Bộ lọc No Data haonam.apq 1 Điều hành xe Kho hàng mới Qu…" at bounding box center [784, 375] width 1568 height 750
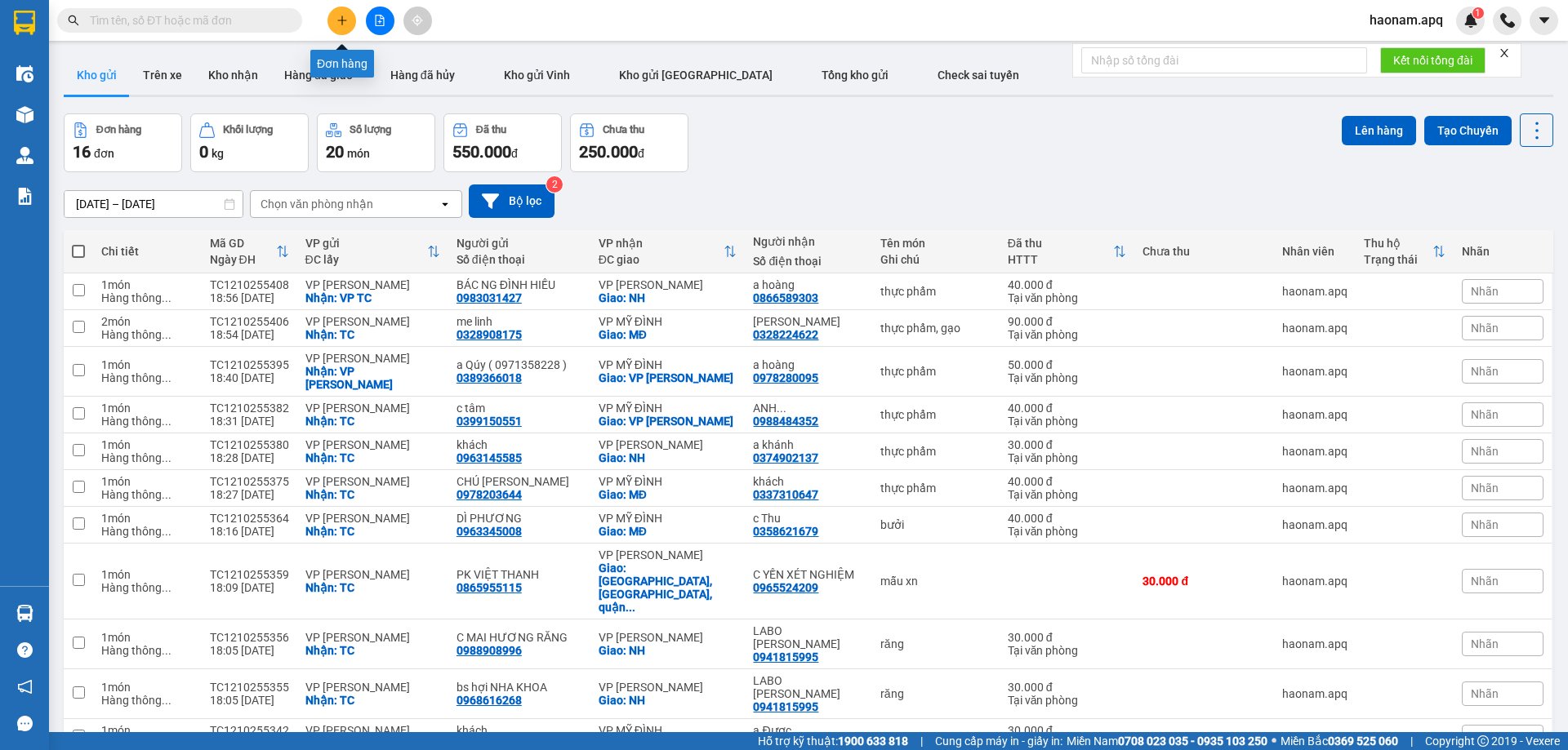
click at [345, 33] on button at bounding box center [342, 21] width 28 height 28
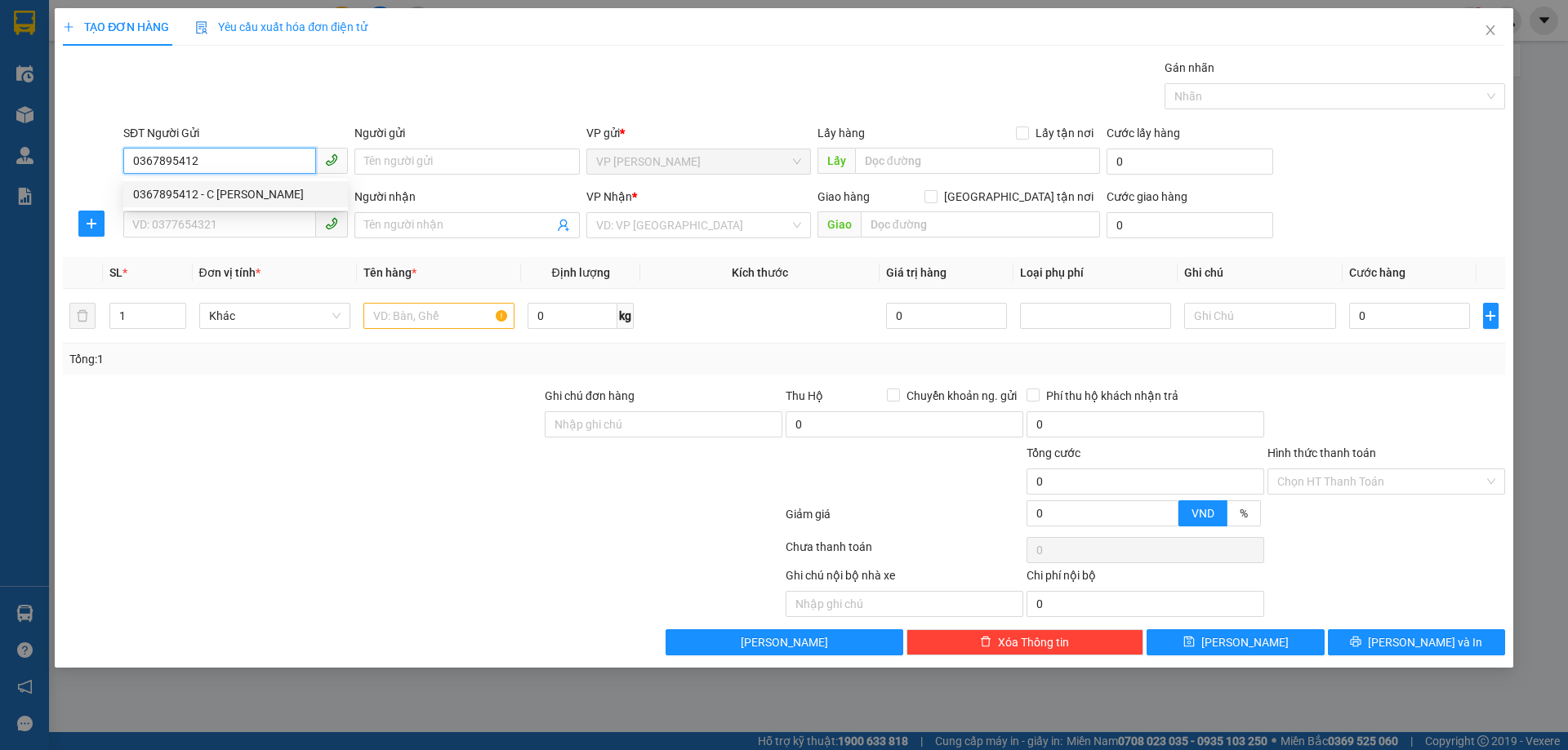
click at [240, 202] on div "0367895412 - C lê thị đức" at bounding box center [235, 193] width 205 height 18
click at [238, 228] on input "SĐT Người Nhận" at bounding box center [219, 224] width 193 height 26
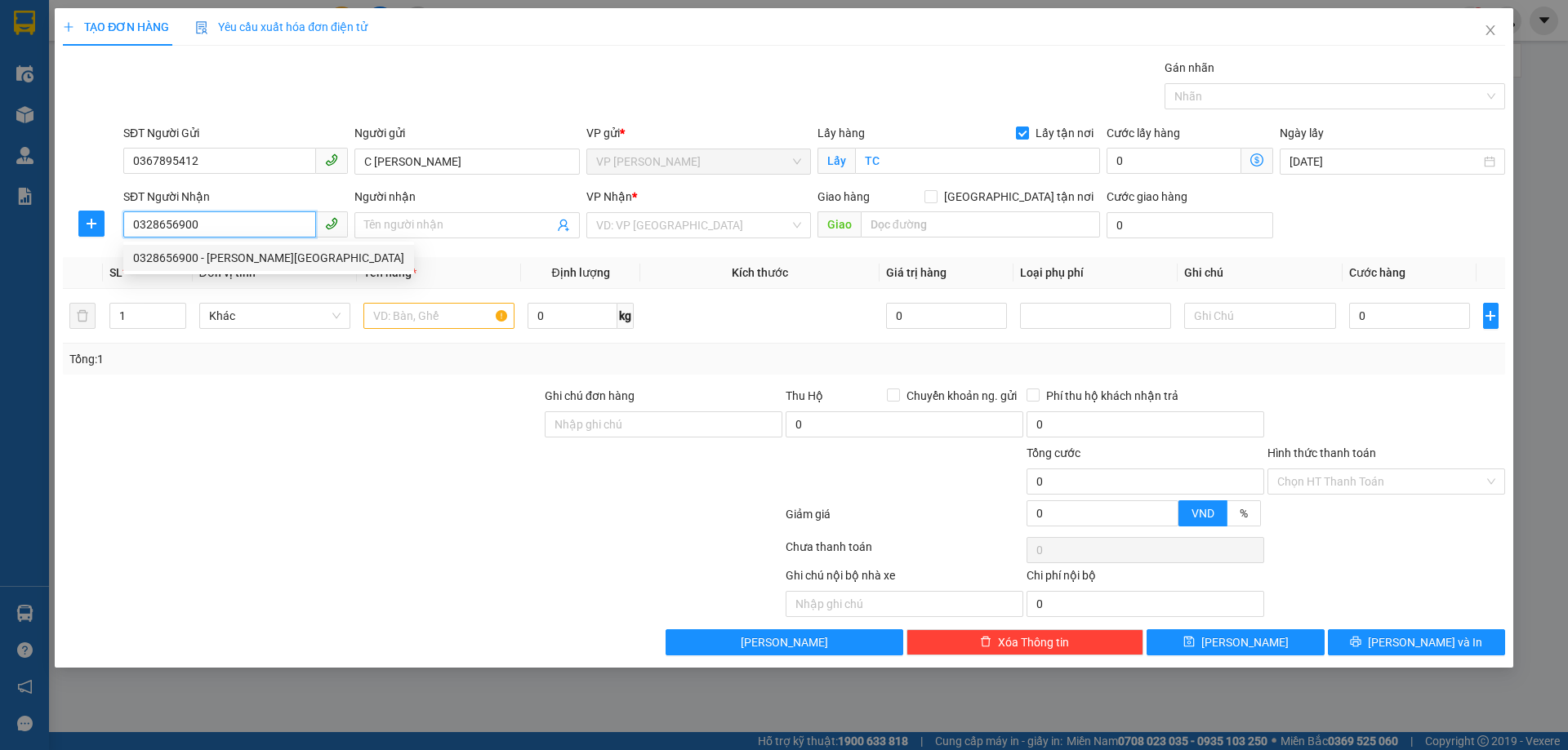
drag, startPoint x: 282, startPoint y: 251, endPoint x: 310, endPoint y: 290, distance: 48.0
click at [283, 251] on div "0328656900 - NGUYỄN NHƯ VIỆT ANH" at bounding box center [269, 257] width 271 height 18
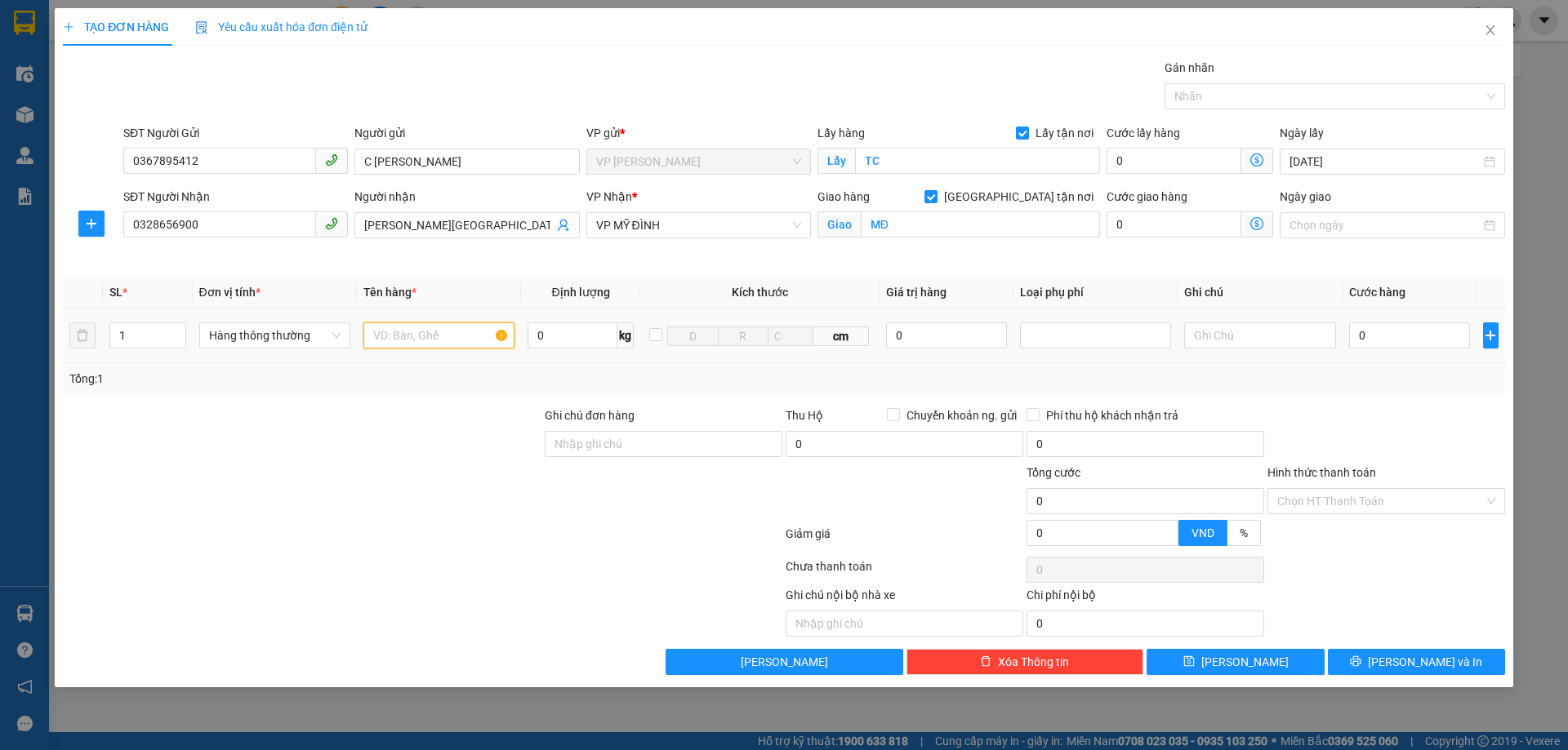
click at [469, 337] on input "text" at bounding box center [439, 335] width 151 height 26
click at [1385, 348] on div "0" at bounding box center [1409, 335] width 121 height 33
click at [1385, 347] on input "0" at bounding box center [1409, 335] width 121 height 26
click at [1401, 489] on input "Hình thức thanh toán" at bounding box center [1380, 501] width 207 height 24
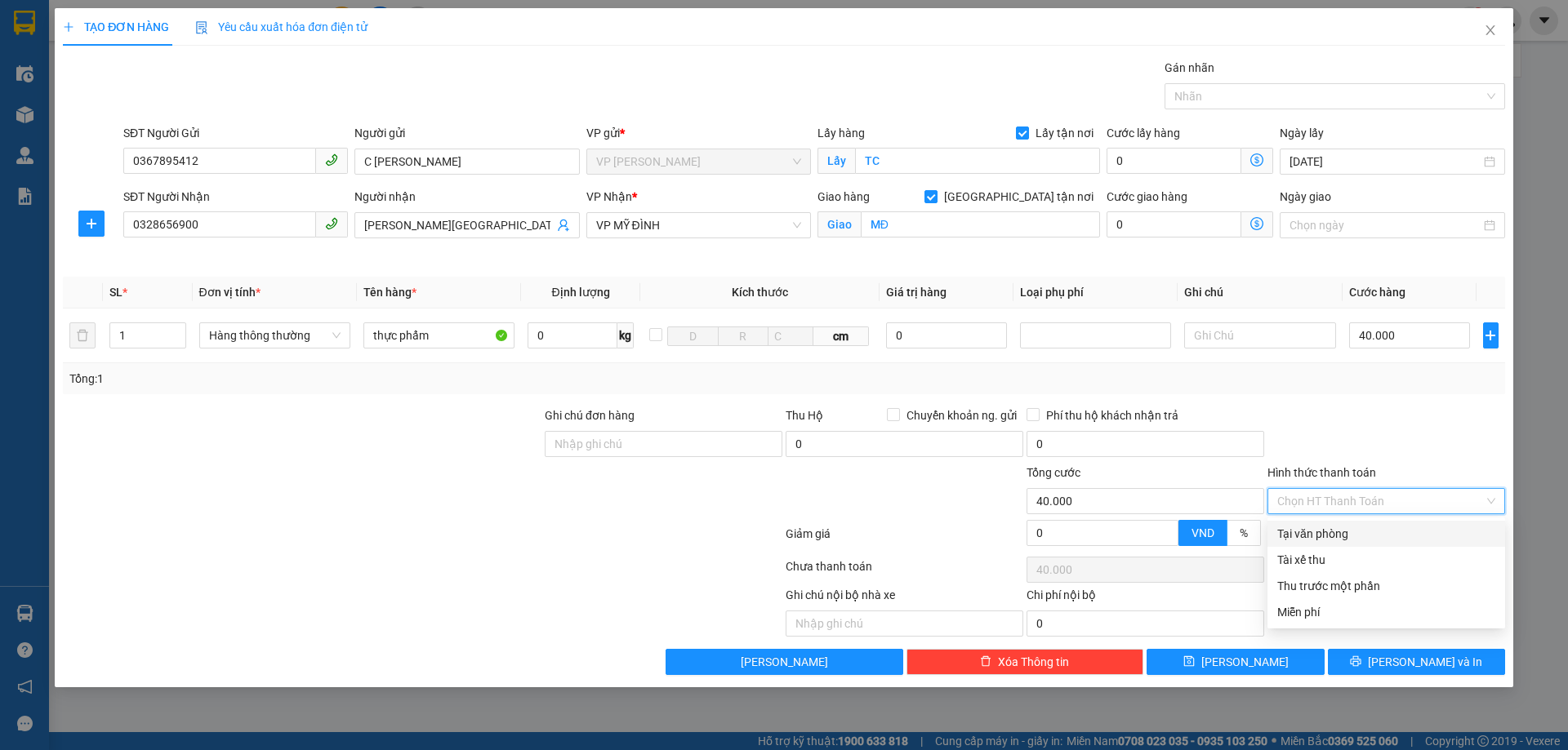
click at [1375, 538] on div "Tại văn phòng" at bounding box center [1385, 533] width 218 height 18
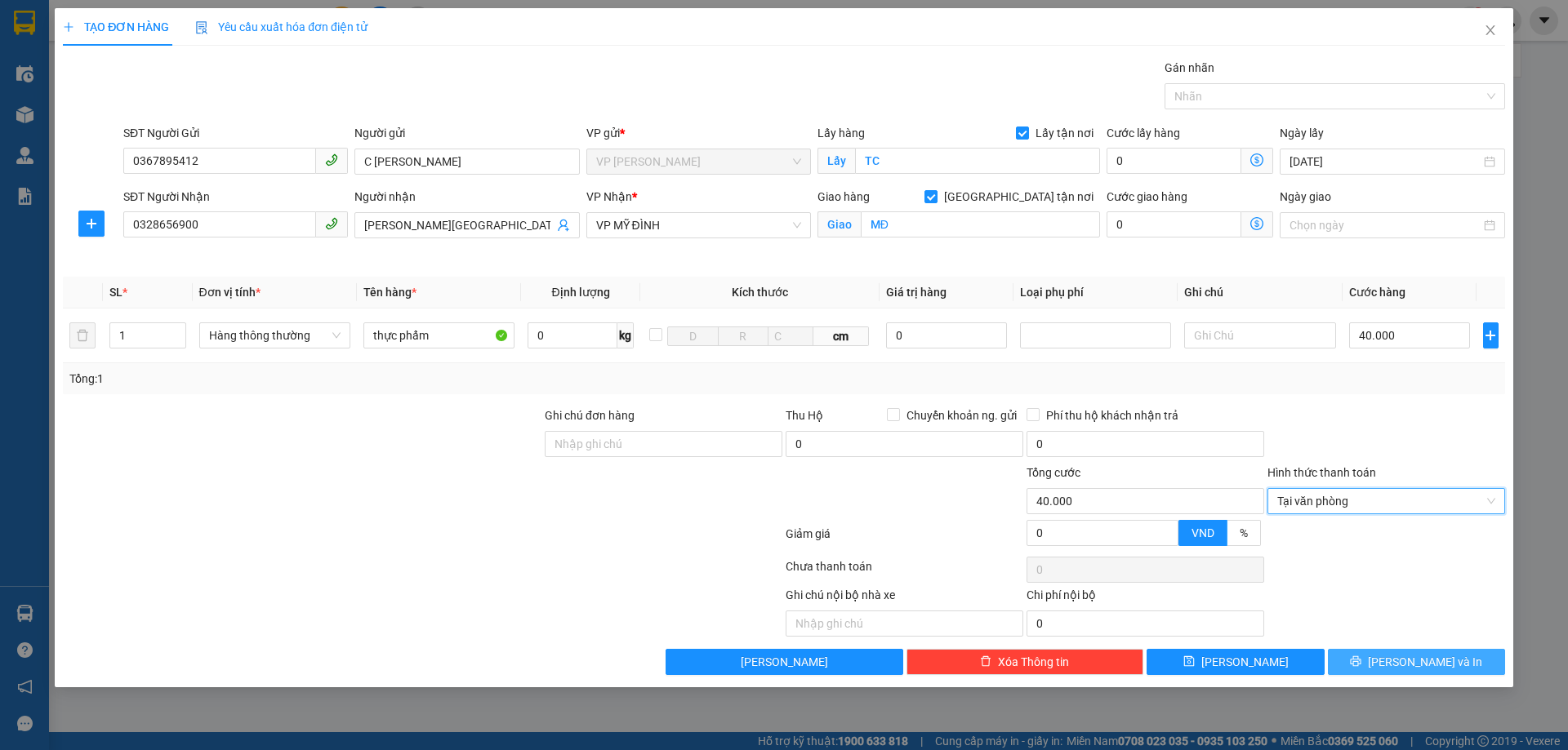
drag, startPoint x: 1391, startPoint y: 668, endPoint x: 1375, endPoint y: 639, distance: 33.1
click at [1361, 669] on span "printer" at bounding box center [1355, 662] width 12 height 13
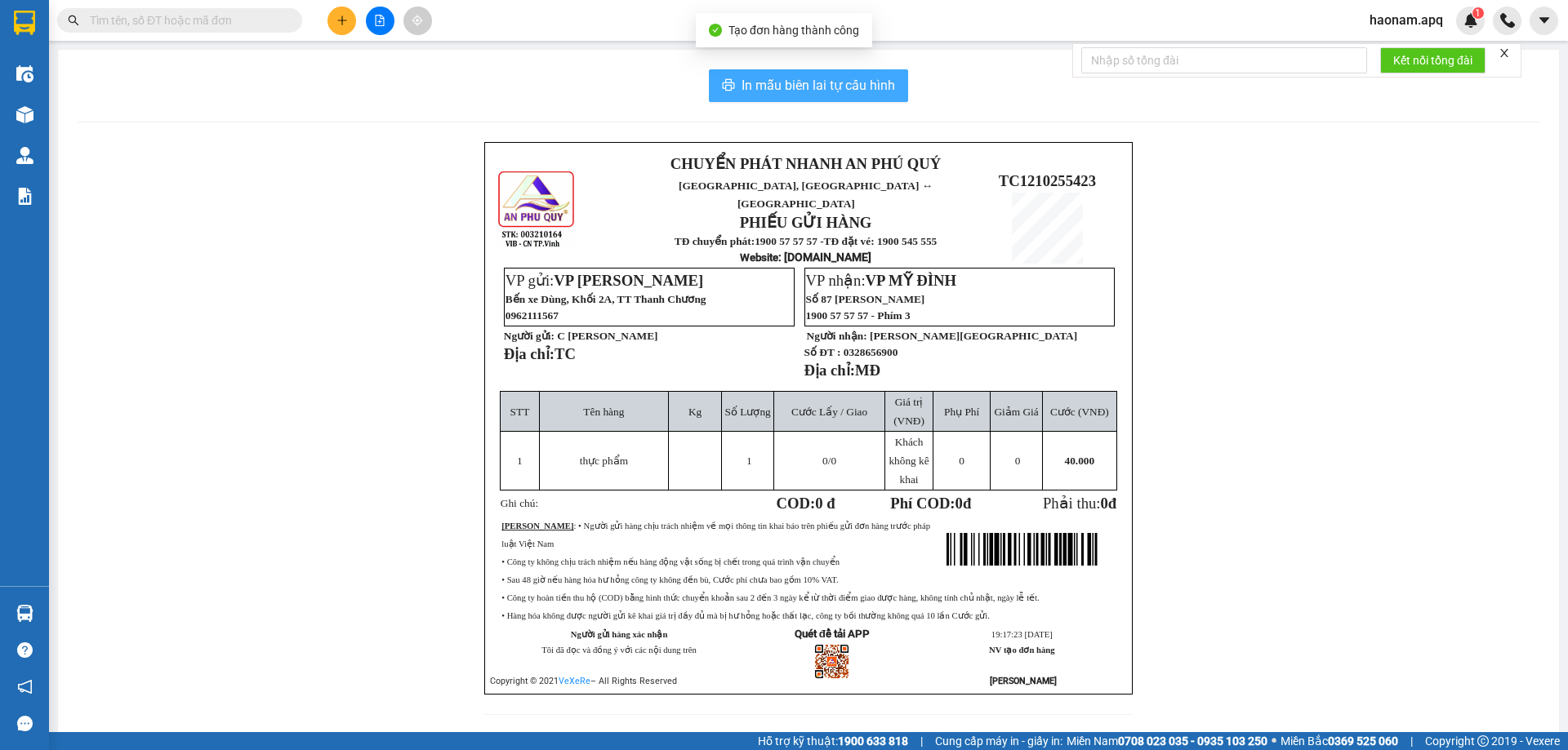
click at [860, 74] on button "In mẫu biên lai tự cấu hình" at bounding box center [809, 85] width 199 height 33
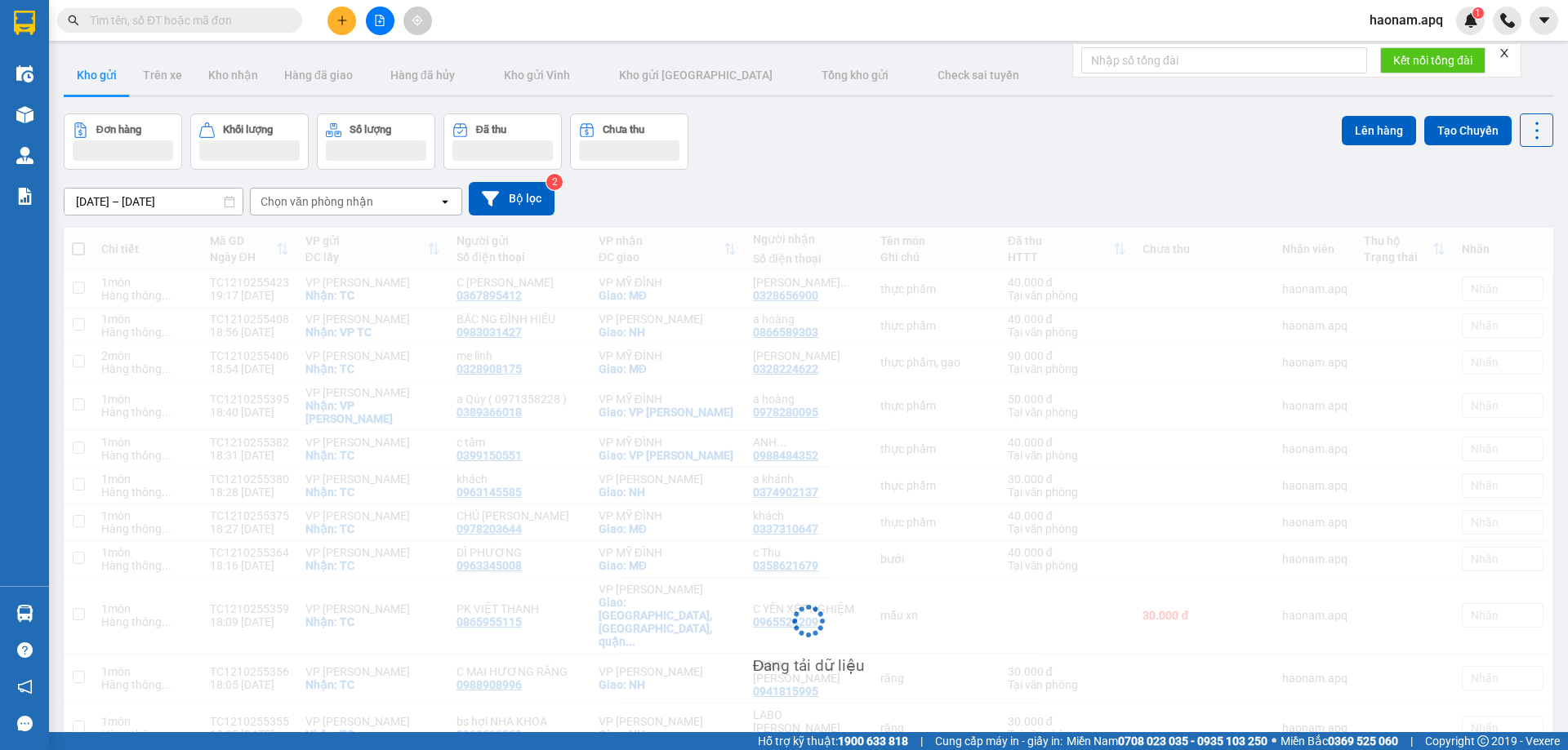
click at [336, 18] on button at bounding box center [342, 21] width 28 height 28
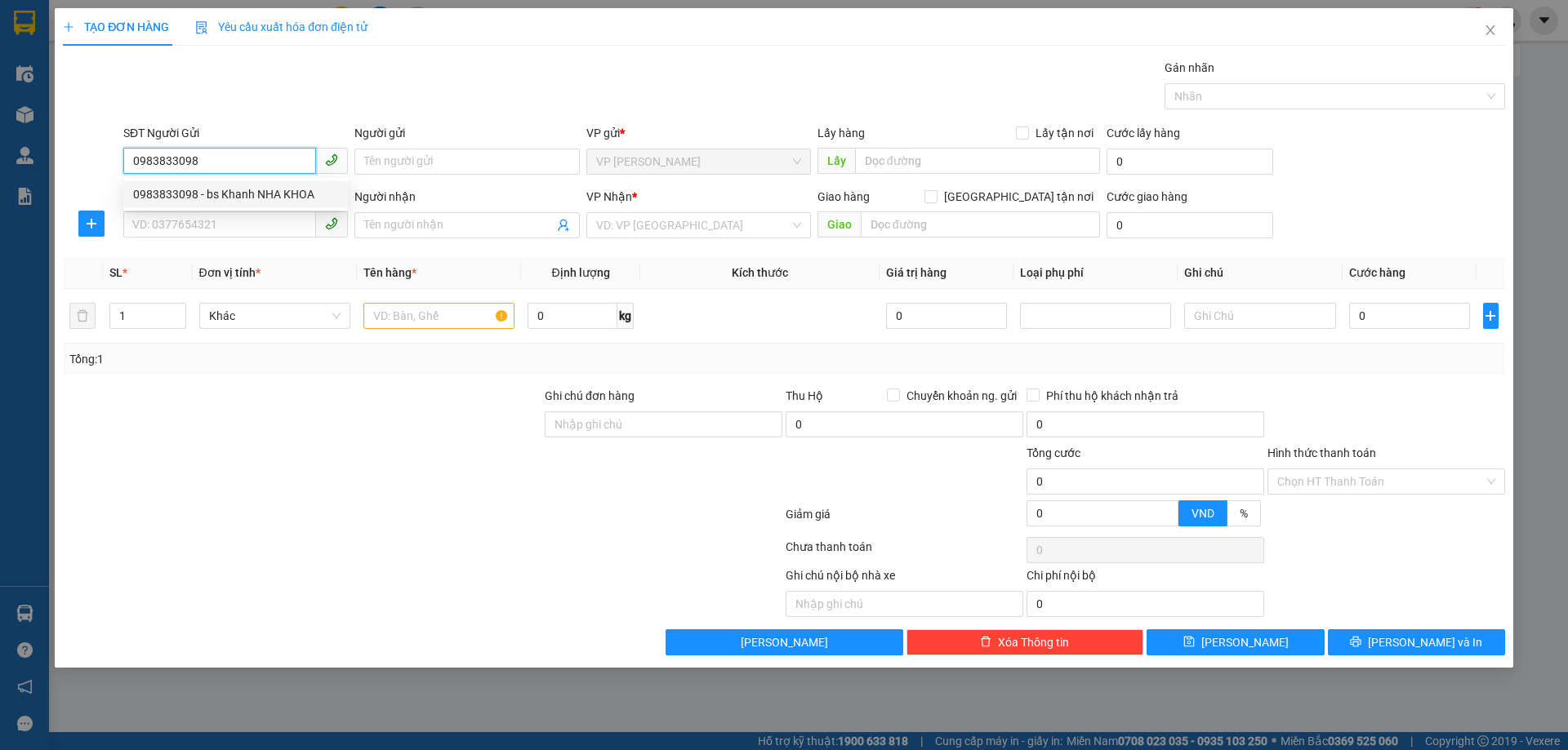
click at [266, 189] on div "0983833098 - bs Khanh NHA KHOA" at bounding box center [235, 193] width 205 height 18
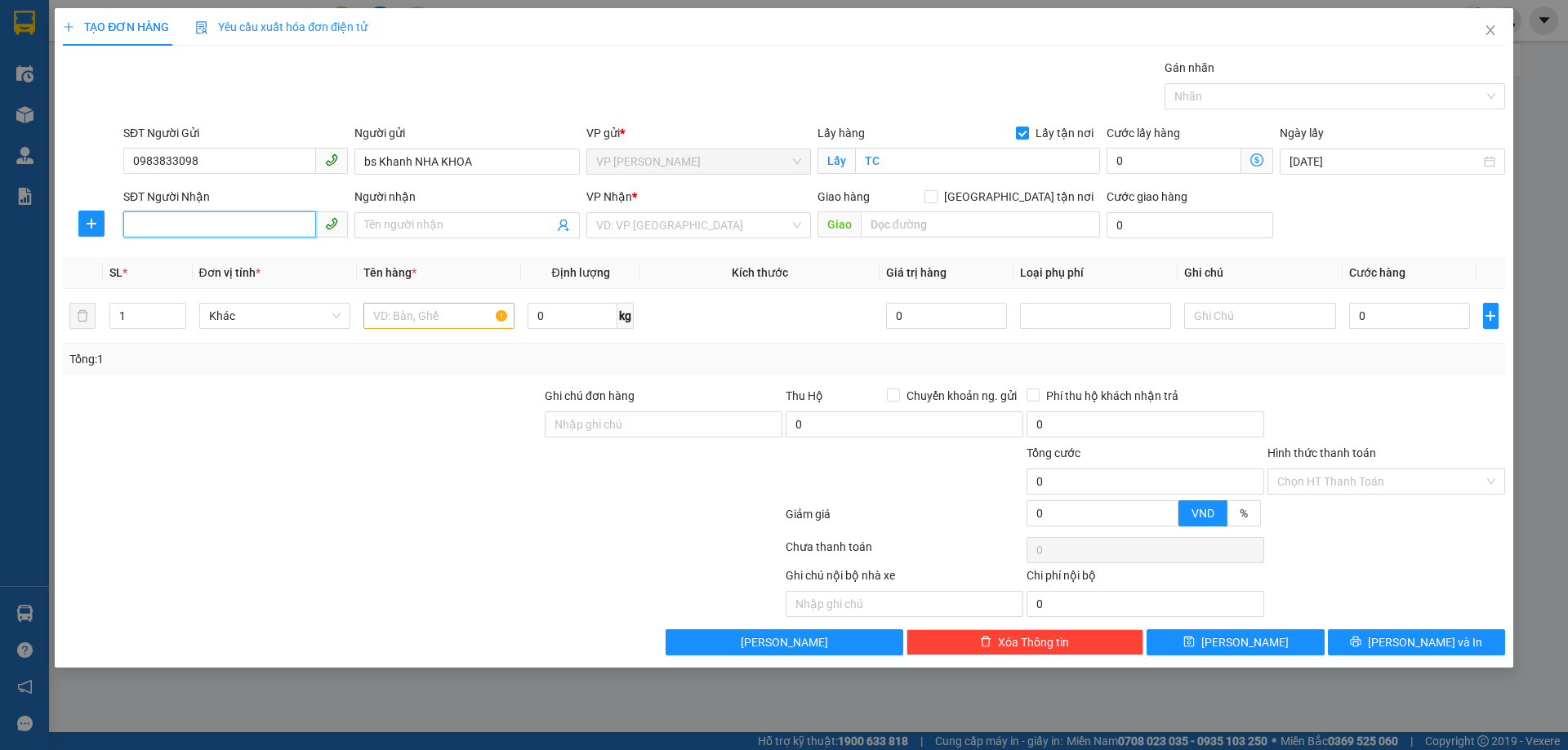
click at [256, 232] on input "SĐT Người Nhận" at bounding box center [219, 224] width 193 height 26
click at [260, 268] on div "0941815995 - LABO NGUYỄN TUẤN" at bounding box center [235, 258] width 224 height 26
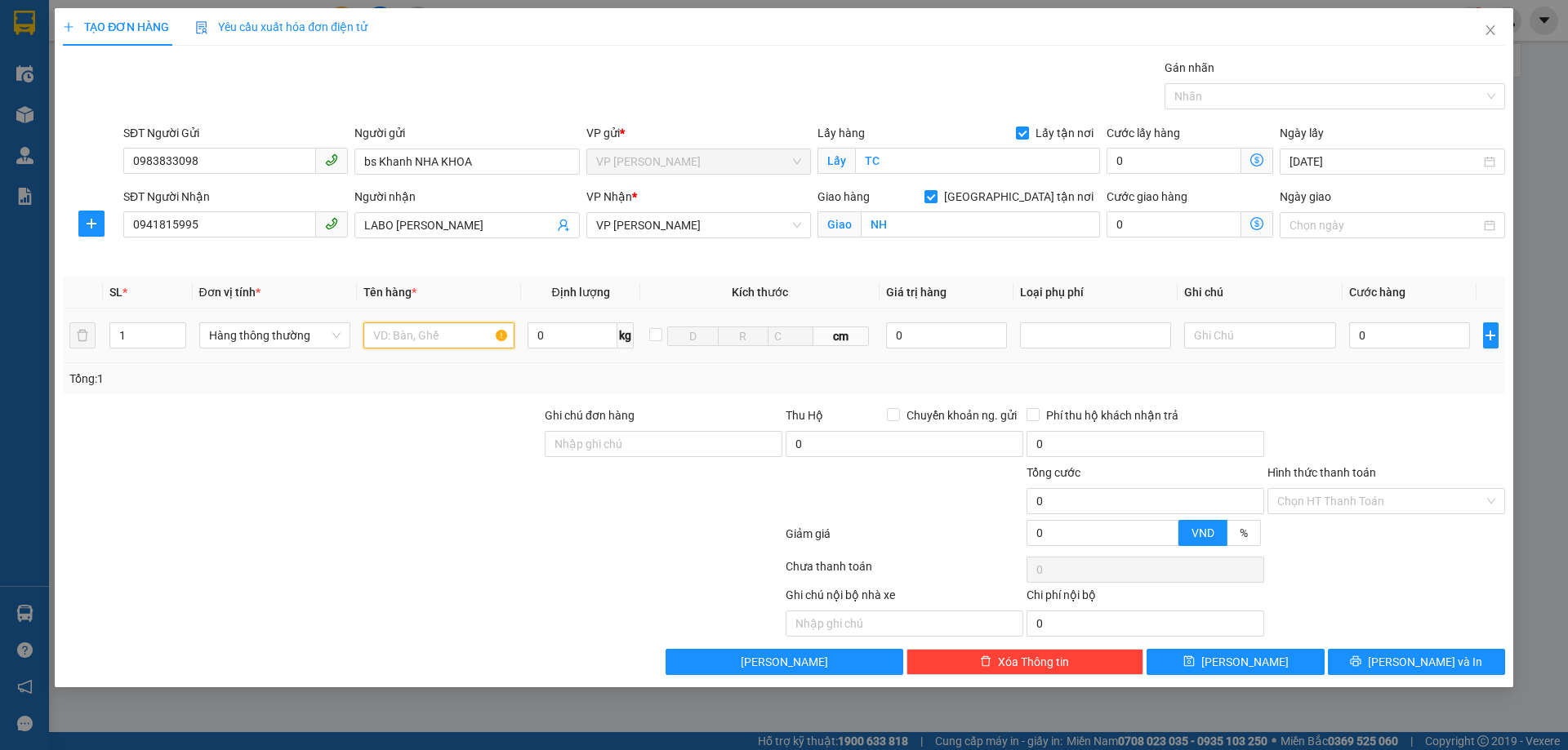
click at [454, 342] on input "text" at bounding box center [439, 335] width 151 height 26
click at [1414, 344] on input "0" at bounding box center [1409, 335] width 121 height 26
click at [1360, 501] on input "Hình thức thanh toán" at bounding box center [1380, 501] width 207 height 24
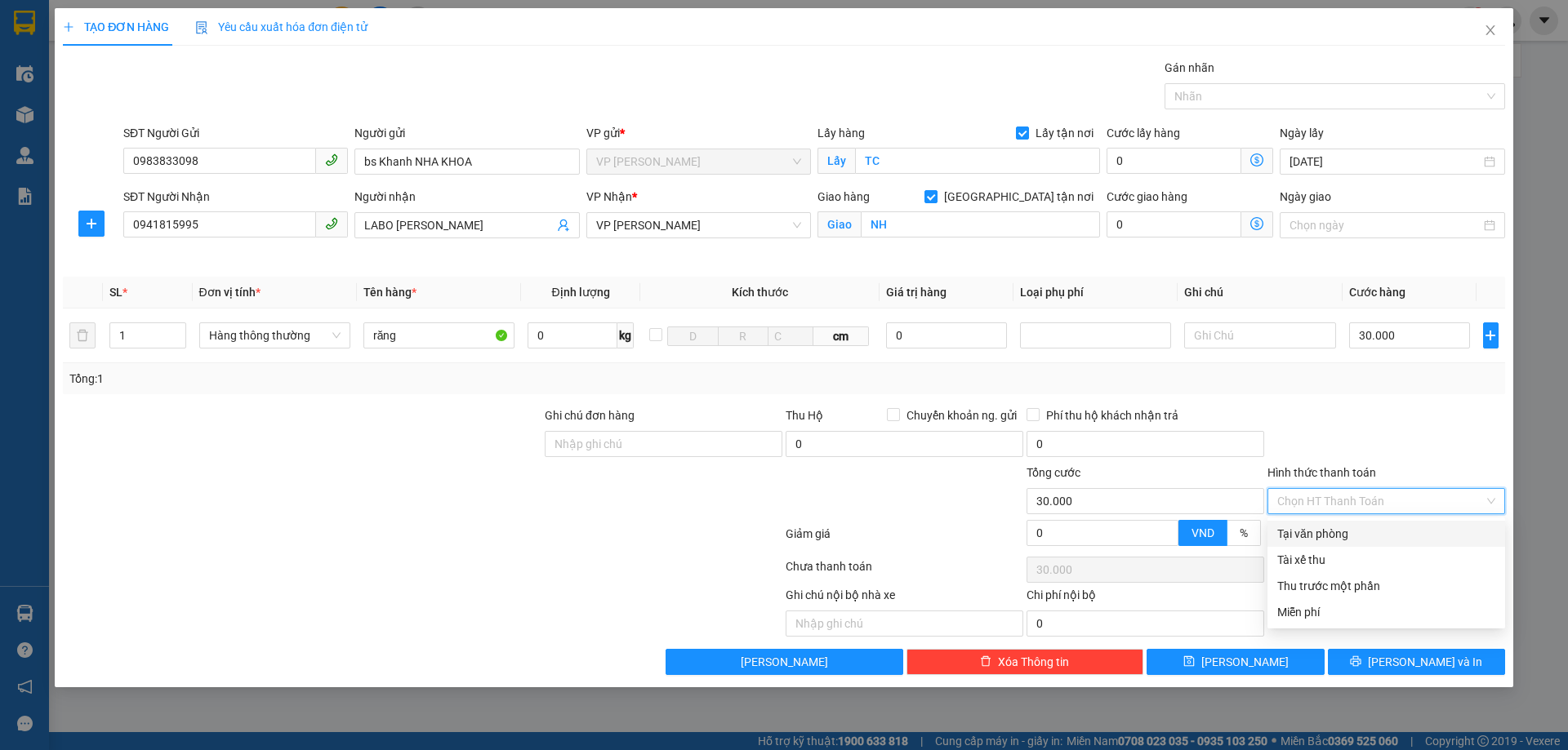
drag, startPoint x: 1350, startPoint y: 529, endPoint x: 1362, endPoint y: 539, distance: 15.6
click at [1350, 530] on div "Tại văn phòng" at bounding box center [1385, 533] width 218 height 18
click at [1443, 607] on div "Ghi chú nội bộ nhà xe Chi phí nội bộ 0" at bounding box center [784, 611] width 1445 height 50
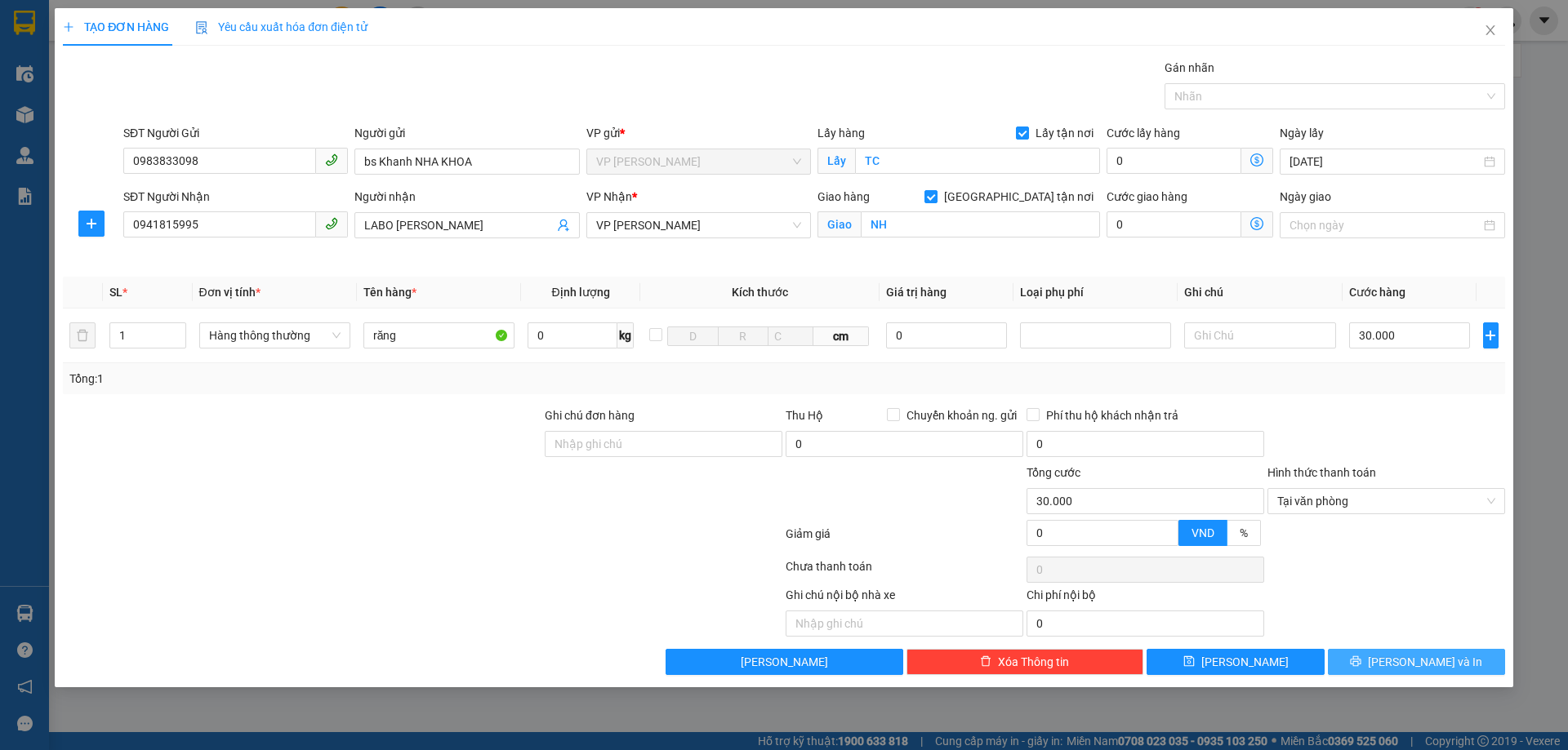
click at [1435, 662] on span "[PERSON_NAME] và In" at bounding box center [1425, 661] width 115 height 18
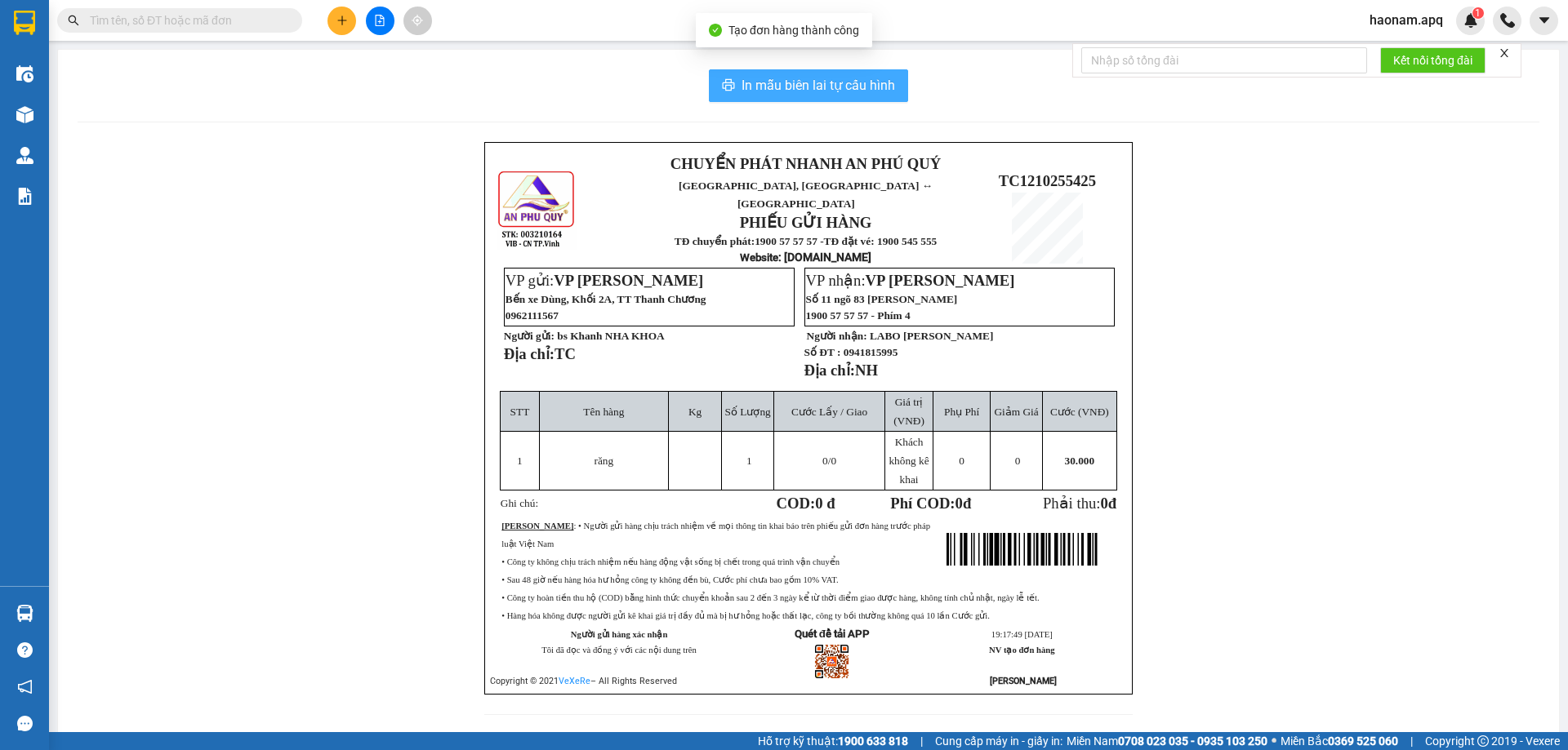
click at [825, 79] on span "In mẫu biên lai tự cấu hình" at bounding box center [818, 85] width 153 height 20
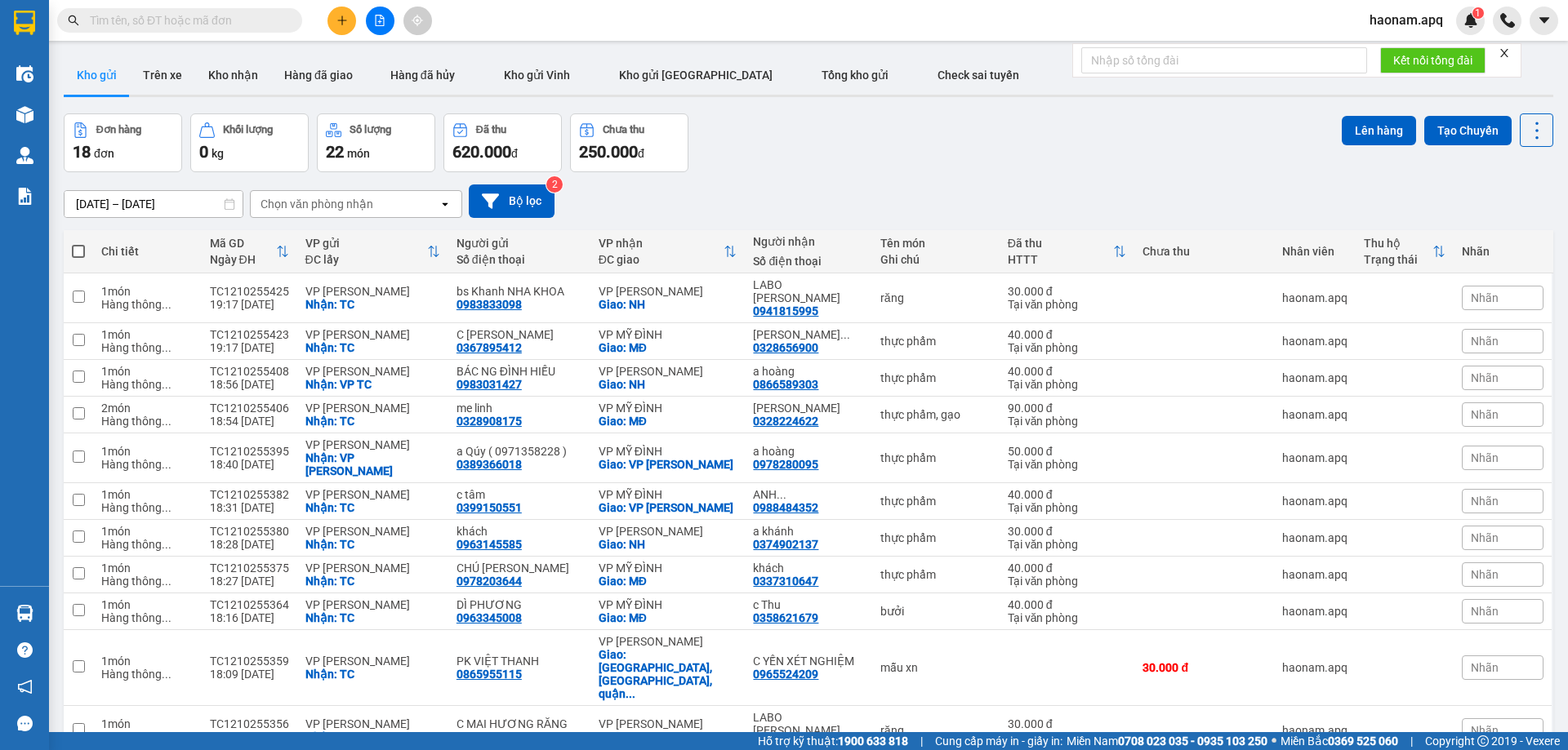
click at [1509, 53] on icon "close" at bounding box center [1504, 54] width 12 height 12
click at [217, 78] on button "Kho nhận" at bounding box center [233, 74] width 76 height 39
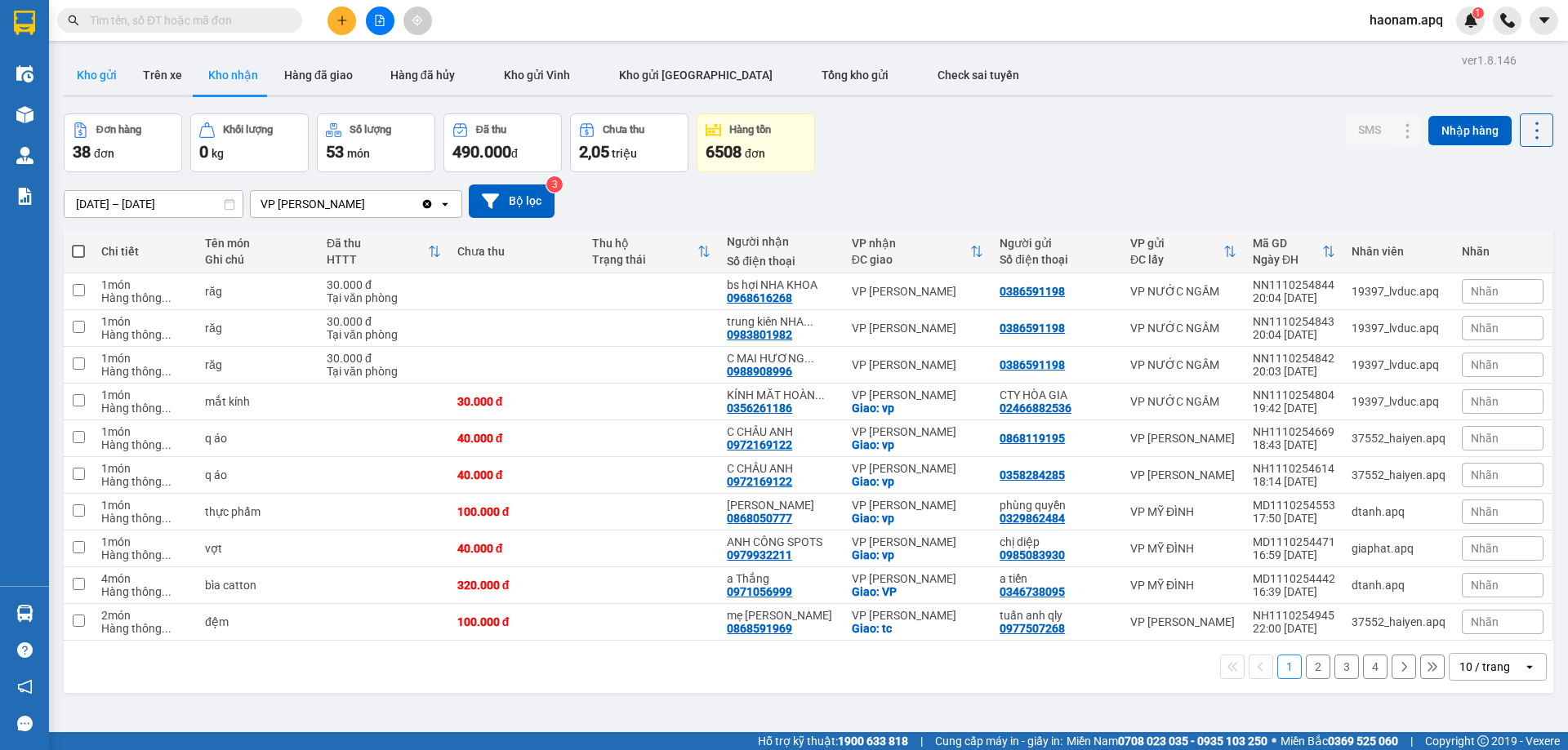
click at [106, 87] on button "Kho gửi" at bounding box center [96, 74] width 66 height 39
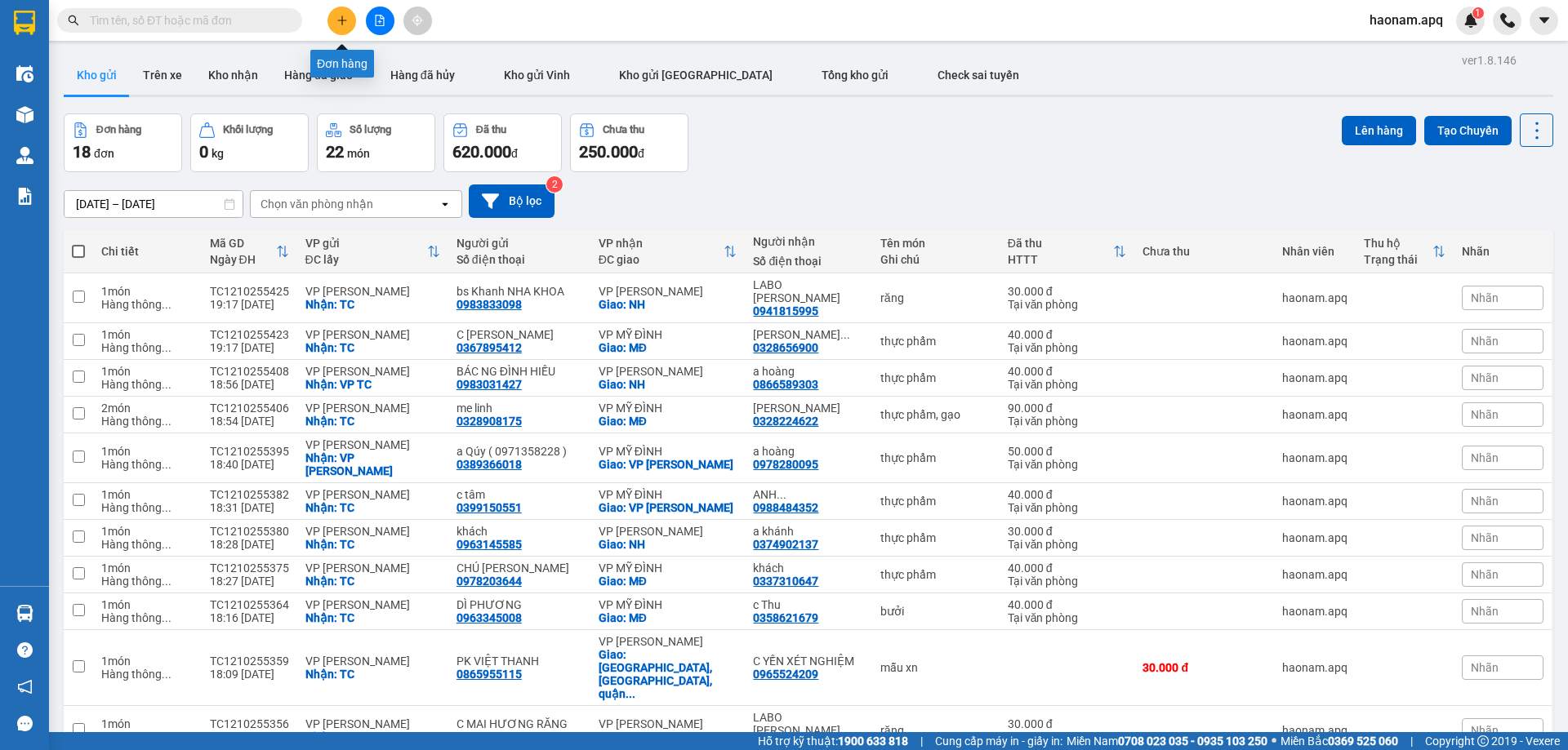
click at [334, 15] on button at bounding box center [342, 21] width 28 height 28
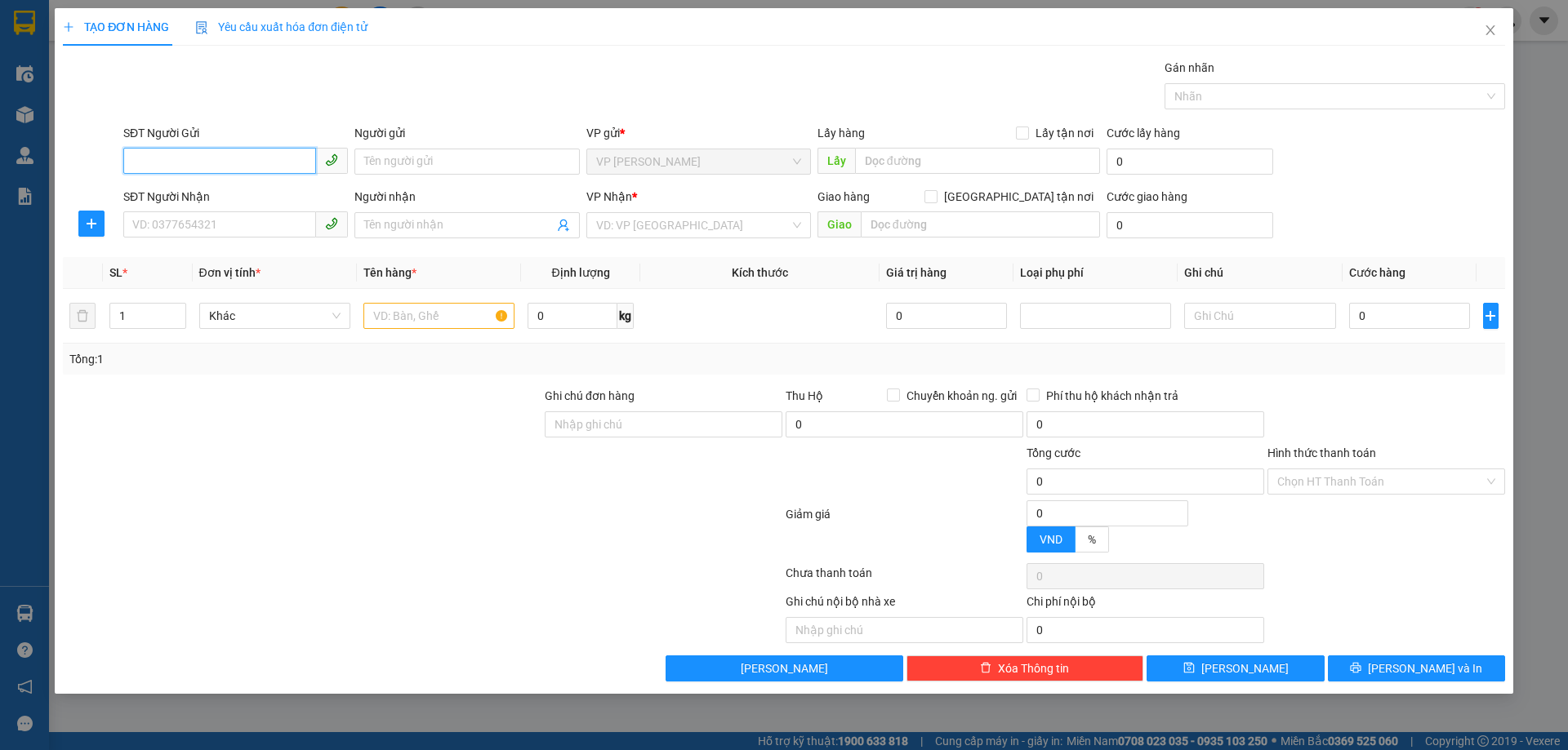
click at [224, 156] on input "SĐT Người Gửi" at bounding box center [219, 161] width 193 height 26
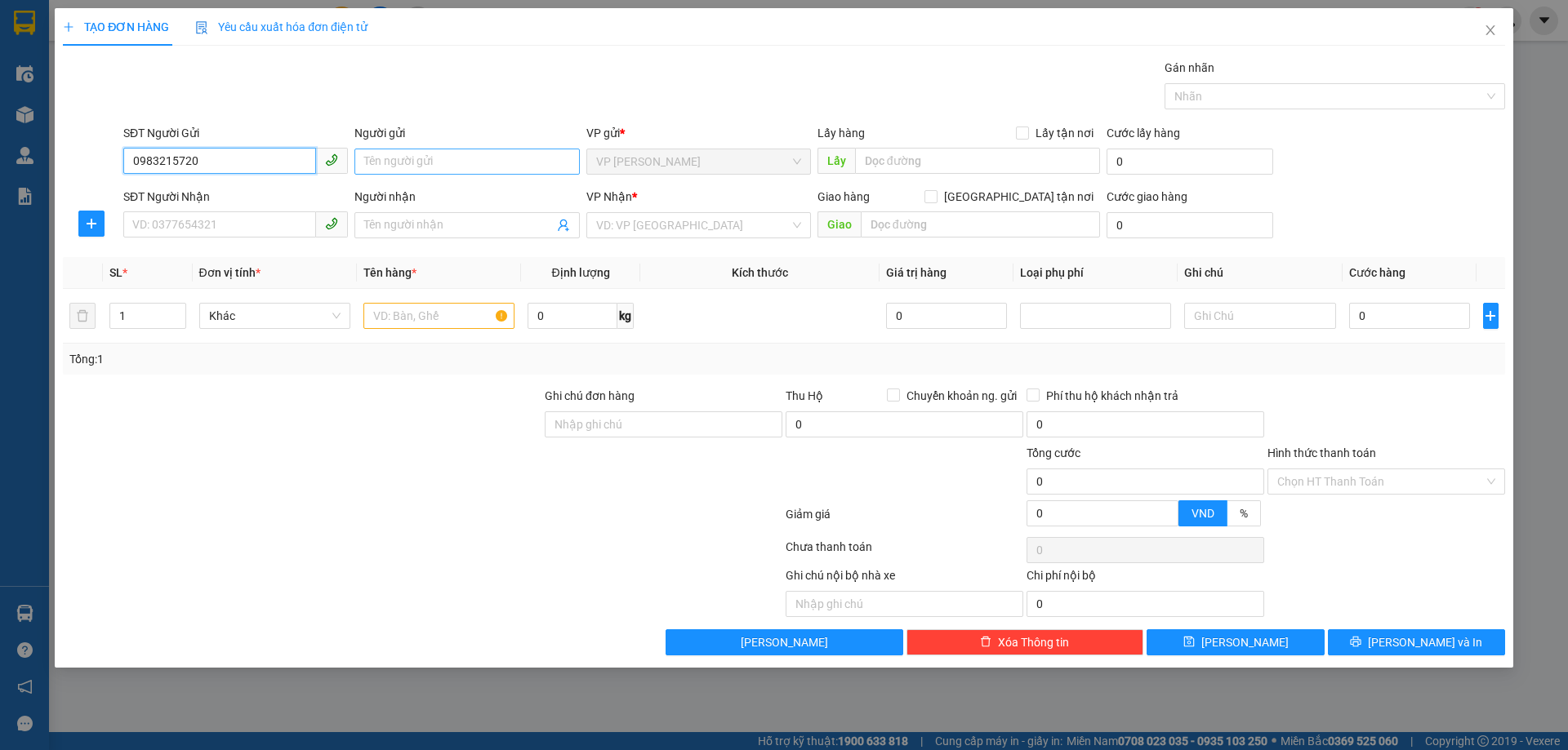
type input "0983215720"
click at [437, 171] on input "Người gửi" at bounding box center [466, 162] width 224 height 26
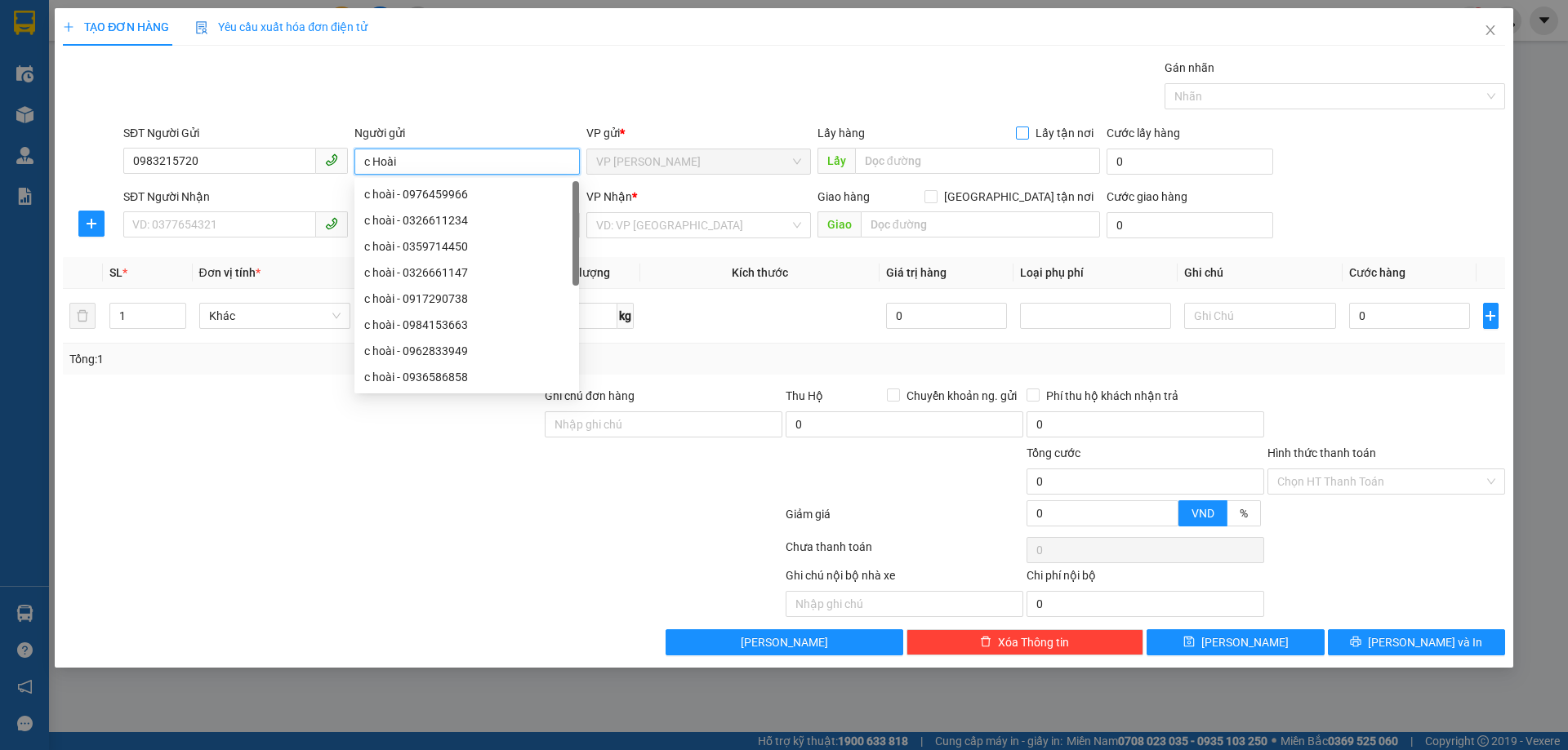
type input "c Hoài"
click at [1029, 127] on span at bounding box center [1022, 133] width 13 height 13
click at [1027, 127] on input "Lấy tận nơi" at bounding box center [1021, 132] width 12 height 12
checkbox input "true"
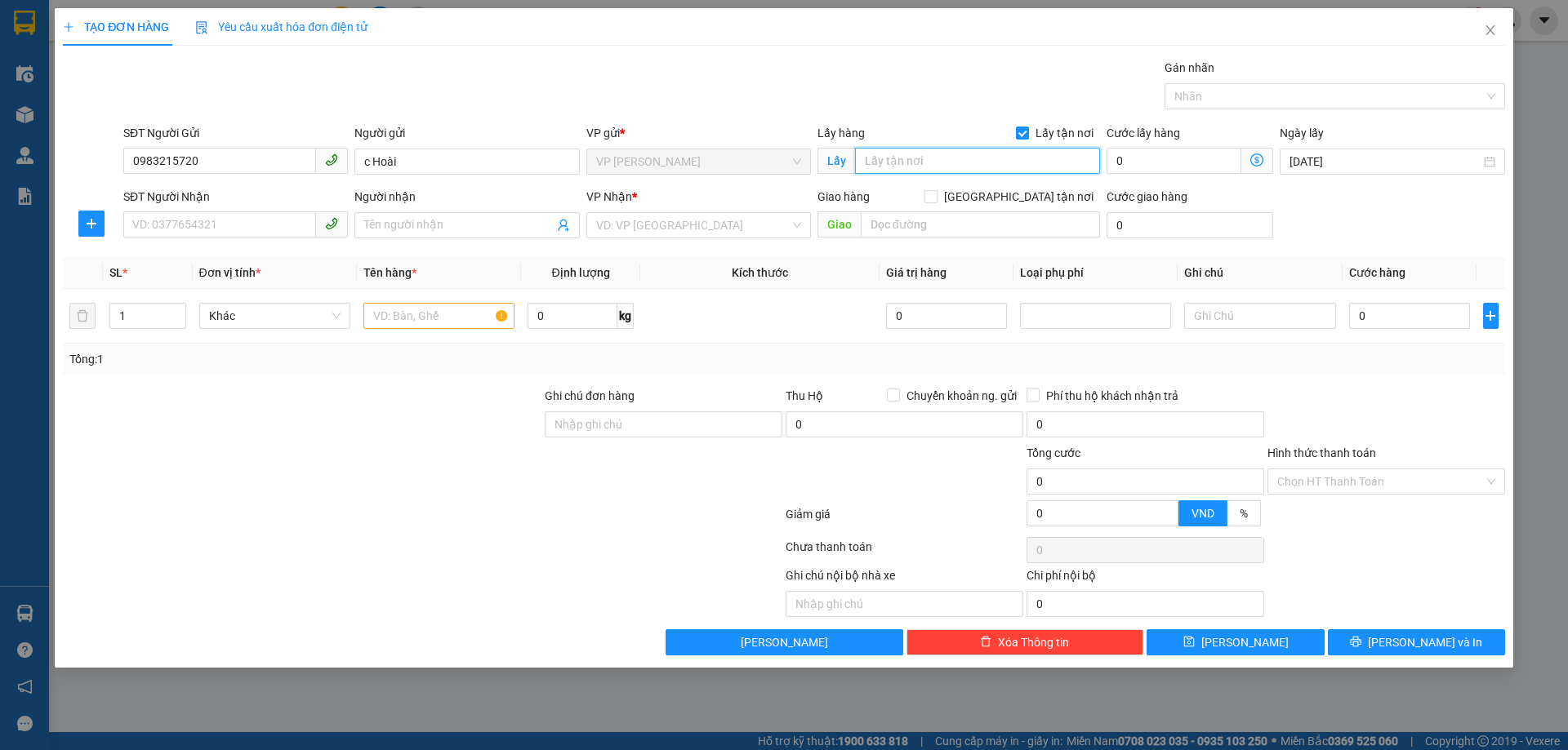
click at [915, 165] on input "text" at bounding box center [977, 161] width 245 height 26
type input "TC"
click at [164, 227] on input "SĐT Người Nhận" at bounding box center [219, 224] width 193 height 26
drag, startPoint x: 172, startPoint y: 172, endPoint x: 562, endPoint y: 94, distance: 397.7
click at [145, 173] on input "0983215720" at bounding box center [219, 161] width 193 height 26
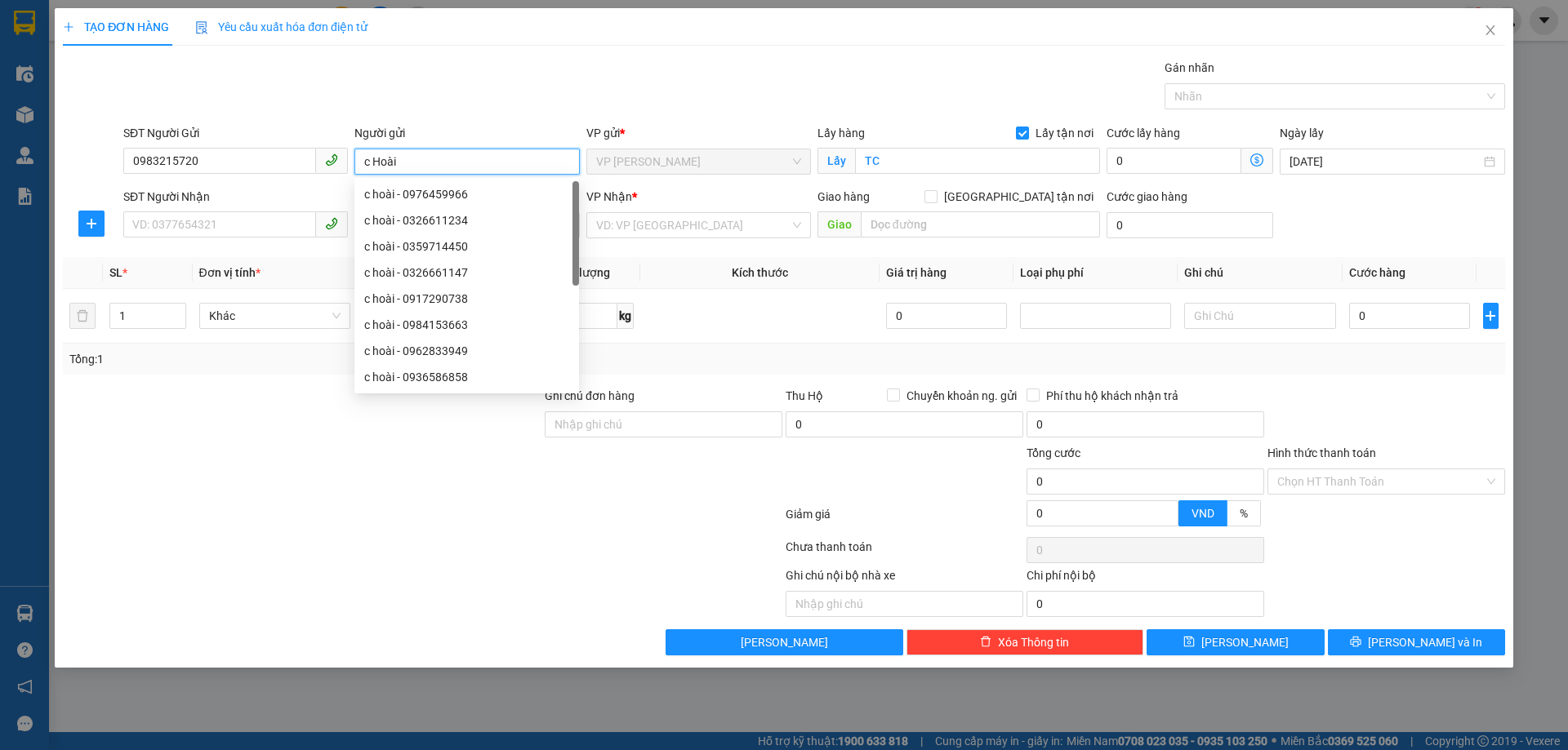
drag, startPoint x: 455, startPoint y: 172, endPoint x: 373, endPoint y: 170, distance: 82.0
click at [373, 170] on input "c Hoài" at bounding box center [466, 162] width 224 height 26
type input "c Tuyết"
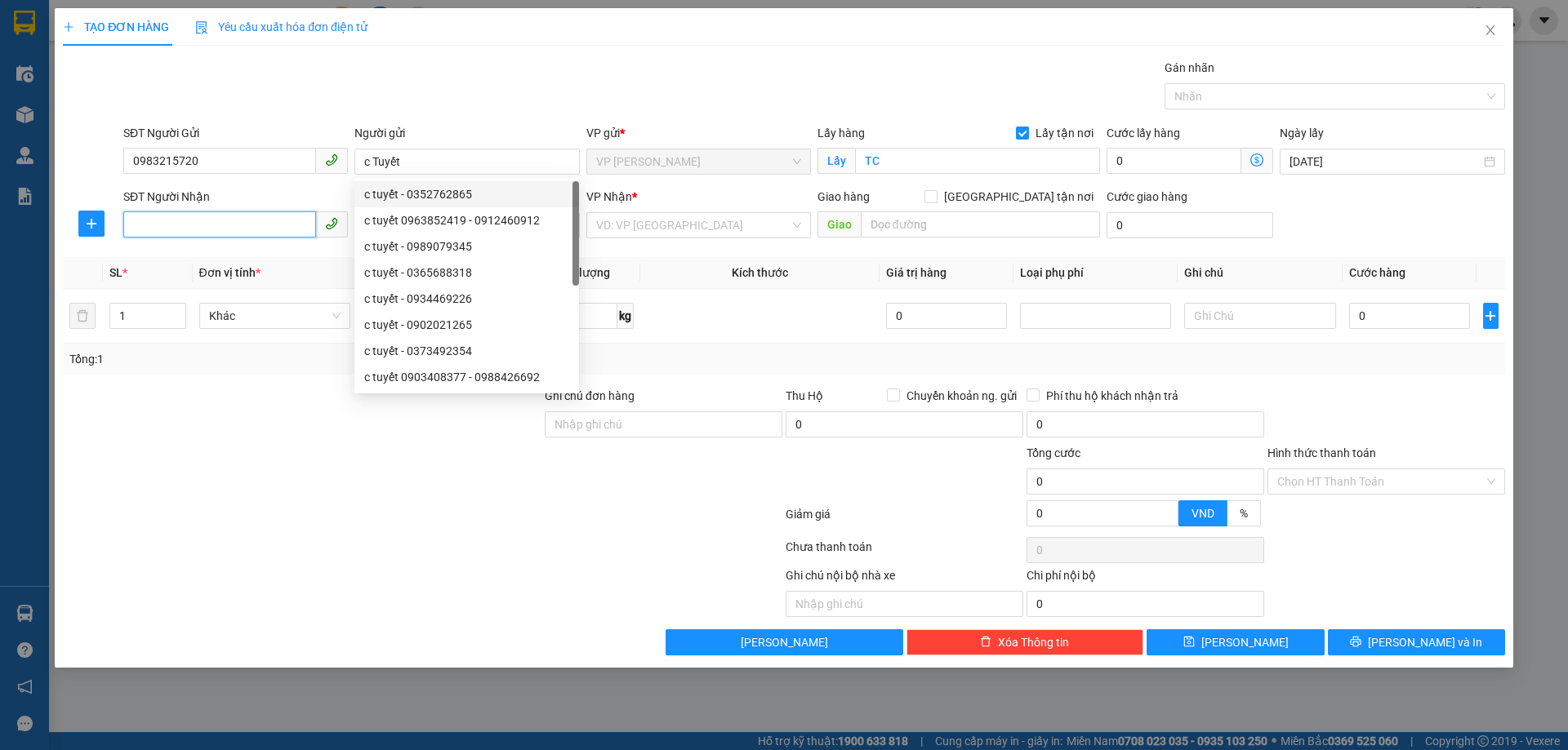
click at [244, 222] on input "SĐT Người Nhận" at bounding box center [219, 224] width 193 height 26
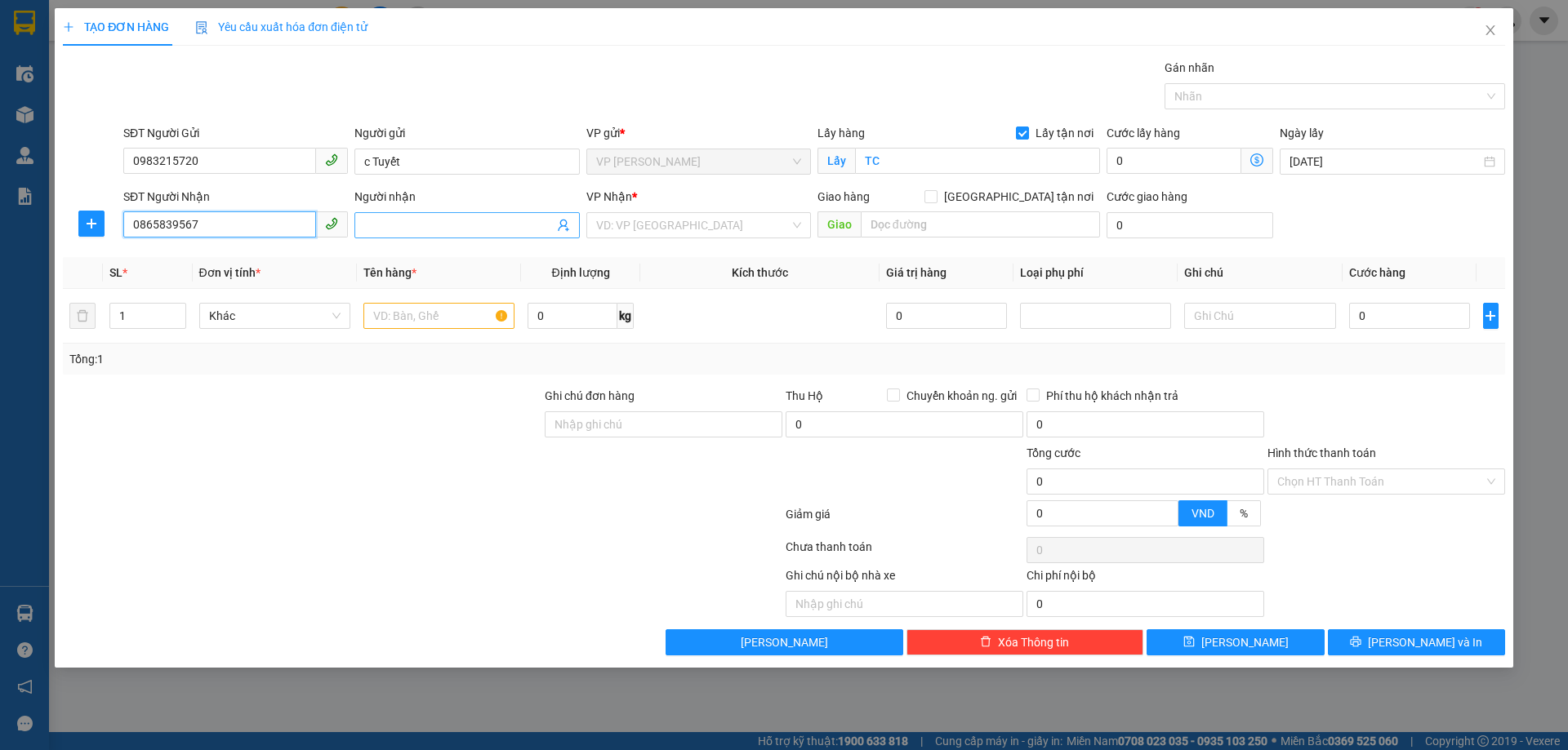
type input "0865839567"
click at [416, 225] on input "Người nhận" at bounding box center [458, 224] width 188 height 18
type input "Hoài LAm"
drag, startPoint x: 702, startPoint y: 212, endPoint x: 715, endPoint y: 232, distance: 23.9
click at [707, 214] on div "VP Nhận * VD: VP [GEOGRAPHIC_DATA]" at bounding box center [698, 216] width 224 height 57
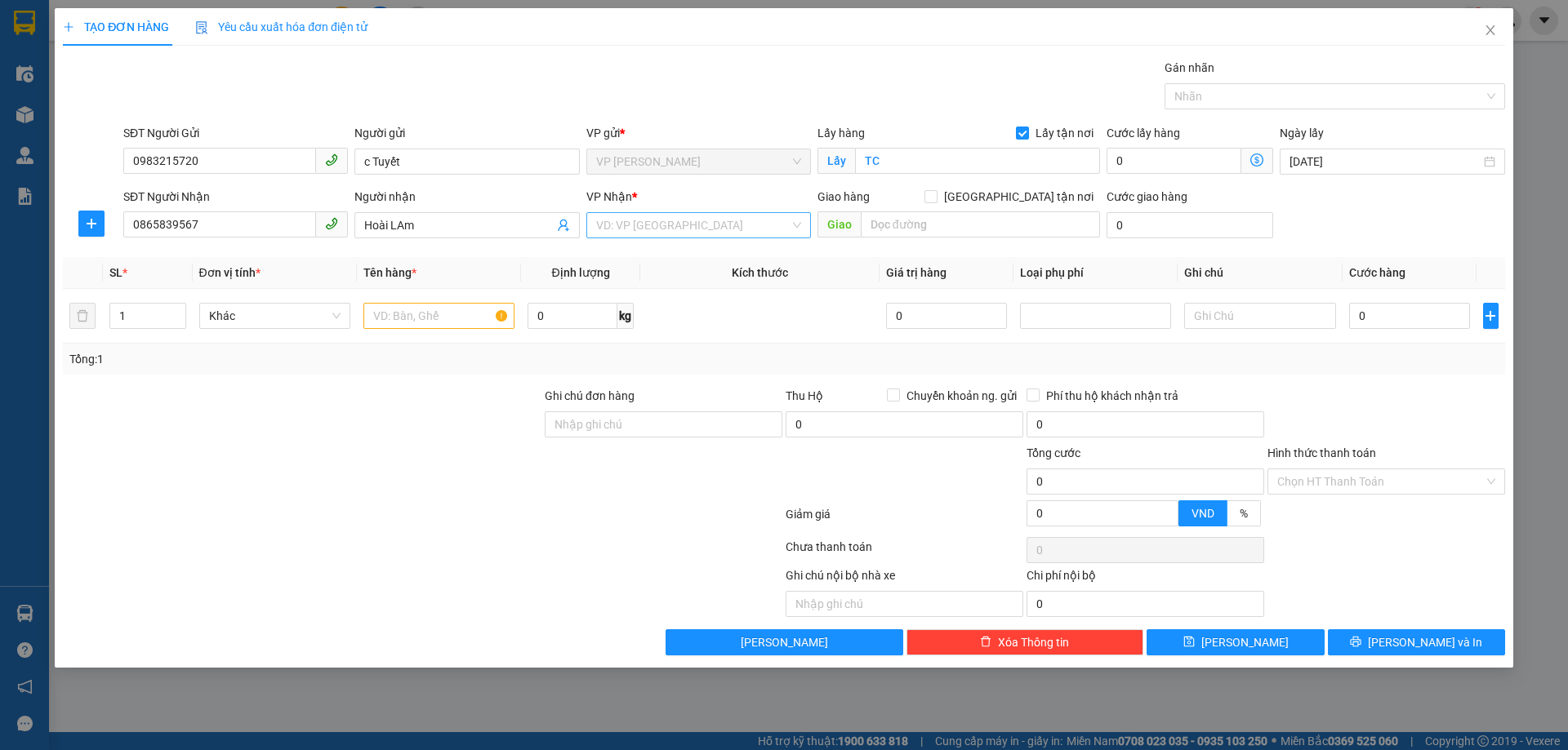
click at [750, 225] on input "search" at bounding box center [692, 225] width 193 height 24
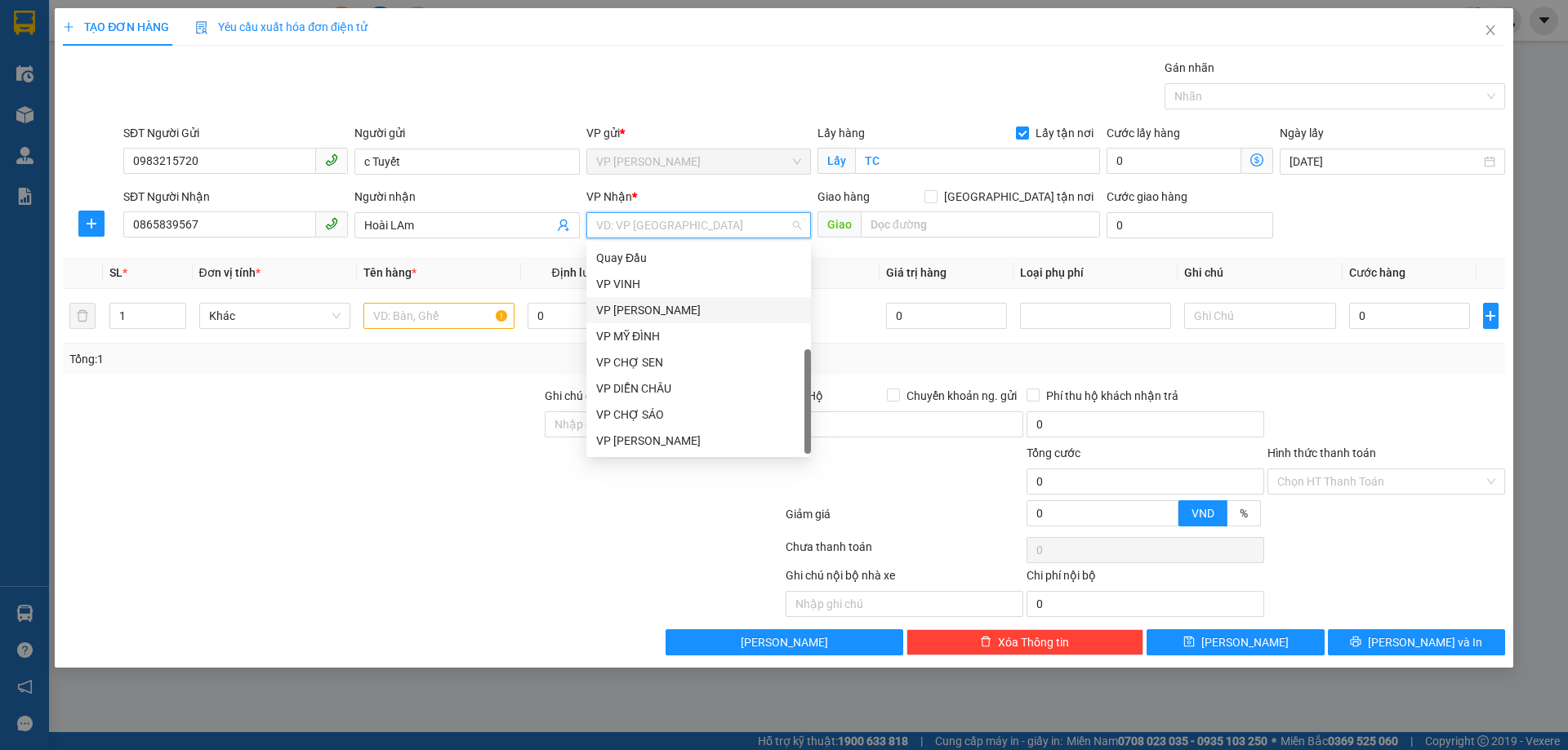
click at [745, 308] on div "VP [PERSON_NAME]" at bounding box center [698, 310] width 205 height 18
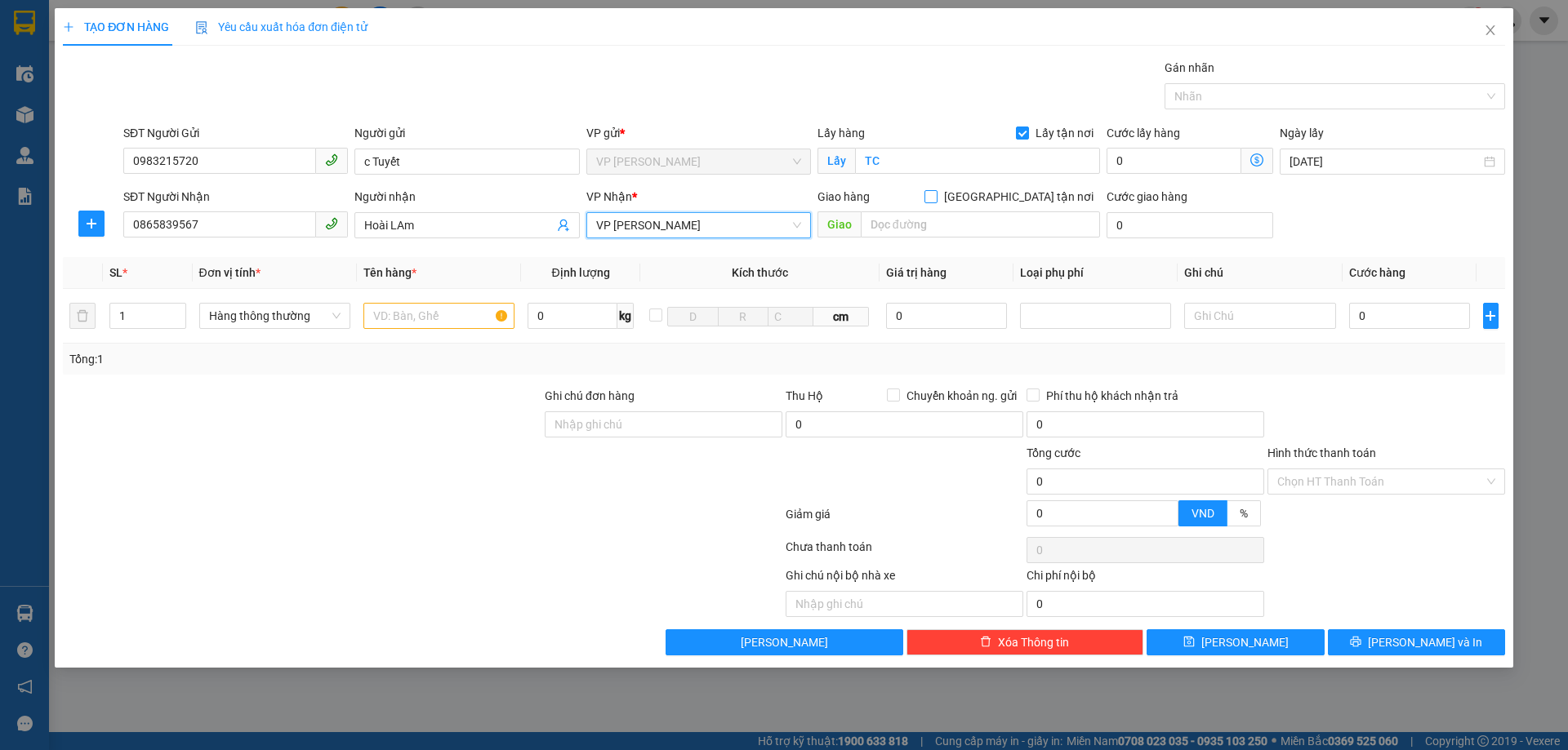
click at [1027, 198] on span "[GEOGRAPHIC_DATA] tận nơi" at bounding box center [1019, 196] width 162 height 18
click at [936, 198] on input "[GEOGRAPHIC_DATA] tận nơi" at bounding box center [930, 196] width 12 height 12
checkbox input "true"
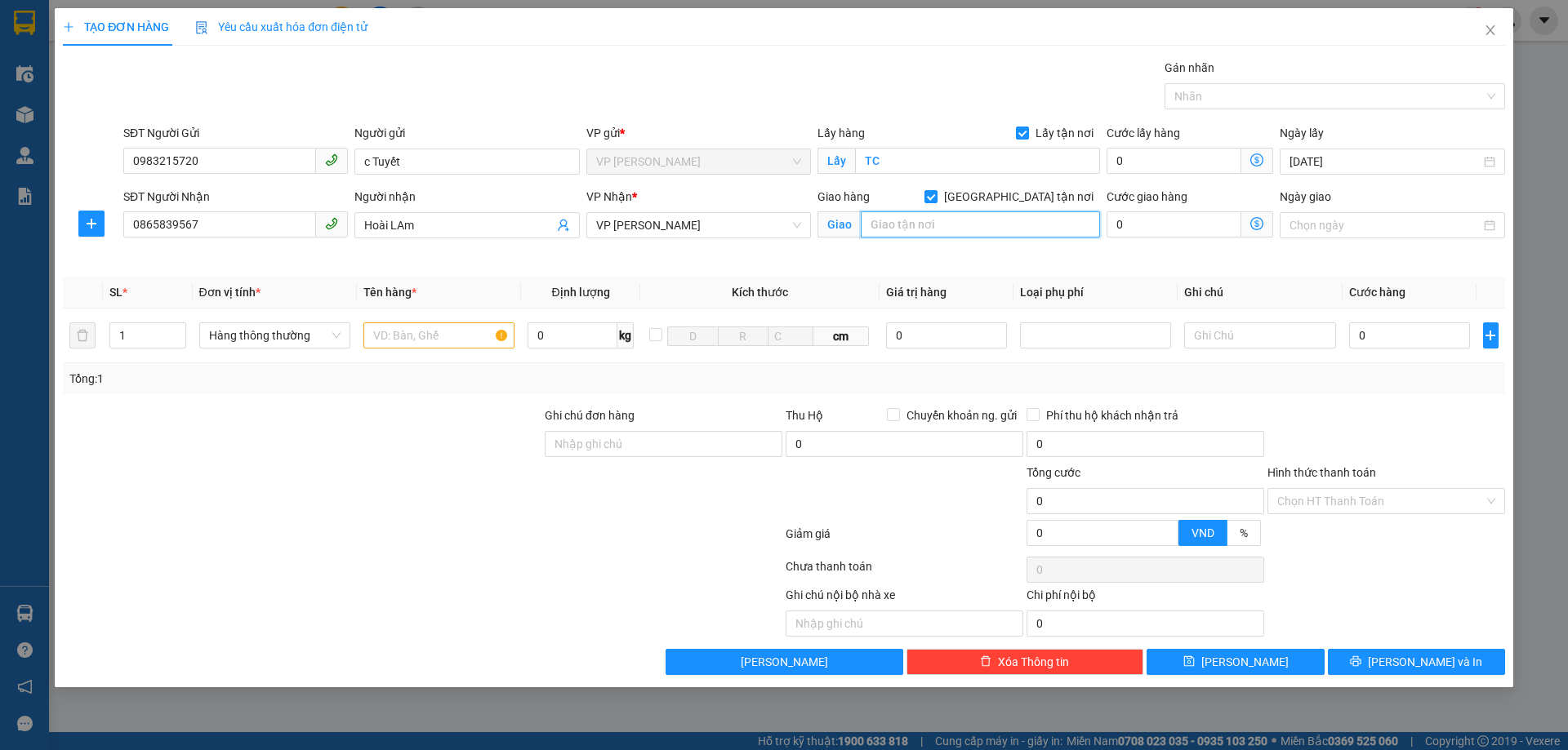
click at [963, 222] on input "text" at bounding box center [980, 224] width 239 height 26
type input "NH"
drag, startPoint x: 314, startPoint y: 455, endPoint x: 455, endPoint y: 379, distance: 160.2
click at [353, 440] on div at bounding box center [301, 435] width 481 height 57
click at [476, 333] on input "text" at bounding box center [439, 335] width 151 height 26
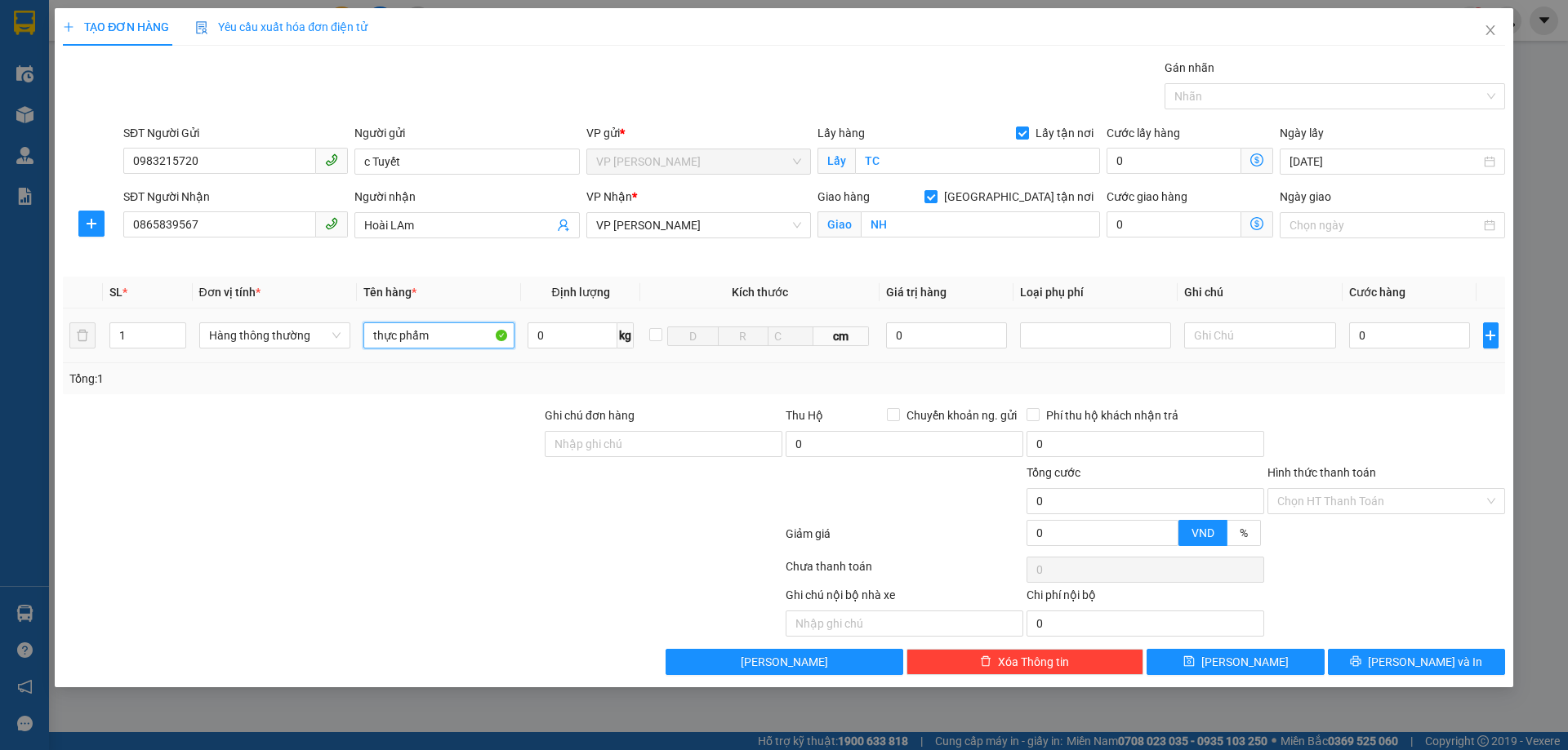
type input "thực phẩm"
click at [527, 499] on div at bounding box center [301, 492] width 481 height 57
type input "5"
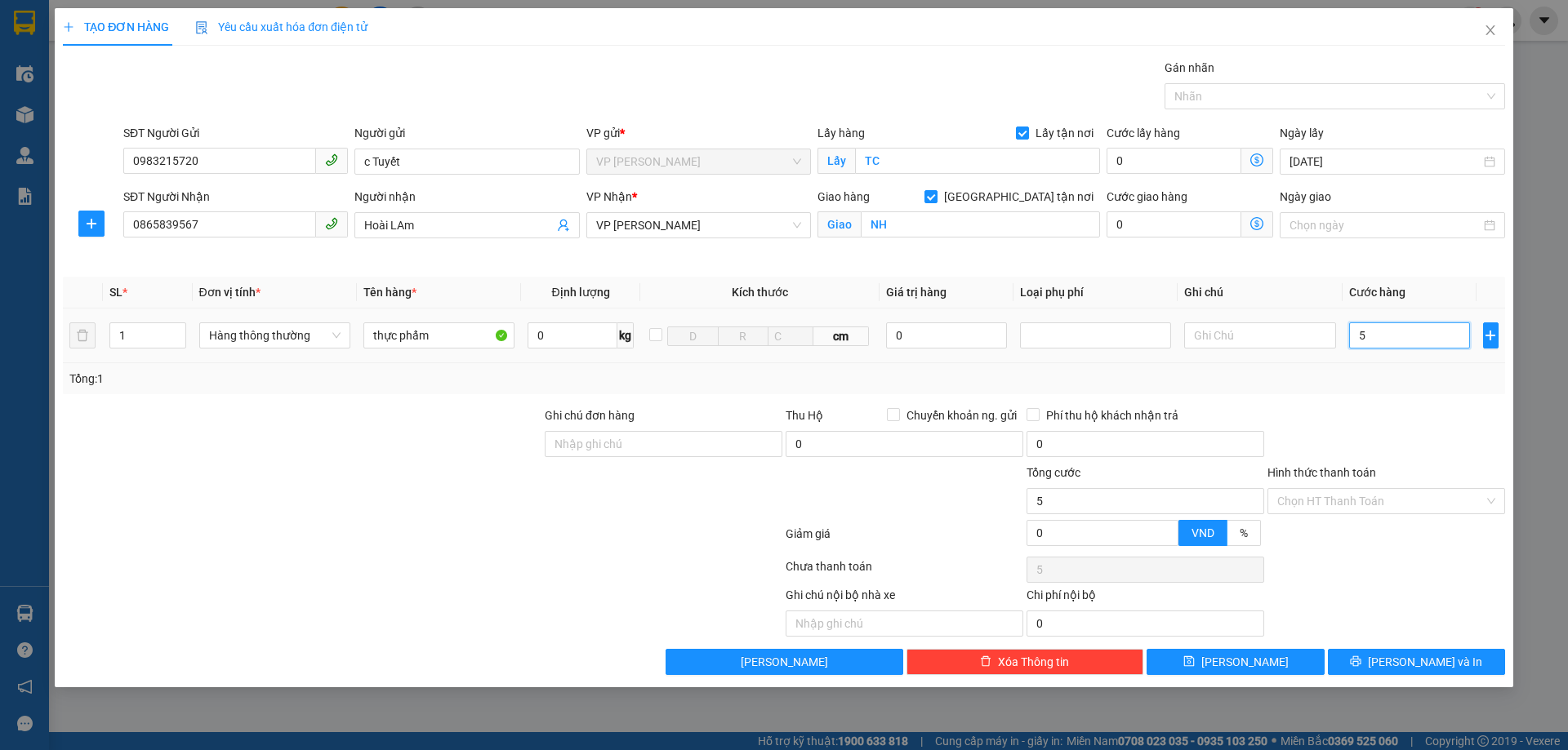
type input "50"
type input "500"
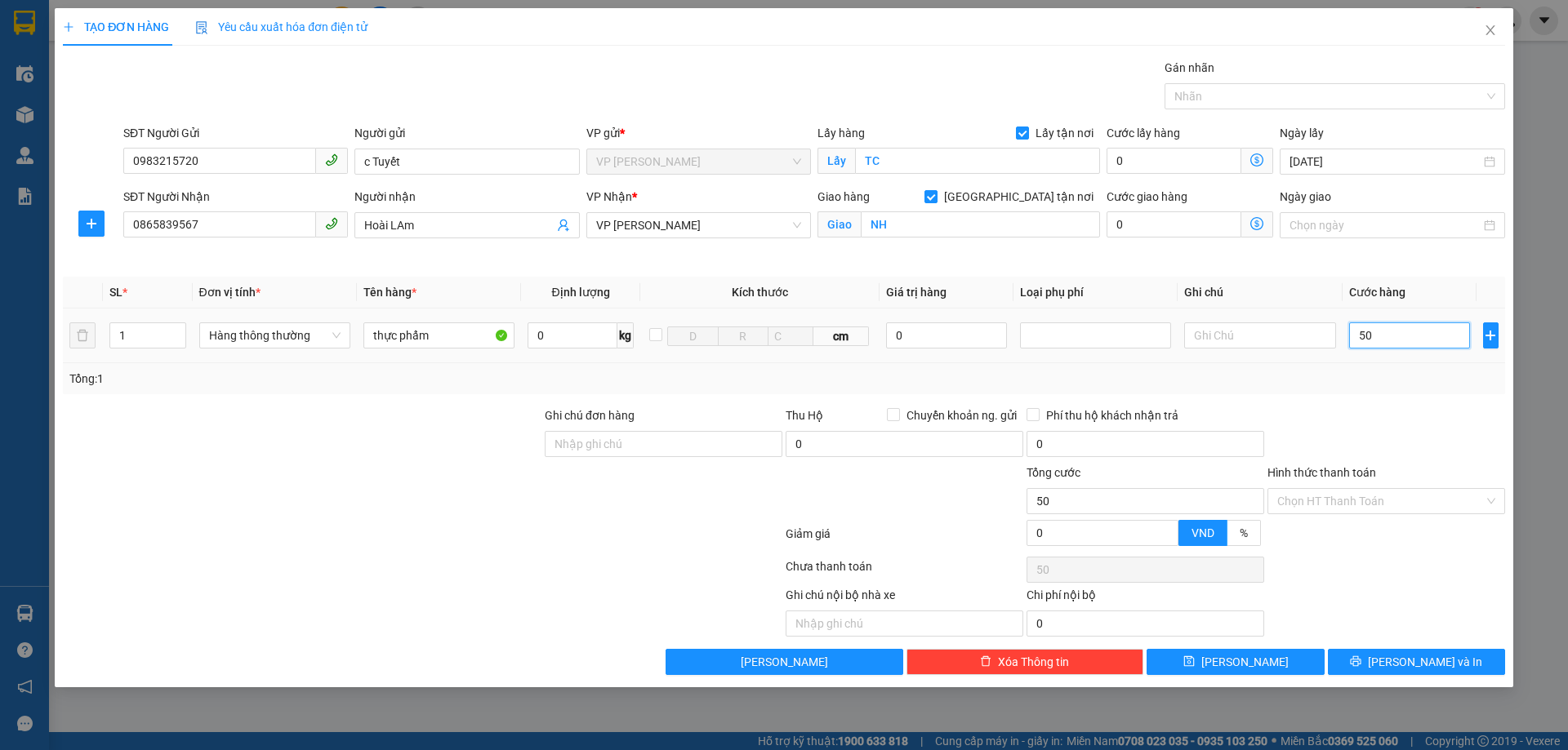
type input "500"
type input "5.000"
type input "50.000"
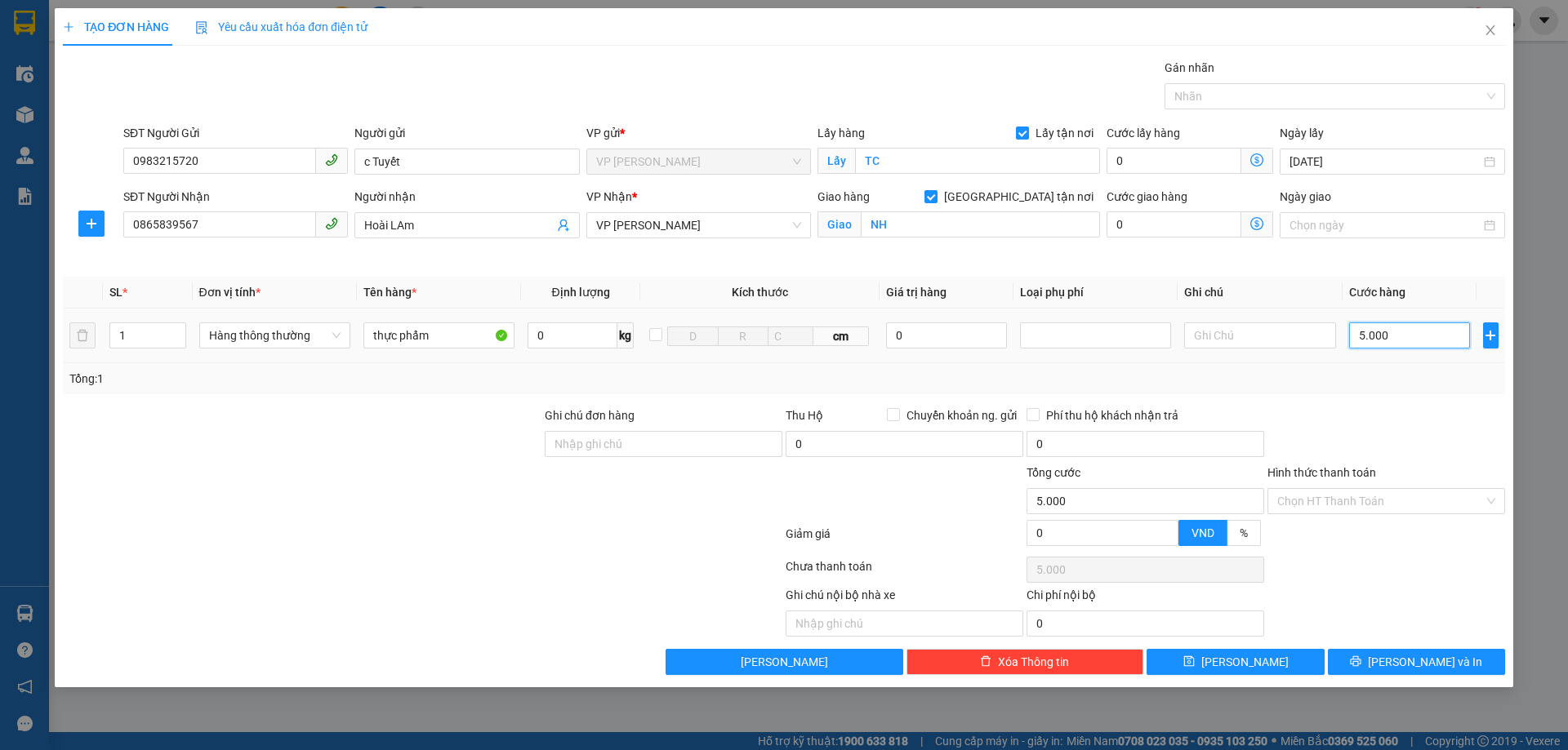
type input "50.000"
click at [1382, 510] on input "Hình thức thanh toán" at bounding box center [1380, 501] width 207 height 24
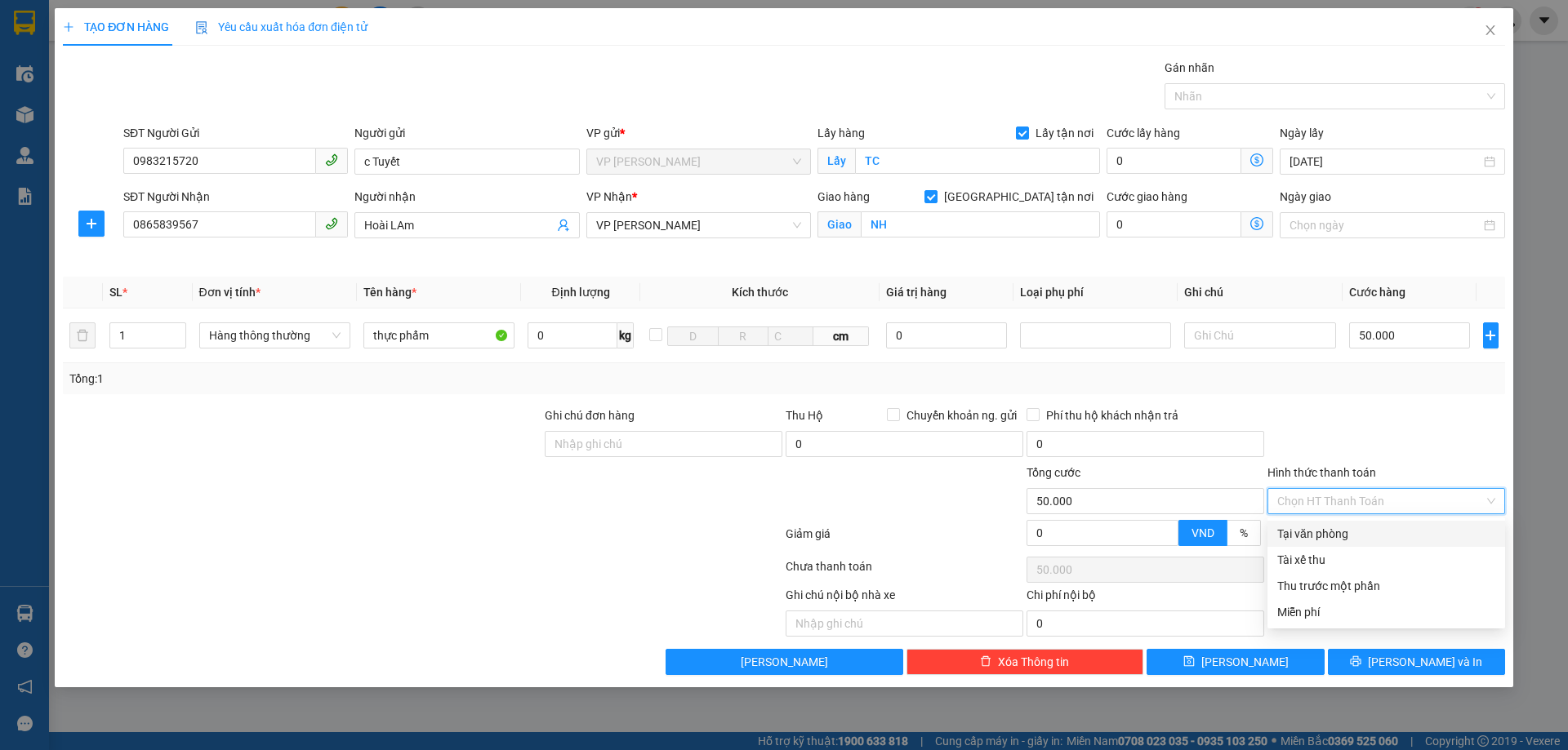
click at [1377, 523] on div "Tại văn phòng" at bounding box center [1386, 533] width 238 height 26
type input "0"
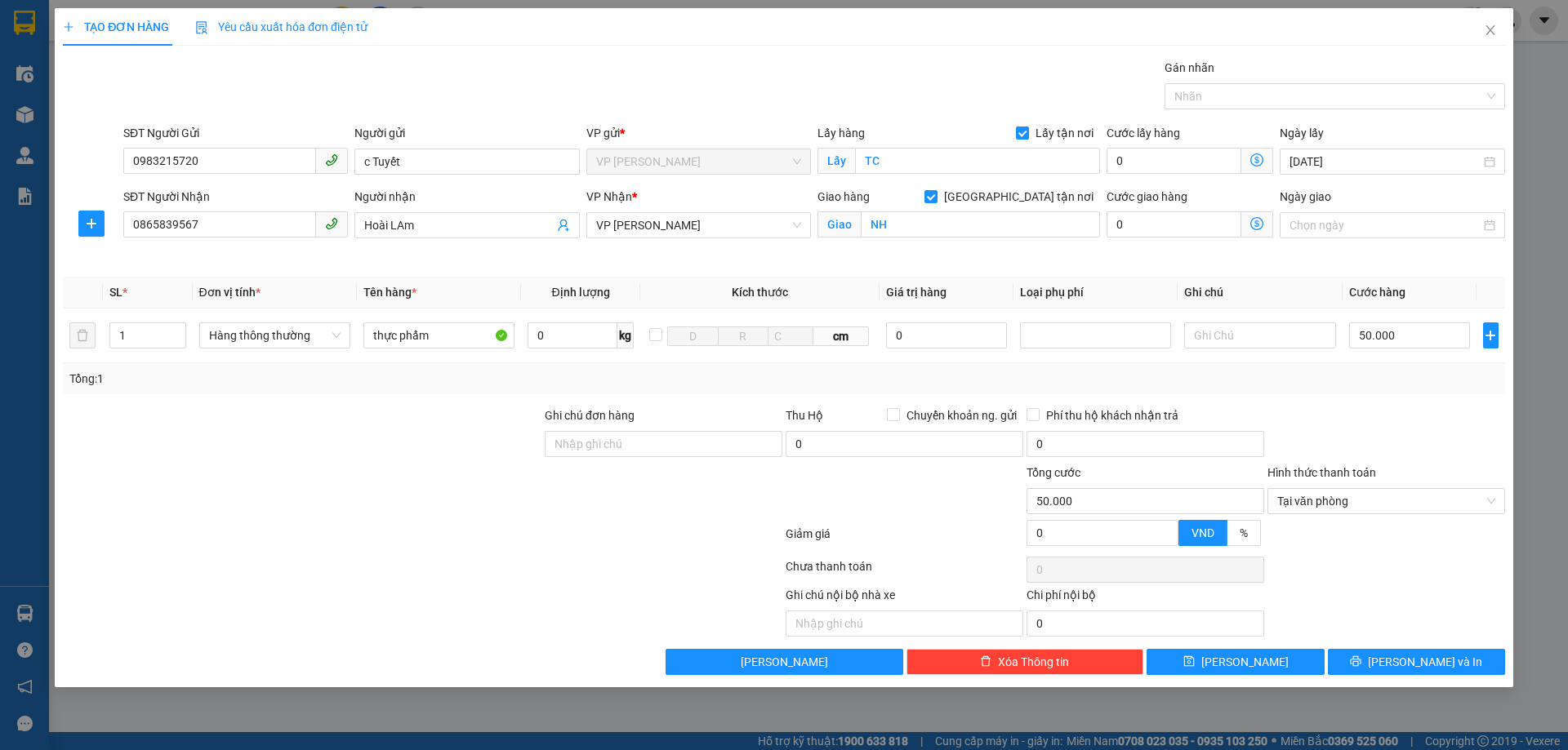
click at [1396, 426] on div at bounding box center [1386, 435] width 241 height 57
click at [1396, 529] on div at bounding box center [1386, 539] width 241 height 28
click at [1397, 654] on button "[PERSON_NAME] và In" at bounding box center [1416, 661] width 177 height 26
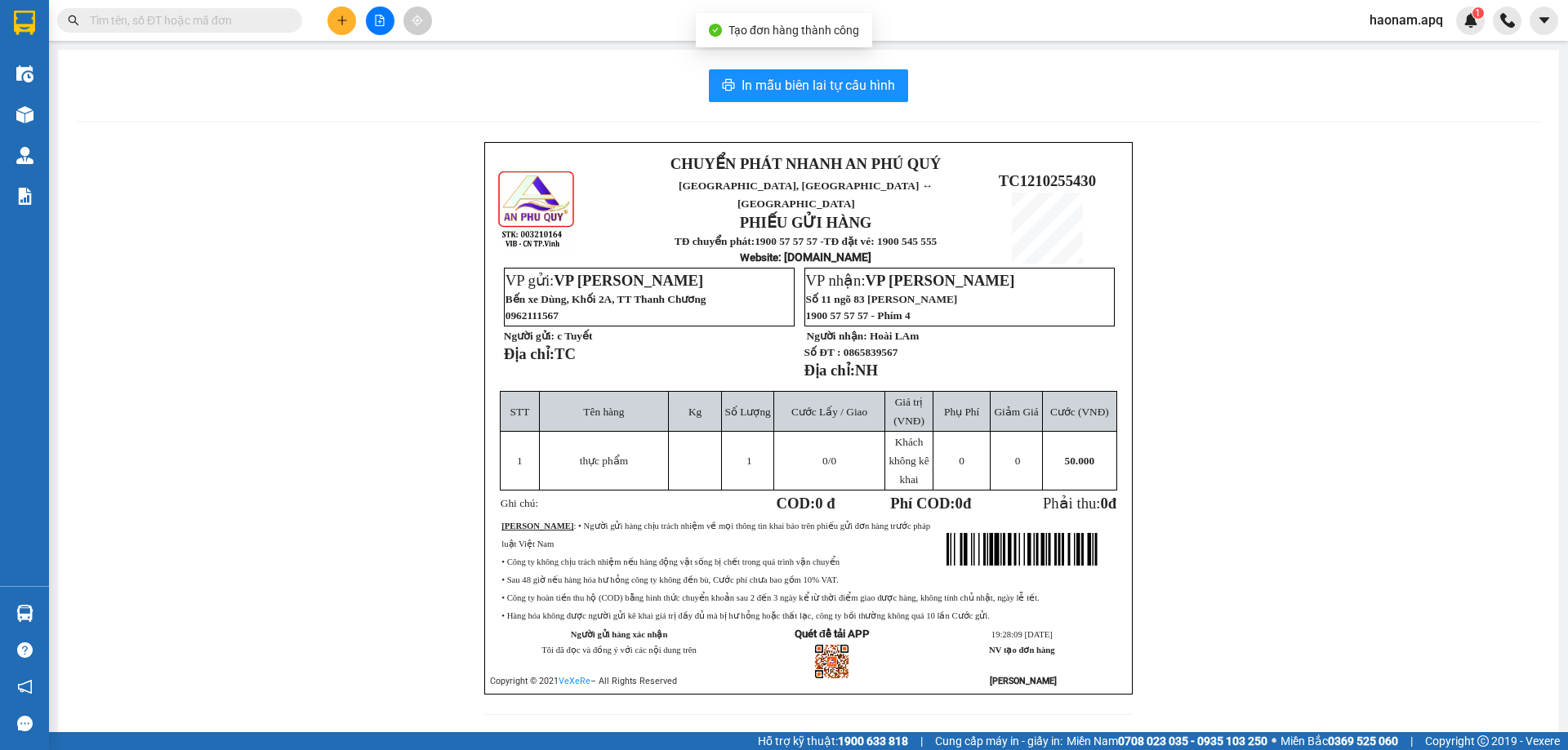
click at [820, 104] on div "In mẫu biên lai tự cấu hình CHUYỂN PHÁT NHANH AN [GEOGRAPHIC_DATA], [GEOGRAPHIC…" at bounding box center [808, 402] width 1501 height 705
click at [820, 100] on button "In mẫu biên lai tự cấu hình" at bounding box center [809, 85] width 199 height 33
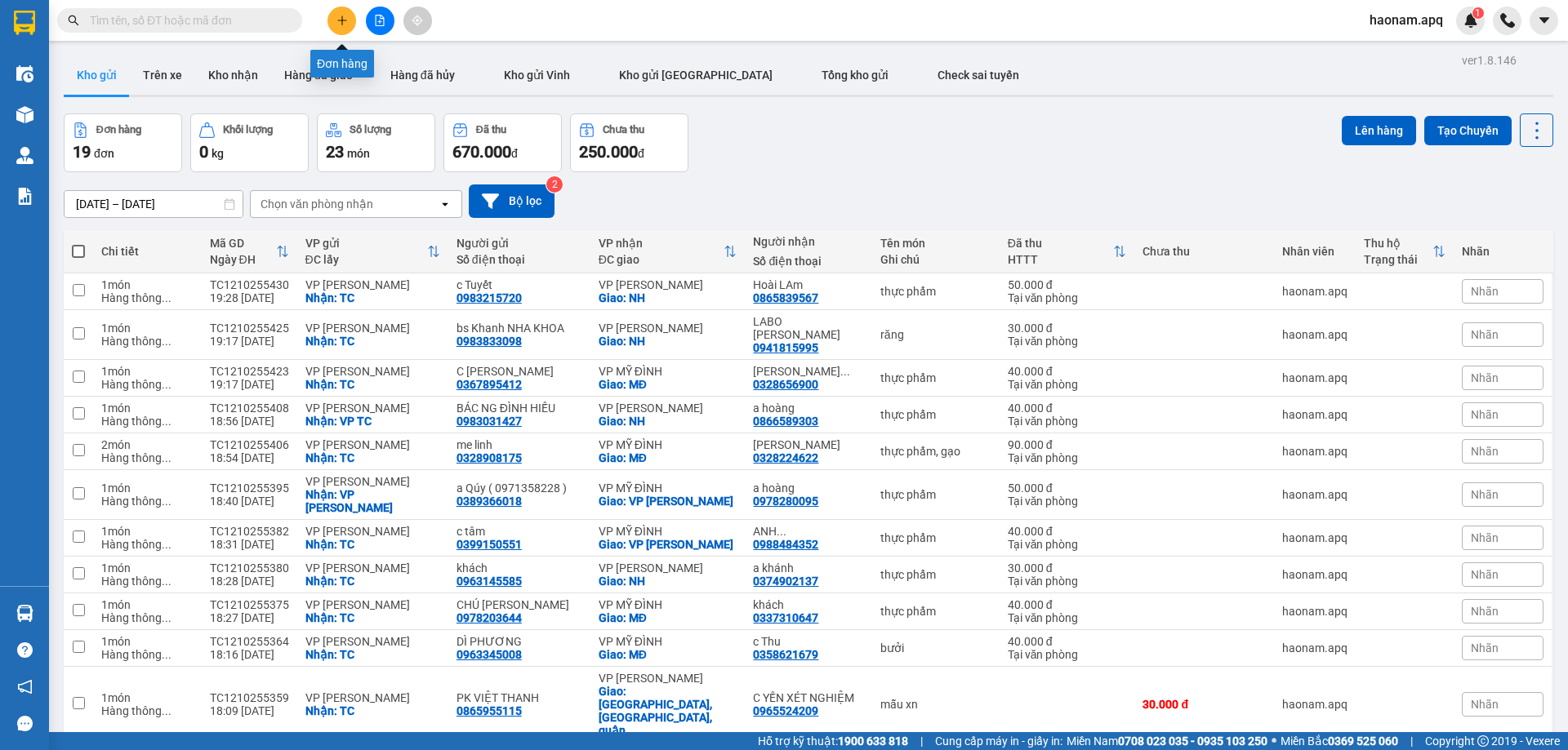
click at [346, 22] on icon "plus" at bounding box center [342, 21] width 12 height 12
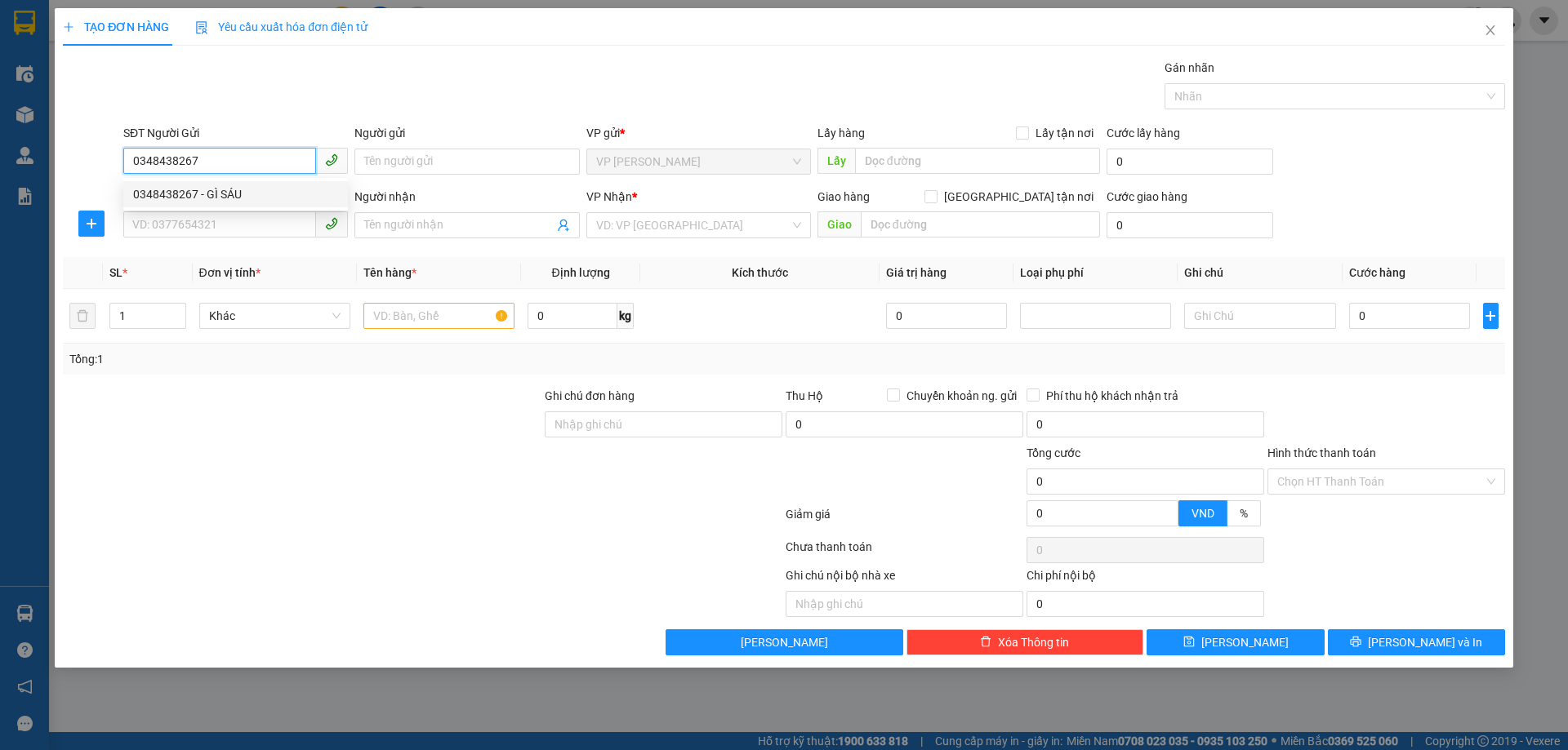
type input "0348438267"
click at [286, 181] on div "0348438267 0348438267 - GÌ SÁU" at bounding box center [235, 194] width 224 height 33
click at [286, 156] on input "0348438267" at bounding box center [219, 161] width 193 height 26
drag, startPoint x: 286, startPoint y: 188, endPoint x: 275, endPoint y: 254, distance: 66.9
click at [286, 189] on div "0348438267 - GÌ SÁU" at bounding box center [235, 193] width 205 height 18
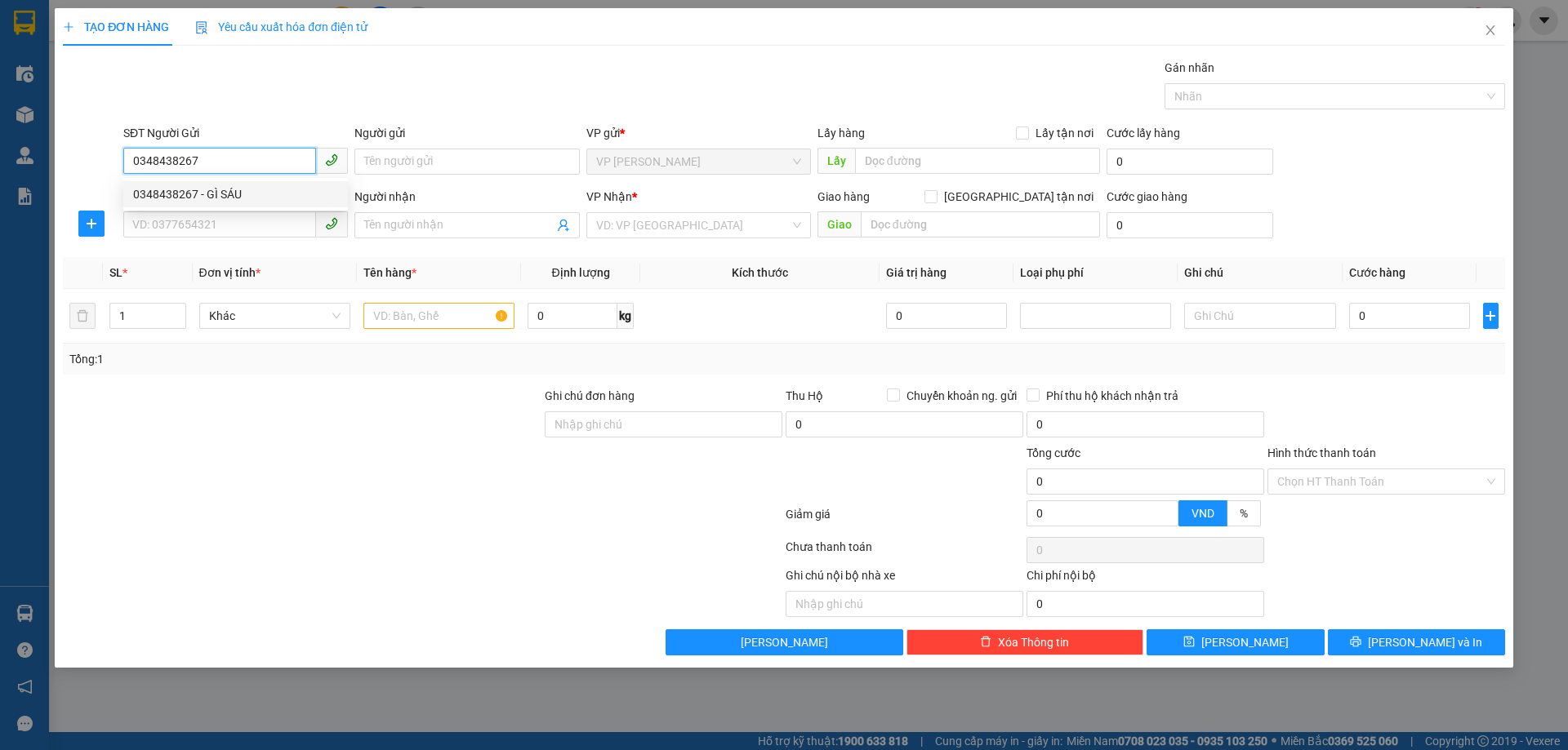
type input "GÌ SÁU"
checkbox input "true"
type input "VPTC"
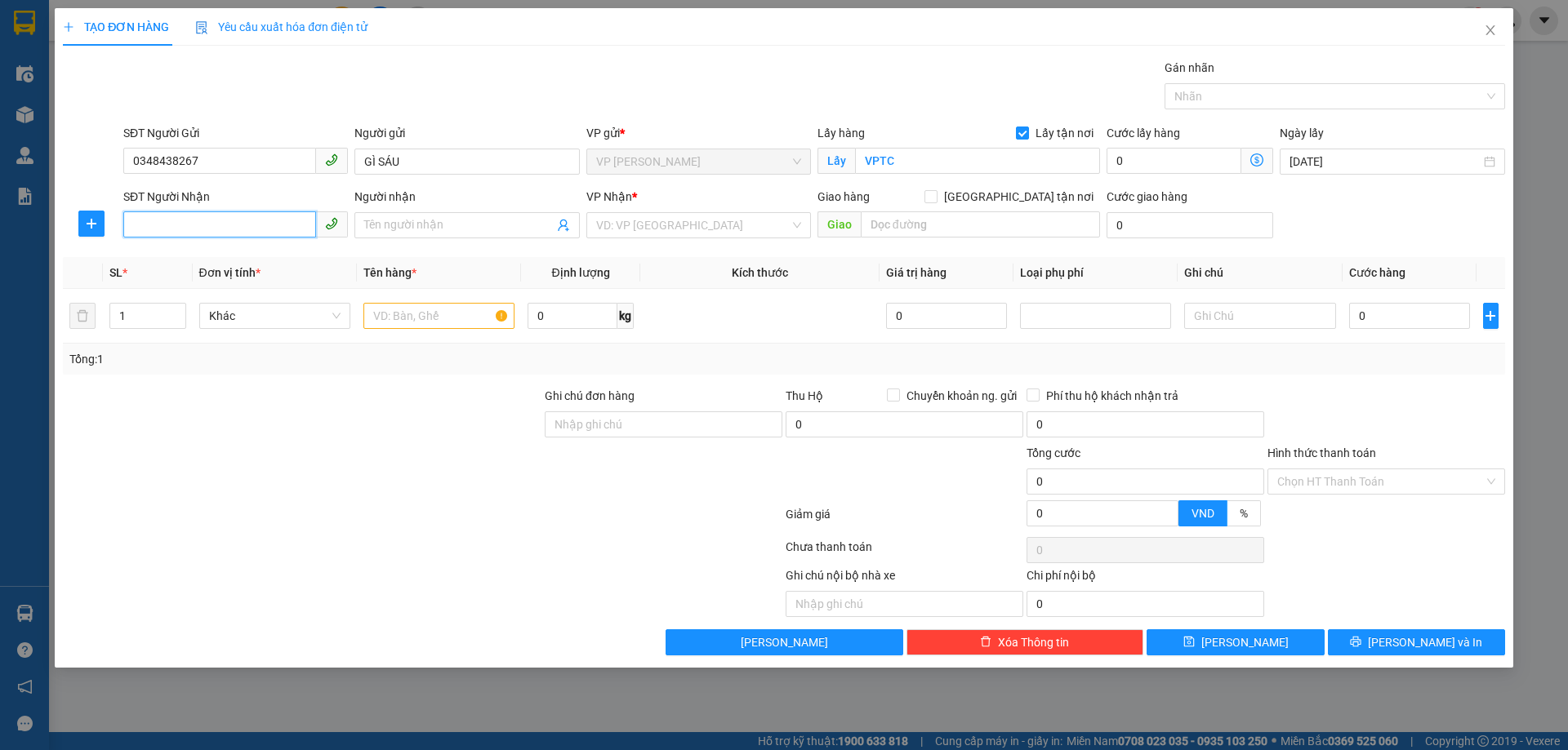
click at [276, 218] on input "SĐT Người Nhận" at bounding box center [219, 224] width 193 height 26
click at [290, 276] on div "0339983819 - C SƯƠNG" at bounding box center [235, 284] width 205 height 18
type input "0339983819"
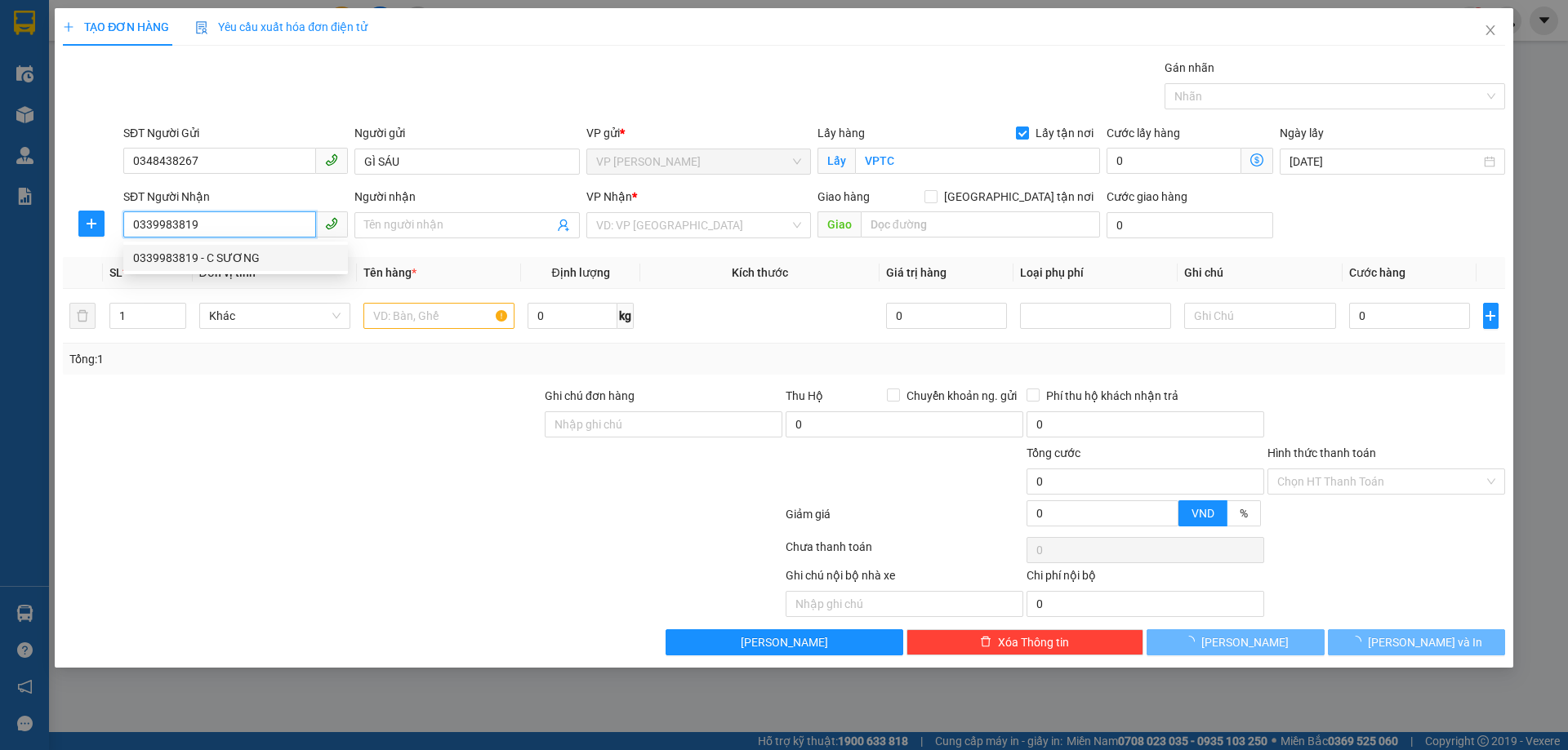
type input "C SƯƠNG"
type input "VP [PERSON_NAME]"
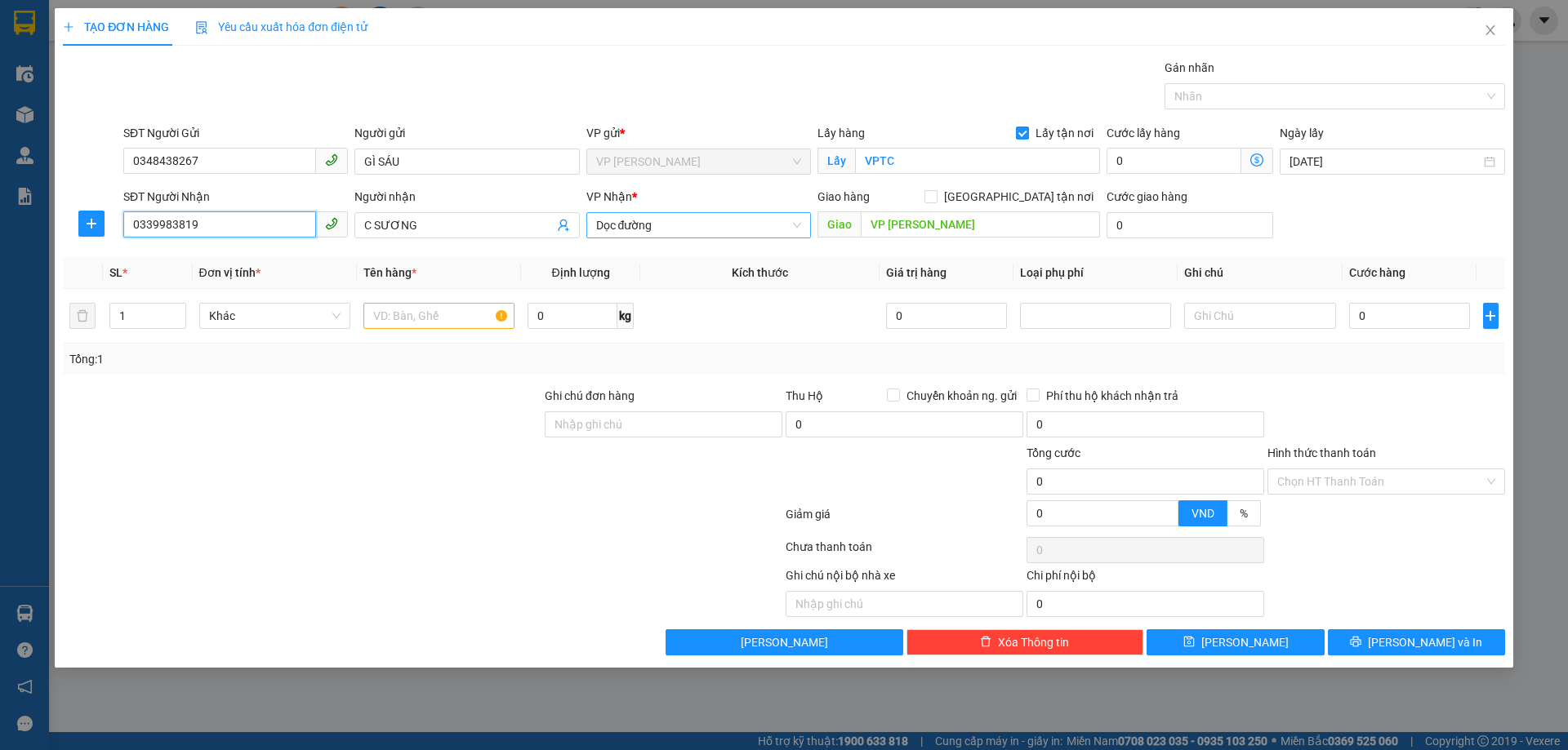
click at [719, 229] on span "Dọc đường" at bounding box center [698, 225] width 205 height 24
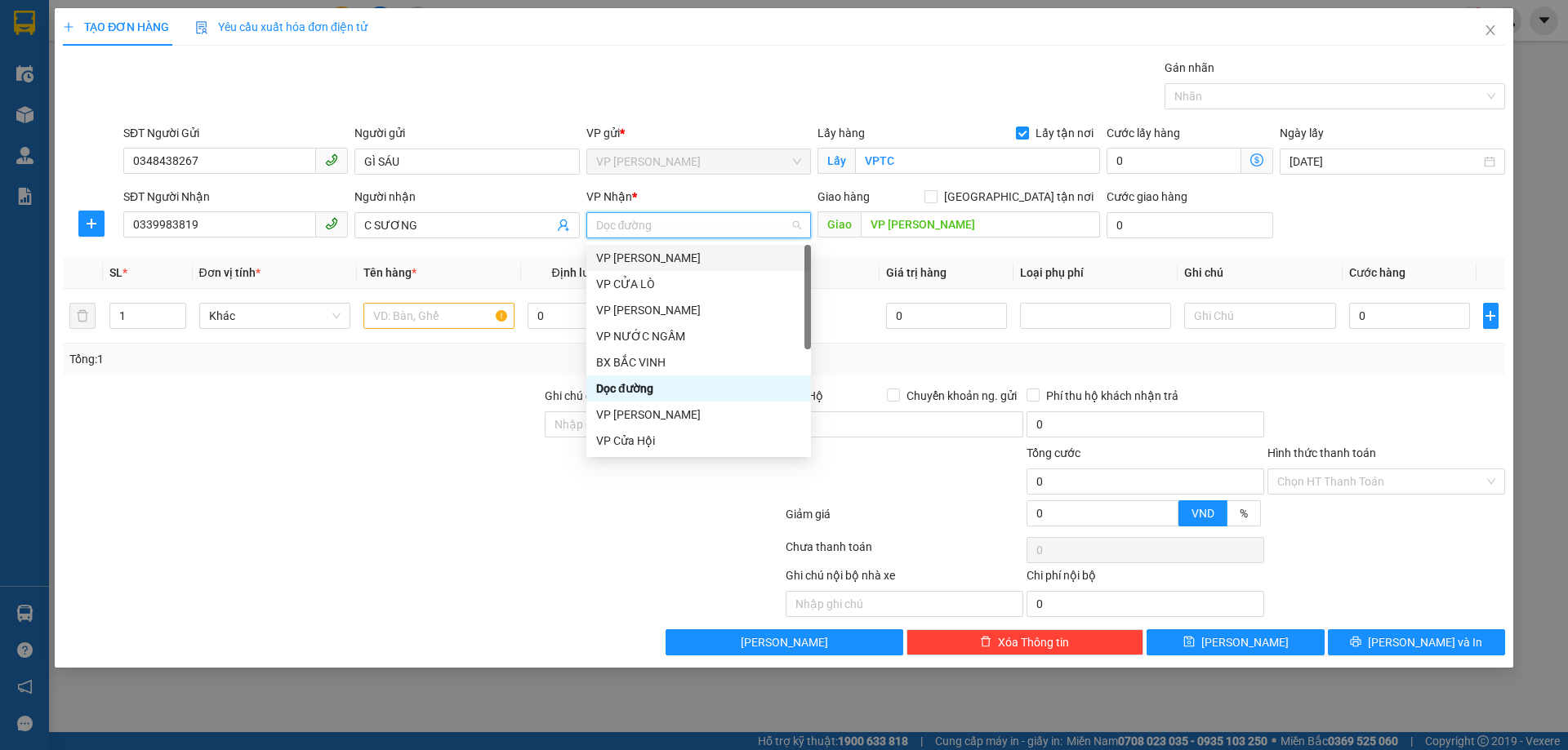
scroll to position [261, 0]
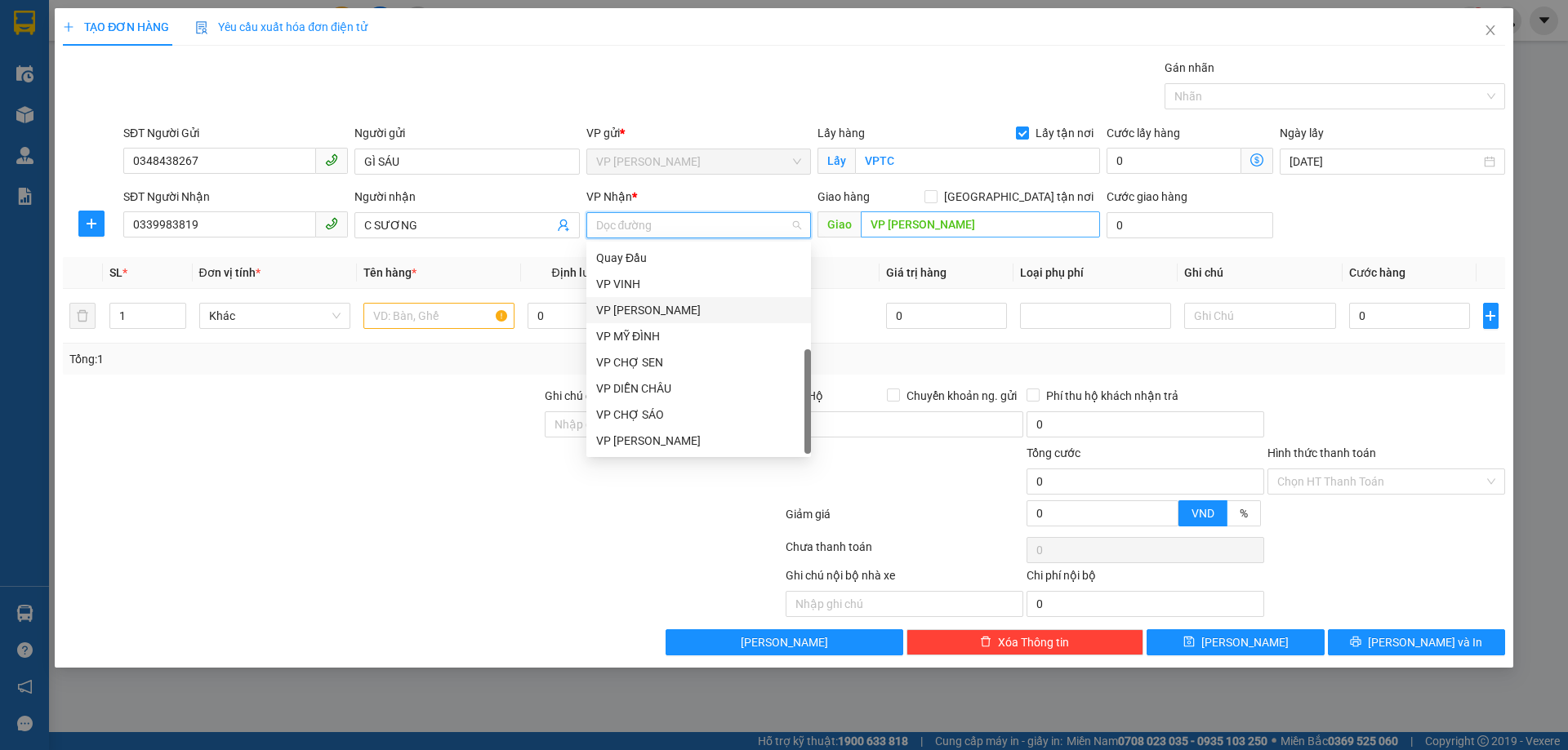
drag, startPoint x: 739, startPoint y: 298, endPoint x: 1011, endPoint y: 231, distance: 280.1
click at [740, 299] on div "VP [PERSON_NAME]" at bounding box center [698, 310] width 224 height 26
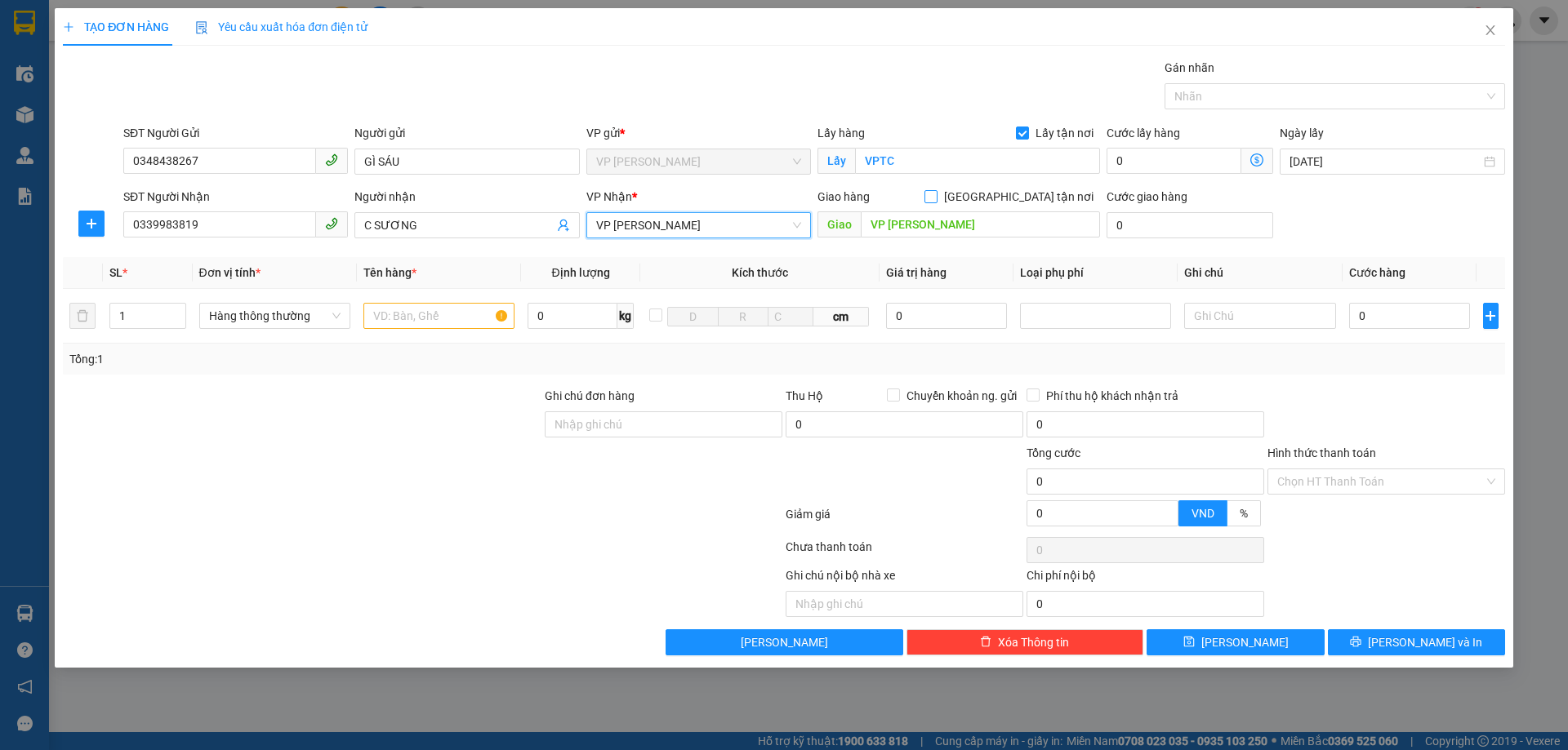
click at [1027, 200] on span "[GEOGRAPHIC_DATA] tận nơi" at bounding box center [1019, 196] width 162 height 18
click at [936, 200] on input "[GEOGRAPHIC_DATA] tận nơi" at bounding box center [930, 196] width 12 height 12
checkbox input "true"
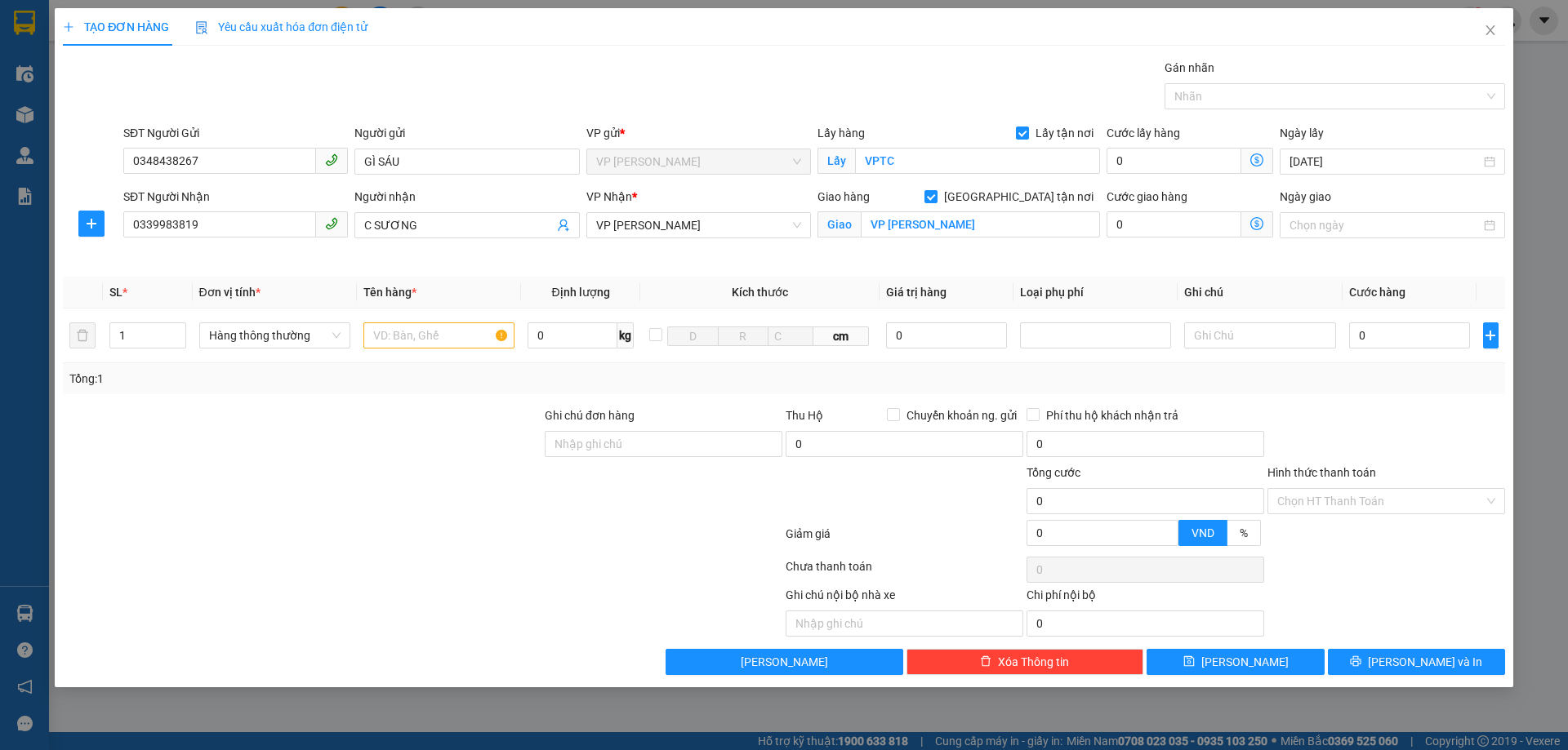
drag, startPoint x: 442, startPoint y: 422, endPoint x: 439, endPoint y: 407, distance: 15.3
click at [440, 414] on div at bounding box center [301, 435] width 481 height 57
click at [433, 326] on input "text" at bounding box center [439, 335] width 151 height 26
click at [181, 333] on span "Decrease Value" at bounding box center [176, 341] width 18 height 15
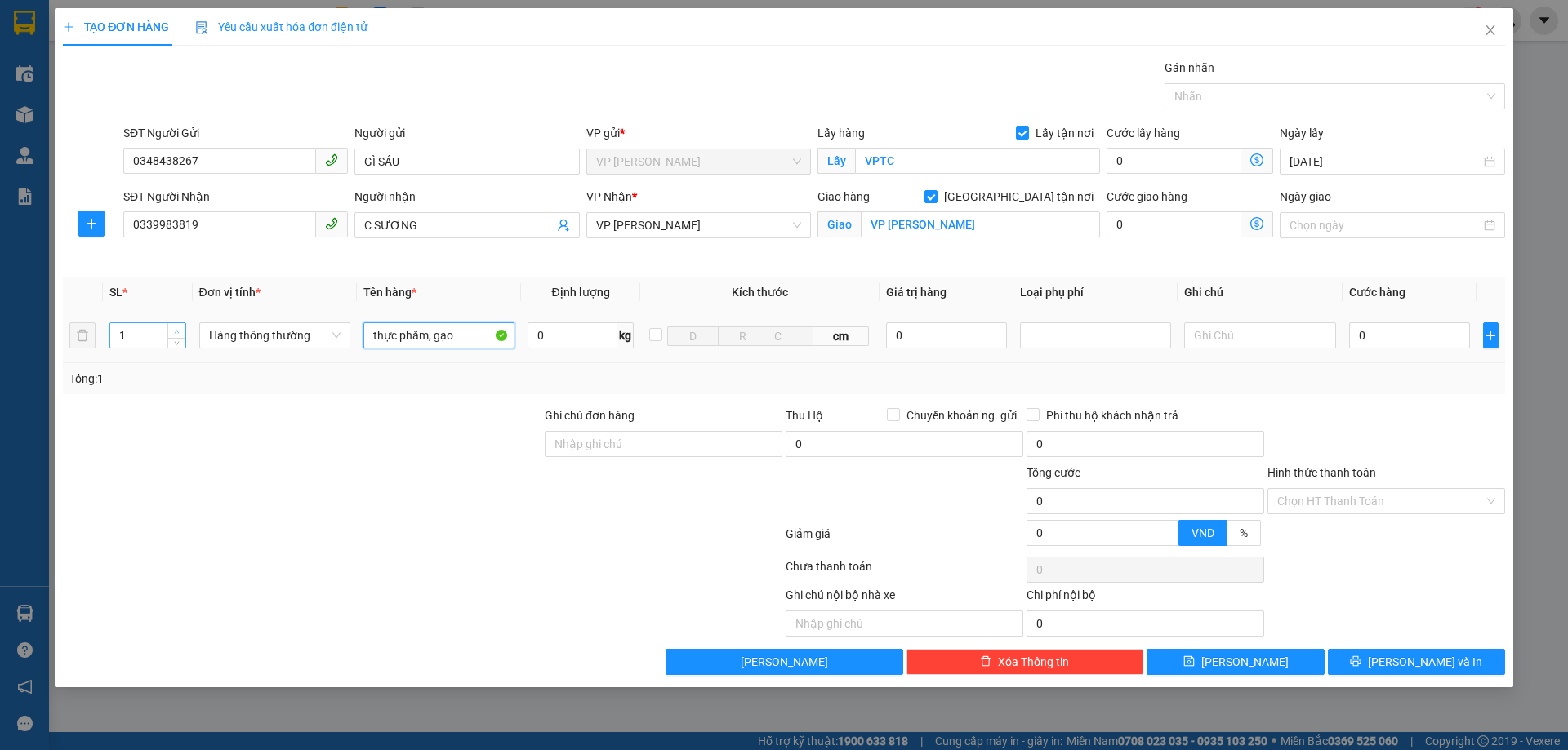
type input "thực phẩm, gạo"
click at [179, 327] on span "up" at bounding box center [177, 331] width 10 height 10
type input "3"
click at [179, 327] on span "up" at bounding box center [177, 331] width 10 height 10
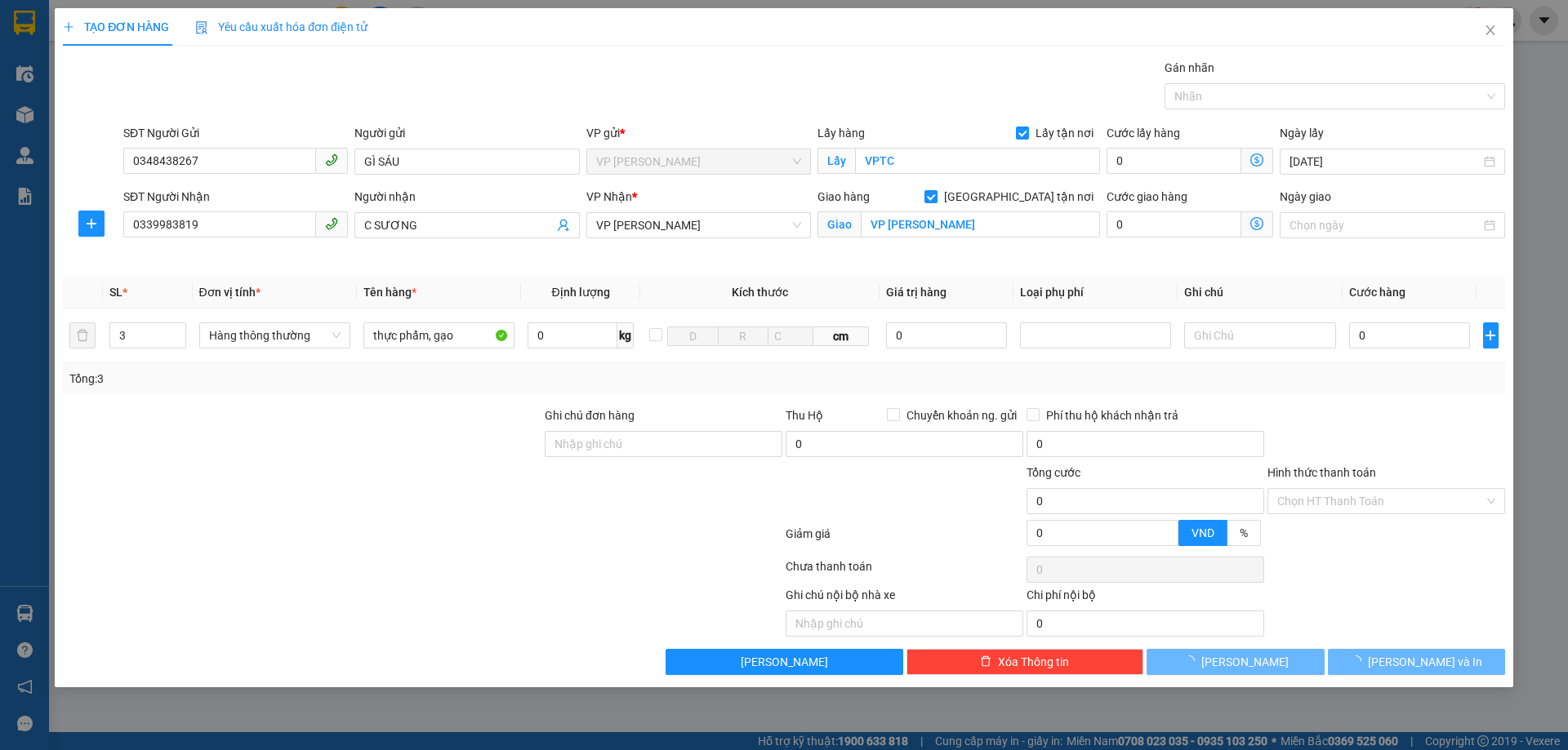
click at [314, 431] on div at bounding box center [301, 435] width 481 height 57
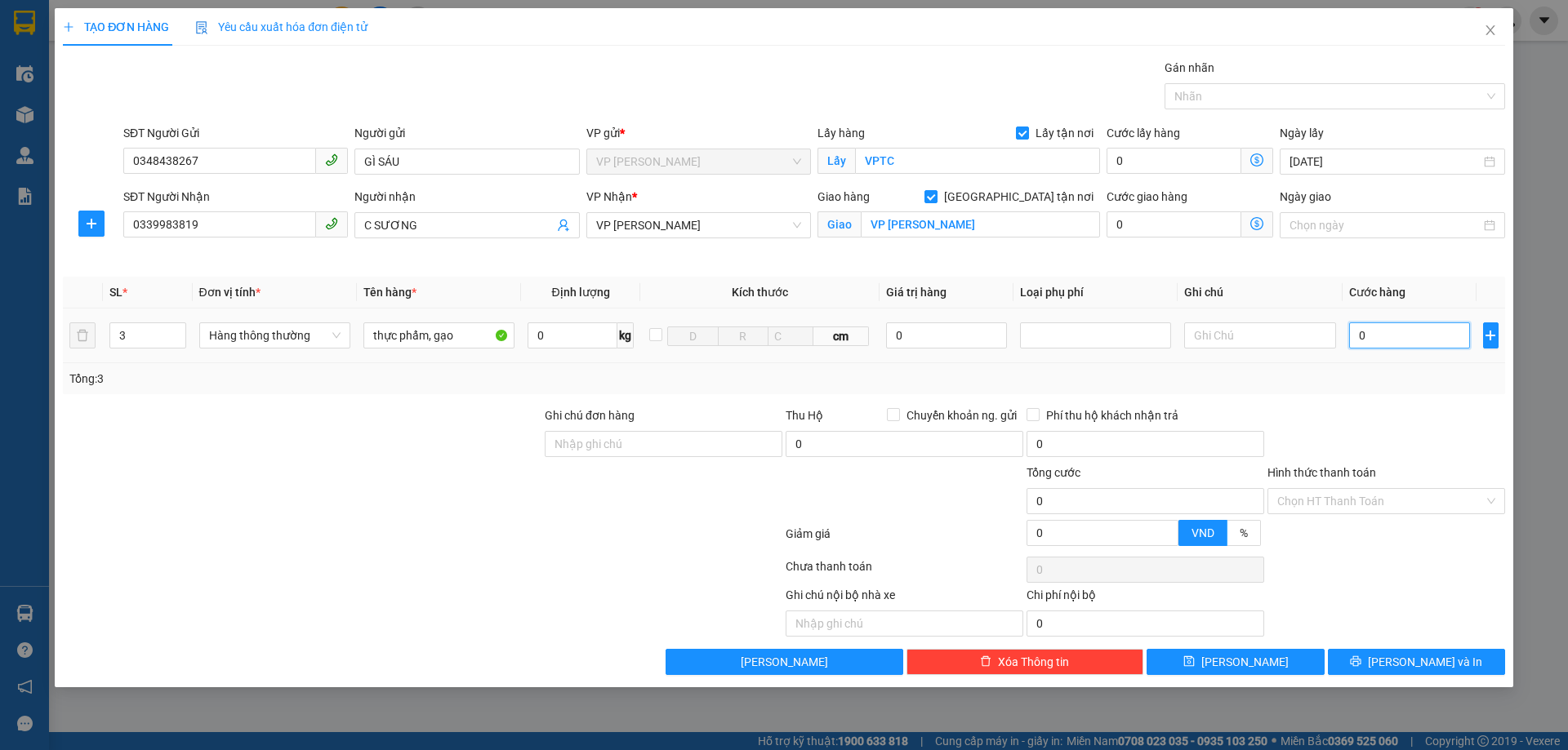
click at [1422, 334] on input "0" at bounding box center [1409, 335] width 121 height 26
type input "1"
type input "13"
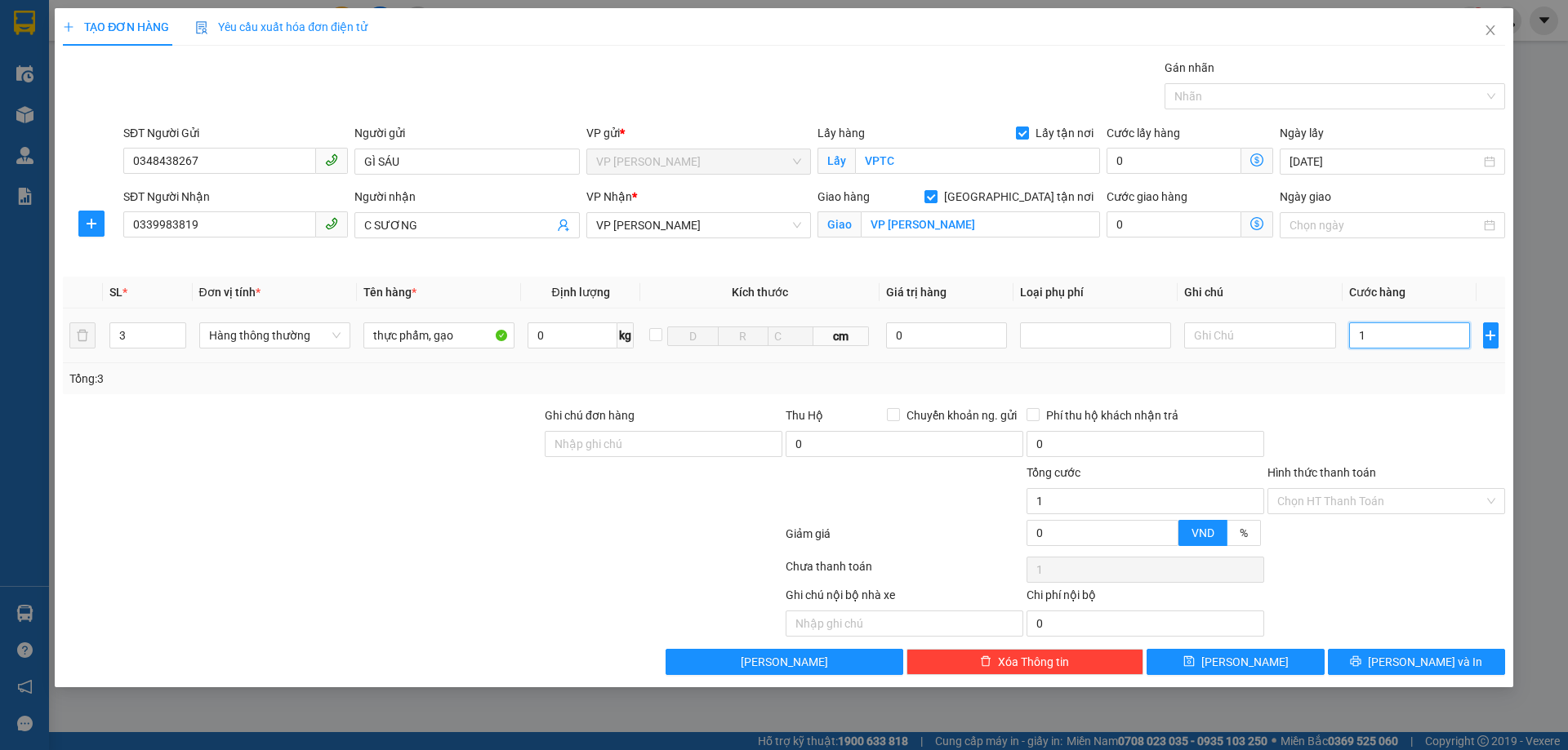
type input "13"
type input "130"
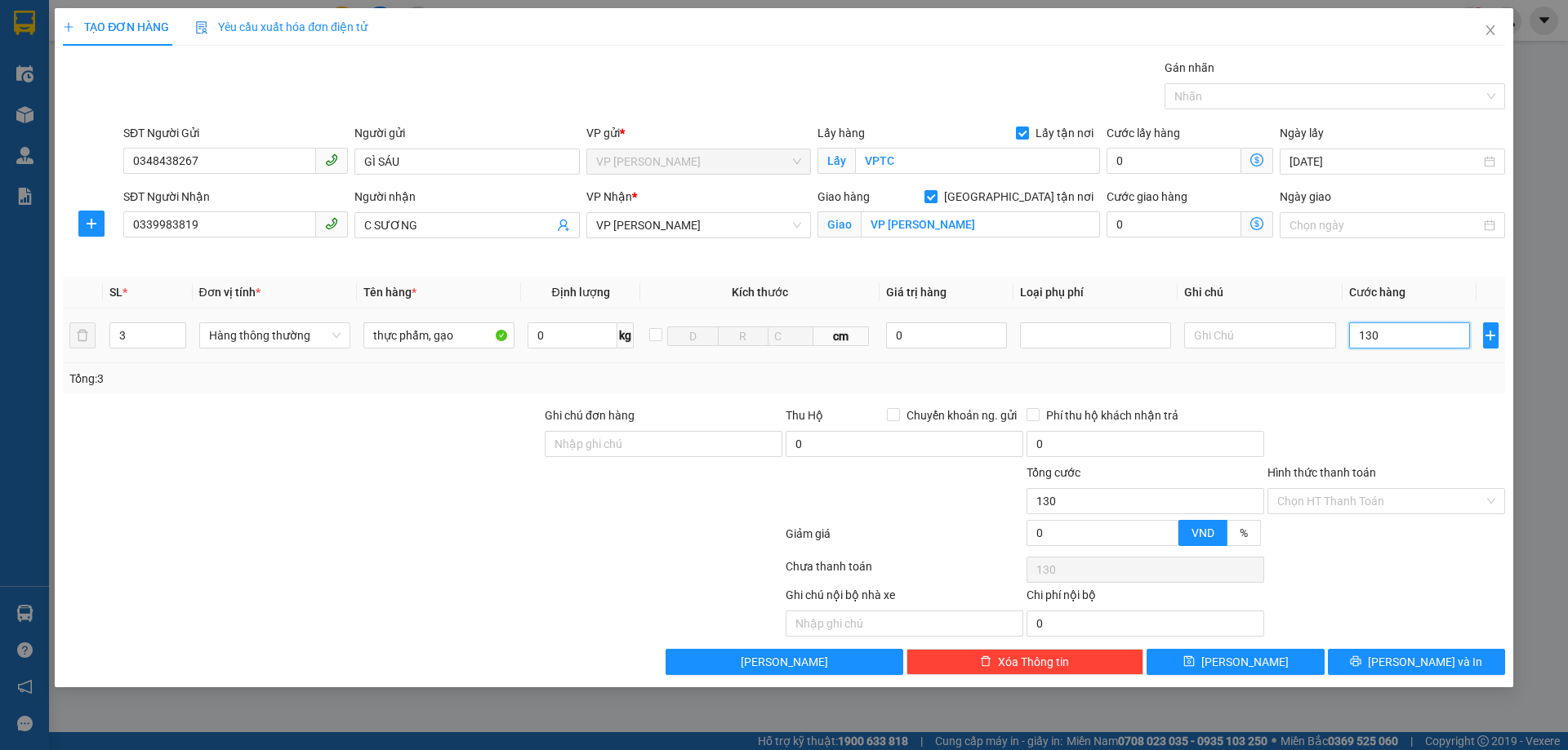
type input "1.300"
type input "13.000"
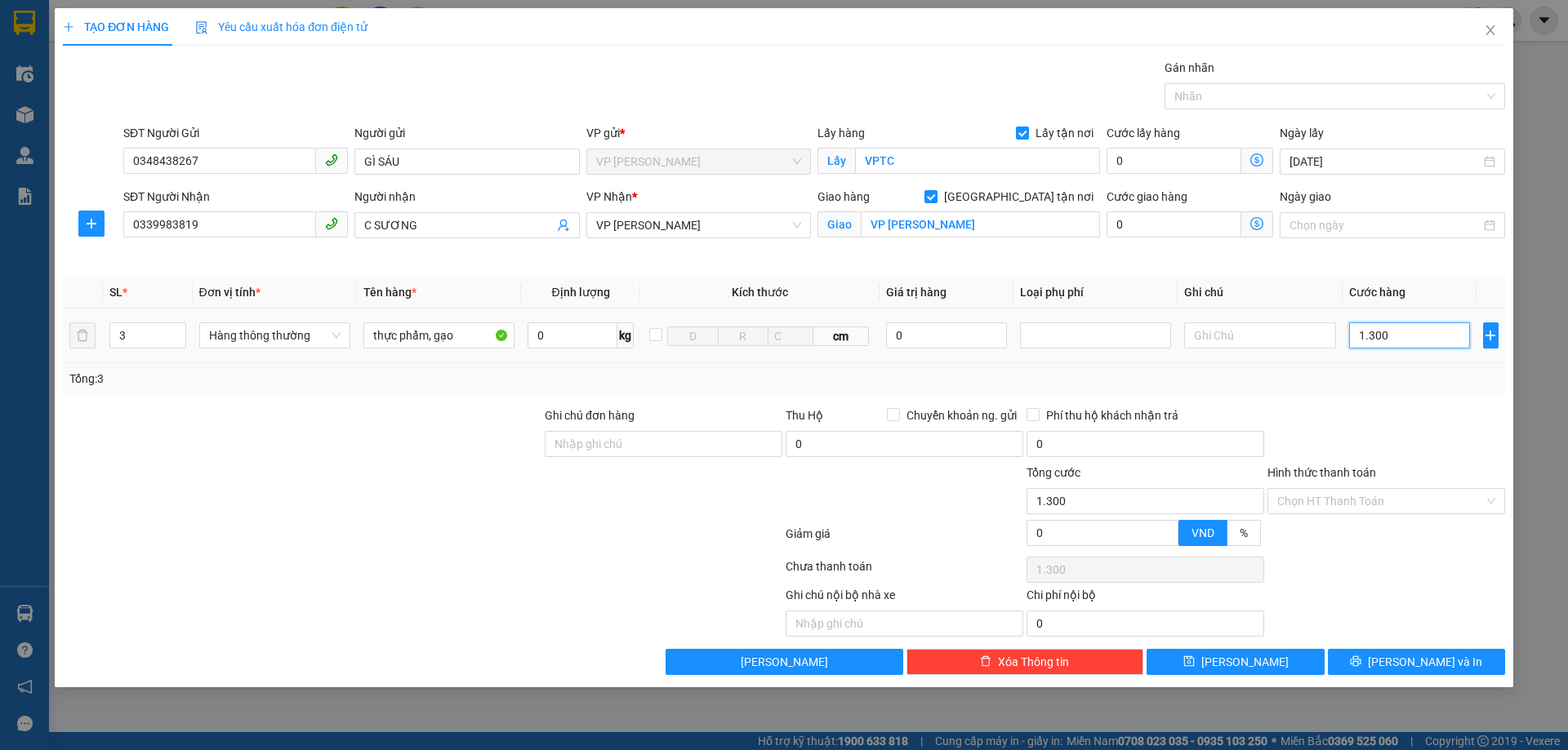
type input "13.000"
click at [1404, 399] on div "Transit Pickup Surcharge Ids Transit Deliver Surcharge Ids Transit Deliver Surc…" at bounding box center [784, 367] width 1442 height 616
click at [1429, 329] on input "13.000" at bounding box center [1409, 335] width 121 height 26
type input "130.000"
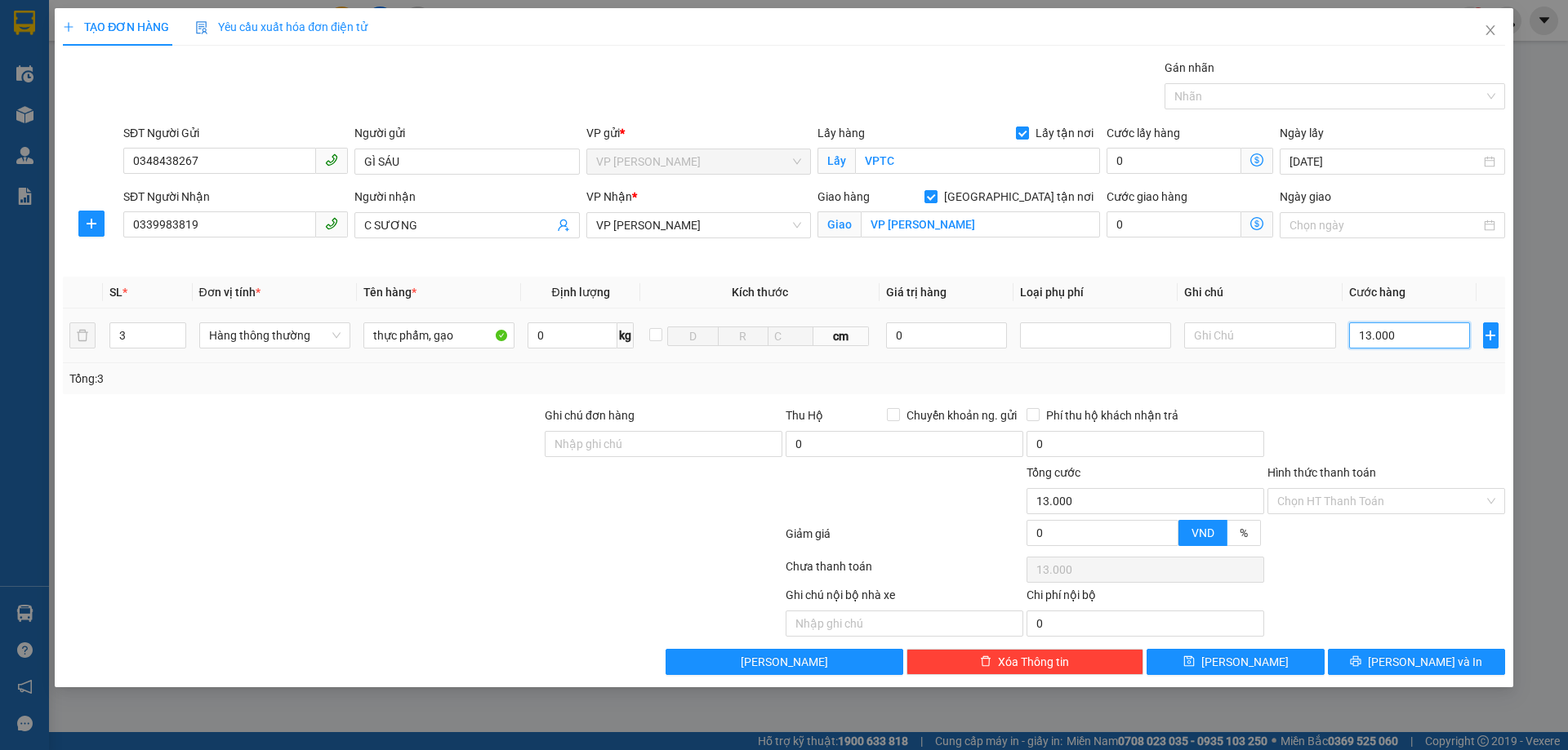
type input "130.000"
drag, startPoint x: 1380, startPoint y: 491, endPoint x: 1369, endPoint y: 511, distance: 22.8
click at [1377, 497] on input "Hình thức thanh toán" at bounding box center [1380, 501] width 207 height 24
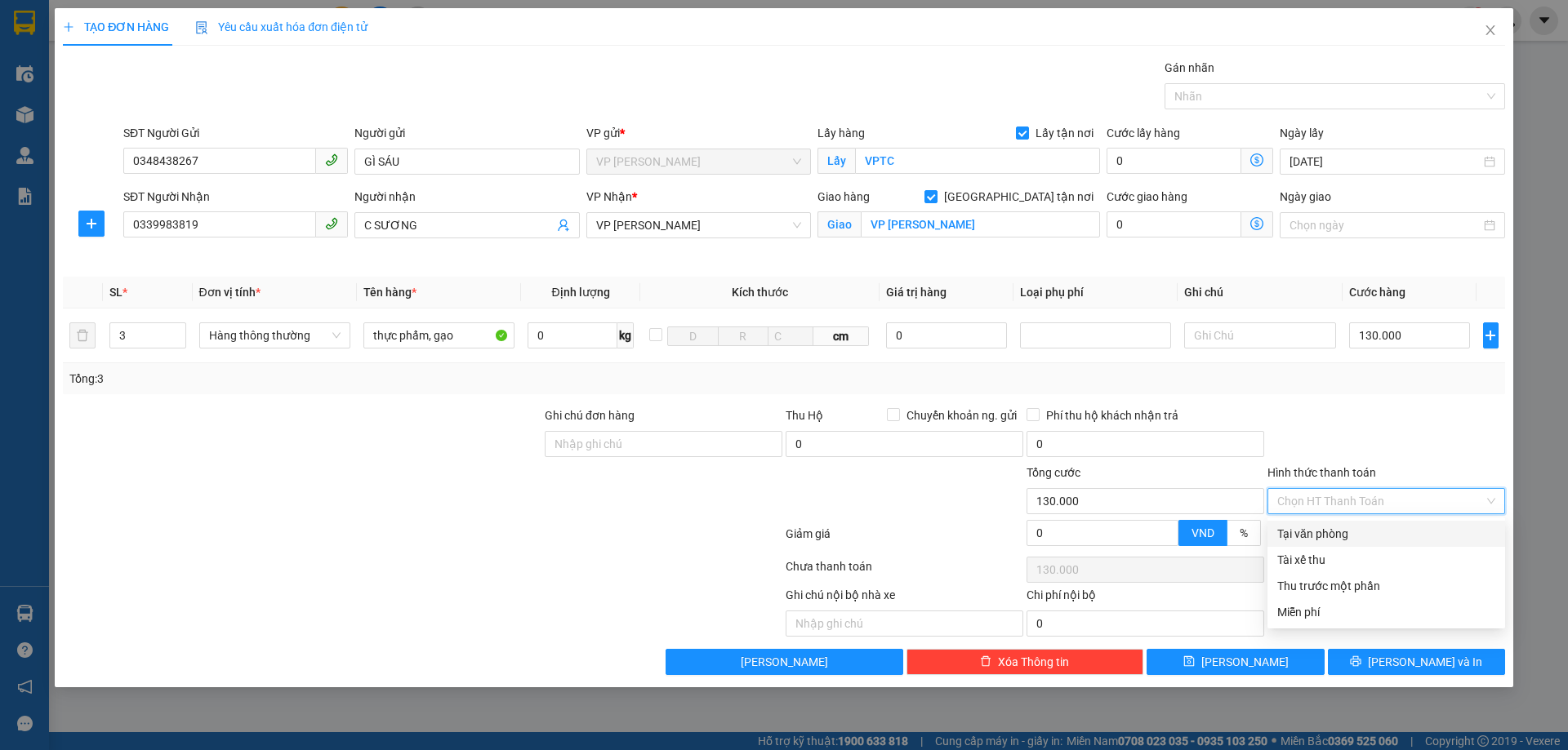
drag, startPoint x: 1349, startPoint y: 535, endPoint x: 1362, endPoint y: 475, distance: 61.4
click at [1348, 535] on div "Tại văn phòng" at bounding box center [1385, 533] width 218 height 18
type input "0"
click at [1385, 442] on div at bounding box center [1386, 435] width 241 height 57
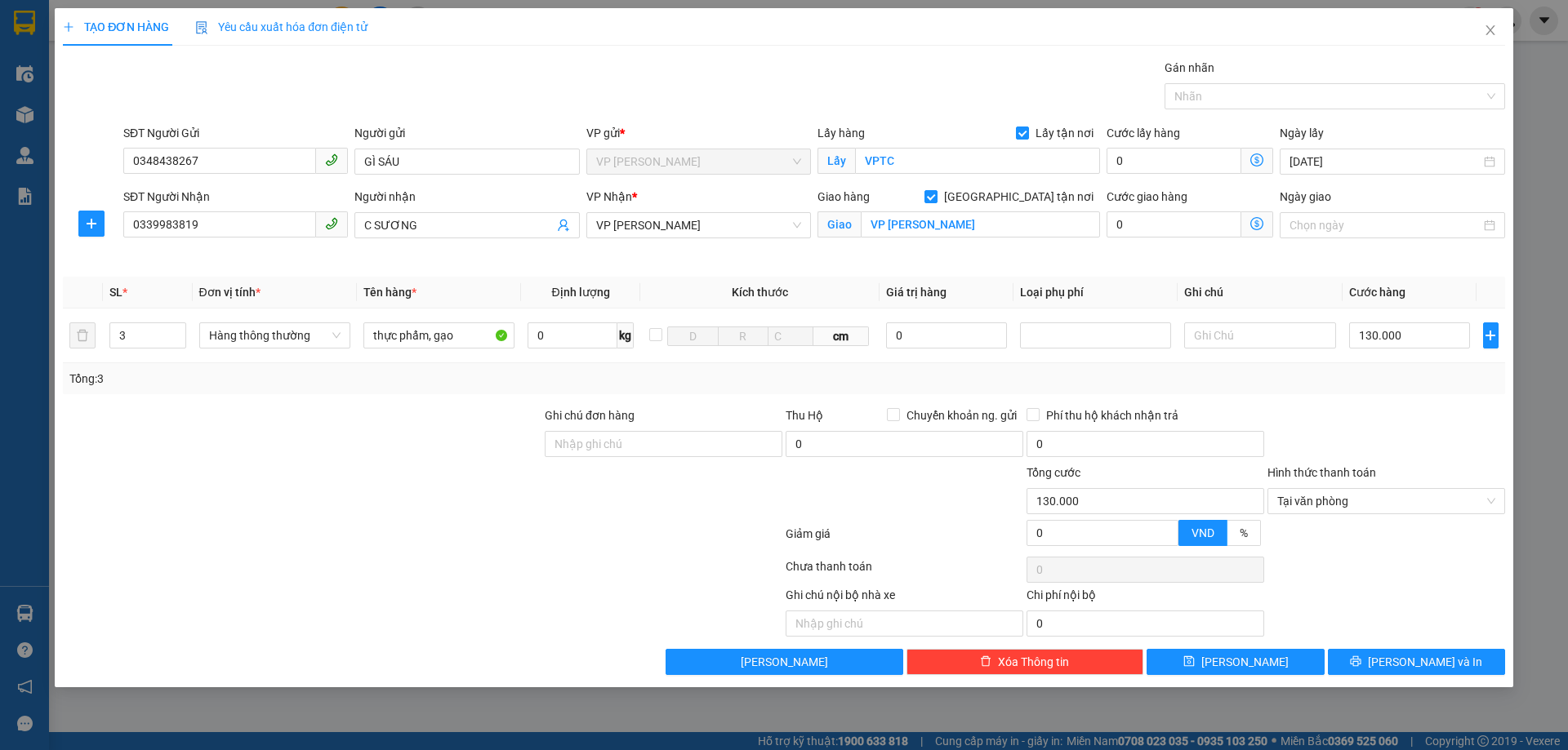
click at [1355, 573] on div at bounding box center [1386, 569] width 241 height 33
drag, startPoint x: 1387, startPoint y: 673, endPoint x: 1385, endPoint y: 662, distance: 11.2
click at [1386, 670] on button "[PERSON_NAME] và In" at bounding box center [1416, 661] width 177 height 26
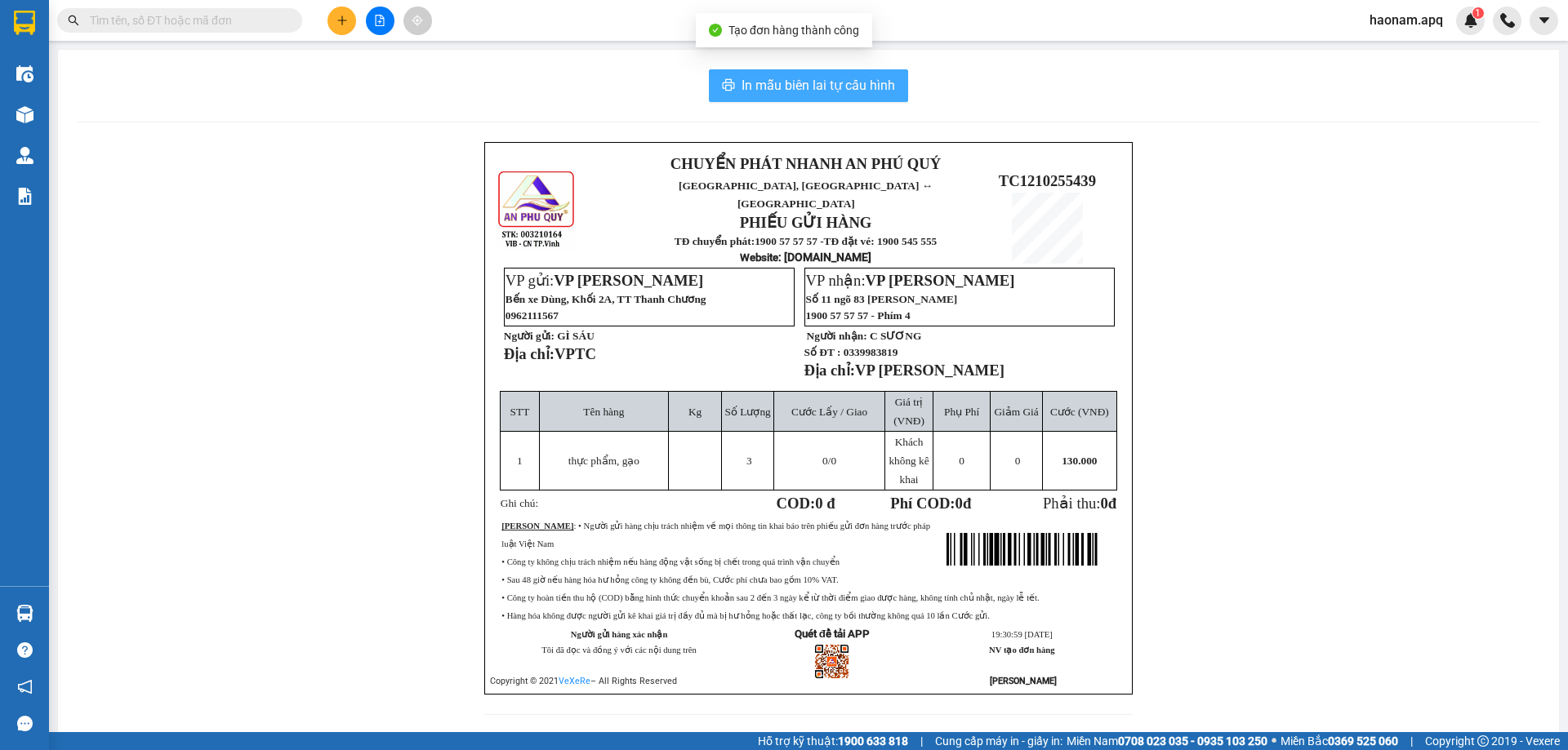
click at [829, 81] on span "In mẫu biên lai tự cấu hình" at bounding box center [818, 85] width 153 height 20
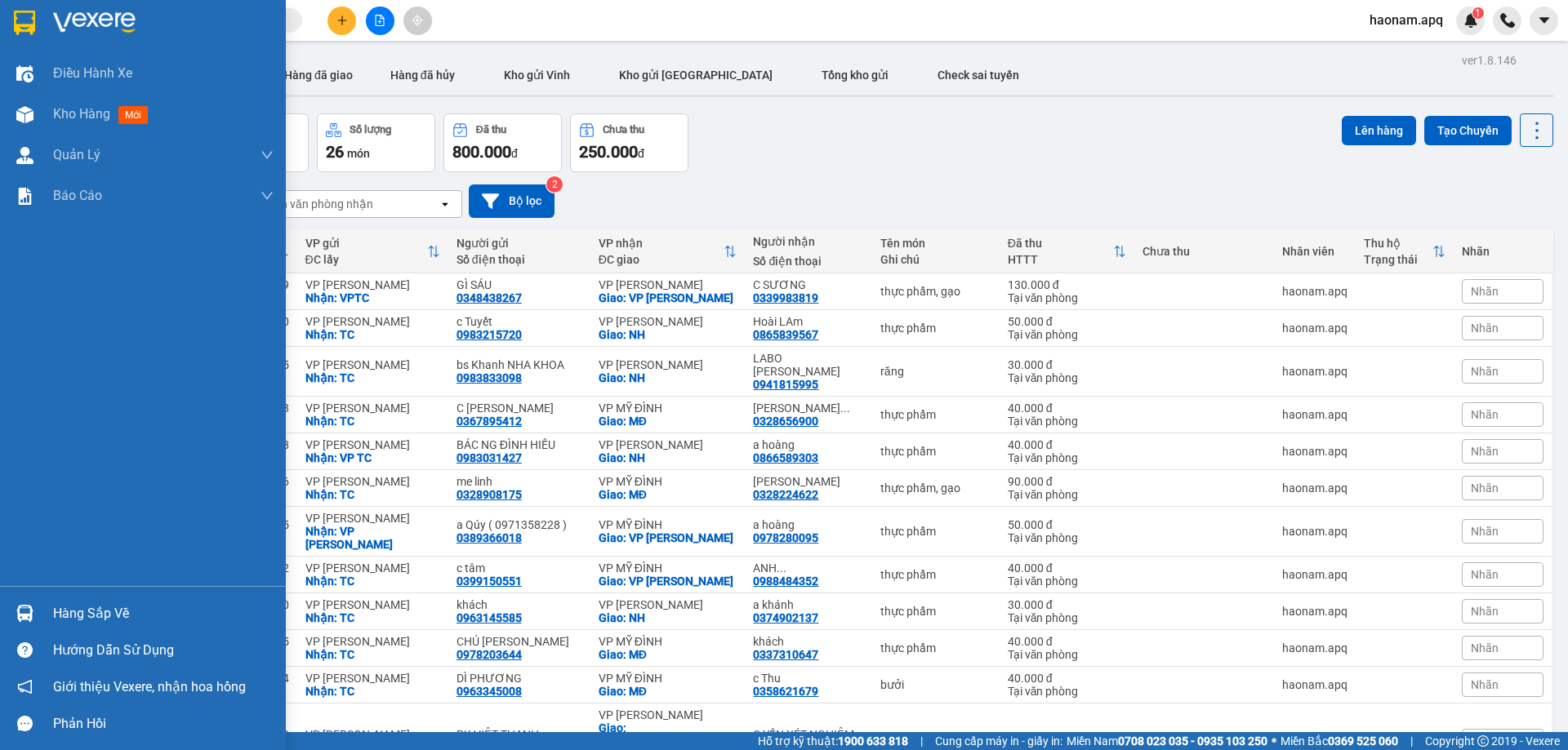
click at [105, 615] on div "Hàng sắp về" at bounding box center [162, 614] width 220 height 24
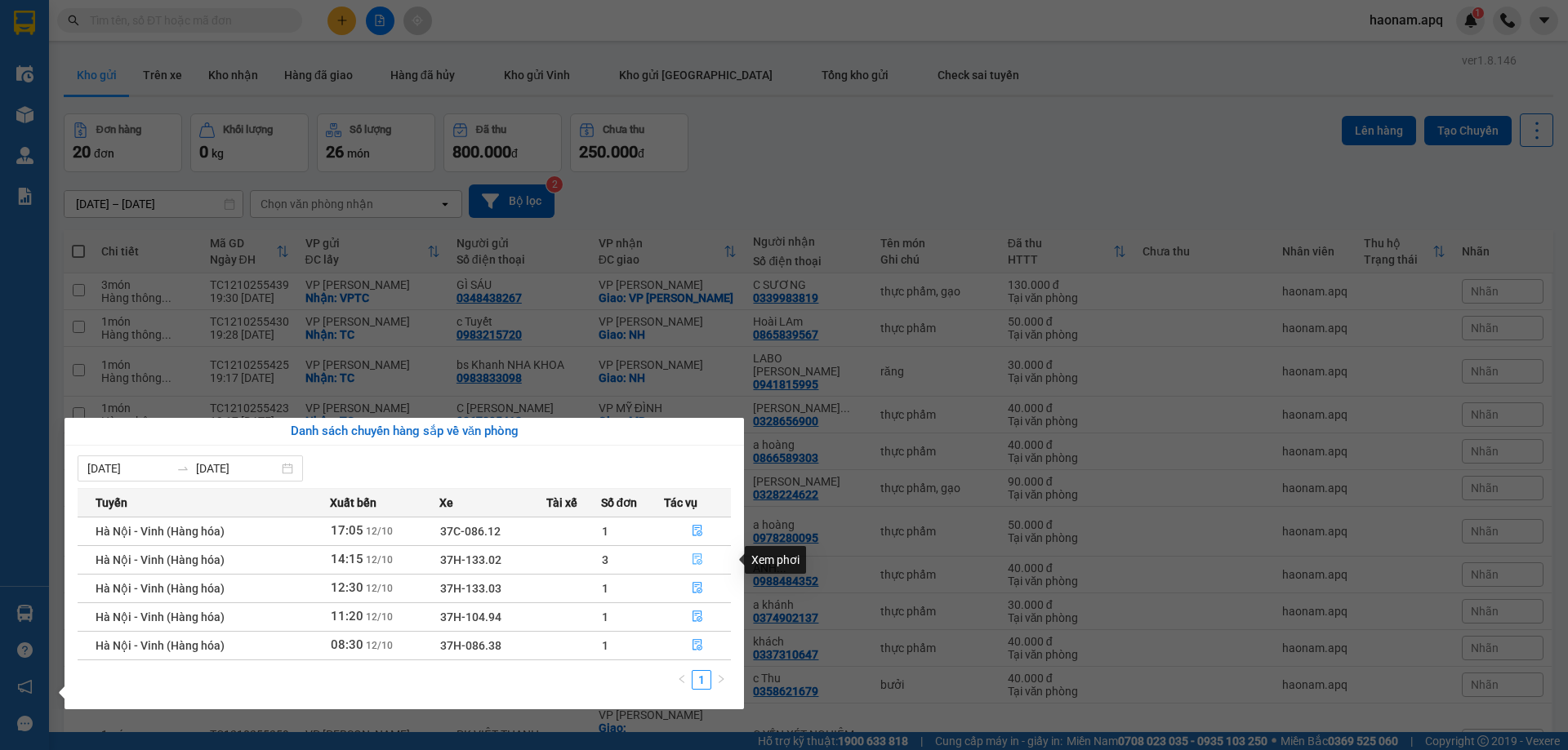
click at [683, 565] on button "button" at bounding box center [697, 559] width 65 height 26
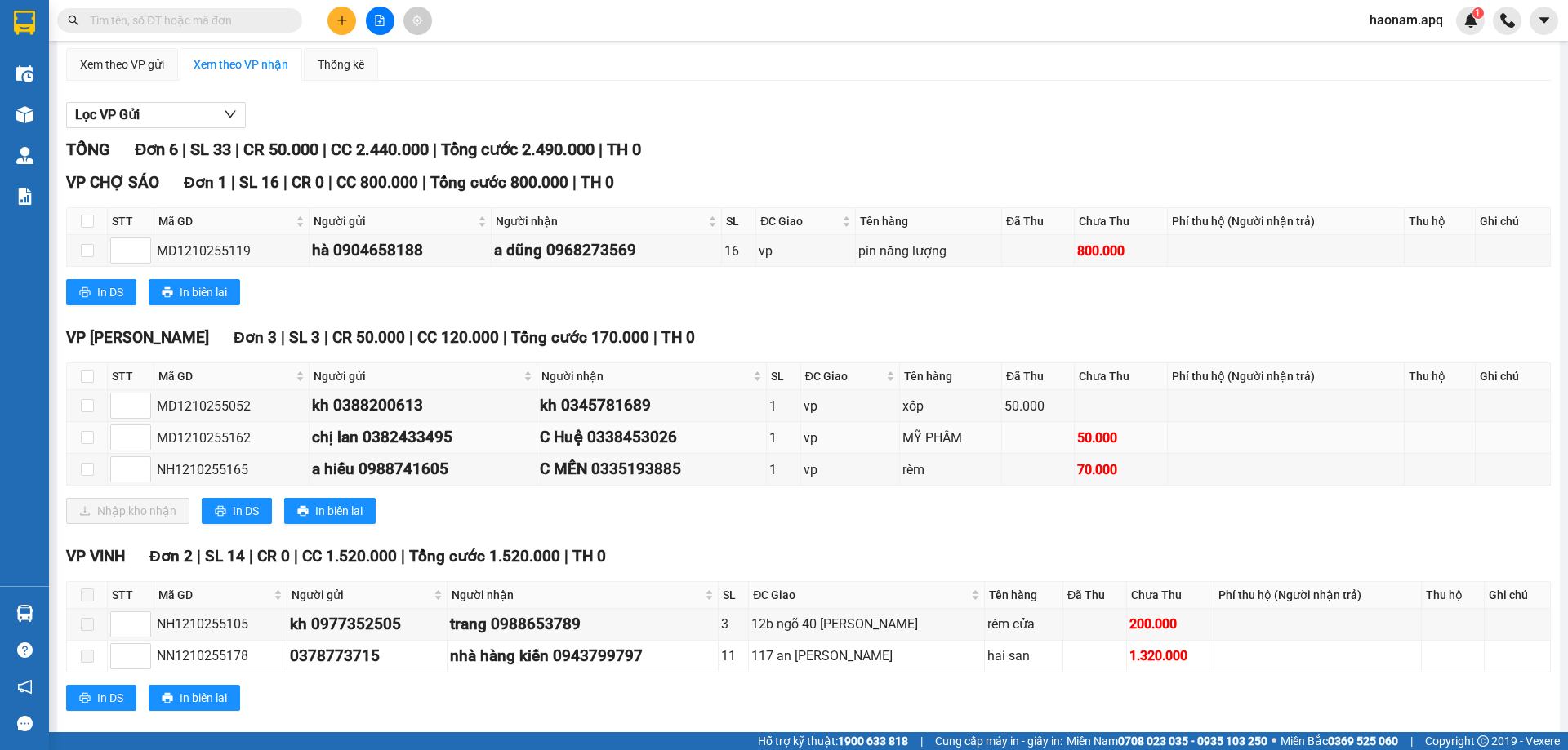
scroll to position [158, 0]
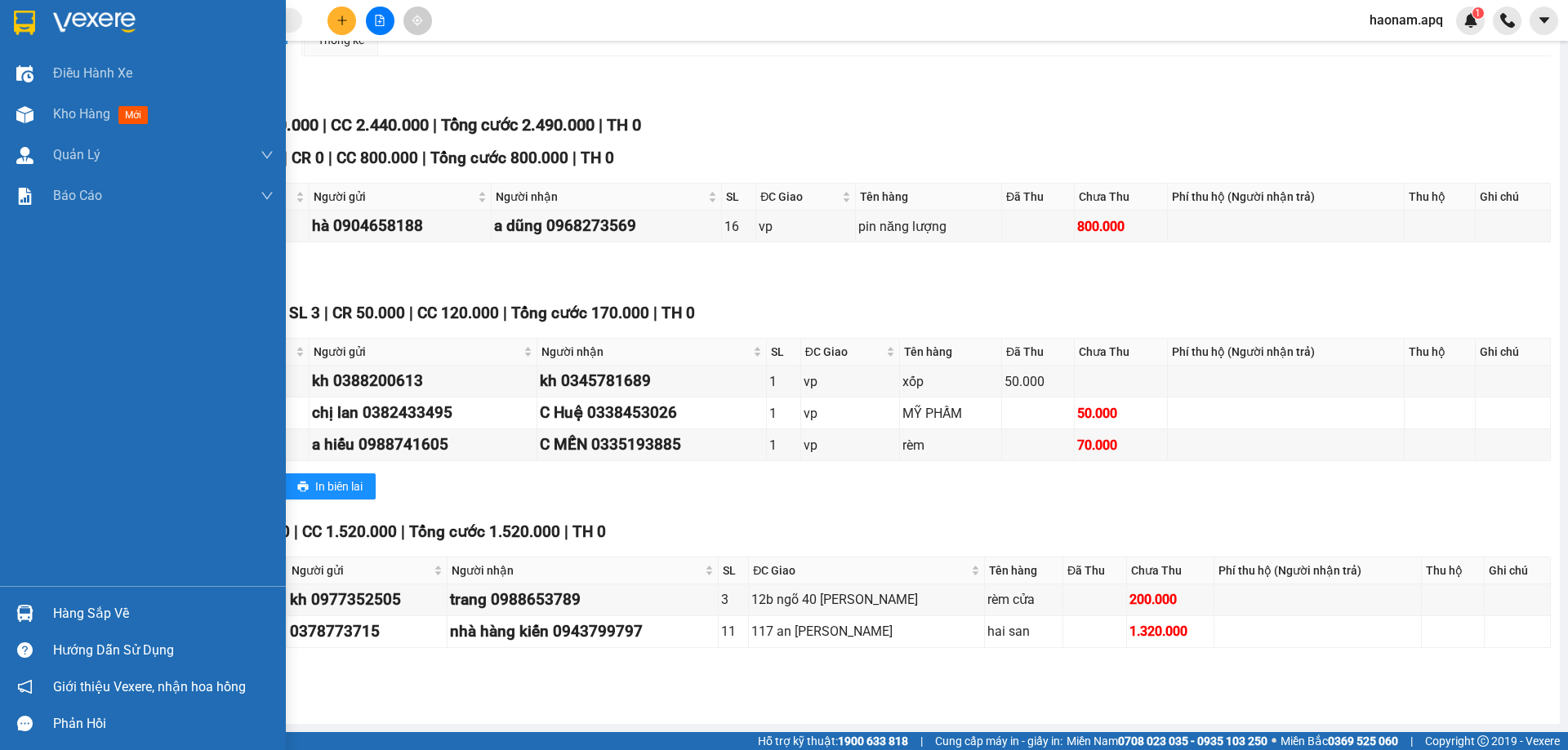
drag, startPoint x: 79, startPoint y: 606, endPoint x: 144, endPoint y: 612, distance: 65.3
click at [80, 607] on div "Hàng sắp về" at bounding box center [162, 614] width 220 height 24
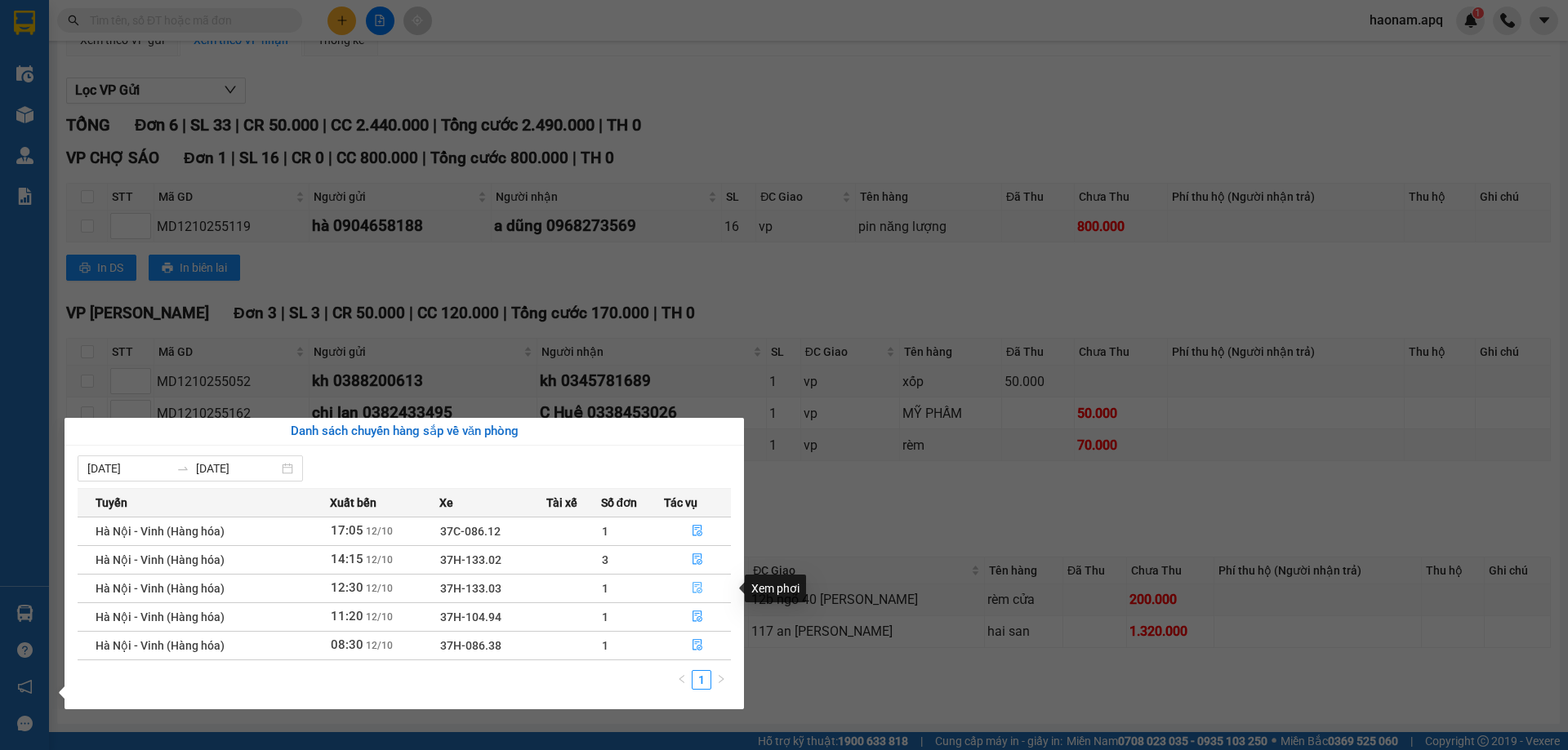
click at [683, 591] on button "button" at bounding box center [697, 588] width 65 height 26
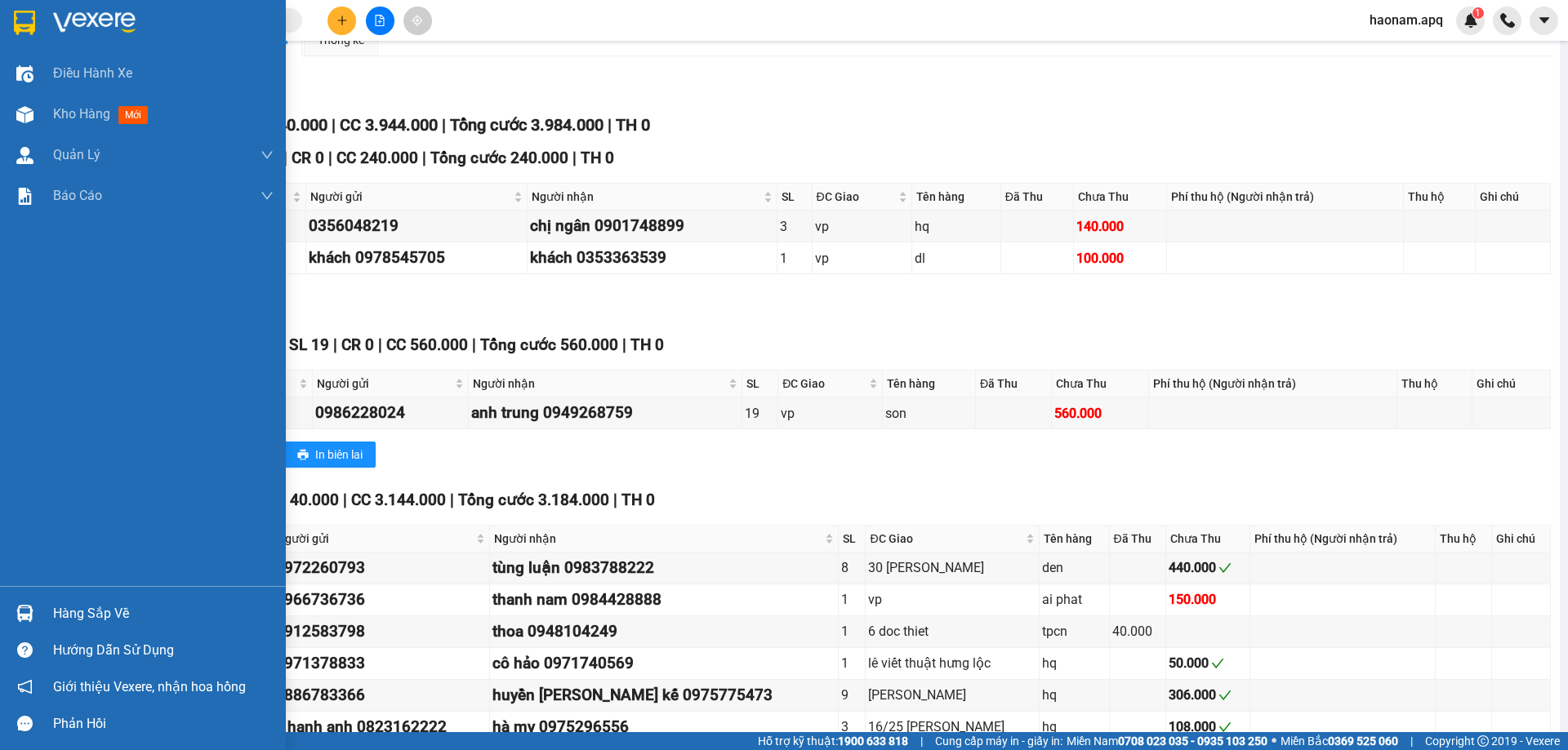
drag, startPoint x: 94, startPoint y: 614, endPoint x: 132, endPoint y: 618, distance: 38.2
click at [98, 616] on div "Hàng sắp về" at bounding box center [162, 614] width 220 height 24
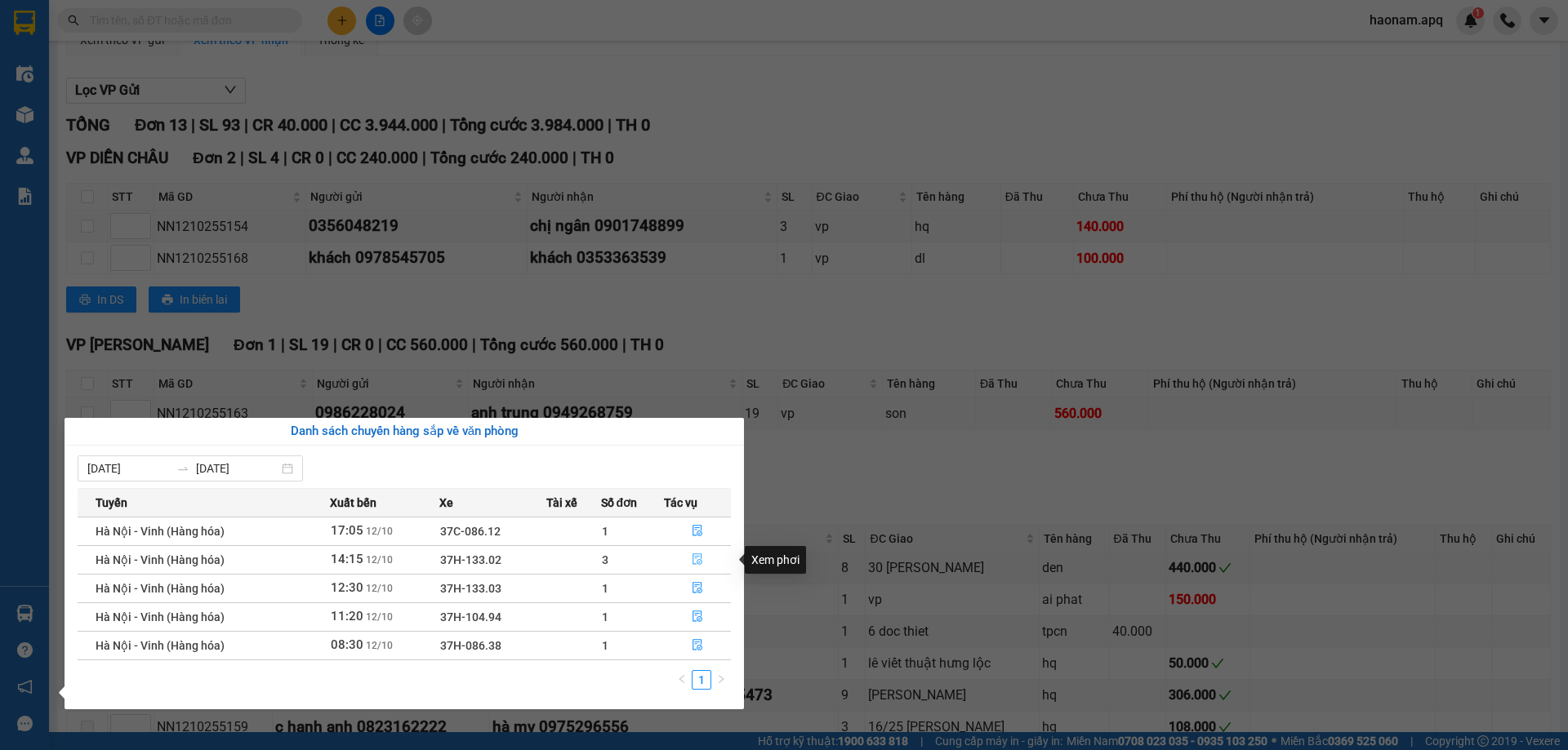
click at [666, 562] on button "button" at bounding box center [697, 559] width 65 height 26
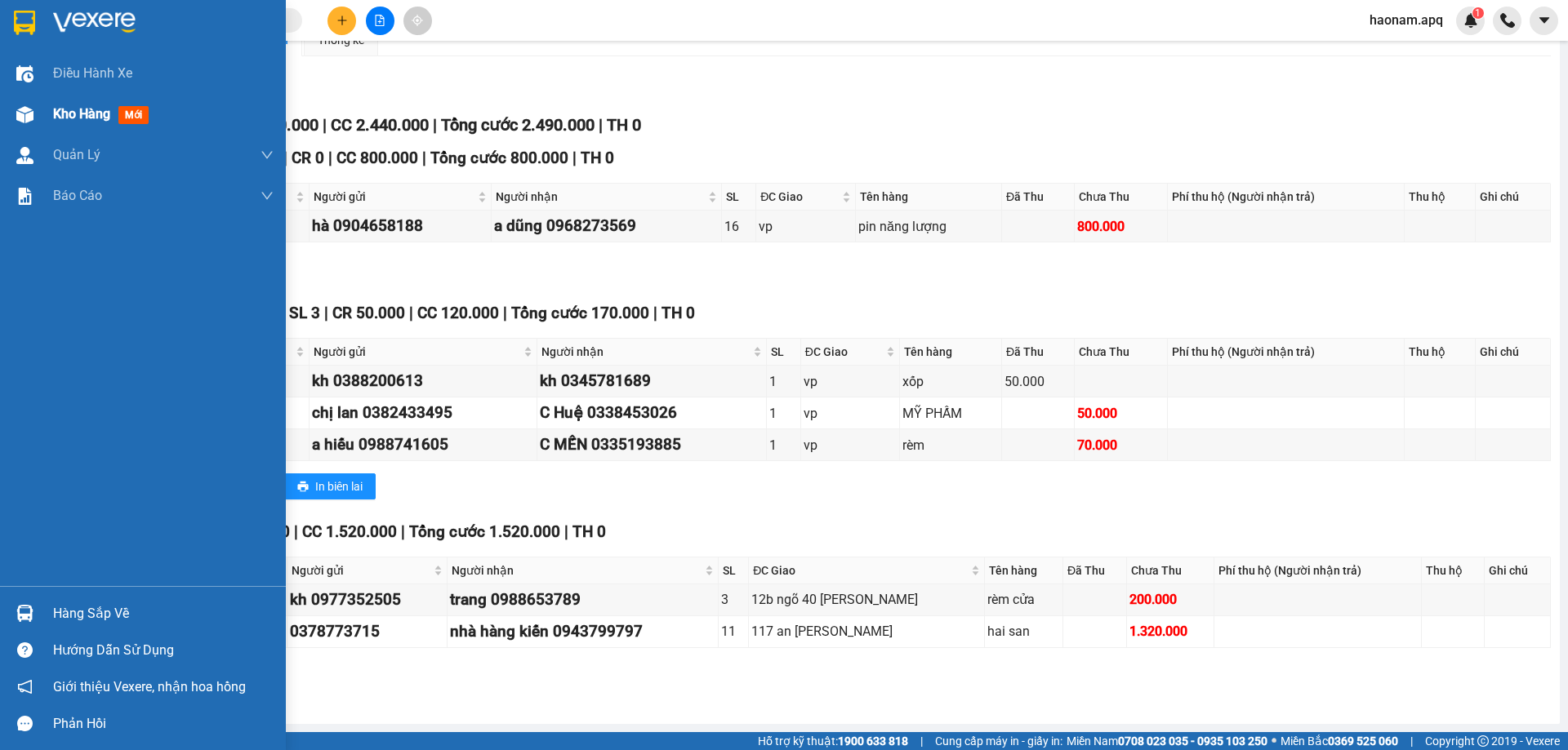
click at [78, 126] on div "Kho hàng mới" at bounding box center [162, 114] width 220 height 41
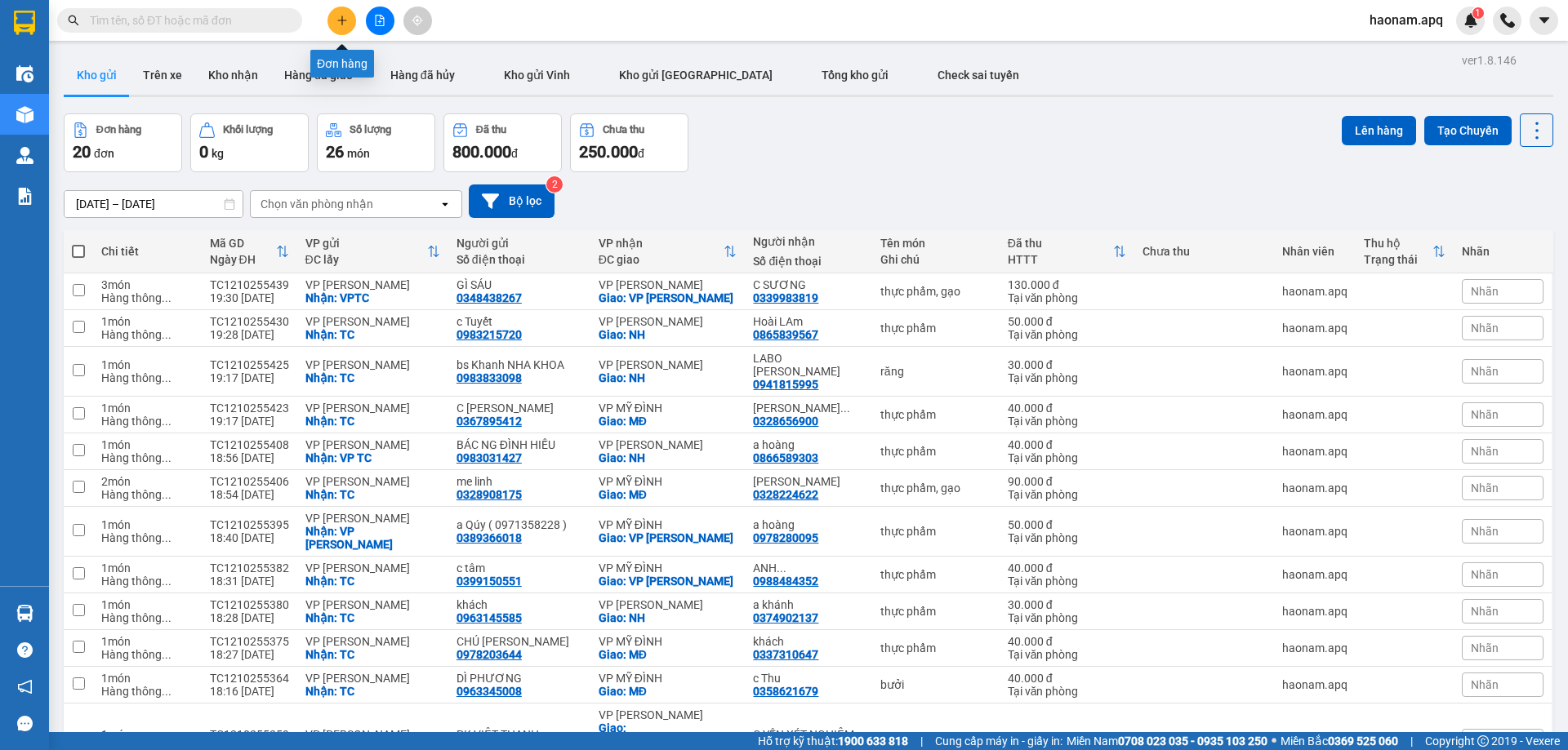
click at [338, 24] on icon "plus" at bounding box center [342, 21] width 12 height 12
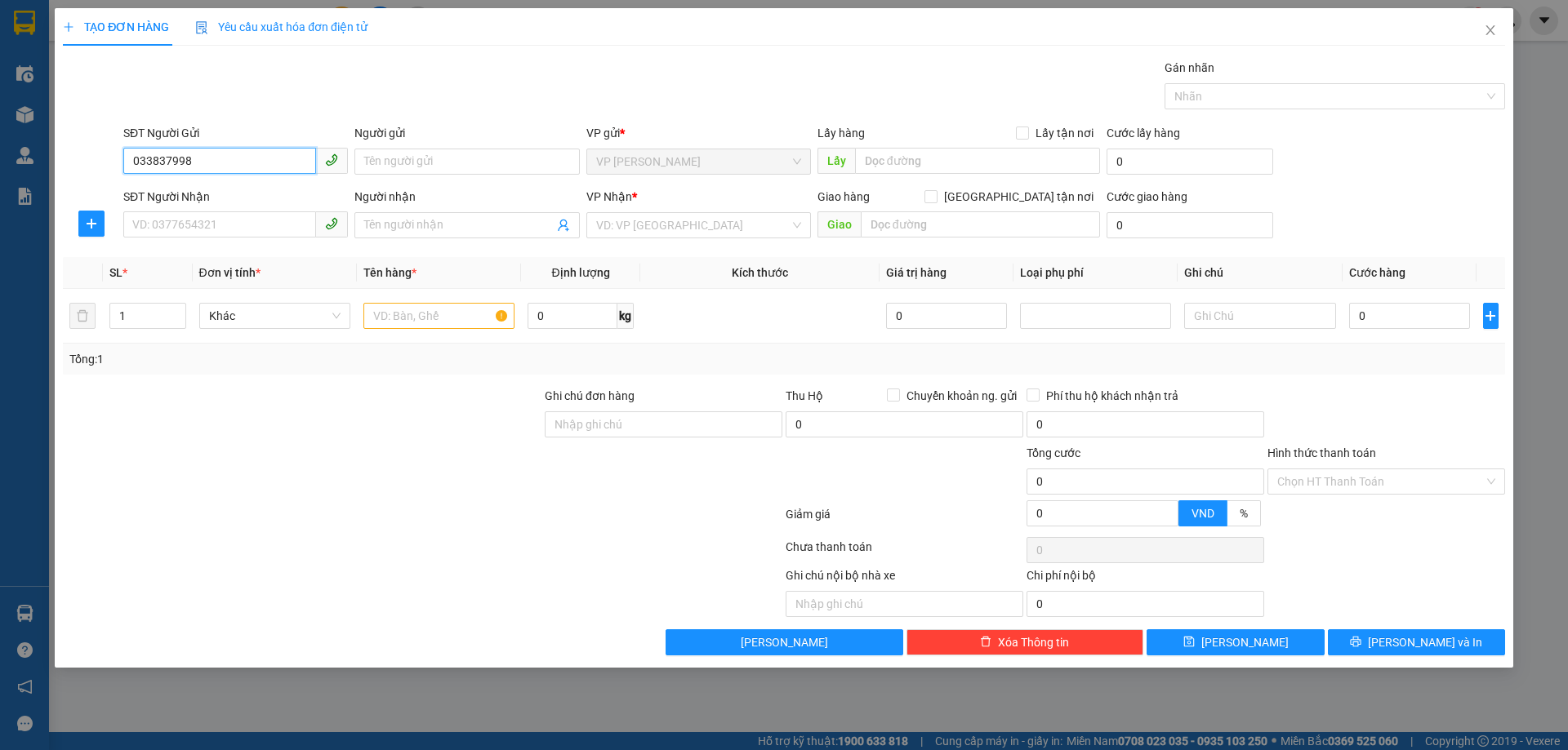
type input "0338379989"
drag, startPoint x: 261, startPoint y: 186, endPoint x: 259, endPoint y: 212, distance: 26.1
click at [261, 186] on div "0338379989 - C THUỲ TẠP HOÁ" at bounding box center [235, 193] width 205 height 18
type input "C THUỲ TẠP HOÁ"
checkbox input "true"
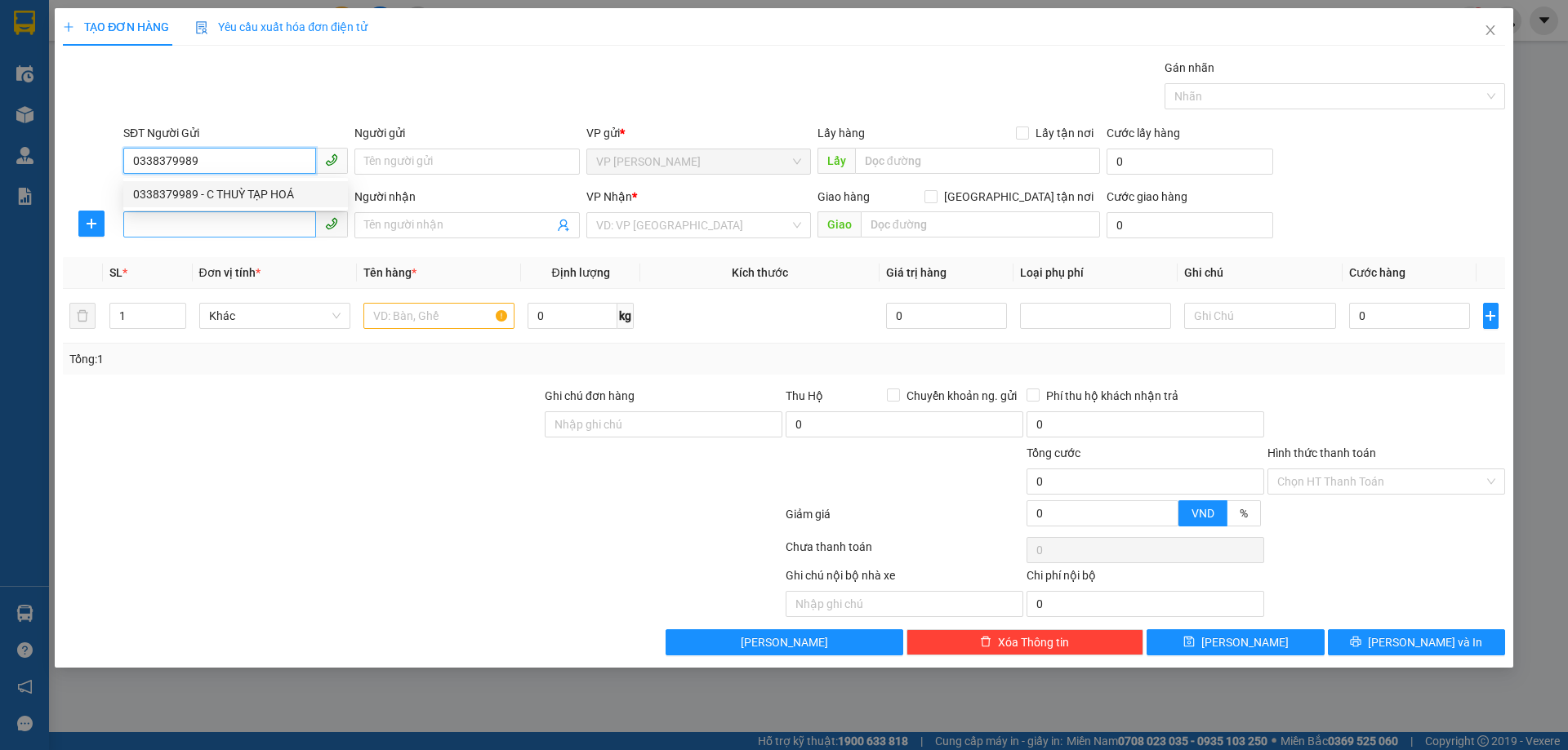
type input "TC"
type input "0338379989"
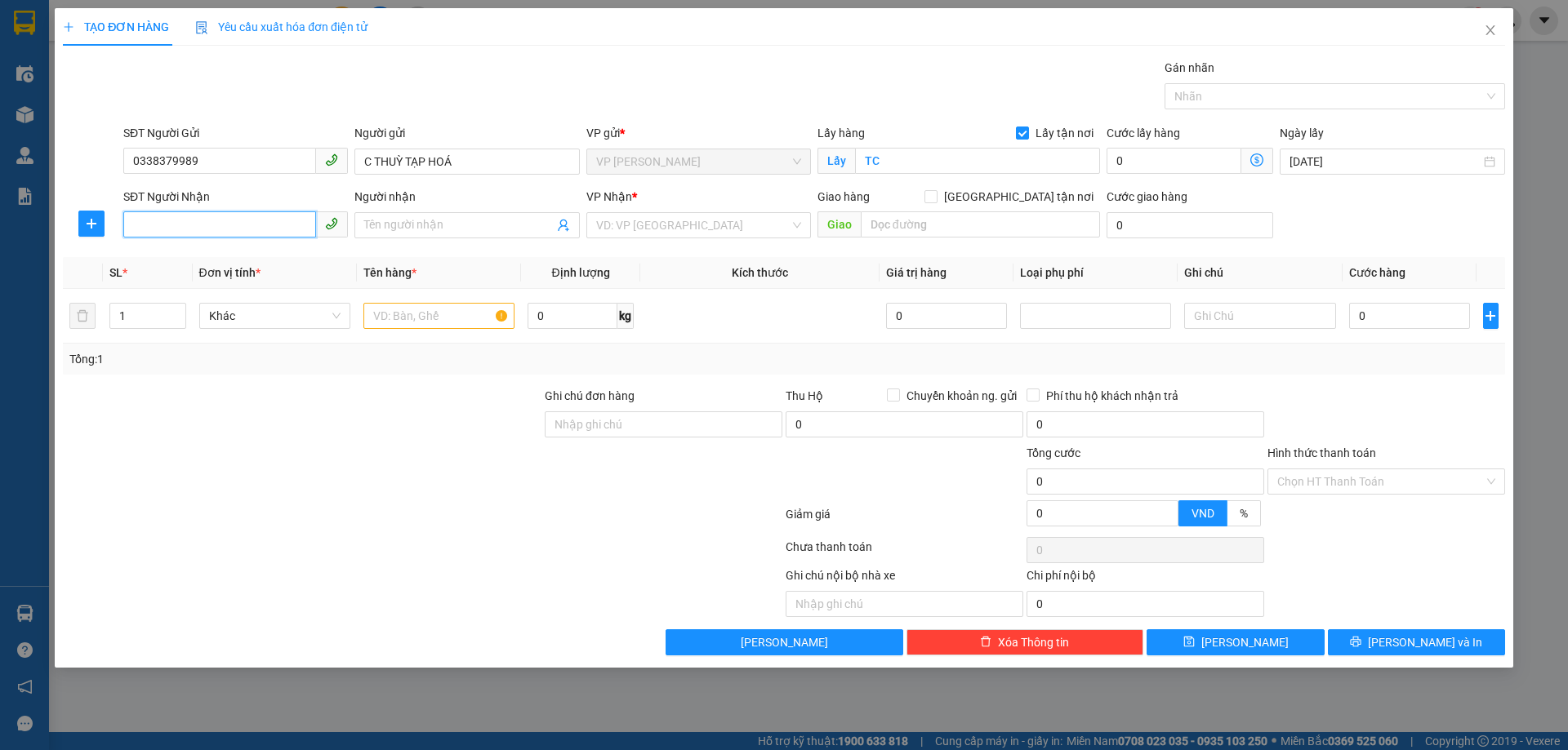
click at [259, 229] on input "SĐT Người Nhận" at bounding box center [219, 224] width 193 height 26
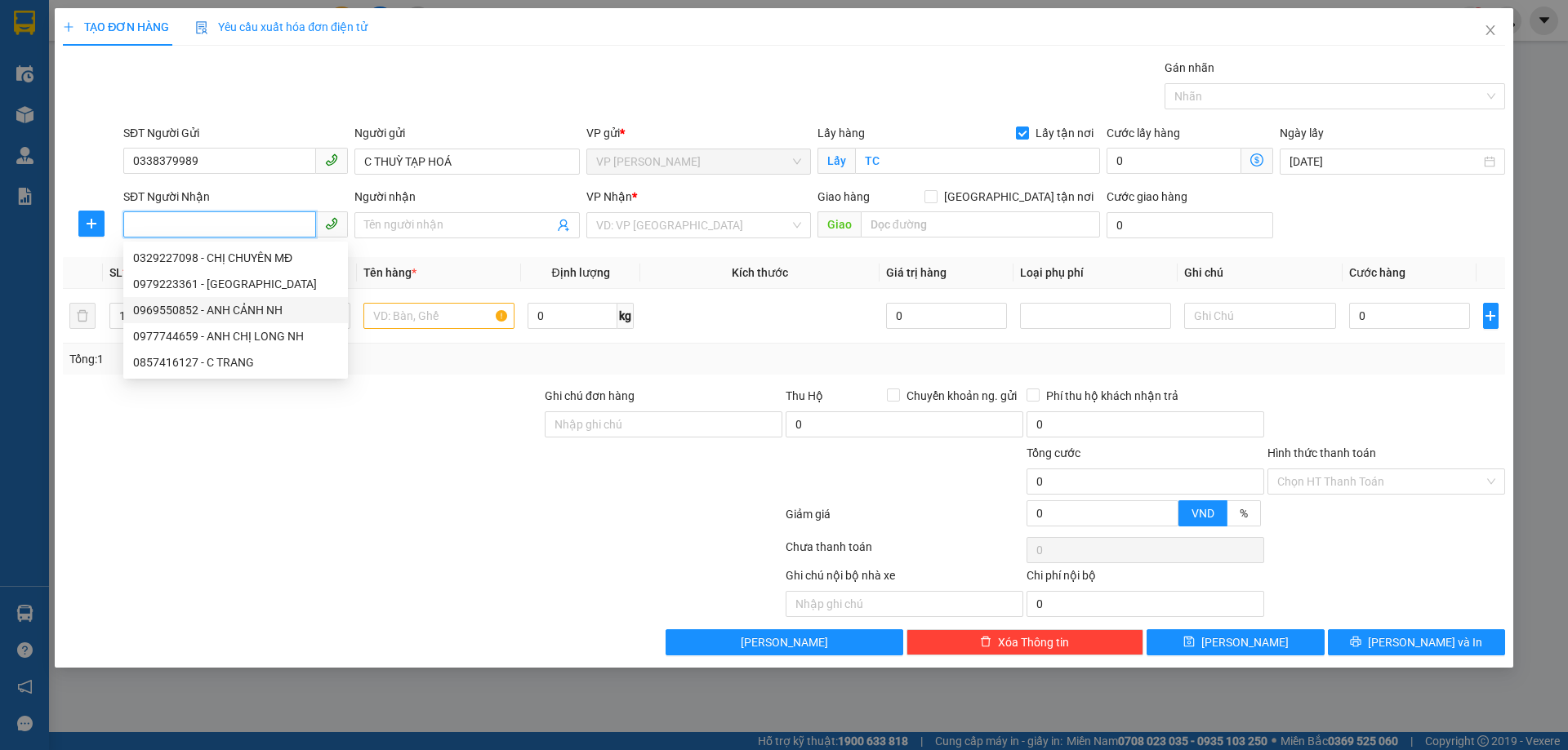
click at [285, 316] on div "0969550852 - ANH CẢNH NH" at bounding box center [235, 310] width 205 height 18
type input "0969550852"
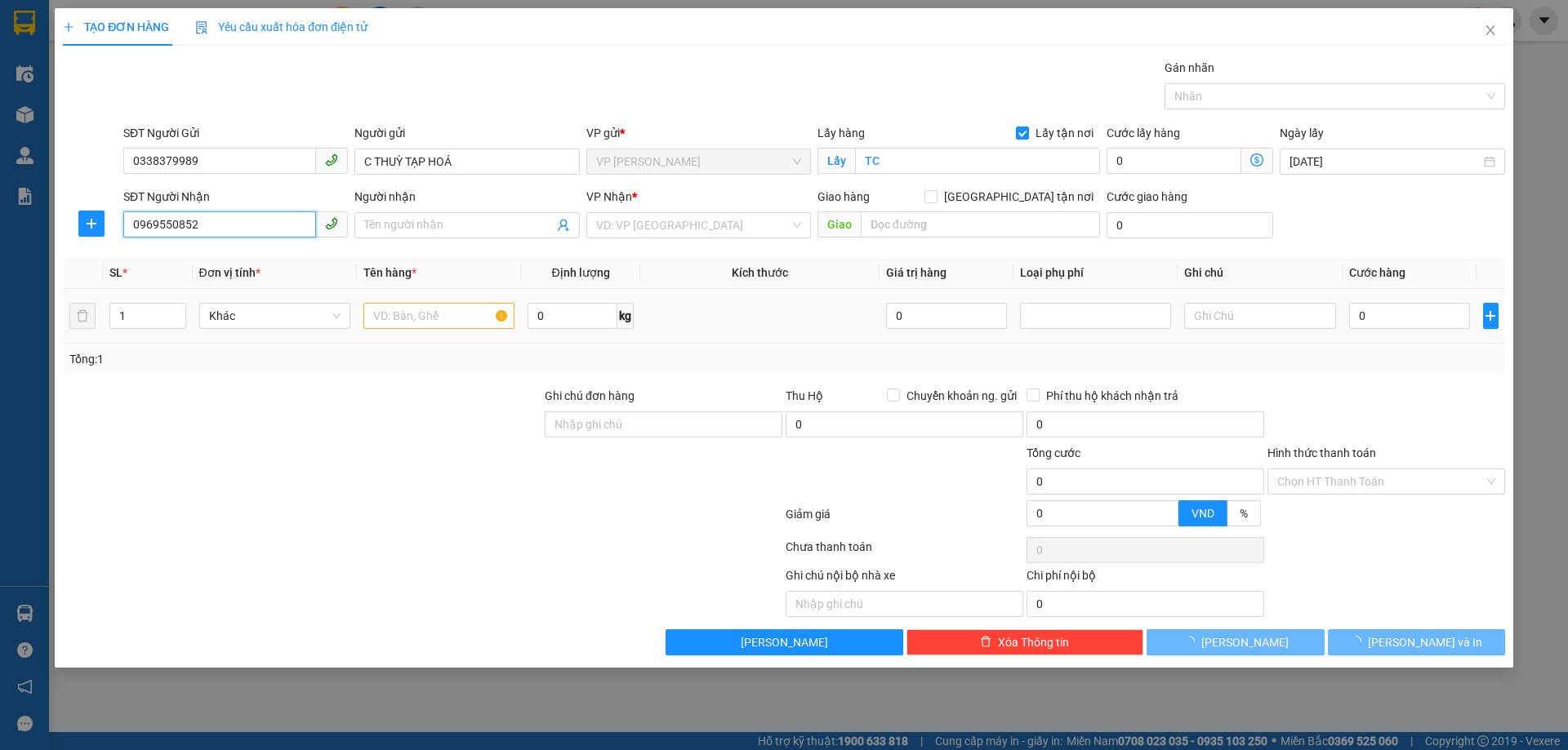
type input "ANH CẢNH NH"
checkbox input "true"
type input "NH"
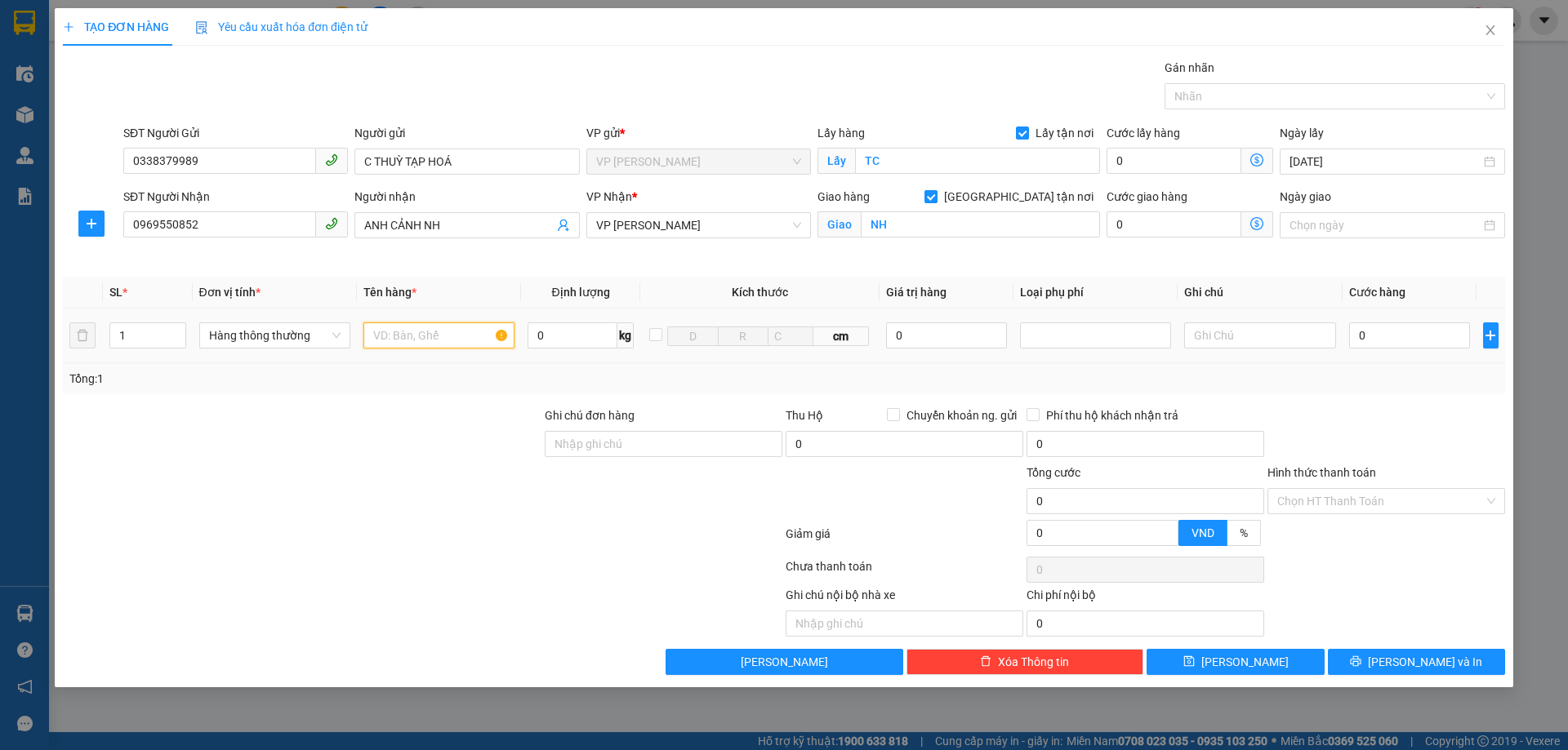
click at [472, 346] on input "text" at bounding box center [439, 335] width 151 height 26
type input "thực phẩm"
click at [1370, 340] on input "0" at bounding box center [1409, 335] width 121 height 26
type input "8"
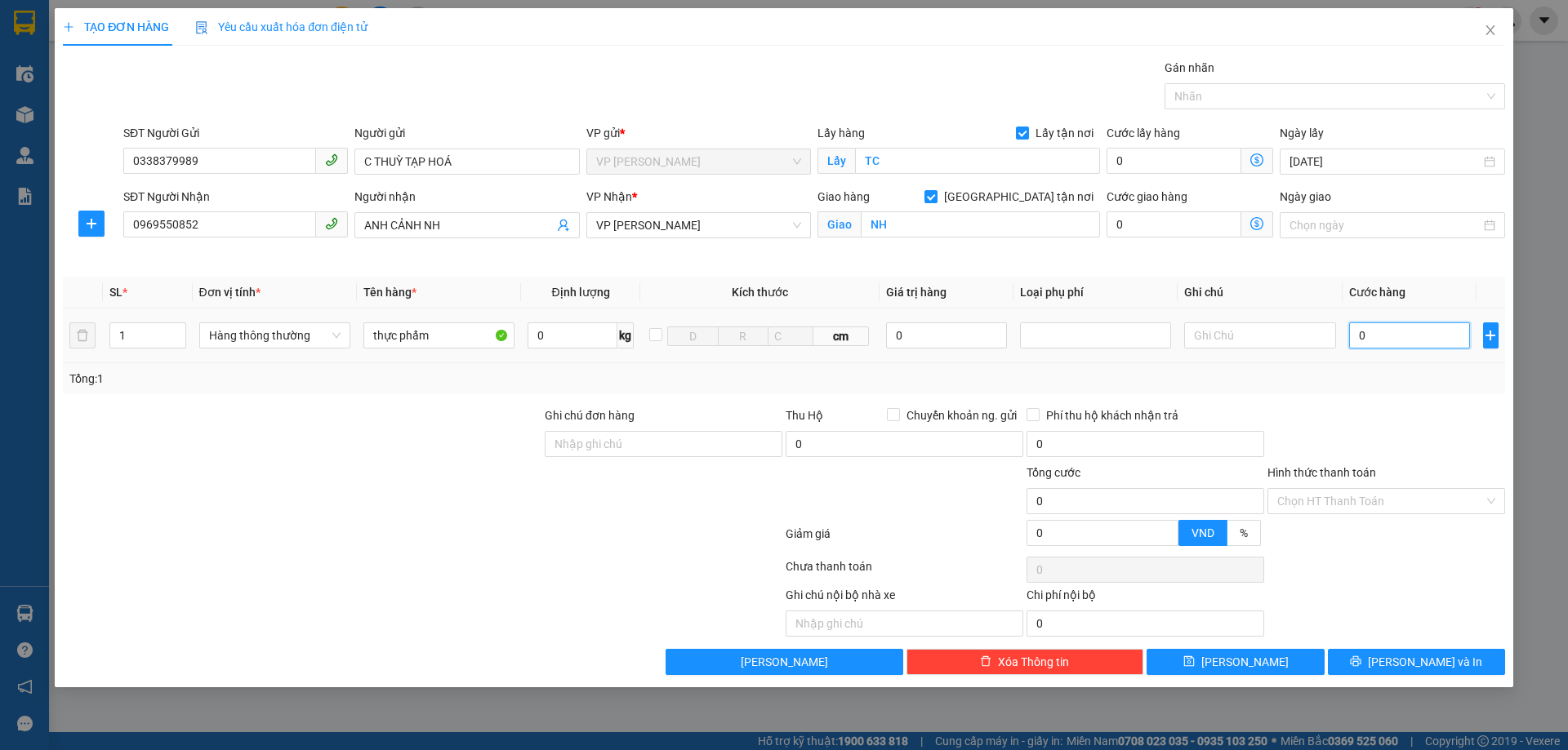
type input "8"
type input "80"
type input "800"
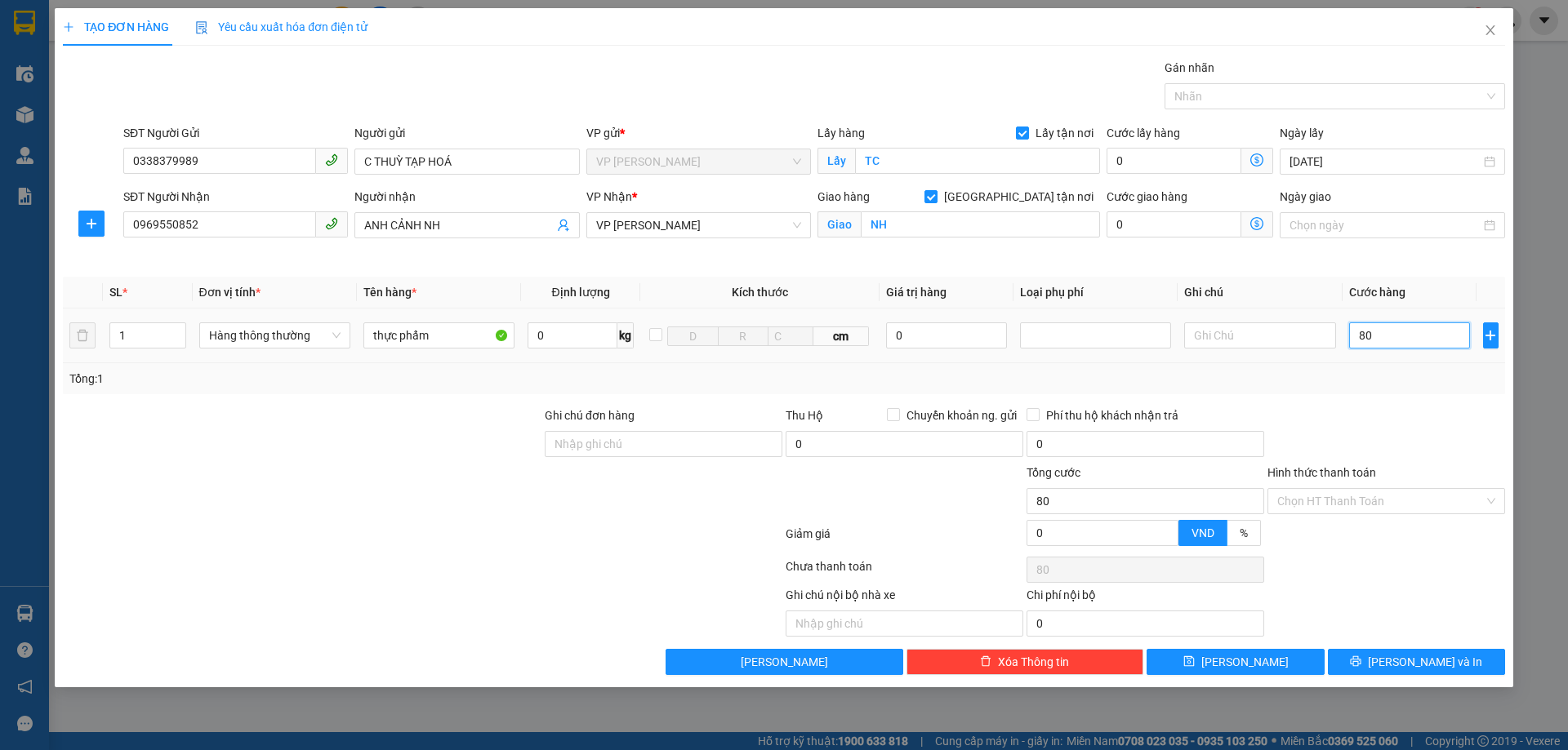
type input "800"
type input "8.000"
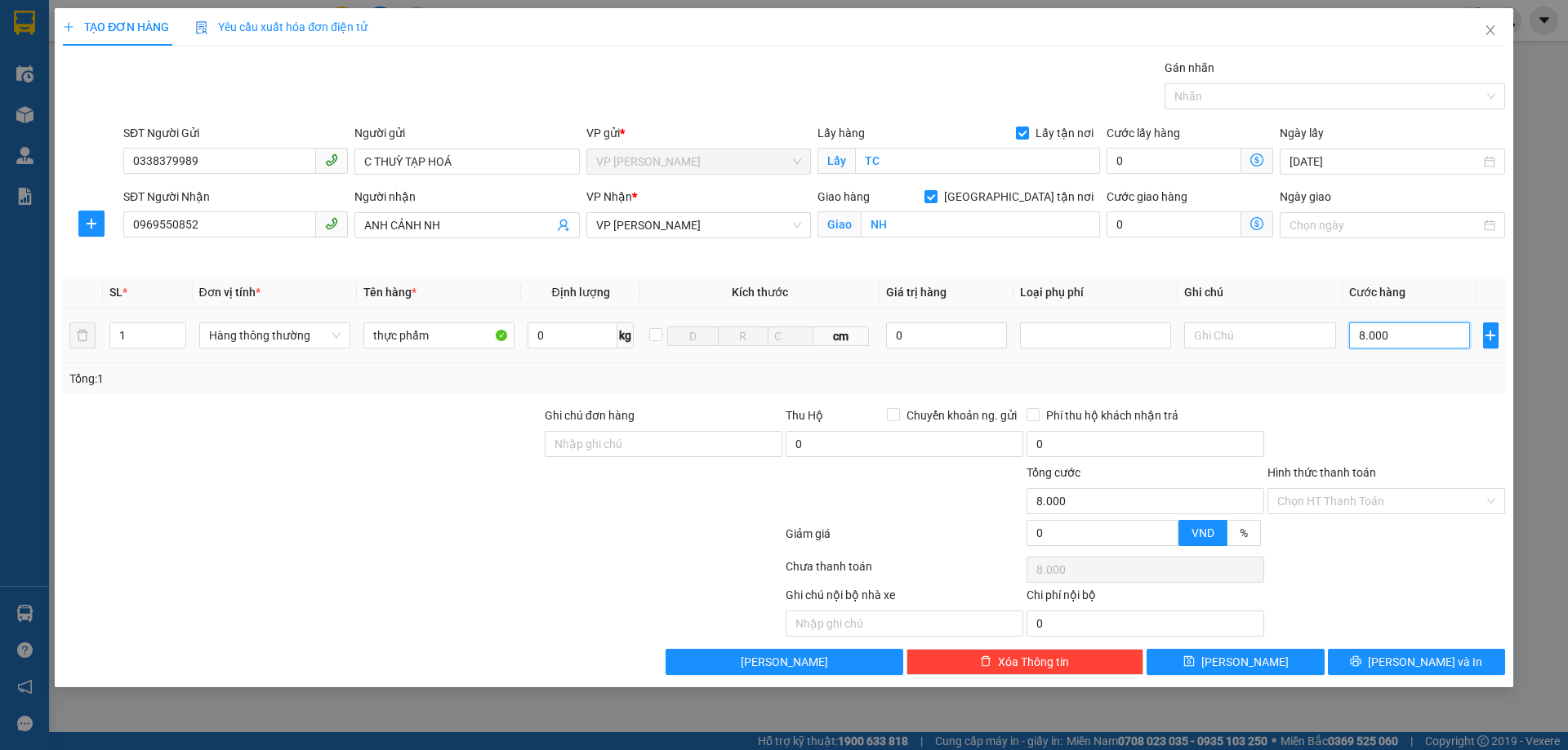
type input "80.000"
click at [1434, 658] on span "[PERSON_NAME] và In" at bounding box center [1425, 661] width 115 height 18
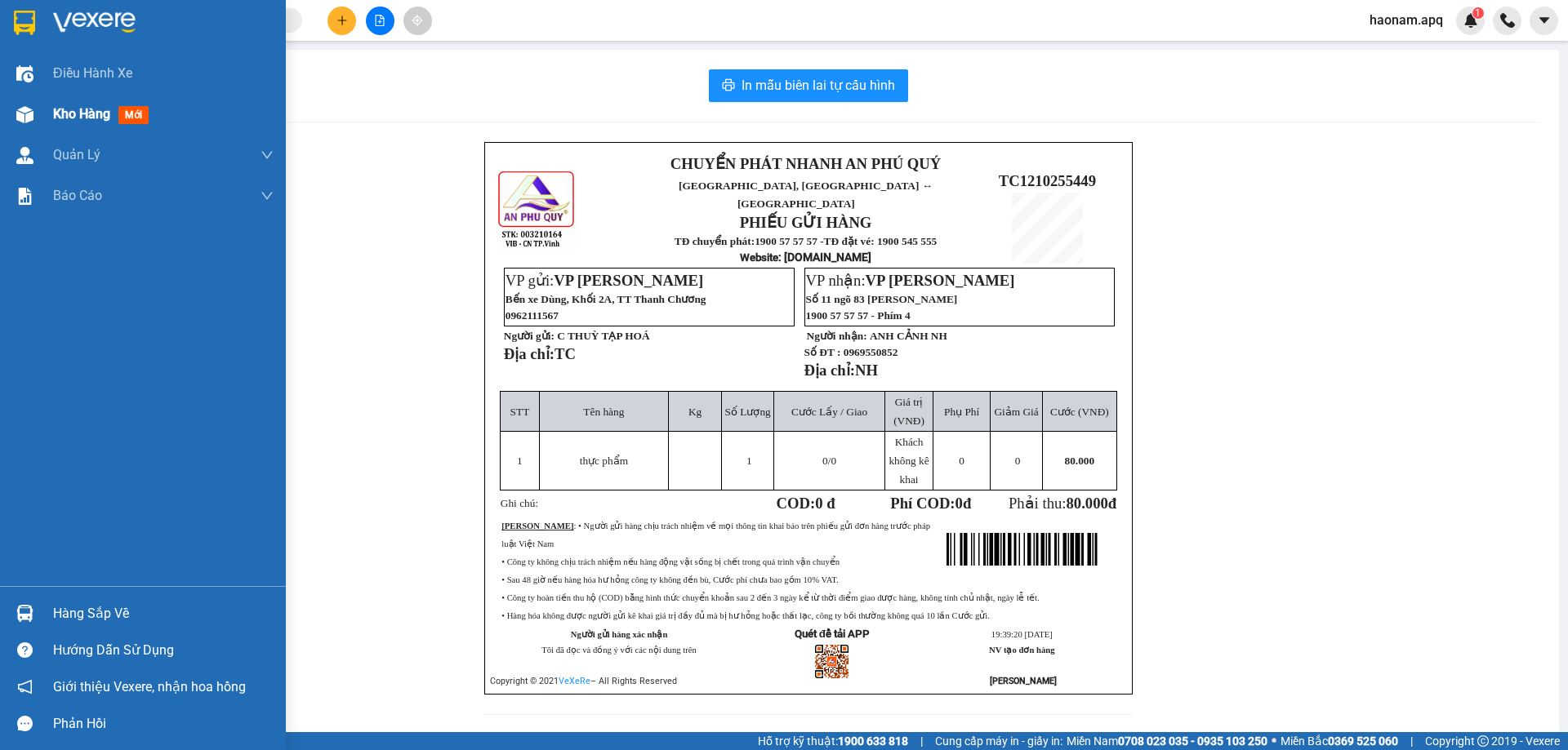
click at [37, 118] on div at bounding box center [25, 115] width 28 height 28
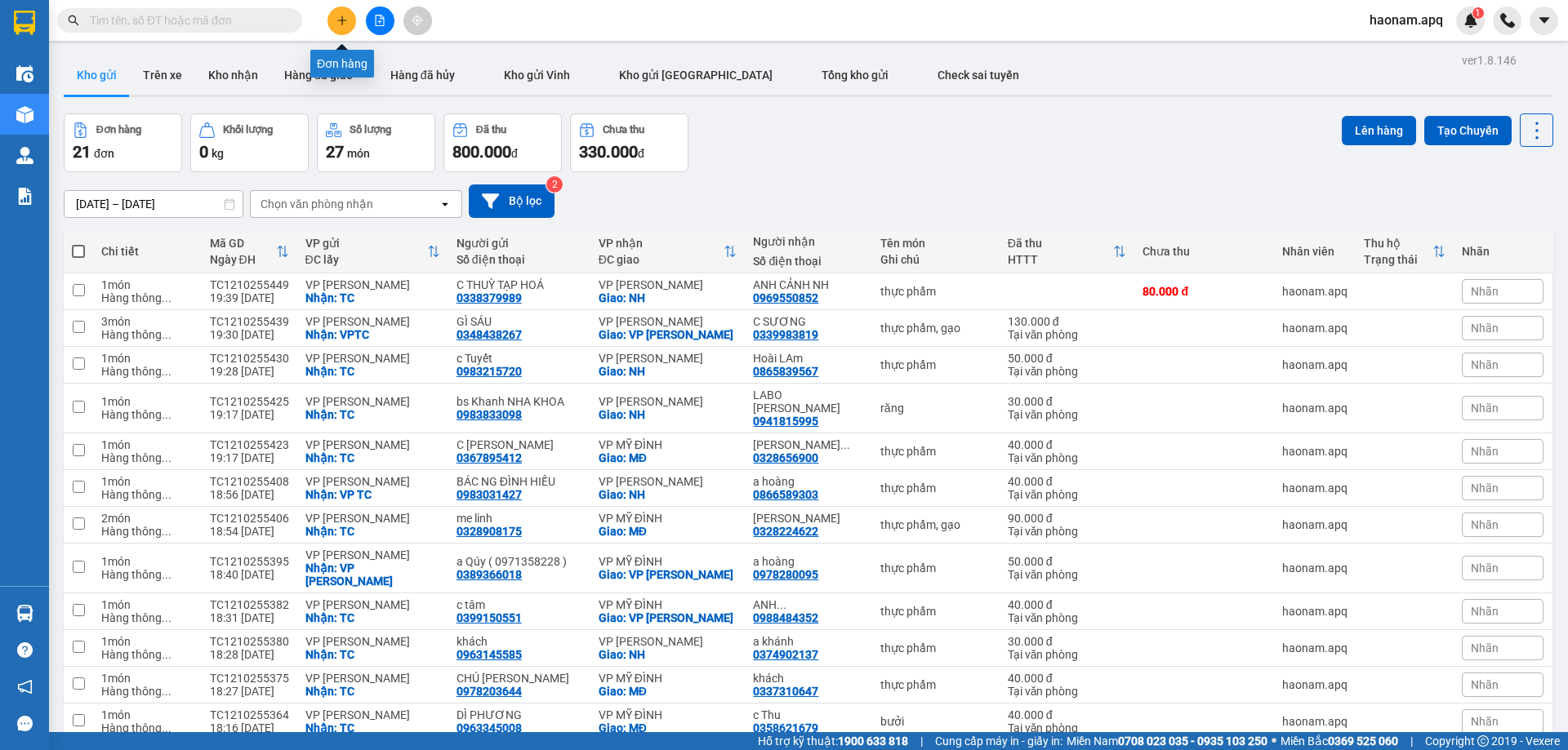
click at [333, 21] on button at bounding box center [342, 21] width 28 height 28
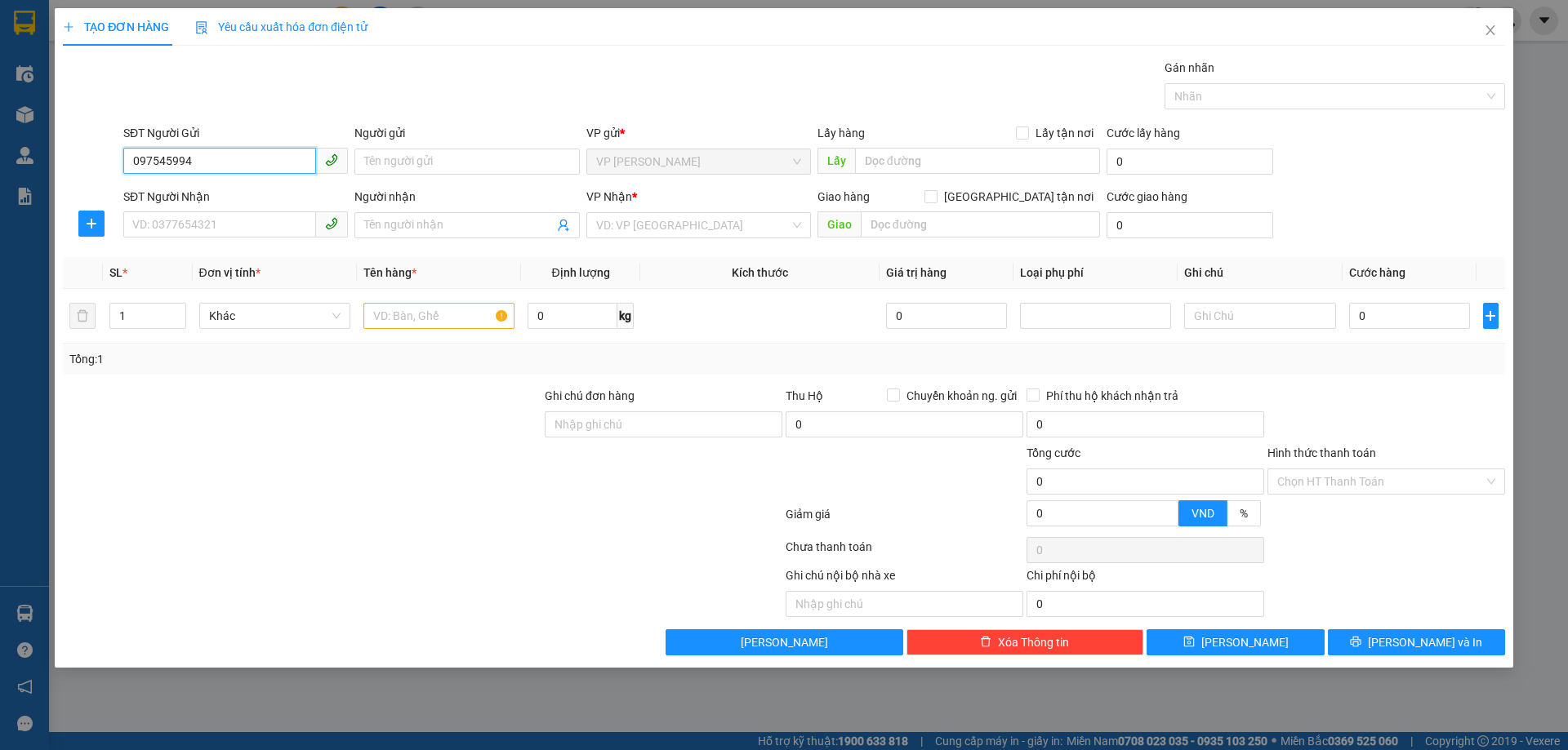
type input "0975459945"
click at [268, 183] on div "0975459945 - ANH HỒNG BV" at bounding box center [235, 194] width 224 height 26
type input "ANH HỒNG BV"
checkbox input "true"
type input "TC"
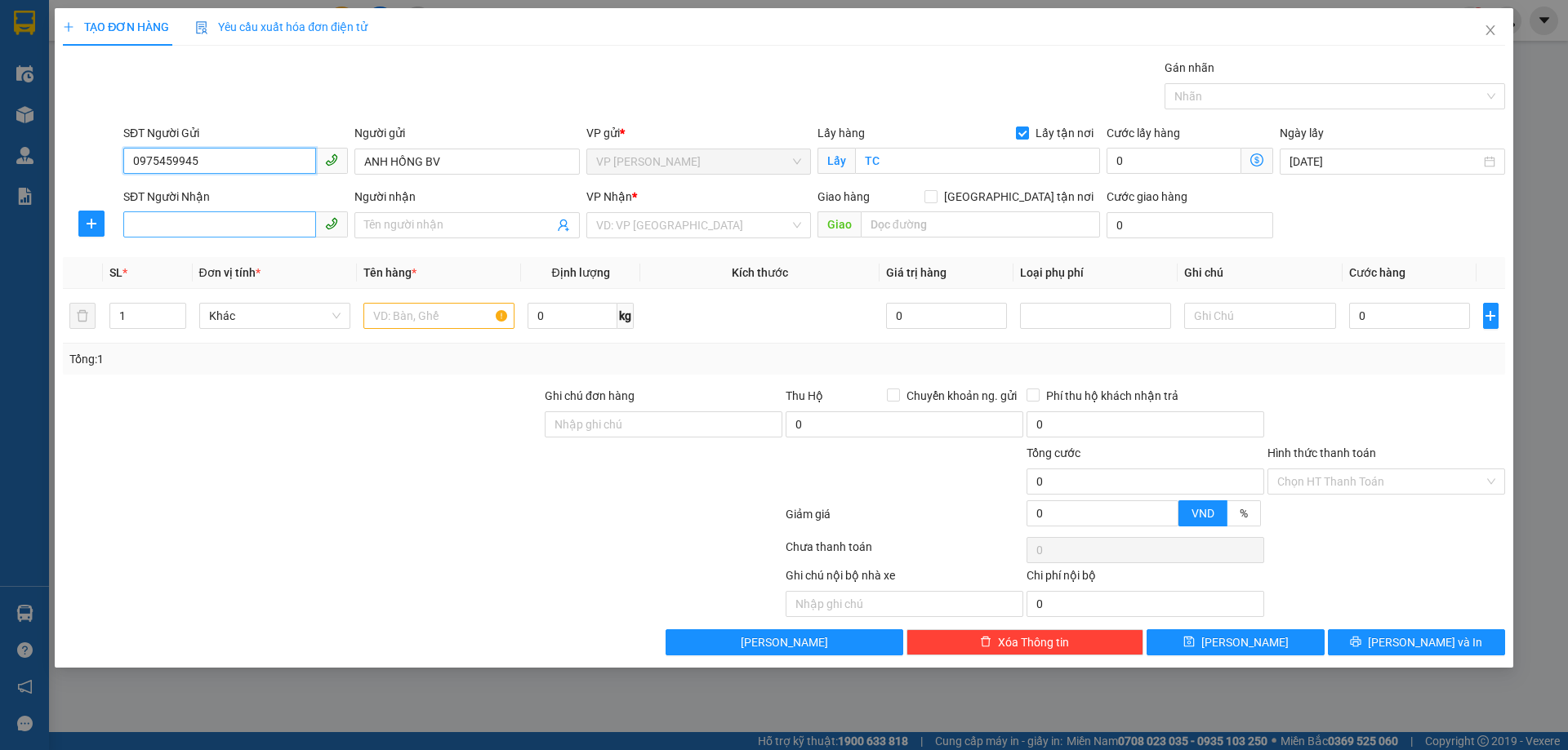
type input "0975459945"
click at [273, 230] on input "SĐT Người Nhận" at bounding box center [219, 224] width 193 height 26
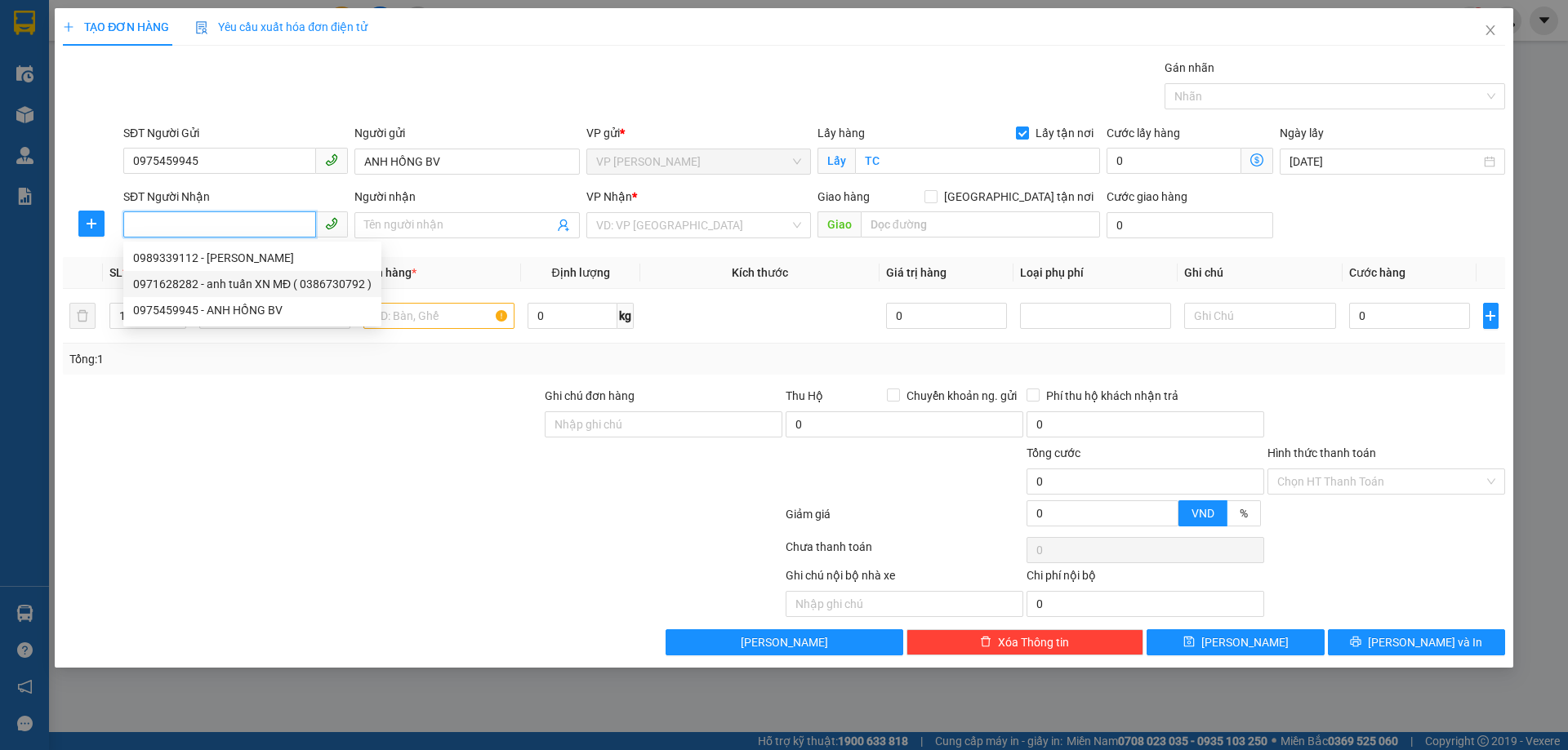
click at [282, 280] on div "0971628282 - anh tuấn XN MĐ ( 0386730792 )" at bounding box center [252, 284] width 239 height 18
type input "0971628282"
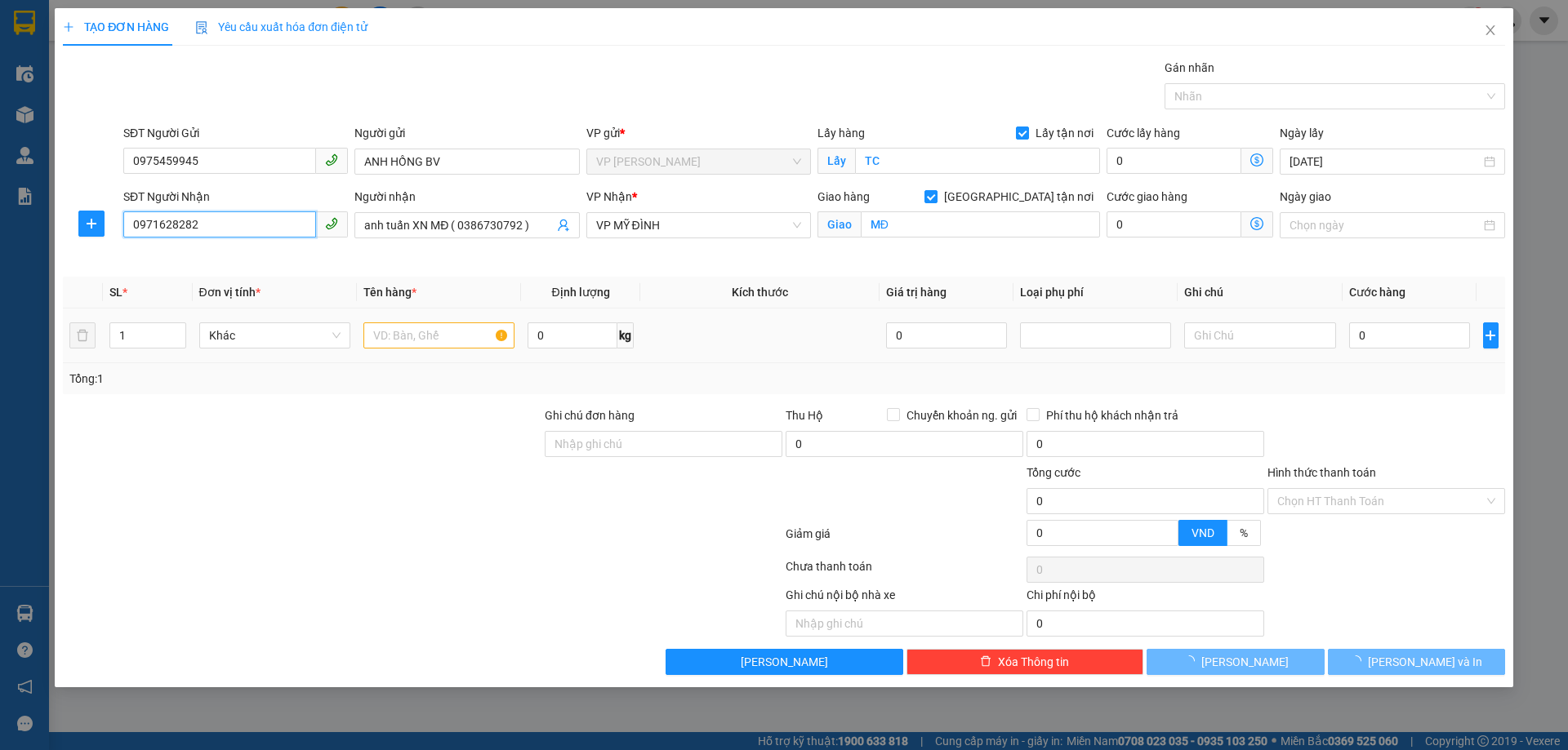
type input "anh tuấn XN MĐ ( 0386730792 )"
checkbox input "true"
type input "MĐ"
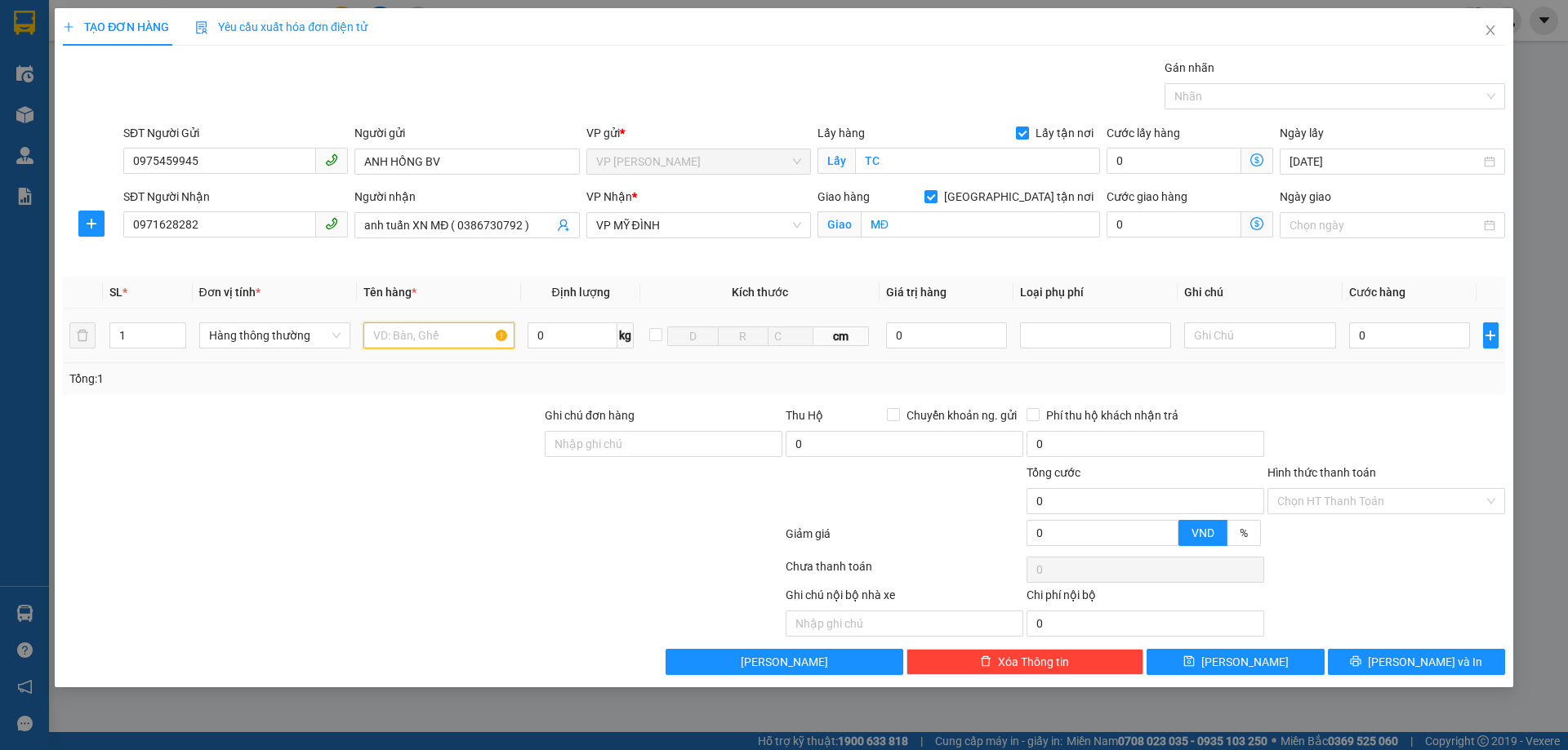
click at [419, 337] on input "text" at bounding box center [439, 335] width 151 height 26
type input "mẫu xn"
type input "3"
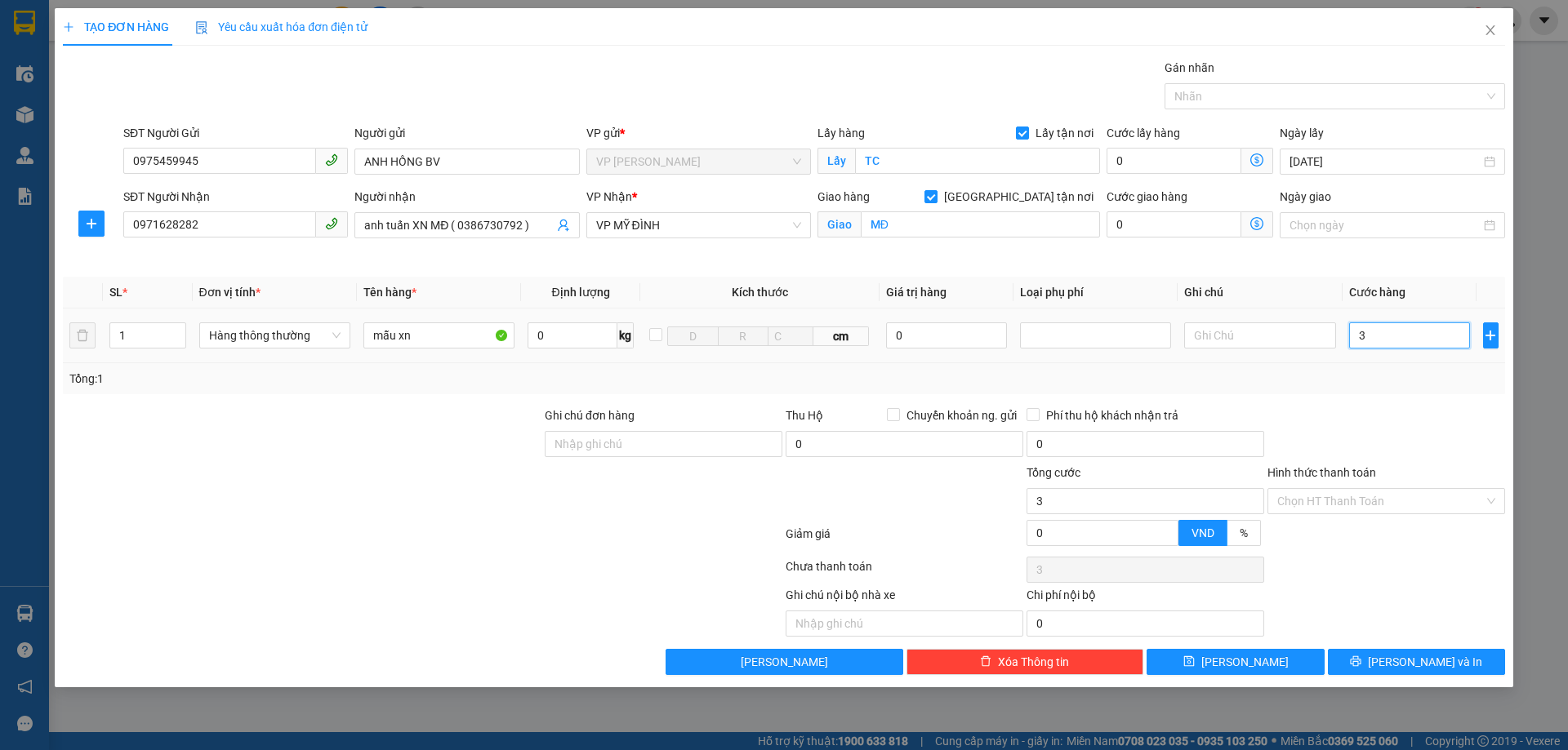
type input "30"
type input "300"
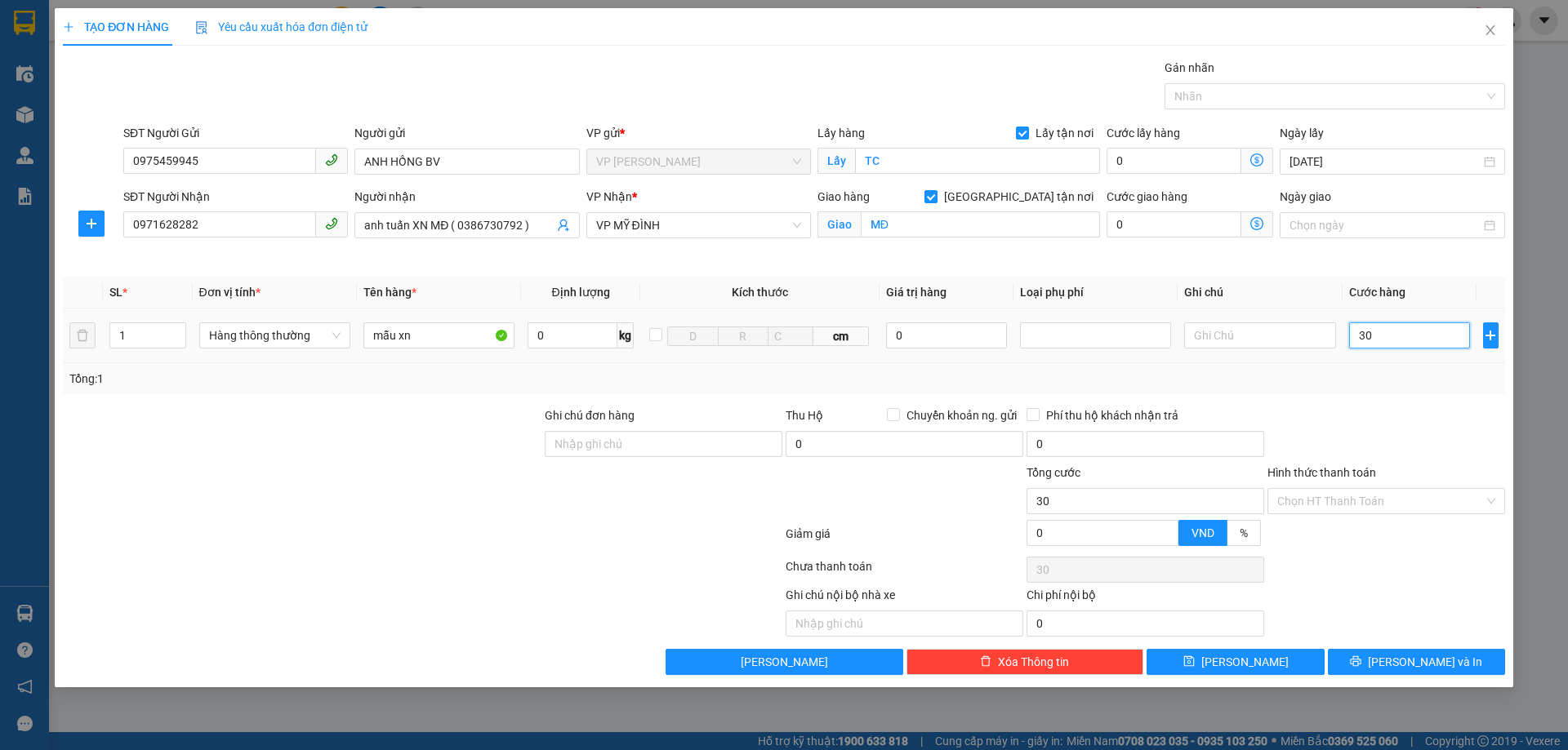
type input "300"
type input "3.000"
type input "30.000"
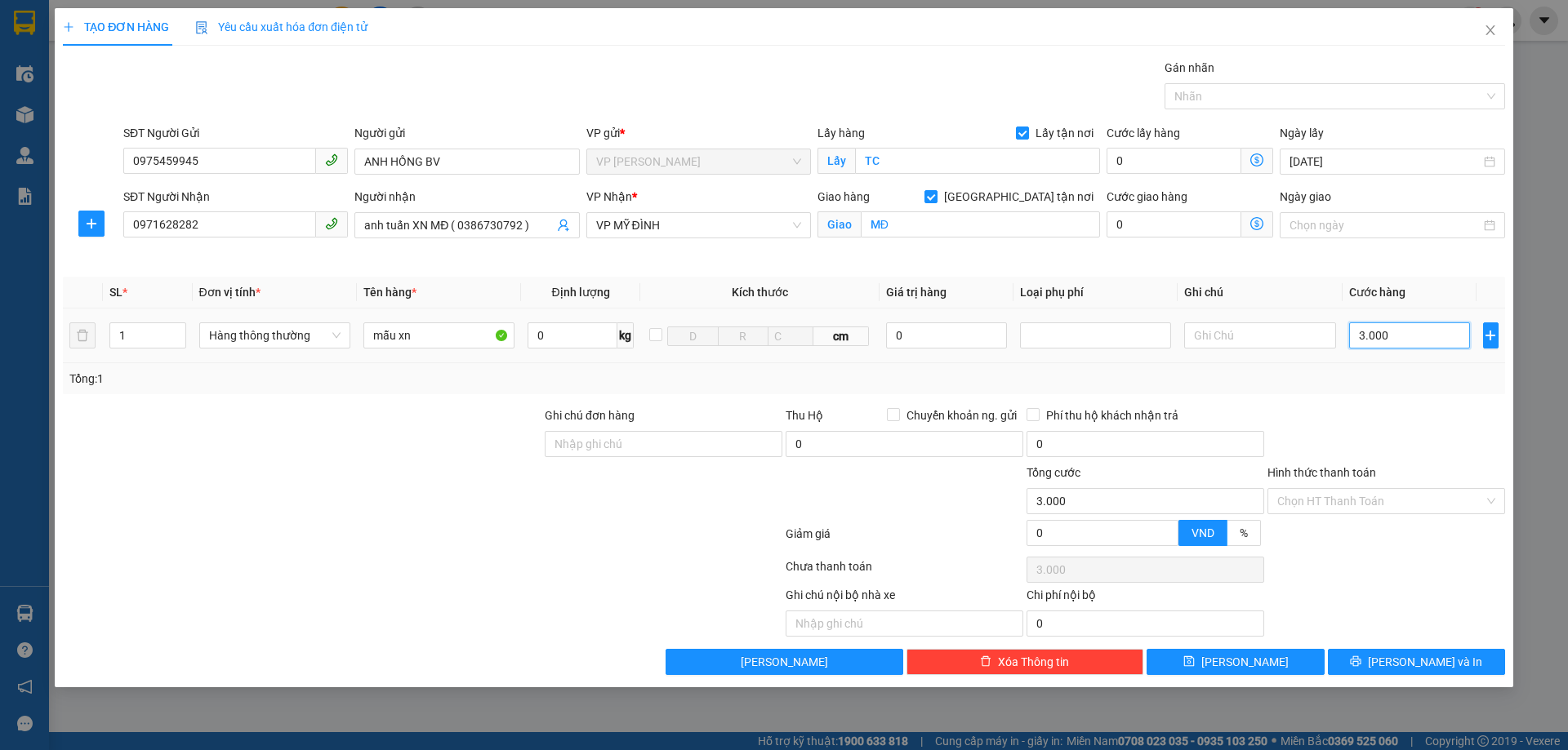
type input "30.000"
click at [1421, 652] on button "[PERSON_NAME] và In" at bounding box center [1416, 661] width 177 height 26
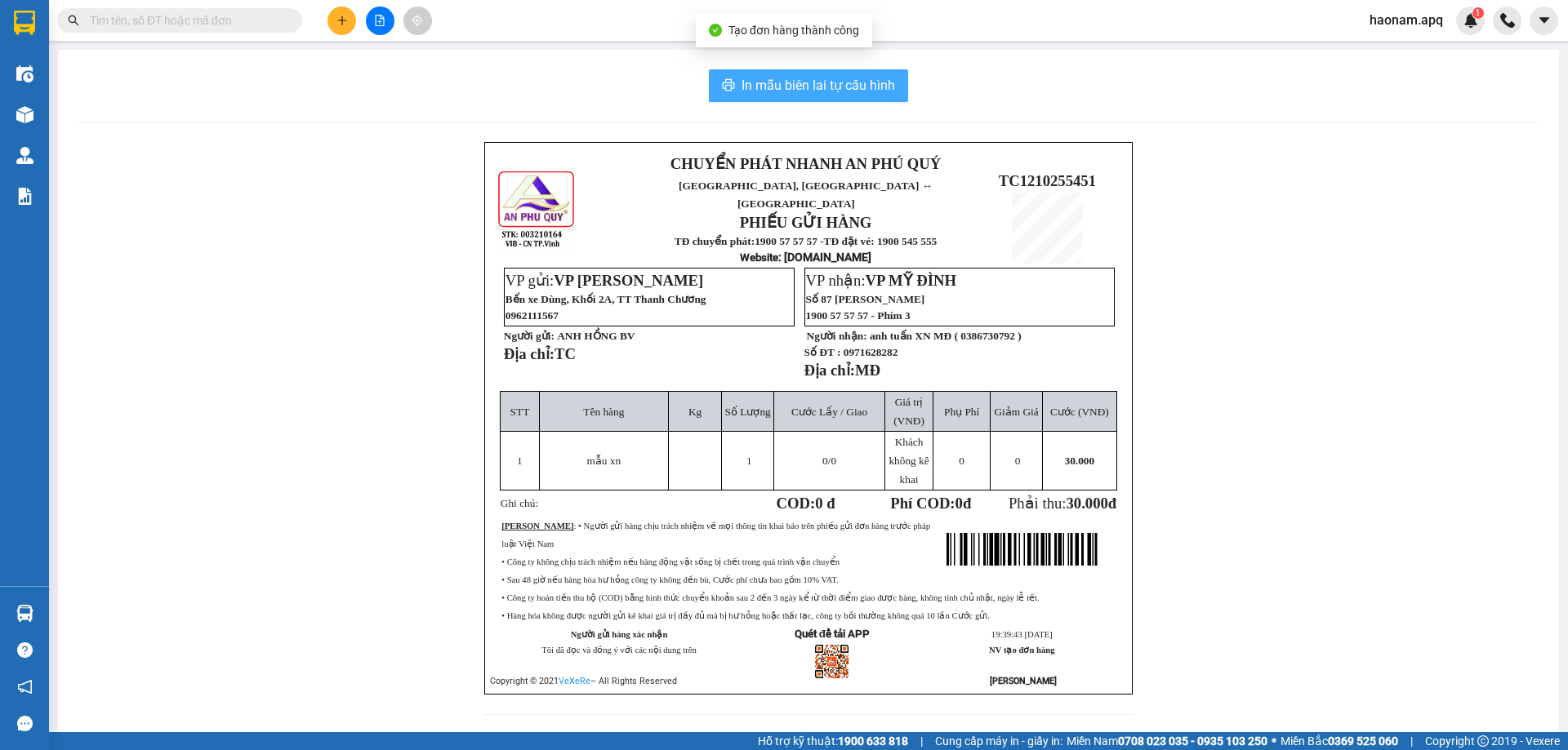
click at [819, 92] on span "In mẫu biên lai tự cấu hình" at bounding box center [818, 85] width 153 height 20
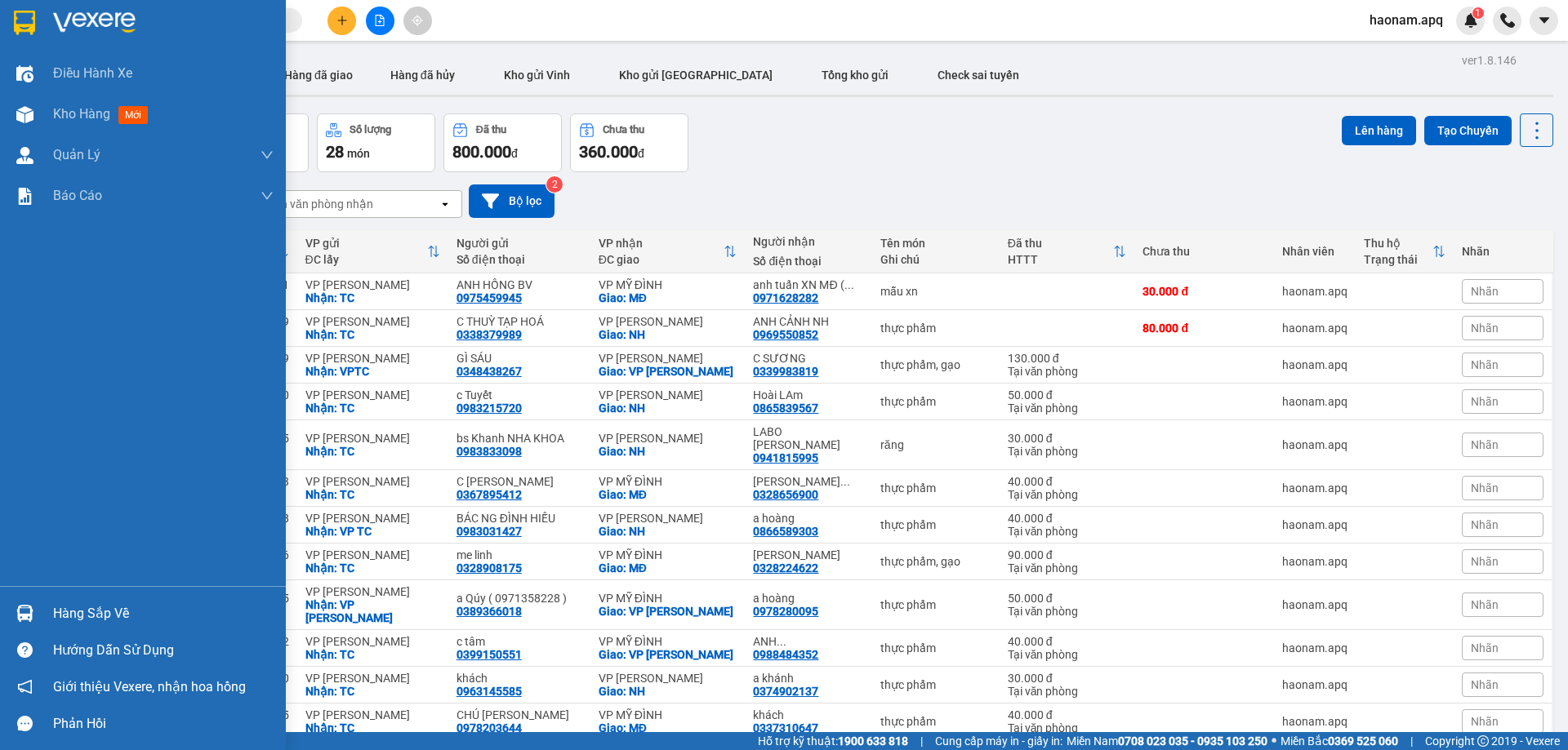
click at [113, 612] on div "Hàng sắp về" at bounding box center [162, 614] width 220 height 24
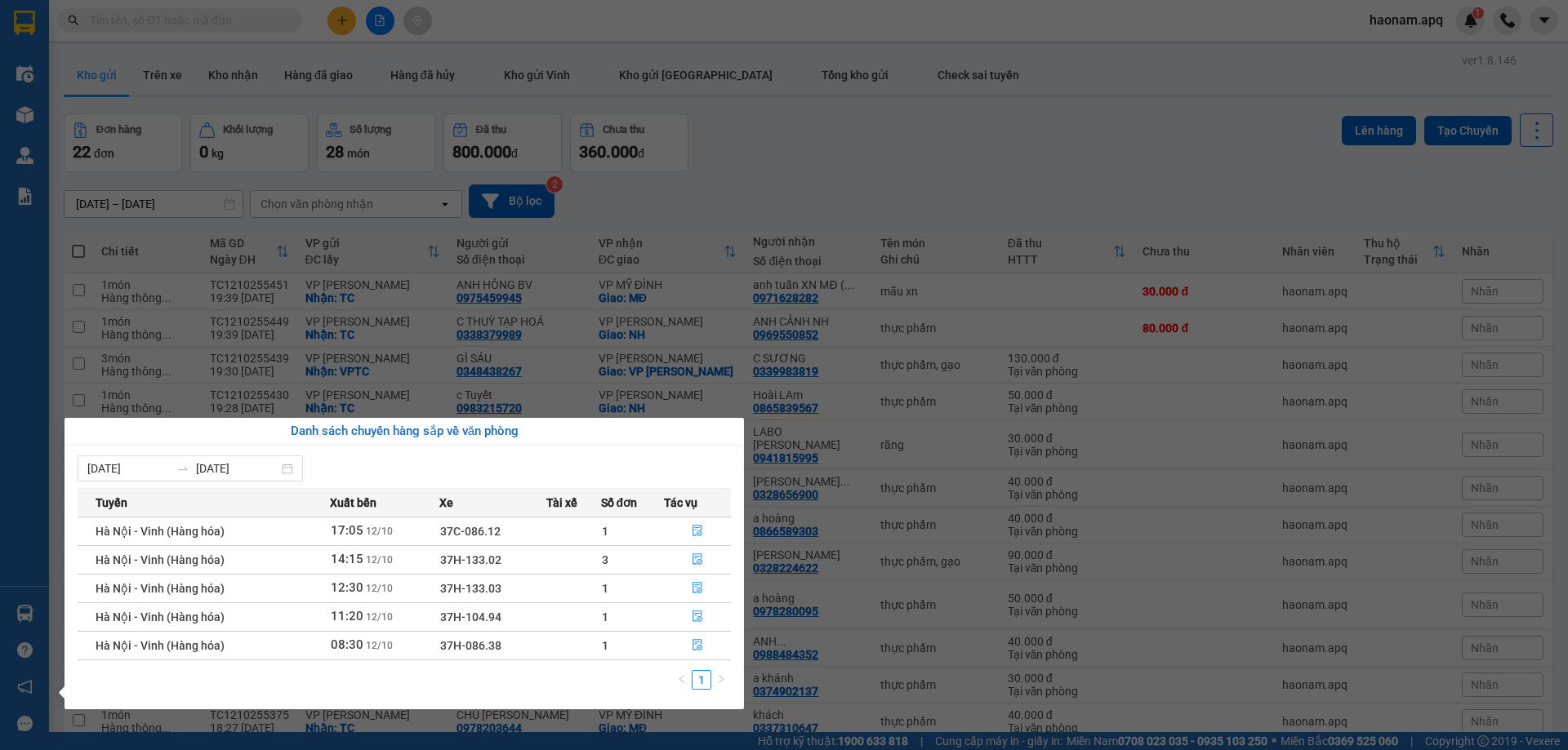
click at [838, 117] on section "Kết quả tìm kiếm ( 0 ) Bộ lọc No Data haonam.apq 1 Điều hành xe Kho hàng mới Qu…" at bounding box center [784, 375] width 1568 height 750
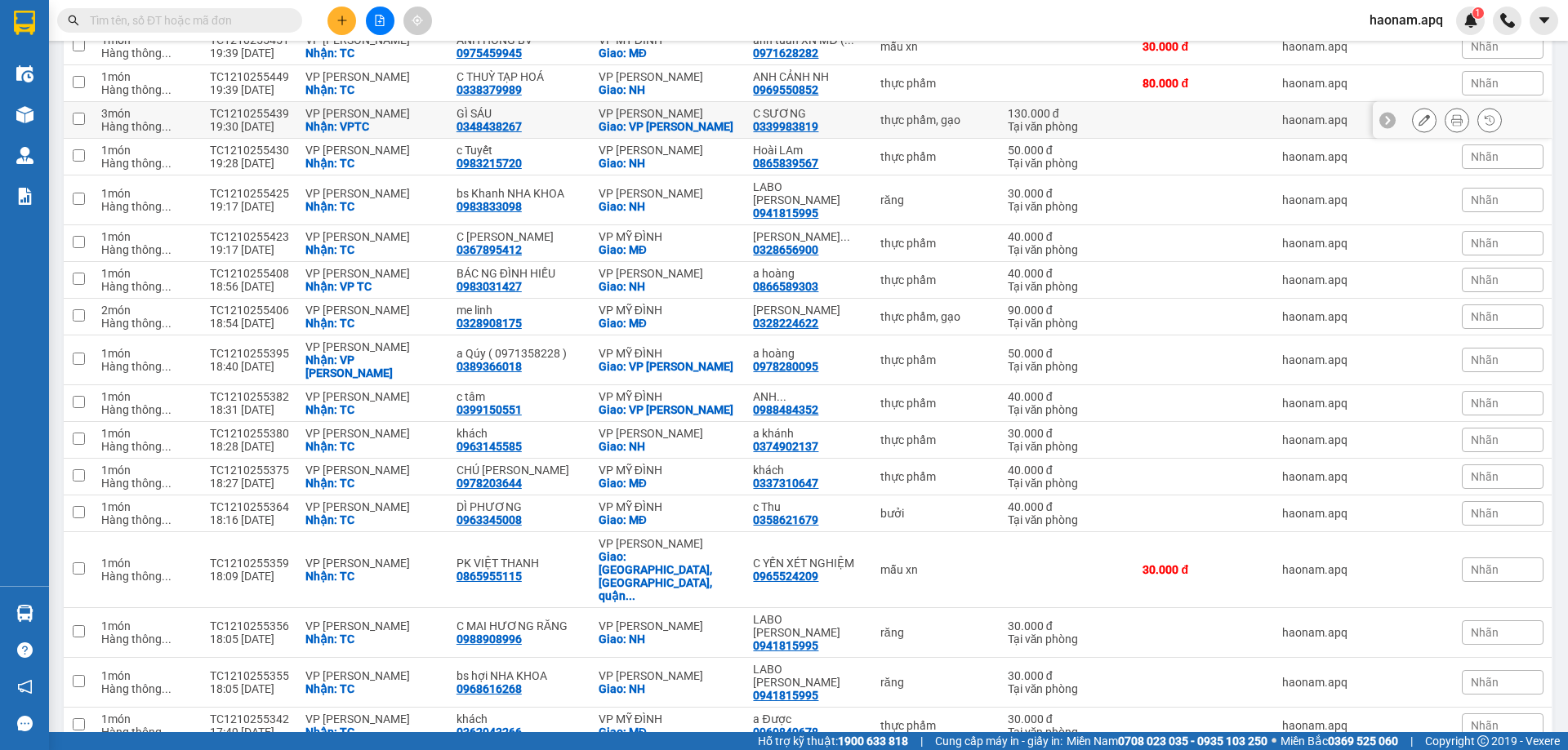
scroll to position [163, 0]
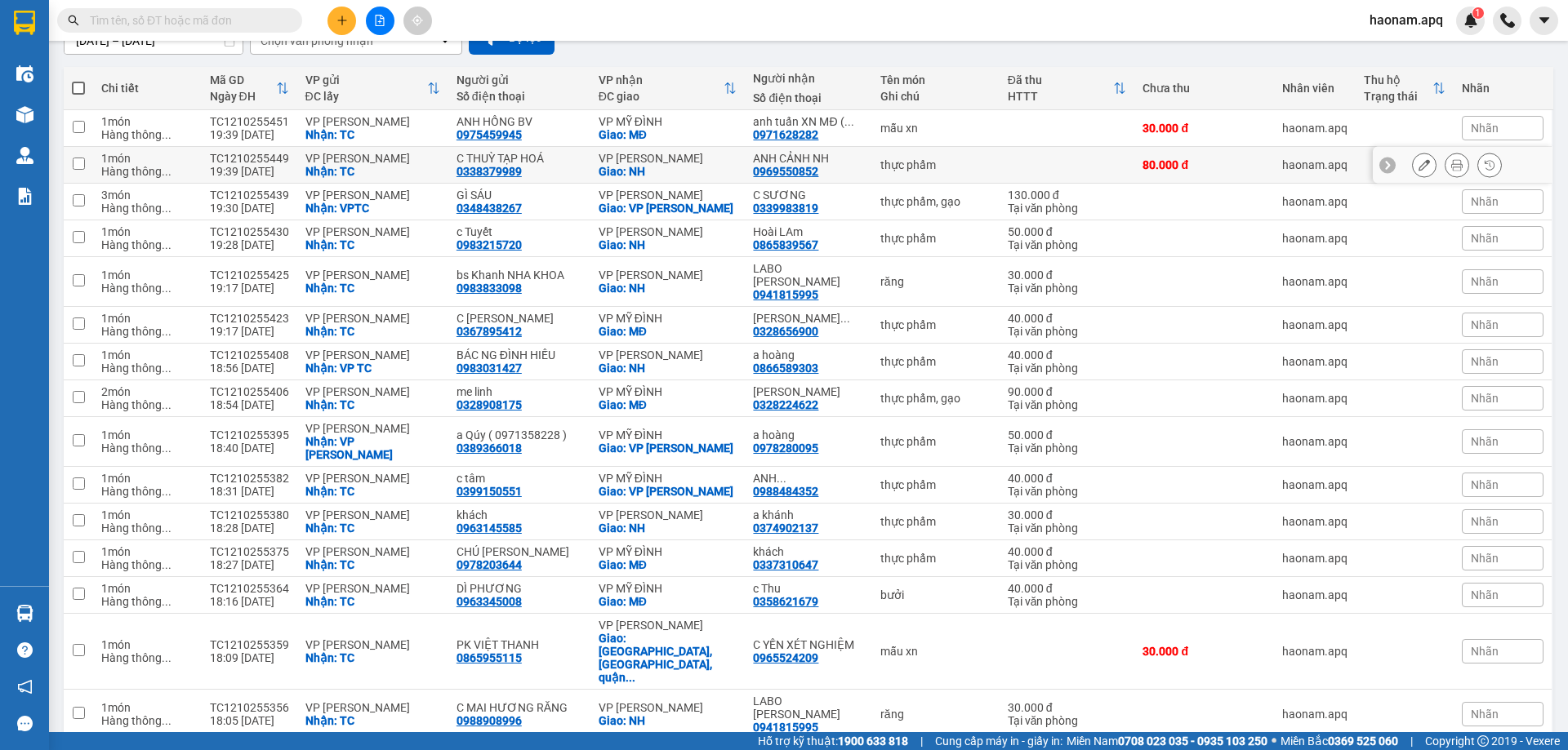
click at [1418, 162] on icon at bounding box center [1424, 165] width 12 height 12
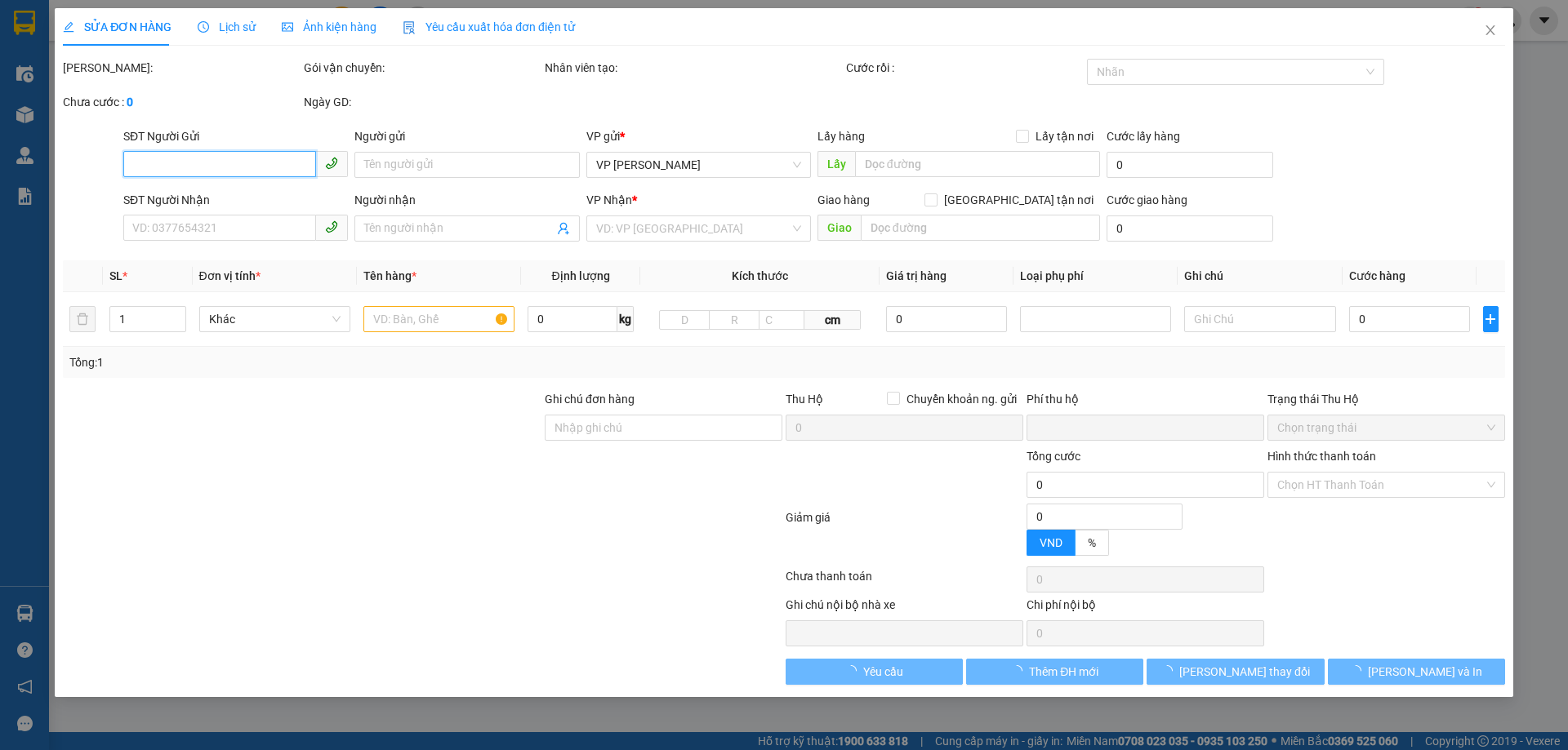
type input "0338379989"
type input "C THUỲ TẠP HOÁ"
checkbox input "true"
type input "TC"
type input "0969550852"
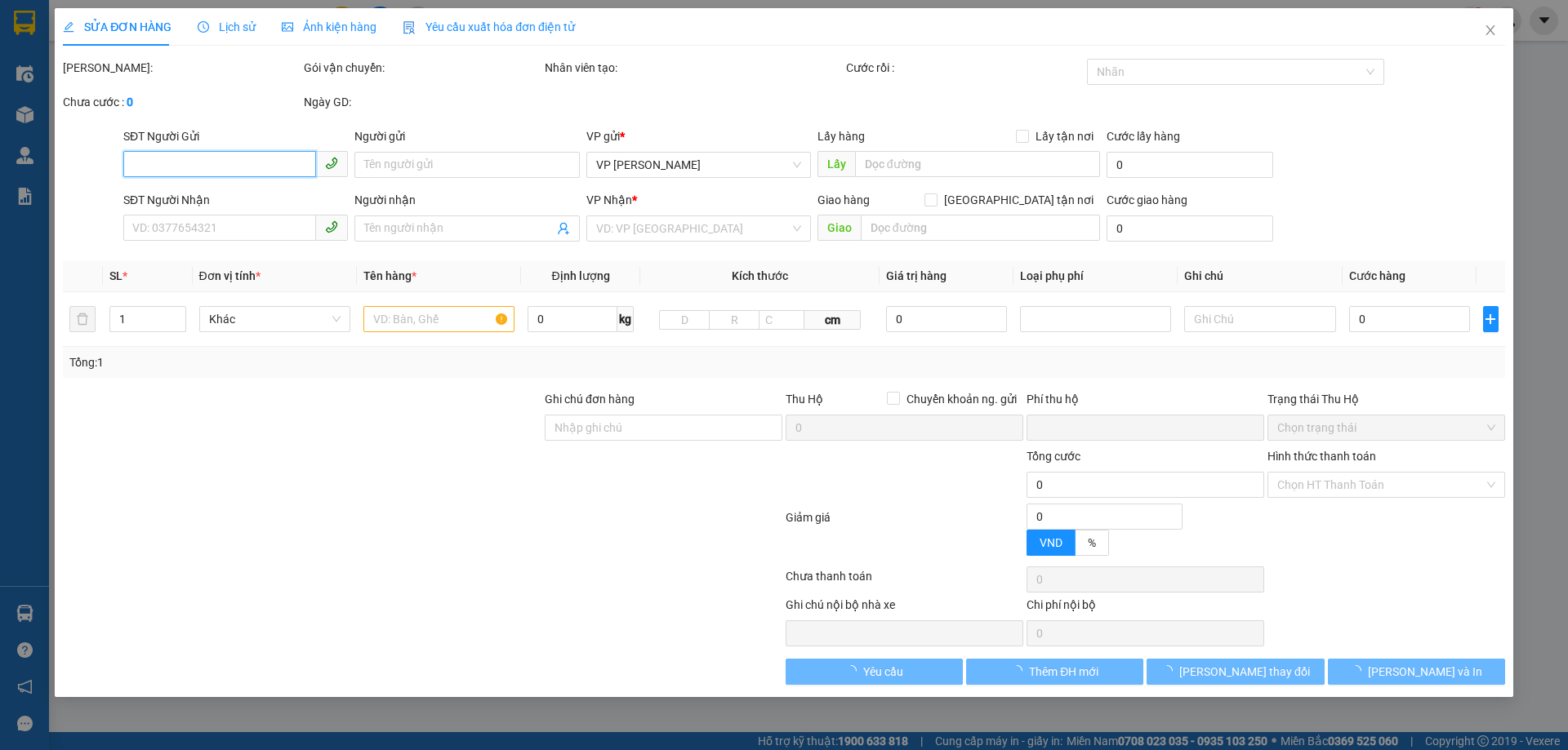
type input "ANH CẢNH NH"
checkbox input "true"
type input "NH"
type input "0"
type input "80.000"
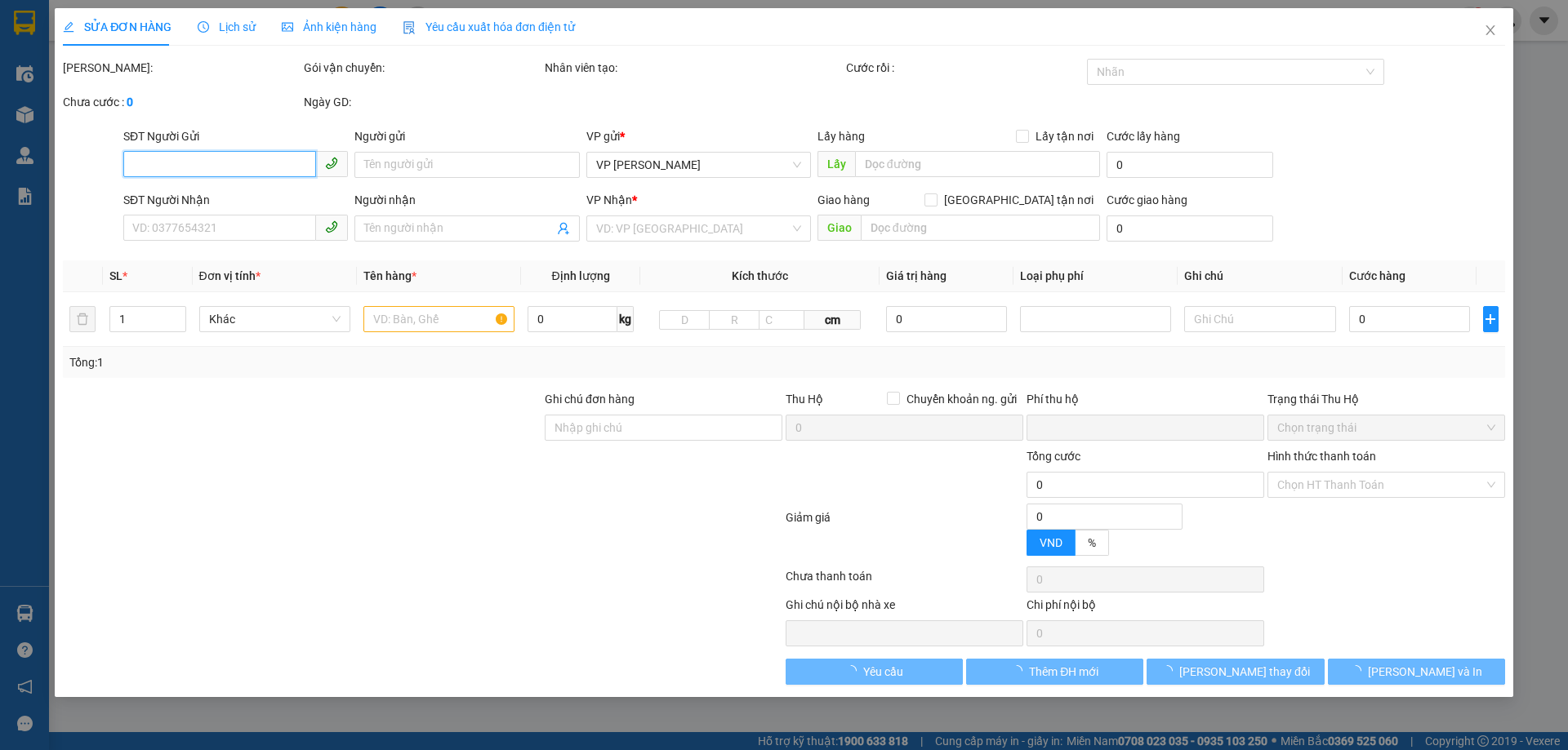
type input "80.000"
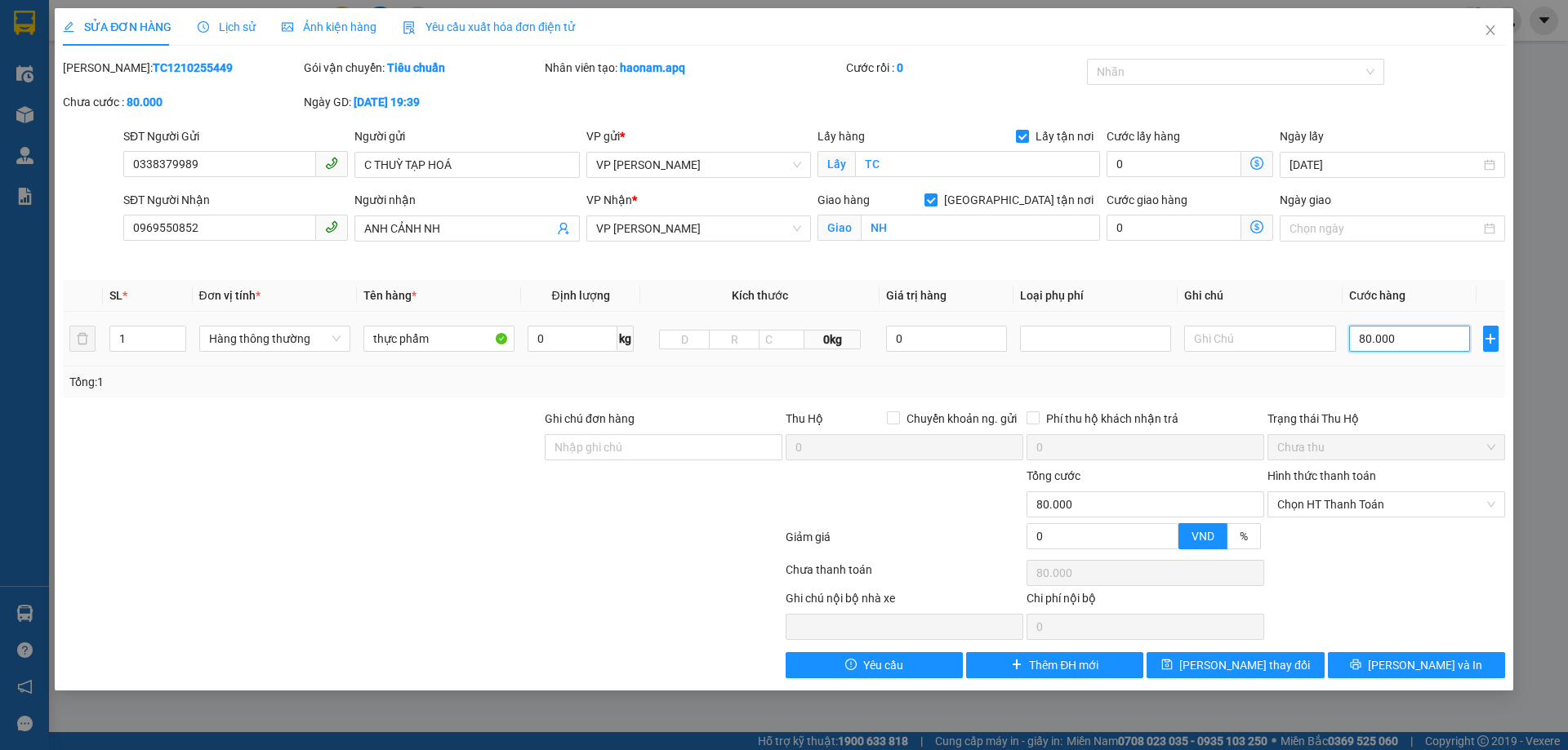
click at [1429, 340] on input "80.000" at bounding box center [1409, 338] width 121 height 26
type input "7"
type input "70"
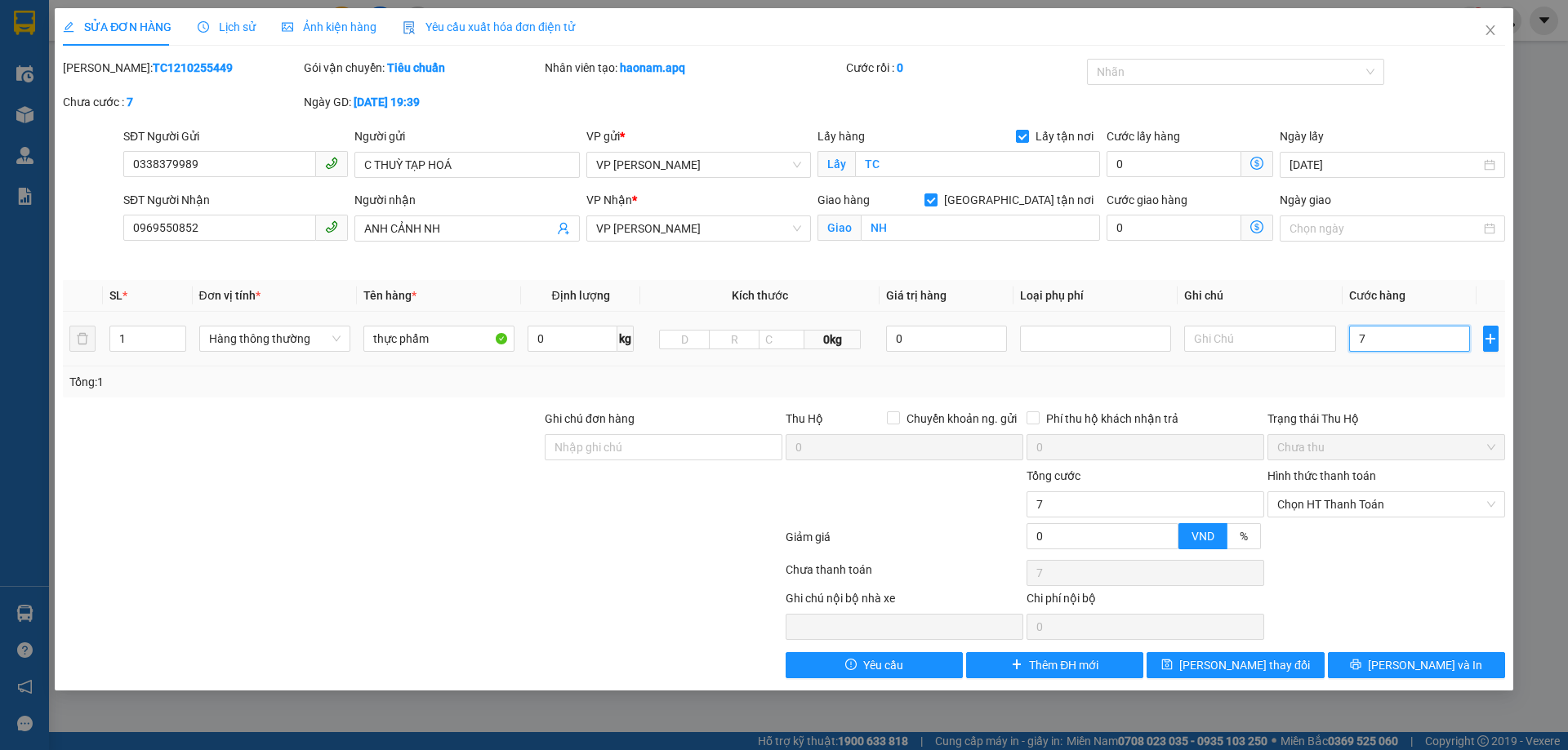
type input "70"
type input "700"
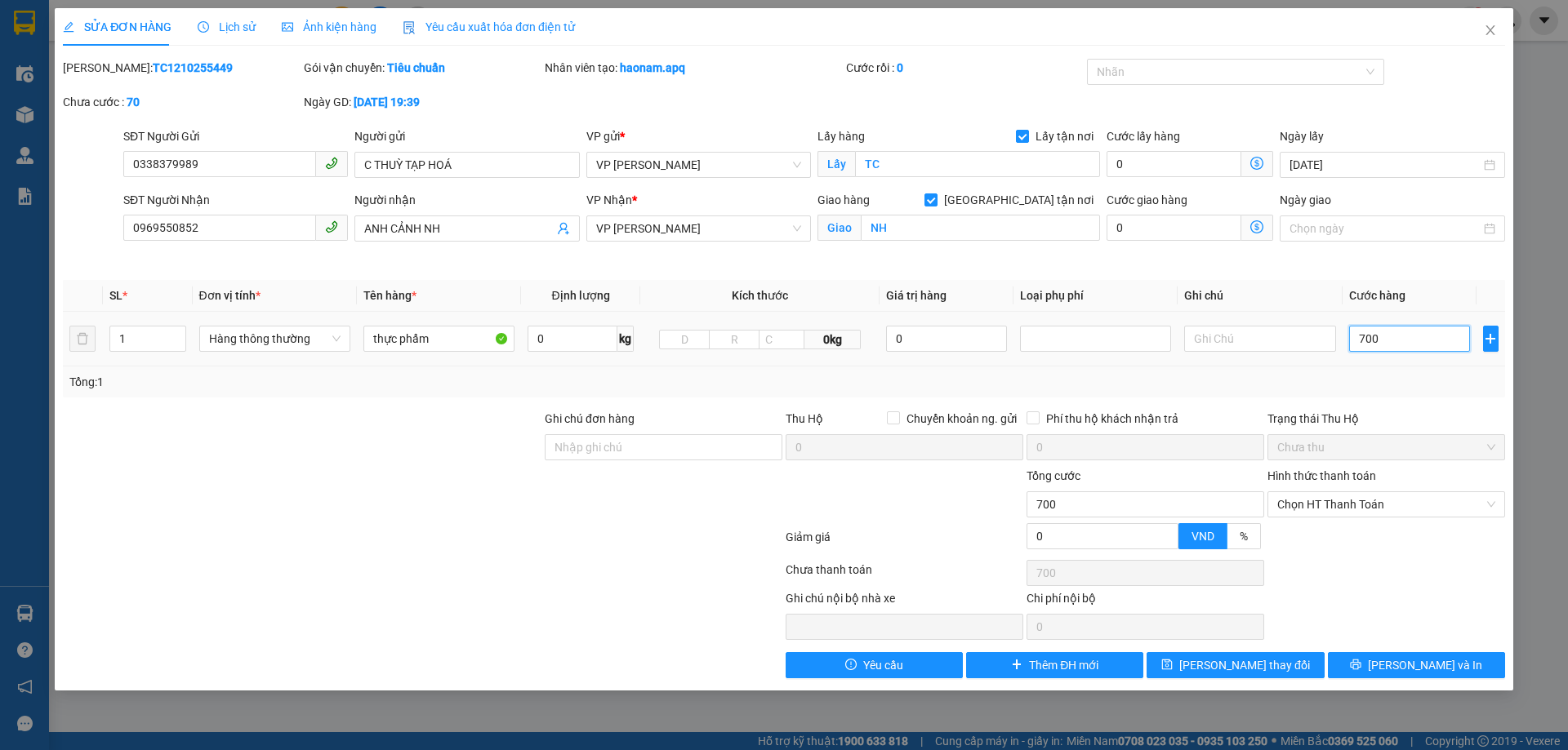
type input "7.000"
type input "70.000"
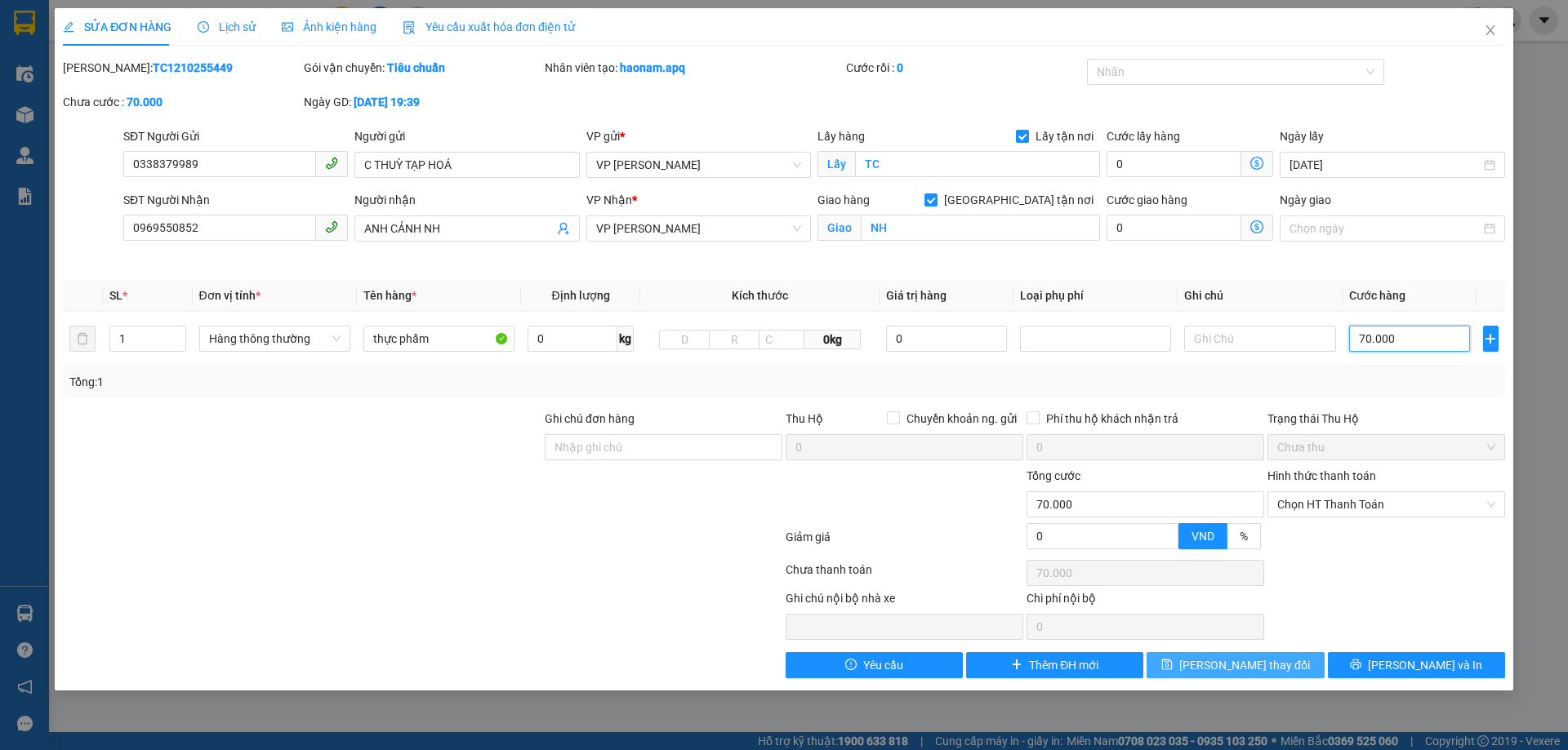
type input "70.000"
click at [1243, 663] on span "[PERSON_NAME] thay đổi" at bounding box center [1244, 665] width 131 height 18
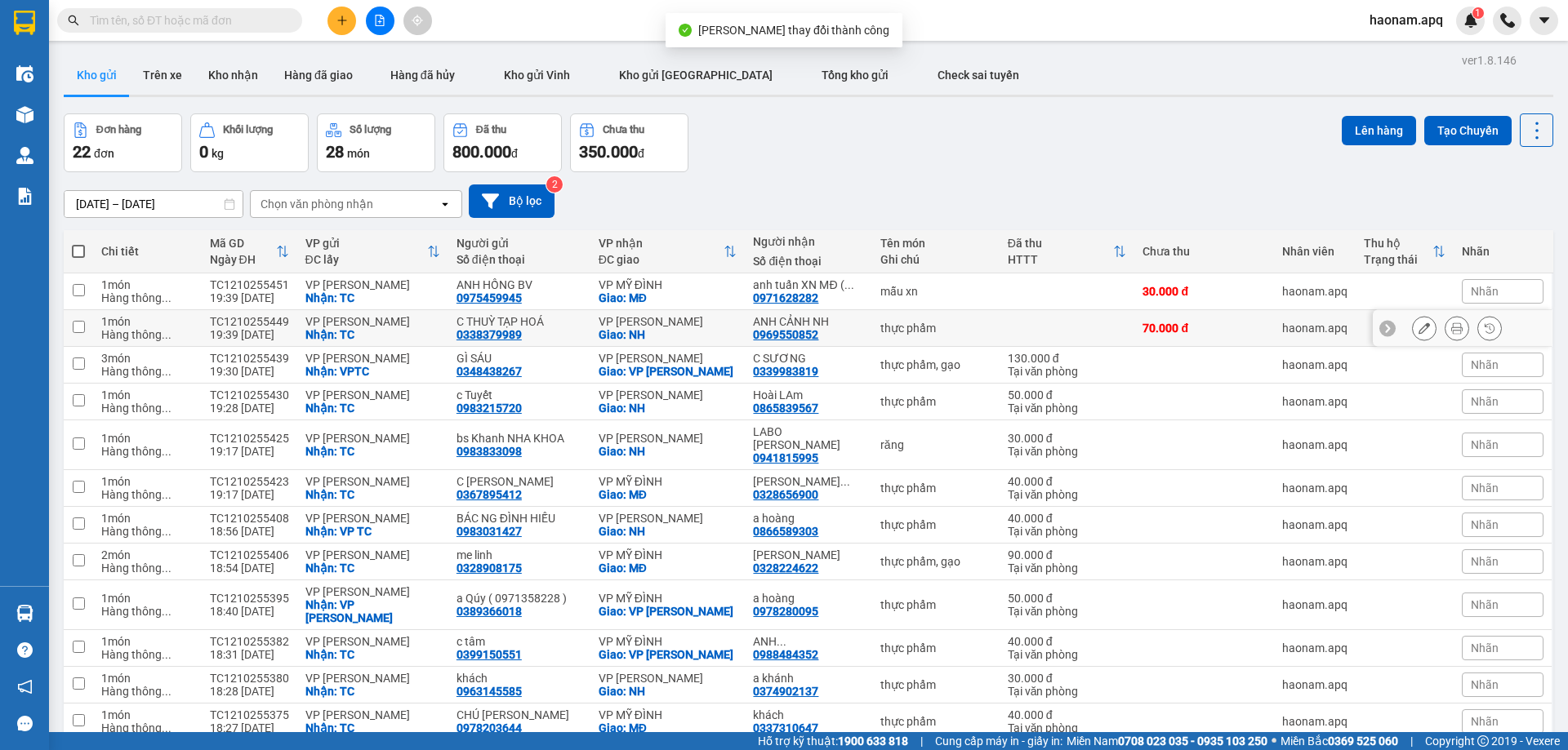
click at [1451, 323] on icon at bounding box center [1457, 328] width 12 height 12
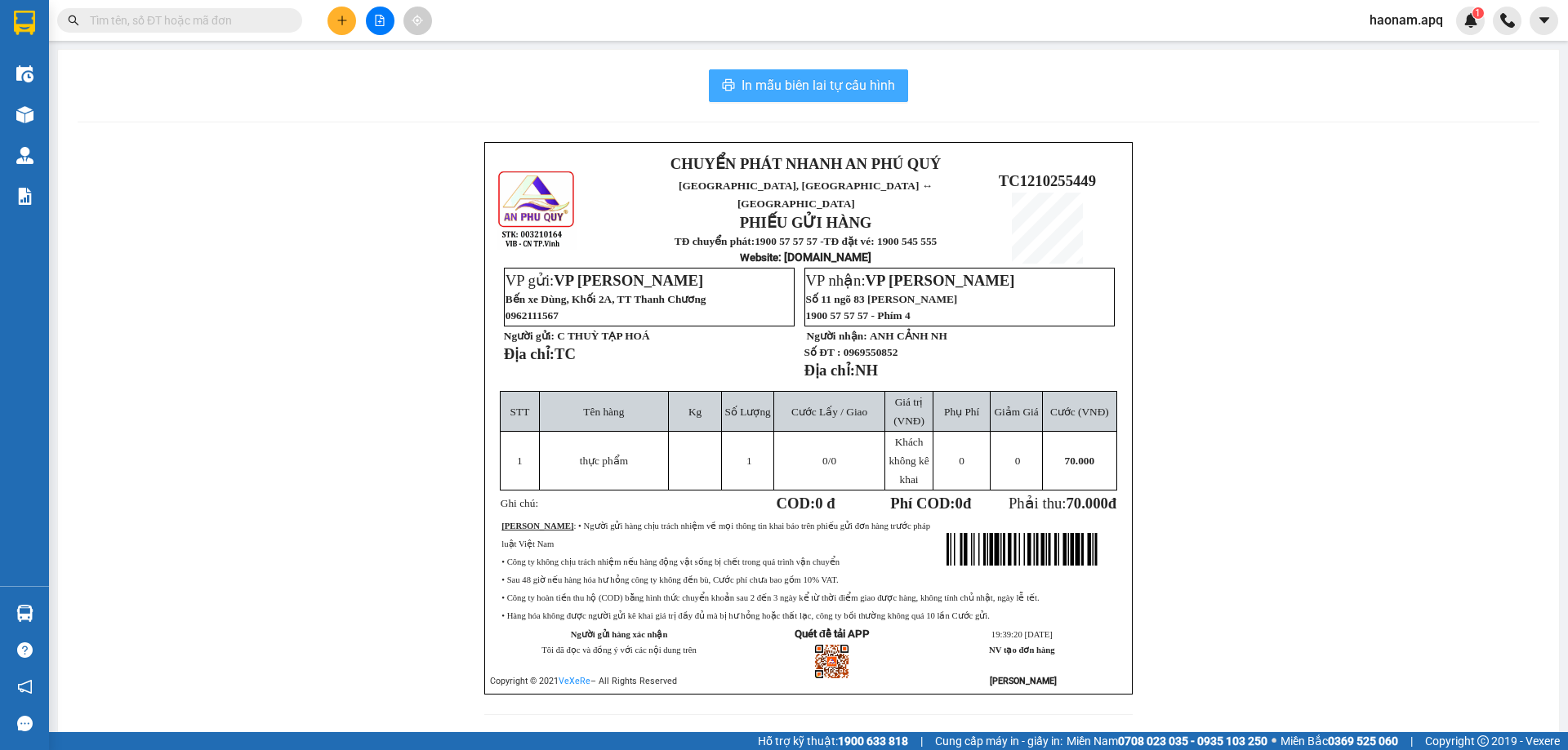
click at [832, 90] on span "In mẫu biên lai tự cấu hình" at bounding box center [818, 85] width 153 height 20
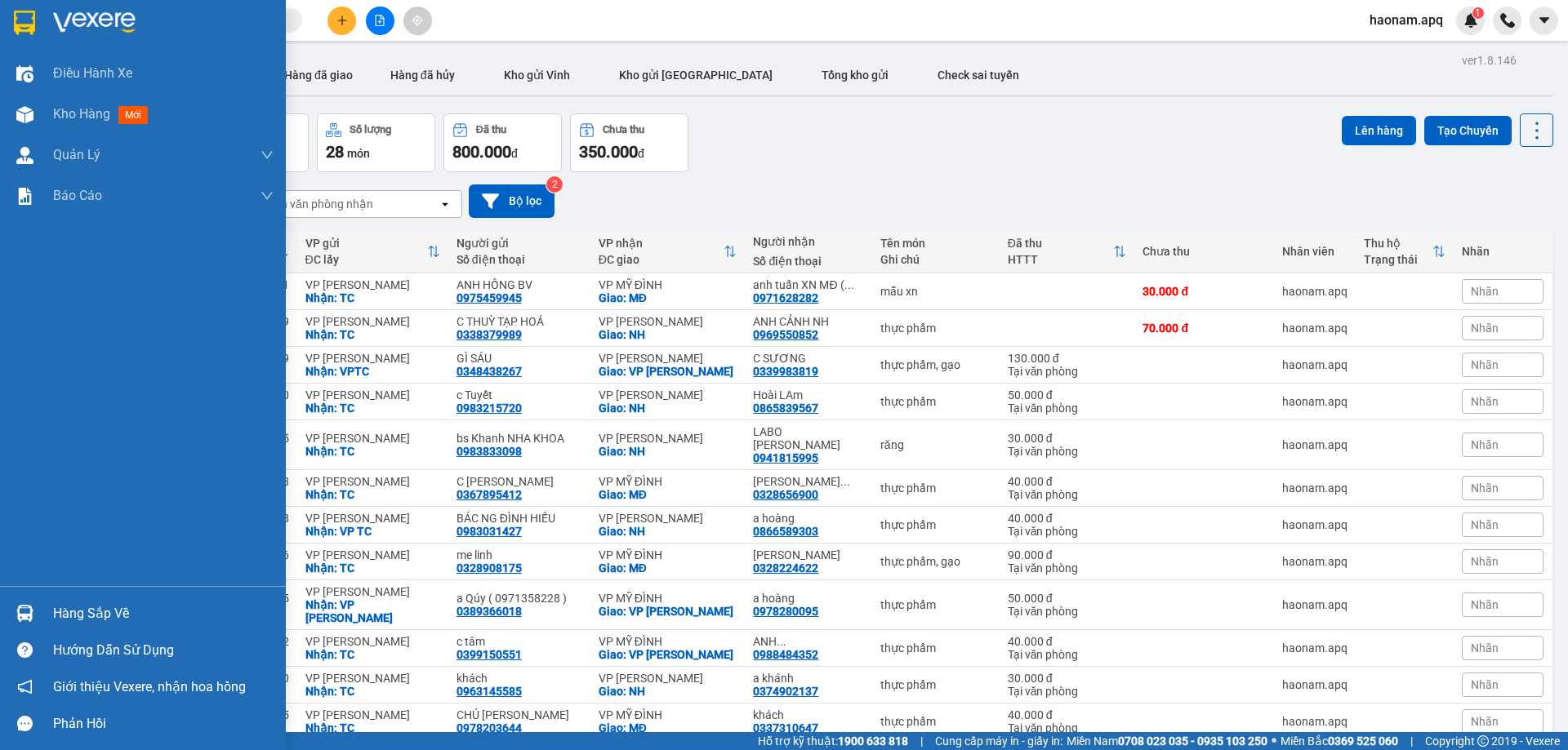
click at [54, 607] on div "Hàng sắp về" at bounding box center [162, 614] width 220 height 24
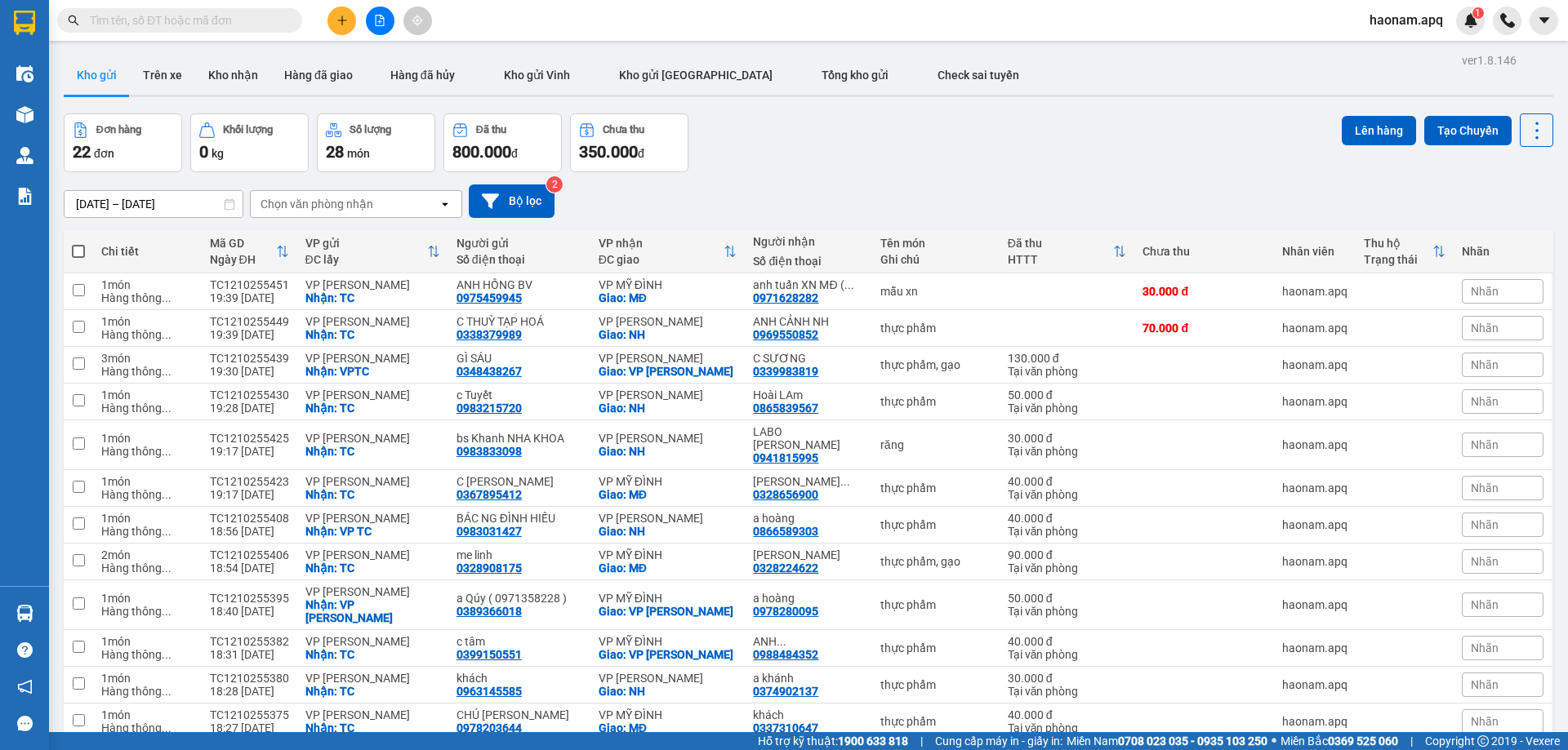
click at [875, 116] on section "Kết quả tìm kiếm ( 0 ) Bộ lọc No Data haonam.apq 1 Điều hành xe Kho hàng mới Qu…" at bounding box center [784, 375] width 1568 height 750
drag, startPoint x: 377, startPoint y: 205, endPoint x: 370, endPoint y: 213, distance: 10.6
click at [377, 206] on div "Chọn văn phòng nhận" at bounding box center [344, 203] width 188 height 26
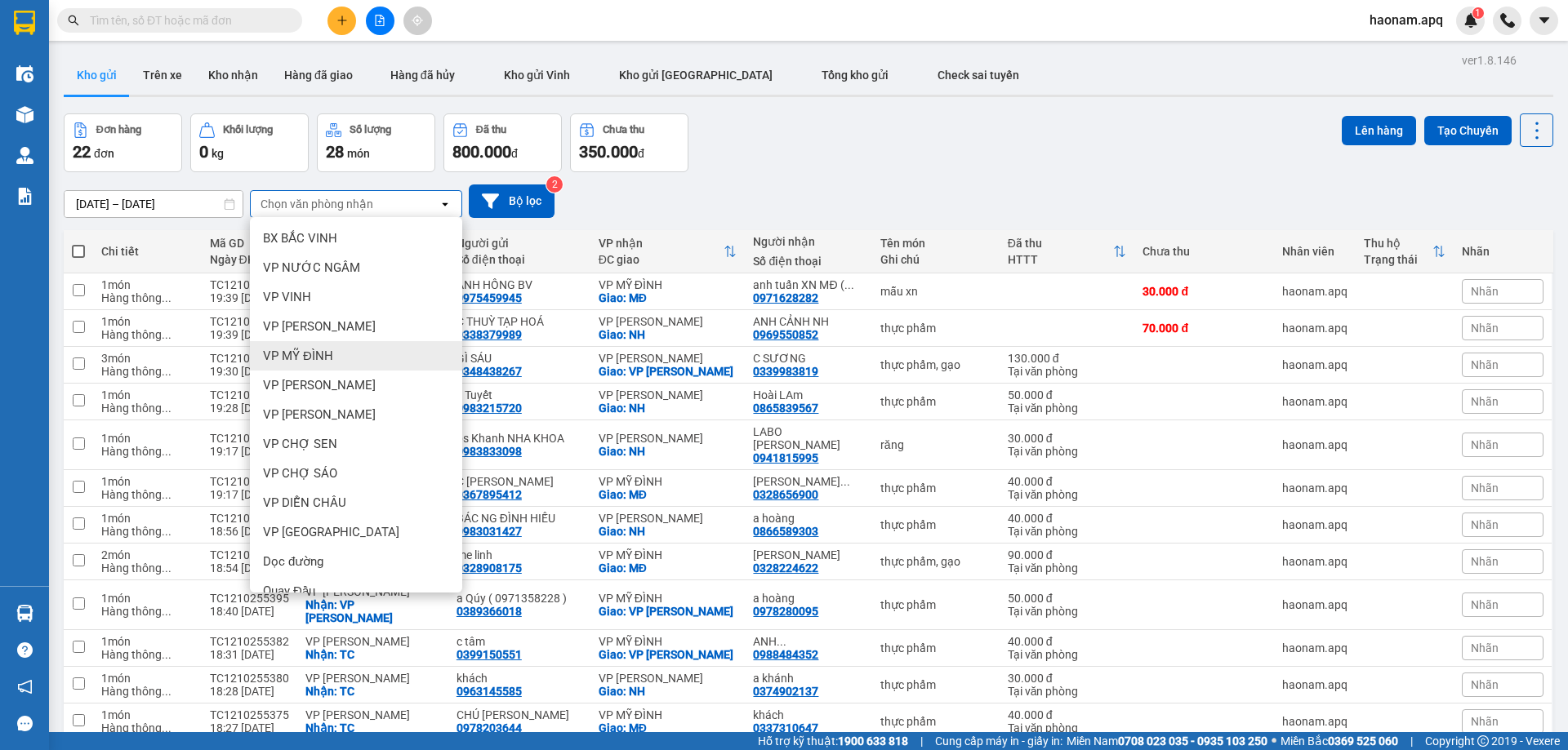
click at [355, 354] on div "VP MỸ ĐÌNH" at bounding box center [356, 356] width 213 height 29
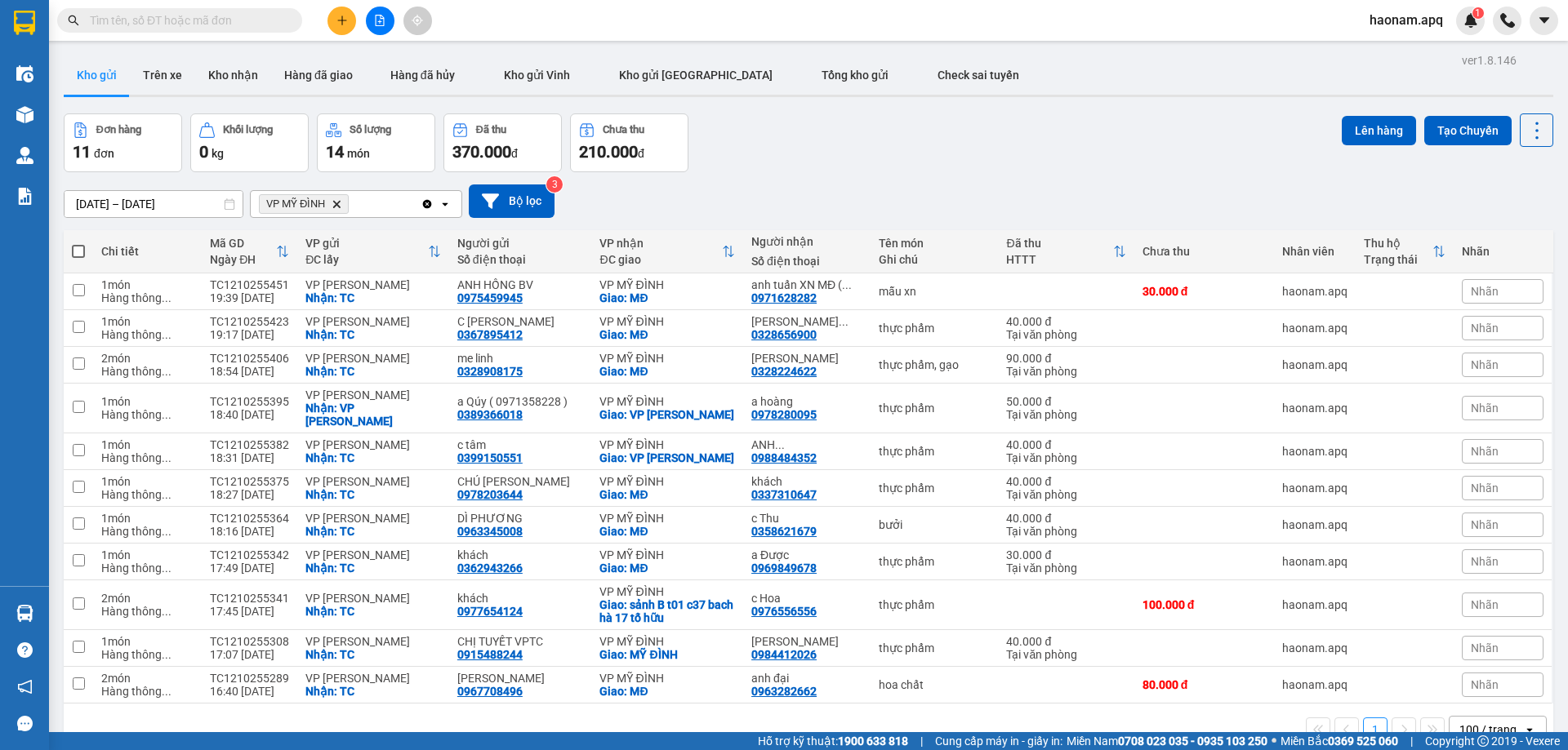
click at [337, 206] on icon "Delete" at bounding box center [337, 204] width 10 height 10
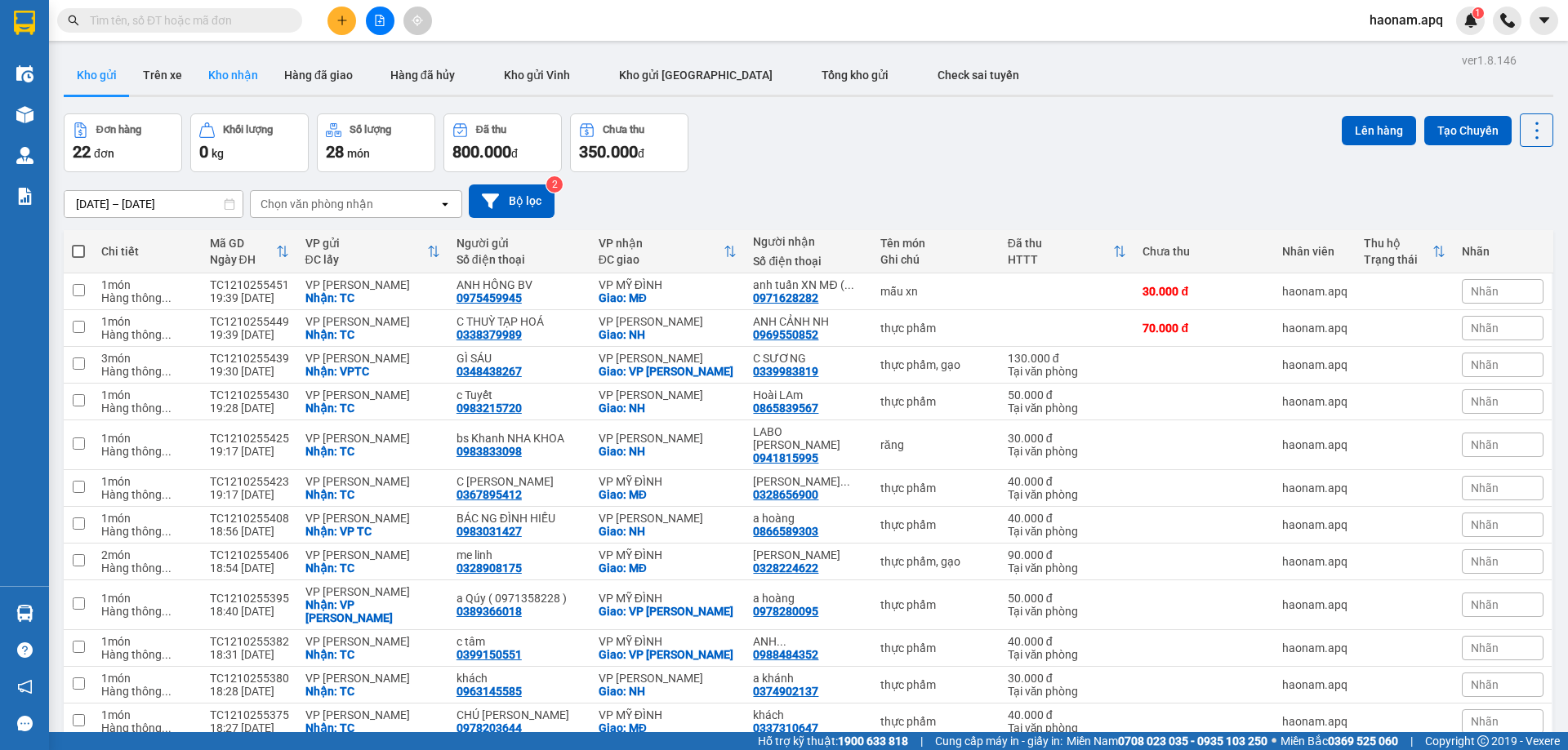
click at [243, 73] on button "Kho nhận" at bounding box center [233, 74] width 76 height 39
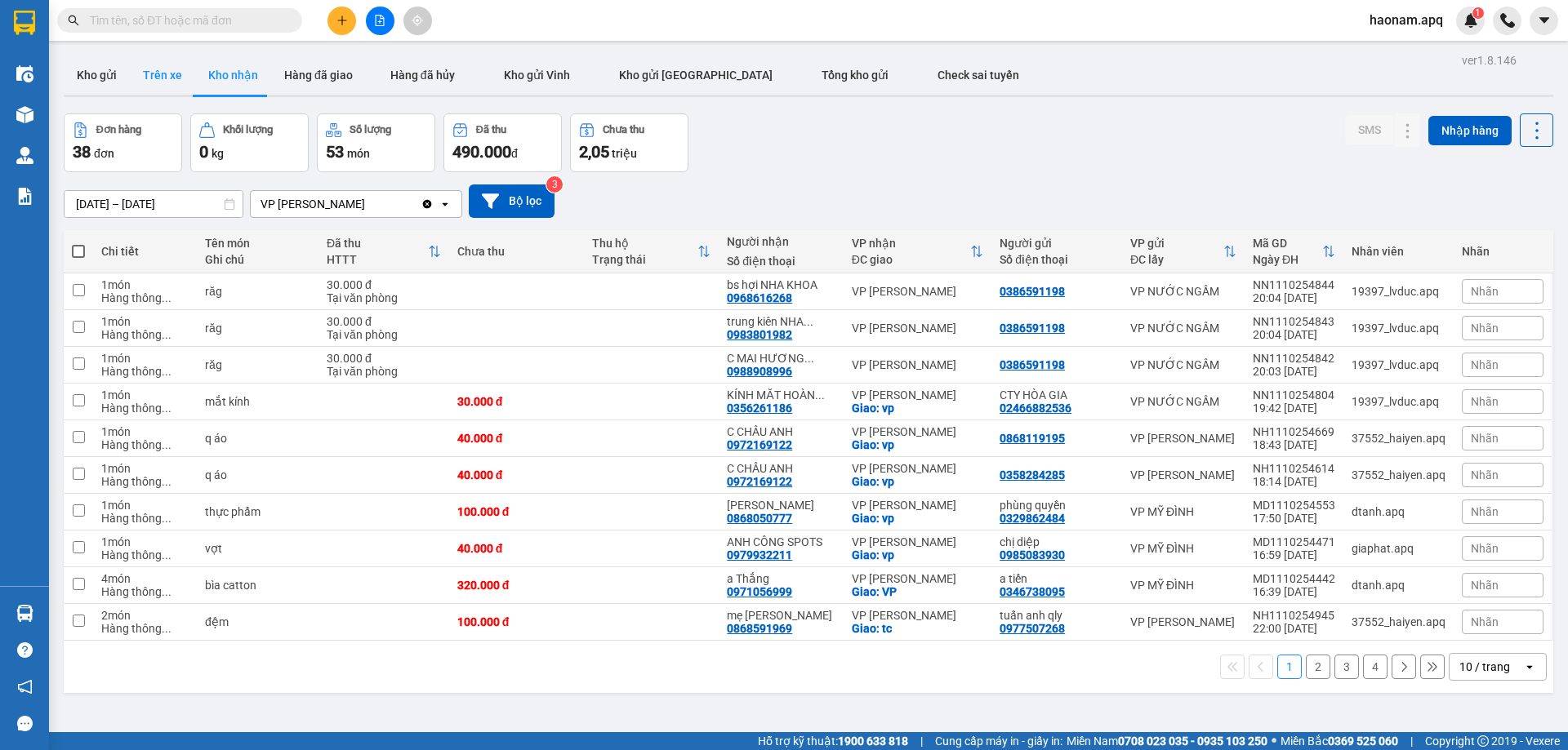
click at [148, 84] on button "Trên xe" at bounding box center [162, 74] width 65 height 39
type input "[DATE] – [DATE]"
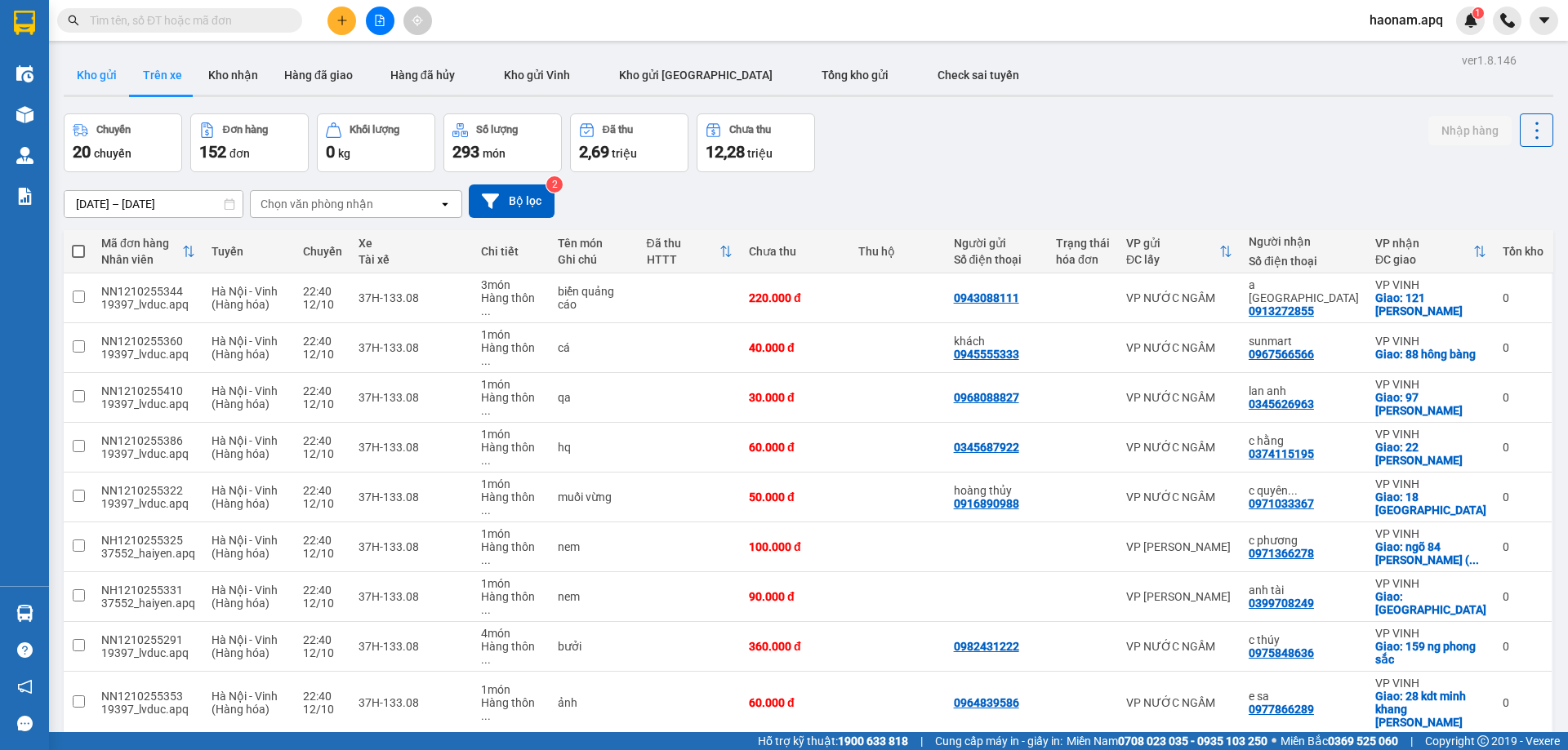
click at [85, 88] on button "Kho gửi" at bounding box center [96, 74] width 66 height 39
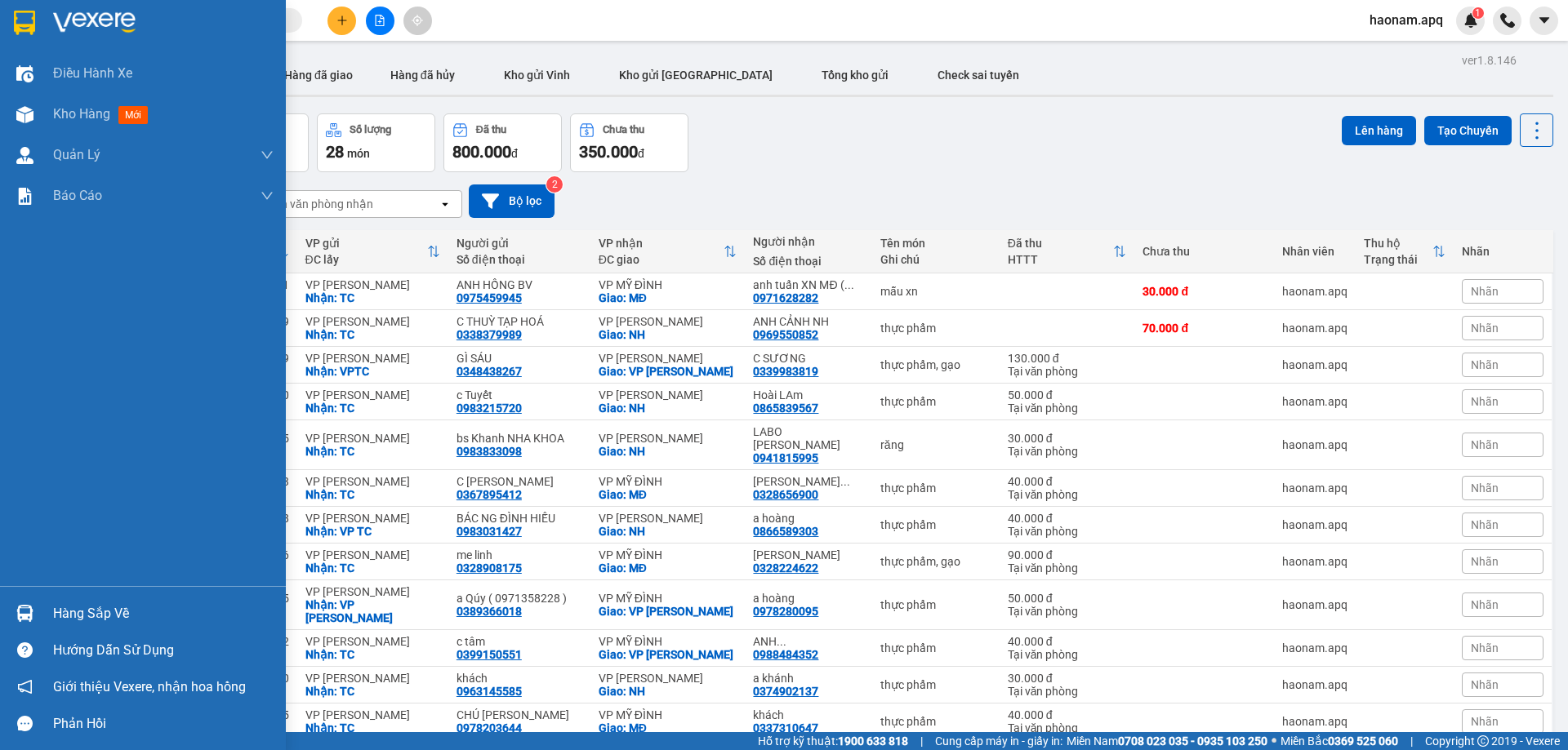
click at [66, 611] on div "Hàng sắp về" at bounding box center [162, 614] width 220 height 24
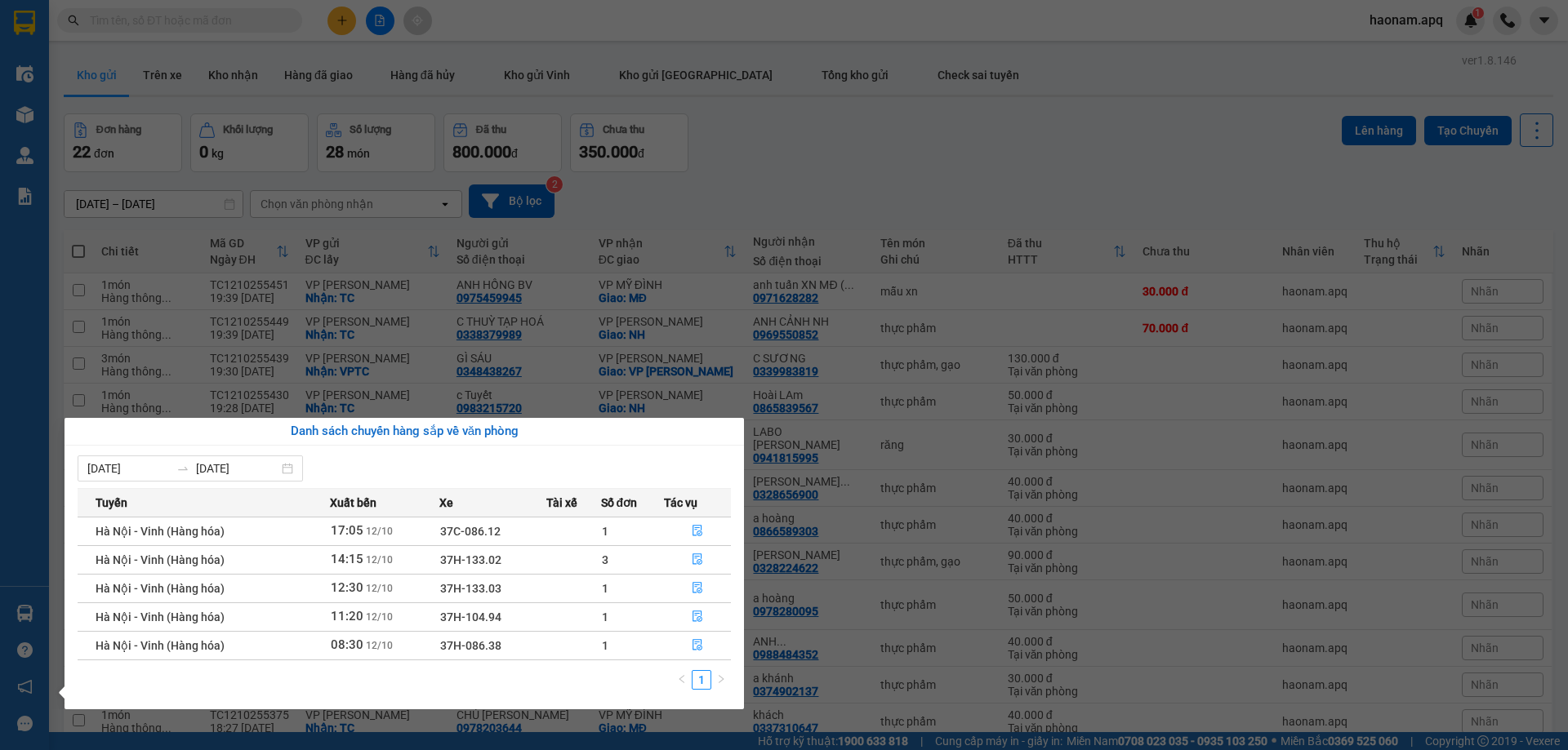
drag, startPoint x: 943, startPoint y: 203, endPoint x: 891, endPoint y: 156, distance: 70.1
click at [941, 203] on section "Kết quả tìm kiếm ( 0 ) Bộ lọc No Data haonam.apq 1 Điều hành xe Kho hàng mới Qu…" at bounding box center [784, 375] width 1568 height 750
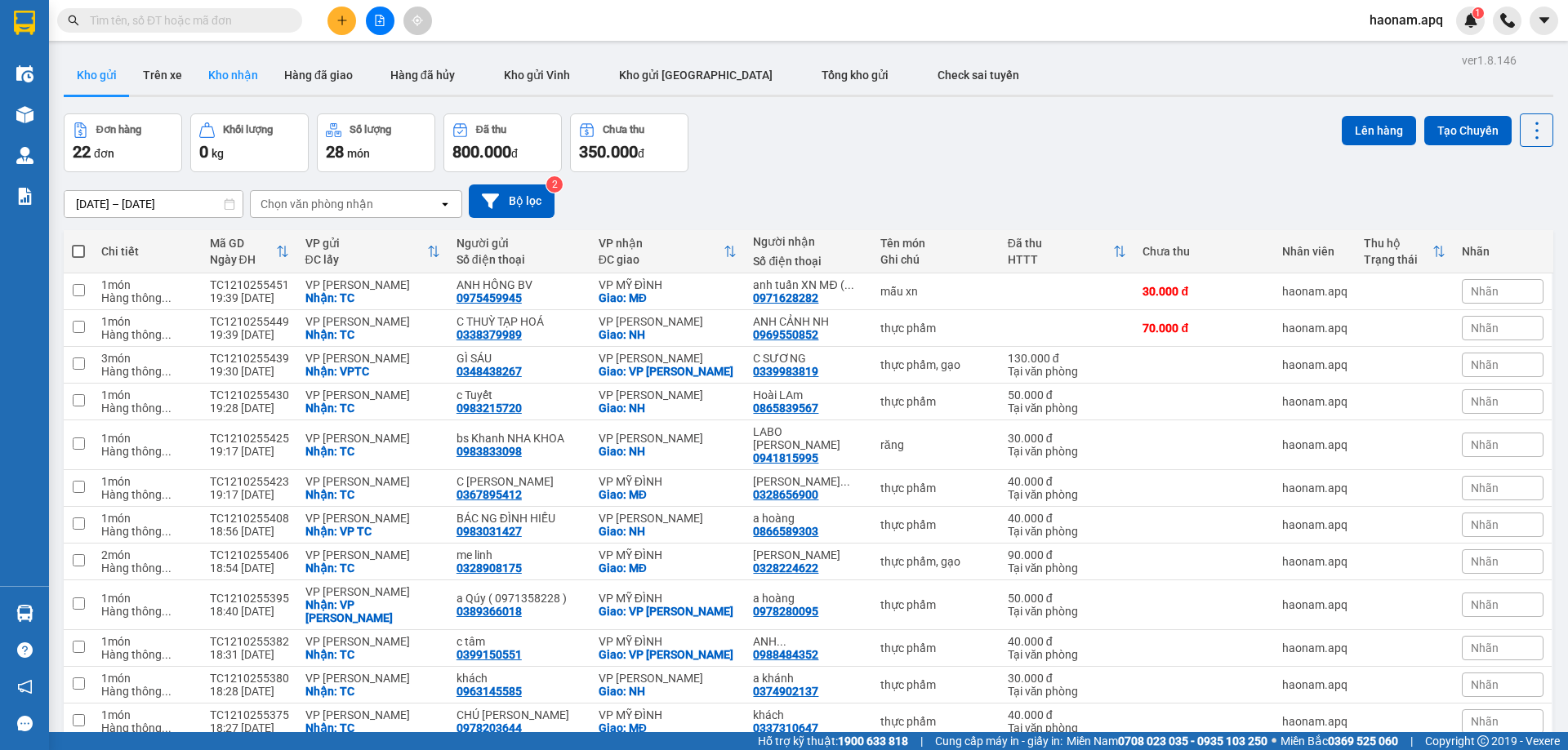
click at [239, 69] on button "Kho nhận" at bounding box center [233, 74] width 76 height 39
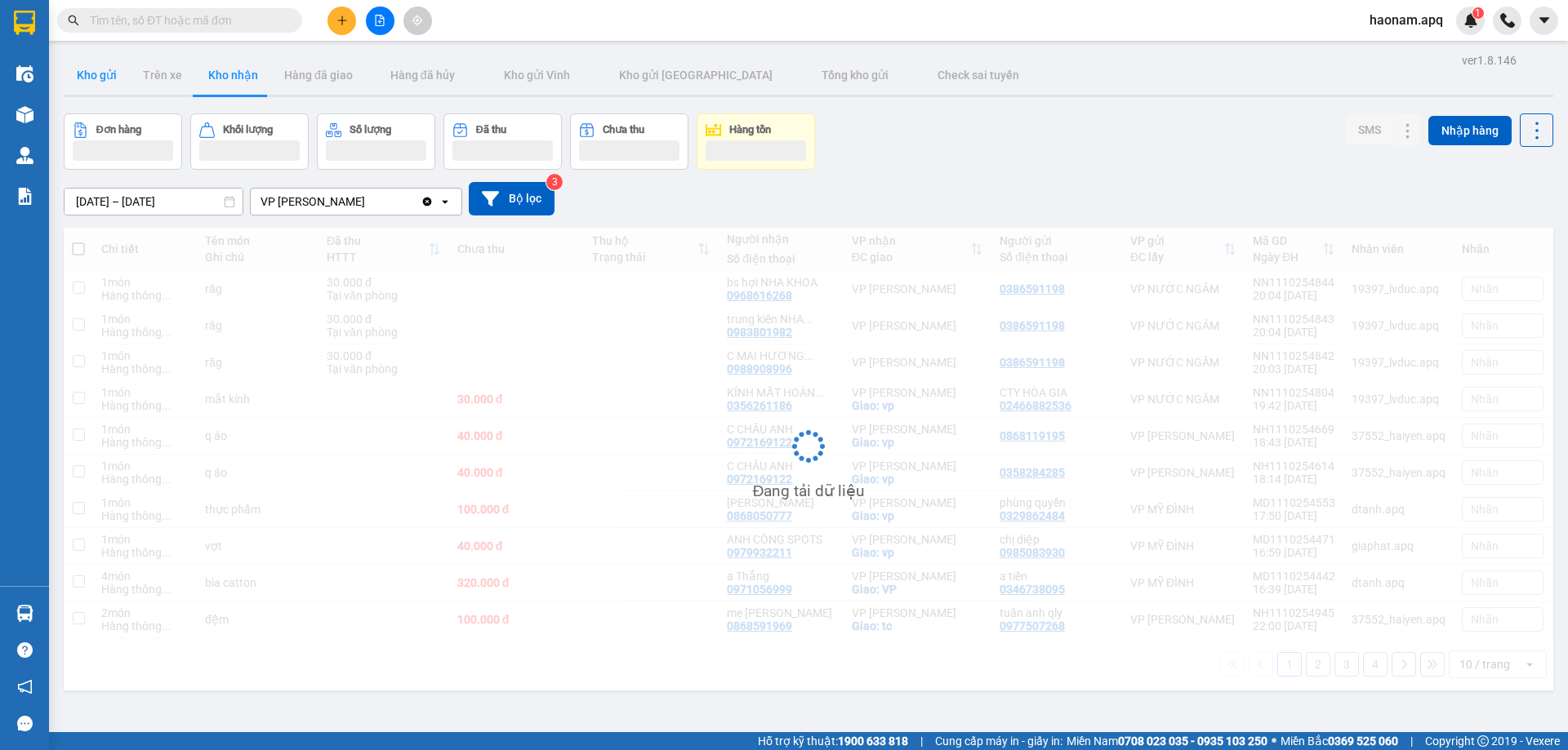
click at [103, 83] on button "Kho gửi" at bounding box center [96, 74] width 66 height 39
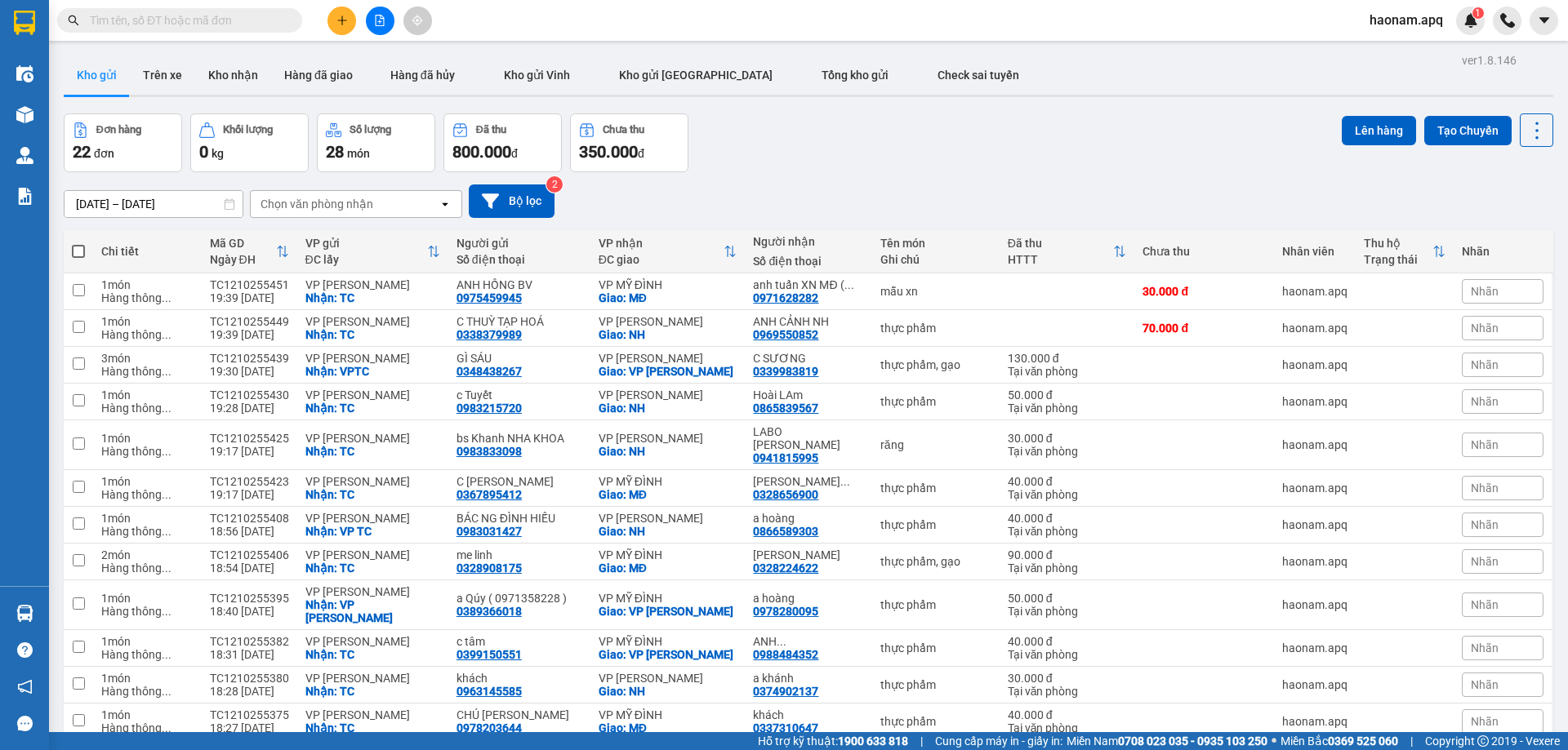
click at [357, 198] on div "Chọn văn phòng nhận" at bounding box center [316, 204] width 113 height 17
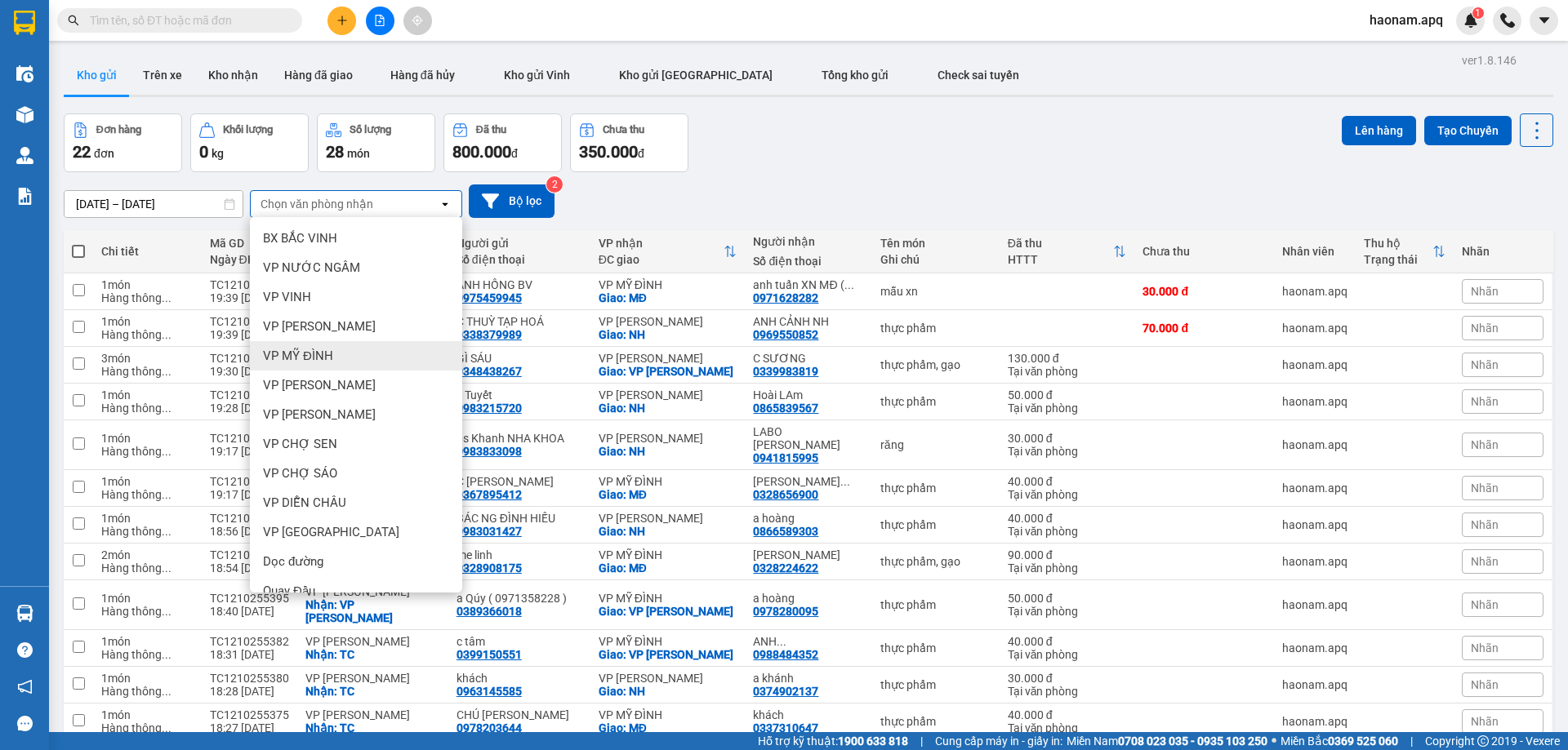
click at [381, 345] on div "VP MỸ ĐÌNH" at bounding box center [356, 356] width 213 height 29
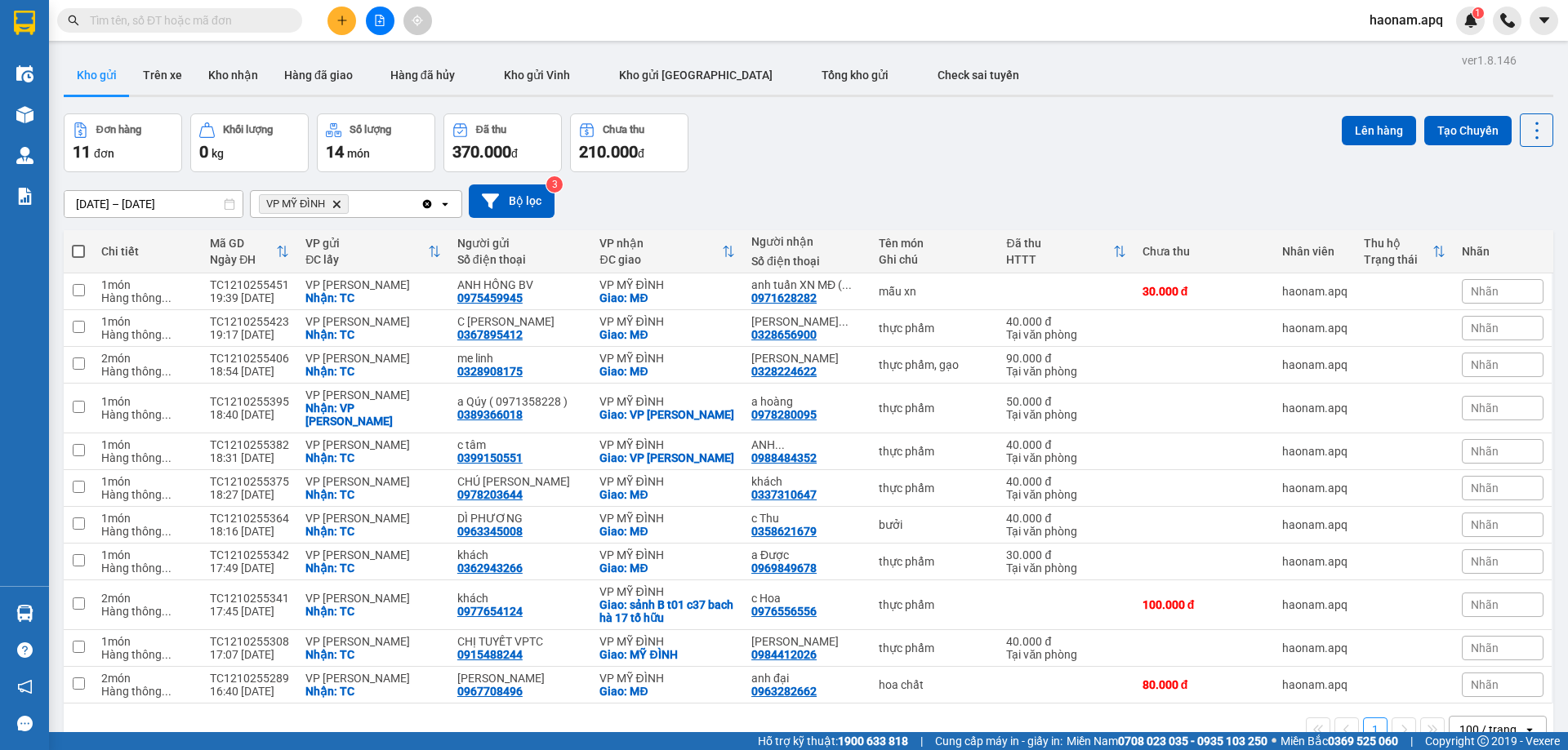
click at [87, 254] on th at bounding box center [78, 252] width 29 height 44
click at [81, 252] on span at bounding box center [79, 252] width 13 height 13
click at [79, 244] on input "checkbox" at bounding box center [79, 244] width 0 height 0
checkbox input "true"
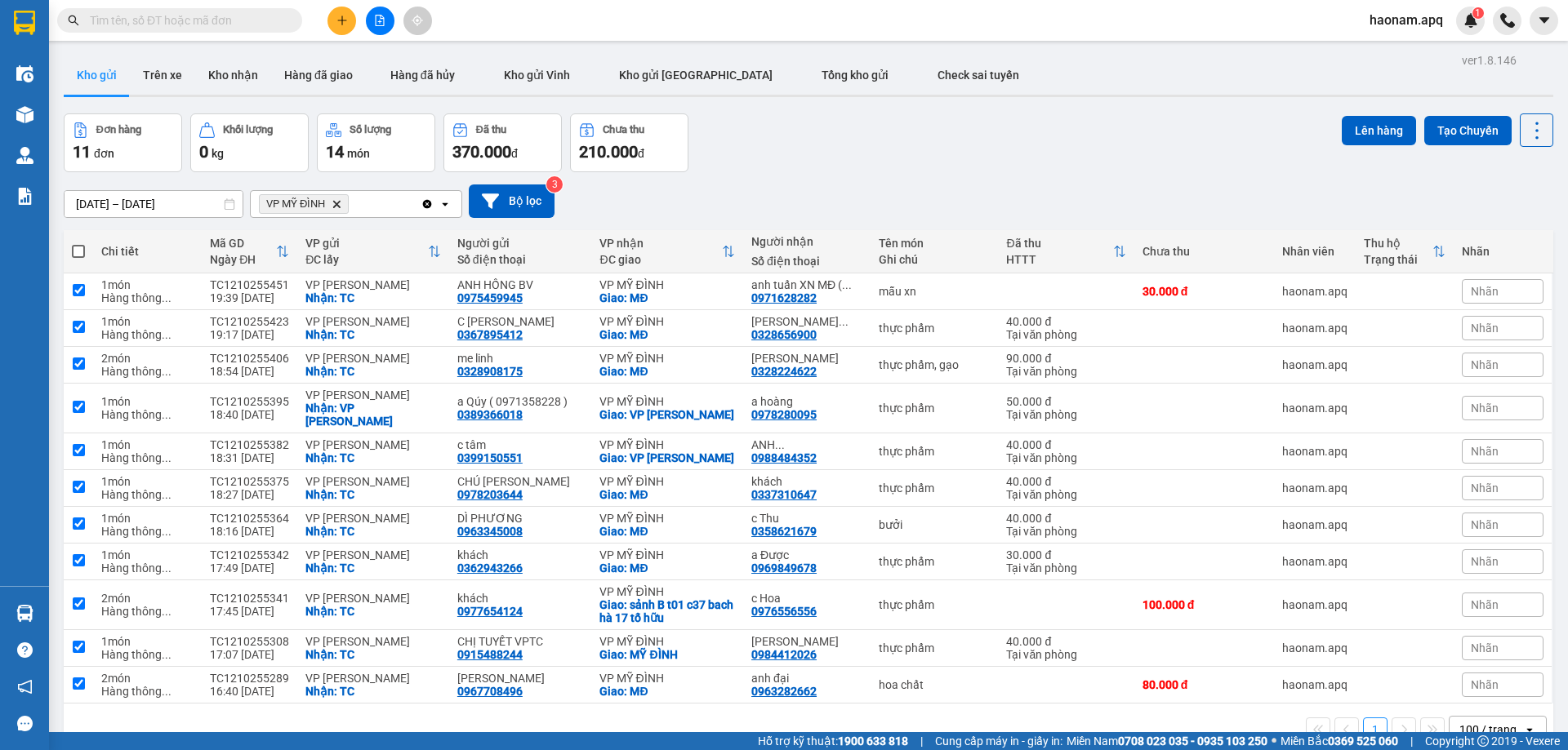
checkbox input "true"
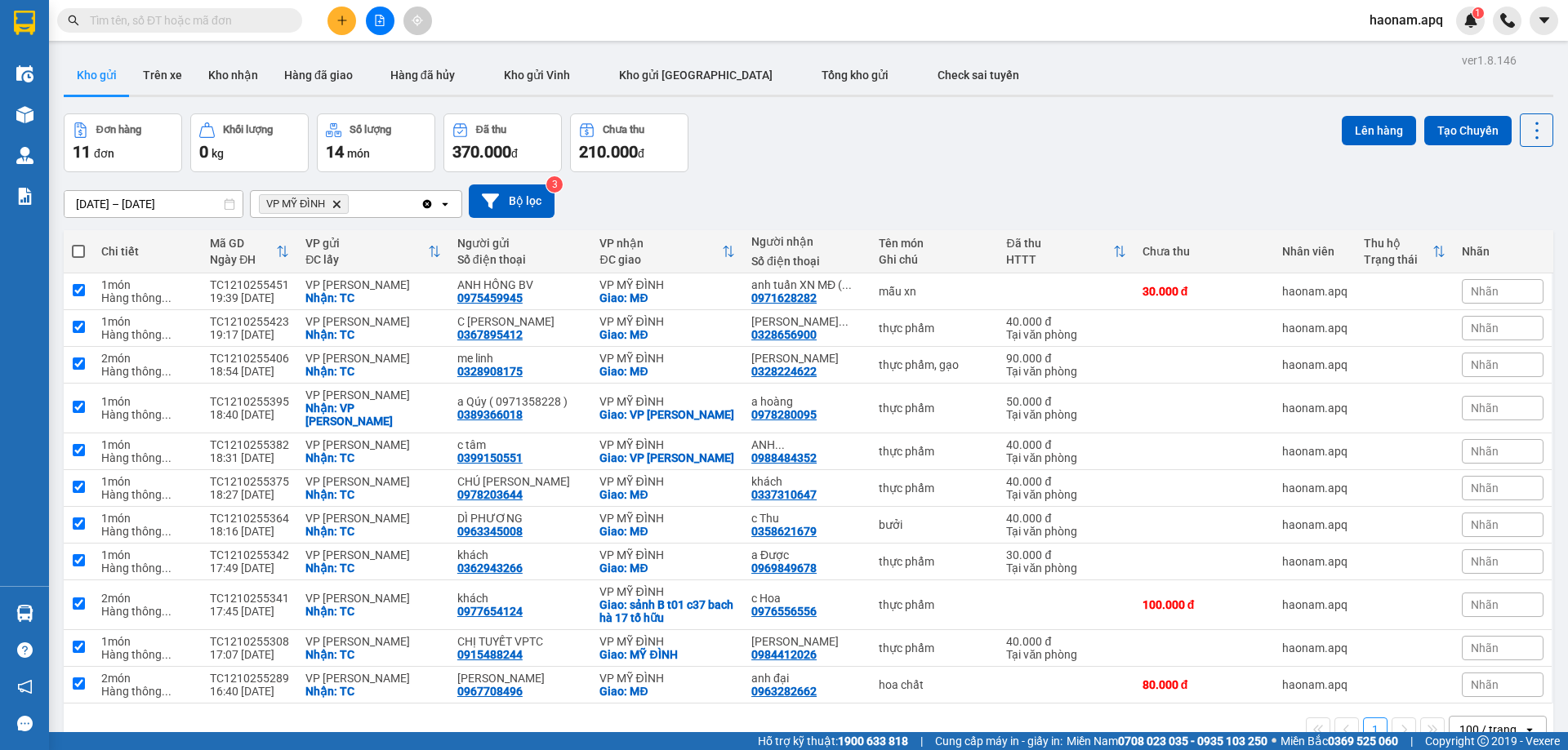
checkbox input "true"
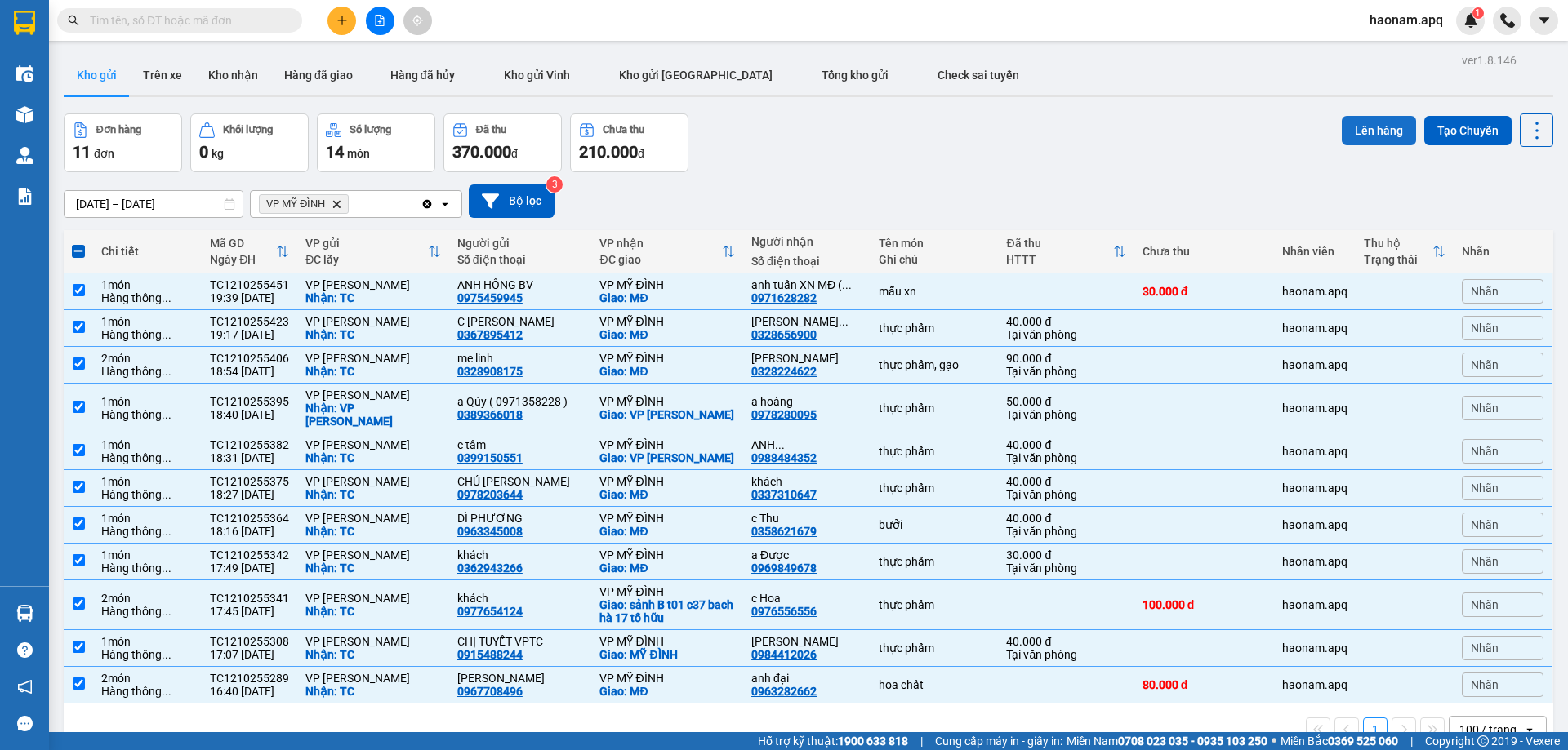
click at [1350, 132] on button "Lên hàng" at bounding box center [1378, 130] width 75 height 29
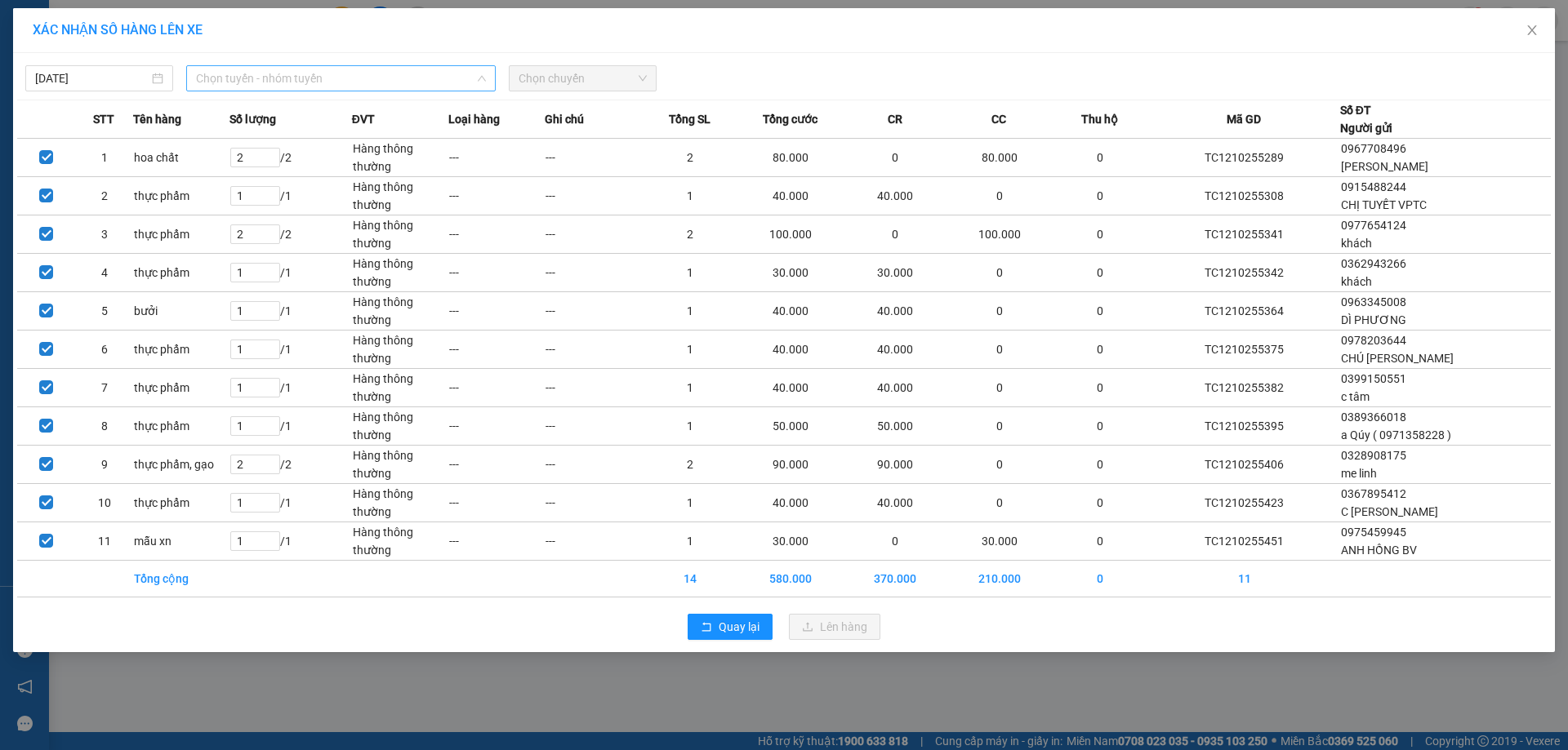
drag, startPoint x: 413, startPoint y: 73, endPoint x: 378, endPoint y: 122, distance: 60.2
click at [412, 76] on span "Chọn tuyến - nhóm tuyến" at bounding box center [341, 78] width 290 height 24
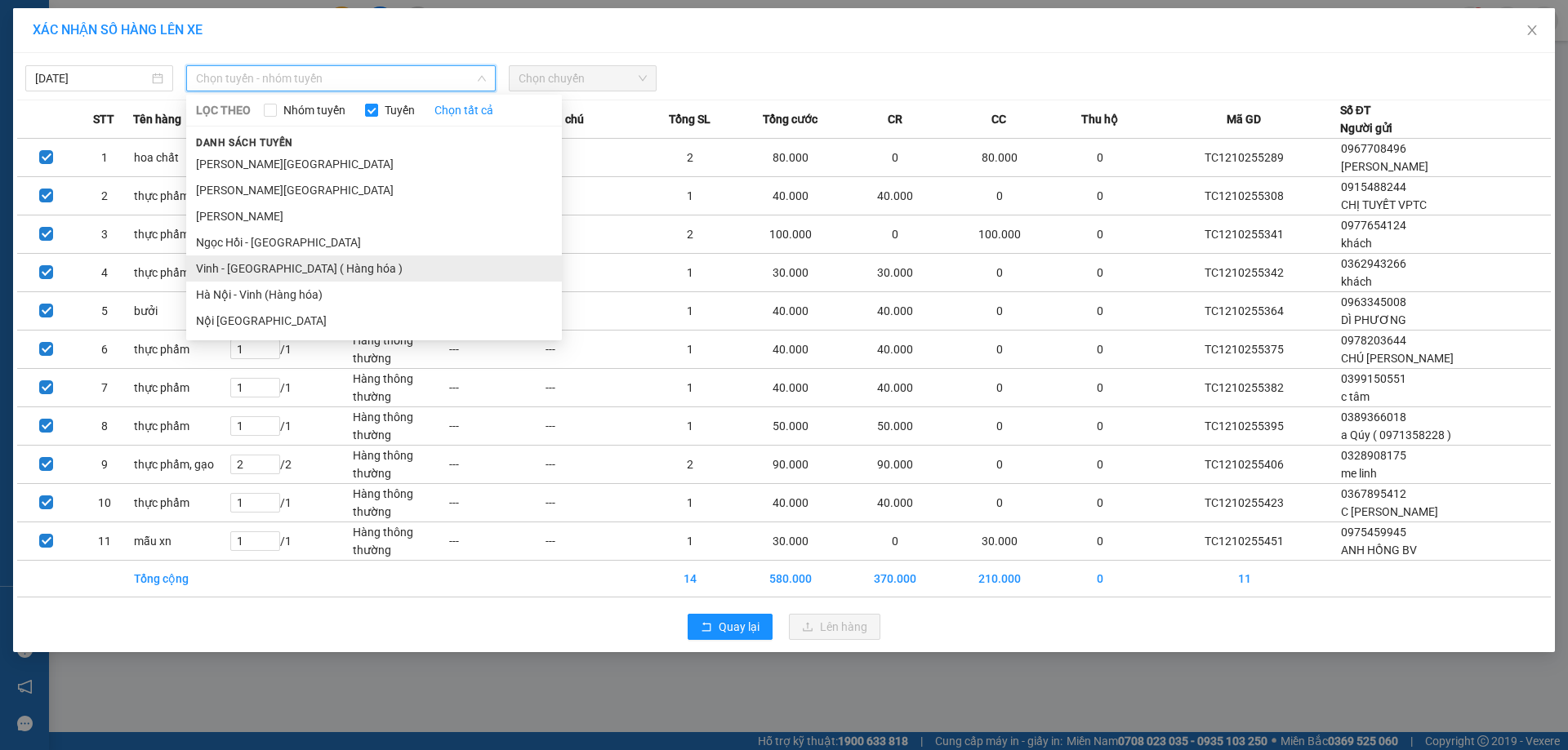
click at [306, 263] on li "Vinh - Hà Nội ( Hàng hóa )" at bounding box center [373, 268] width 376 height 26
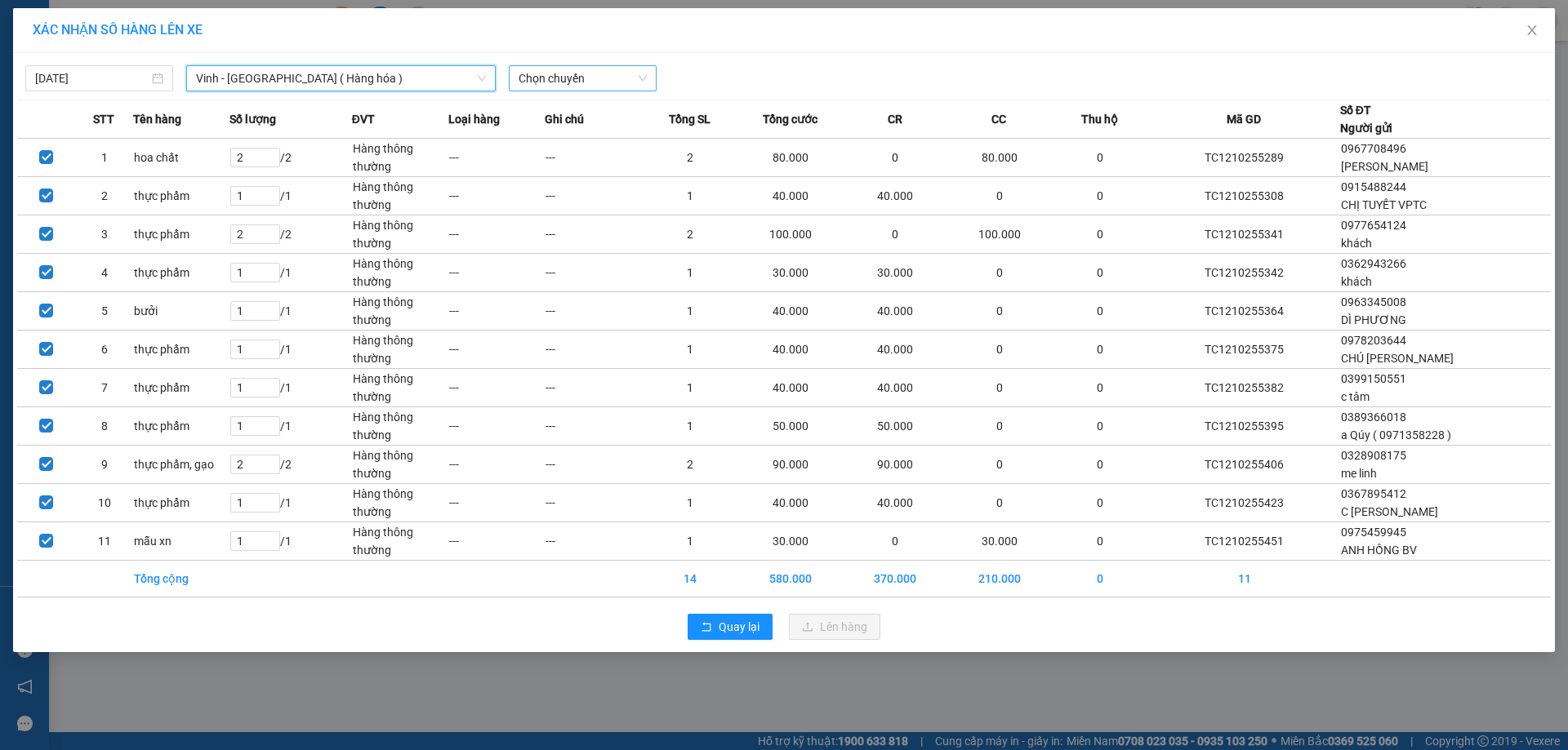
click at [622, 85] on span "Chọn chuyến" at bounding box center [582, 78] width 128 height 24
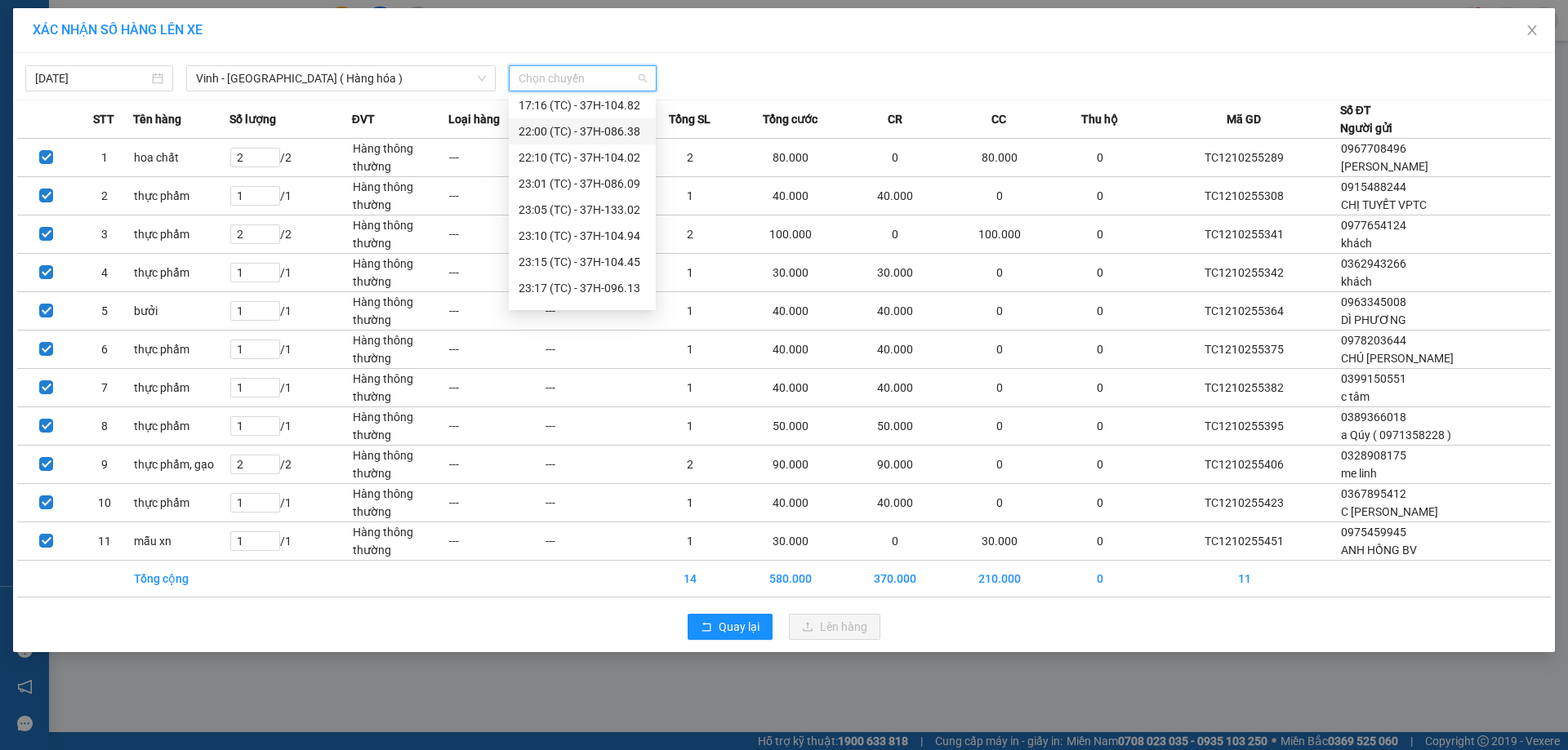
scroll to position [261, 0]
click at [608, 106] on div "22:10 (TC) - 37H-104.02" at bounding box center [582, 110] width 127 height 18
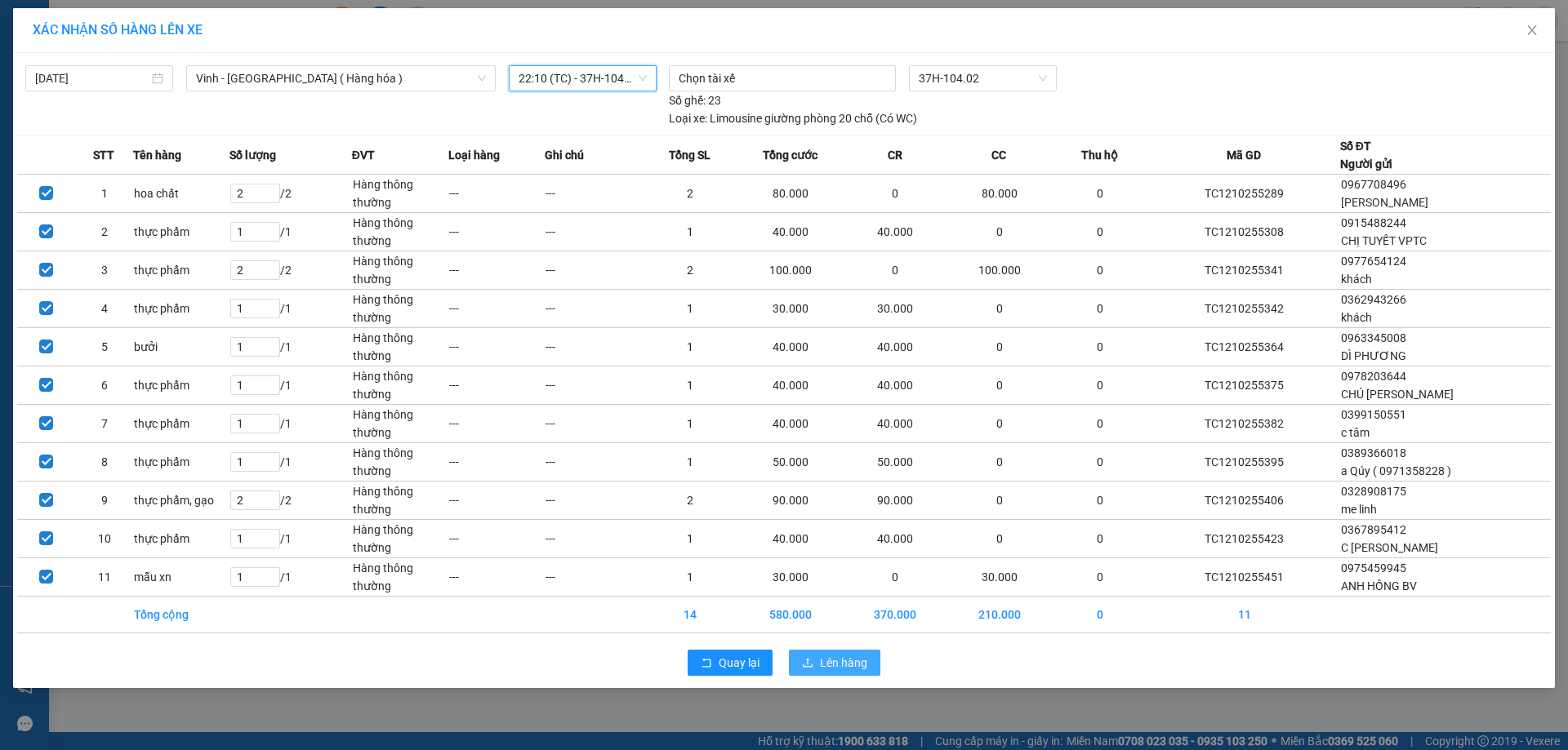
click at [832, 658] on span "Lên hàng" at bounding box center [843, 662] width 48 height 18
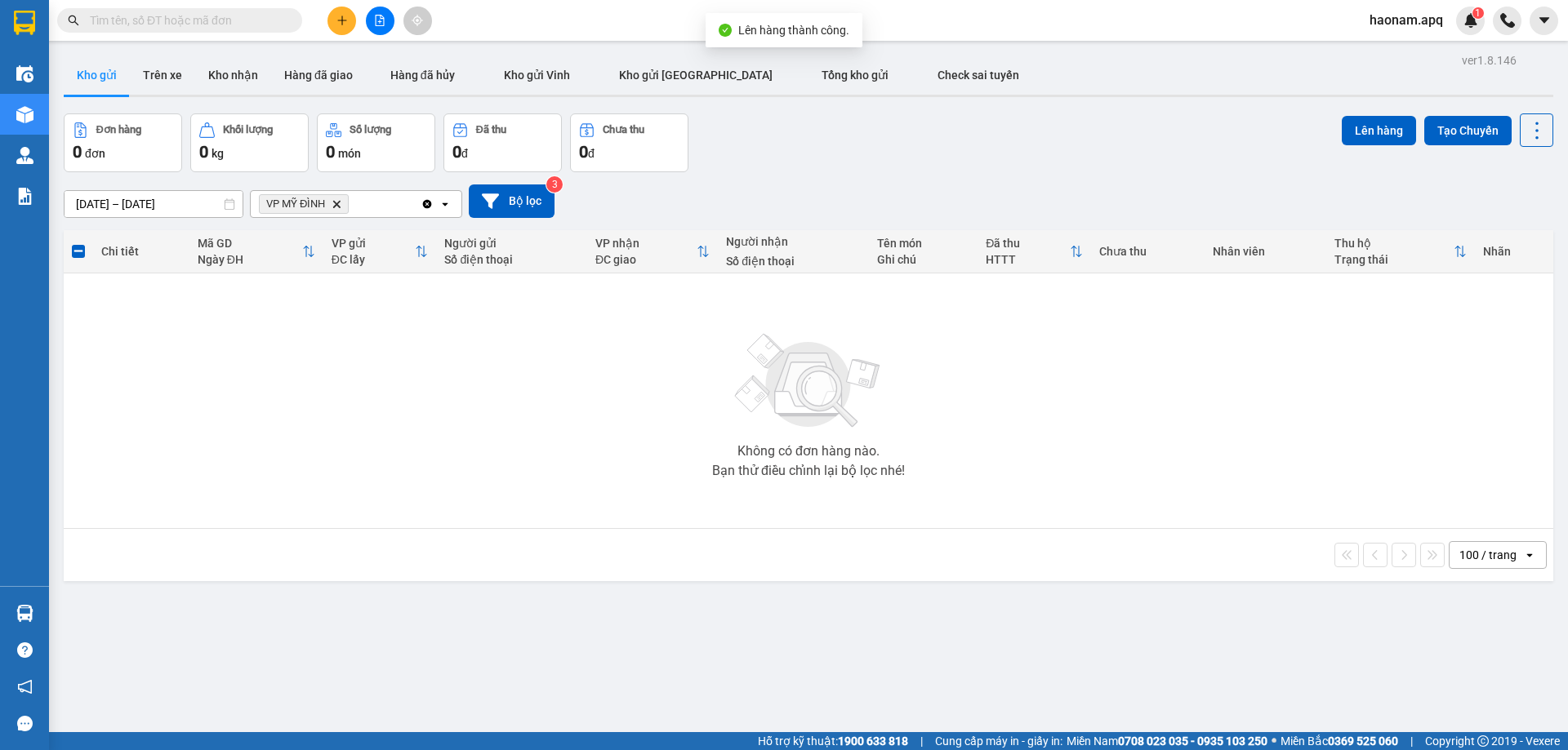
click at [341, 204] on icon "Delete" at bounding box center [337, 204] width 10 height 10
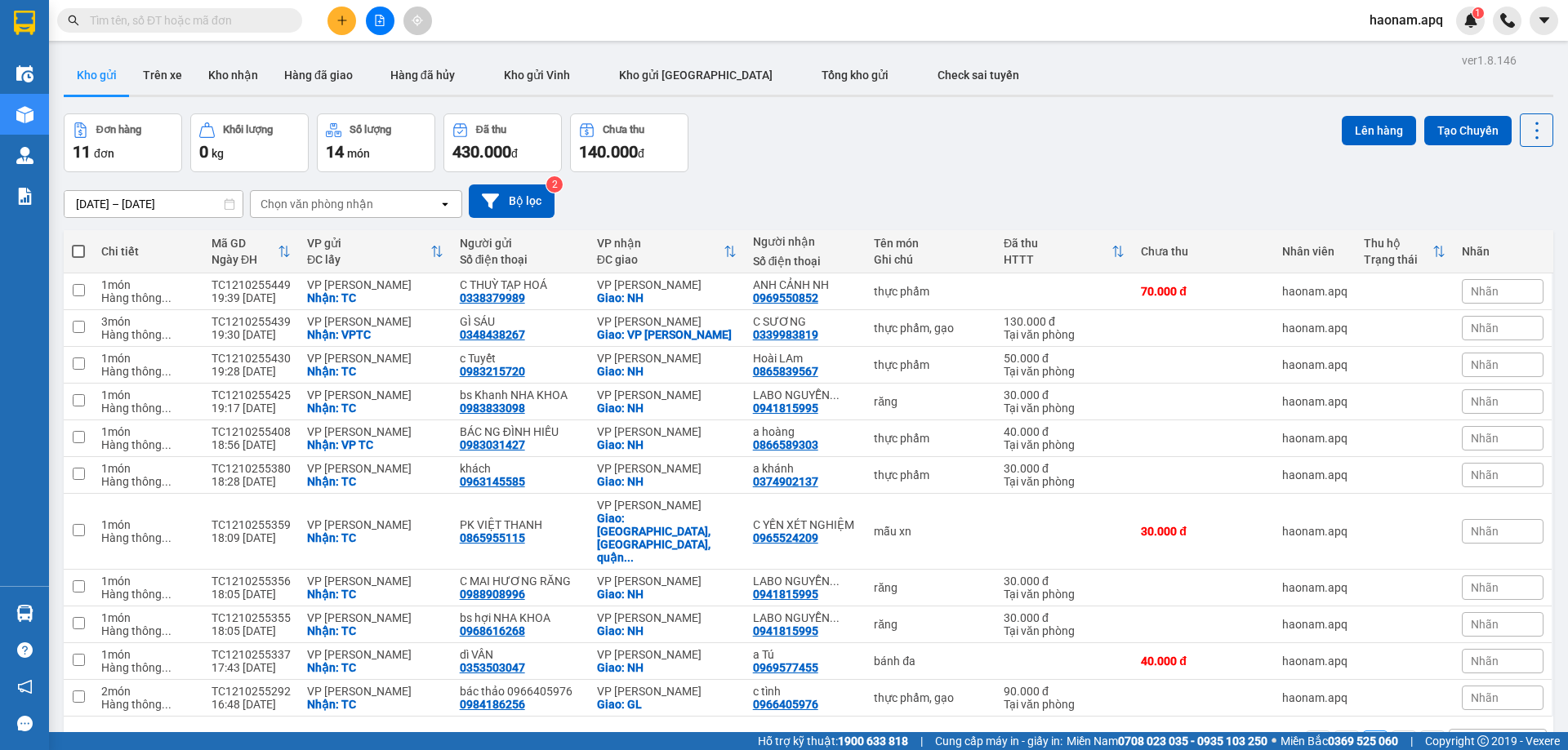
click at [372, 210] on div "Chọn văn phòng nhận" at bounding box center [344, 203] width 188 height 26
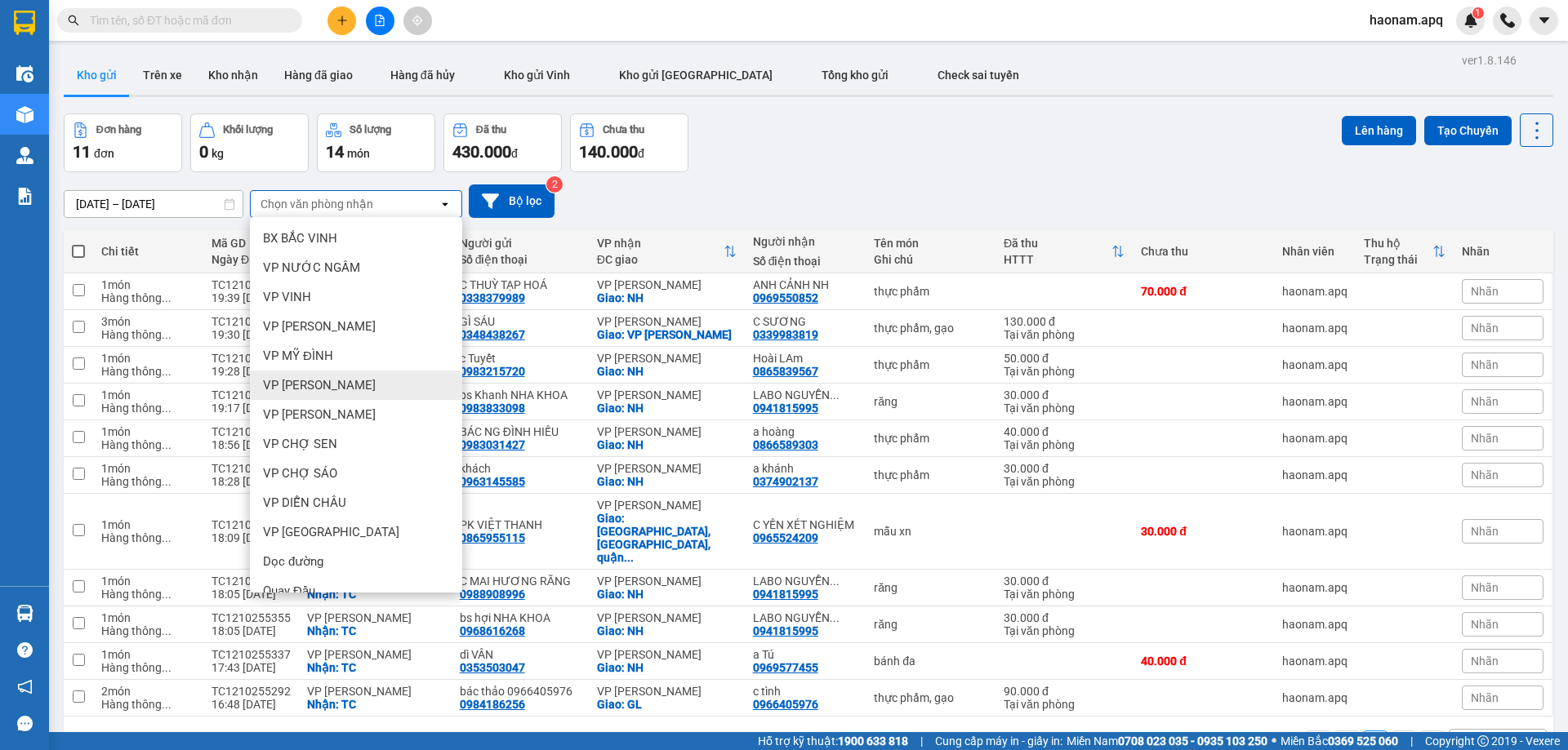
click at [357, 389] on div "VP [PERSON_NAME]" at bounding box center [356, 385] width 213 height 29
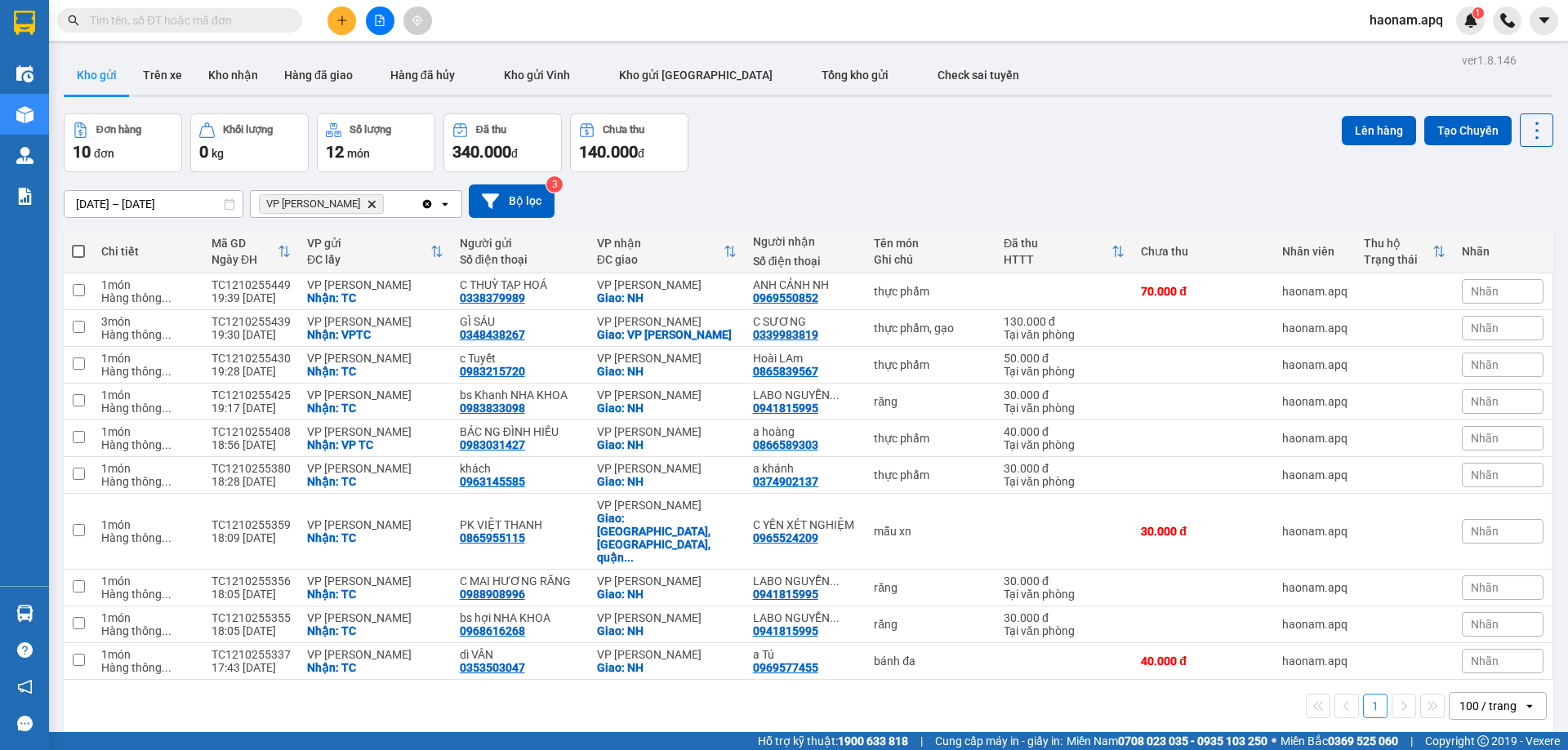
click at [367, 202] on icon "Delete" at bounding box center [372, 204] width 10 height 10
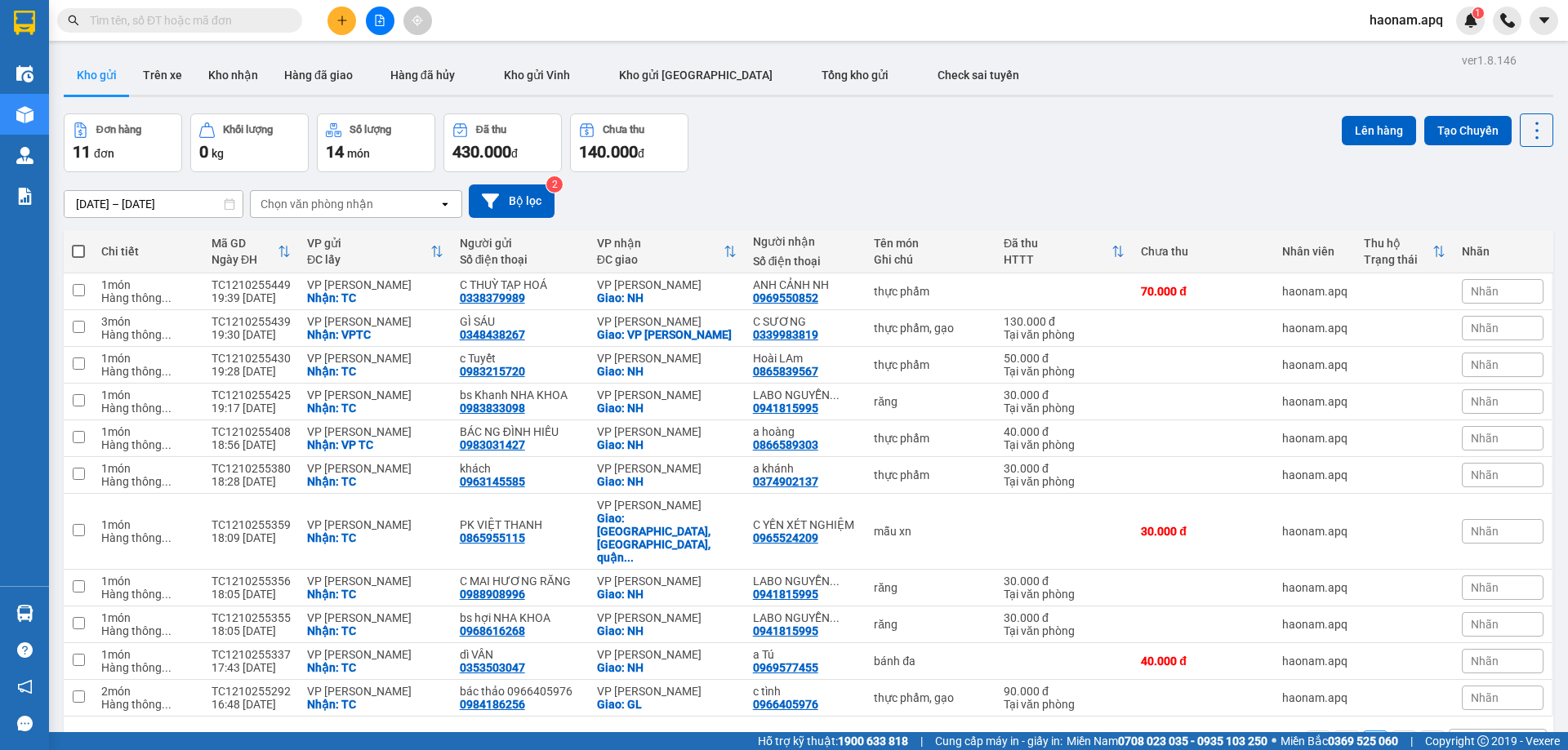
click at [347, 202] on div "Chọn văn phòng nhận" at bounding box center [316, 204] width 113 height 17
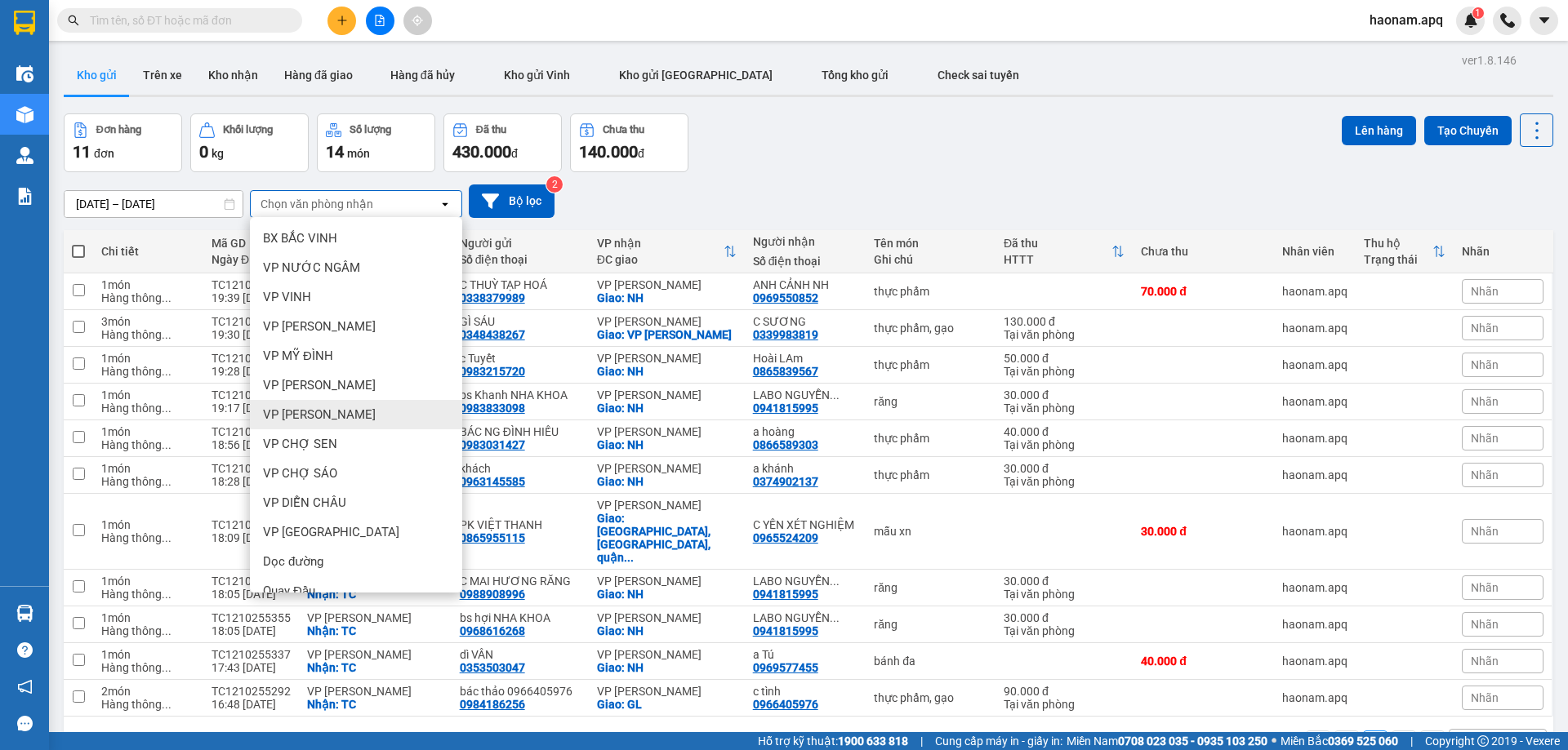
click at [345, 416] on div "VP [PERSON_NAME]" at bounding box center [356, 414] width 213 height 29
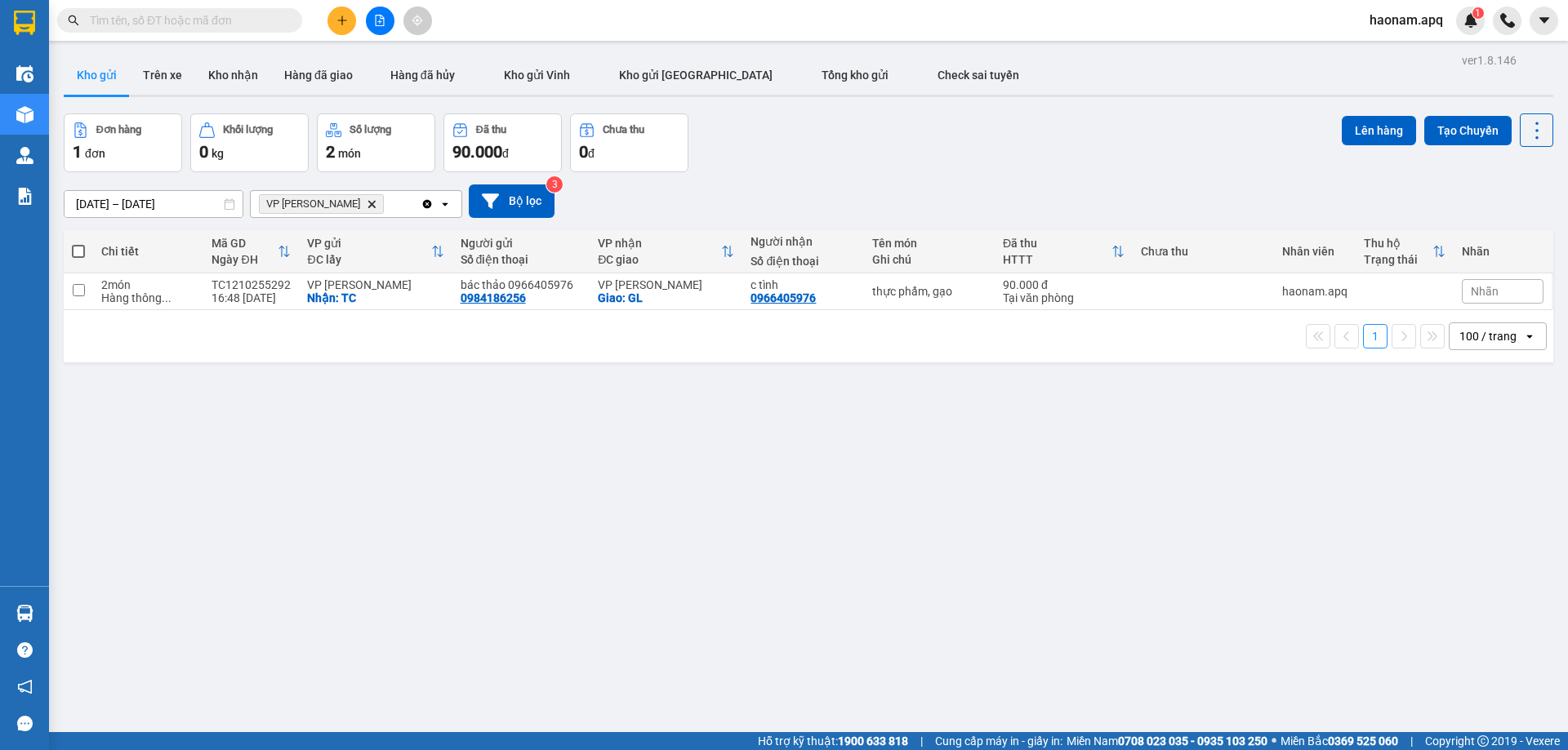
click at [368, 203] on icon "VP GIA LÂM, close by backspace" at bounding box center [372, 203] width 8 height 8
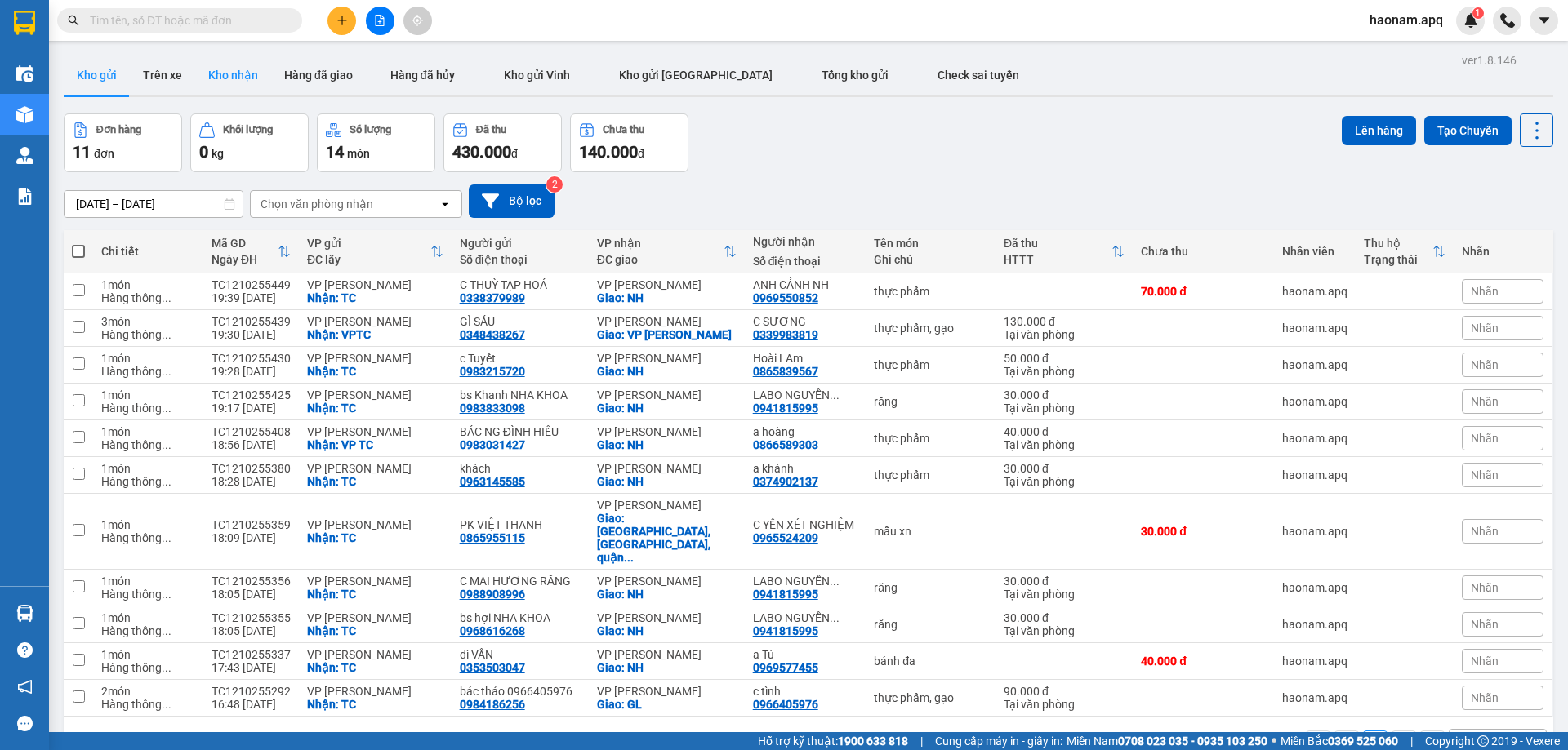
click at [204, 69] on button "Kho nhận" at bounding box center [233, 74] width 76 height 39
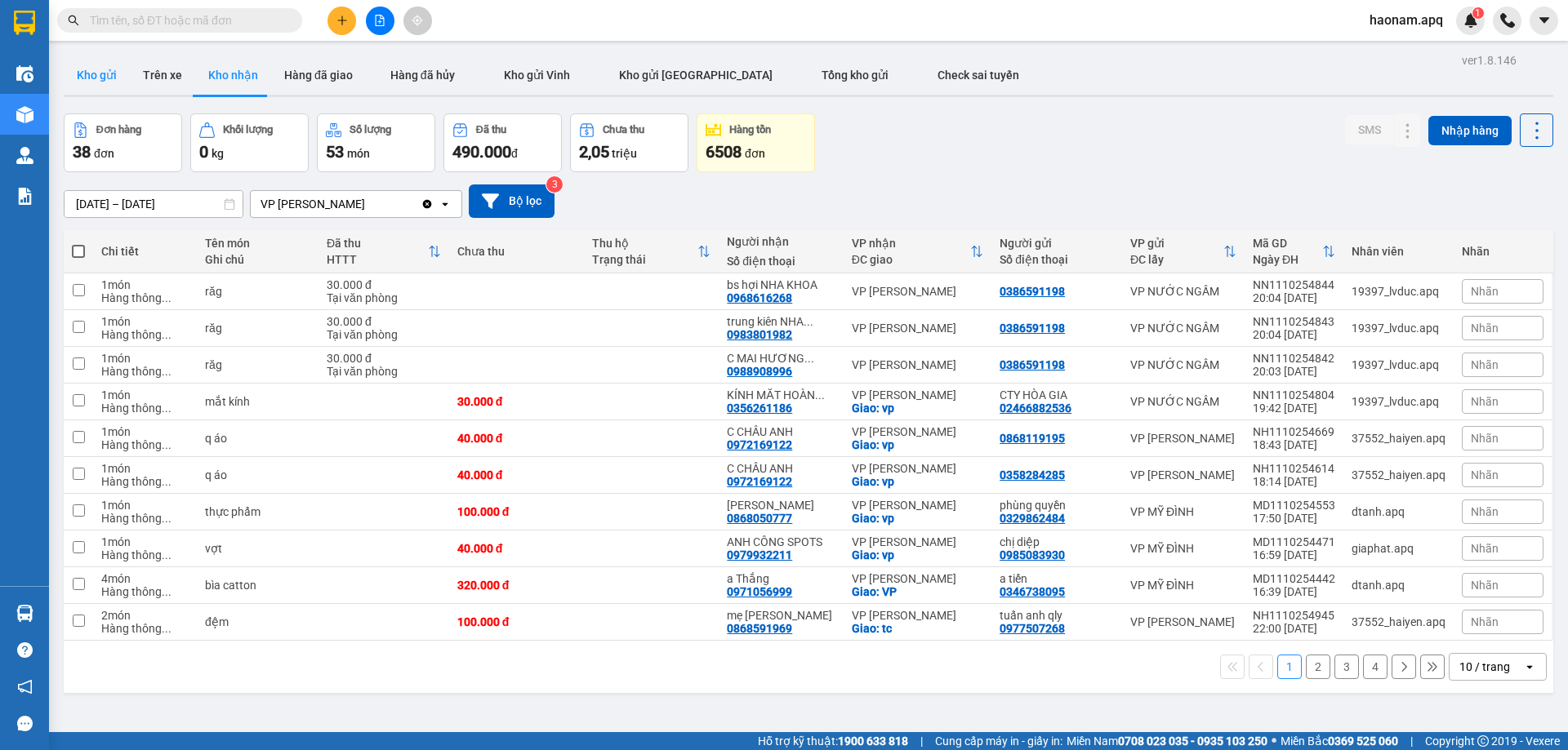
click at [89, 67] on button "Kho gửi" at bounding box center [96, 74] width 66 height 39
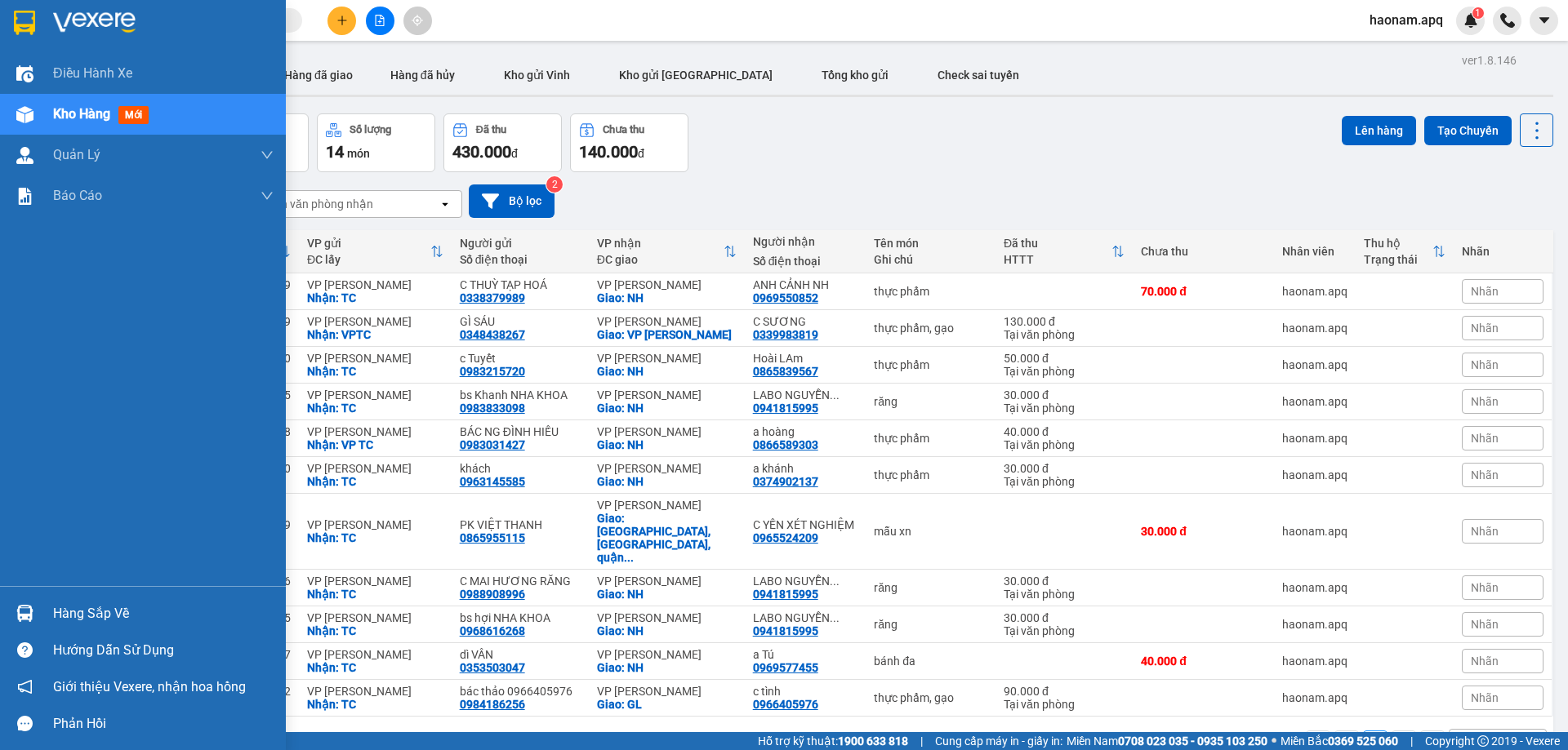
click at [62, 608] on div "Hàng sắp về" at bounding box center [162, 614] width 220 height 24
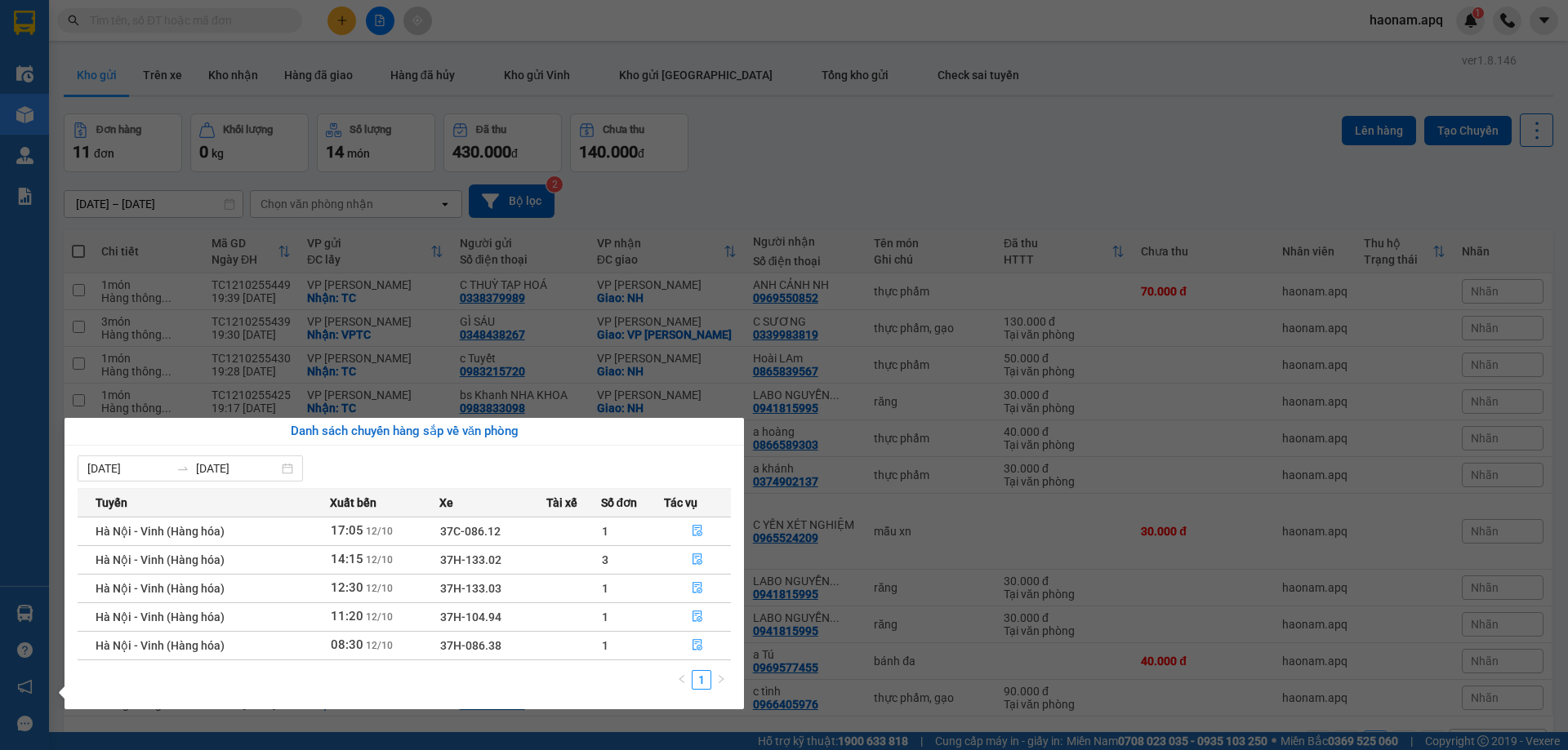
click at [721, 114] on section "Kết quả tìm kiếm ( 0 ) Bộ lọc No Data haonam.apq 1 Điều hành xe Kho hàng mới Qu…" at bounding box center [784, 375] width 1568 height 750
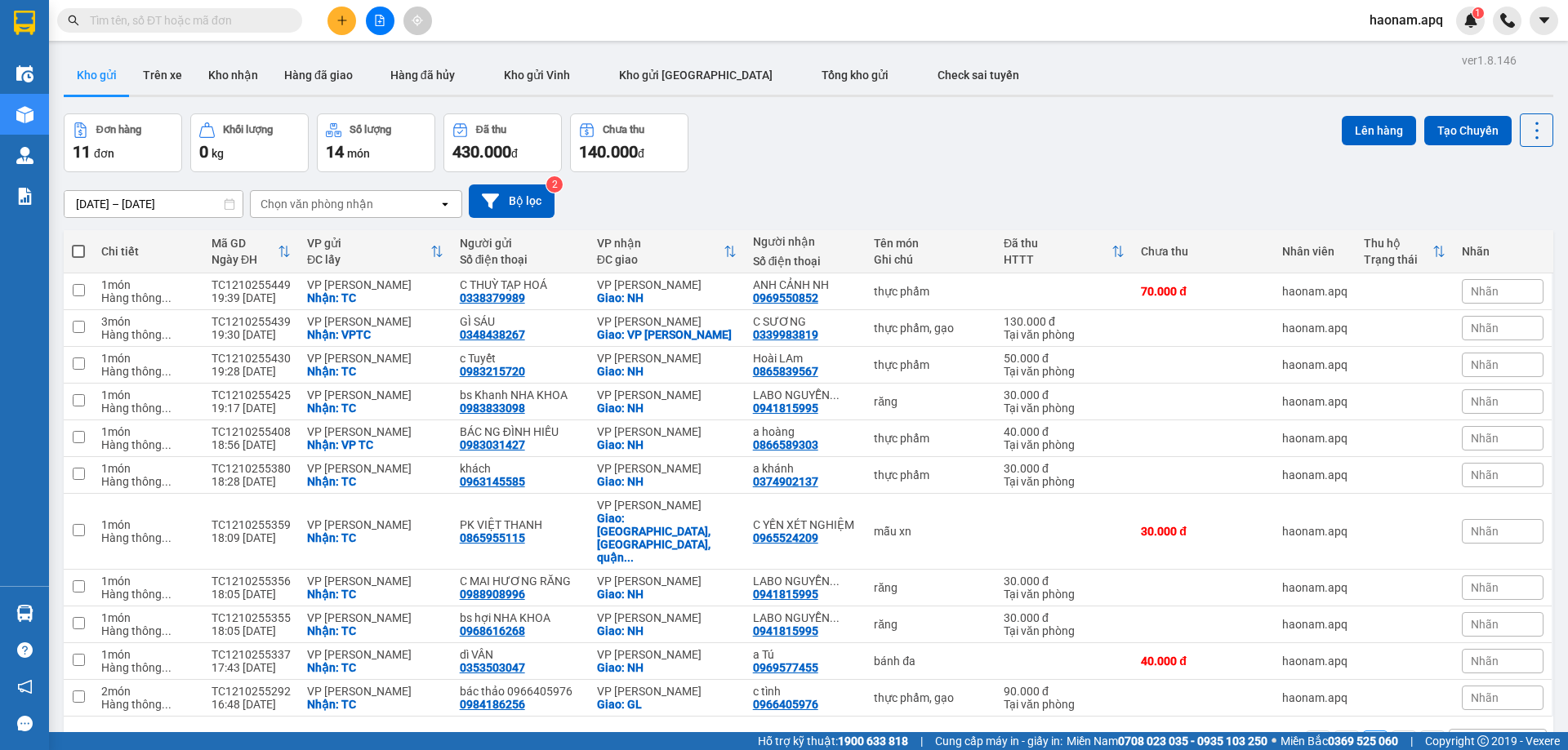
click at [368, 208] on div "Chọn văn phòng nhận" at bounding box center [316, 204] width 113 height 17
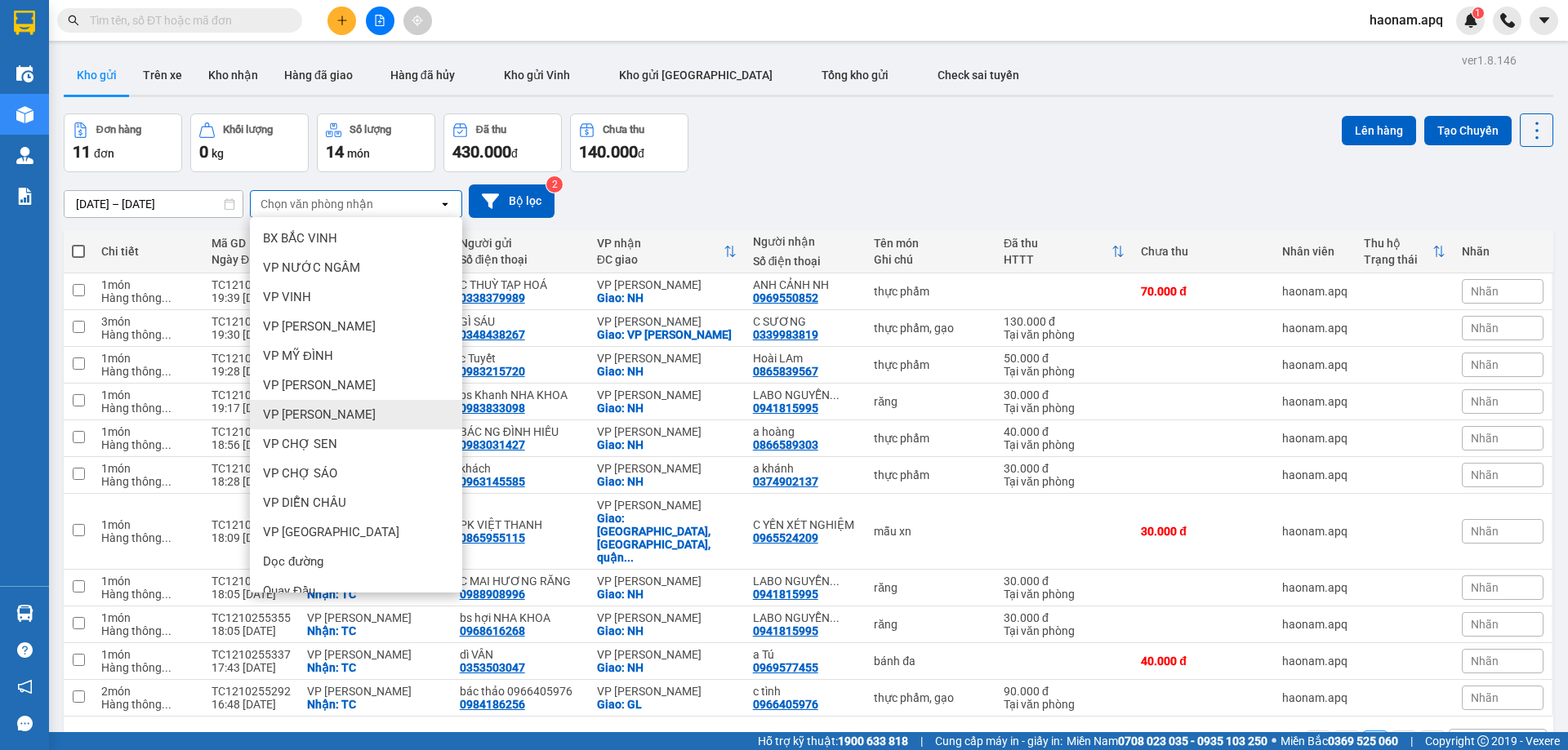
click at [344, 407] on div "VP [PERSON_NAME]" at bounding box center [356, 414] width 213 height 29
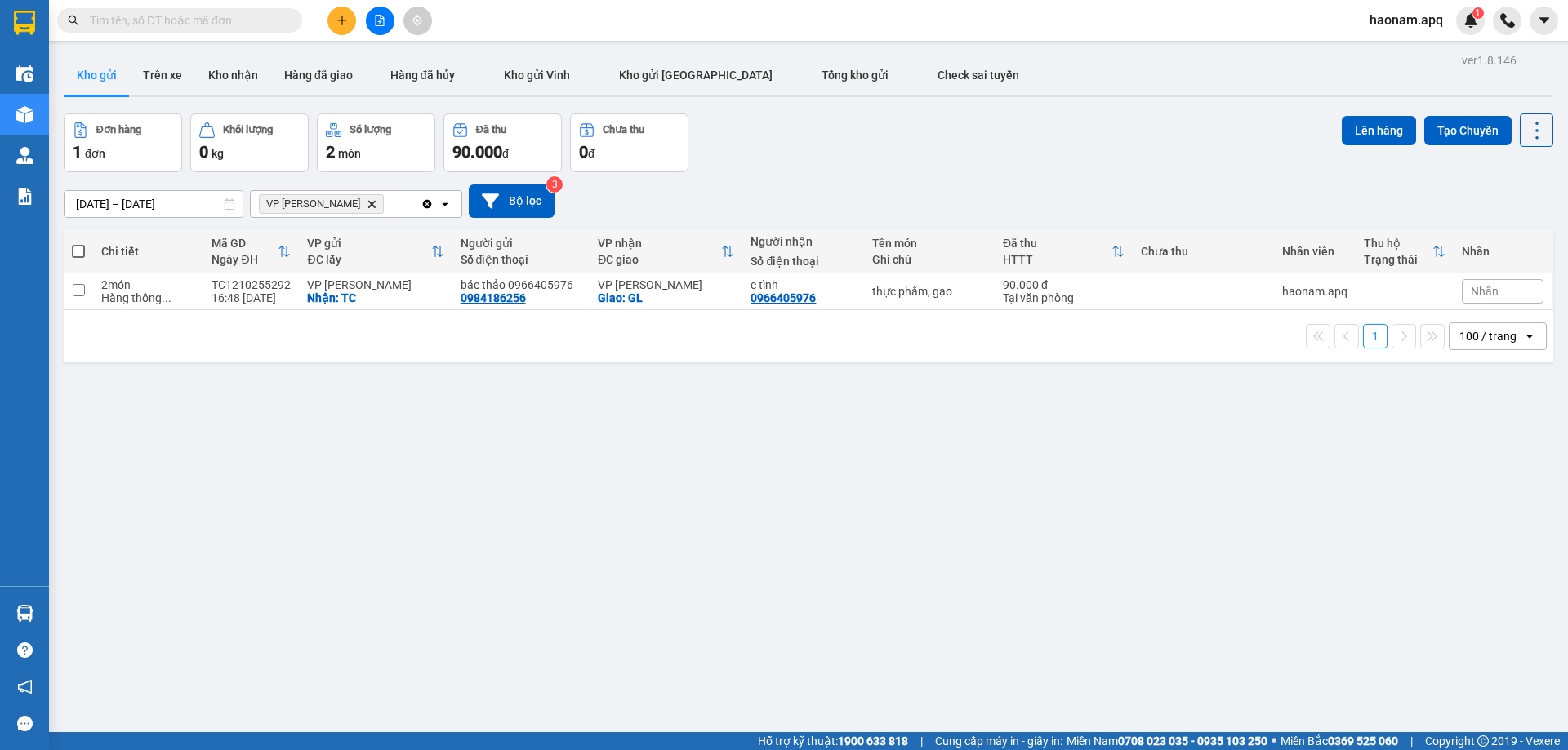
click at [77, 248] on span at bounding box center [79, 252] width 13 height 13
click at [79, 244] on input "checkbox" at bounding box center [79, 244] width 0 height 0
checkbox input "true"
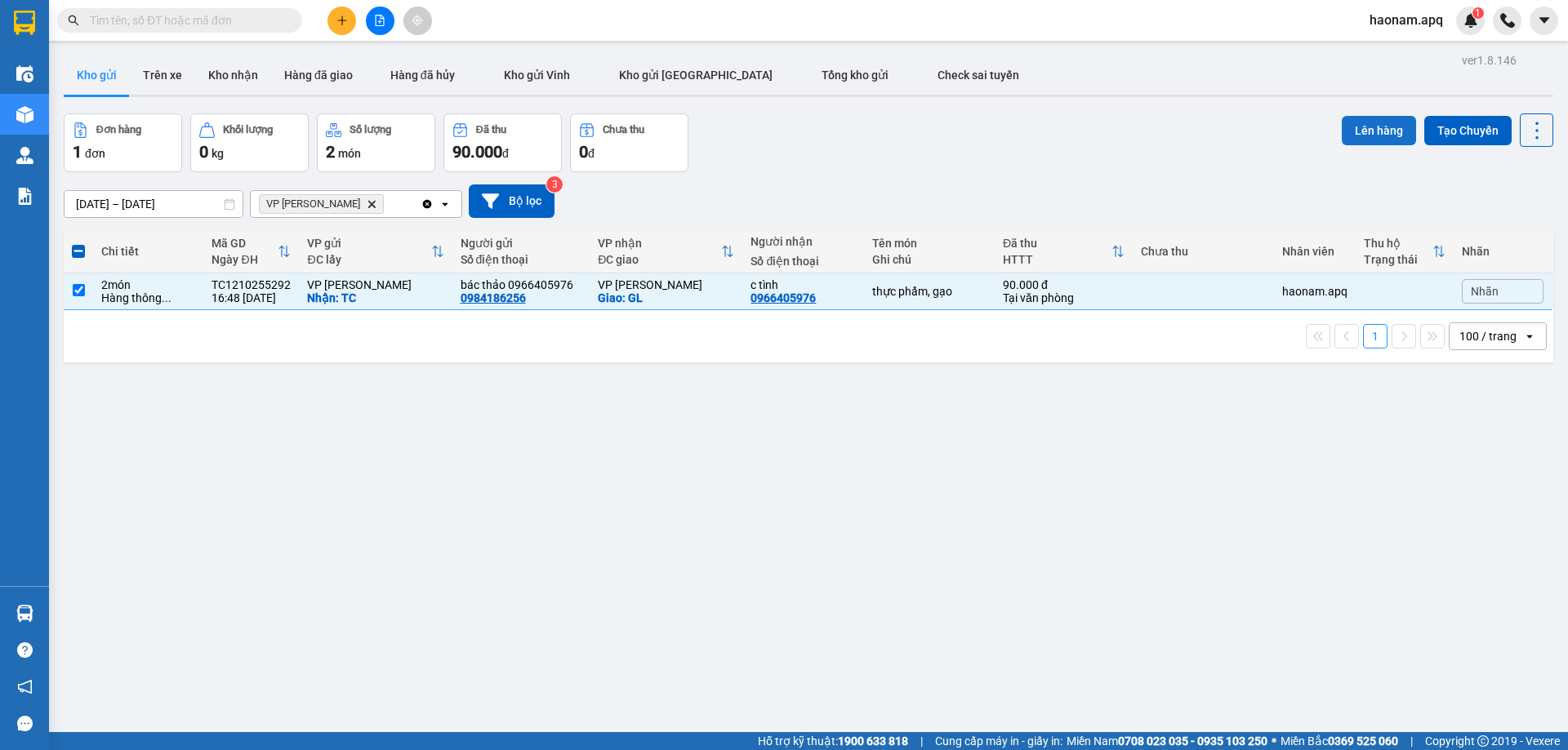
click at [1373, 140] on button "Lên hàng" at bounding box center [1378, 130] width 75 height 29
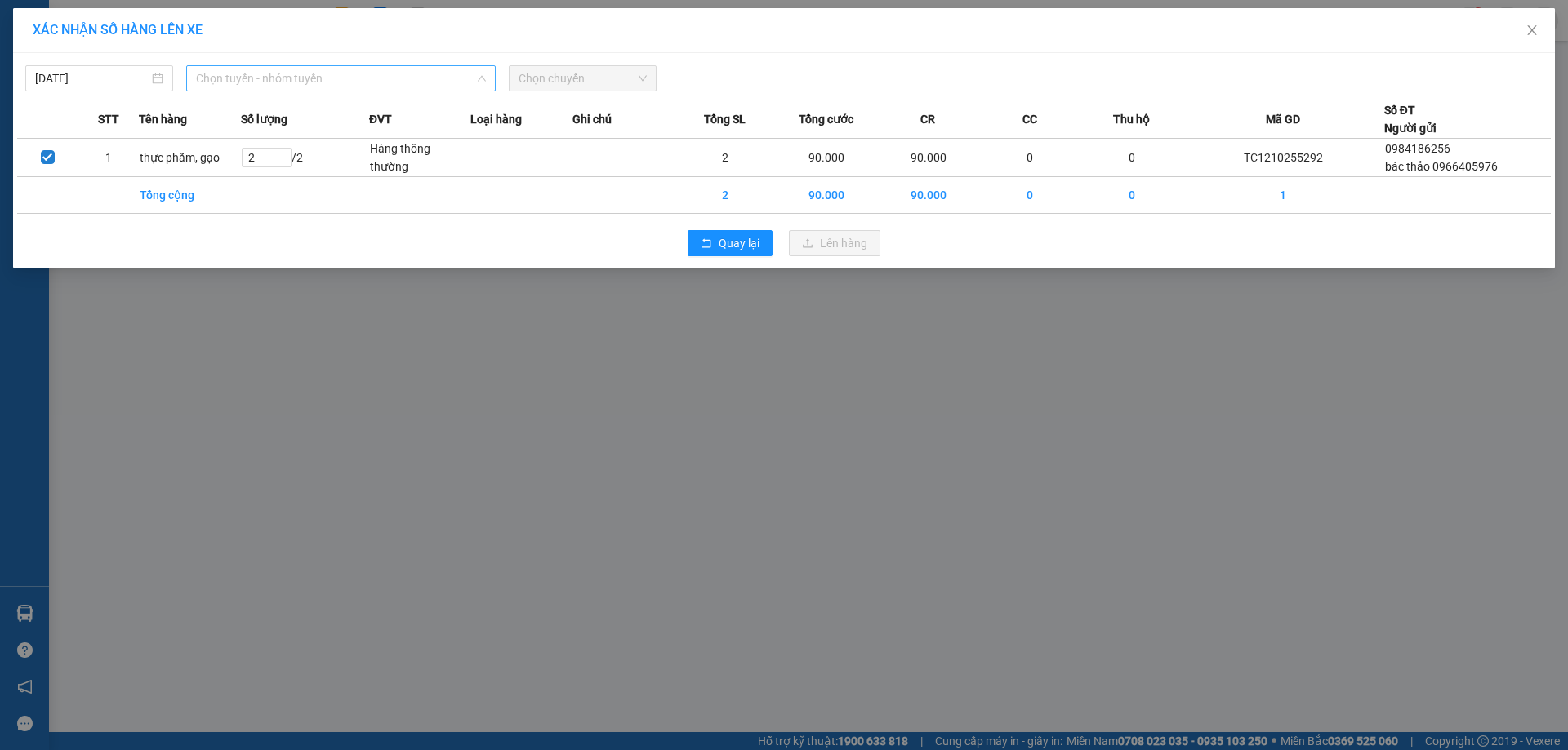
click at [351, 87] on span "Chọn tuyến - nhóm tuyến" at bounding box center [341, 78] width 290 height 24
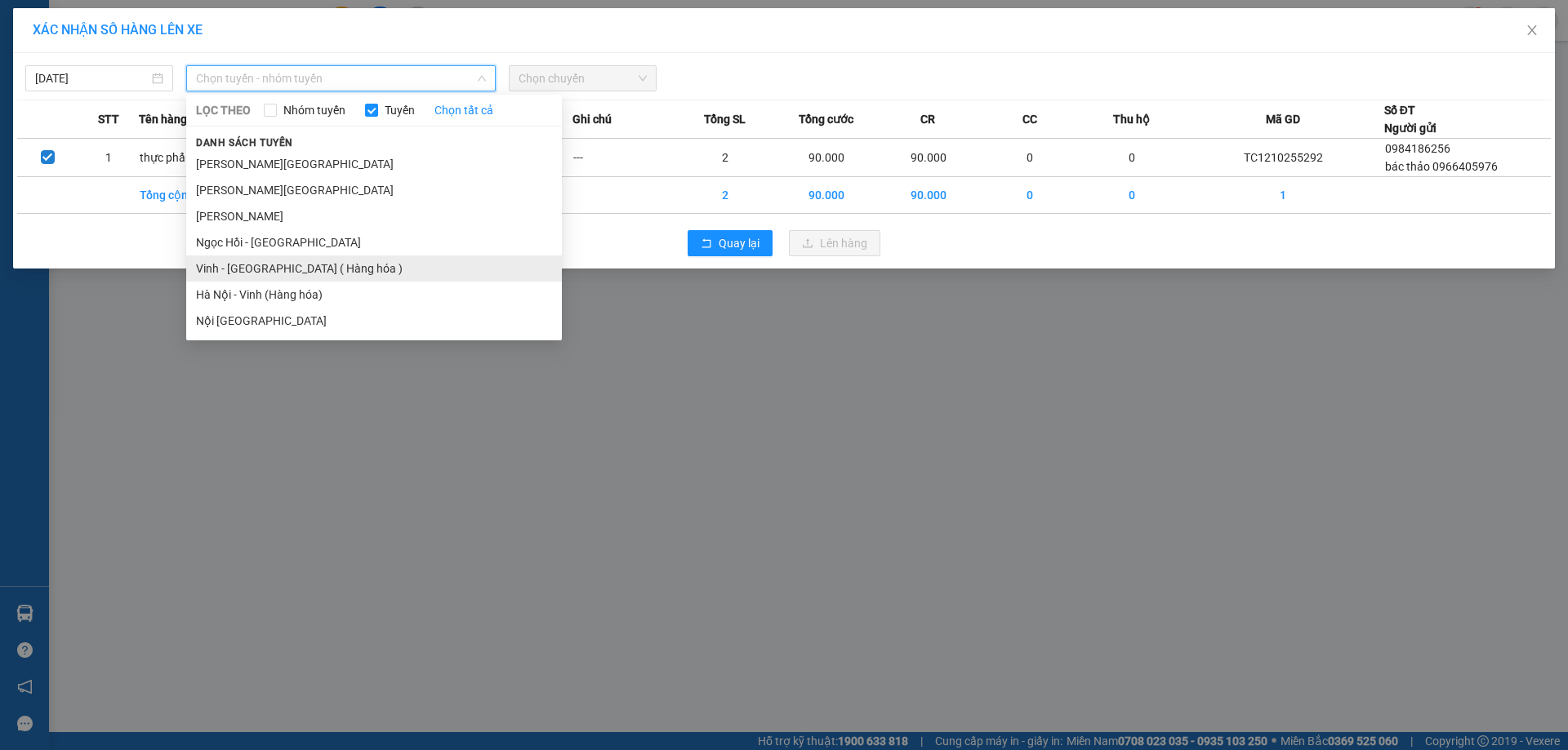
click at [280, 269] on li "Vinh - Hà Nội ( Hàng hóa )" at bounding box center [373, 268] width 376 height 26
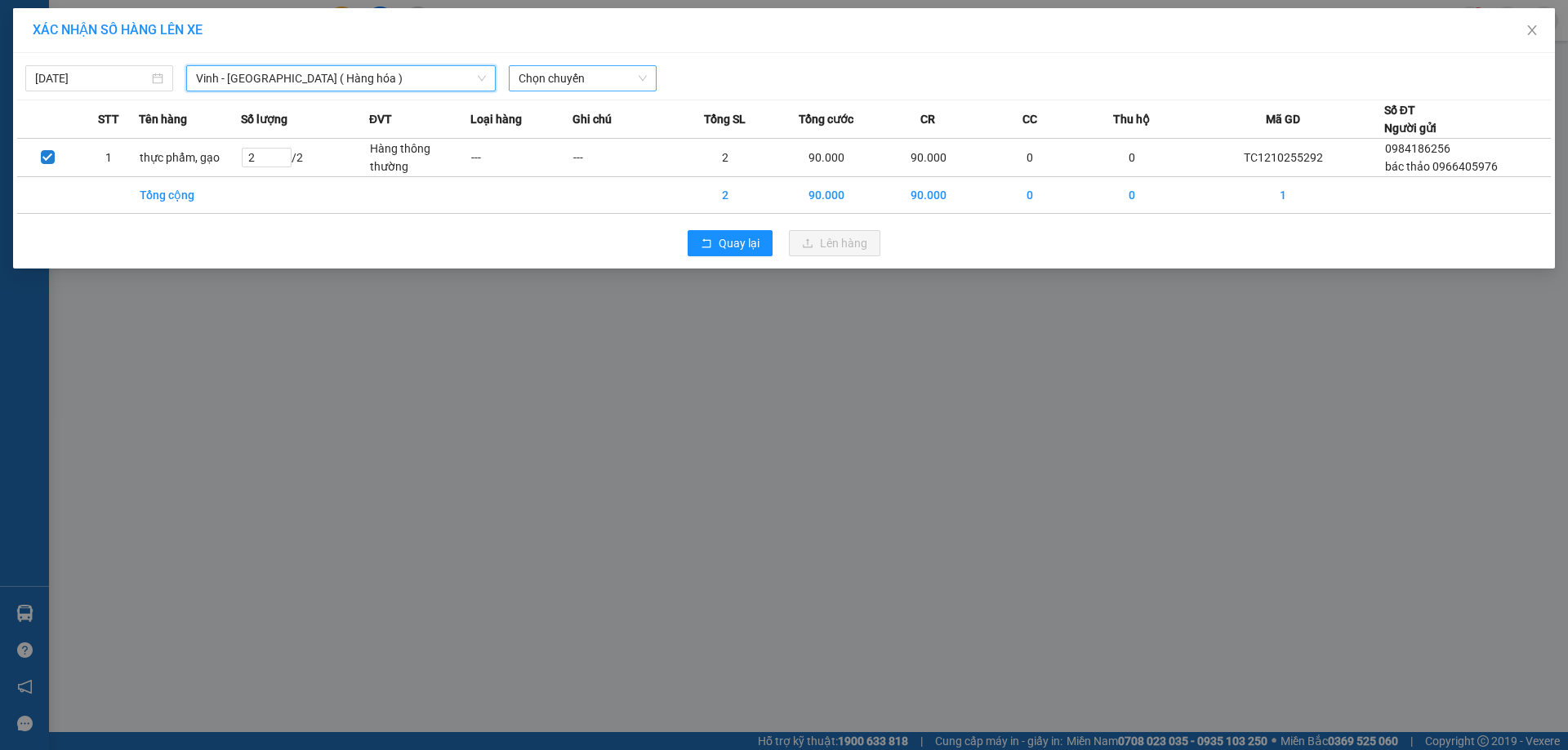
click at [565, 75] on span "Chọn chuyến" at bounding box center [582, 78] width 128 height 24
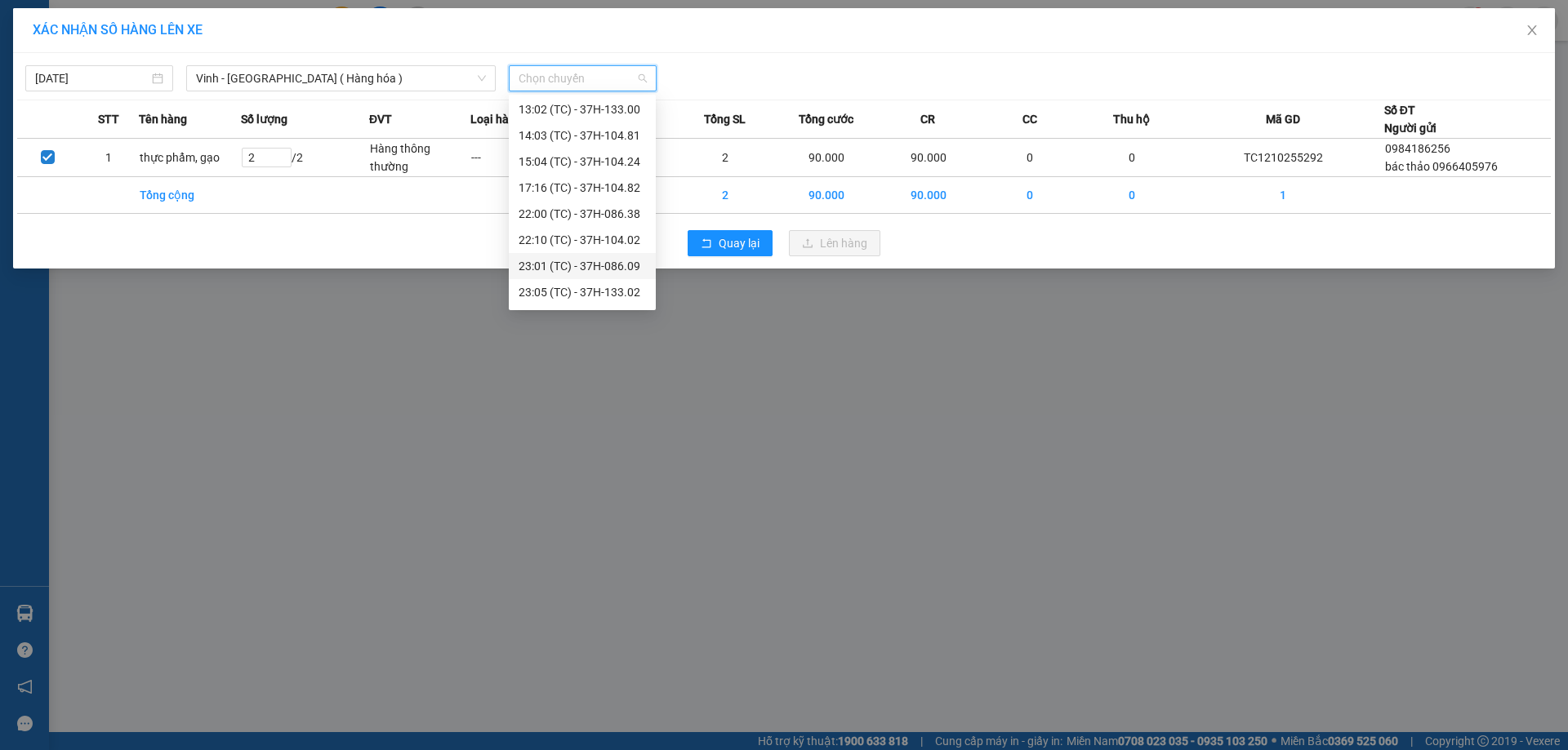
scroll to position [261, 0]
click at [585, 270] on div "23:18 (TC) - 37H-104.41" at bounding box center [582, 267] width 127 height 18
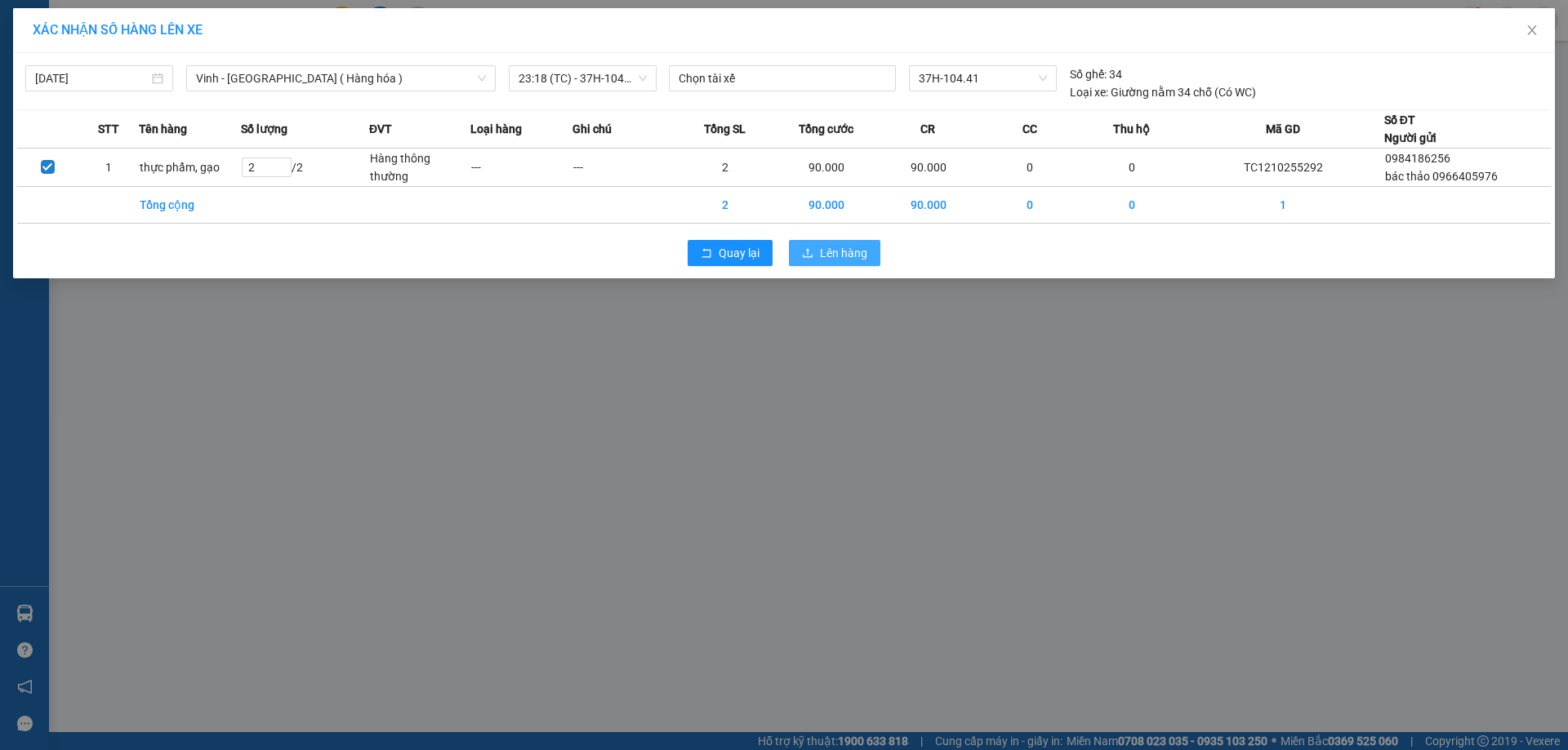
click at [873, 255] on button "Lên hàng" at bounding box center [834, 253] width 91 height 26
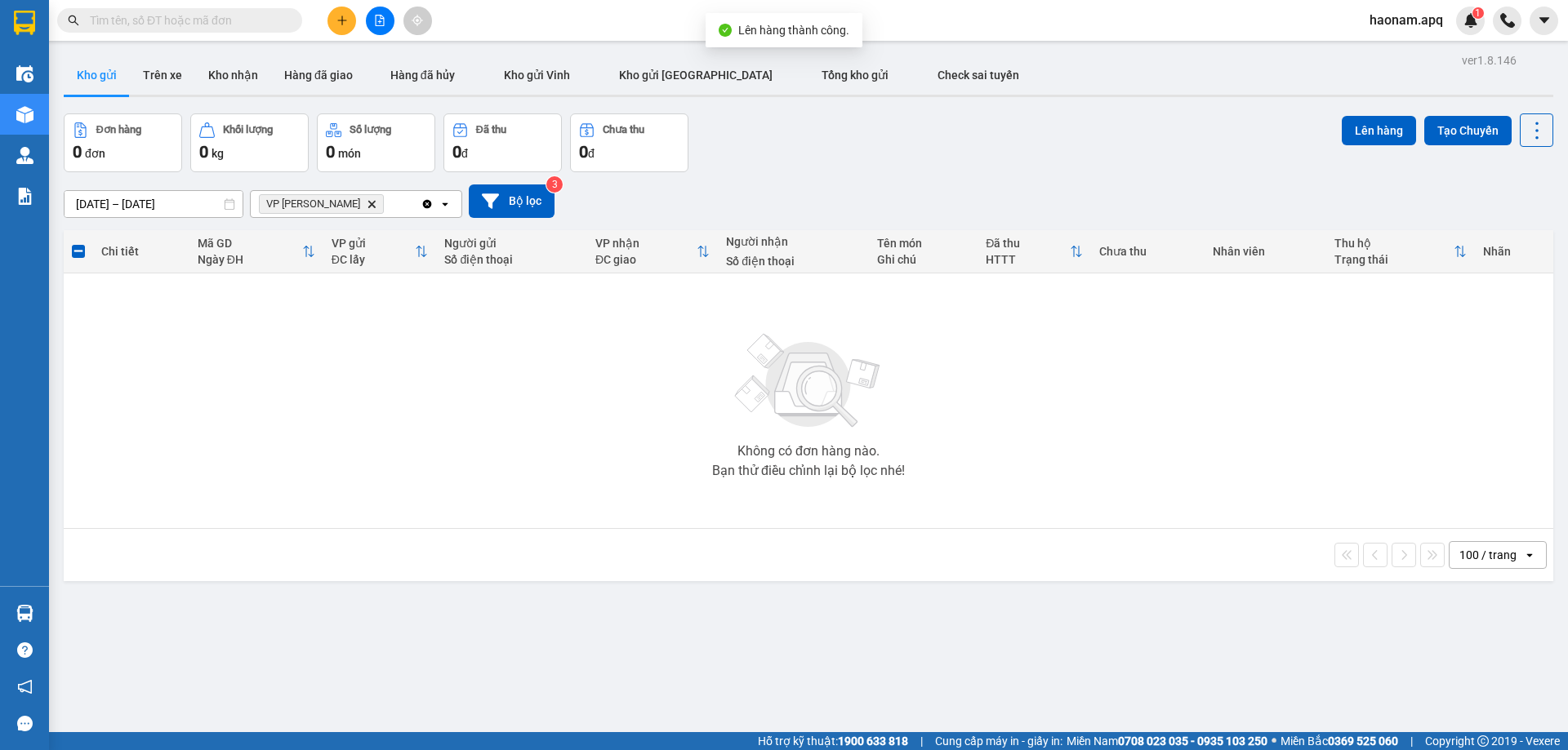
click at [341, 202] on span "VP GIA LÂM Delete" at bounding box center [321, 203] width 125 height 19
click at [367, 202] on icon "Delete" at bounding box center [372, 204] width 10 height 10
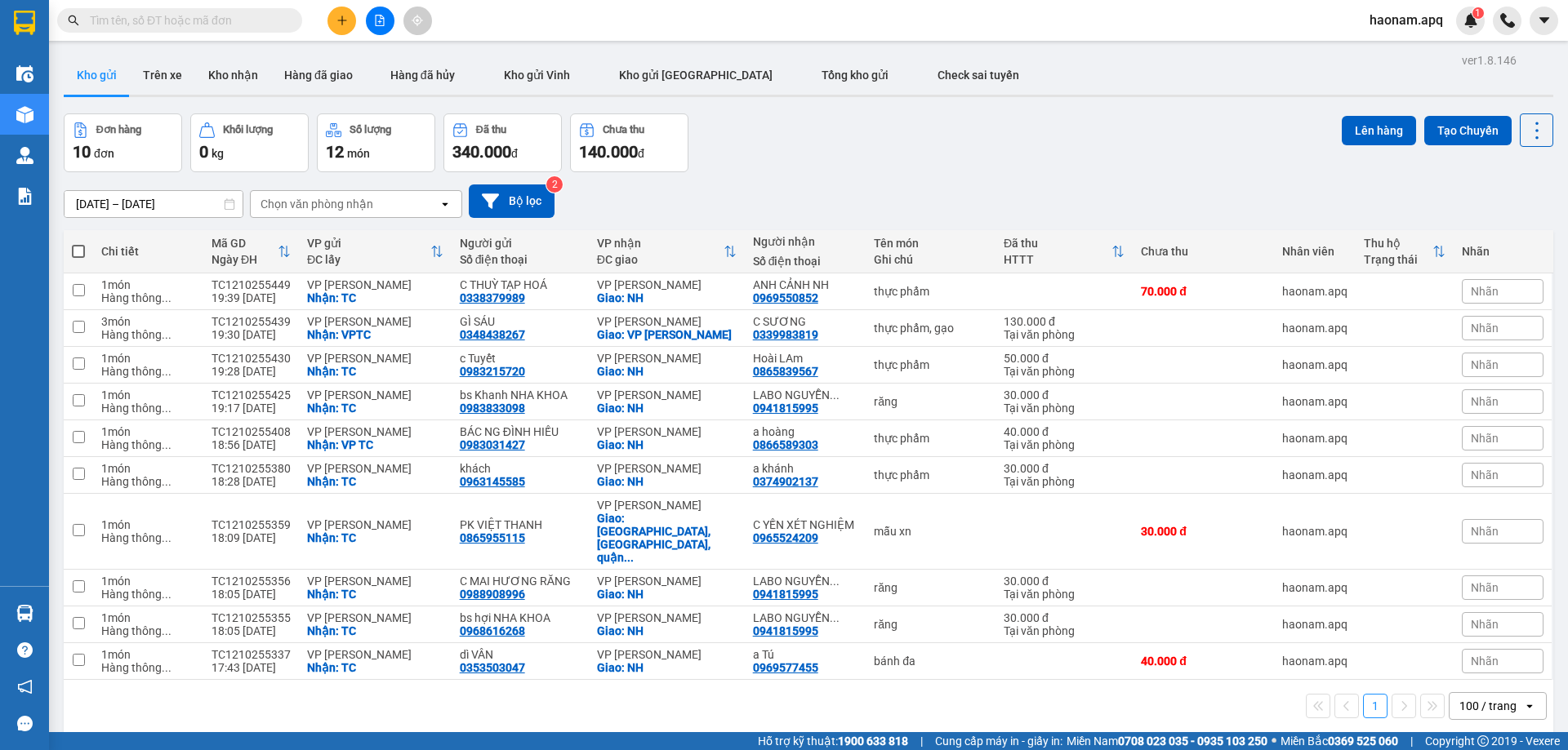
click at [338, 202] on div "Chọn văn phòng nhận" at bounding box center [316, 204] width 113 height 17
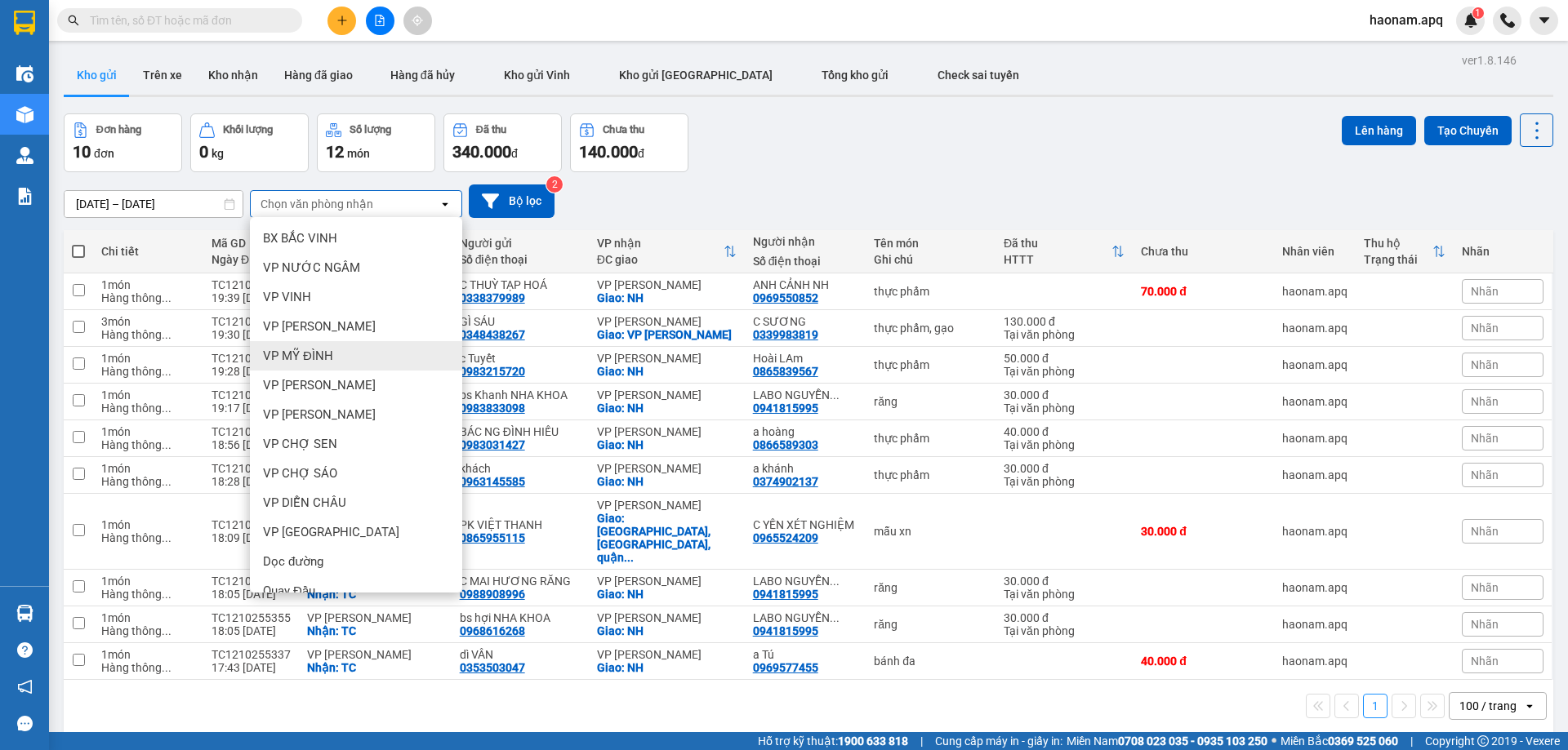
click at [339, 361] on div "VP MỸ ĐÌNH" at bounding box center [356, 356] width 213 height 29
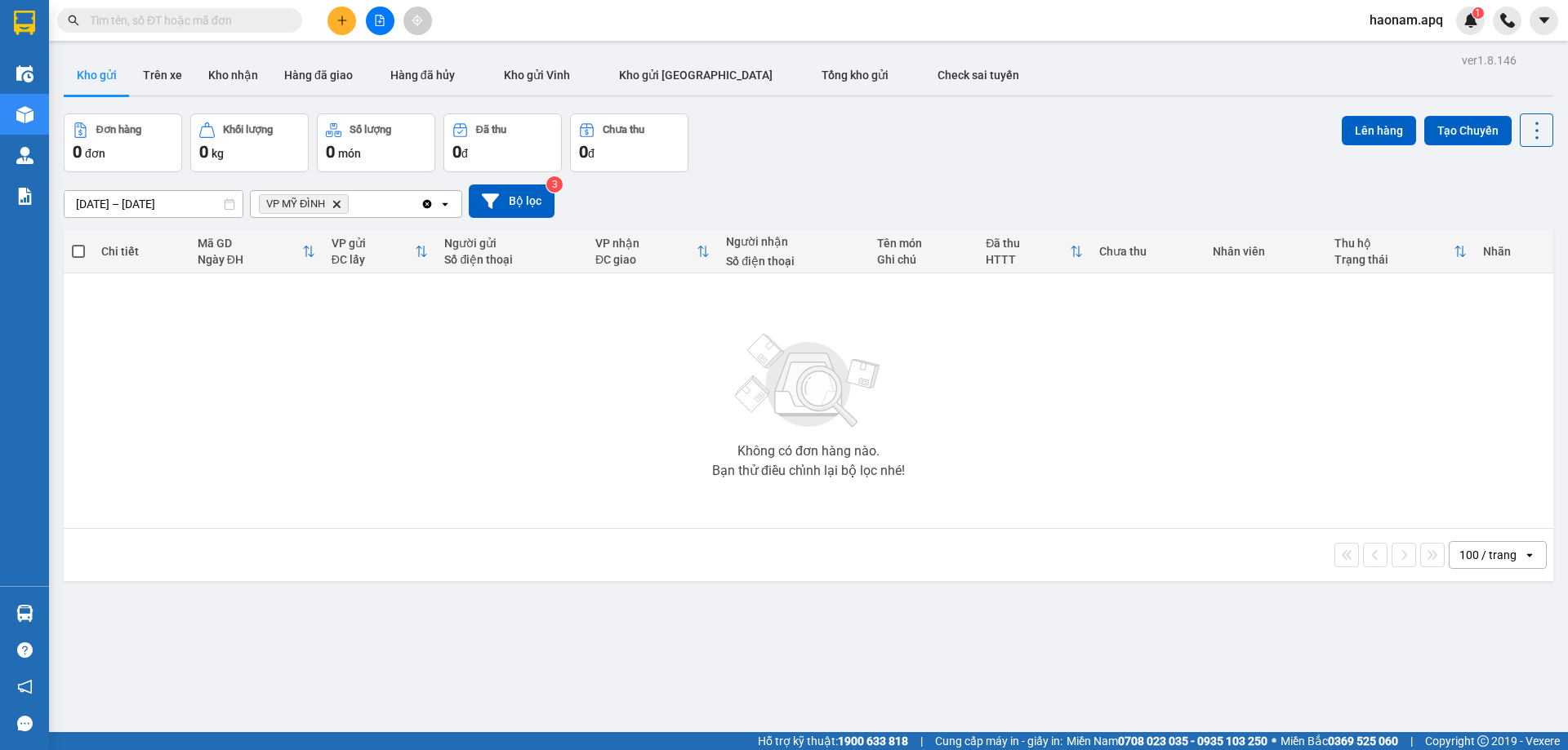
click at [342, 202] on span "VP MỸ ĐÌNH Delete" at bounding box center [303, 203] width 90 height 19
click at [341, 200] on icon "Delete" at bounding box center [337, 204] width 10 height 10
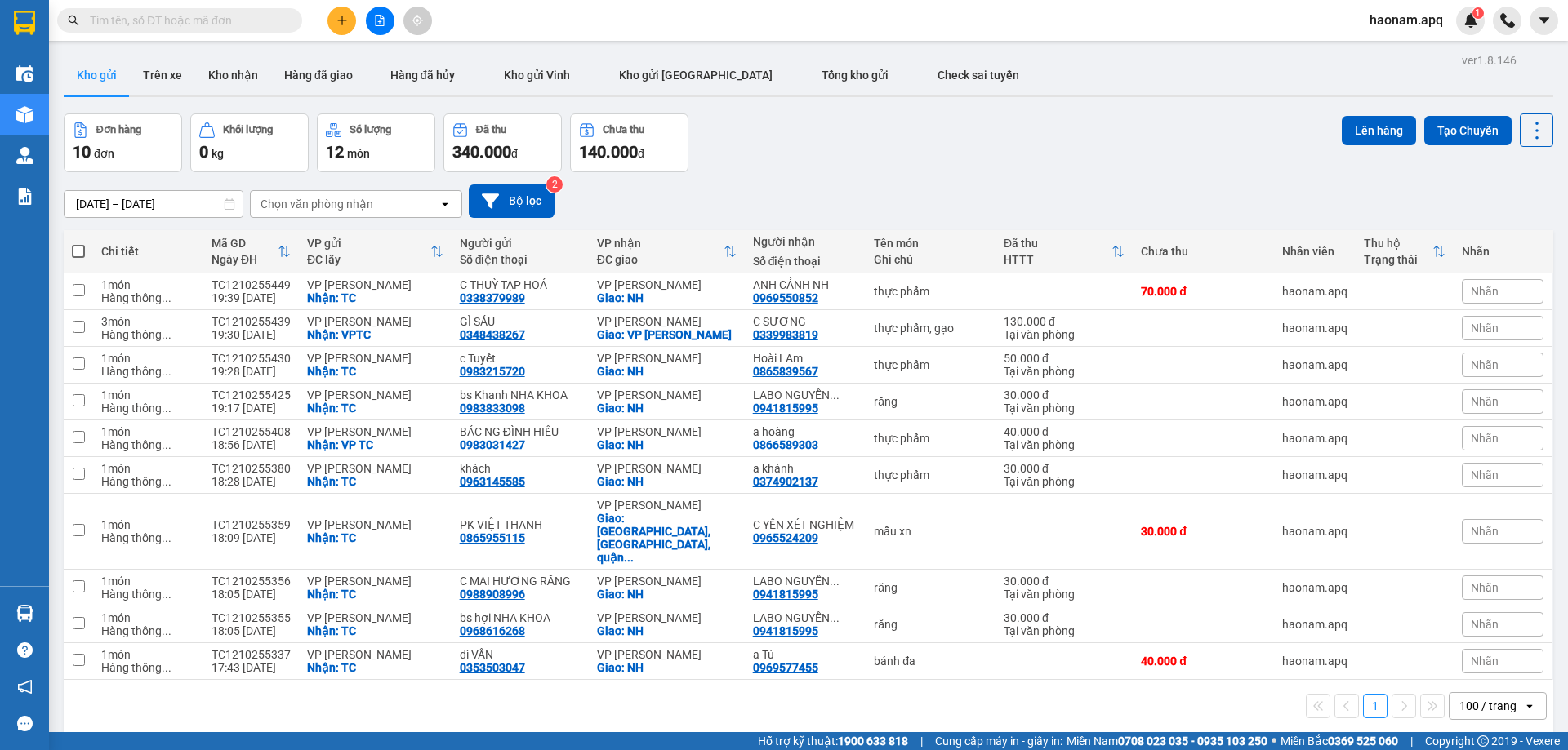
click at [347, 204] on div "Chọn văn phòng nhận" at bounding box center [316, 204] width 113 height 17
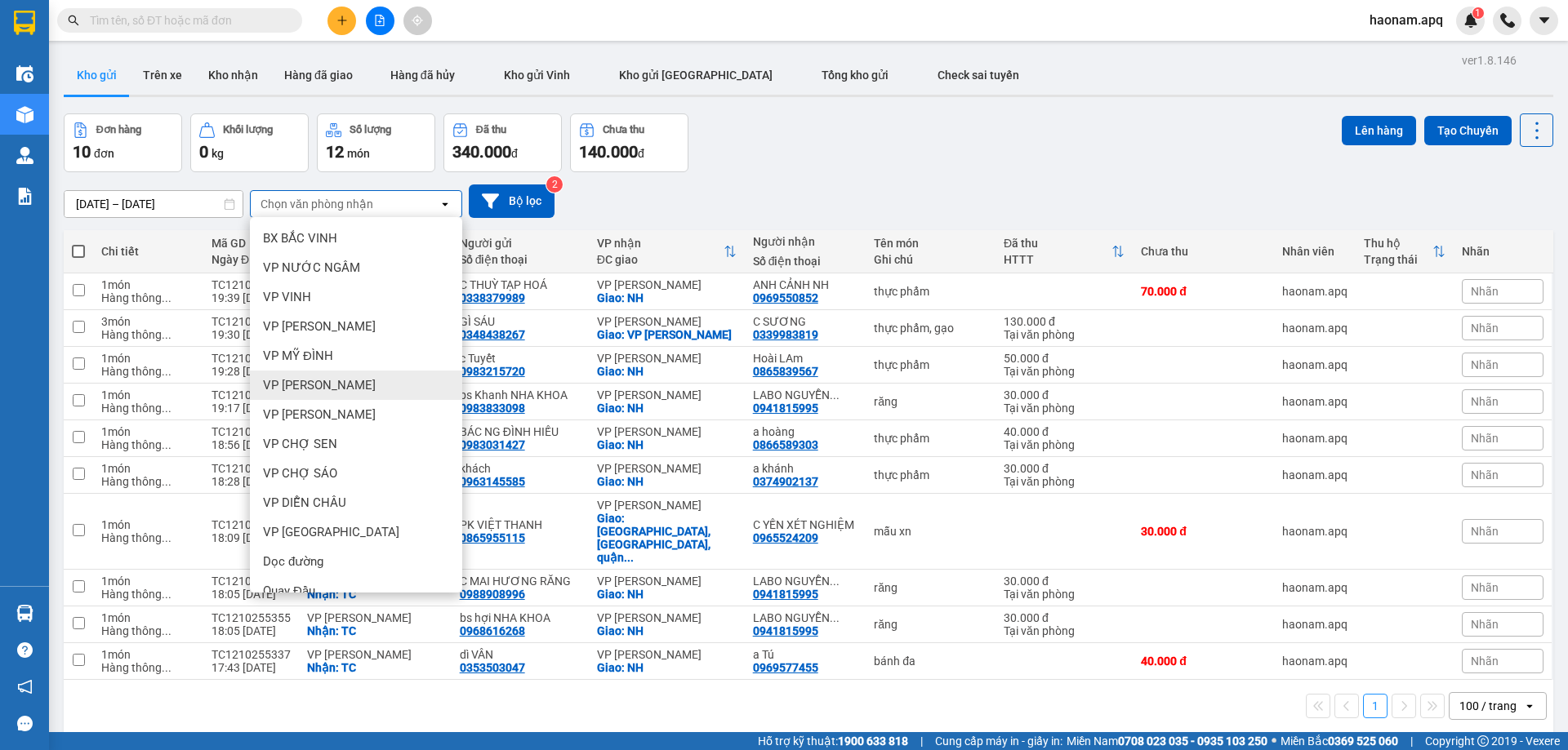
click at [346, 383] on div "VP [PERSON_NAME]" at bounding box center [356, 385] width 213 height 29
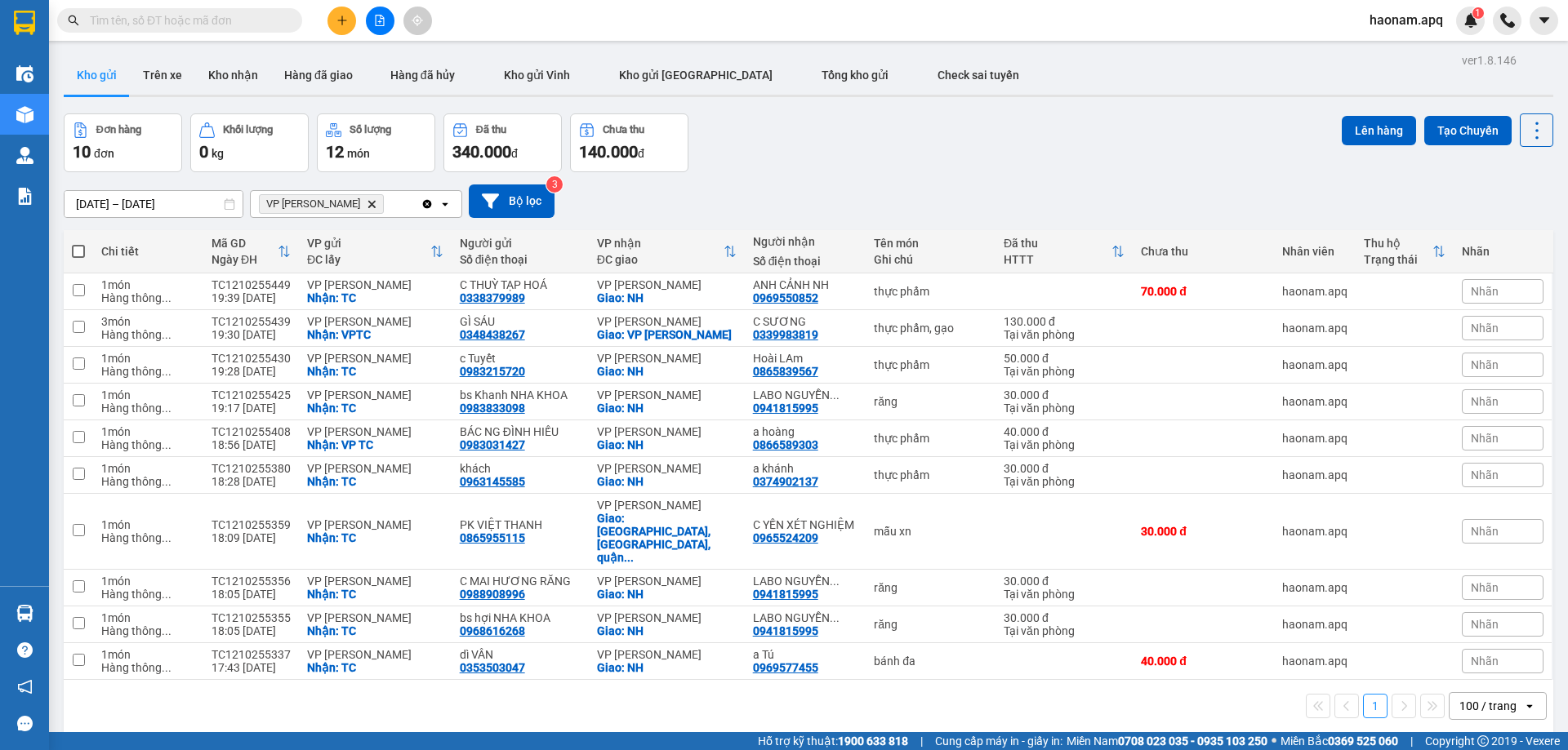
click at [81, 251] on span at bounding box center [79, 252] width 13 height 13
click at [79, 244] on input "checkbox" at bounding box center [79, 244] width 0 height 0
checkbox input "true"
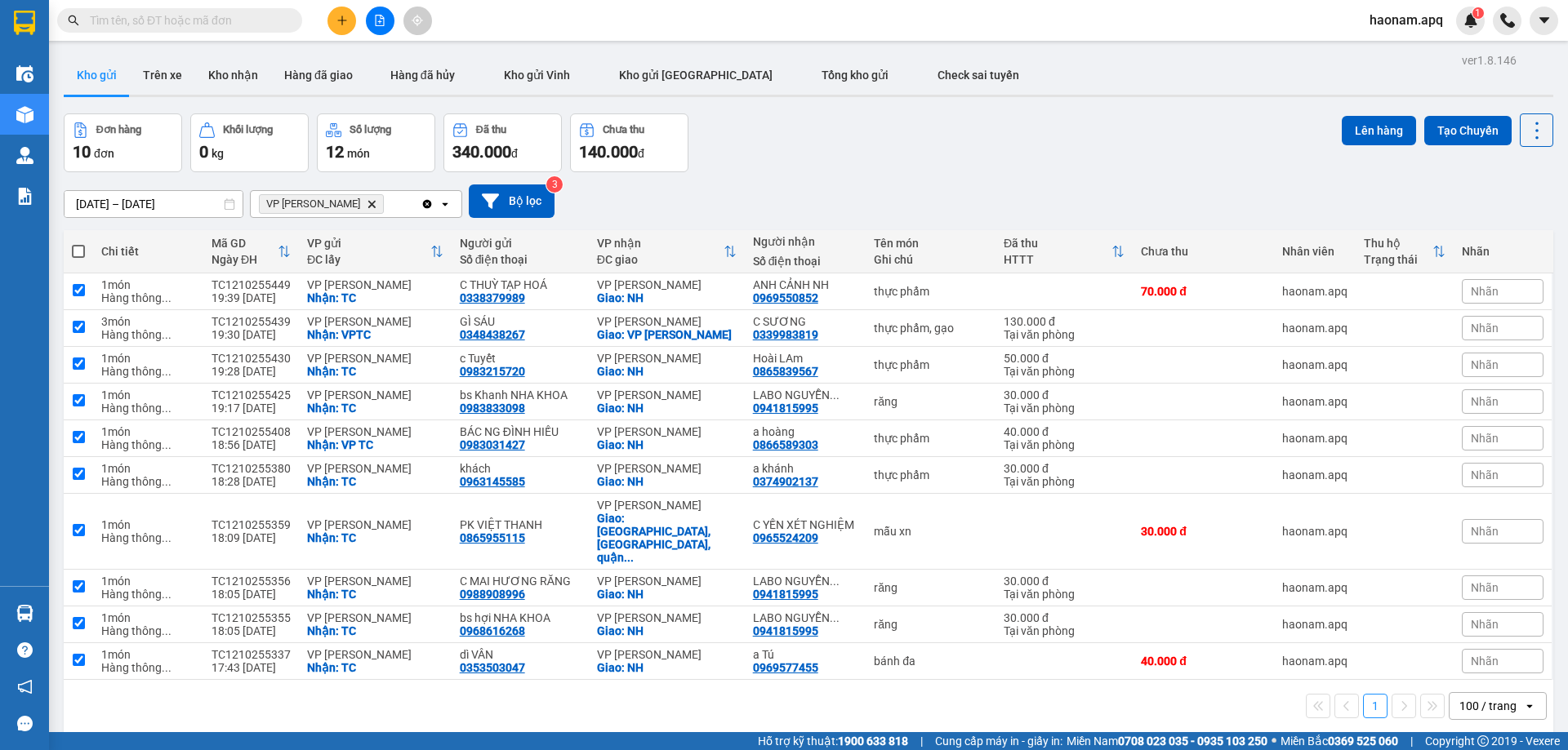
checkbox input "true"
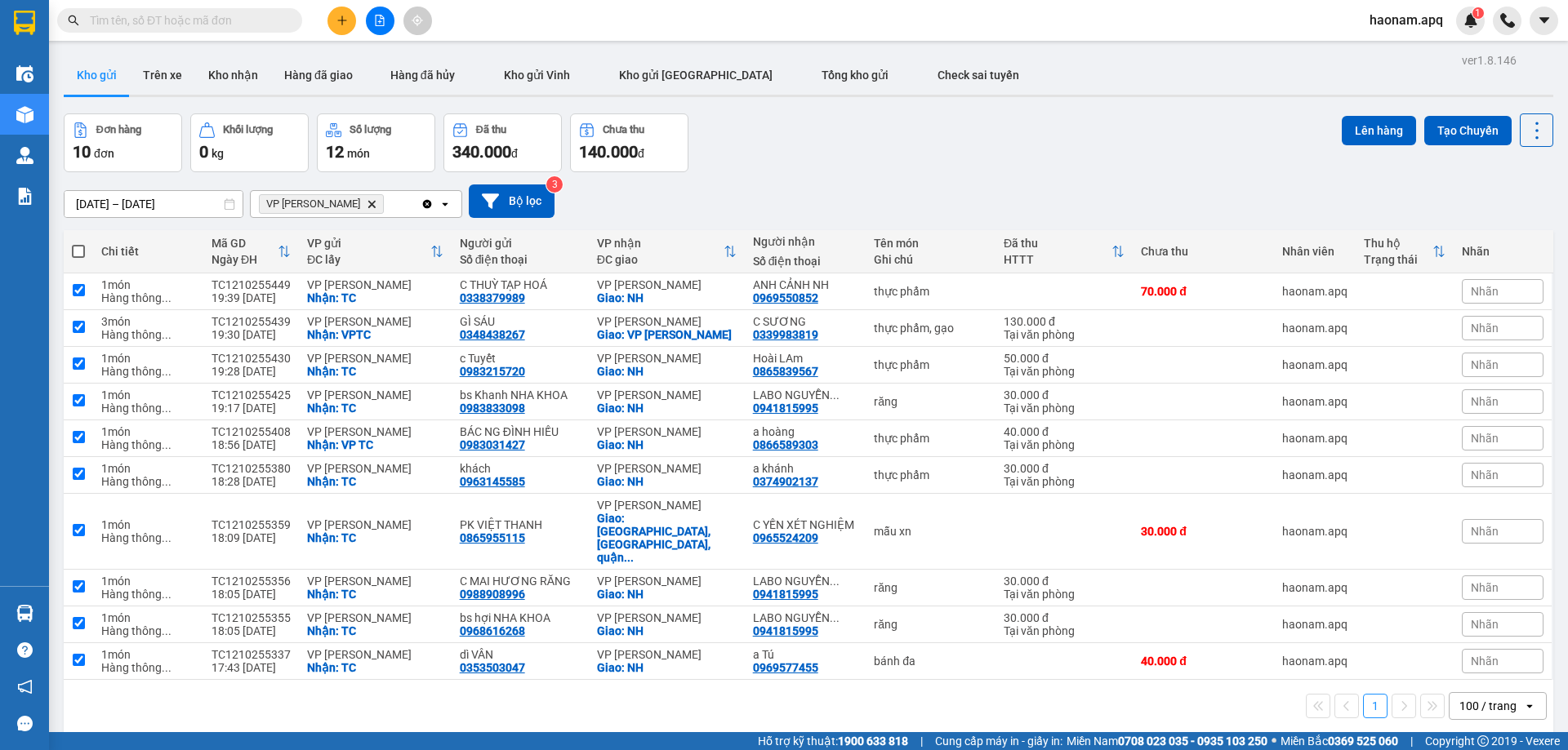
checkbox input "true"
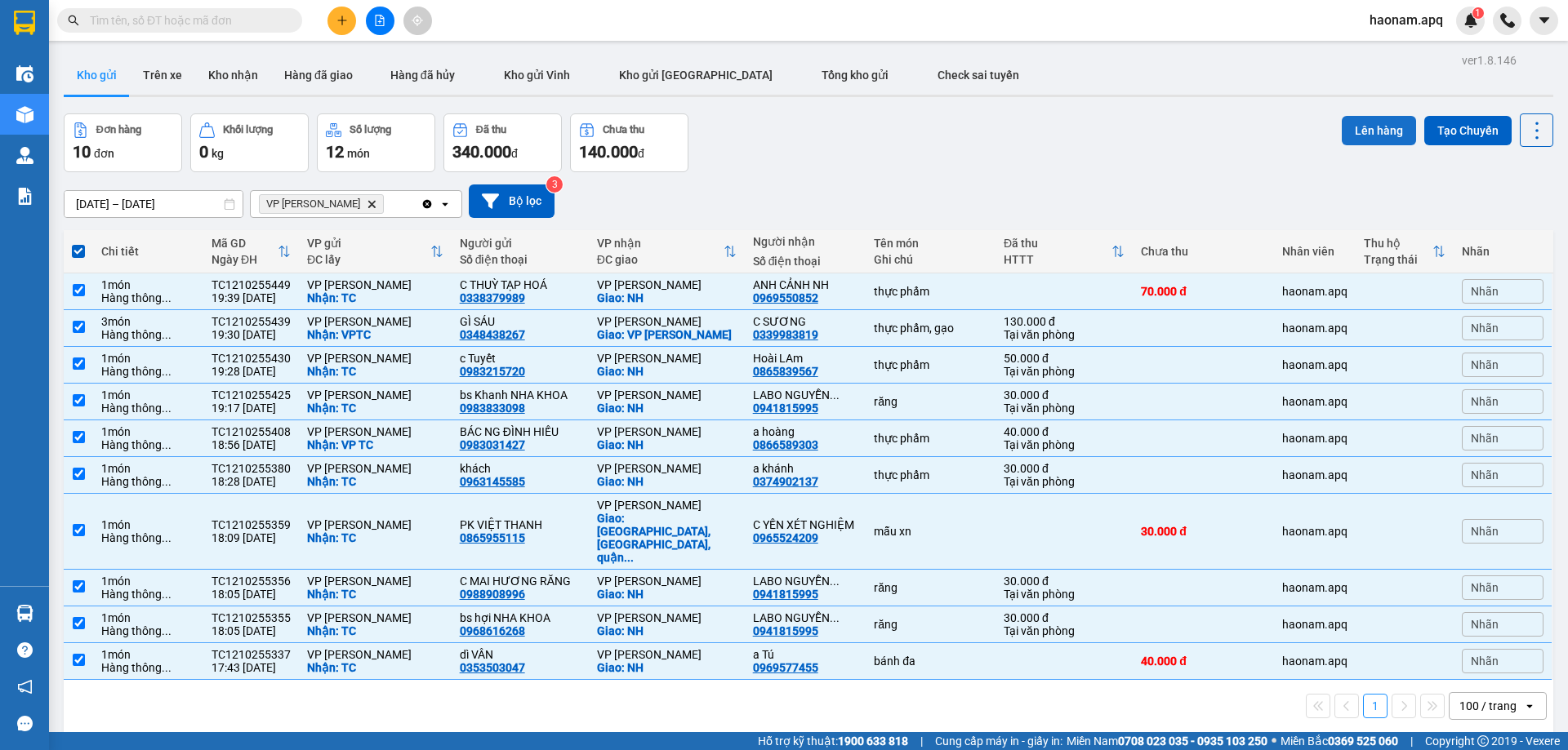
click at [1345, 127] on button "Lên hàng" at bounding box center [1378, 130] width 75 height 29
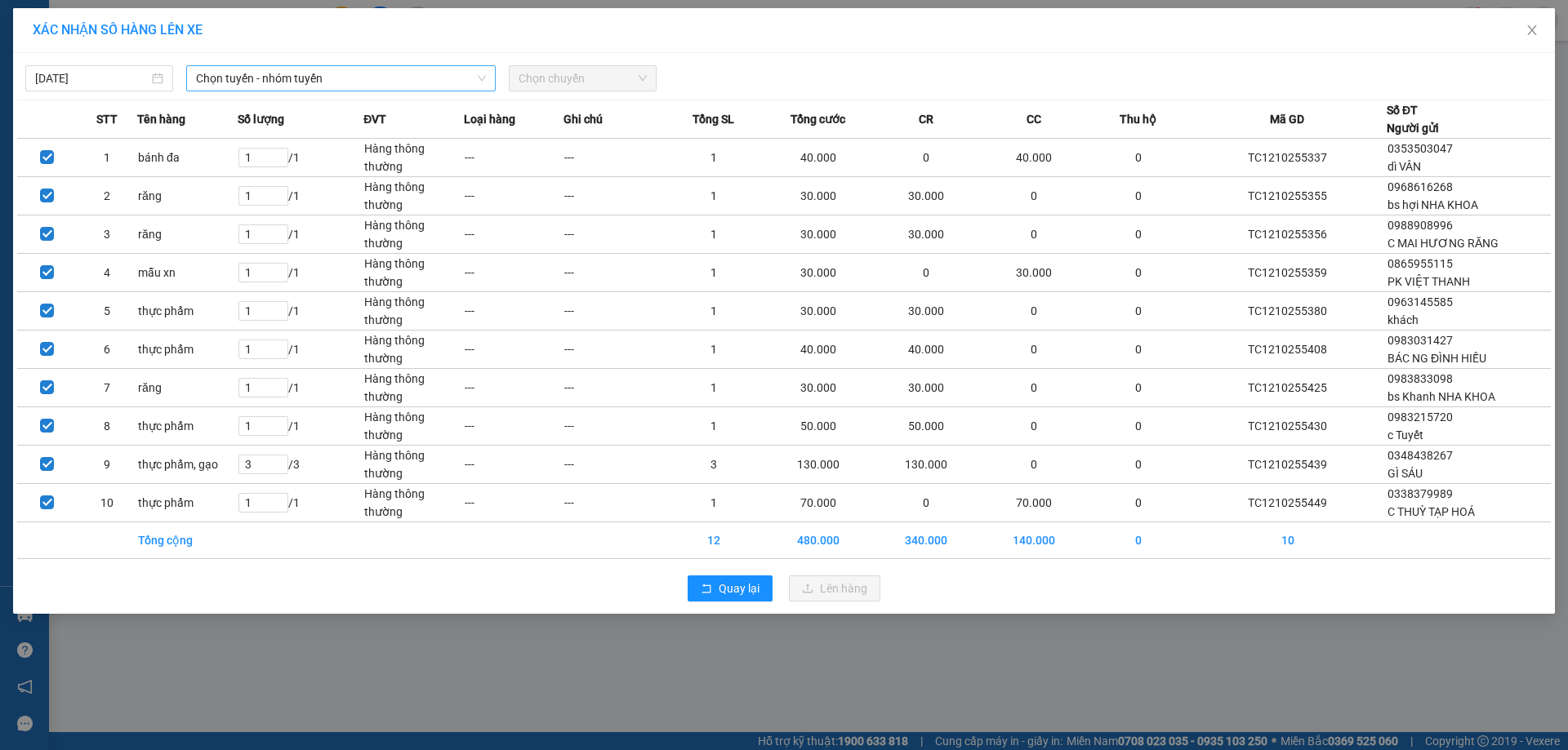
click at [424, 72] on span "Chọn tuyến - nhóm tuyến" at bounding box center [341, 78] width 290 height 24
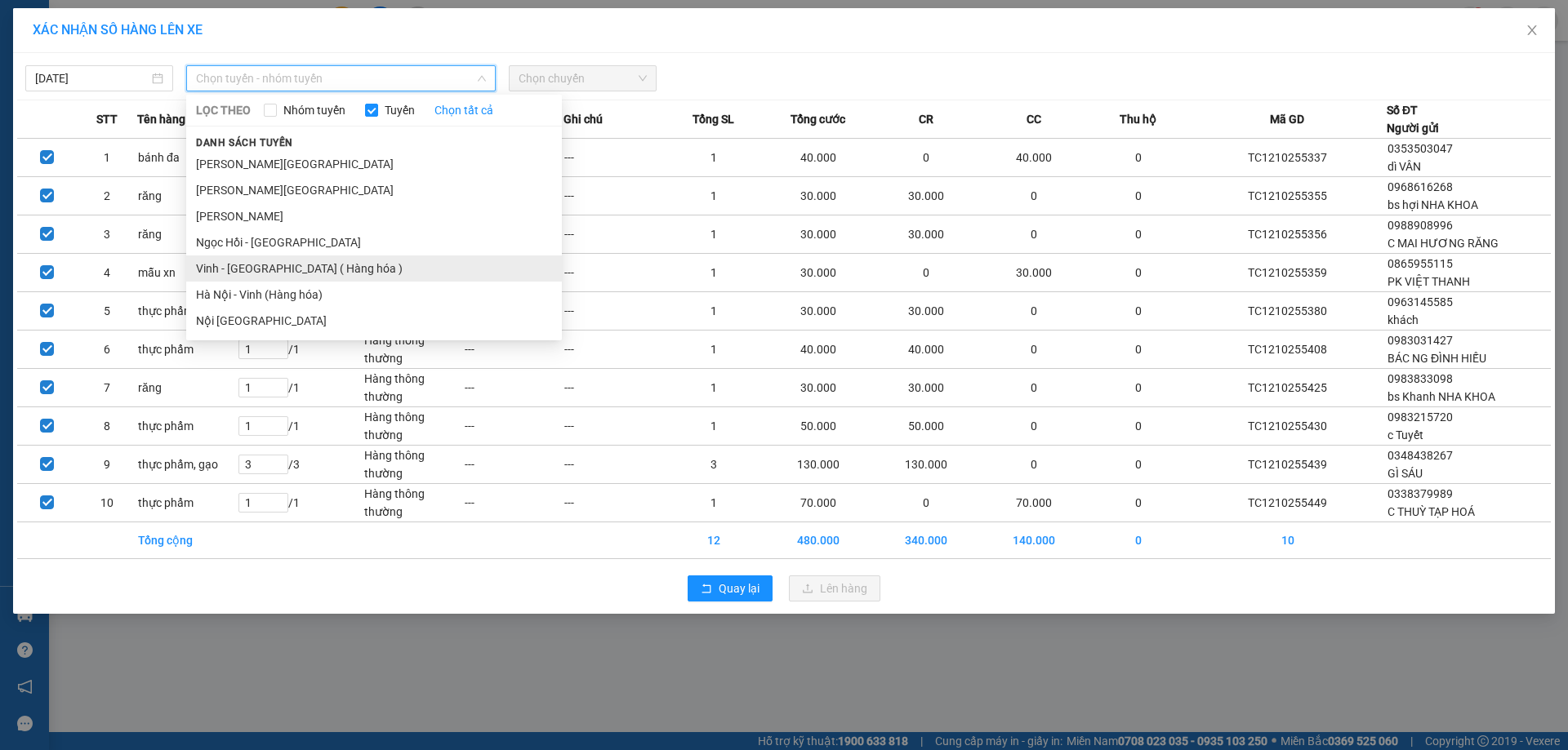
click at [344, 272] on li "Vinh - Hà Nội ( Hàng hóa )" at bounding box center [373, 268] width 376 height 26
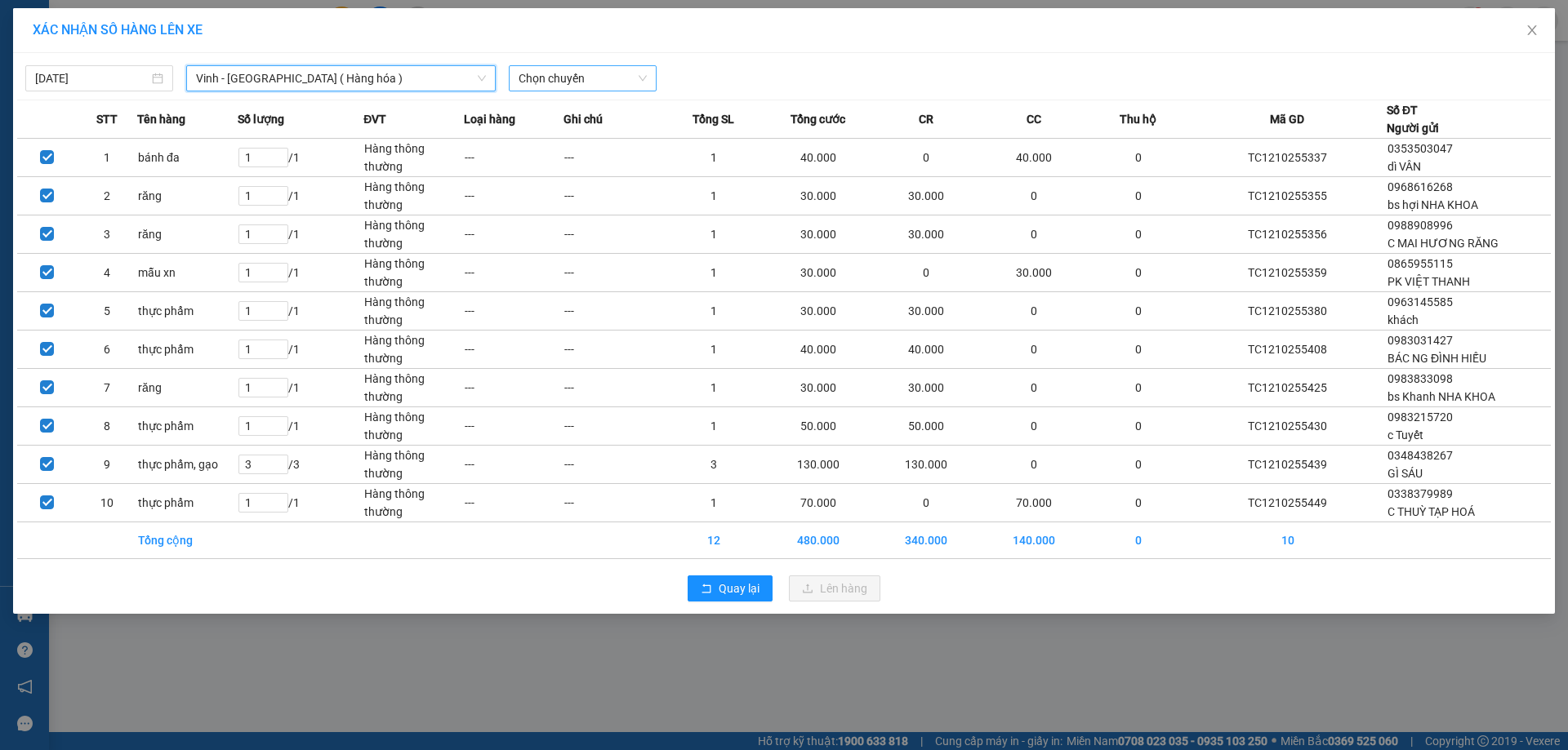
click at [597, 79] on span "Chọn chuyến" at bounding box center [582, 78] width 128 height 24
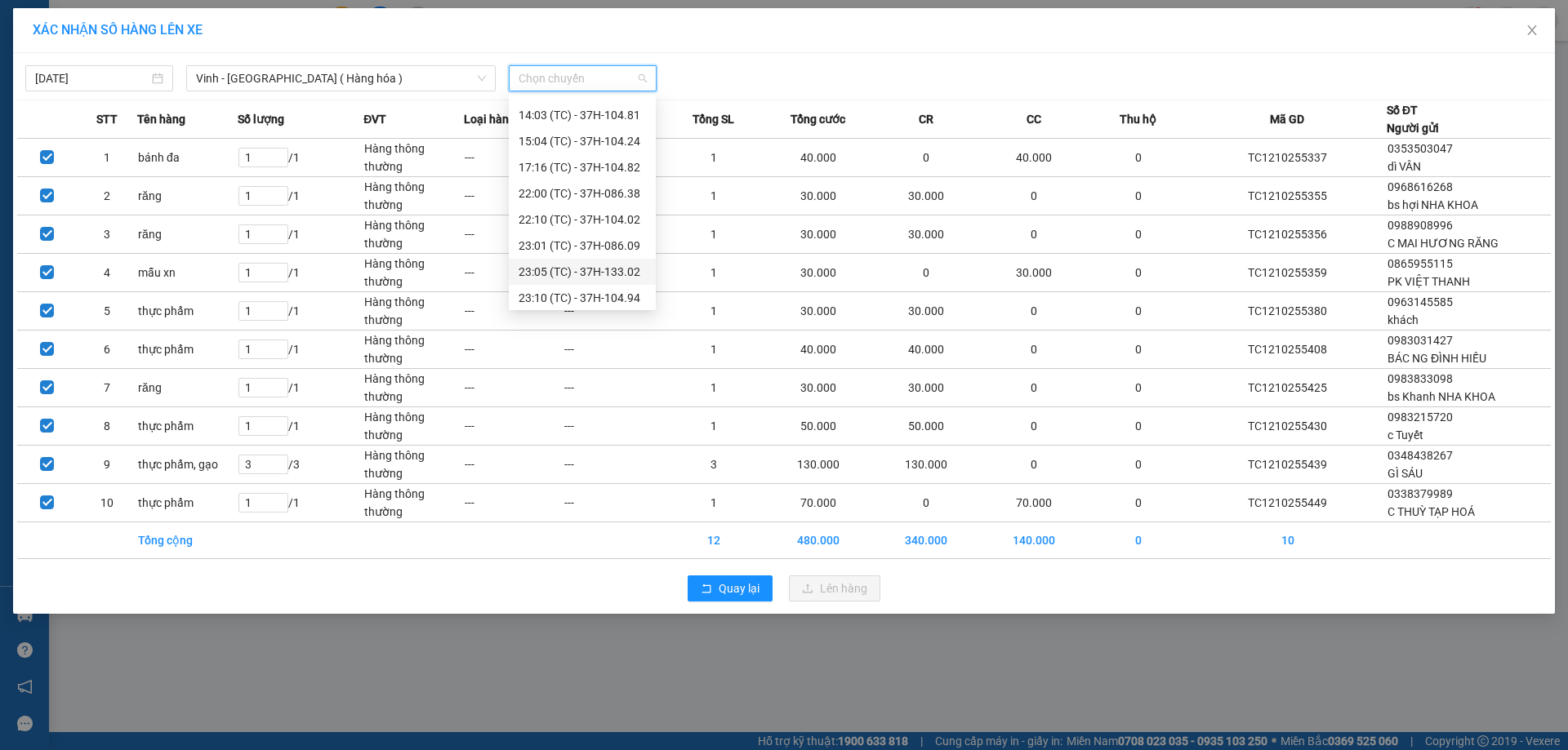
scroll to position [245, 0]
click at [635, 182] on div "23:05 (TC) - 37H-133.02" at bounding box center [582, 179] width 127 height 18
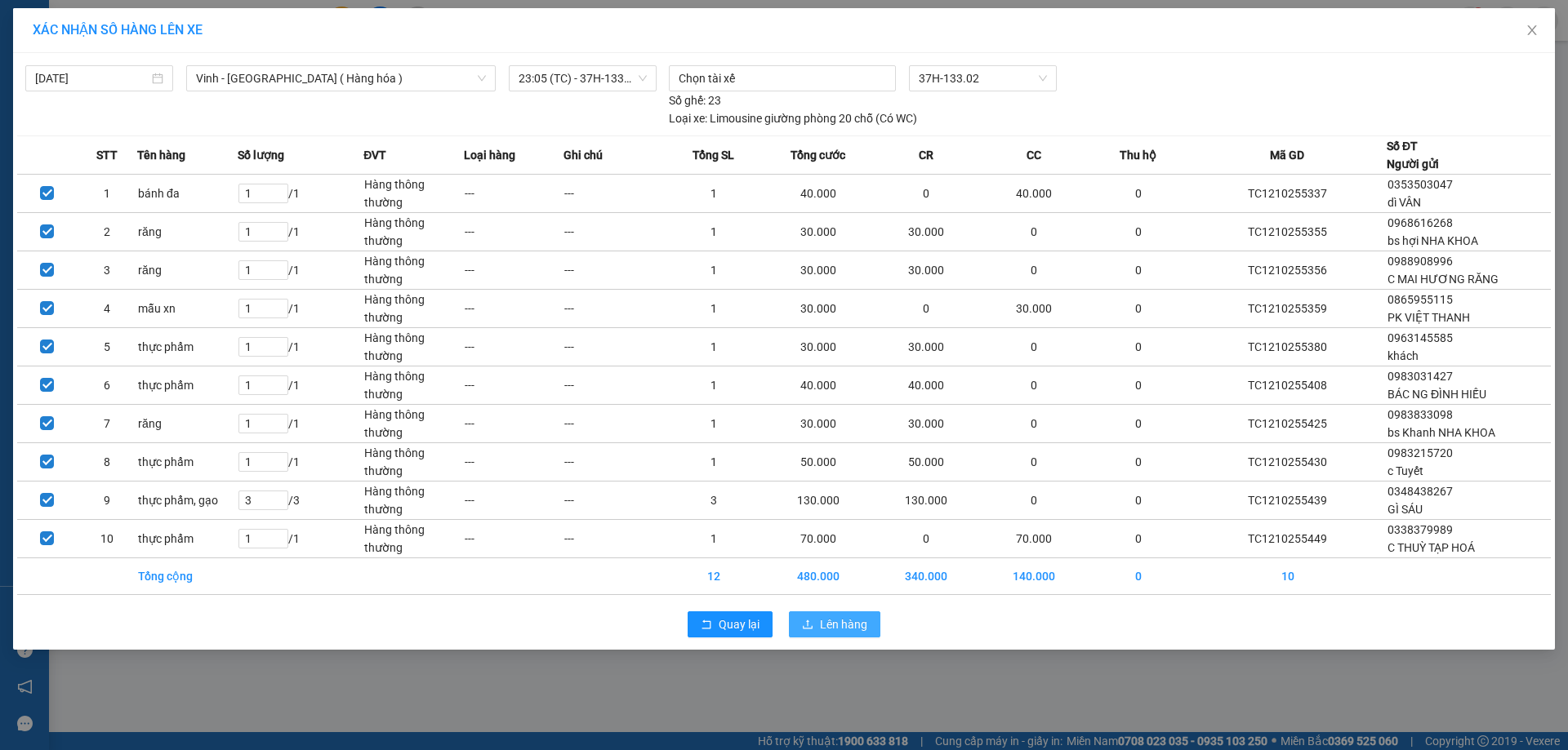
click at [844, 629] on span "Lên hàng" at bounding box center [843, 624] width 48 height 18
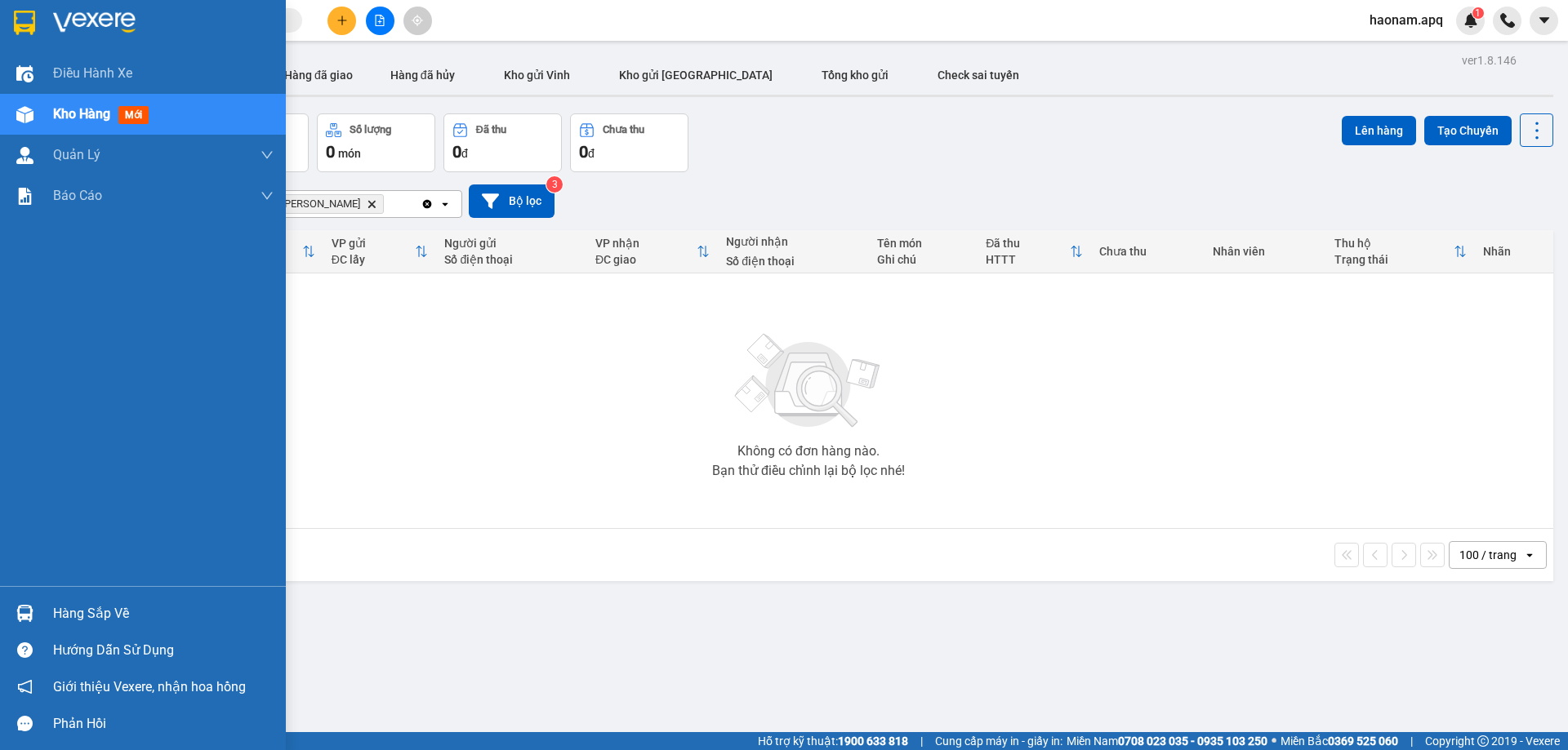
click at [78, 624] on div "Hàng sắp về" at bounding box center [162, 614] width 220 height 24
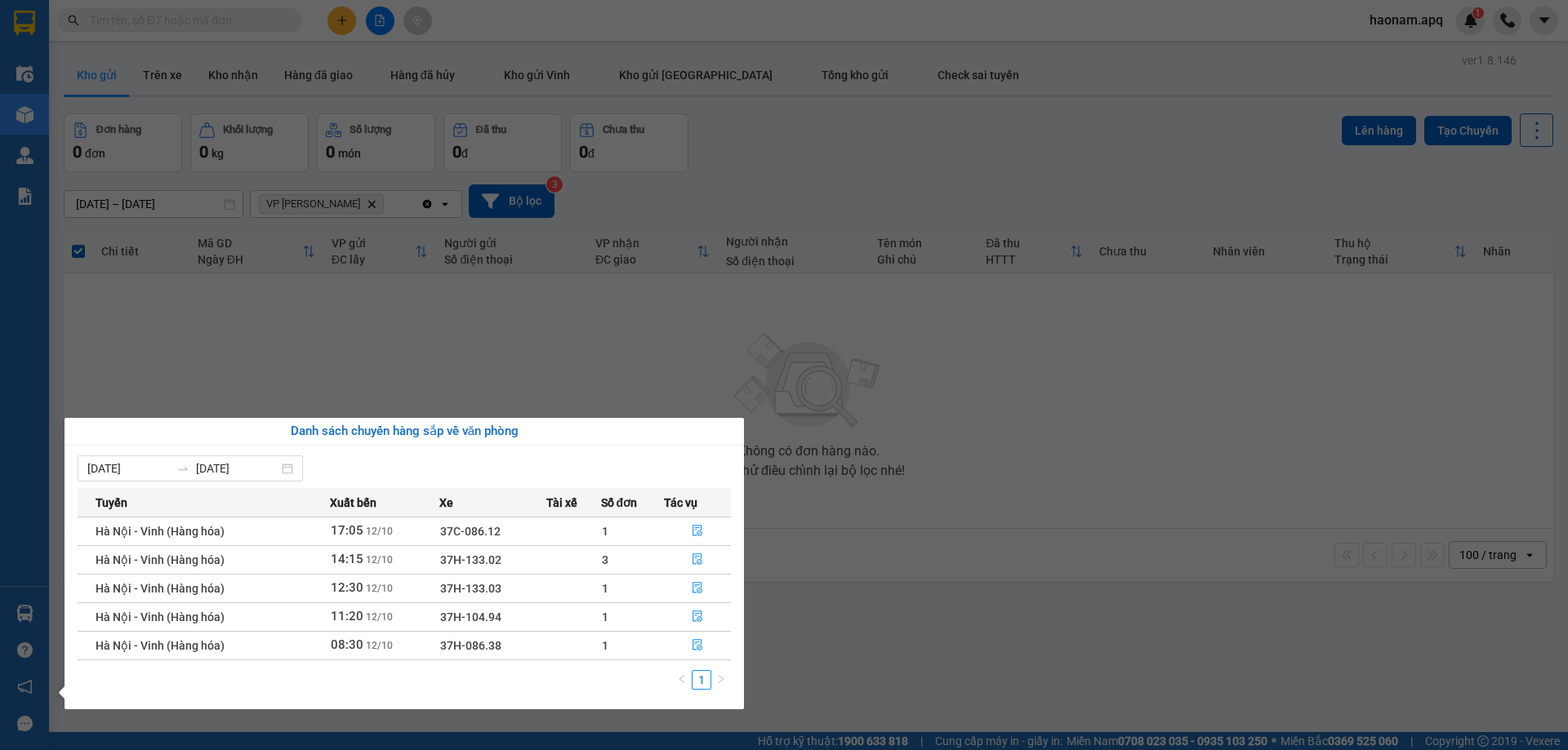
drag, startPoint x: 683, startPoint y: 341, endPoint x: 329, endPoint y: 310, distance: 355.4
click at [681, 340] on section "Kết quả tìm kiếm ( 0 ) Bộ lọc No Data haonam.apq 1 Điều hành xe Kho hàng mới Qu…" at bounding box center [784, 375] width 1568 height 750
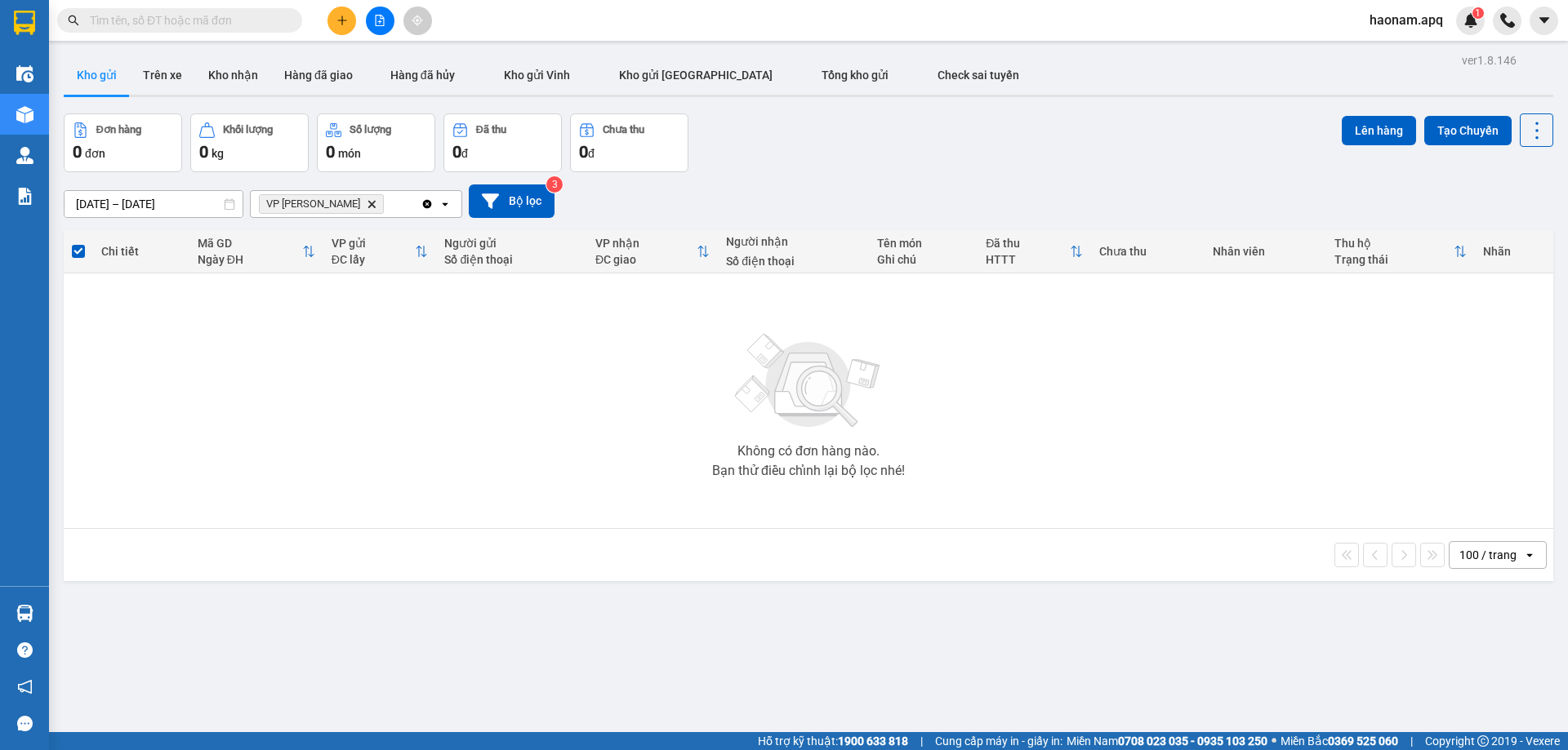
click at [1382, 23] on span "haonam.apq" at bounding box center [1406, 20] width 100 height 20
click at [1382, 45] on span "Đăng xuất" at bounding box center [1416, 50] width 69 height 18
